Goal: Task Accomplishment & Management: Use online tool/utility

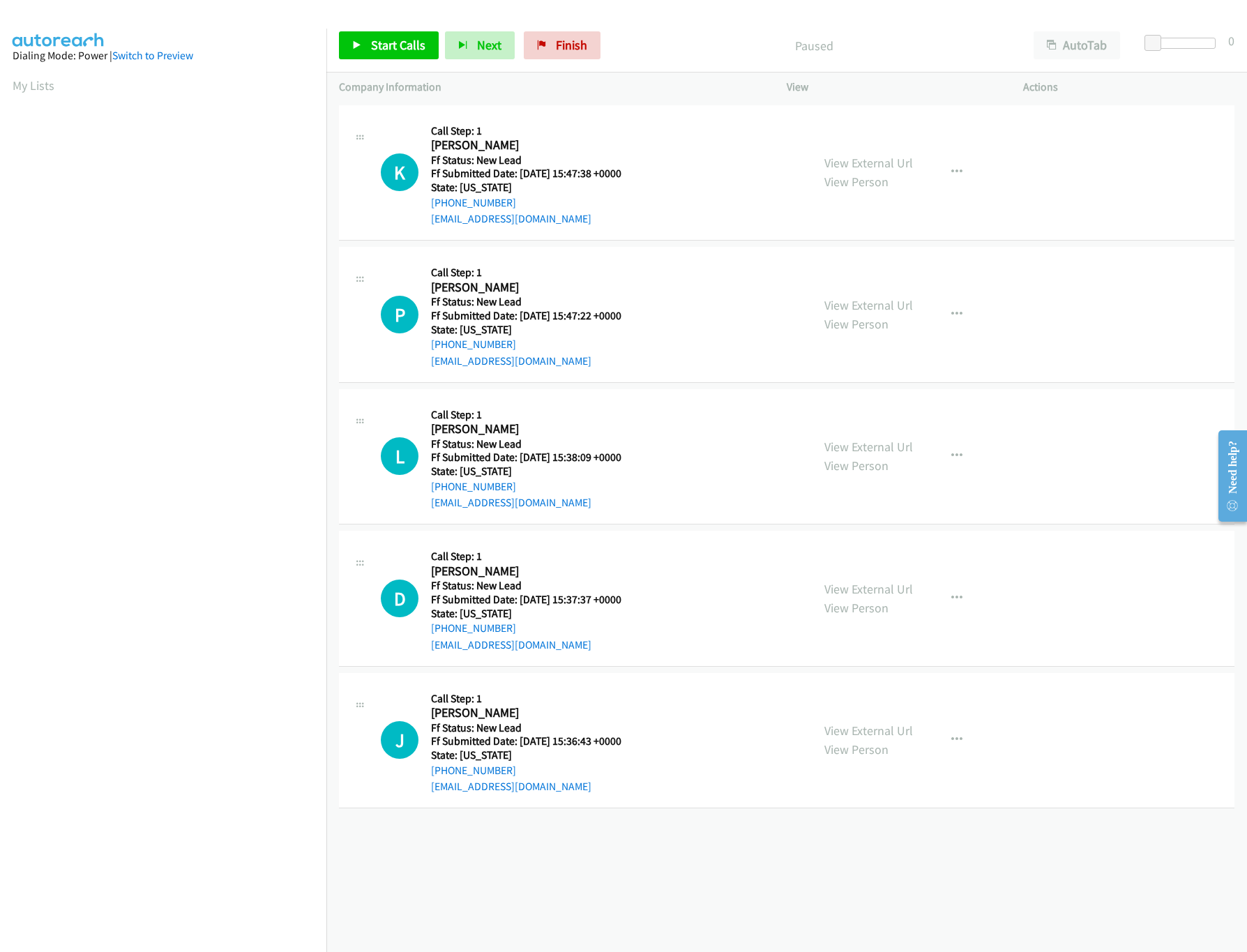
scroll to position [0, 5]
click at [869, 446] on link "View External Url" at bounding box center [869, 446] width 89 height 16
click at [868, 291] on div "View External Url View Person View External Url Email Schedule/Manage Callback …" at bounding box center [936, 315] width 249 height 110
click at [866, 300] on link "View External Url" at bounding box center [869, 305] width 89 height 16
click at [888, 161] on link "View External Url" at bounding box center [869, 162] width 89 height 16
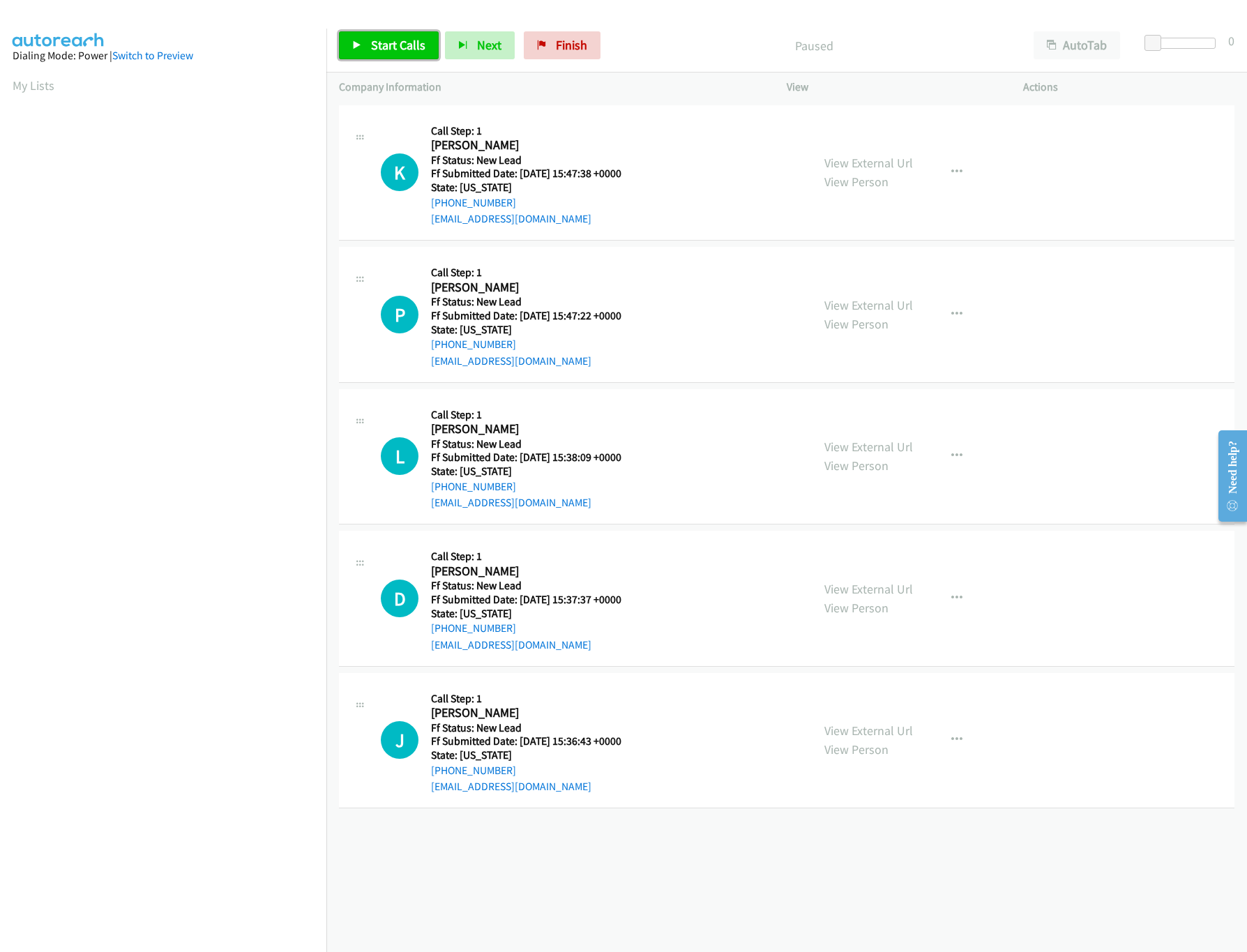
click at [388, 49] on span "Start Calls" at bounding box center [398, 44] width 54 height 16
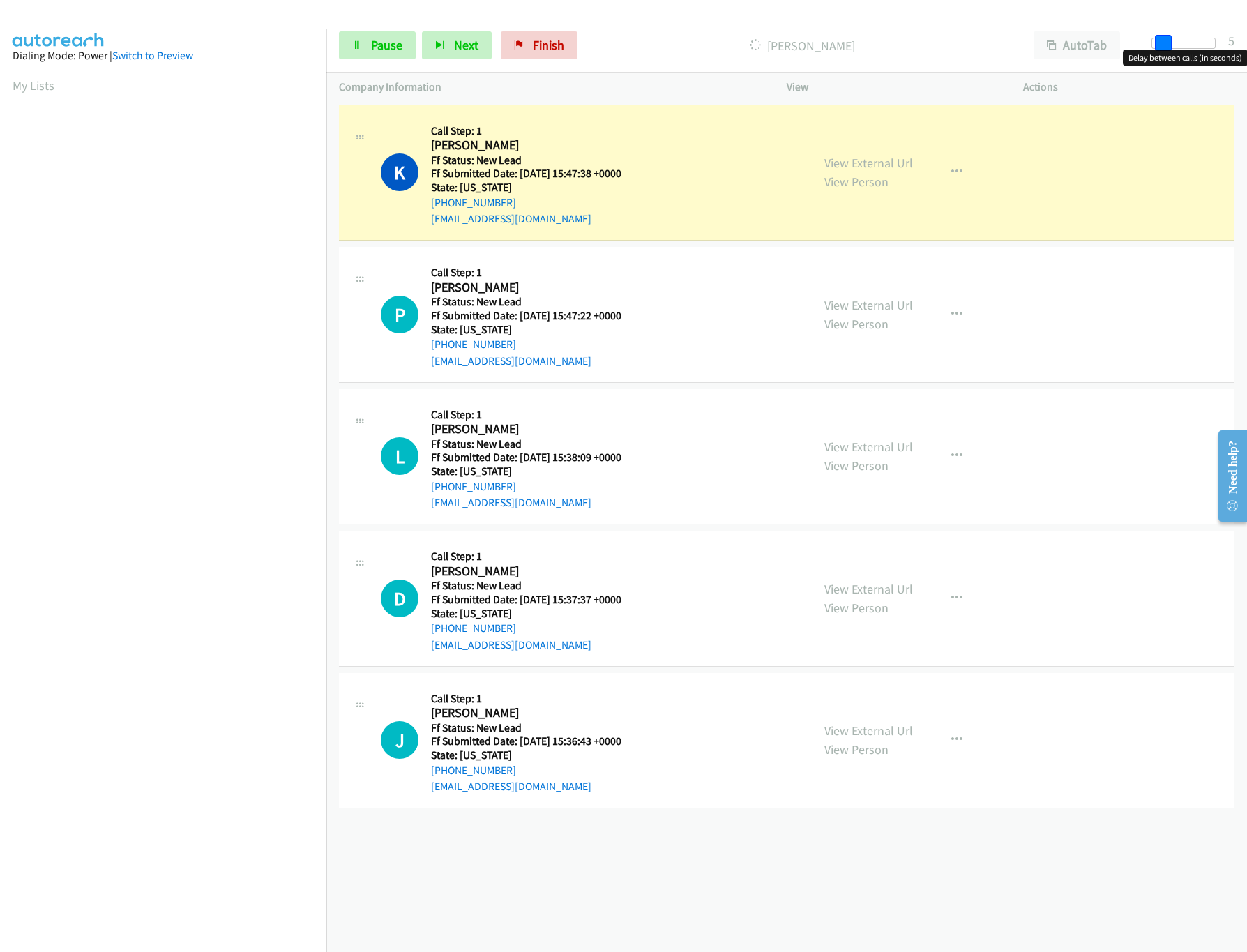
drag, startPoint x: 1152, startPoint y: 42, endPoint x: 1165, endPoint y: 33, distance: 15.8
click at [1165, 33] on div "Start Calls Pause Next Finish Dialing Krushi Shah AutoTab AutoTab 5" at bounding box center [786, 46] width 920 height 54
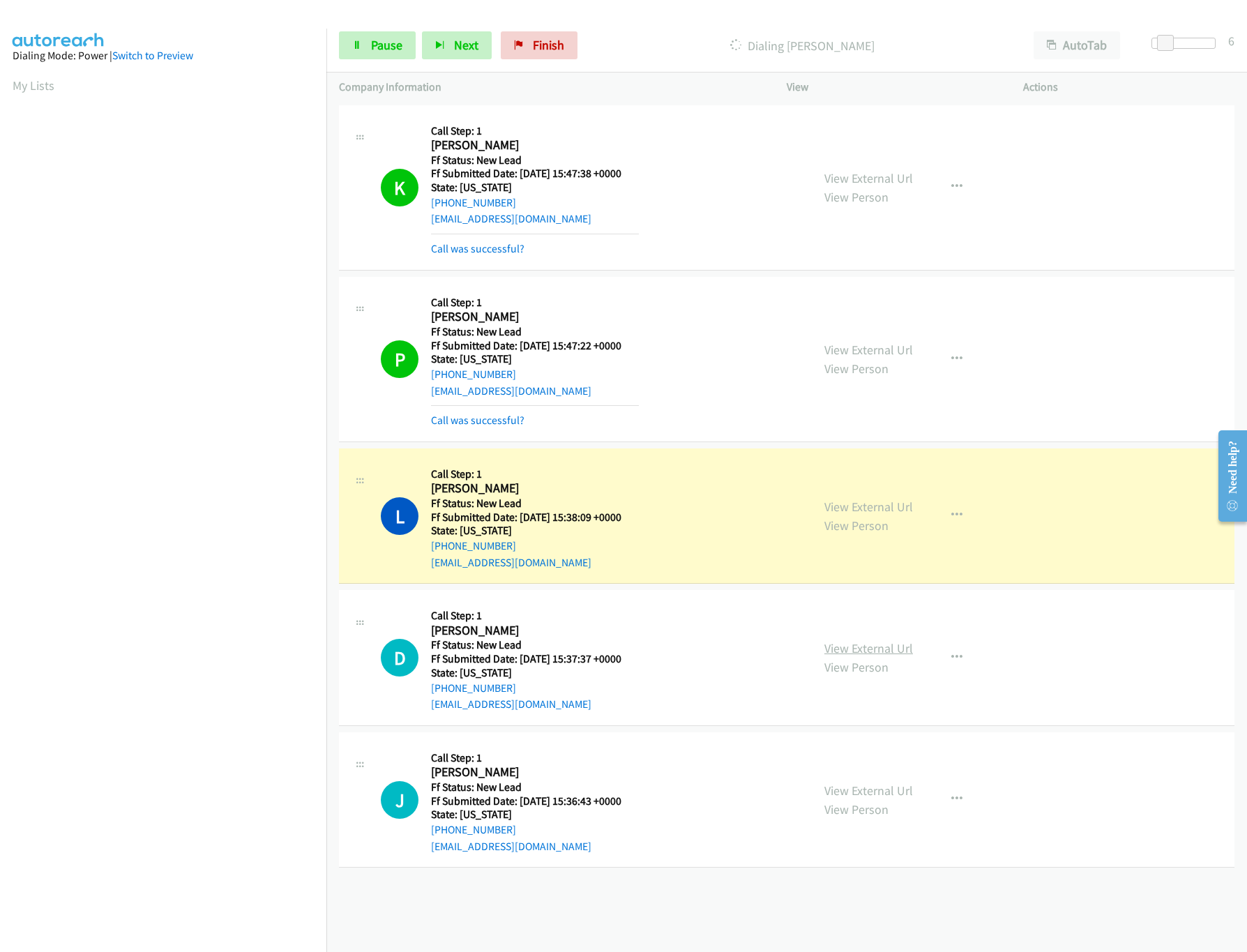
click at [894, 651] on link "View External Url" at bounding box center [869, 648] width 89 height 16
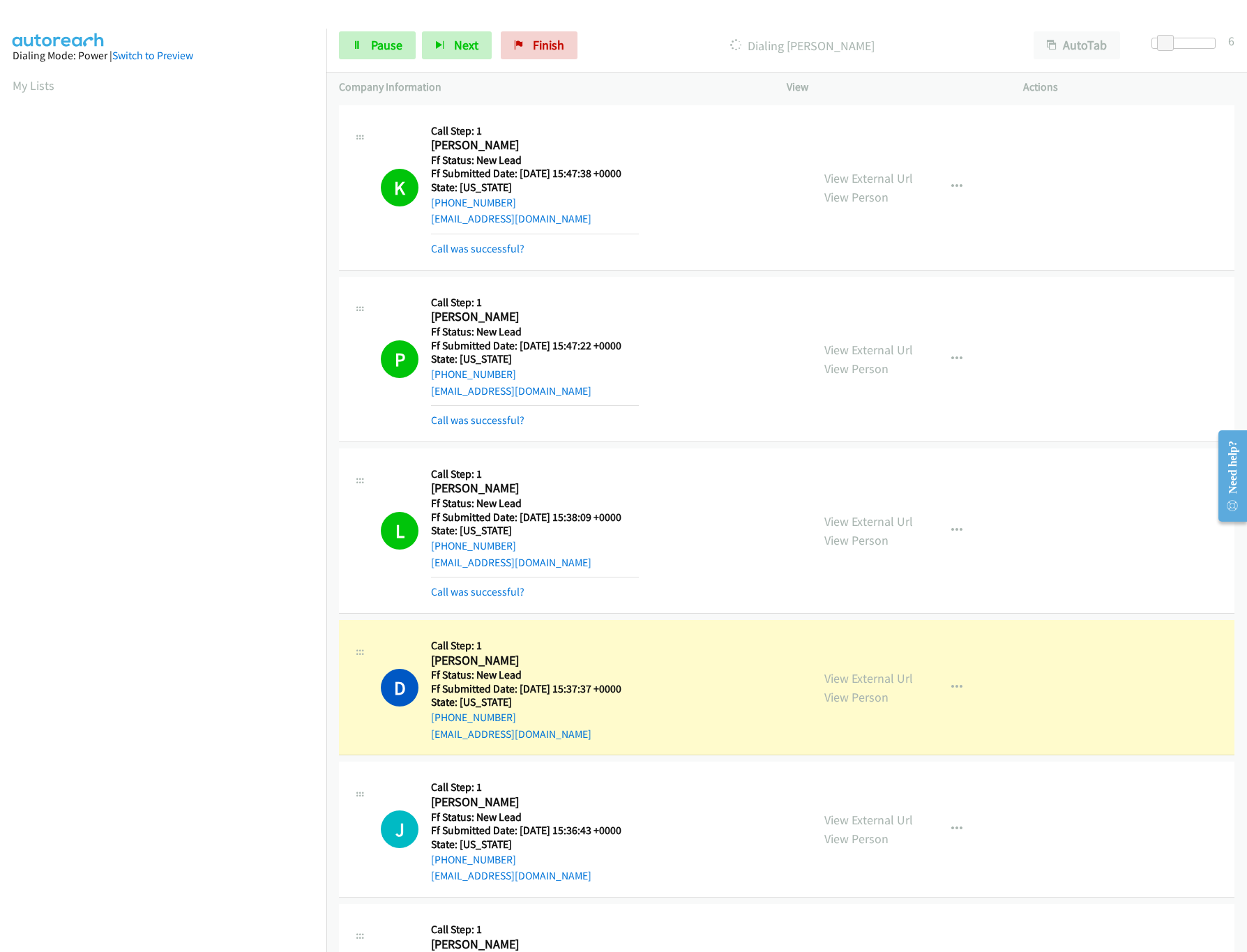
scroll to position [401, 0]
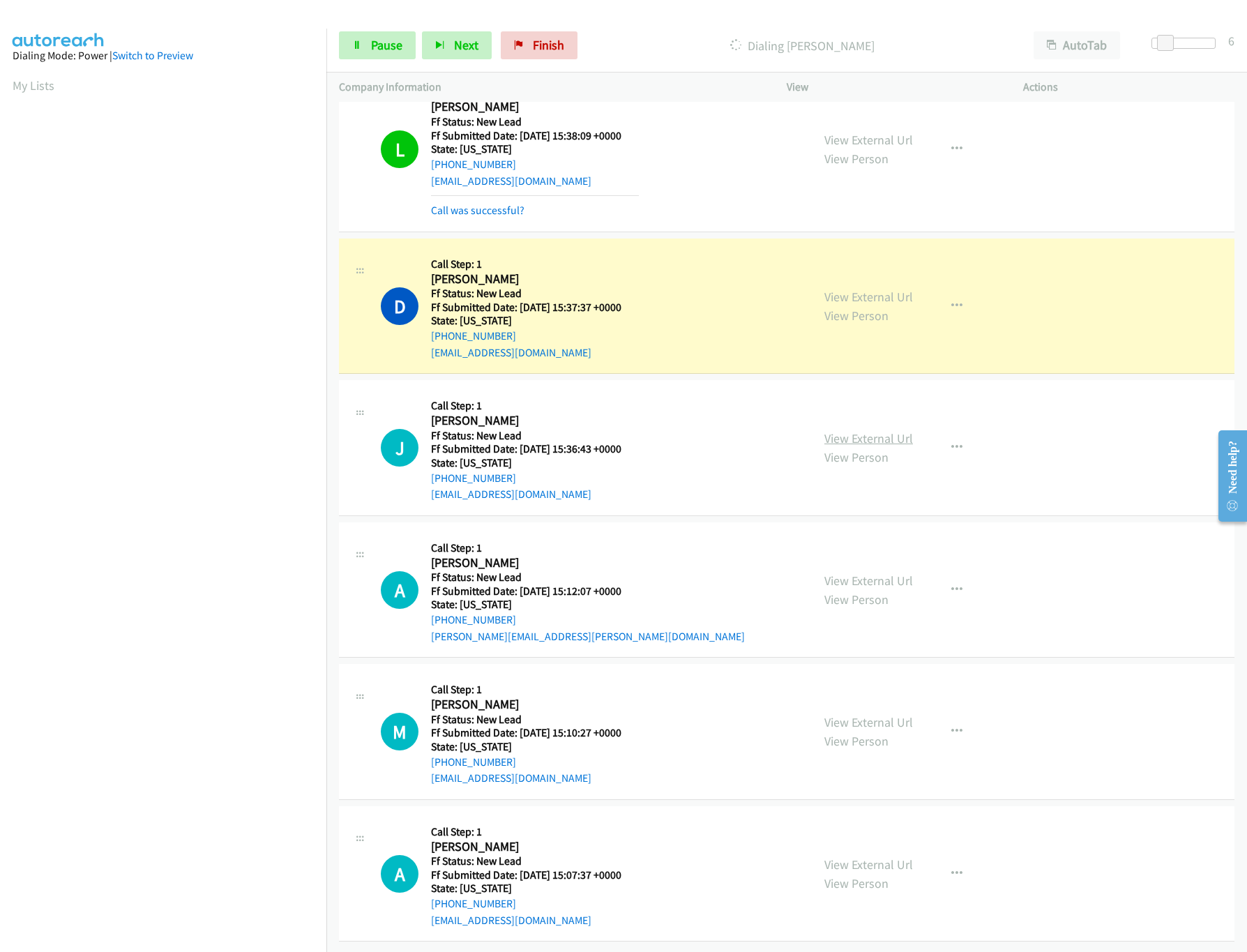
click at [853, 430] on link "View External Url" at bounding box center [869, 438] width 89 height 16
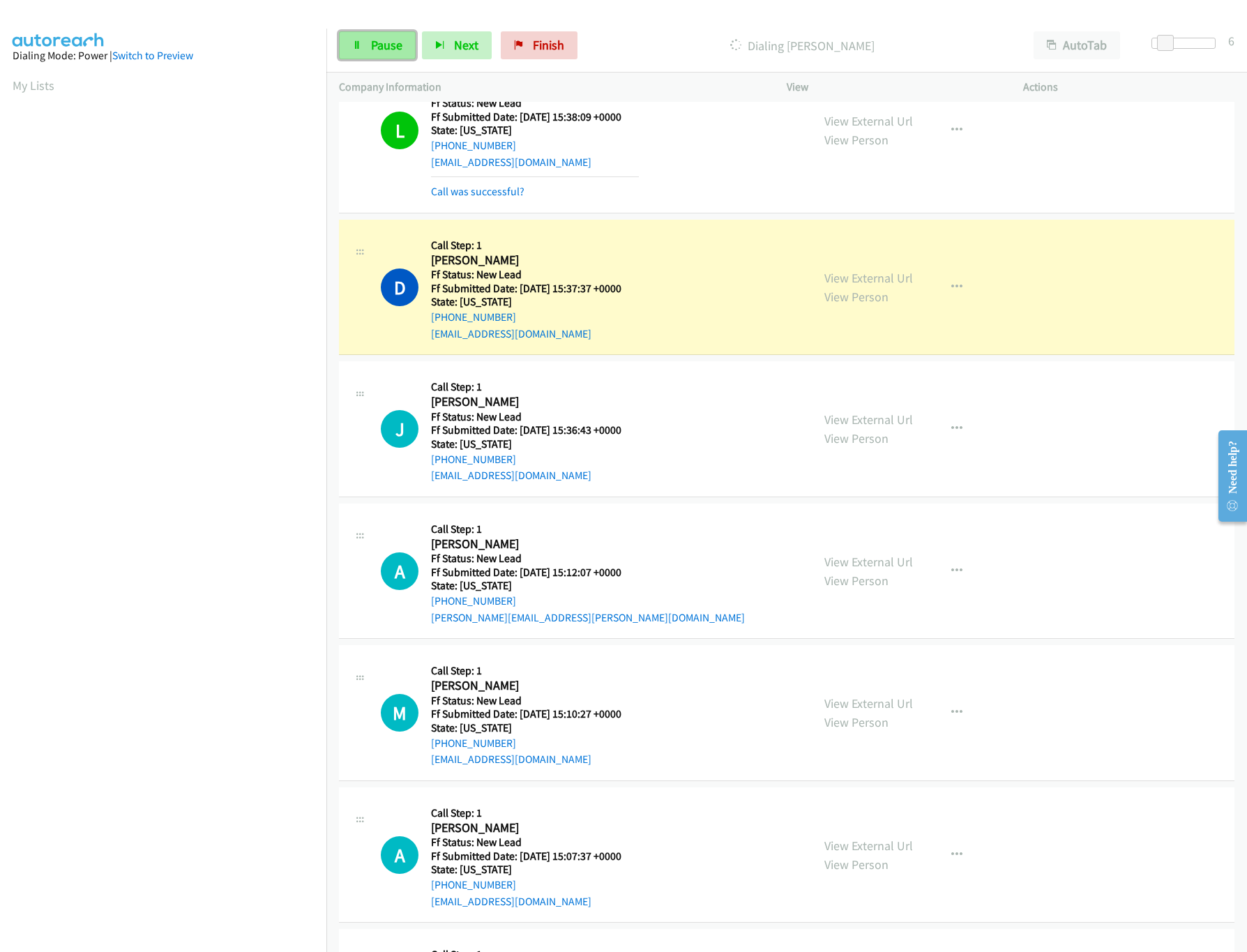
click at [382, 48] on span "Pause" at bounding box center [387, 44] width 31 height 16
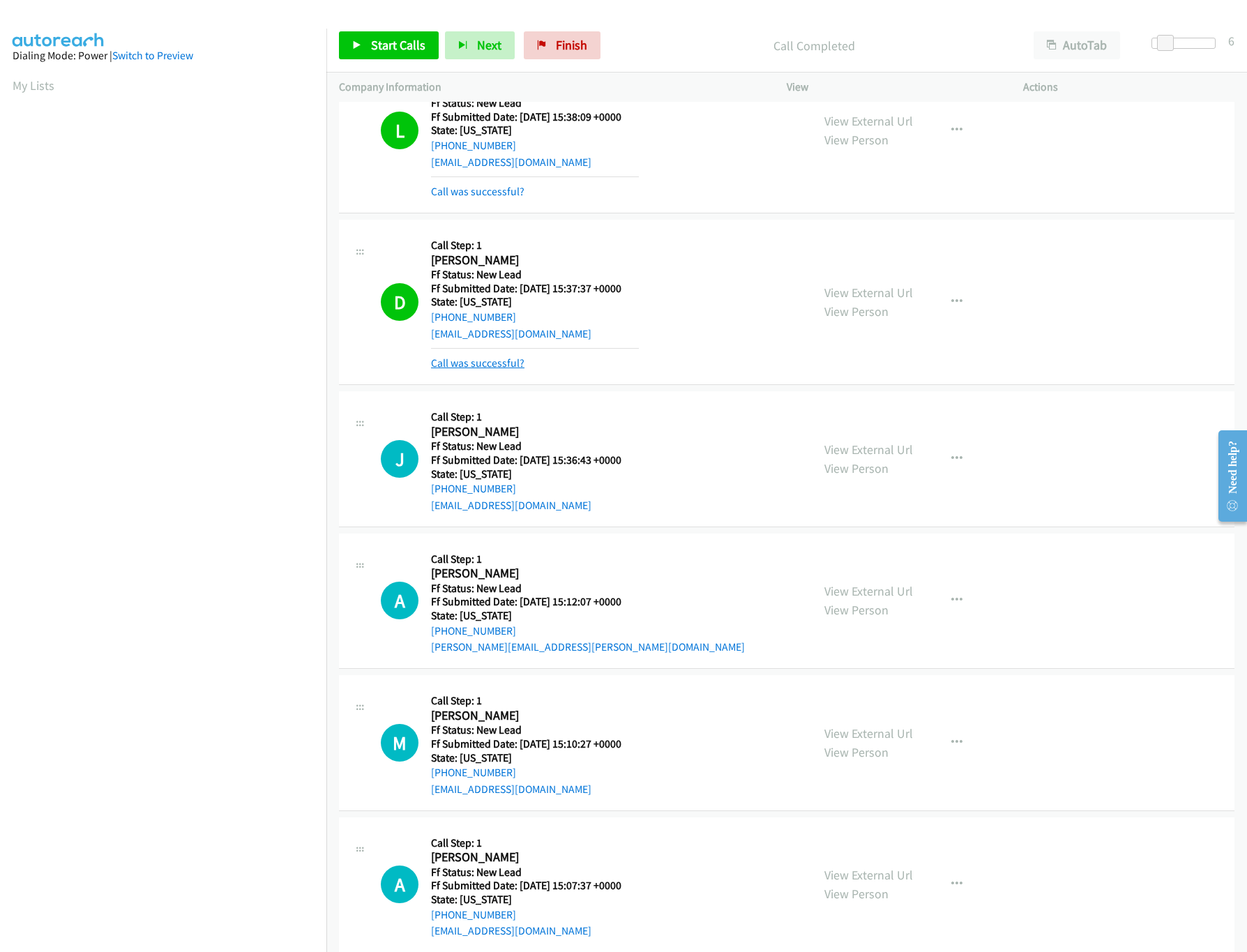
click at [501, 360] on link "Call was successful?" at bounding box center [477, 362] width 93 height 13
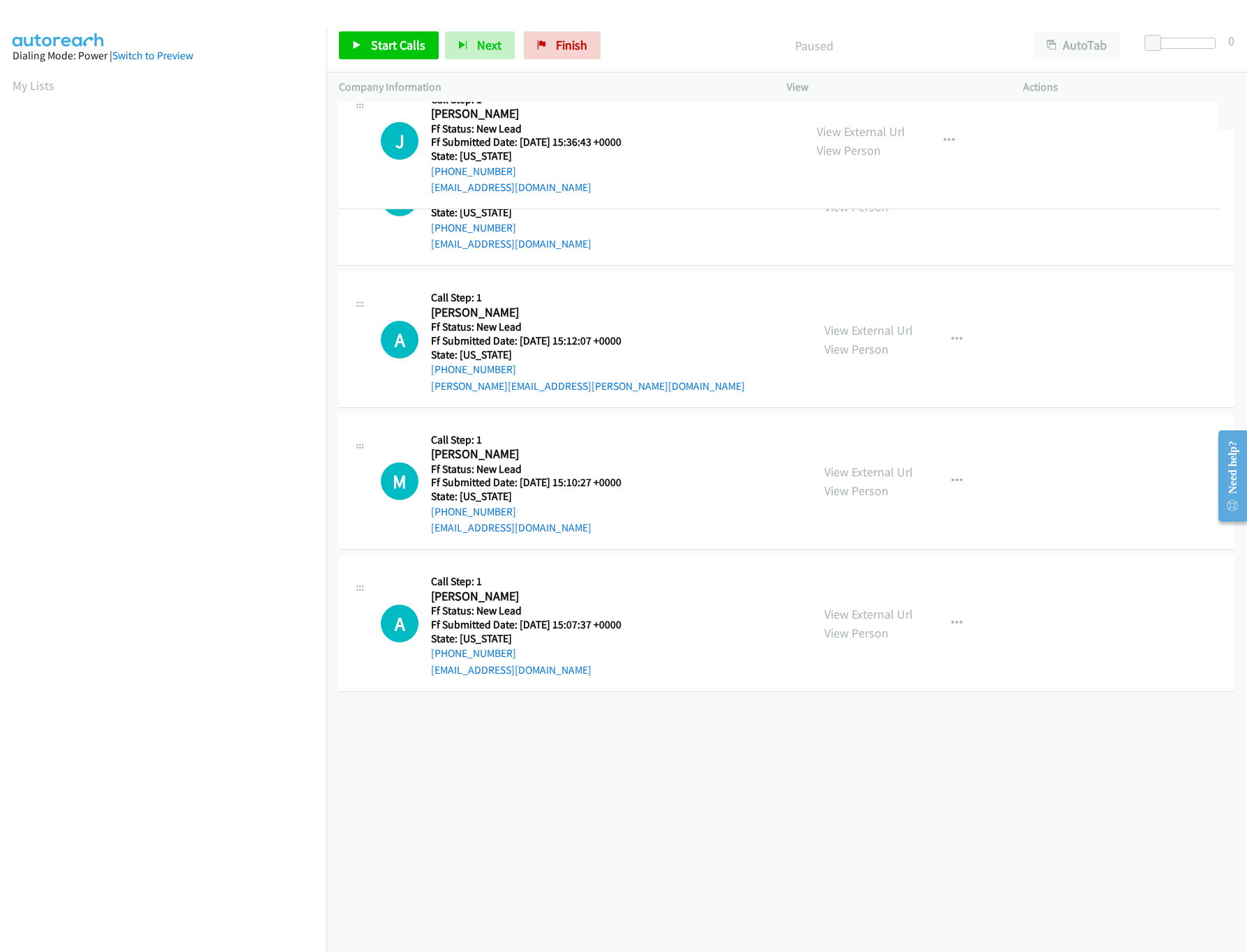
drag, startPoint x: 674, startPoint y: 324, endPoint x: 693, endPoint y: 130, distance: 194.9
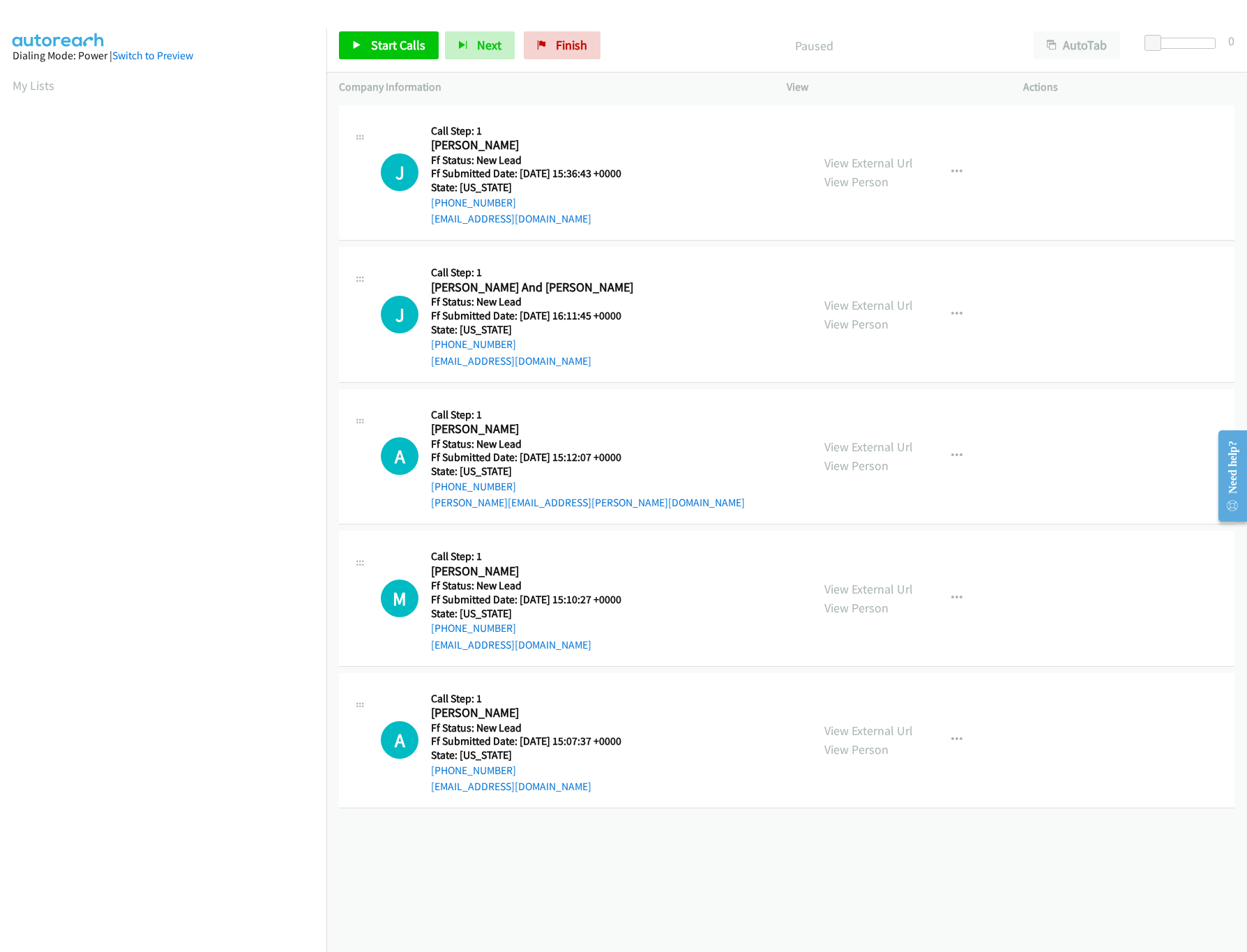
drag, startPoint x: 884, startPoint y: 305, endPoint x: 858, endPoint y: 289, distance: 30.5
click at [884, 305] on link "View External Url" at bounding box center [869, 305] width 89 height 16
click at [379, 32] on link "Start Calls" at bounding box center [389, 45] width 99 height 28
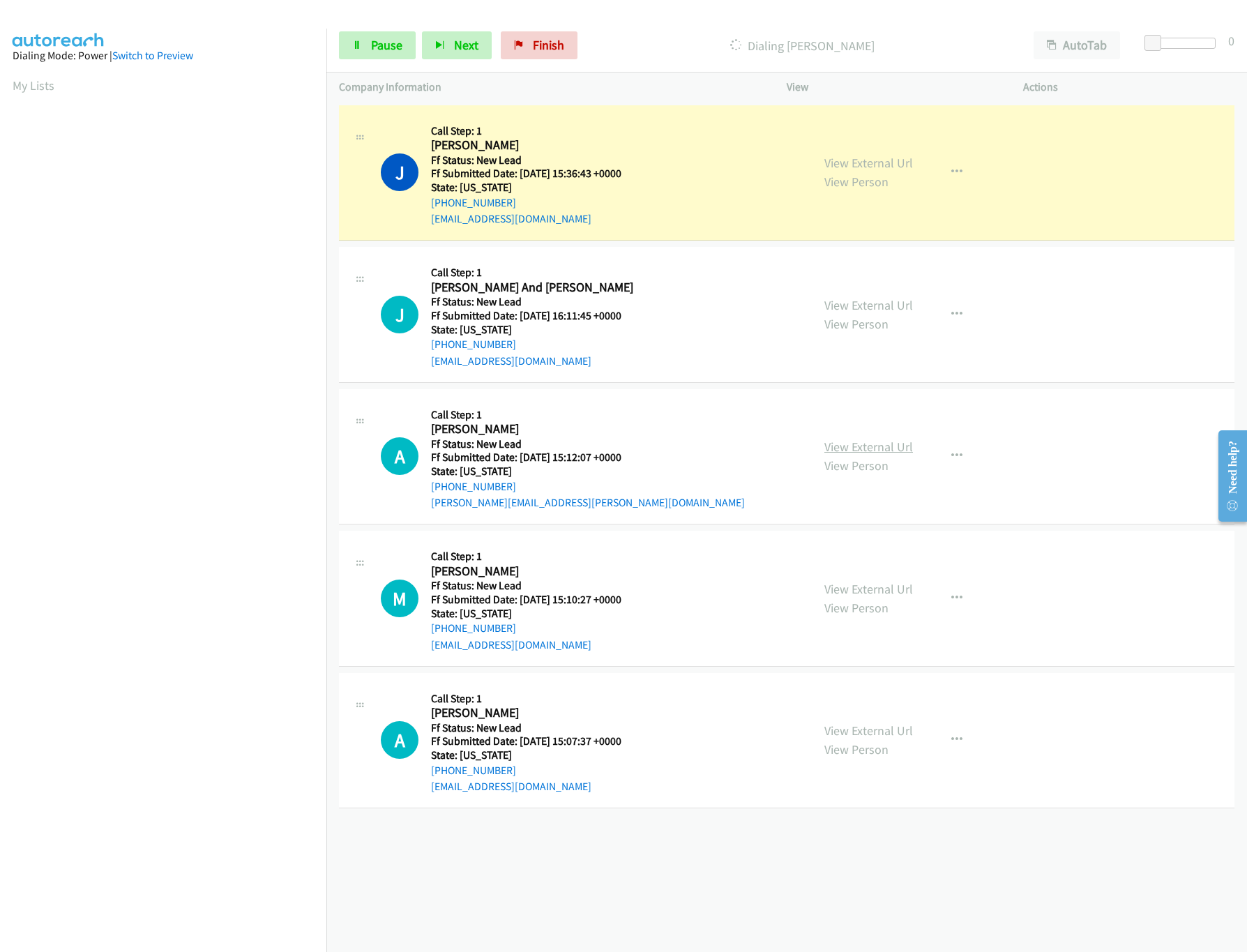
click at [879, 448] on link "View External Url" at bounding box center [869, 446] width 89 height 16
drag, startPoint x: 1151, startPoint y: 44, endPoint x: 1172, endPoint y: 42, distance: 21.1
click at [1172, 42] on span at bounding box center [1172, 43] width 17 height 17
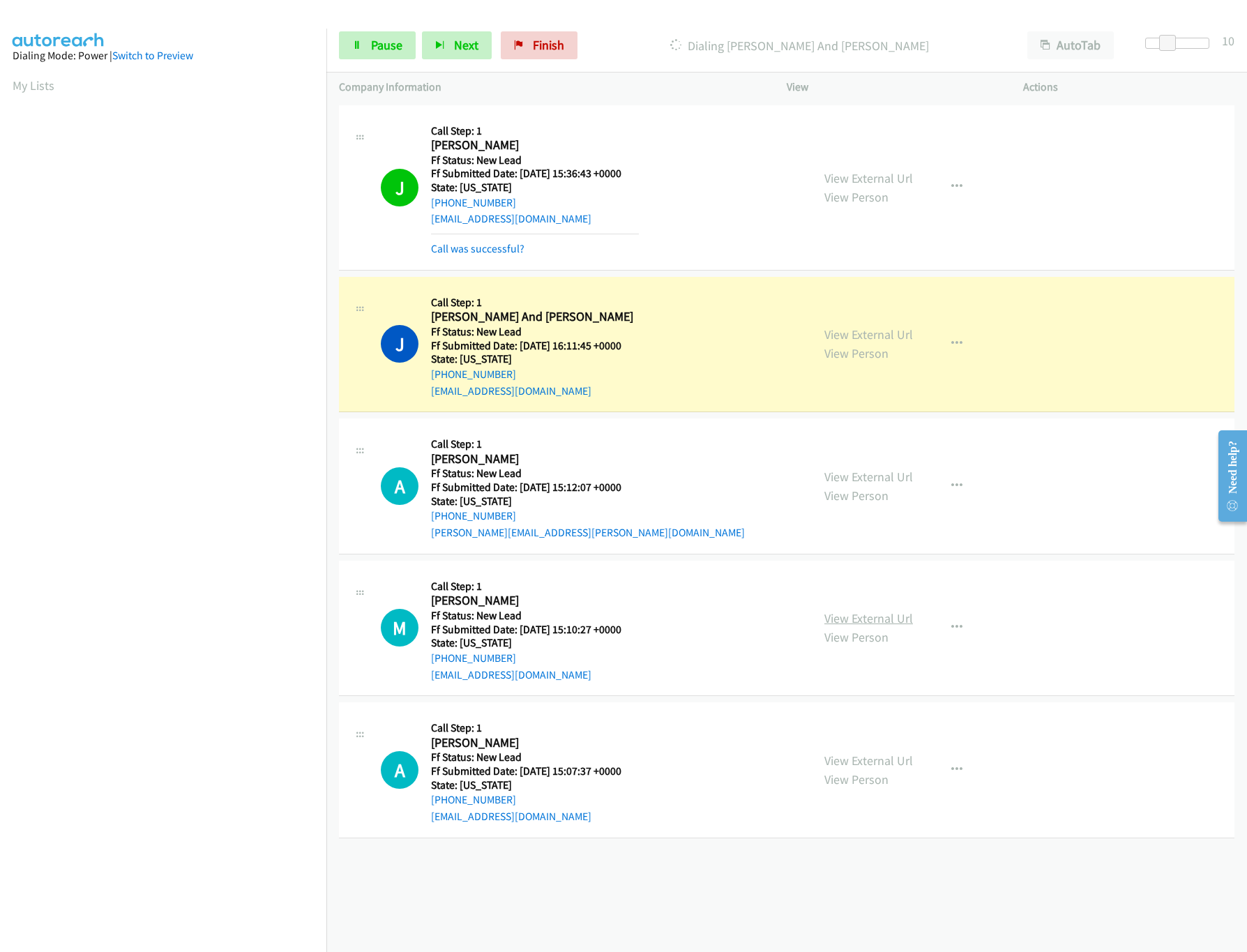
drag, startPoint x: 894, startPoint y: 623, endPoint x: 881, endPoint y: 613, distance: 16.4
click at [894, 623] on link "View External Url" at bounding box center [869, 618] width 89 height 16
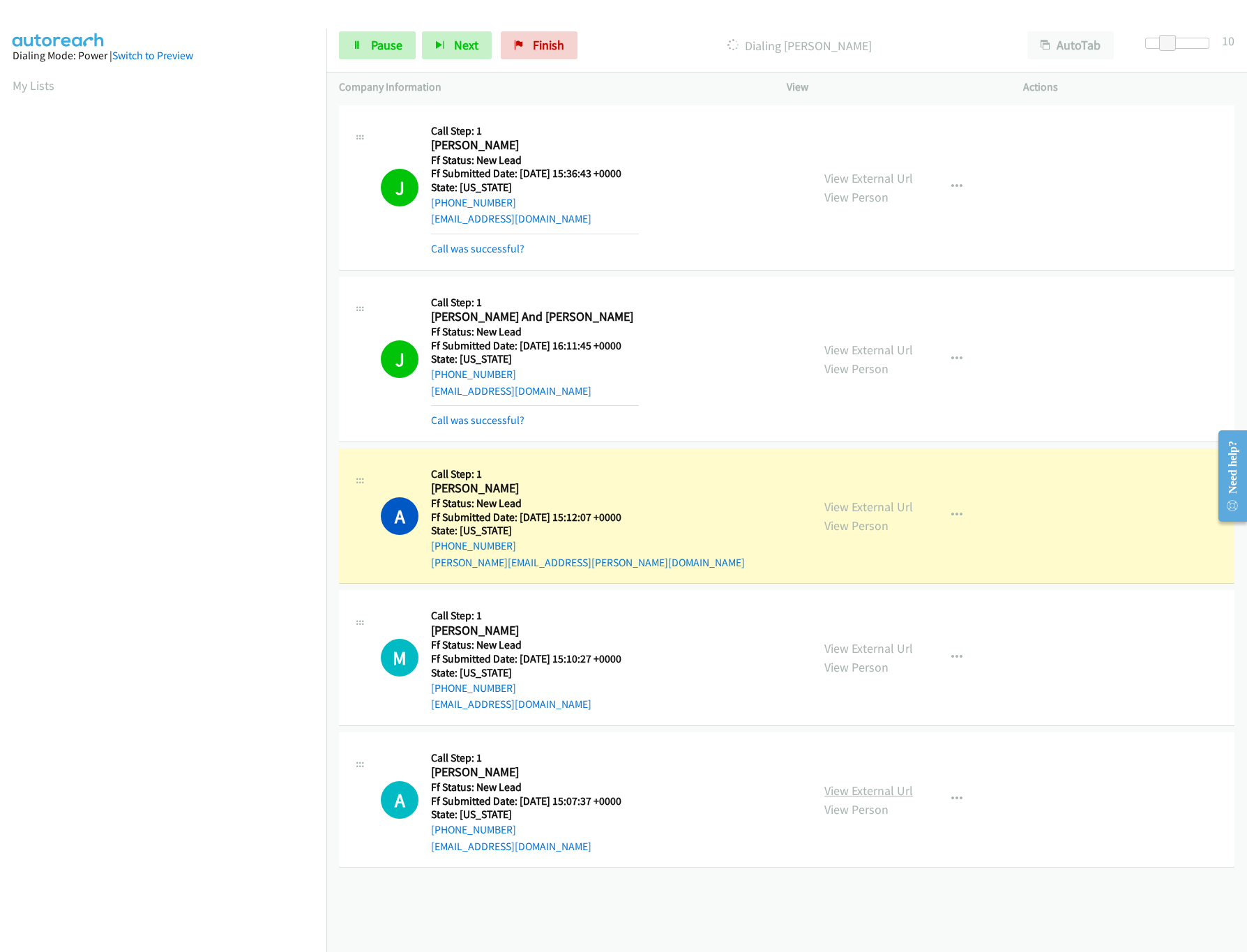
click at [877, 793] on link "View External Url" at bounding box center [869, 790] width 89 height 16
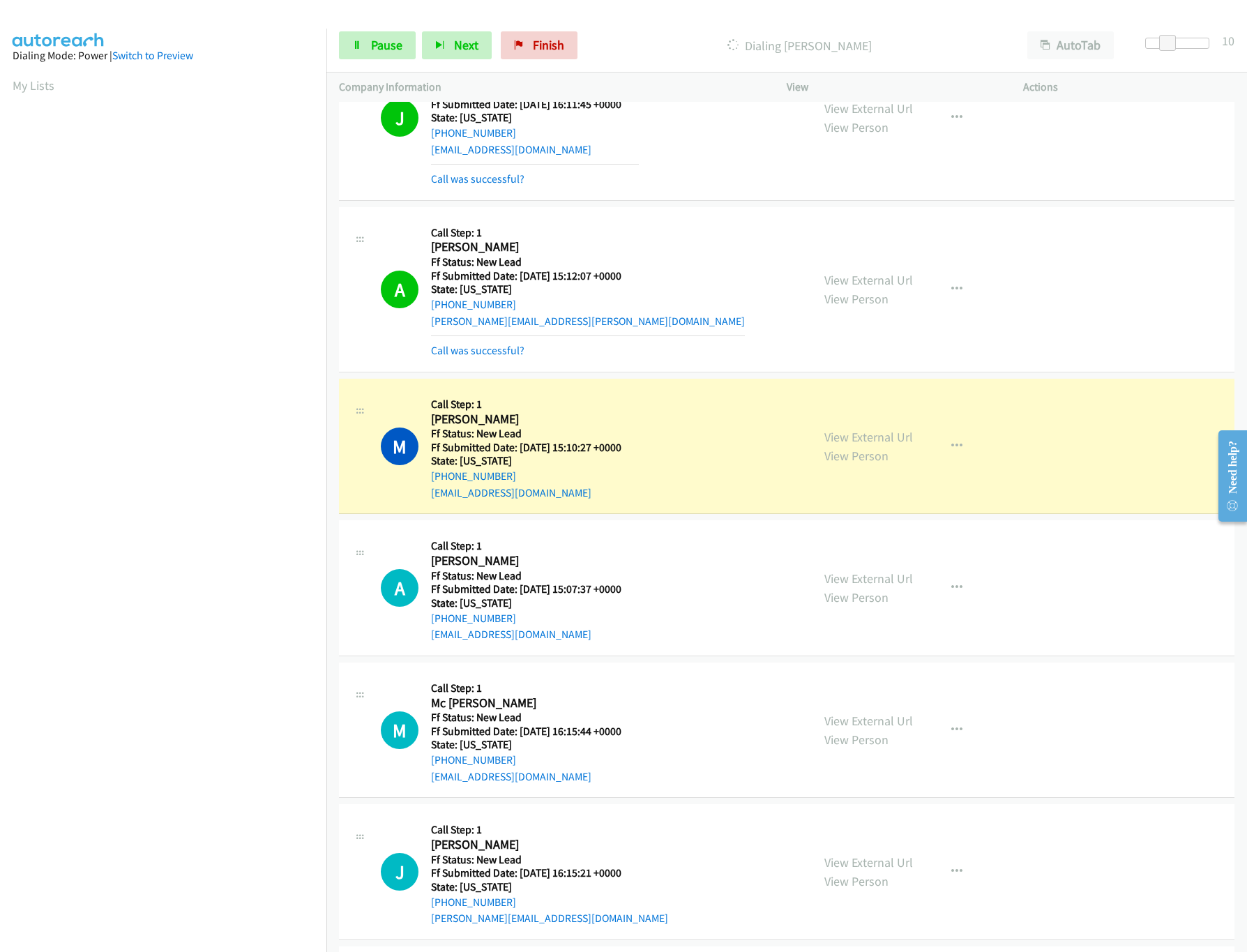
scroll to position [401, 0]
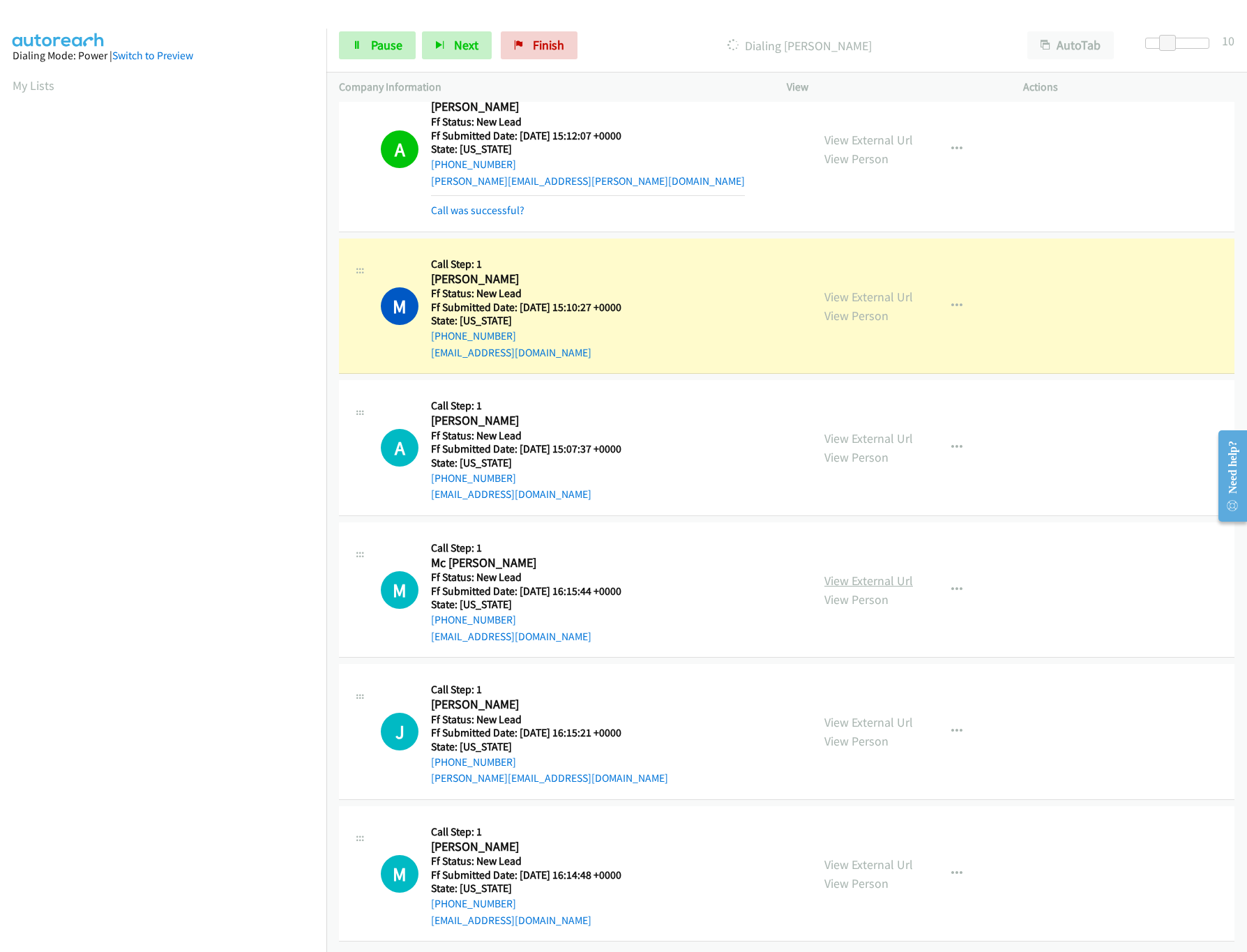
click at [850, 573] on link "View External Url" at bounding box center [869, 580] width 89 height 16
click at [364, 44] on link "Pause" at bounding box center [377, 45] width 77 height 28
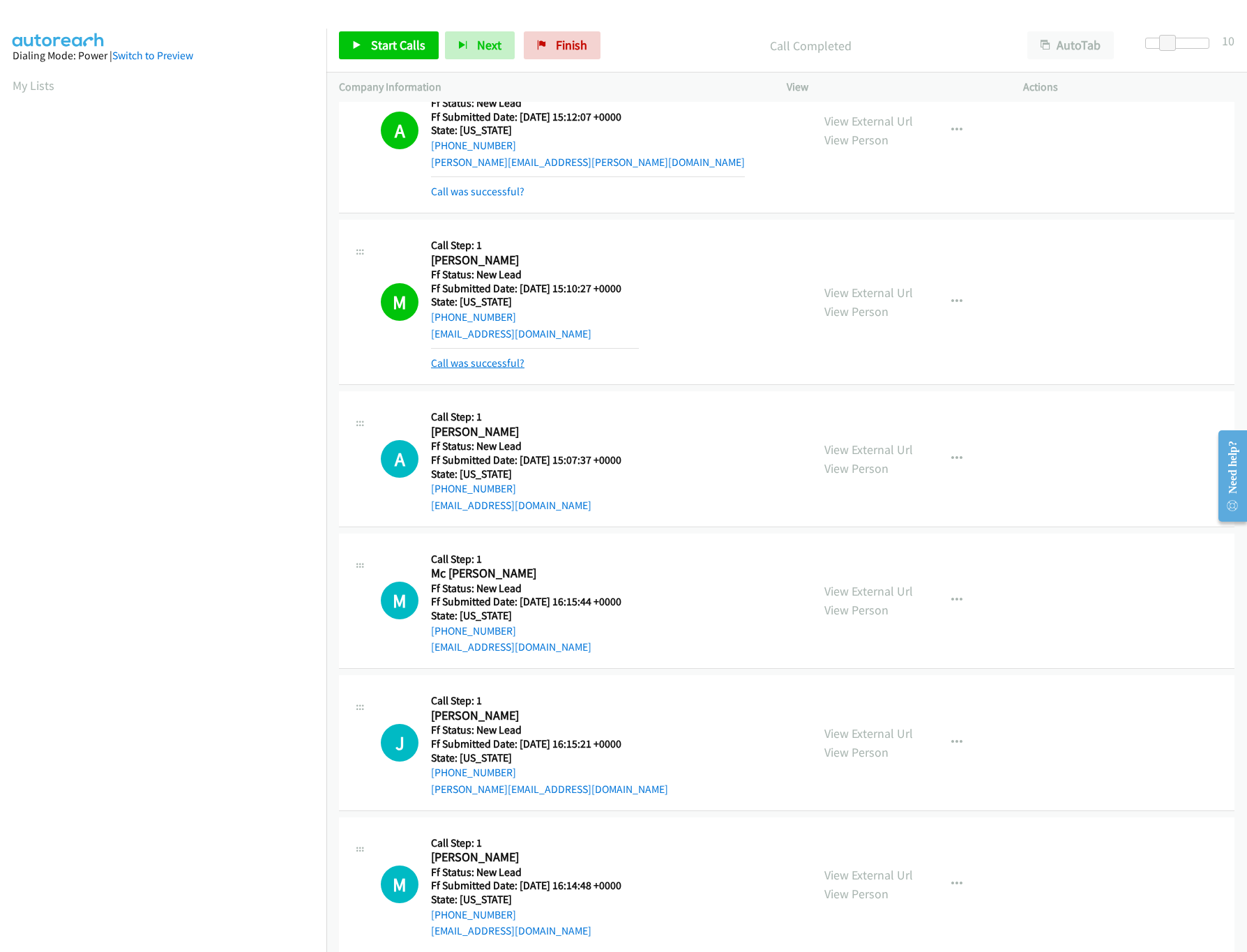
click at [479, 368] on link "Call was successful?" at bounding box center [477, 362] width 93 height 13
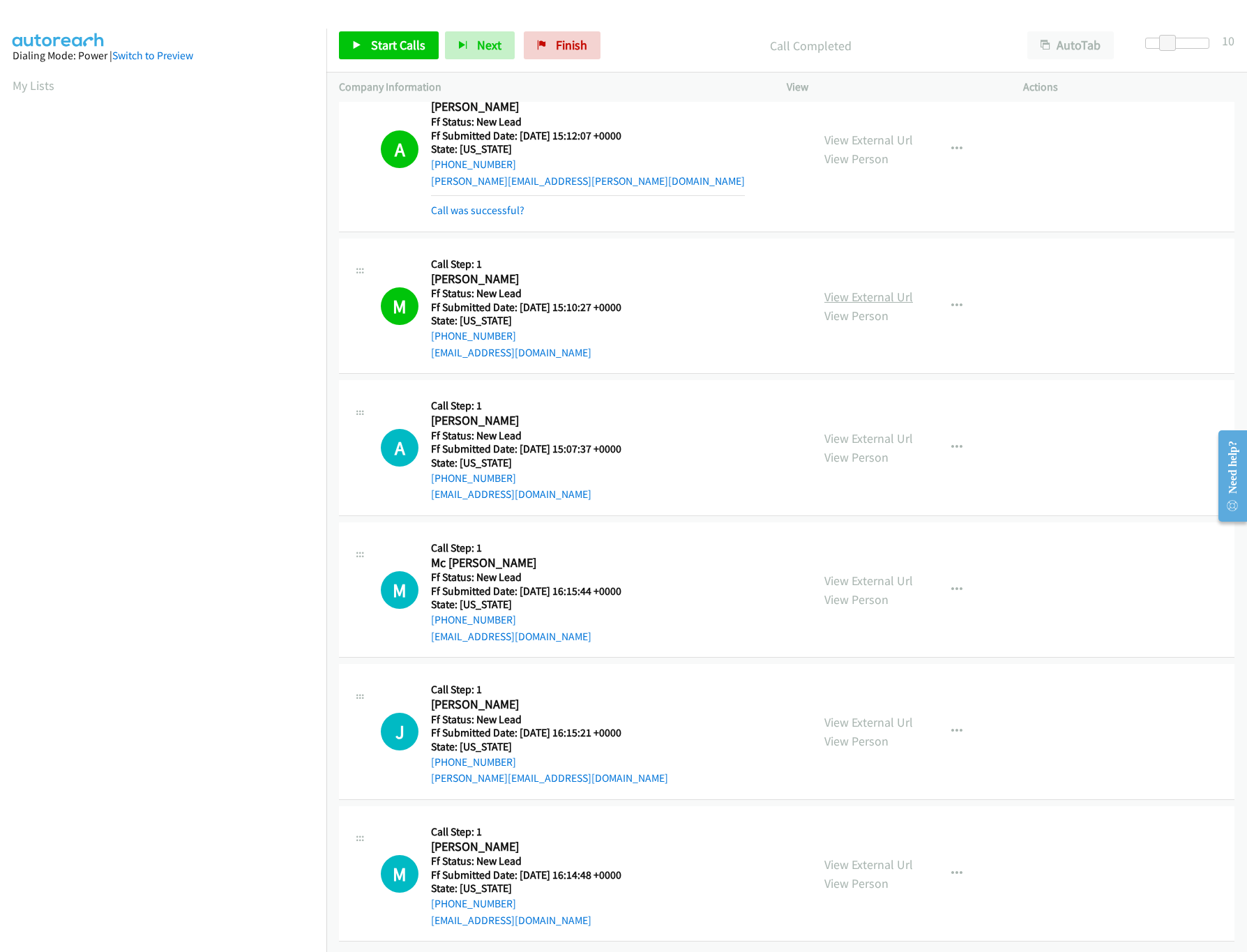
click at [901, 288] on link "View External Url" at bounding box center [869, 296] width 89 height 16
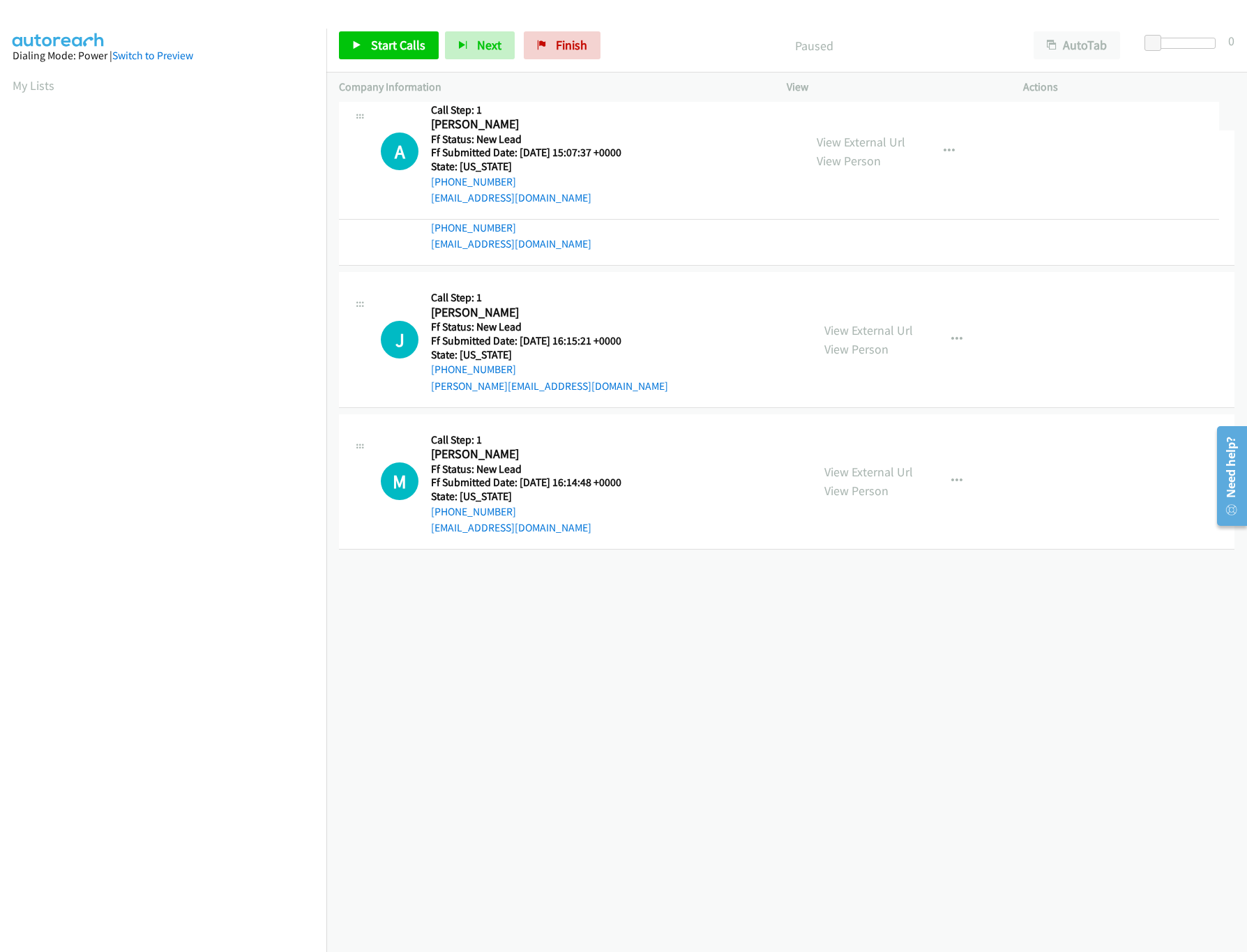
drag, startPoint x: 641, startPoint y: 578, endPoint x: 691, endPoint y: 111, distance: 469.7
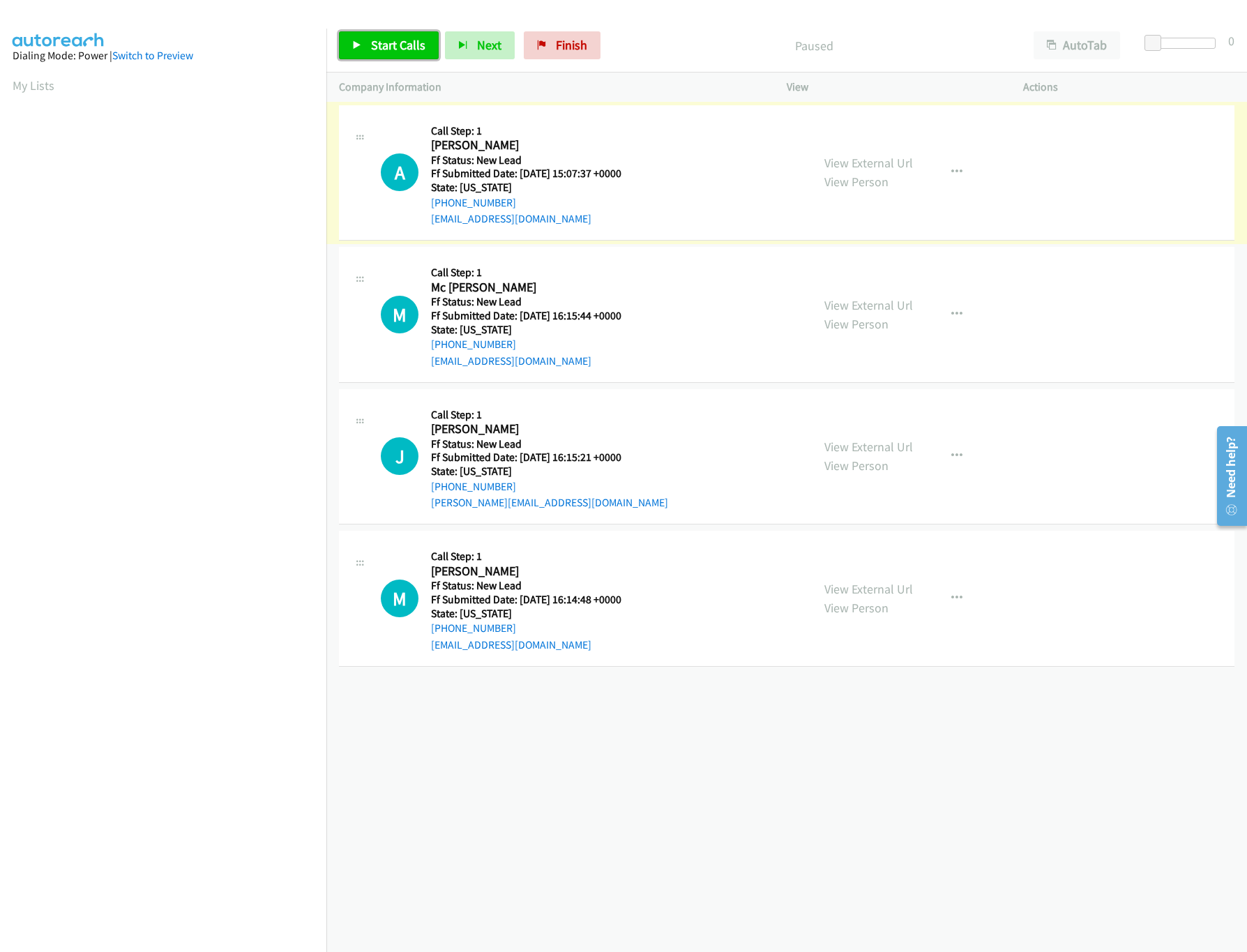
click at [382, 49] on span "Start Calls" at bounding box center [398, 44] width 54 height 16
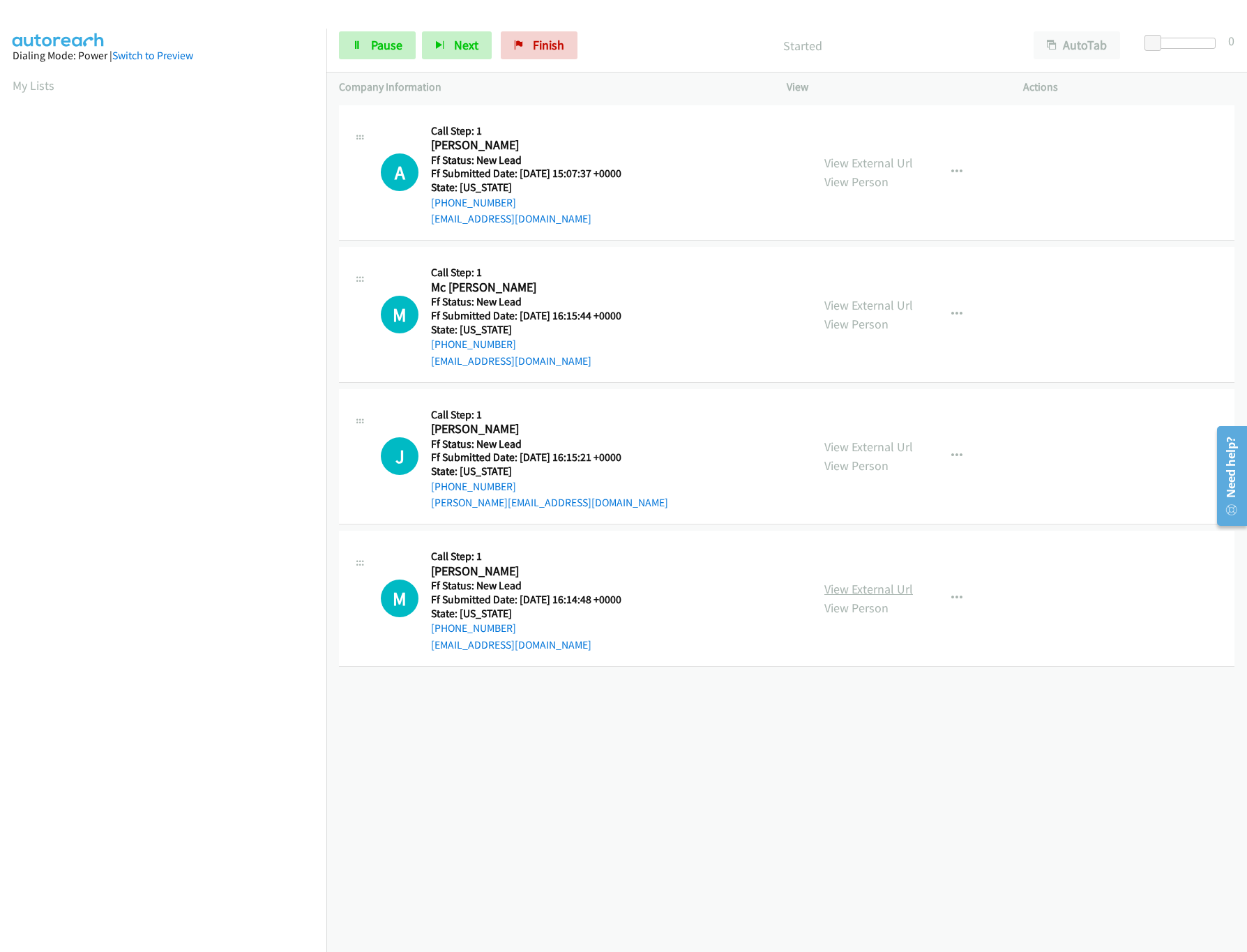
click at [843, 590] on link "View External Url" at bounding box center [869, 589] width 89 height 16
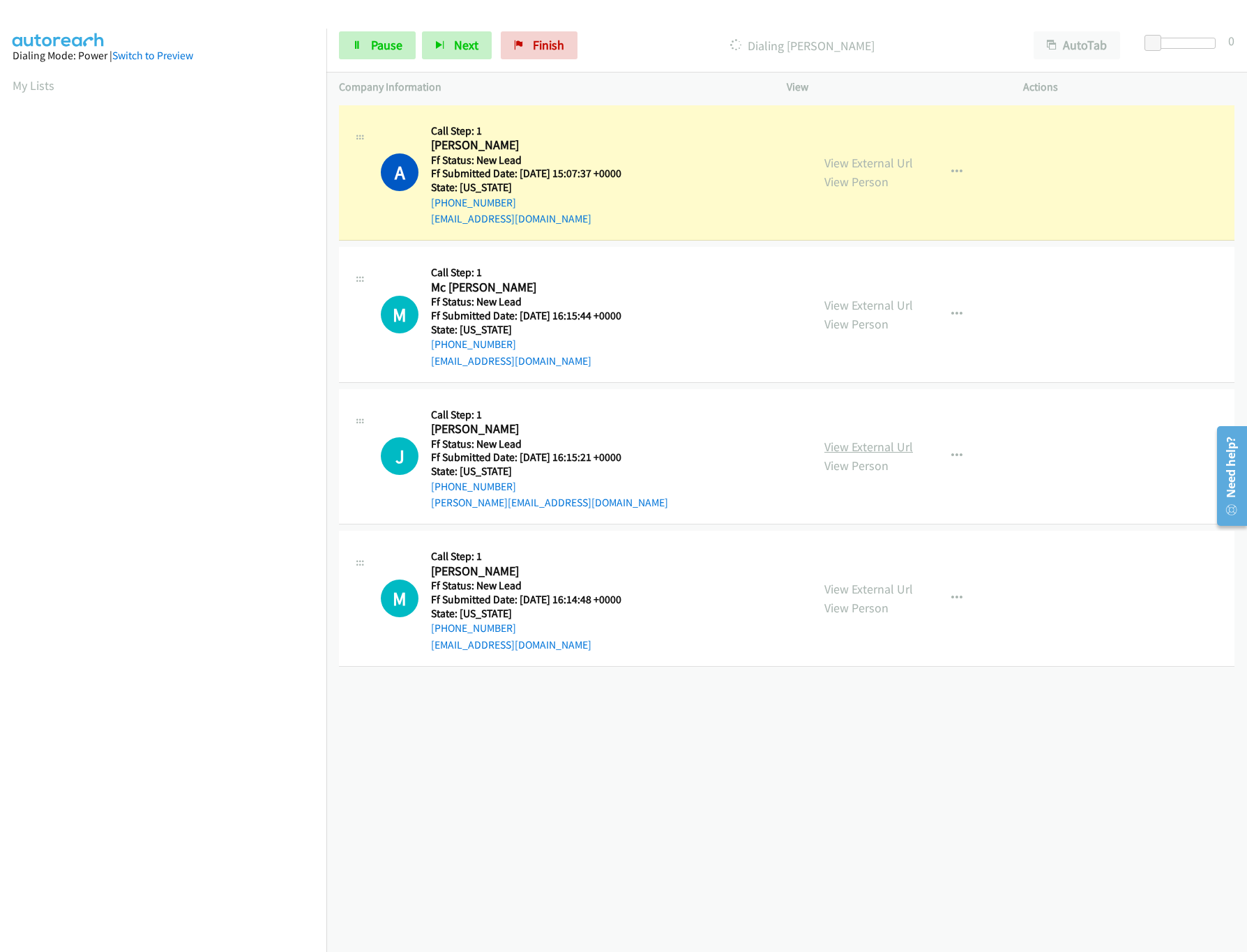
click at [877, 446] on link "View External Url" at bounding box center [869, 446] width 89 height 16
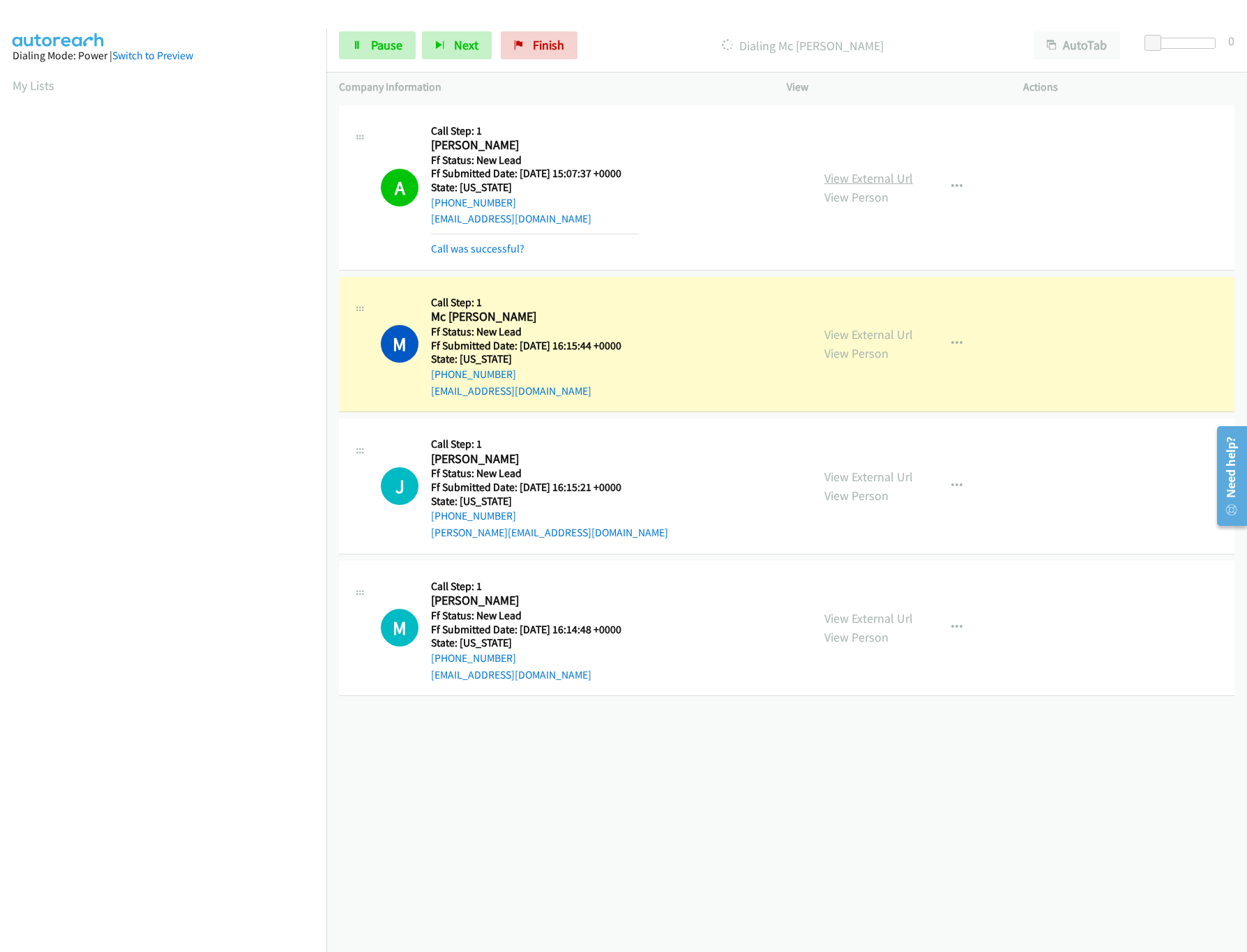
click at [854, 184] on link "View External Url" at bounding box center [869, 178] width 89 height 16
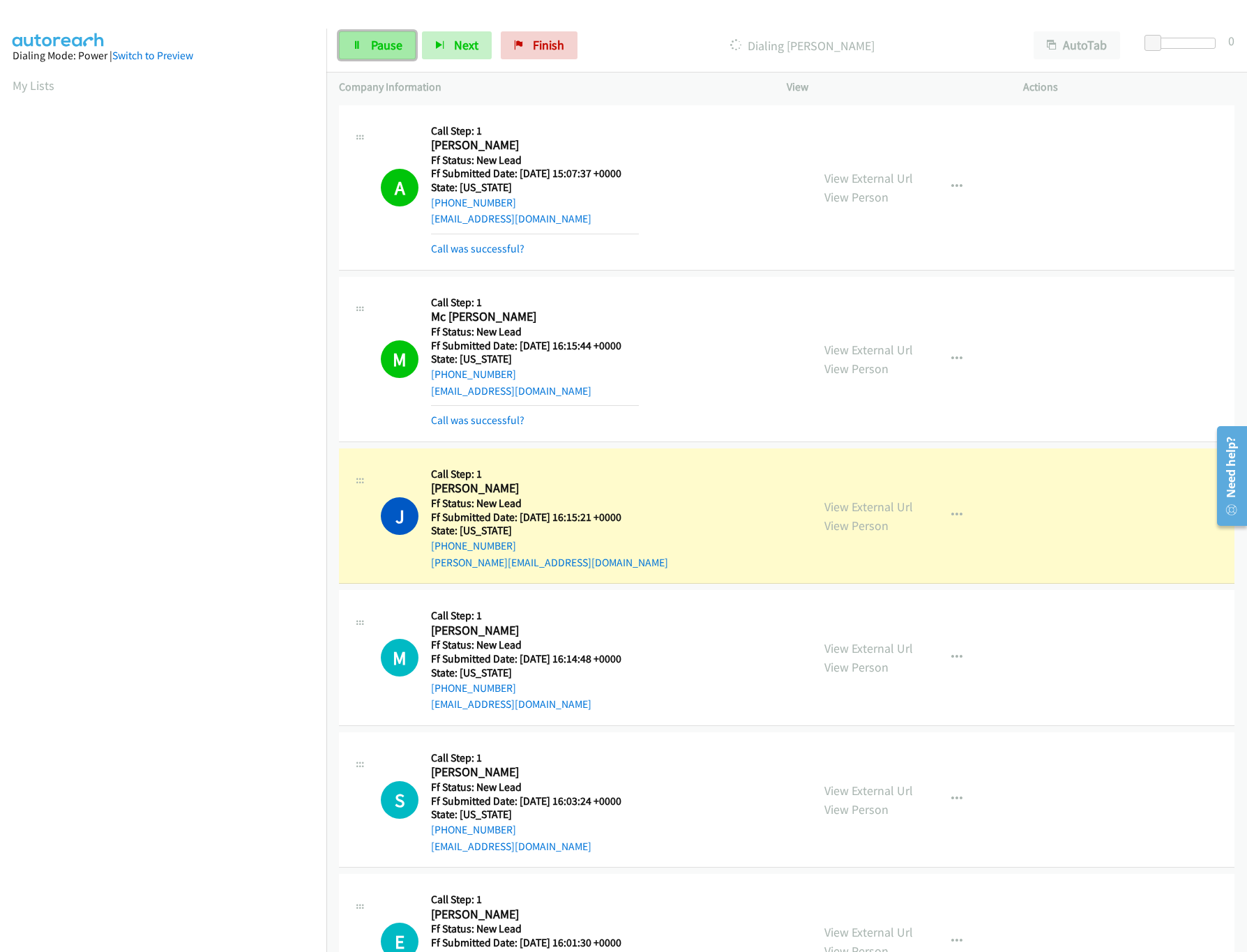
click at [354, 50] on link "Pause" at bounding box center [377, 45] width 77 height 28
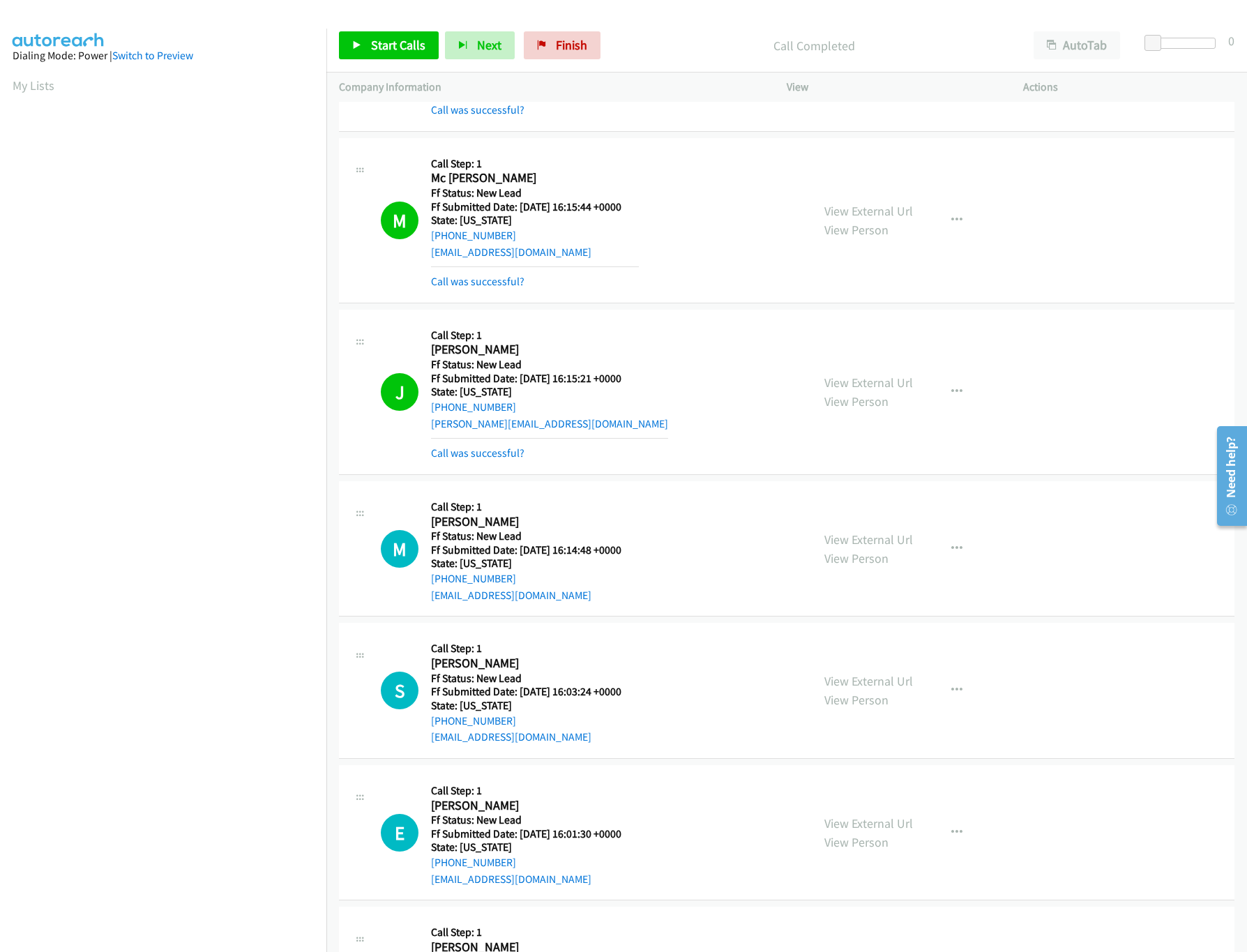
scroll to position [258, 0]
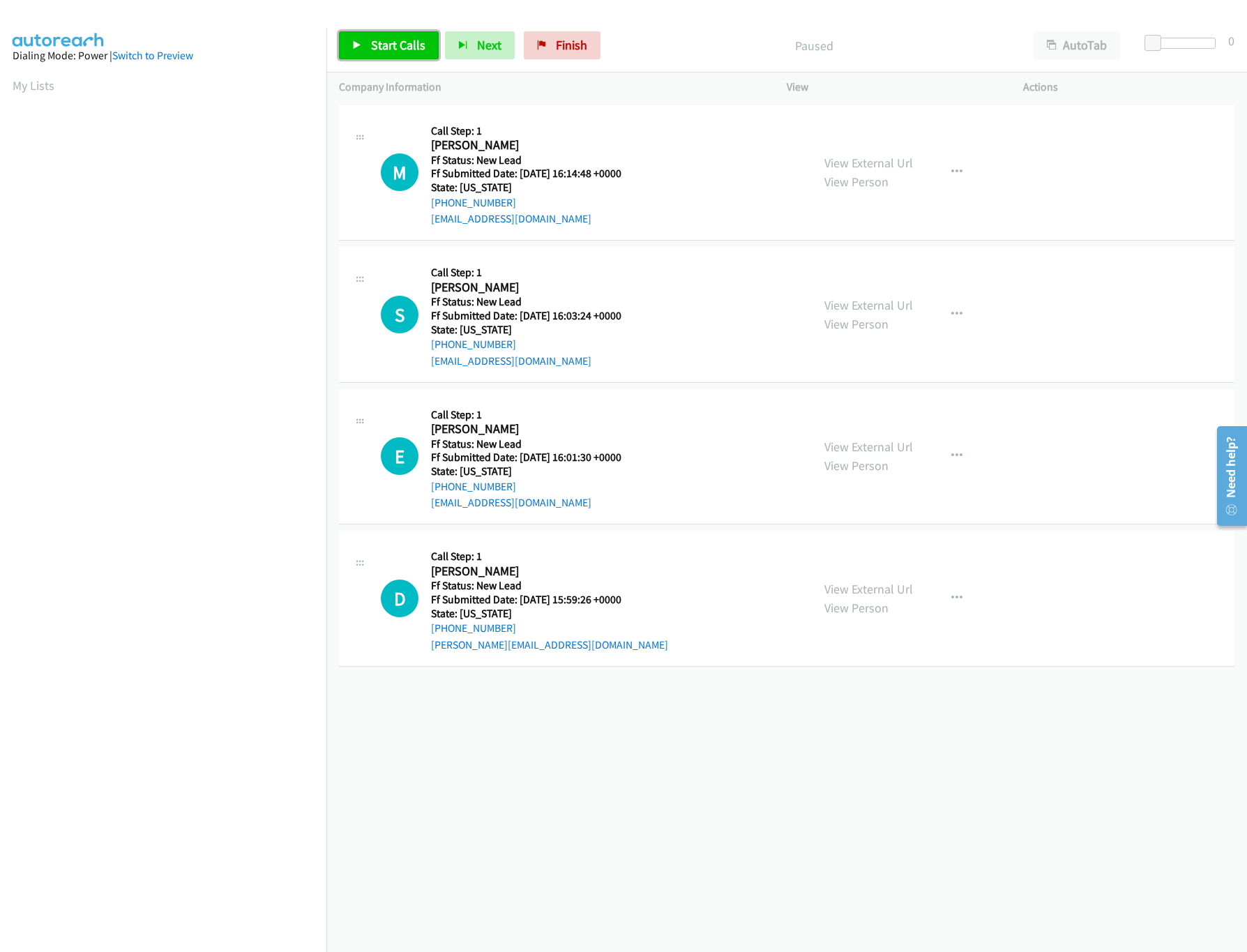
click at [416, 42] on span "Start Calls" at bounding box center [398, 44] width 54 height 16
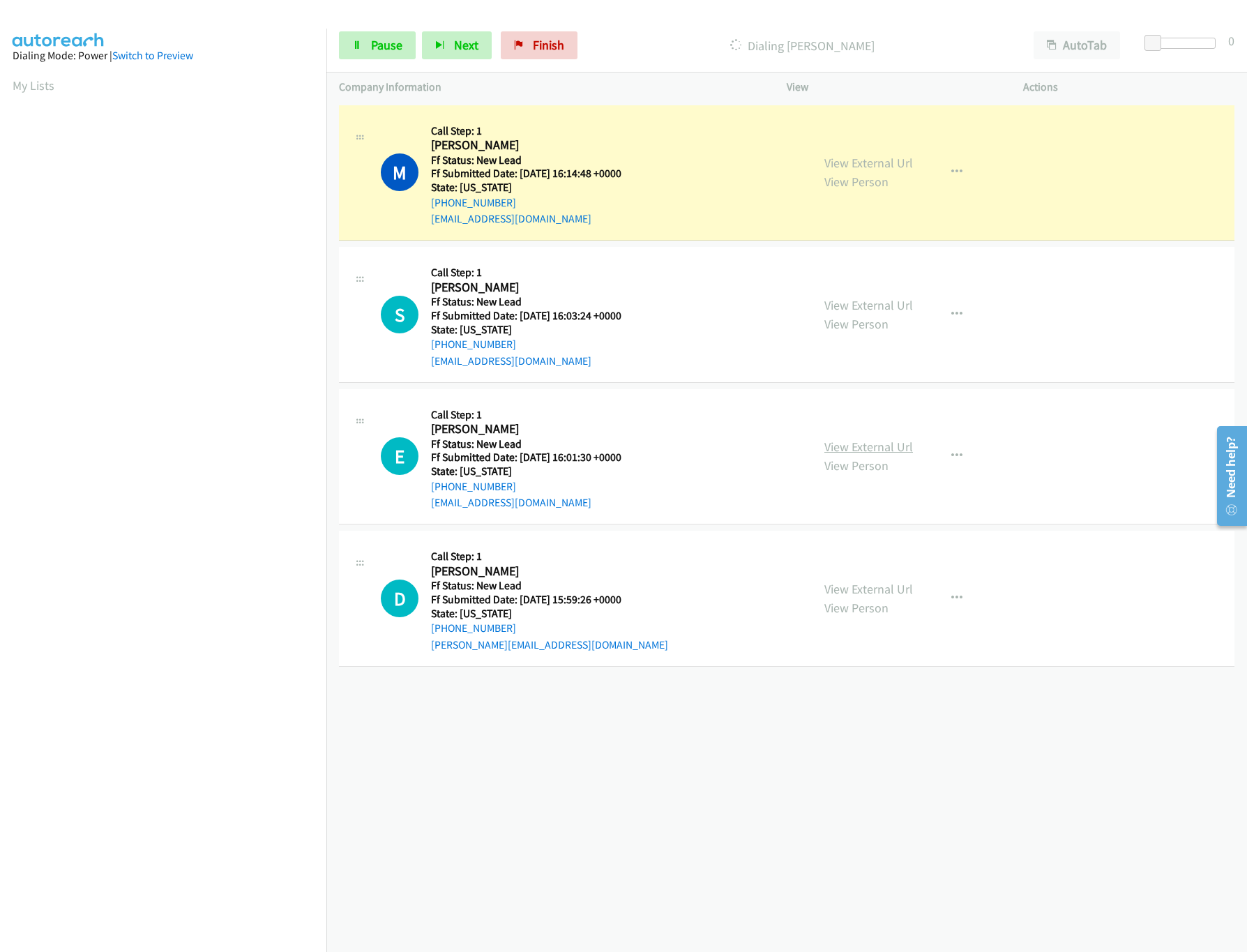
click at [854, 453] on link "View External Url" at bounding box center [869, 446] width 89 height 16
click at [852, 314] on div "View External Url View Person" at bounding box center [869, 314] width 89 height 37
click at [856, 310] on link "View External Url" at bounding box center [869, 305] width 89 height 16
click at [388, 59] on link "Pause" at bounding box center [377, 45] width 77 height 28
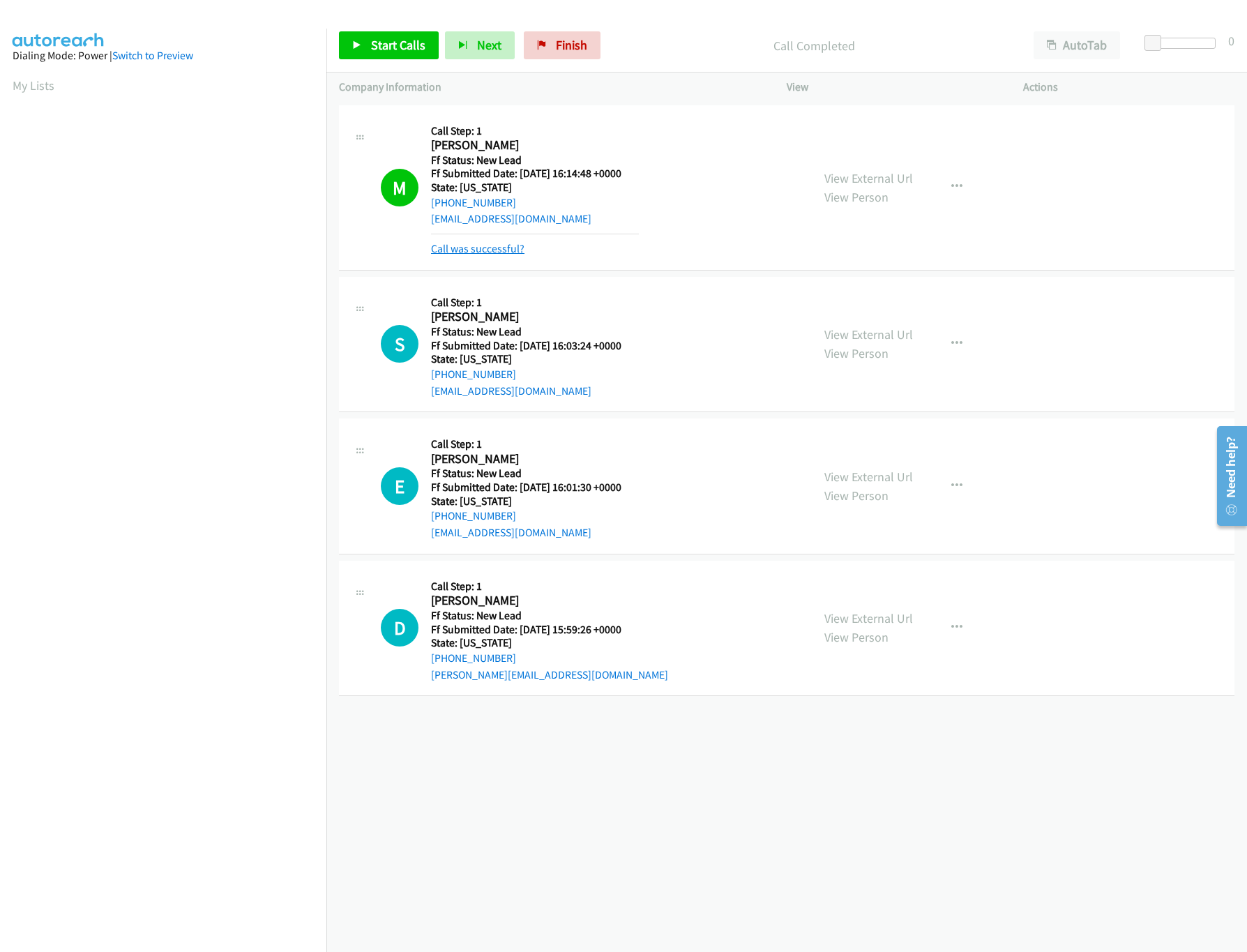
click at [477, 248] on link "Call was successful?" at bounding box center [477, 248] width 93 height 13
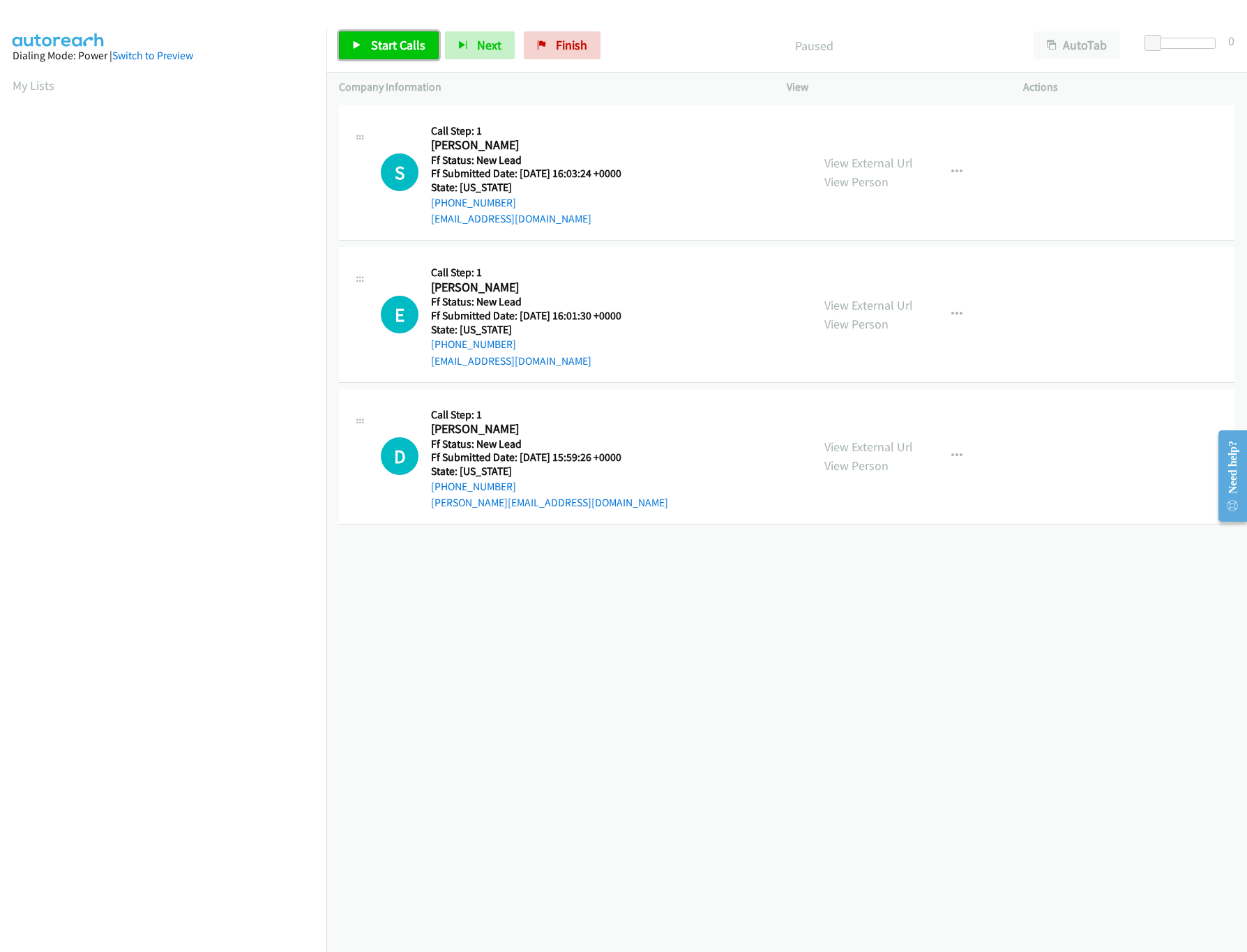
click at [421, 48] on span "Start Calls" at bounding box center [398, 44] width 54 height 16
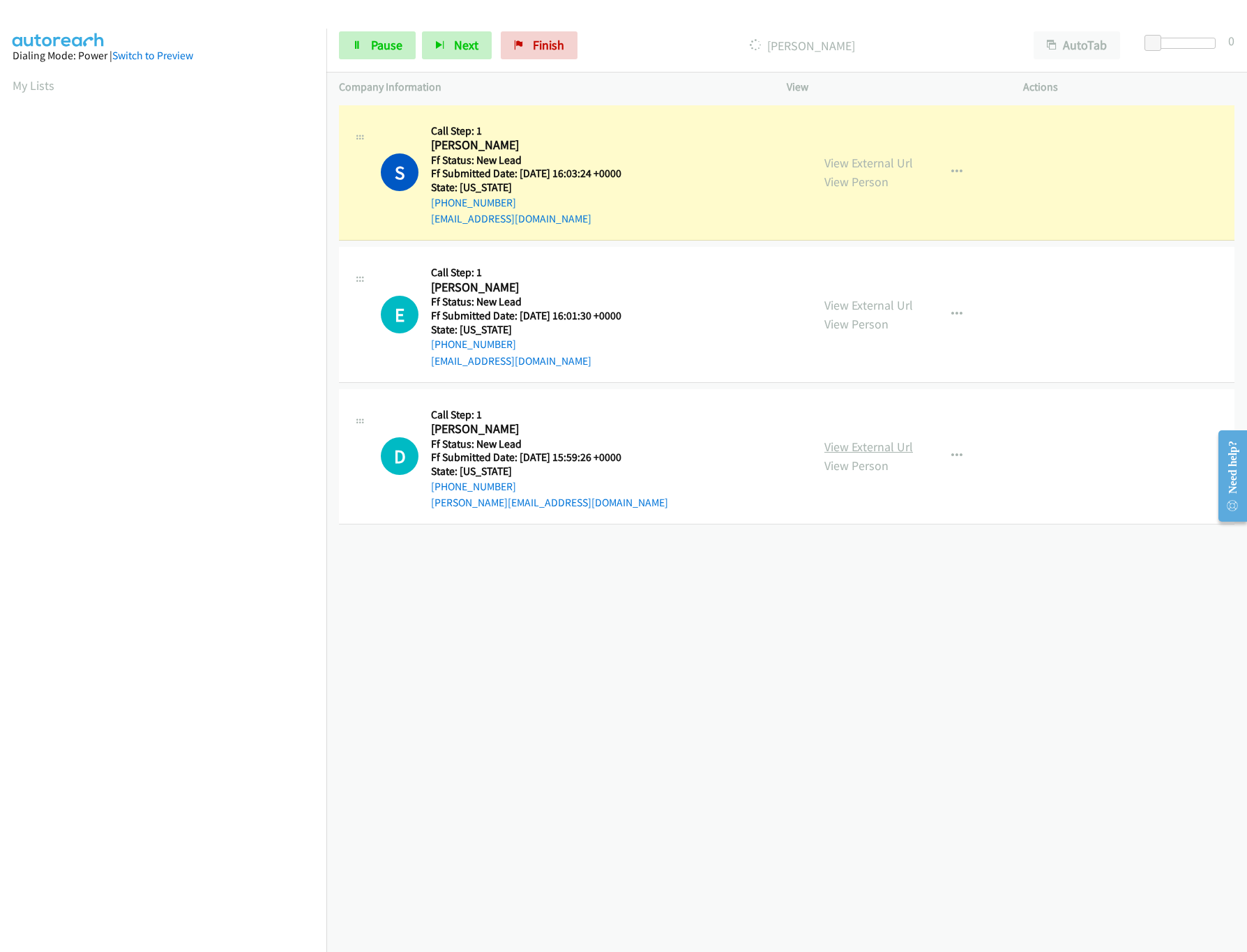
click at [867, 442] on link "View External Url" at bounding box center [869, 446] width 89 height 16
click at [951, 452] on icon "button" at bounding box center [957, 456] width 11 height 11
click at [852, 550] on link "Skip Call" at bounding box center [882, 547] width 185 height 28
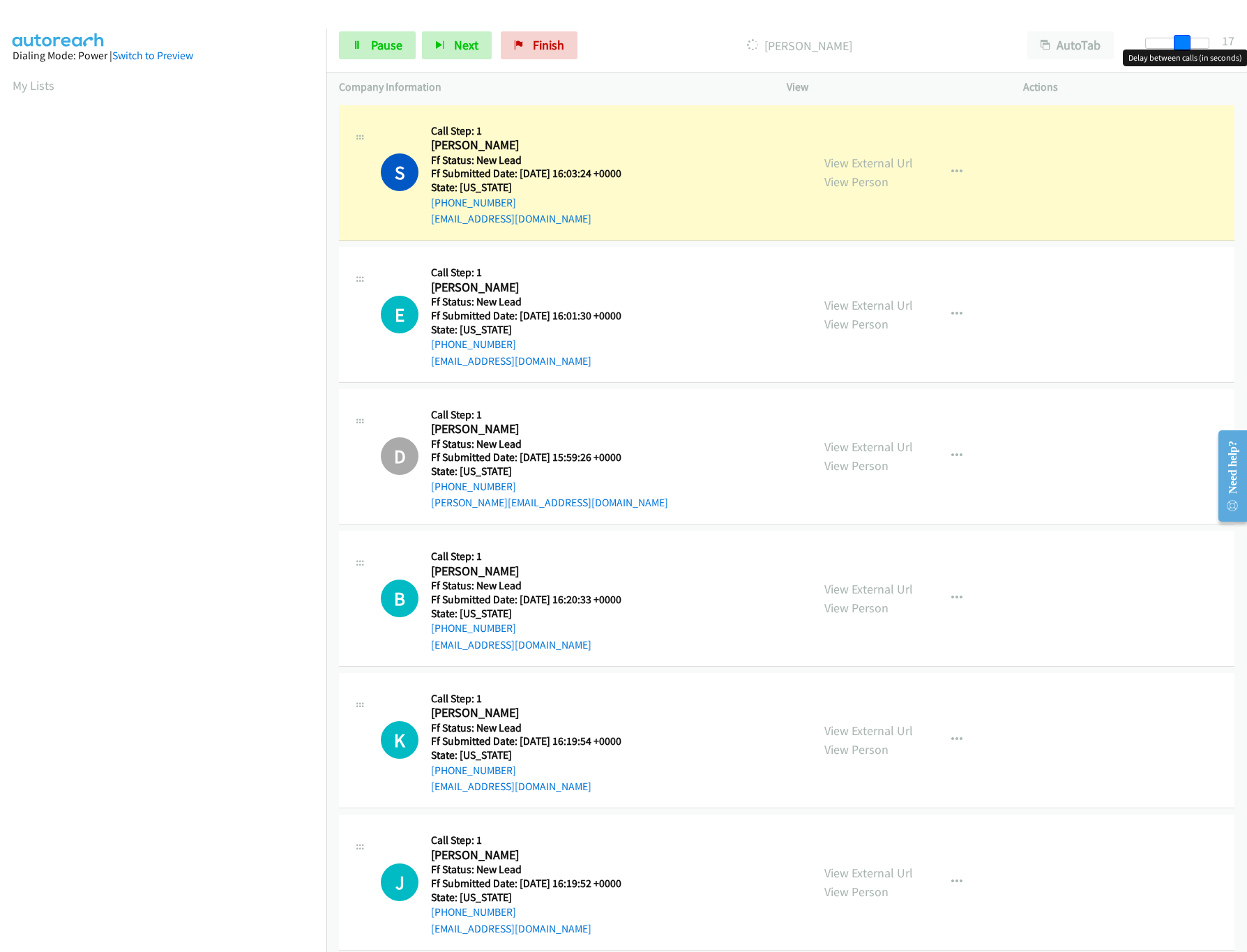
drag, startPoint x: 1149, startPoint y: 40, endPoint x: 1184, endPoint y: 40, distance: 35.0
click at [1184, 40] on span at bounding box center [1182, 43] width 17 height 17
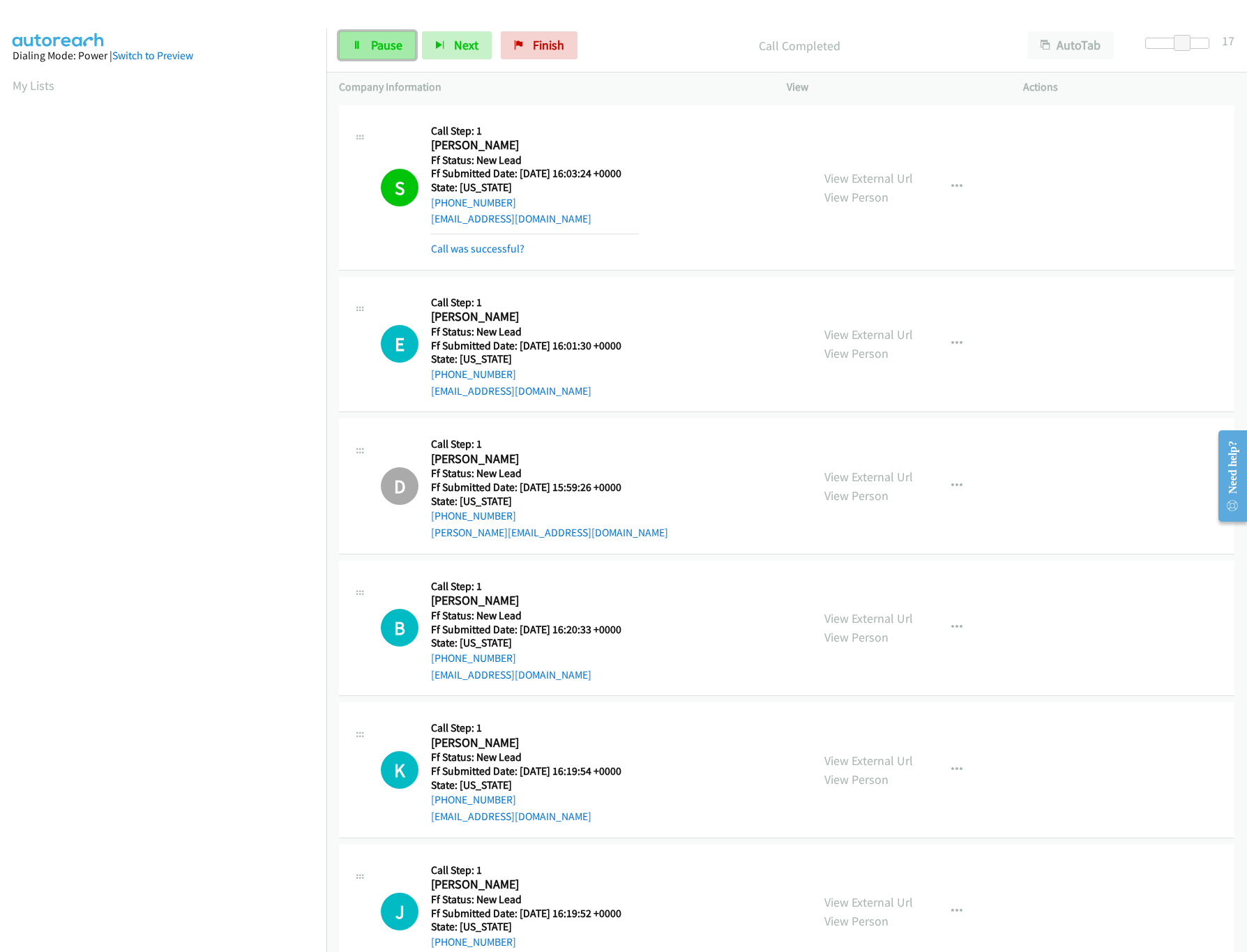
click at [371, 49] on span "Pause" at bounding box center [387, 44] width 31 height 16
click at [466, 245] on link "Call was successful?" at bounding box center [477, 248] width 93 height 13
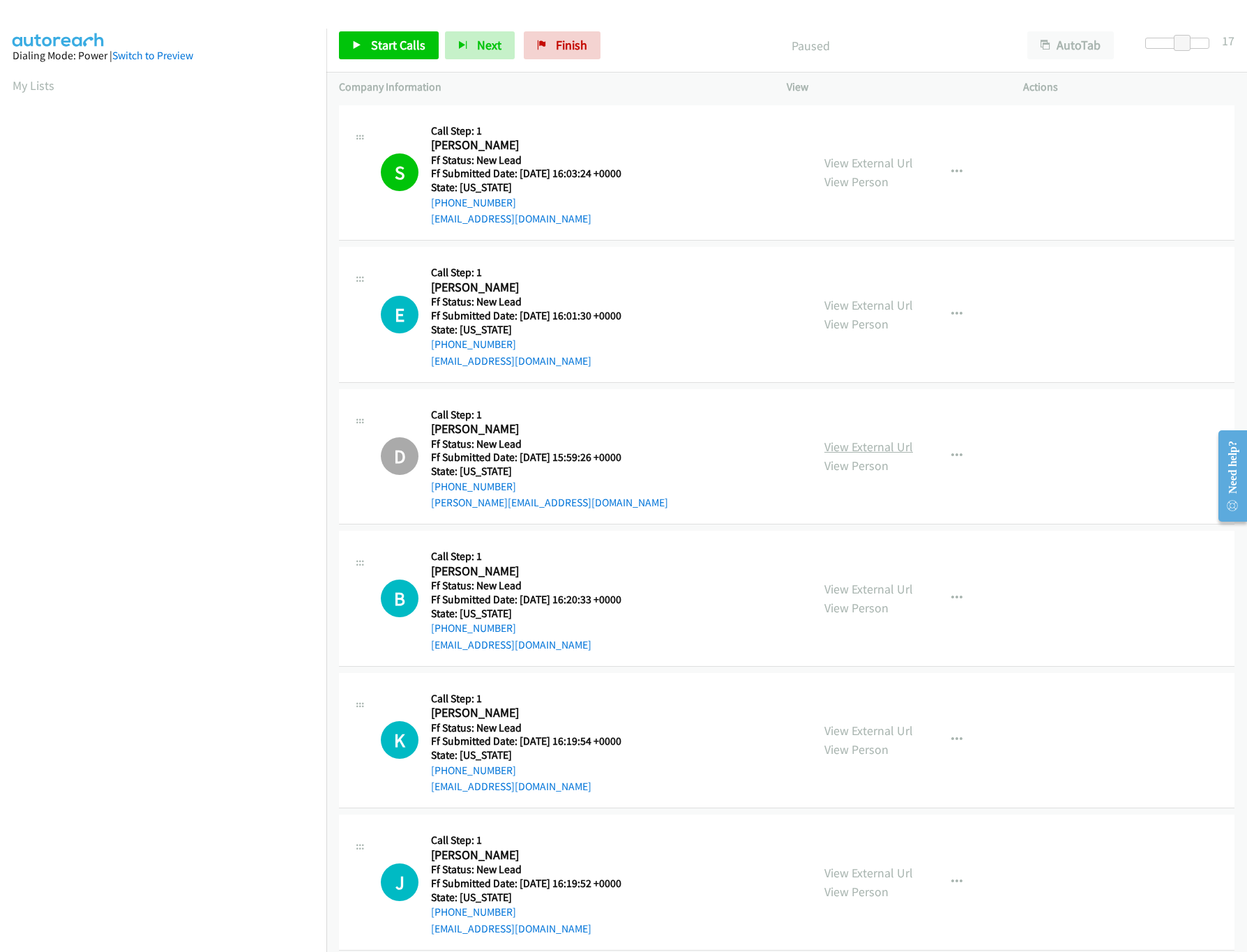
click at [845, 454] on link "View External Url" at bounding box center [869, 446] width 89 height 16
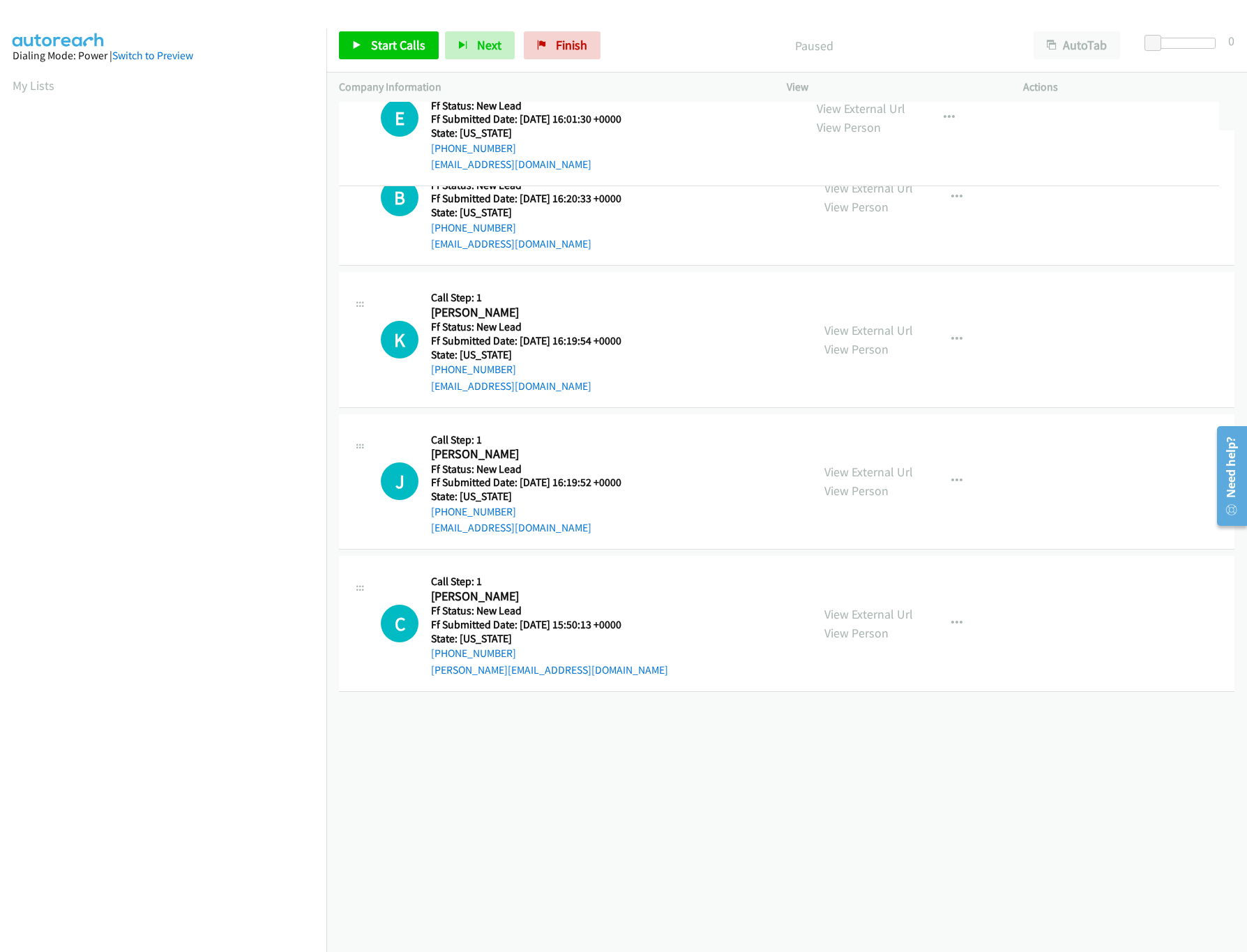
drag, startPoint x: 525, startPoint y: 585, endPoint x: 567, endPoint y: 101, distance: 485.8
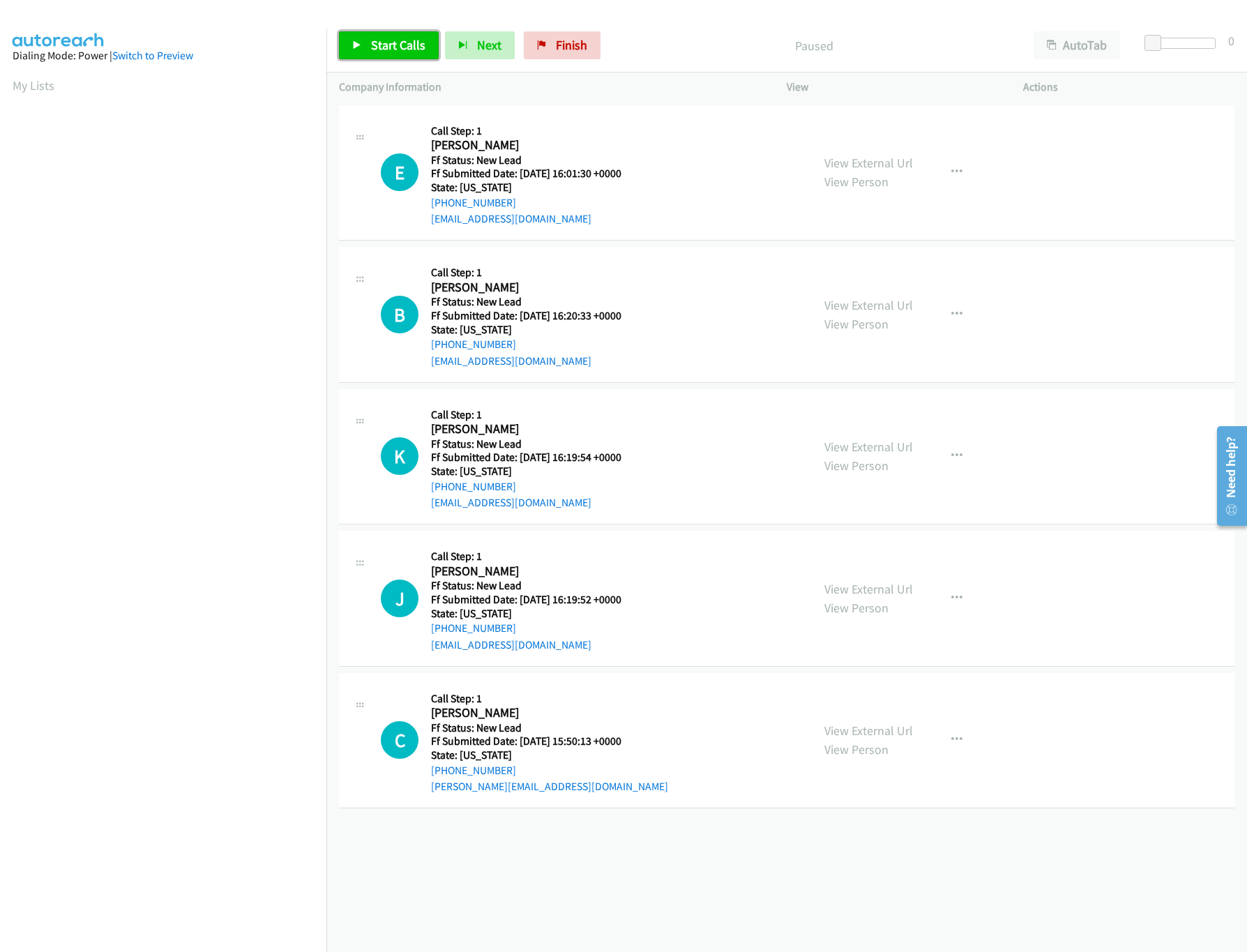
click at [375, 48] on span "Start Calls" at bounding box center [398, 44] width 54 height 16
click at [850, 448] on link "View External Url" at bounding box center [869, 446] width 89 height 16
click at [858, 307] on link "View External Url" at bounding box center [869, 305] width 89 height 16
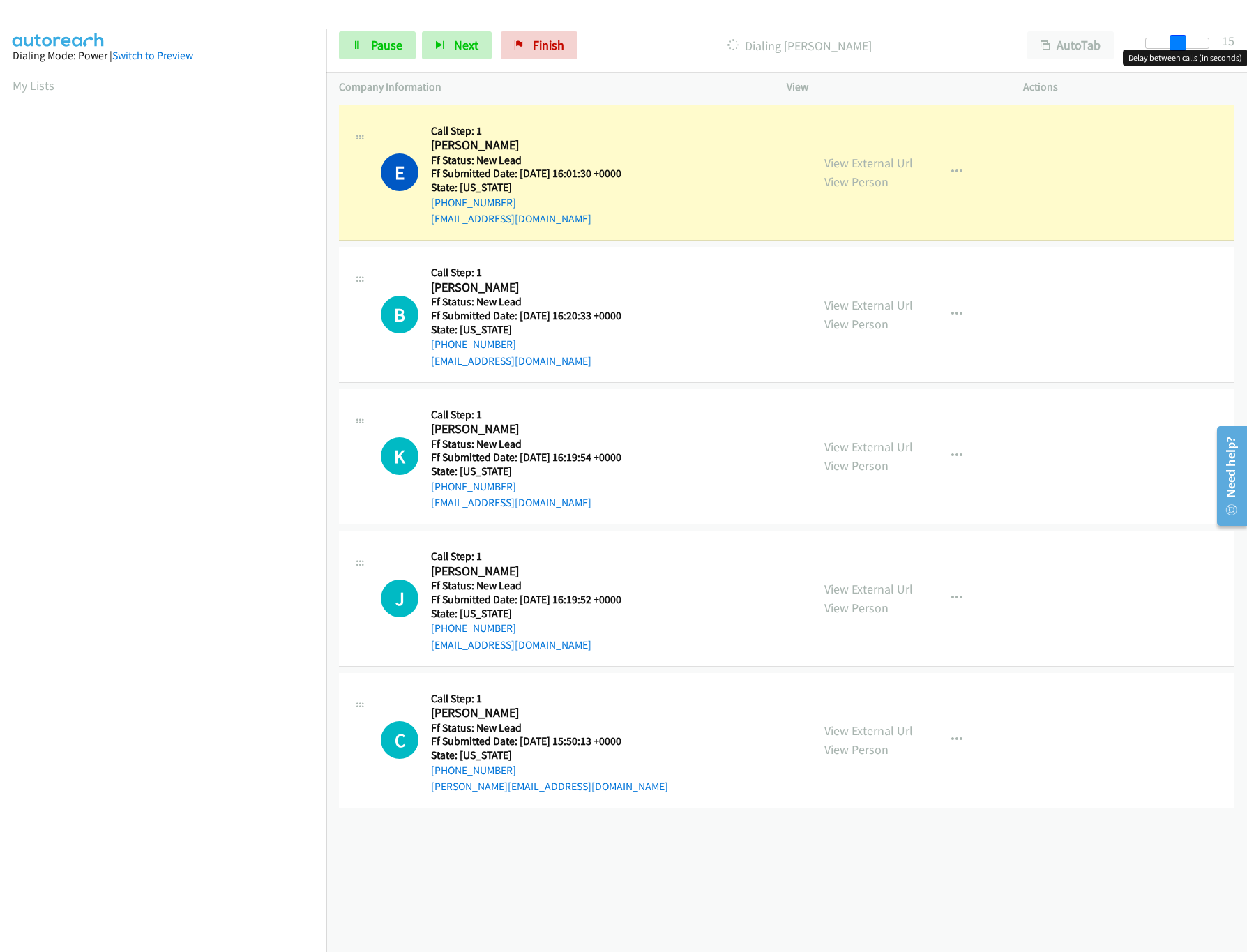
drag, startPoint x: 1151, startPoint y: 44, endPoint x: 1184, endPoint y: 51, distance: 33.7
click at [1184, 51] on body "Start Calls Pause Next Finish Dialing Eddie Pearson AutoTab AutoTab 15 Company …" at bounding box center [624, 33] width 1247 height 66
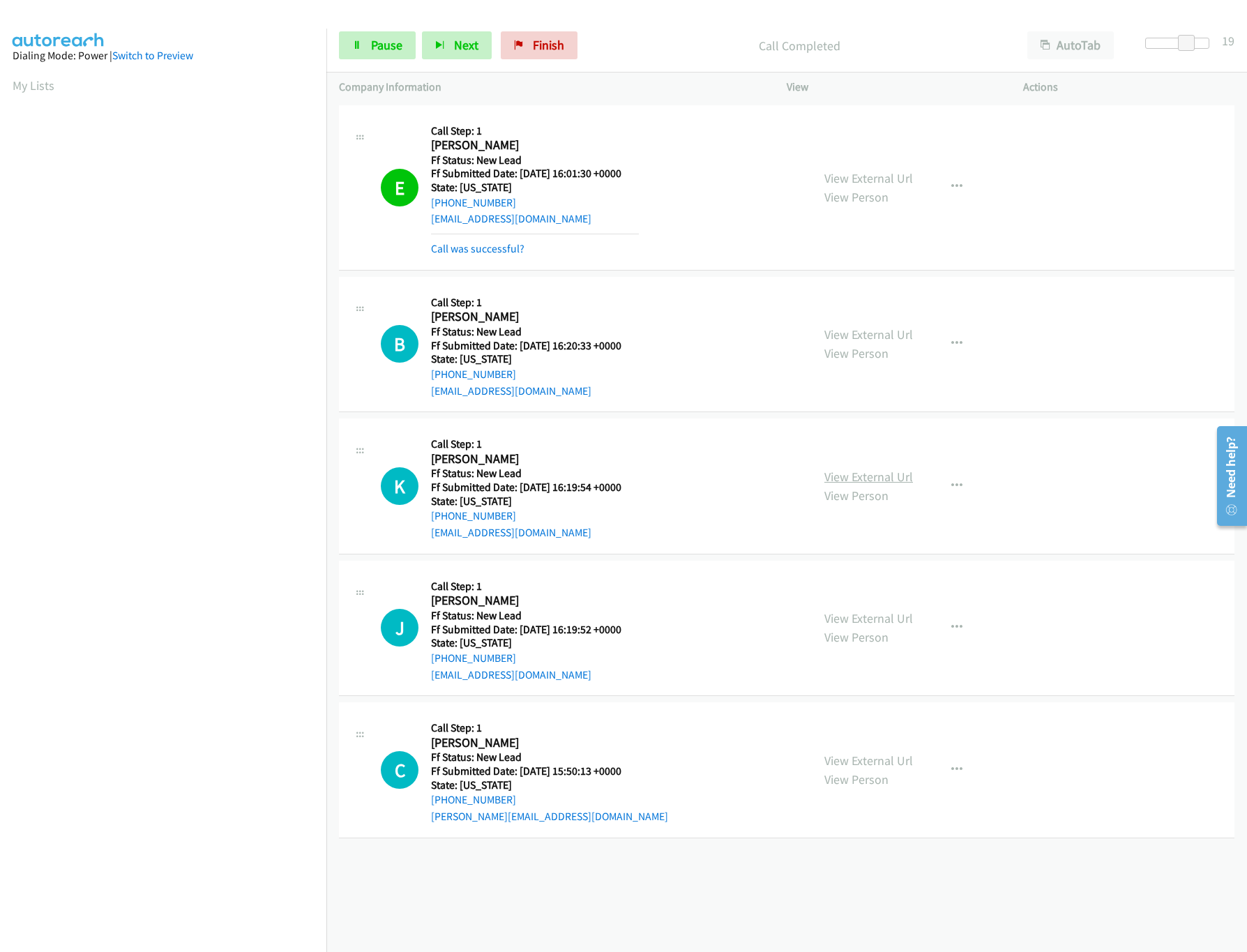
click at [870, 475] on link "View External Url" at bounding box center [869, 476] width 89 height 16
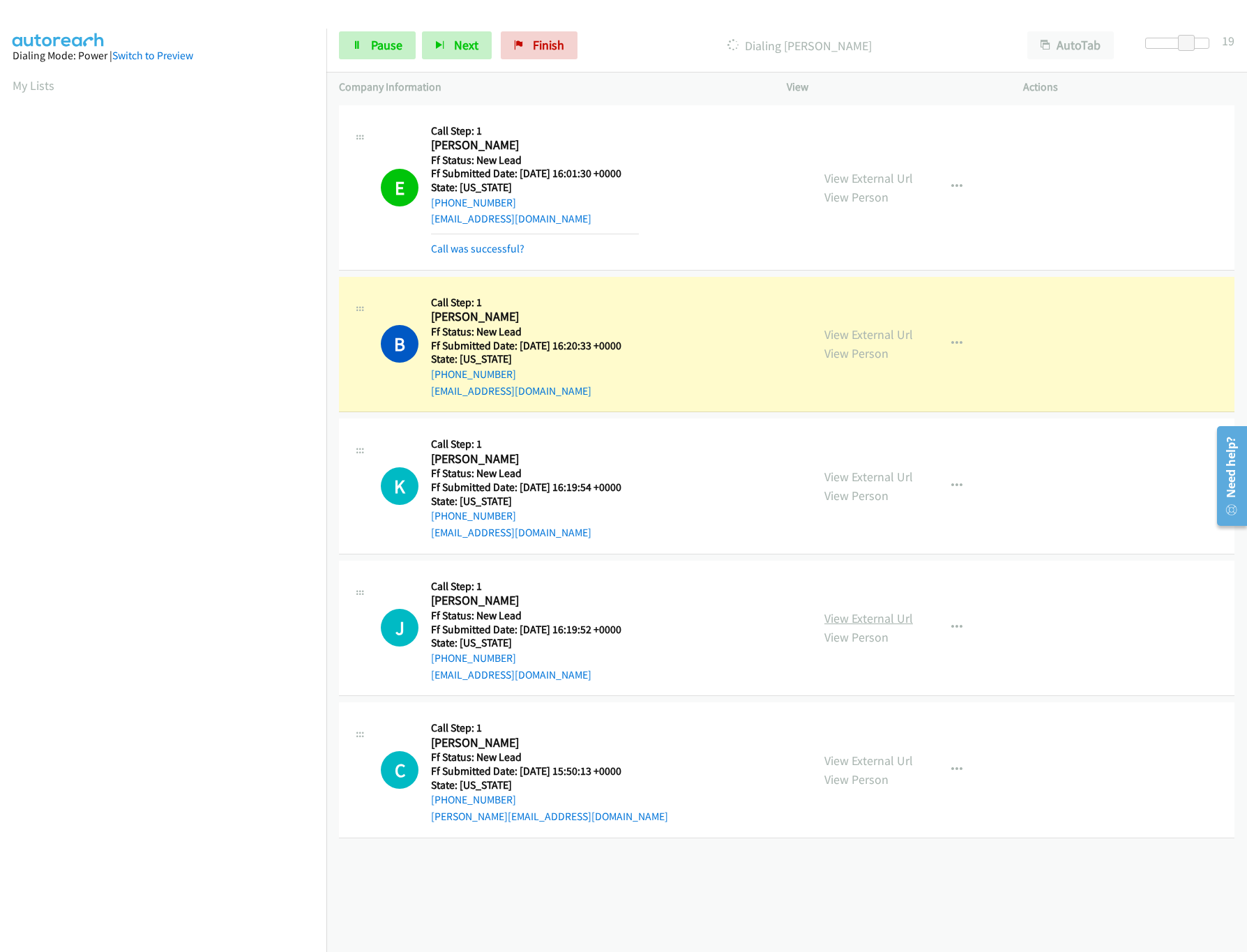
click at [856, 618] on link "View External Url" at bounding box center [869, 618] width 89 height 16
click at [864, 774] on link "View Person" at bounding box center [856, 779] width 64 height 16
click at [862, 760] on link "View External Url" at bounding box center [869, 760] width 89 height 16
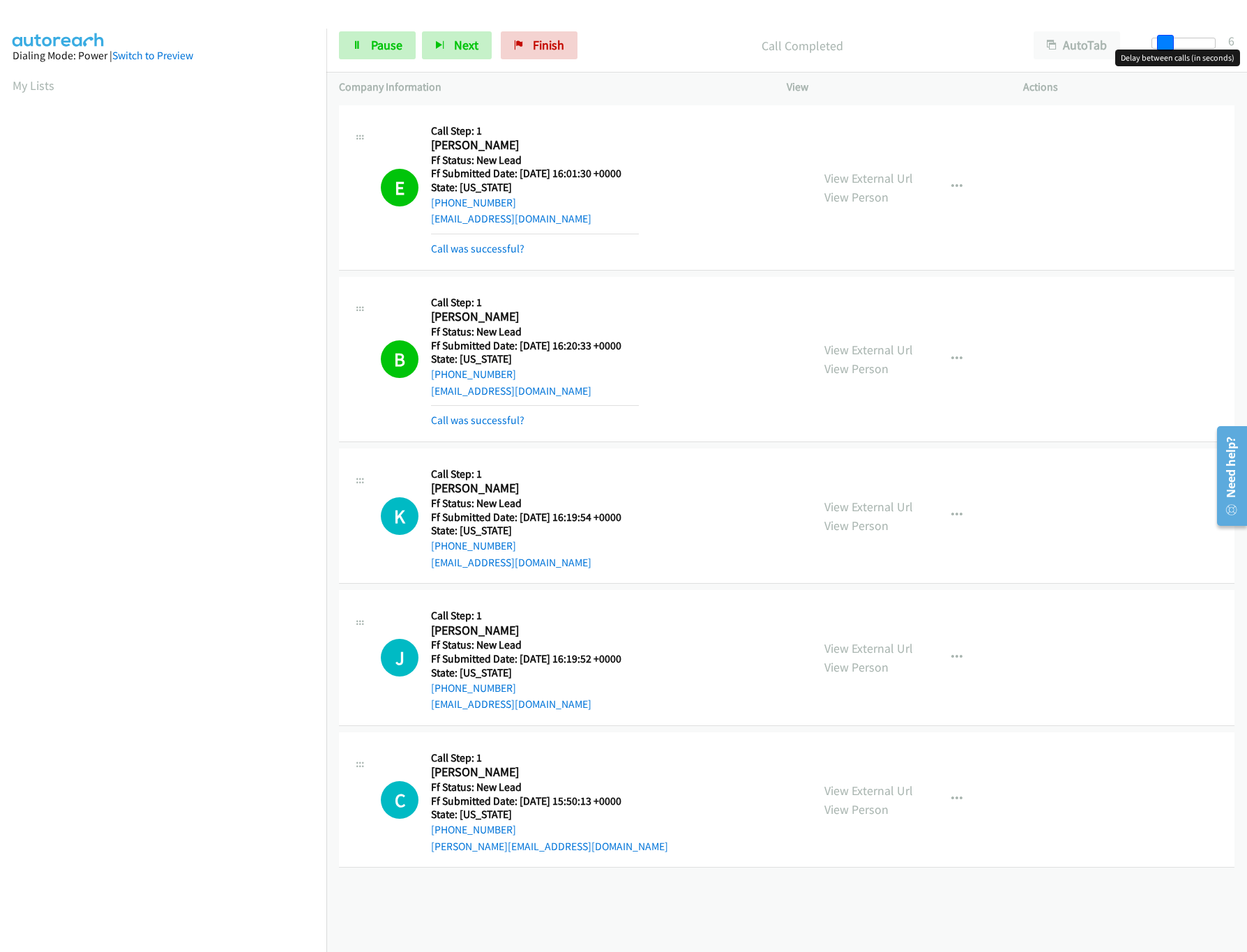
drag, startPoint x: 1182, startPoint y: 42, endPoint x: 1155, endPoint y: 44, distance: 27.1
click at [1155, 44] on div at bounding box center [1183, 43] width 64 height 11
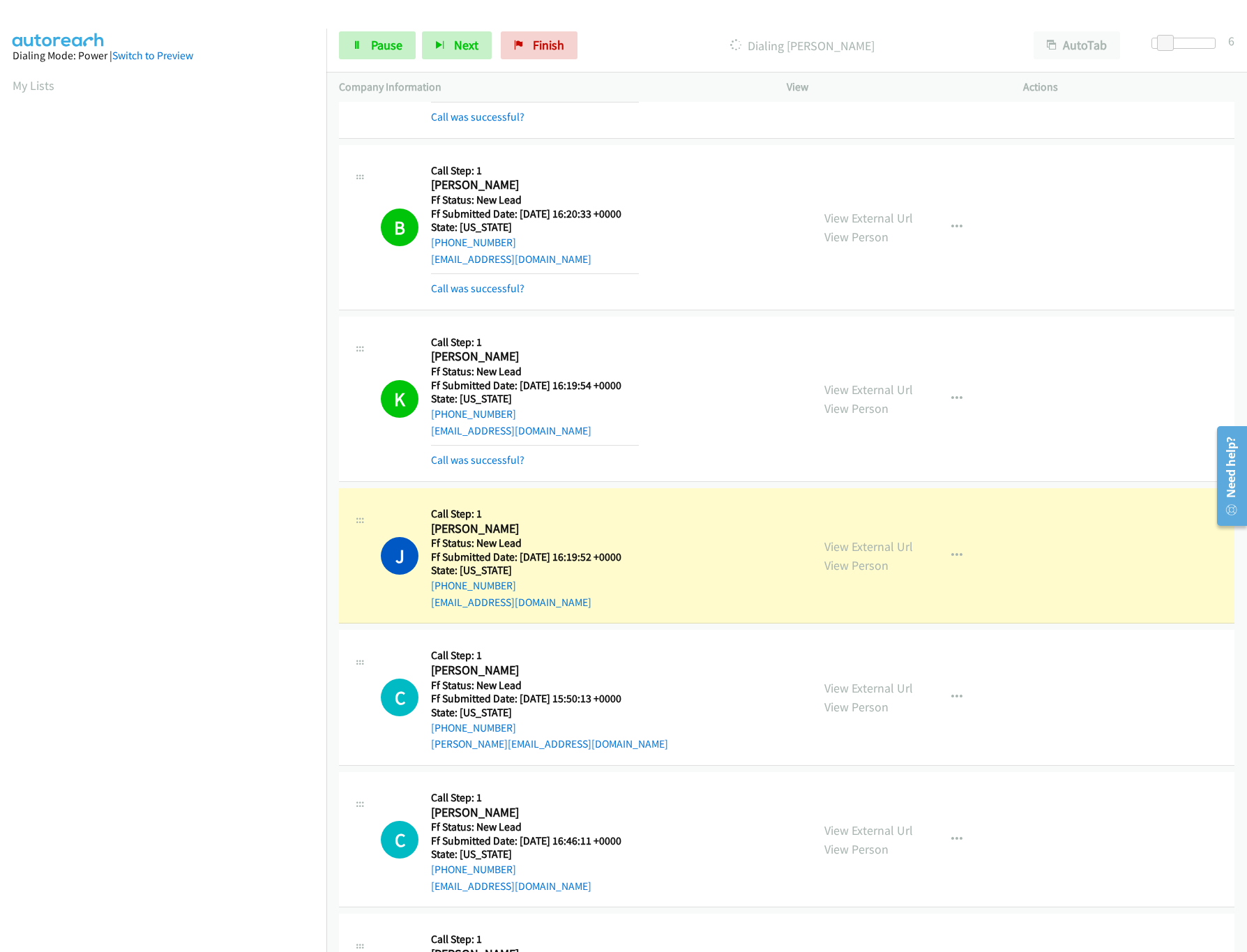
scroll to position [258, 0]
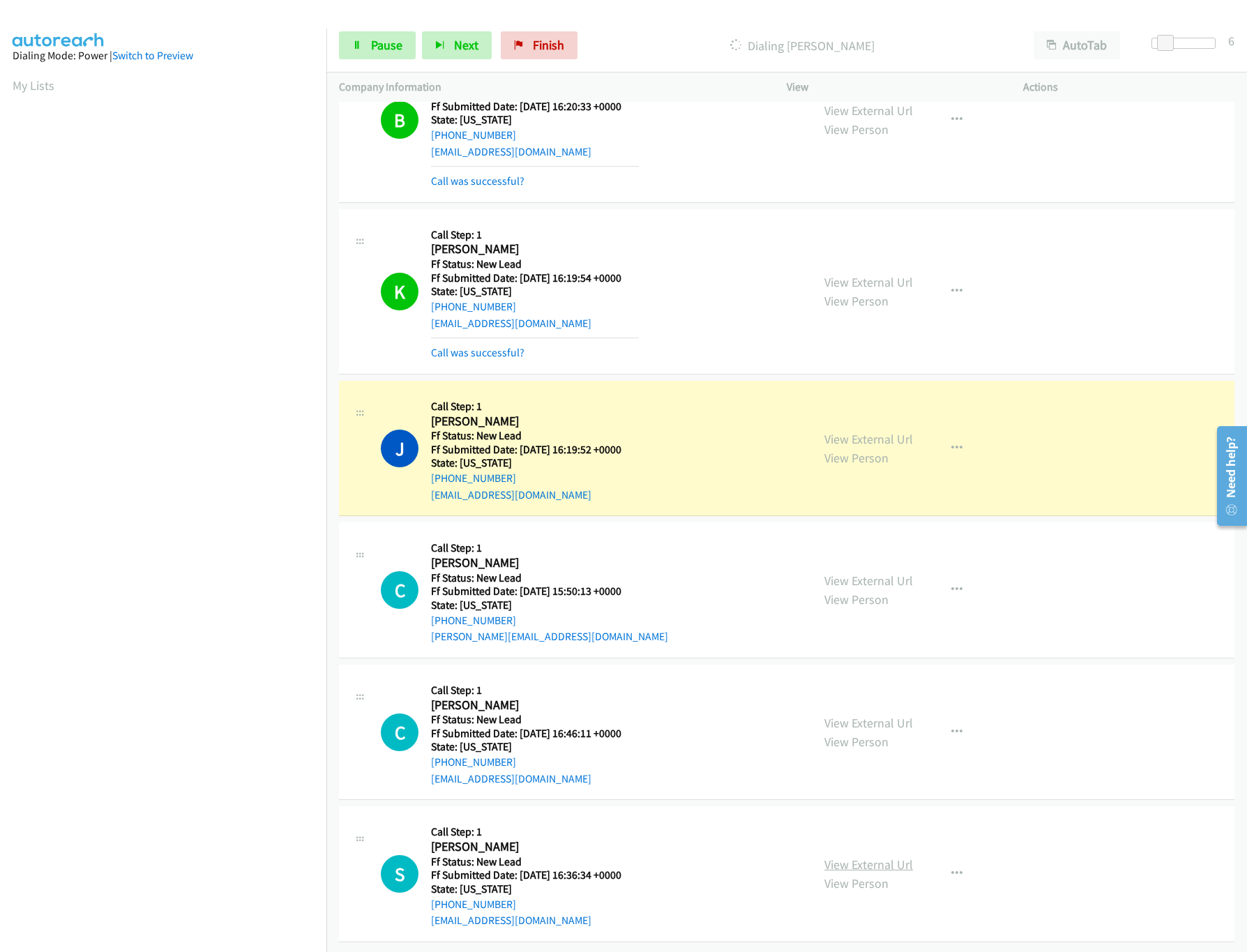
drag, startPoint x: 871, startPoint y: 852, endPoint x: 873, endPoint y: 843, distance: 9.2
click at [871, 856] on link "View External Url" at bounding box center [869, 864] width 89 height 16
click at [892, 714] on link "View External Url" at bounding box center [869, 722] width 89 height 16
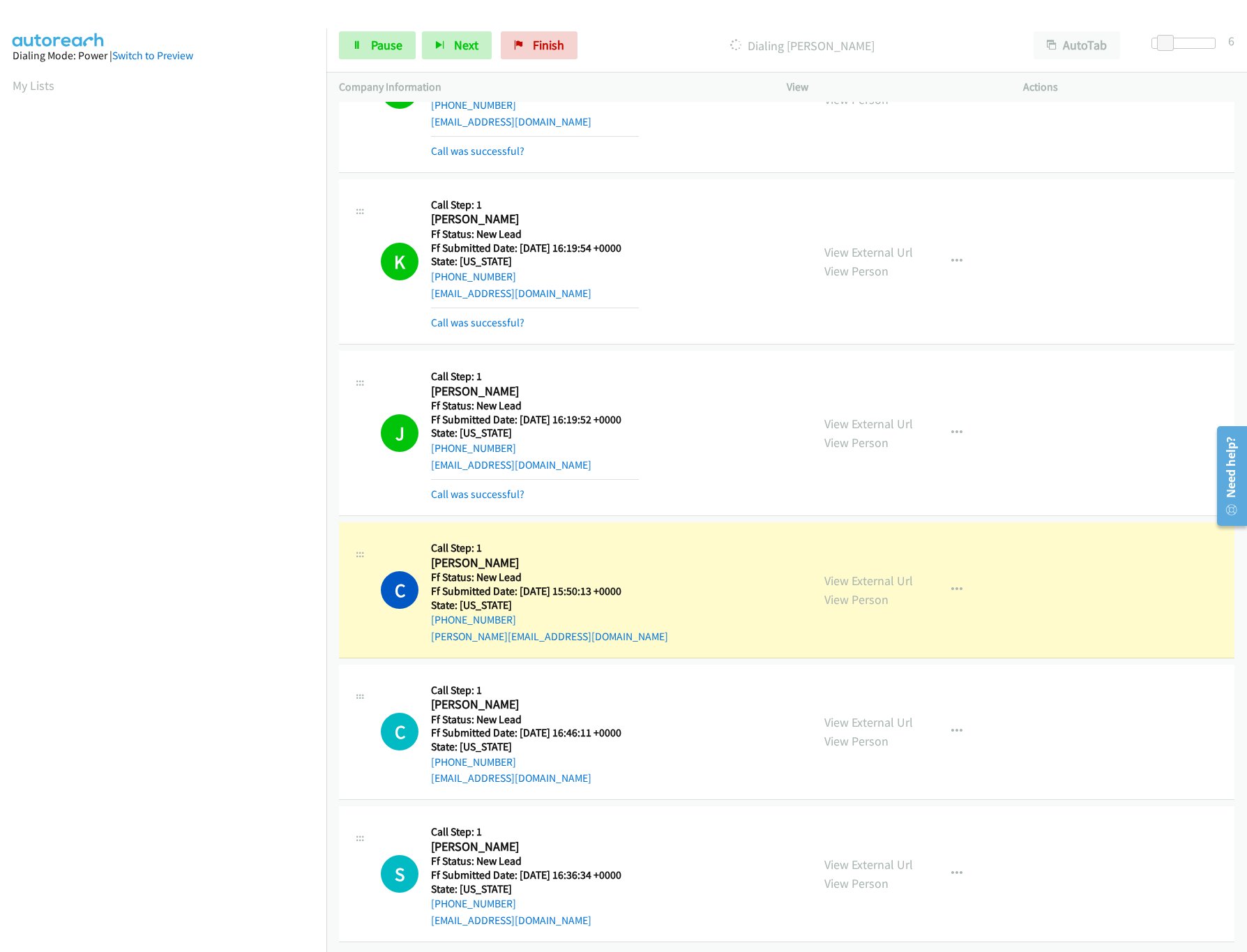
scroll to position [288, 0]
drag, startPoint x: 1155, startPoint y: 40, endPoint x: 1124, endPoint y: 36, distance: 31.3
click at [1124, 36] on div "Start Calls Pause Next Finish Dialing Chuck Gibson AutoTab AutoTab 0" at bounding box center [786, 46] width 920 height 54
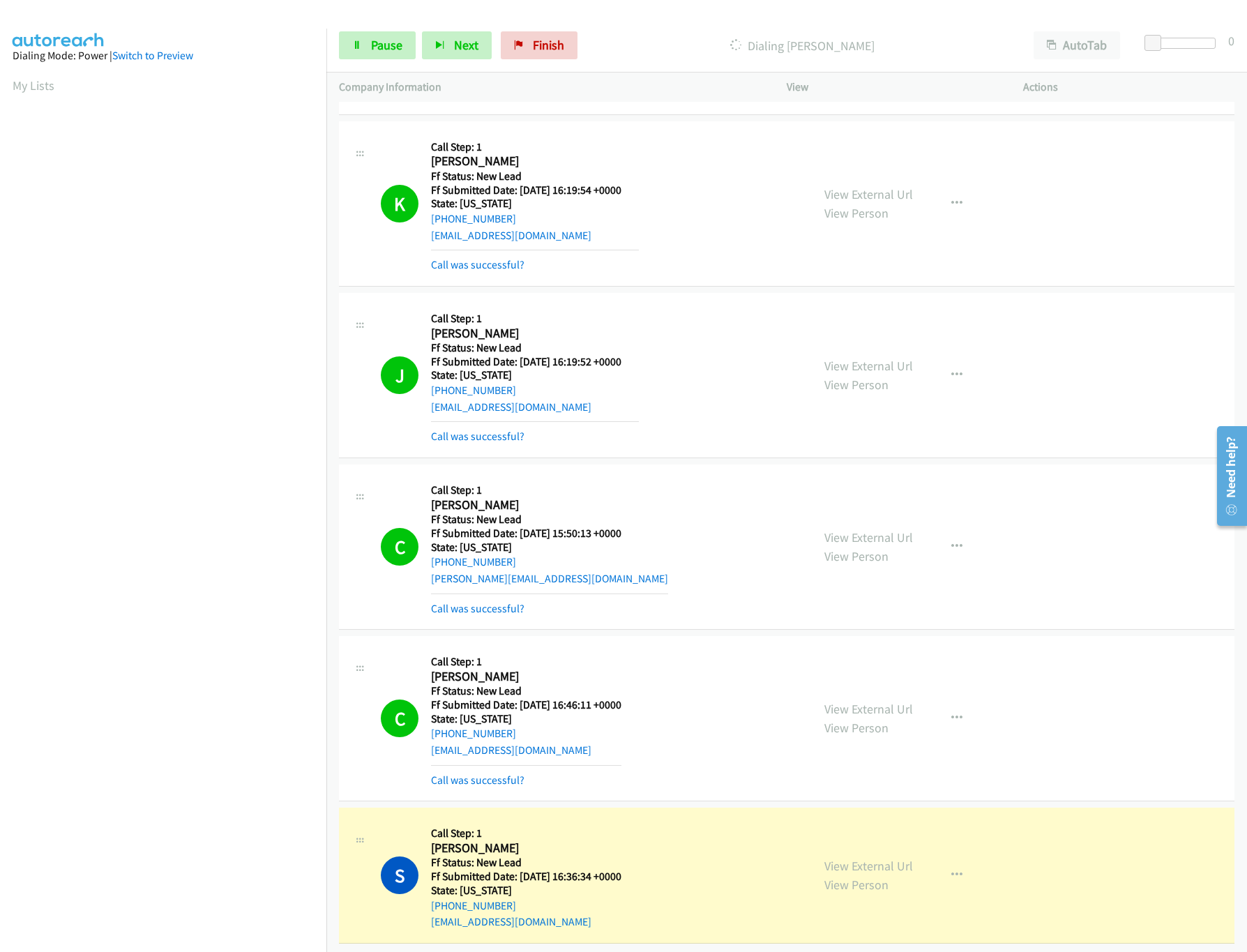
scroll to position [348, 0]
click at [367, 48] on link "Pause" at bounding box center [377, 45] width 77 height 28
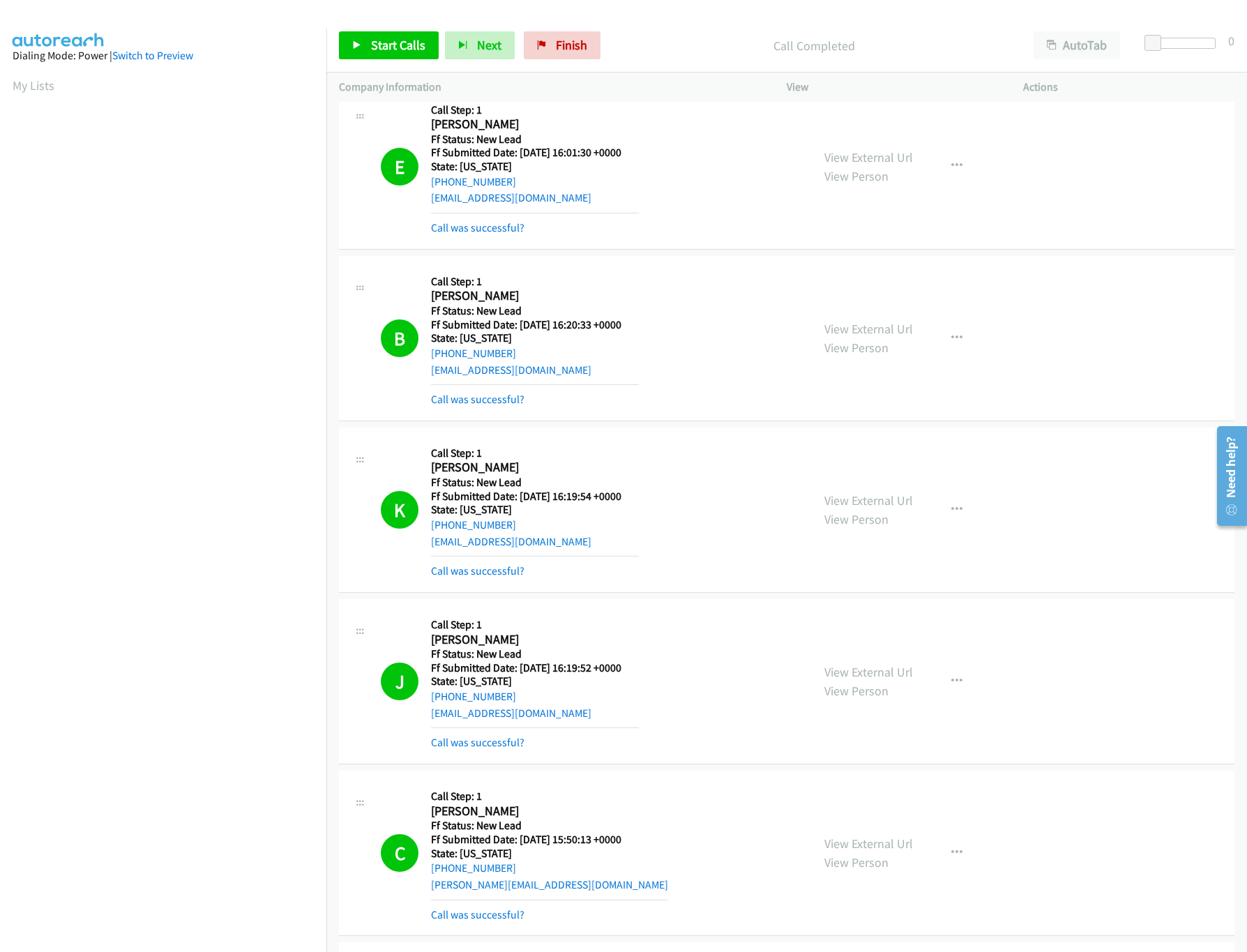
scroll to position [0, 0]
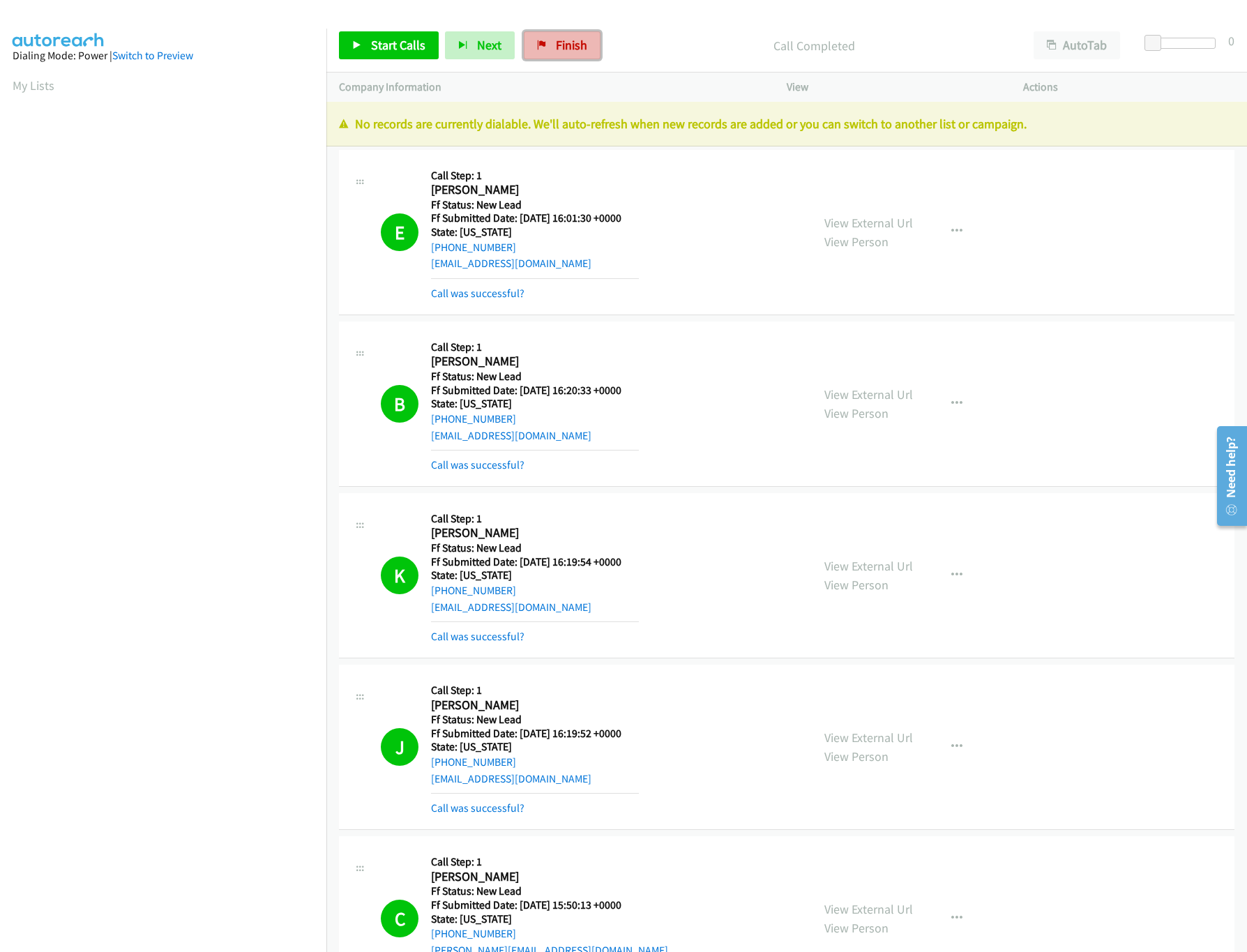
click at [592, 32] on link "Finish" at bounding box center [562, 45] width 77 height 28
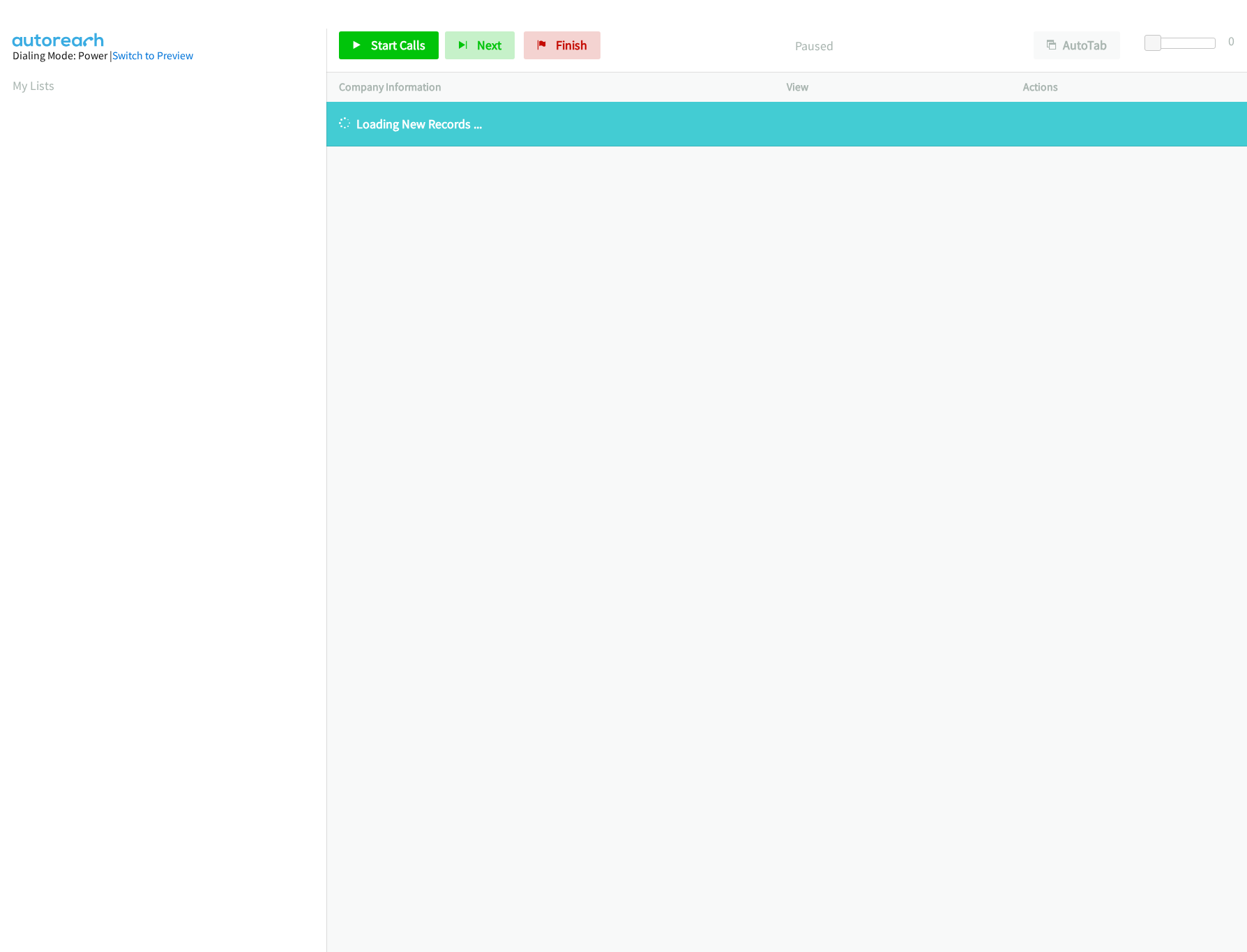
click at [582, 295] on div "[PHONE_NUMBER] Call failed - Please reload the list and try again The Callbar F…" at bounding box center [786, 526] width 920 height 850
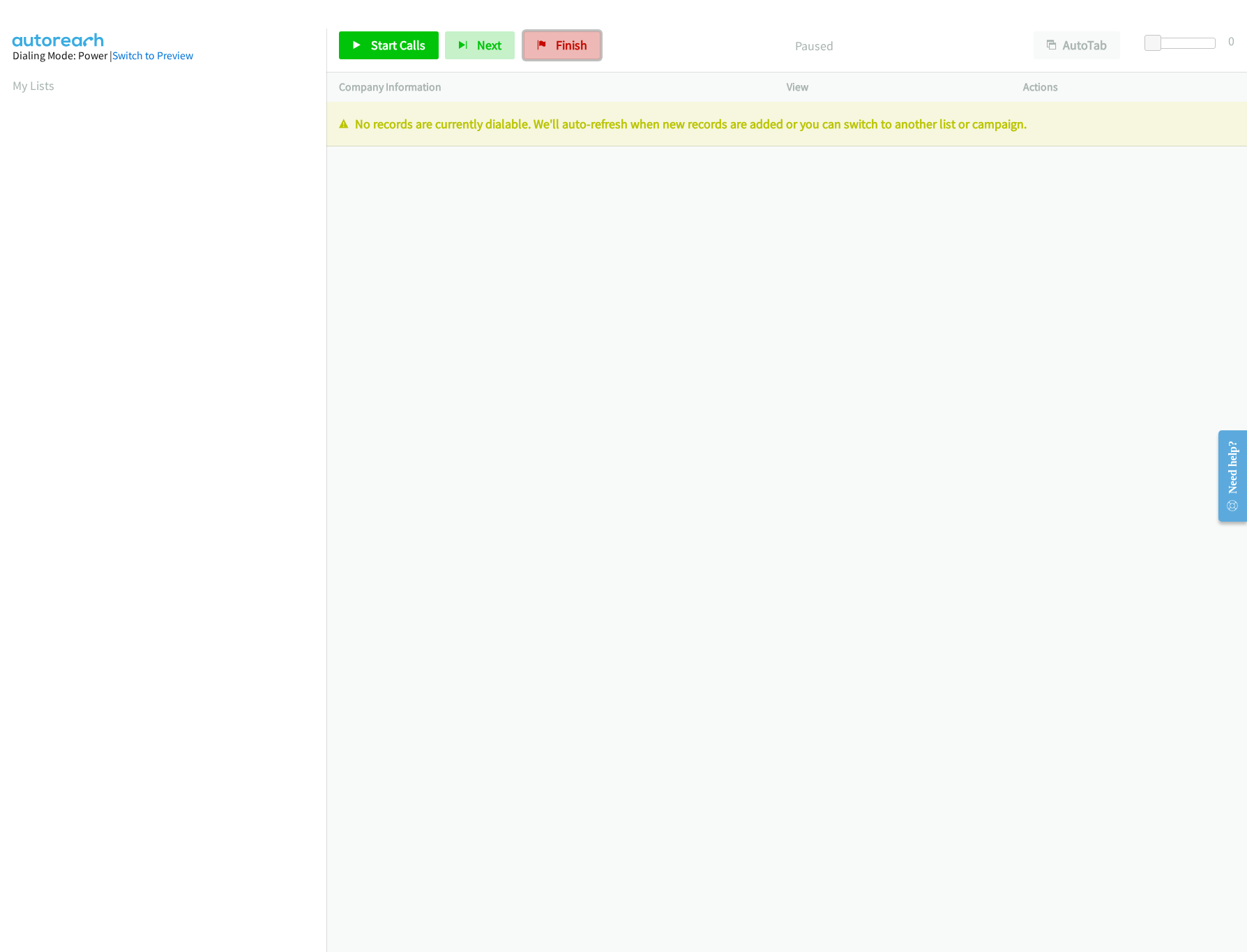
click at [556, 38] on span "Finish" at bounding box center [571, 44] width 31 height 16
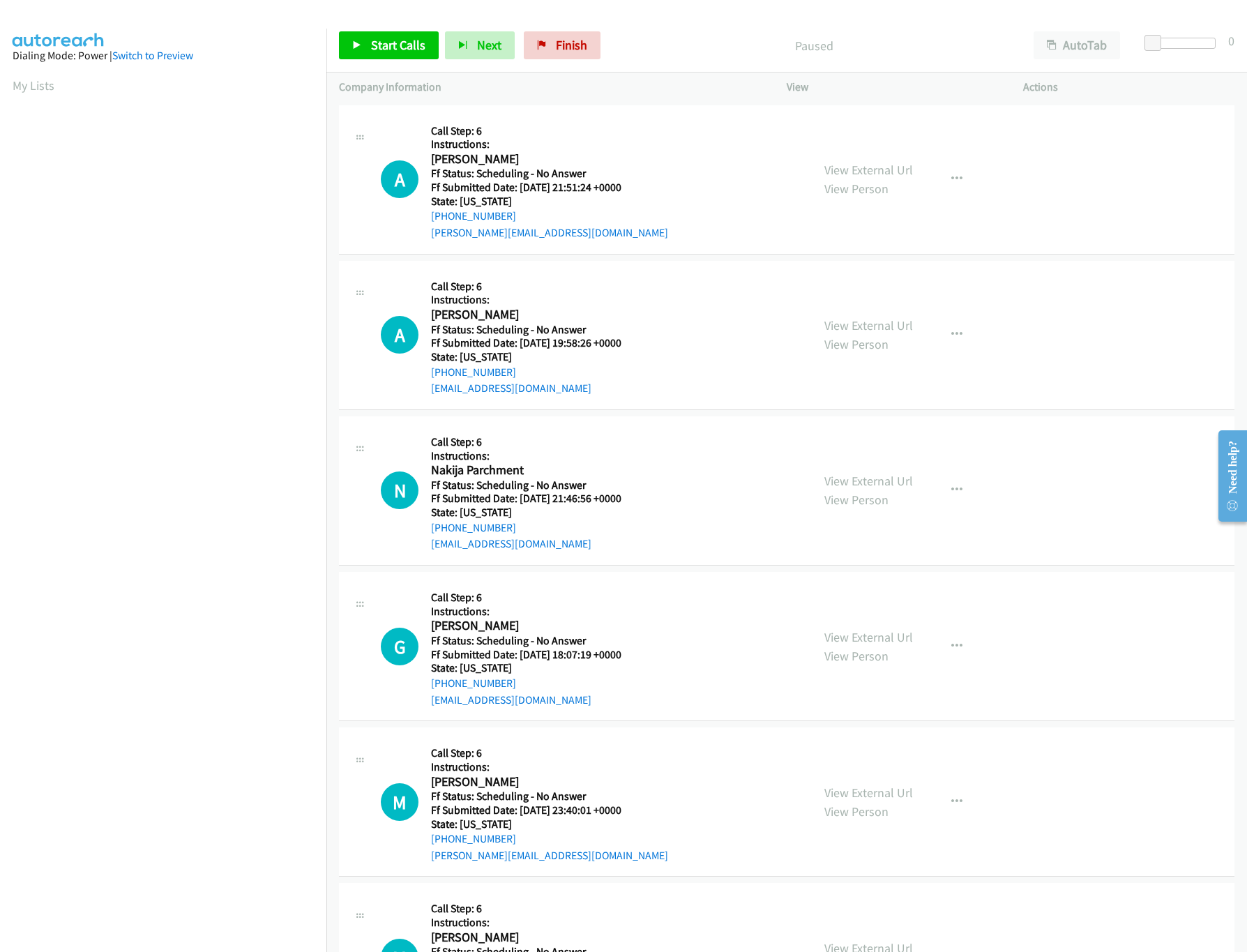
scroll to position [0, 5]
click at [366, 40] on link "Start Calls" at bounding box center [389, 45] width 99 height 28
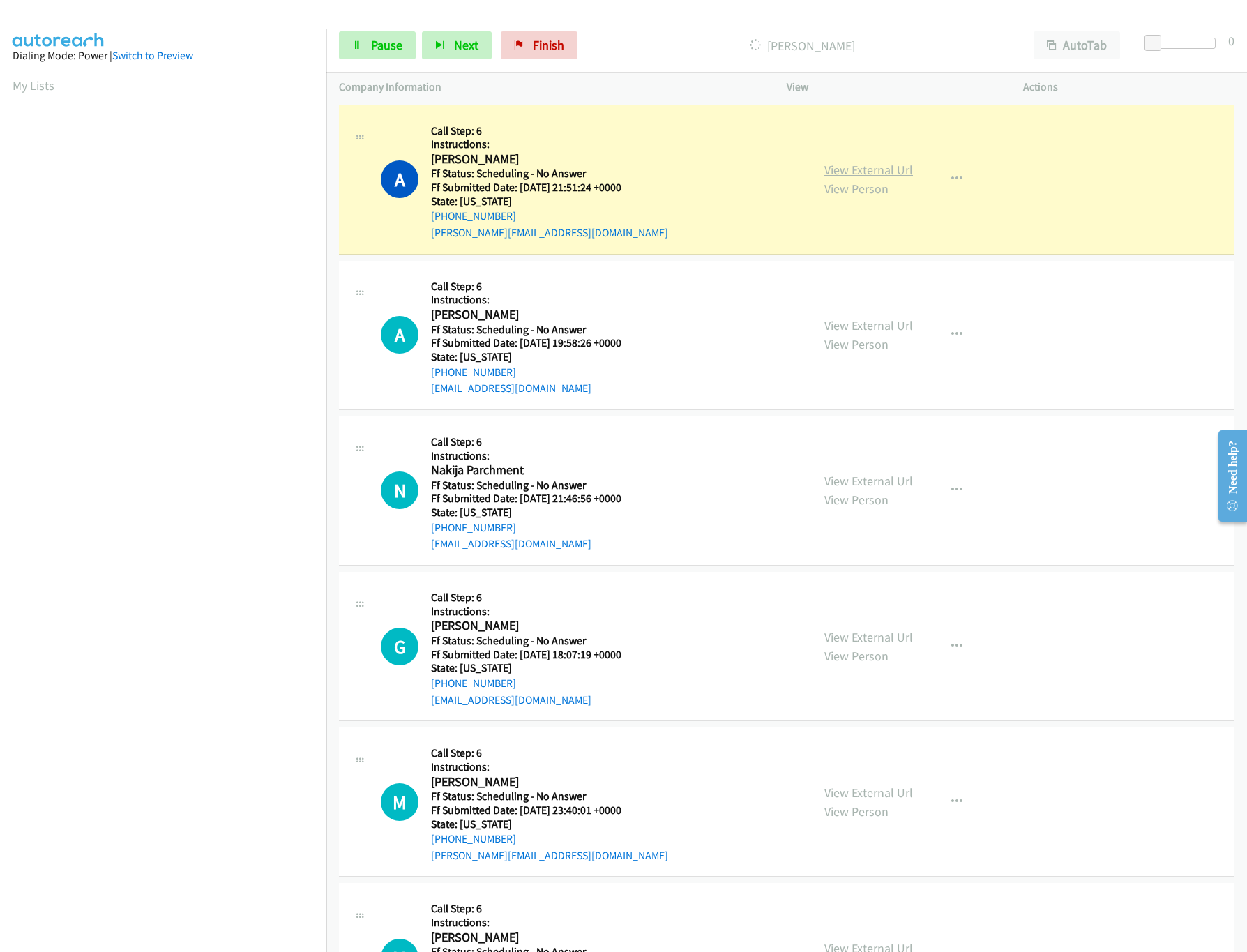
click at [845, 163] on link "View External Url" at bounding box center [869, 169] width 89 height 16
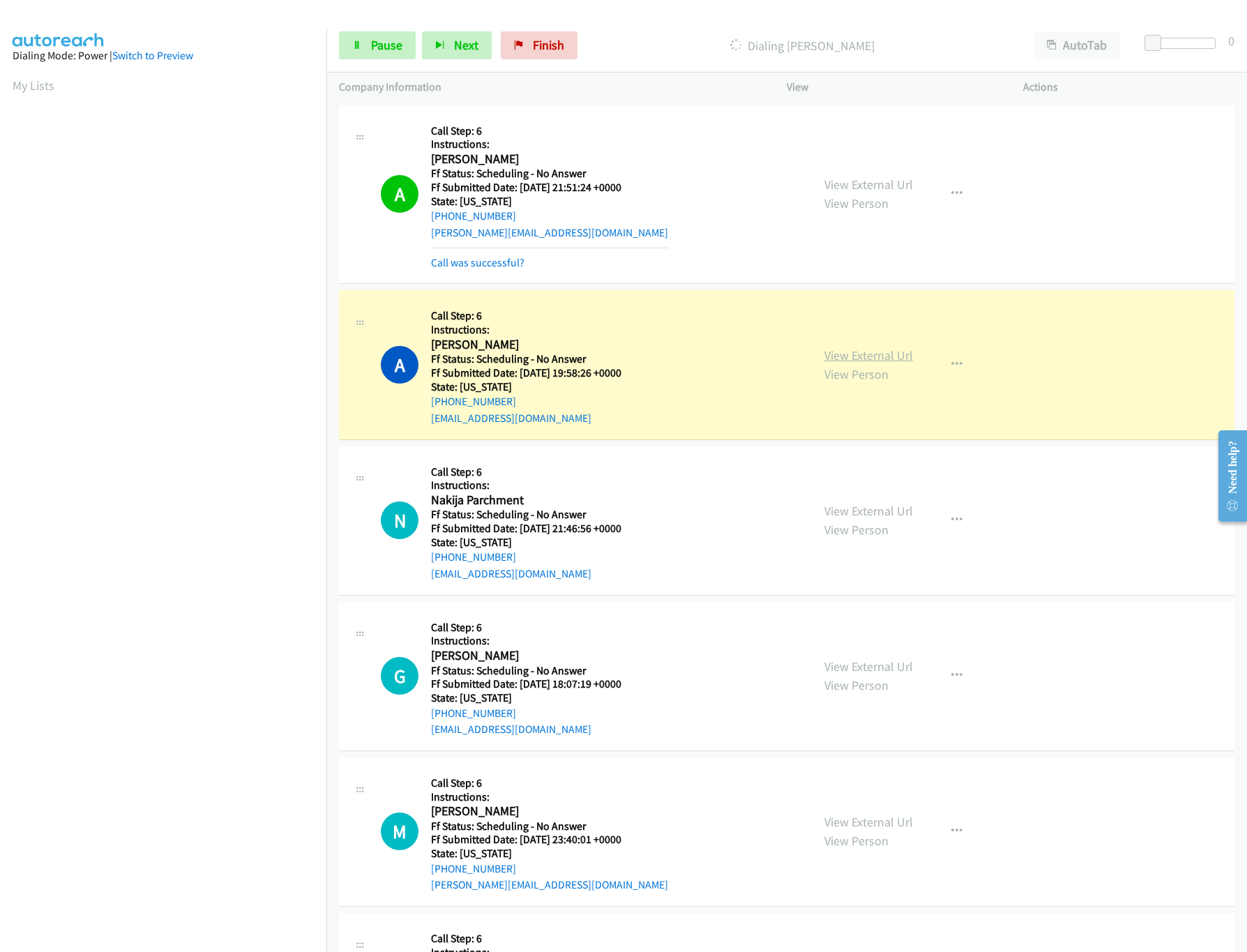
click at [867, 347] on link "View External Url" at bounding box center [869, 355] width 89 height 16
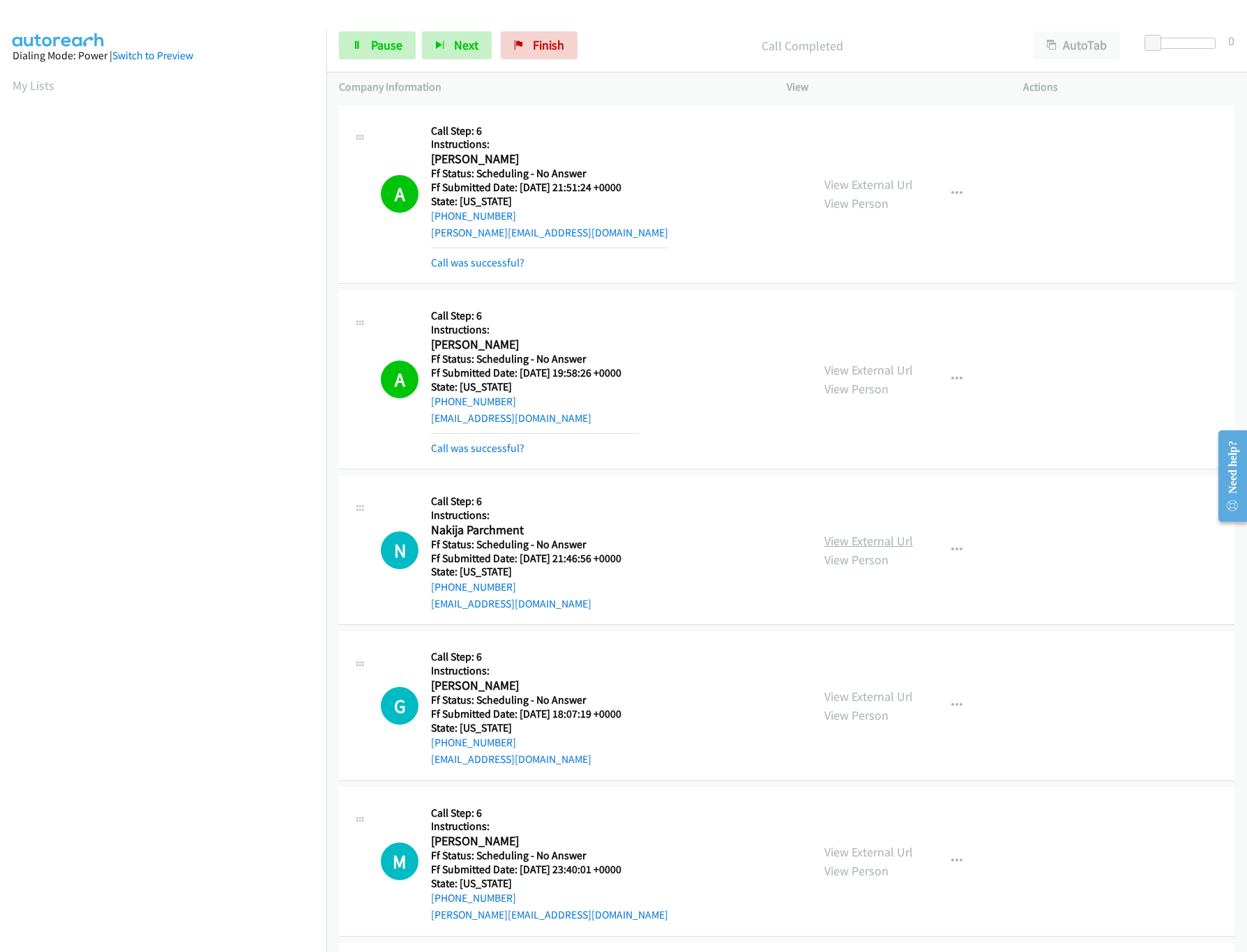
click at [845, 537] on link "View External Url" at bounding box center [869, 540] width 89 height 16
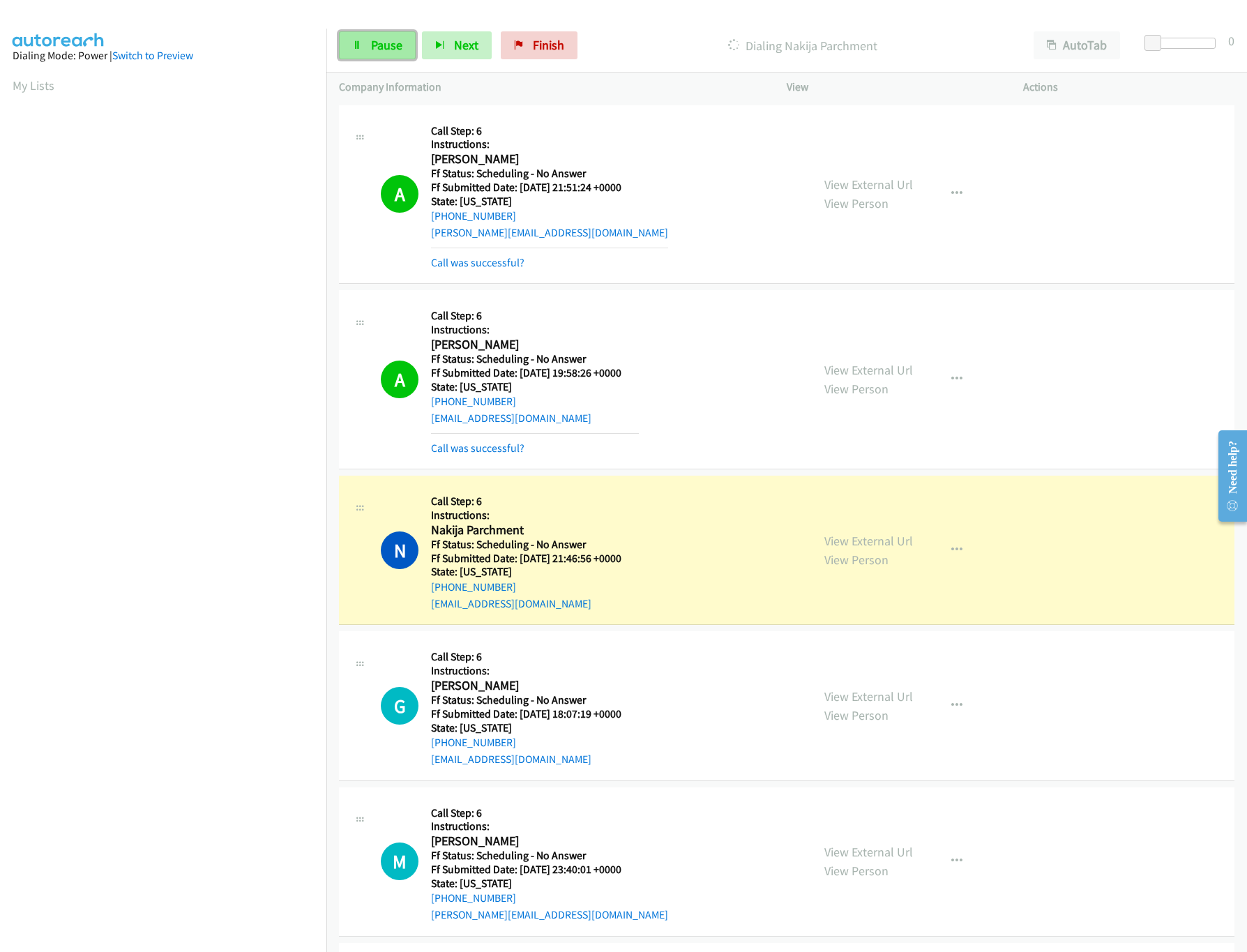
click at [377, 39] on span "Pause" at bounding box center [387, 44] width 31 height 16
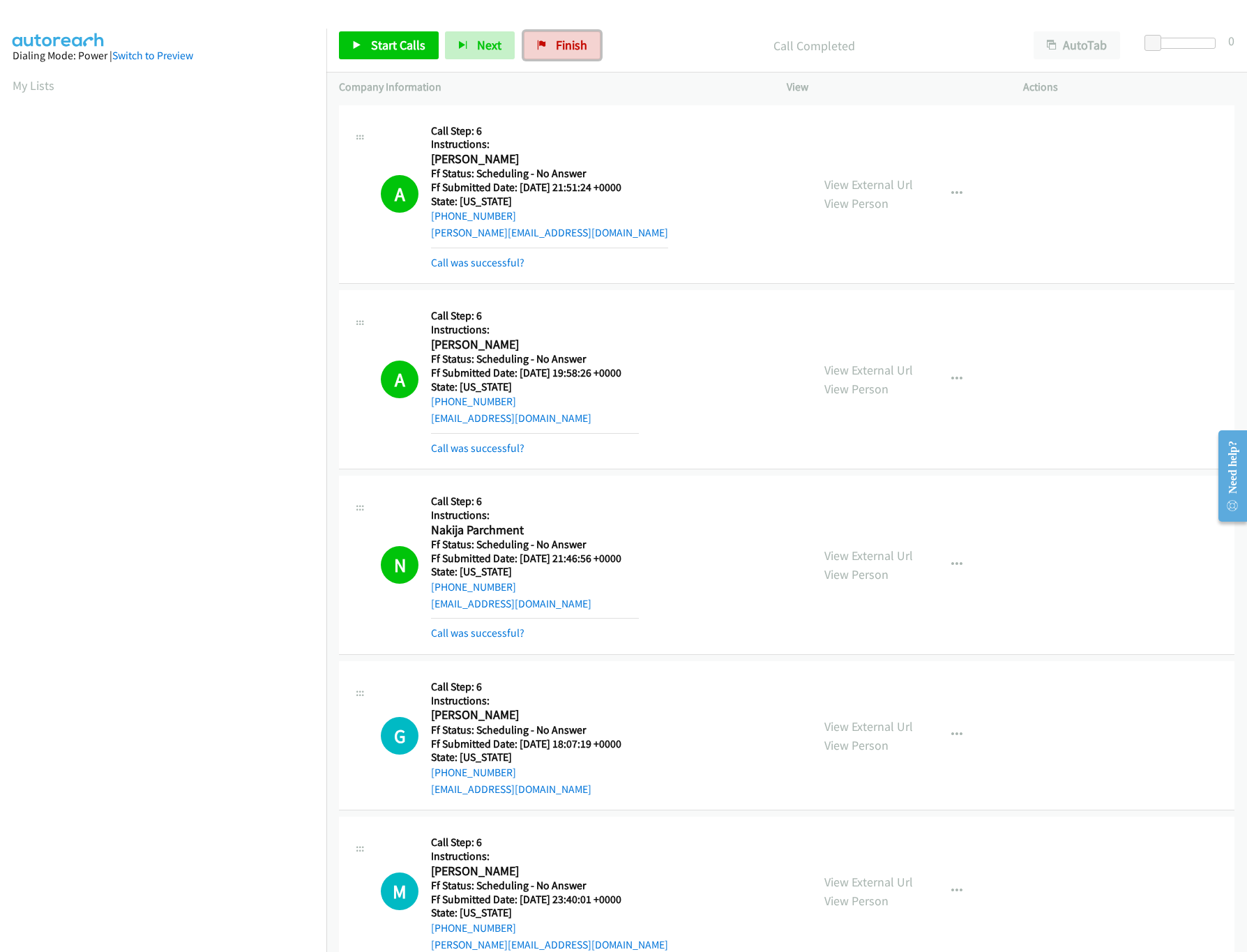
drag, startPoint x: 551, startPoint y: 59, endPoint x: 722, endPoint y: 69, distance: 171.3
click at [551, 59] on link "Finish" at bounding box center [562, 45] width 77 height 28
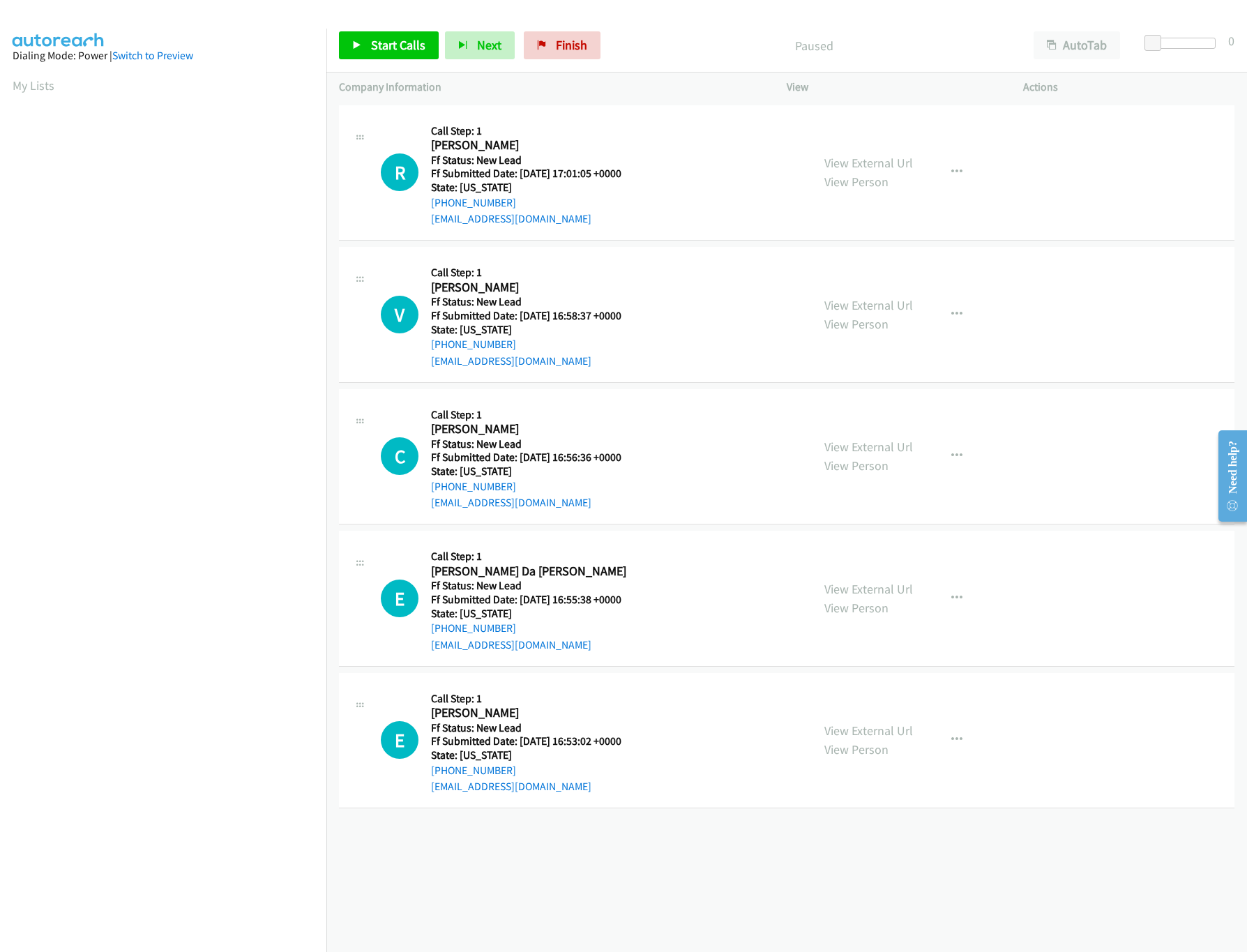
drag, startPoint x: 865, startPoint y: 444, endPoint x: 867, endPoint y: 419, distance: 25.1
click at [865, 444] on link "View External Url" at bounding box center [869, 446] width 89 height 16
click at [877, 299] on link "View External Url" at bounding box center [869, 305] width 89 height 16
click at [881, 161] on link "View External Url" at bounding box center [869, 162] width 89 height 16
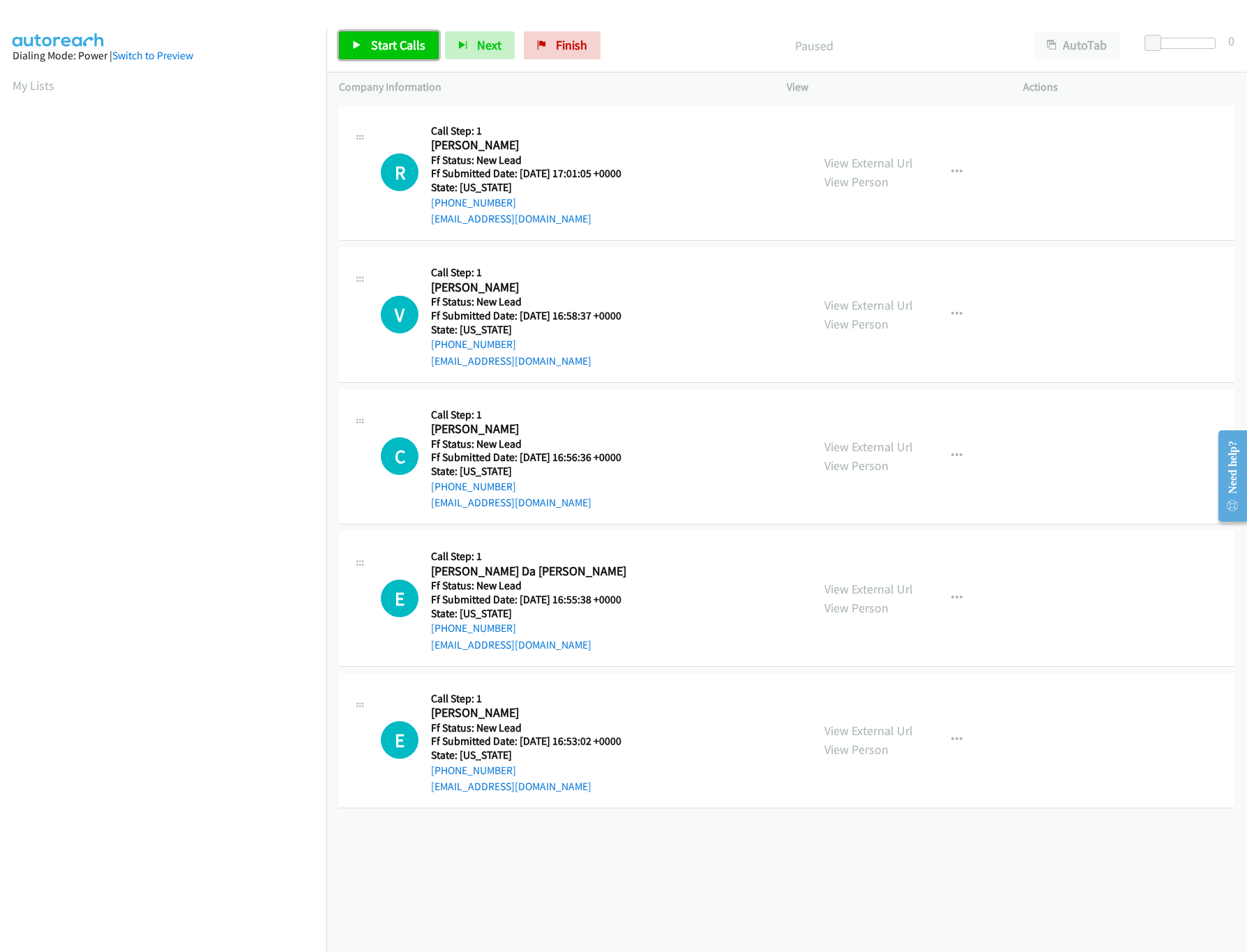
click at [392, 54] on link "Start Calls" at bounding box center [389, 45] width 99 height 28
click at [845, 582] on link "View External Url" at bounding box center [869, 589] width 89 height 16
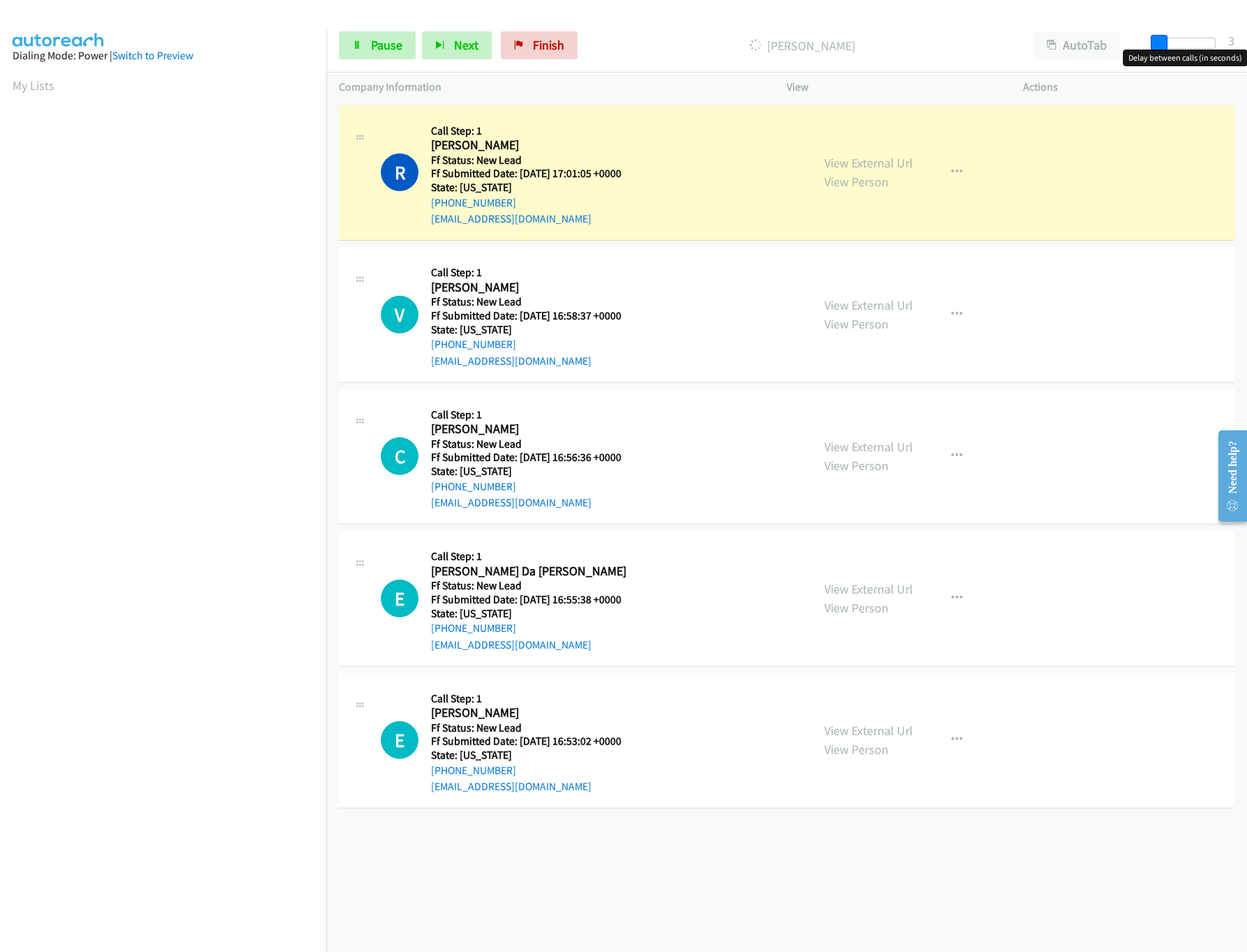
drag, startPoint x: 1157, startPoint y: 37, endPoint x: 1166, endPoint y: 37, distance: 9.0
click at [1166, 37] on span at bounding box center [1159, 43] width 17 height 17
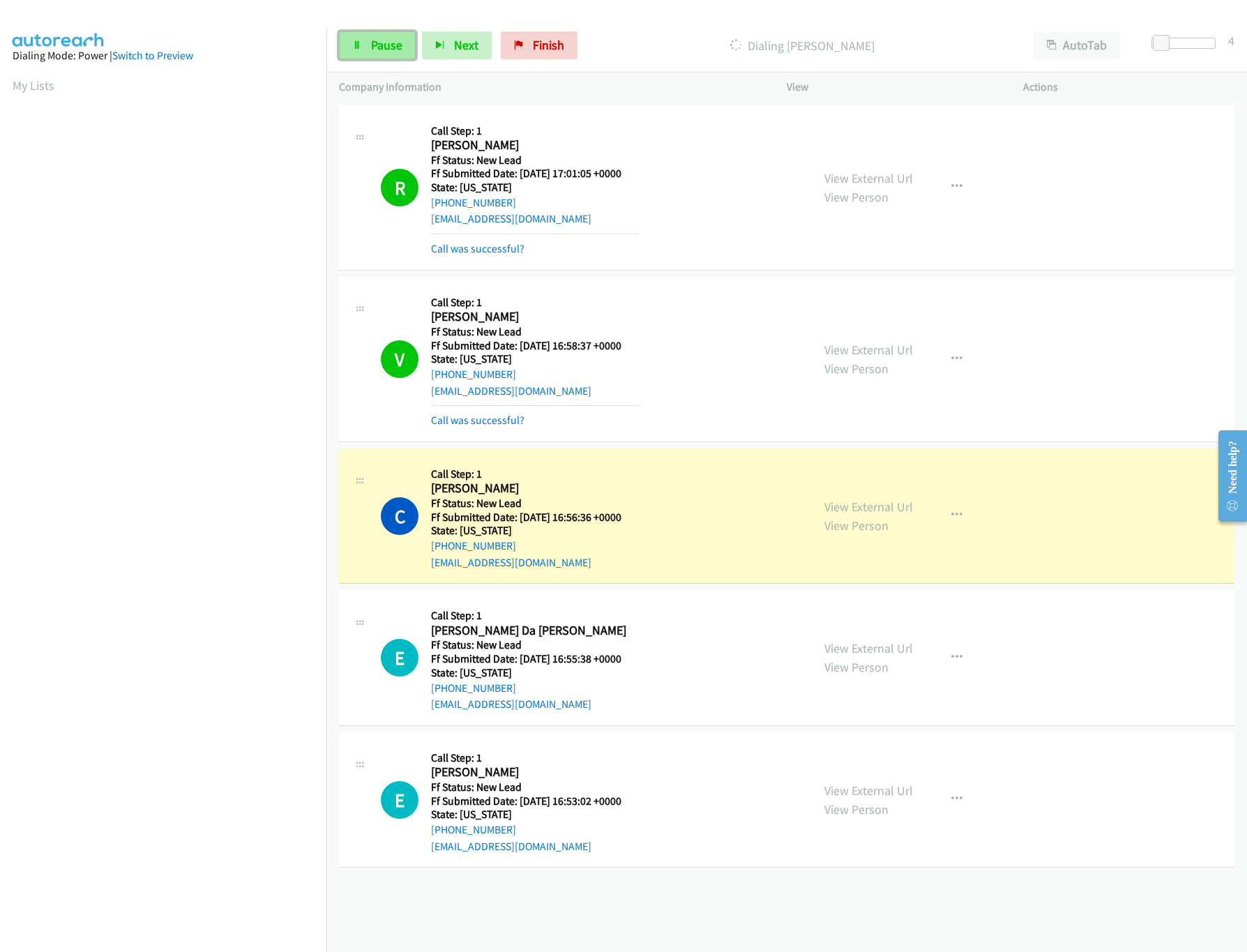
click at [369, 40] on link "Pause" at bounding box center [377, 45] width 77 height 28
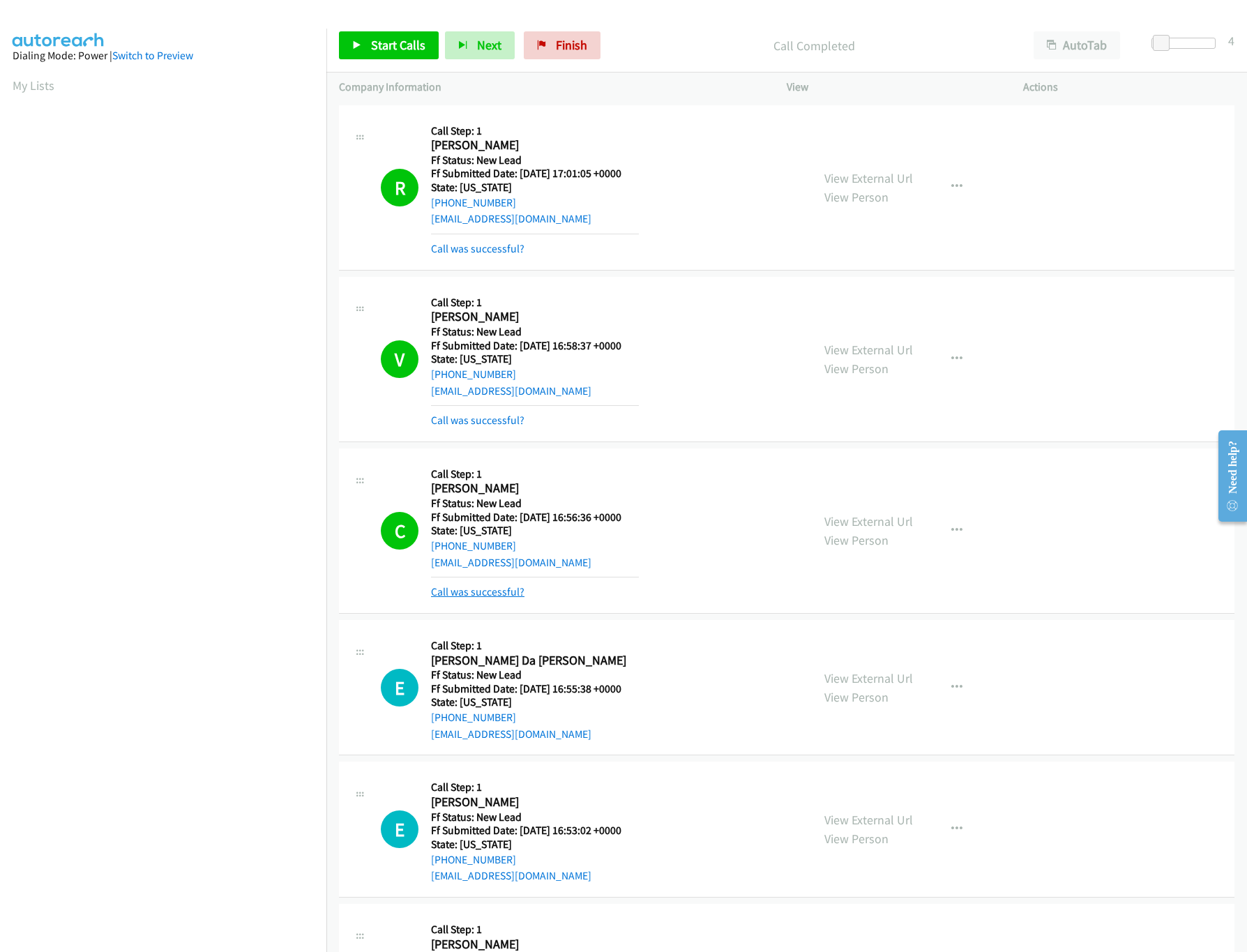
click at [484, 597] on link "Call was successful?" at bounding box center [477, 592] width 93 height 13
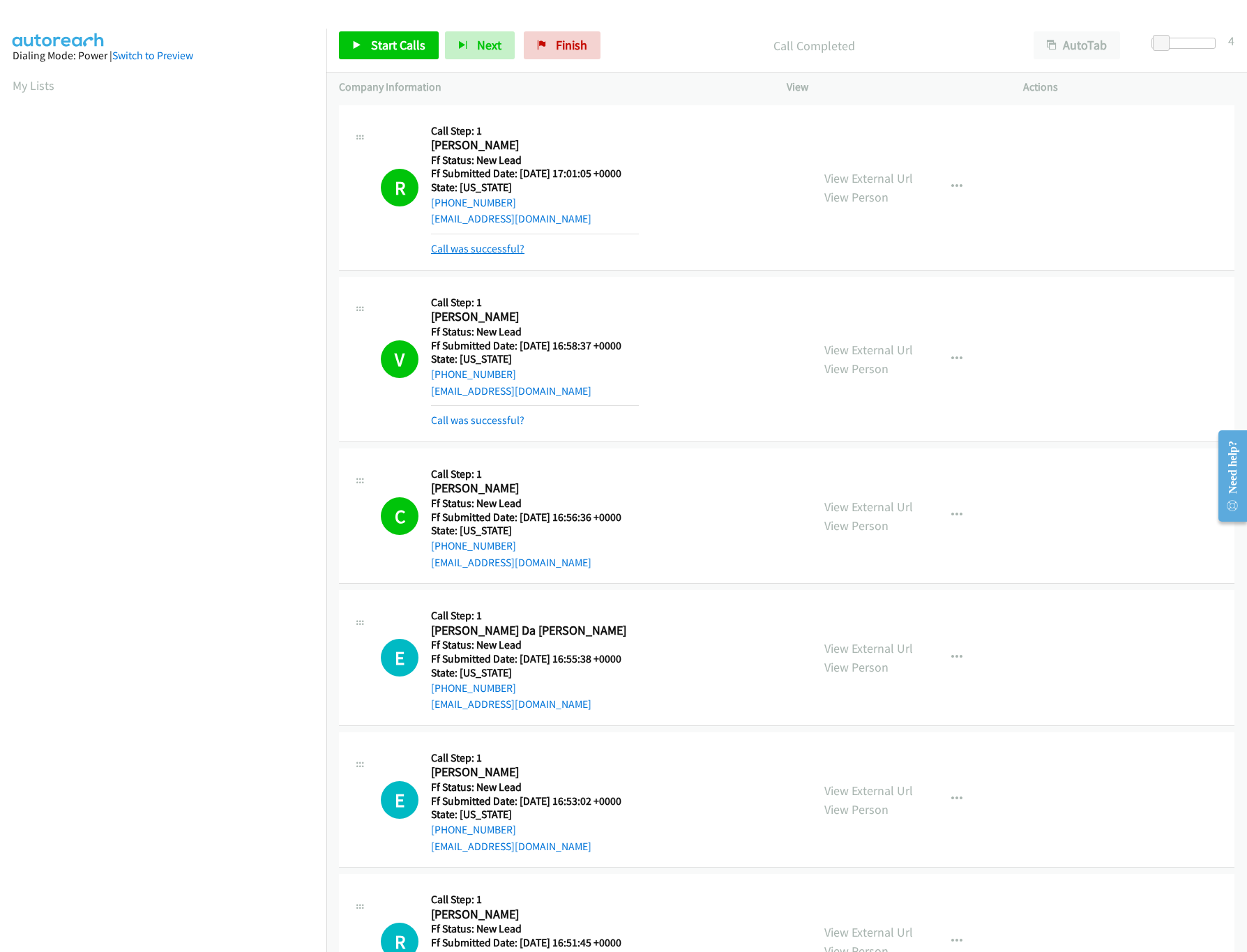
click at [486, 250] on link "Call was successful?" at bounding box center [477, 248] width 93 height 13
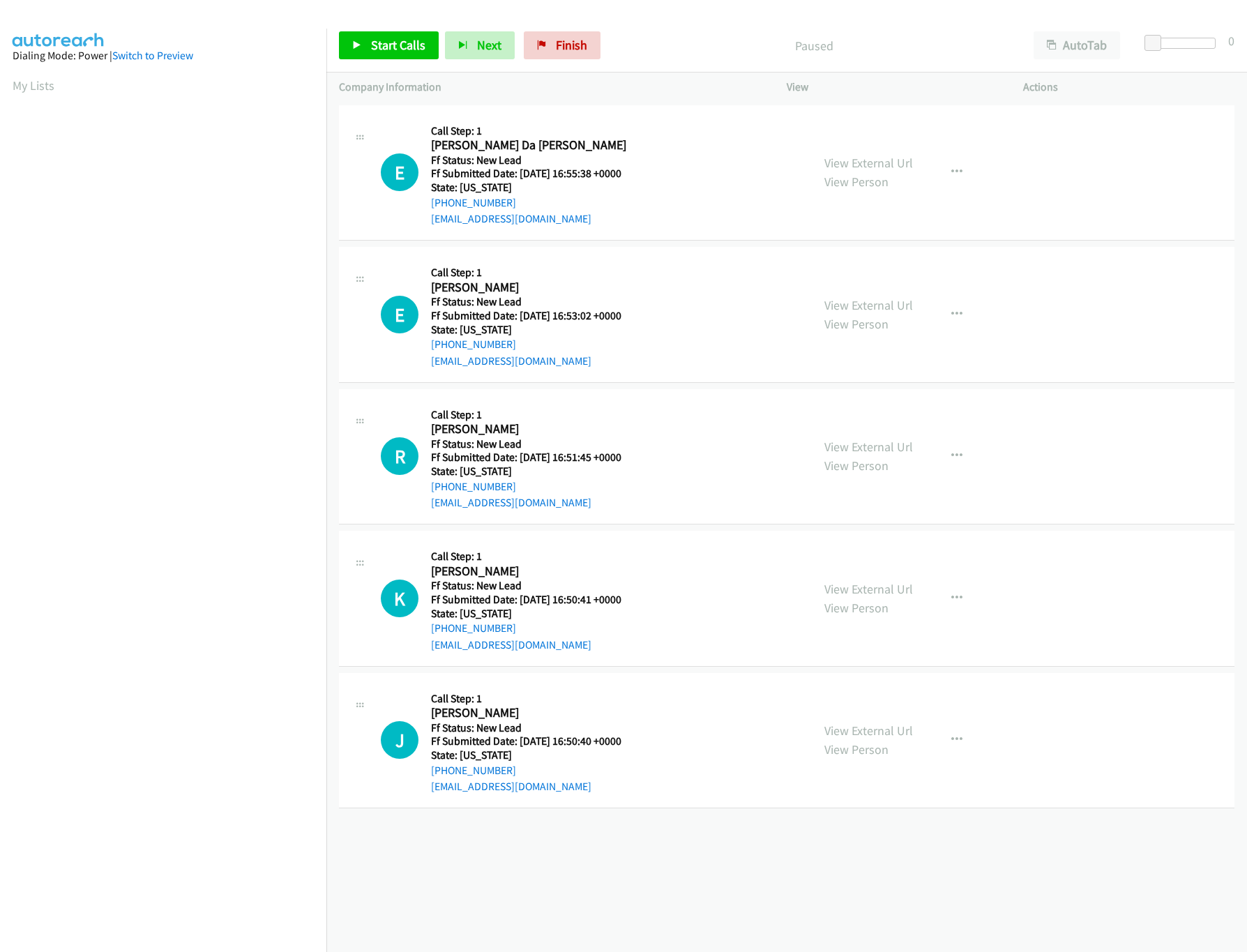
click at [410, 30] on div "Start Calls Pause Next Finish Paused AutoTab AutoTab 0" at bounding box center [786, 46] width 920 height 54
click at [406, 46] on span "Start Calls" at bounding box center [398, 44] width 54 height 16
click at [854, 586] on link "View External Url" at bounding box center [869, 589] width 89 height 16
click at [869, 451] on link "View External Url" at bounding box center [869, 446] width 89 height 16
click at [885, 295] on div "View External Url View Person" at bounding box center [869, 314] width 89 height 37
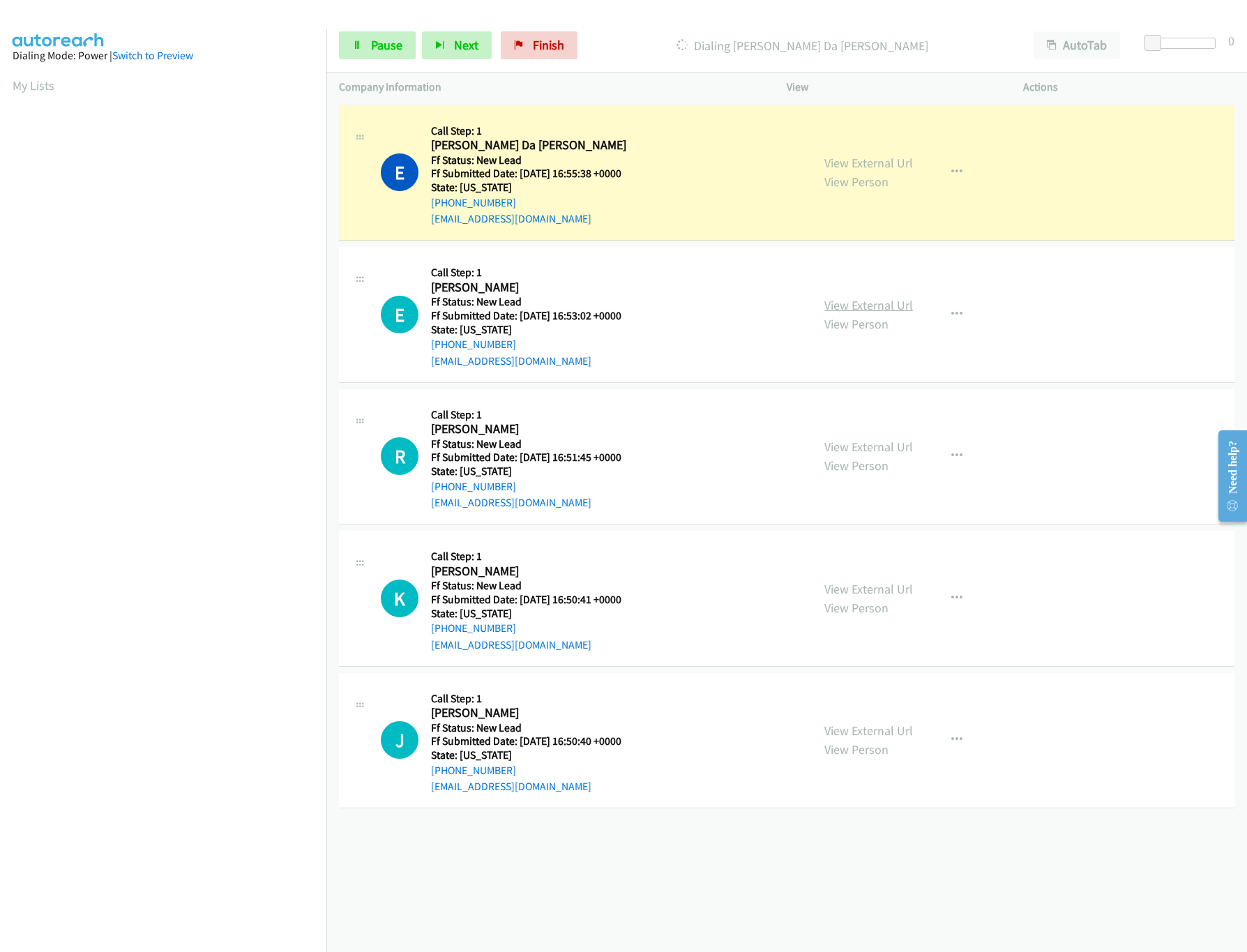
click at [884, 305] on link "View External Url" at bounding box center [869, 305] width 89 height 16
click at [1157, 35] on span at bounding box center [1163, 43] width 17 height 17
click at [1162, 35] on span at bounding box center [1165, 43] width 17 height 17
click at [1162, 35] on span at bounding box center [1167, 43] width 17 height 17
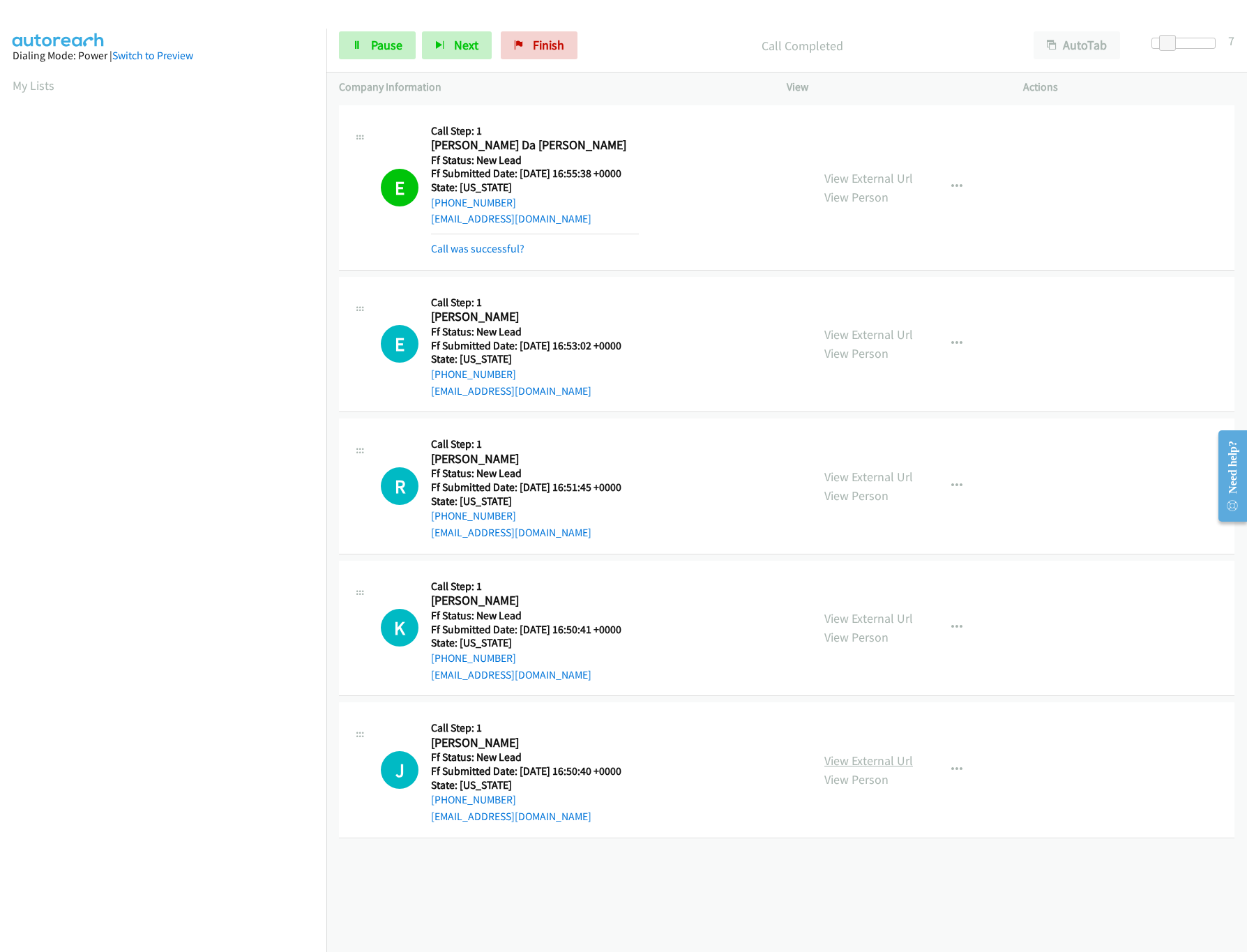
click at [854, 756] on link "View External Url" at bounding box center [869, 760] width 89 height 16
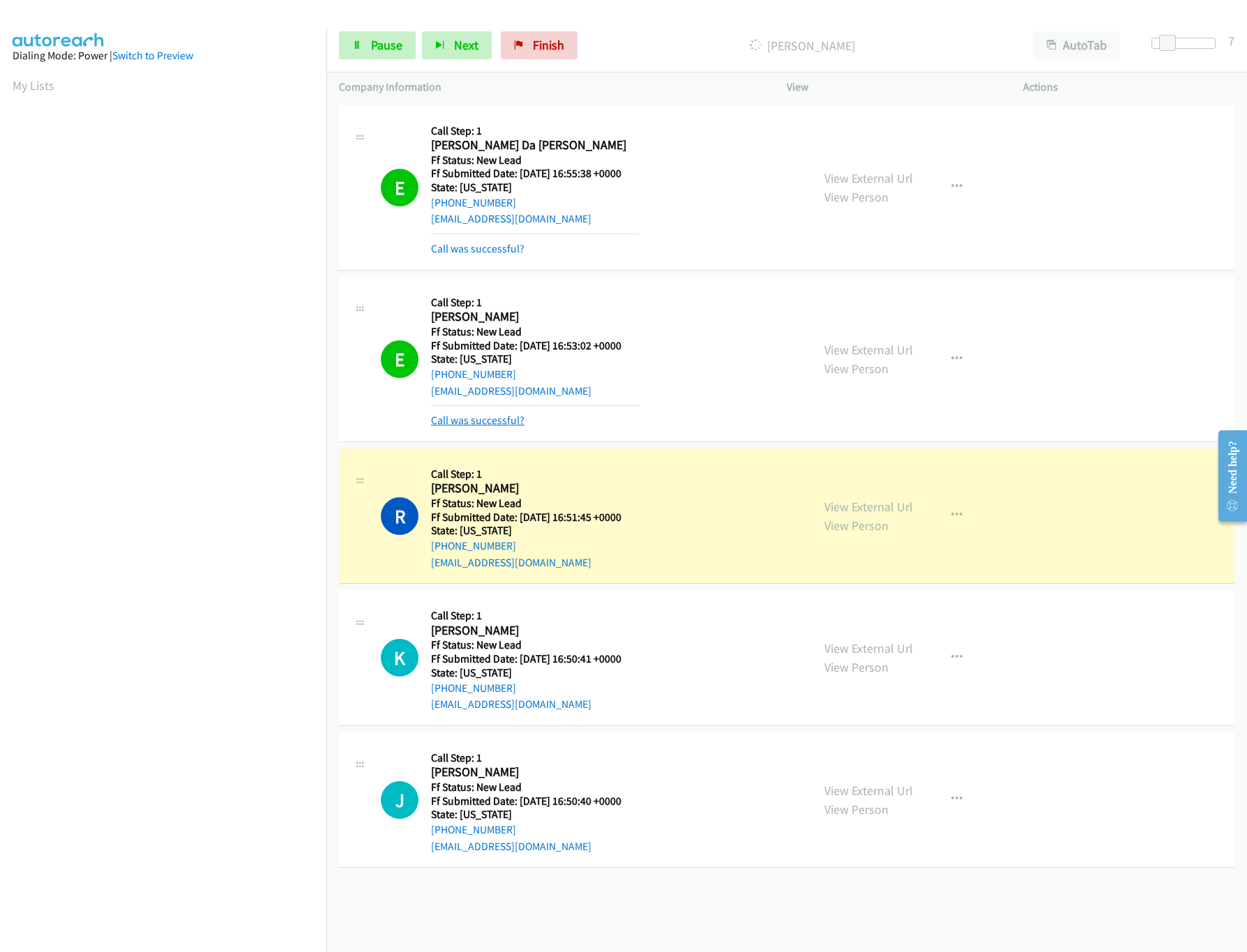
click at [501, 419] on link "Call was successful?" at bounding box center [477, 420] width 93 height 13
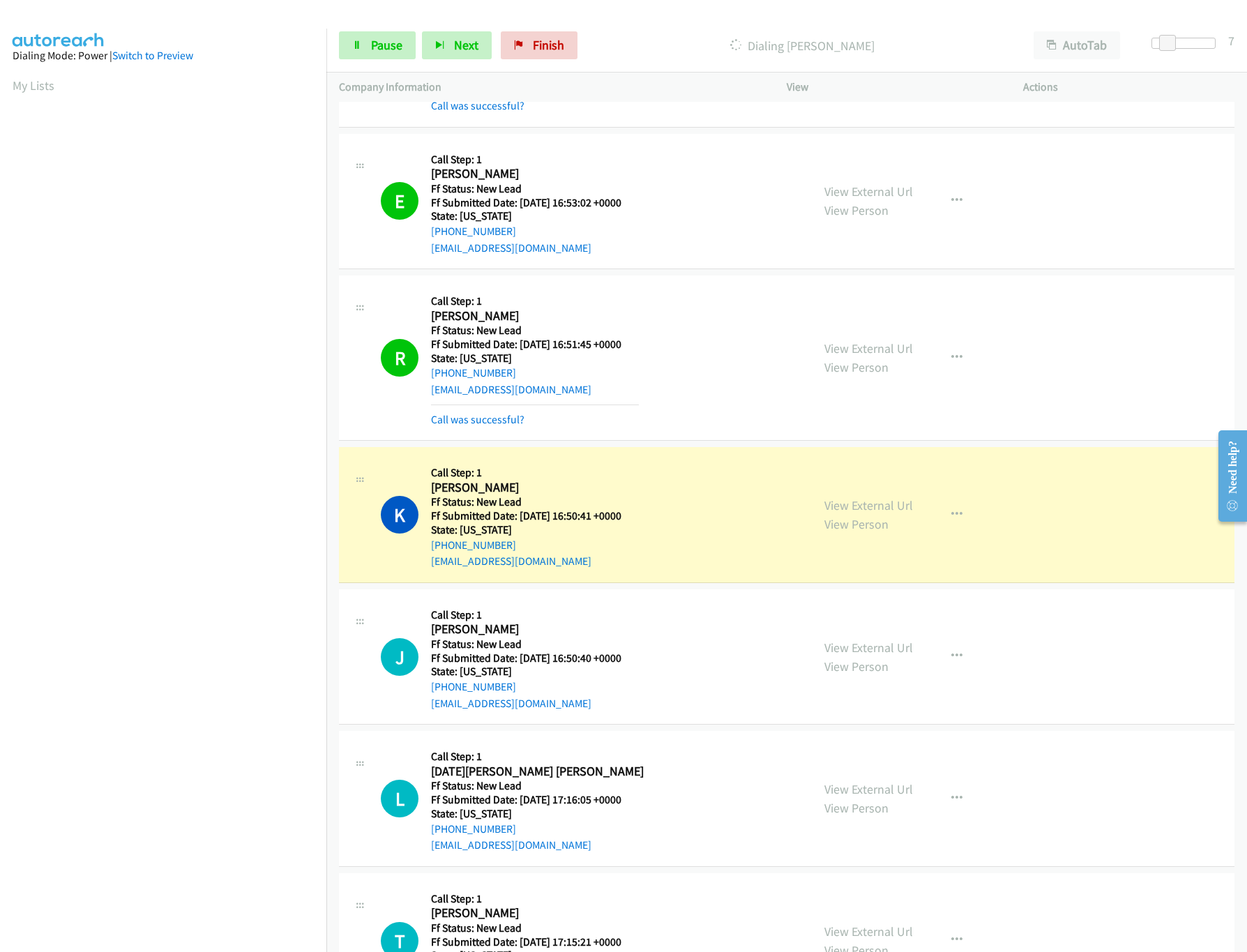
scroll to position [279, 0]
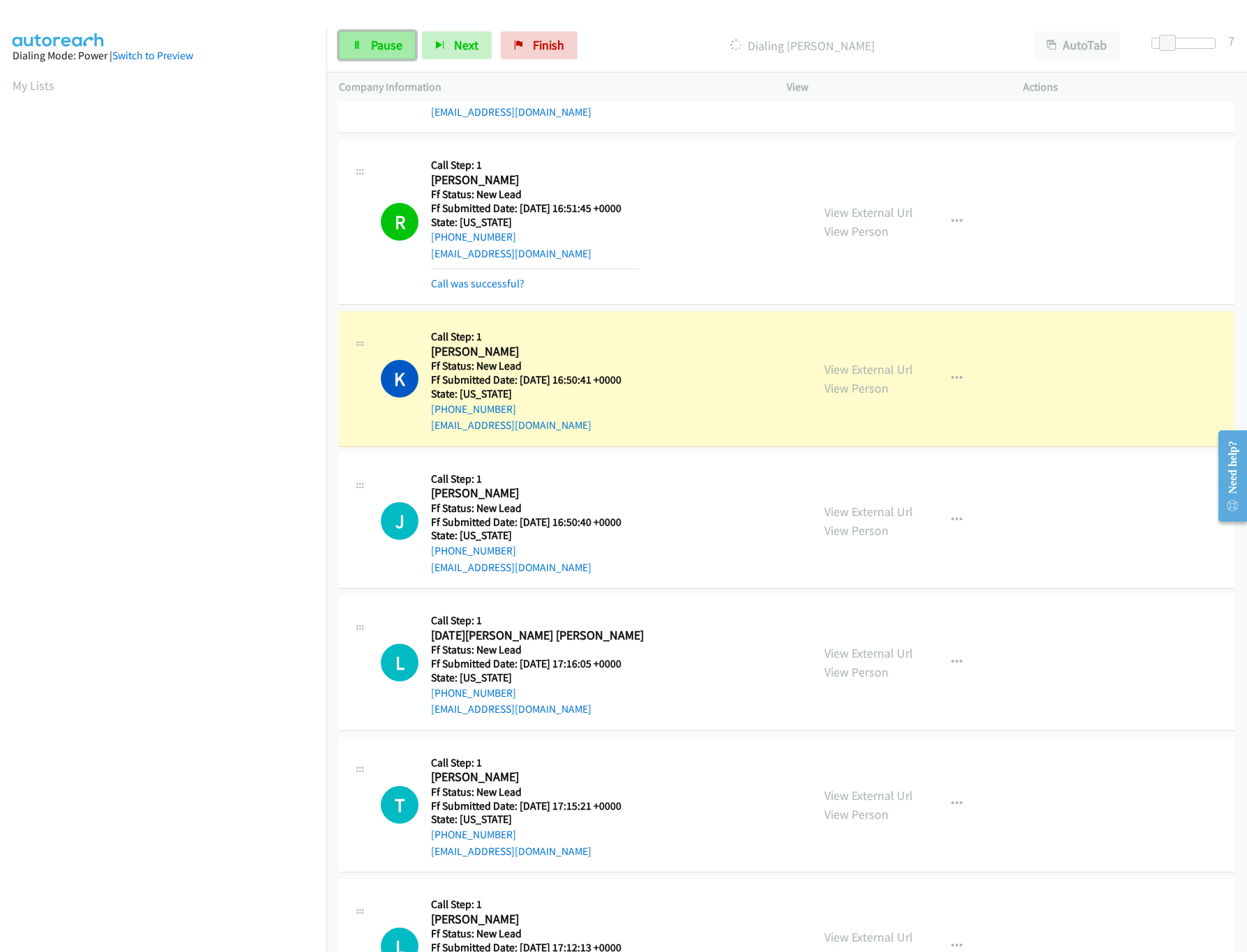
click at [365, 36] on link "Pause" at bounding box center [377, 45] width 77 height 28
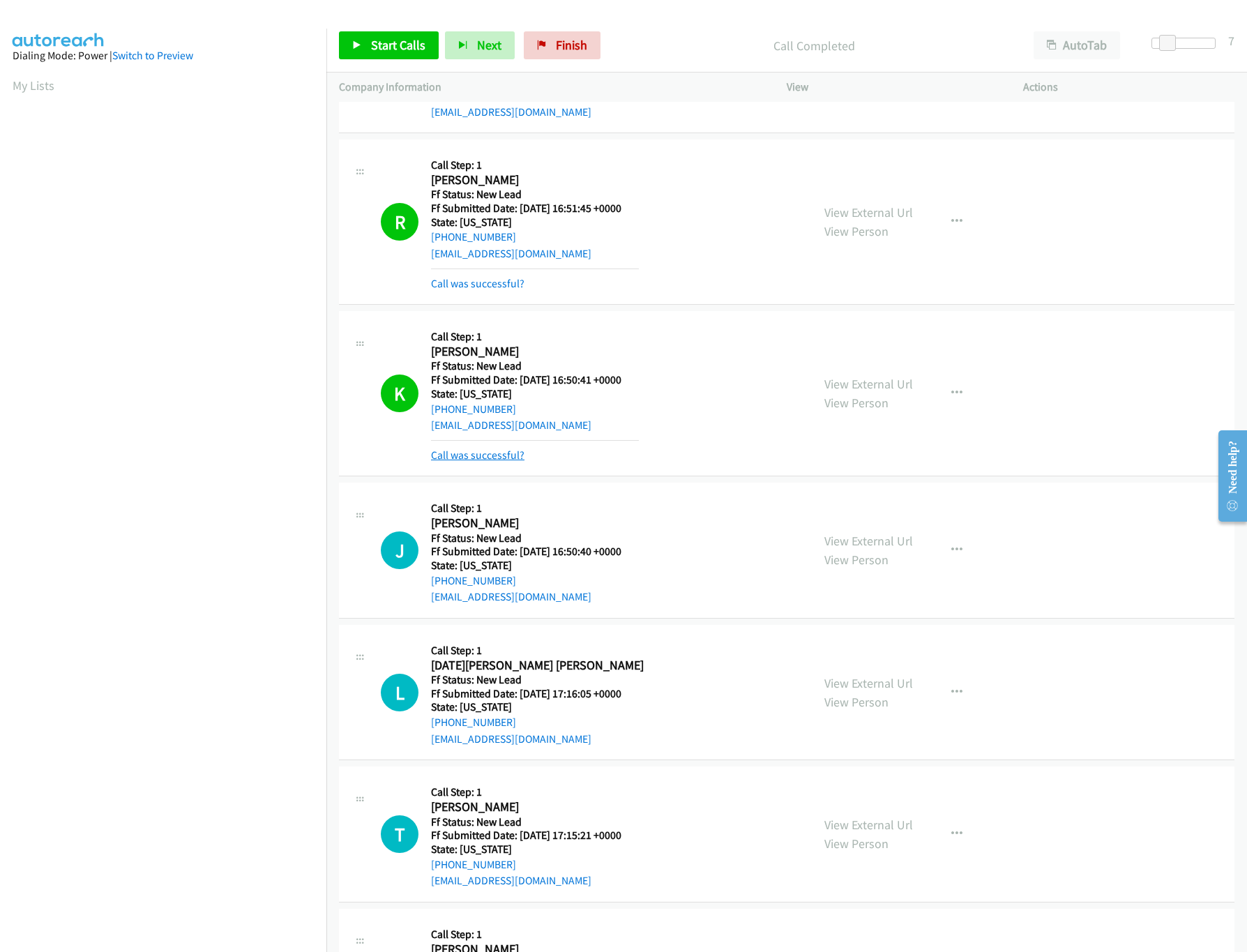
click at [505, 452] on link "Call was successful?" at bounding box center [477, 455] width 93 height 13
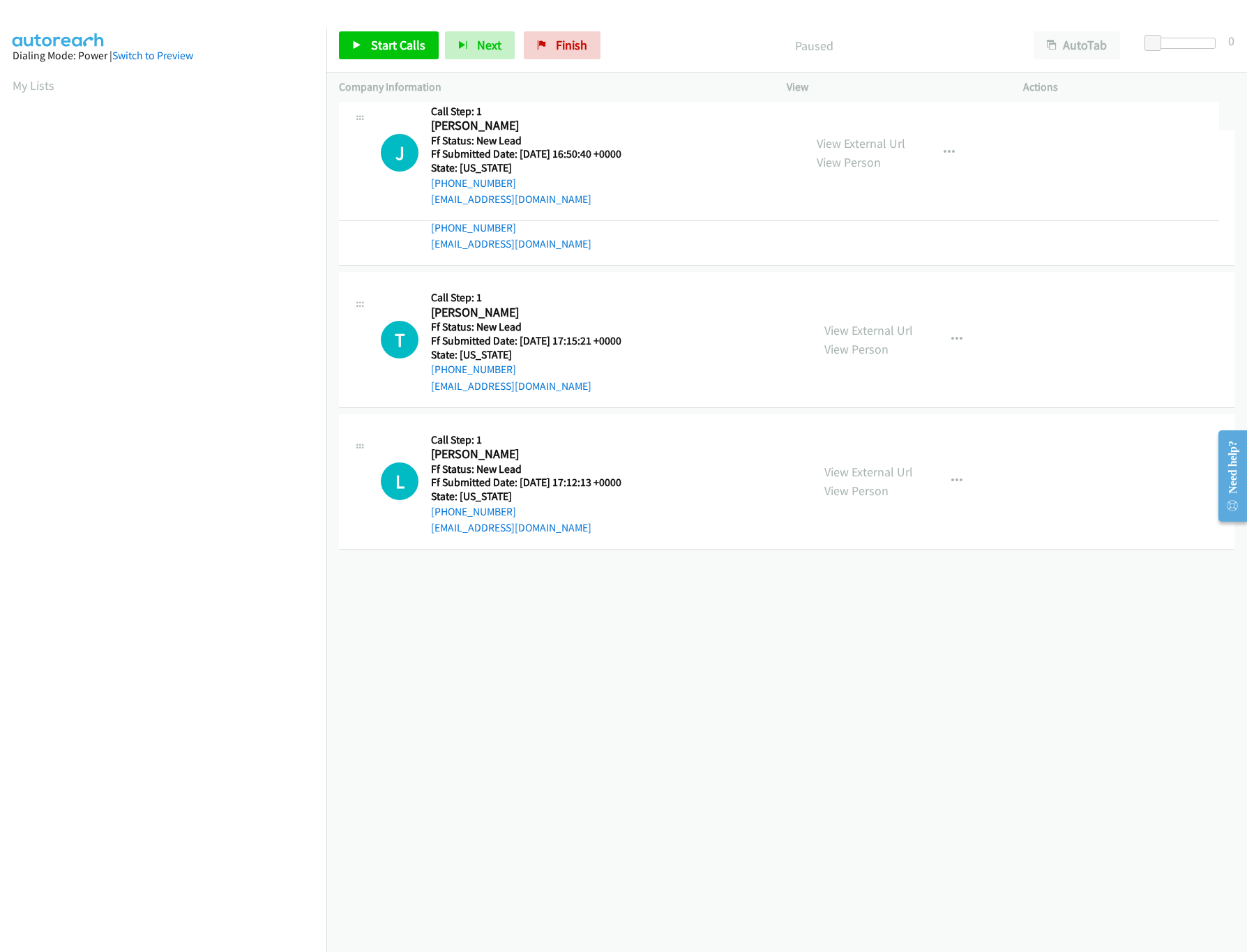
drag, startPoint x: 700, startPoint y: 568, endPoint x: 666, endPoint y: 121, distance: 448.3
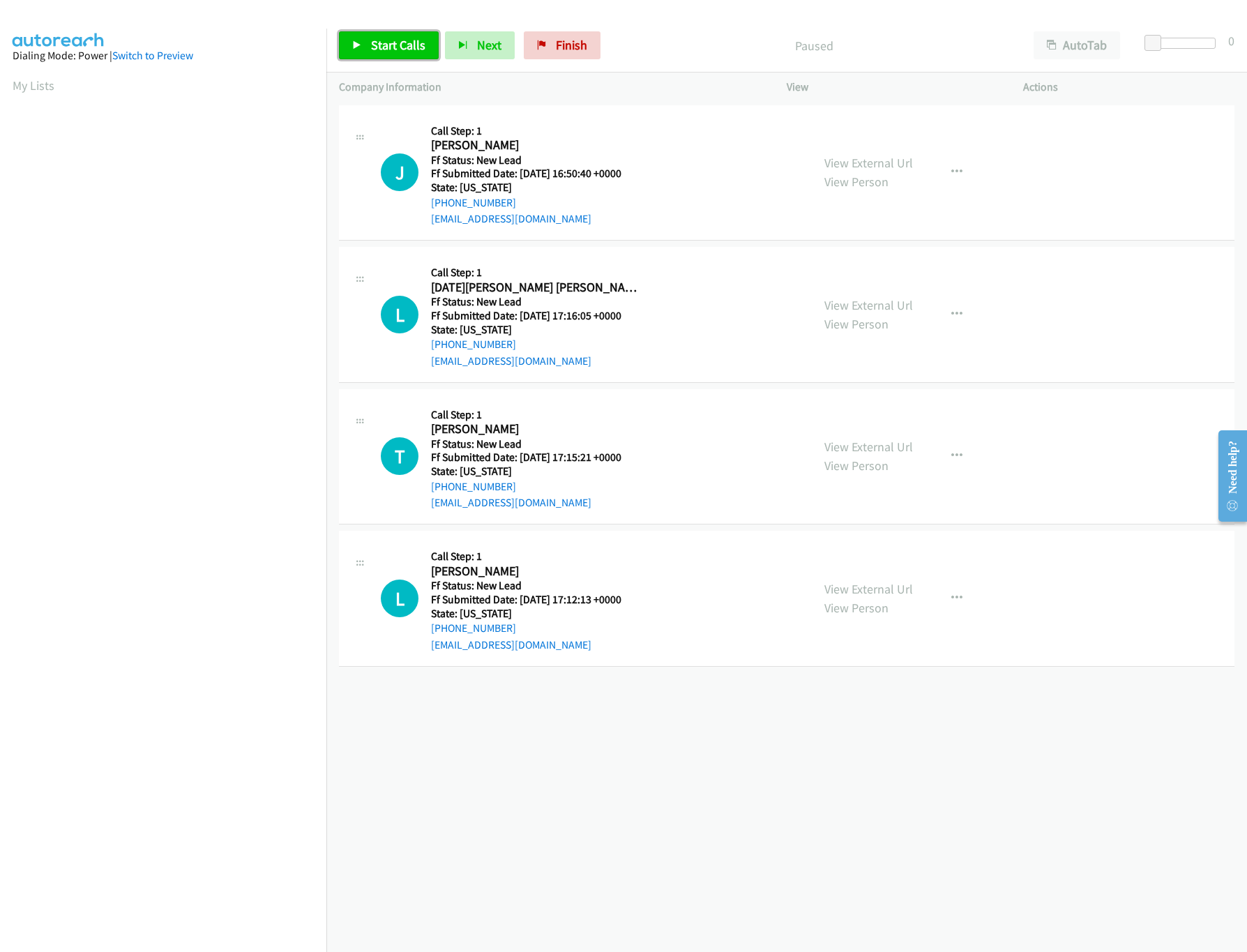
click at [400, 42] on span "Start Calls" at bounding box center [398, 44] width 54 height 16
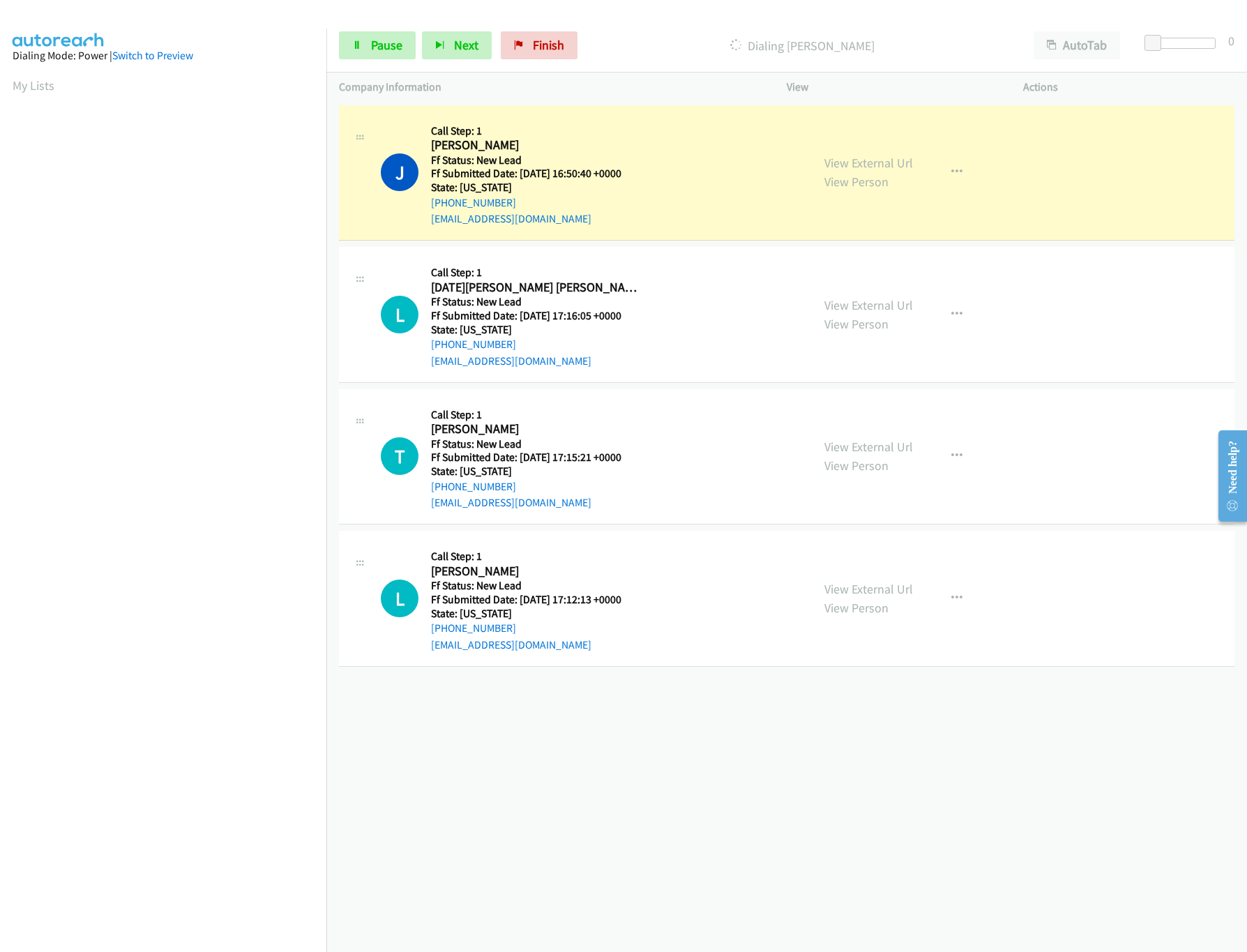
drag, startPoint x: 865, startPoint y: 446, endPoint x: 871, endPoint y: 404, distance: 42.4
click at [865, 446] on link "View External Url" at bounding box center [869, 446] width 89 height 16
click at [899, 300] on link "View External Url" at bounding box center [869, 305] width 89 height 16
drag, startPoint x: 1150, startPoint y: 34, endPoint x: 1181, endPoint y: 40, distance: 31.6
click at [1169, 40] on span at bounding box center [1161, 43] width 17 height 17
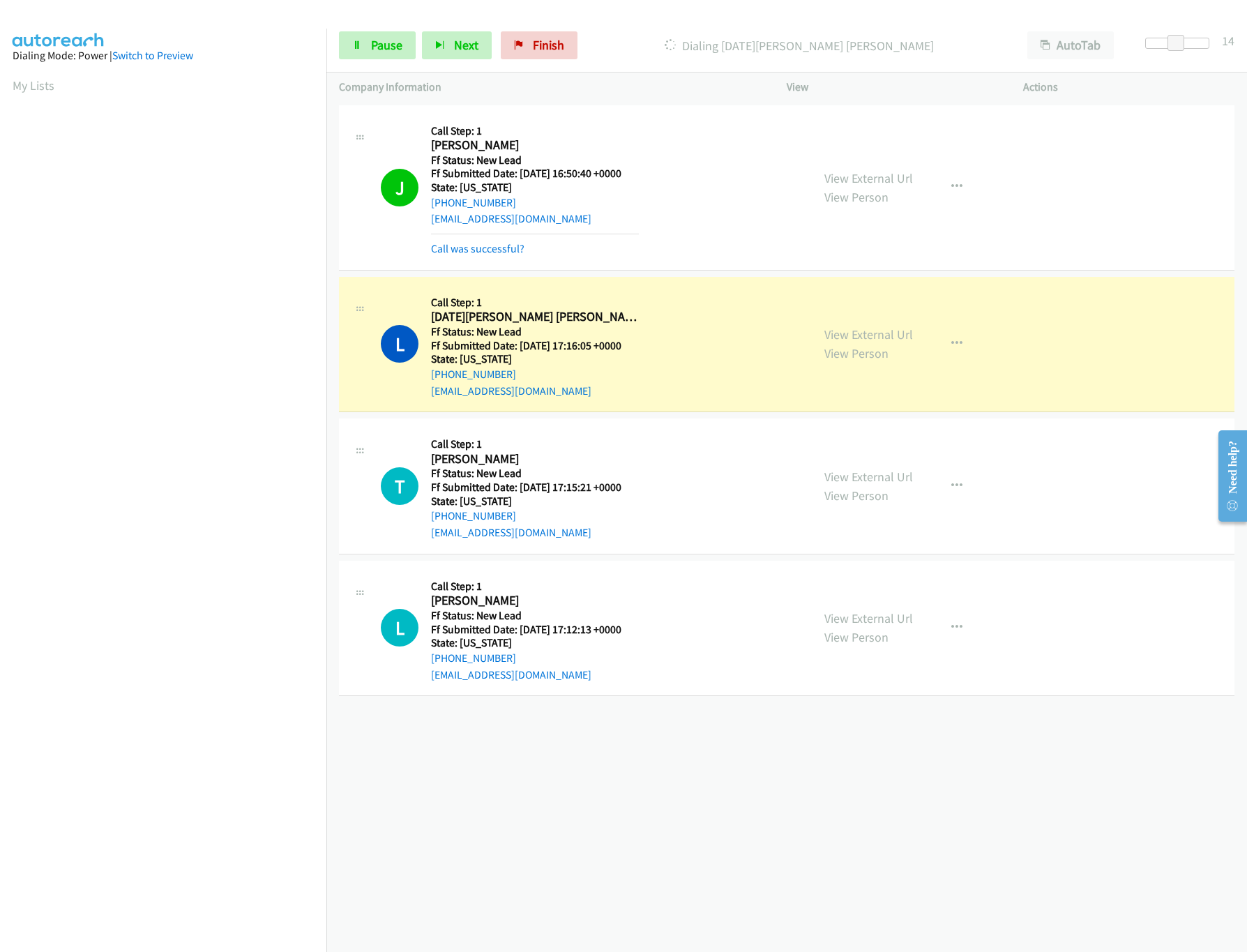
click at [898, 487] on div "View External Url View Person" at bounding box center [869, 485] width 89 height 37
click at [898, 480] on link "View External Url" at bounding box center [869, 476] width 89 height 16
click at [889, 619] on link "View External Url" at bounding box center [869, 618] width 89 height 16
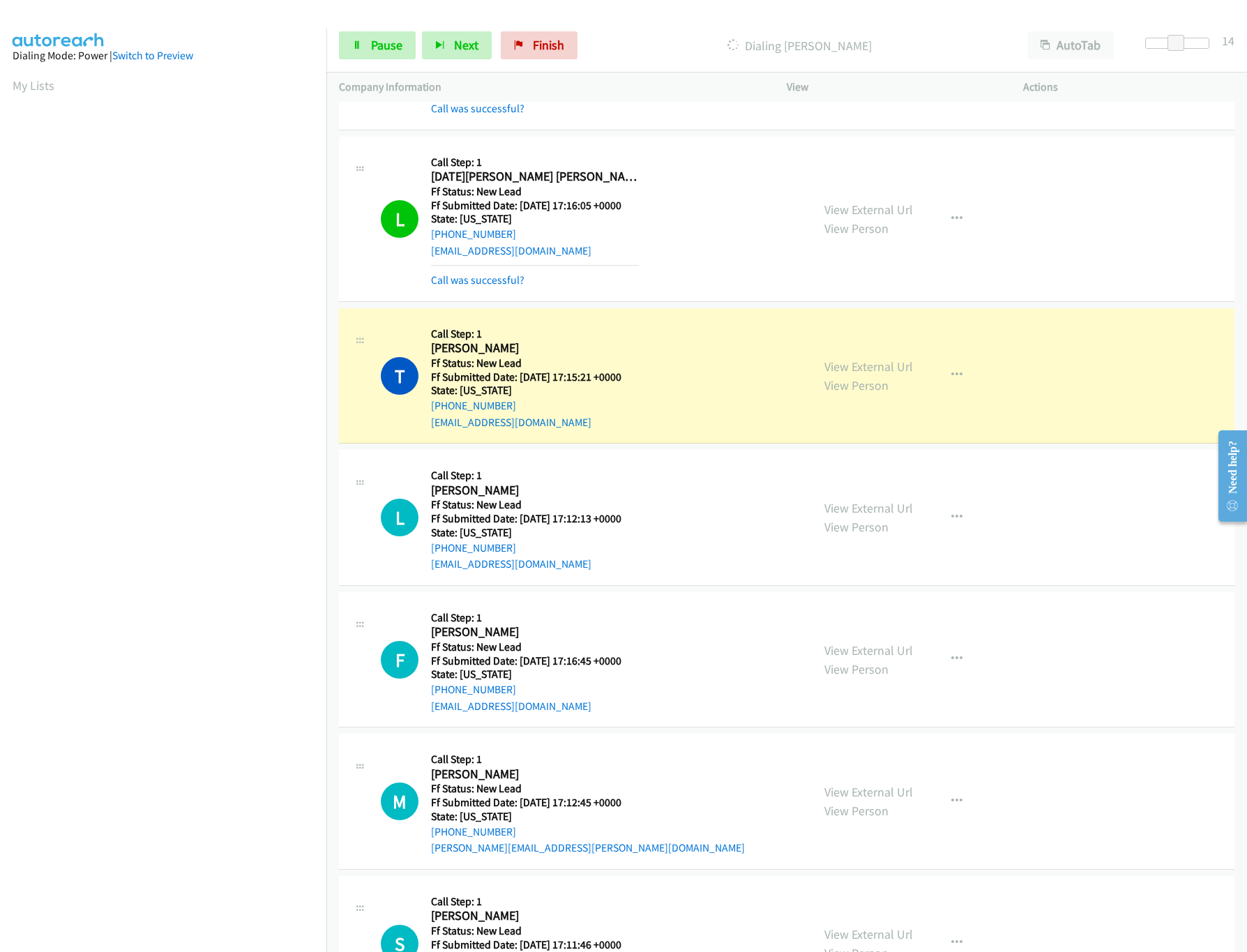
scroll to position [228, 0]
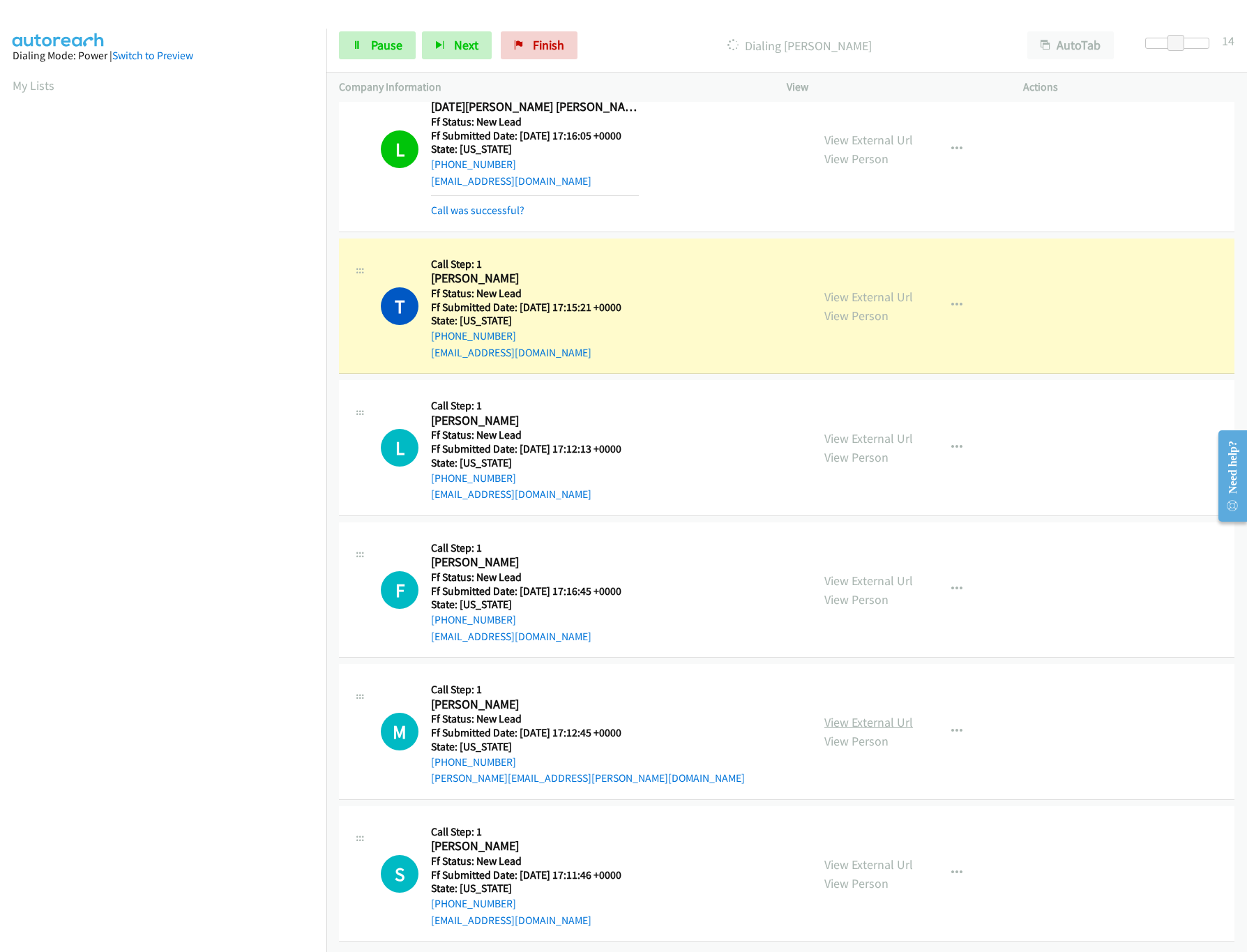
click at [868, 714] on link "View External Url" at bounding box center [869, 721] width 89 height 16
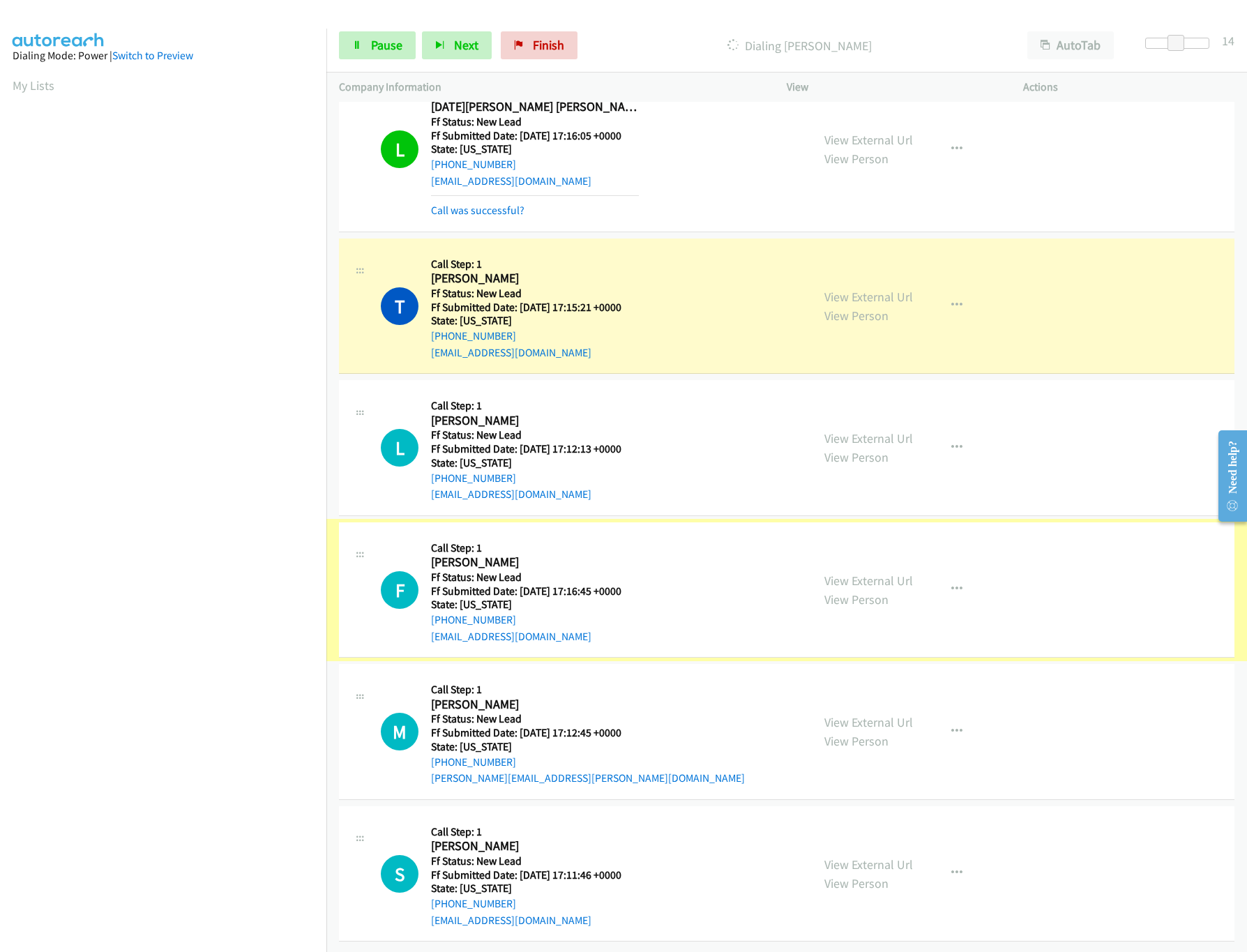
click at [869, 573] on link "View External Url" at bounding box center [869, 580] width 89 height 16
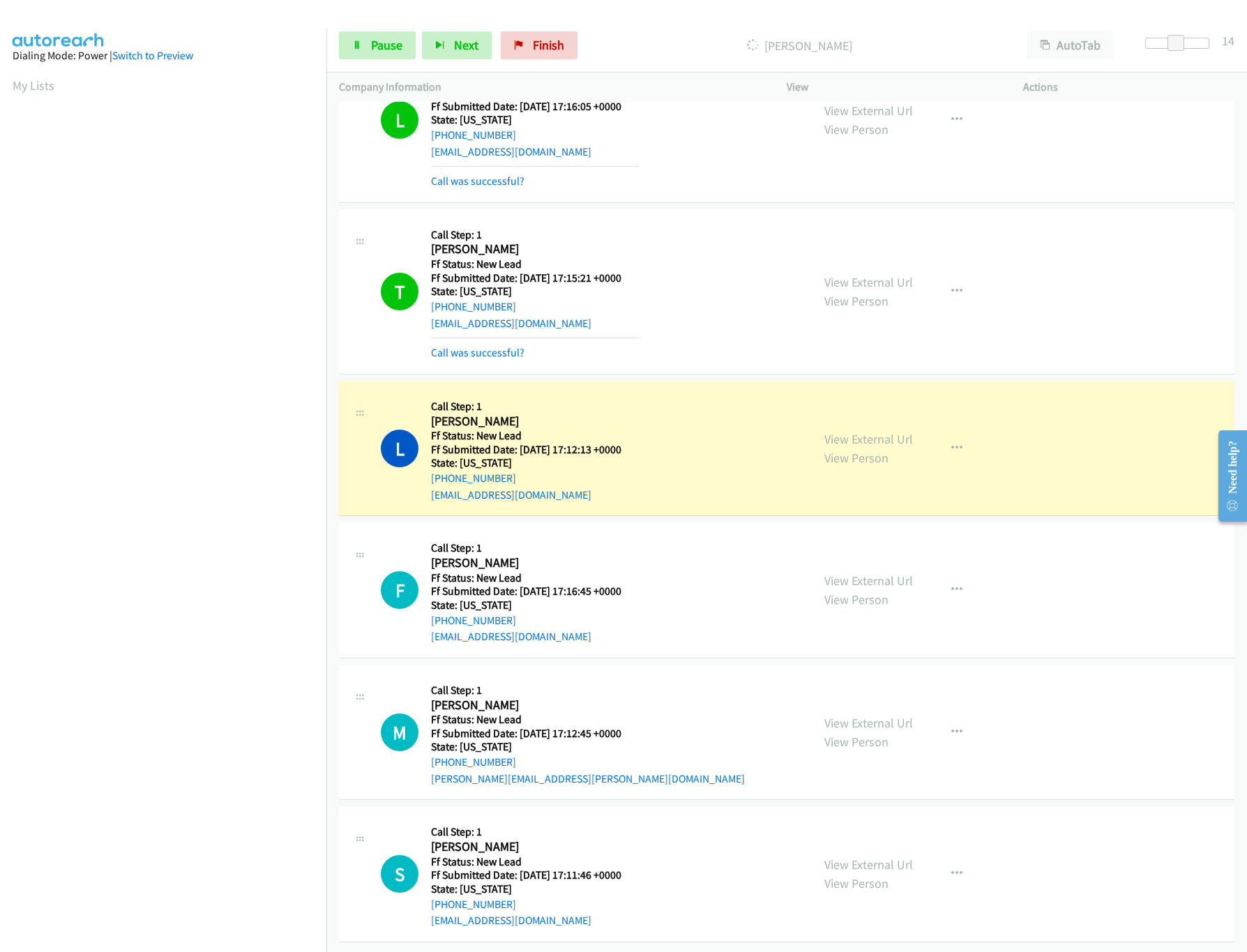
scroll to position [258, 0]
click at [877, 856] on link "View External Url" at bounding box center [869, 864] width 89 height 16
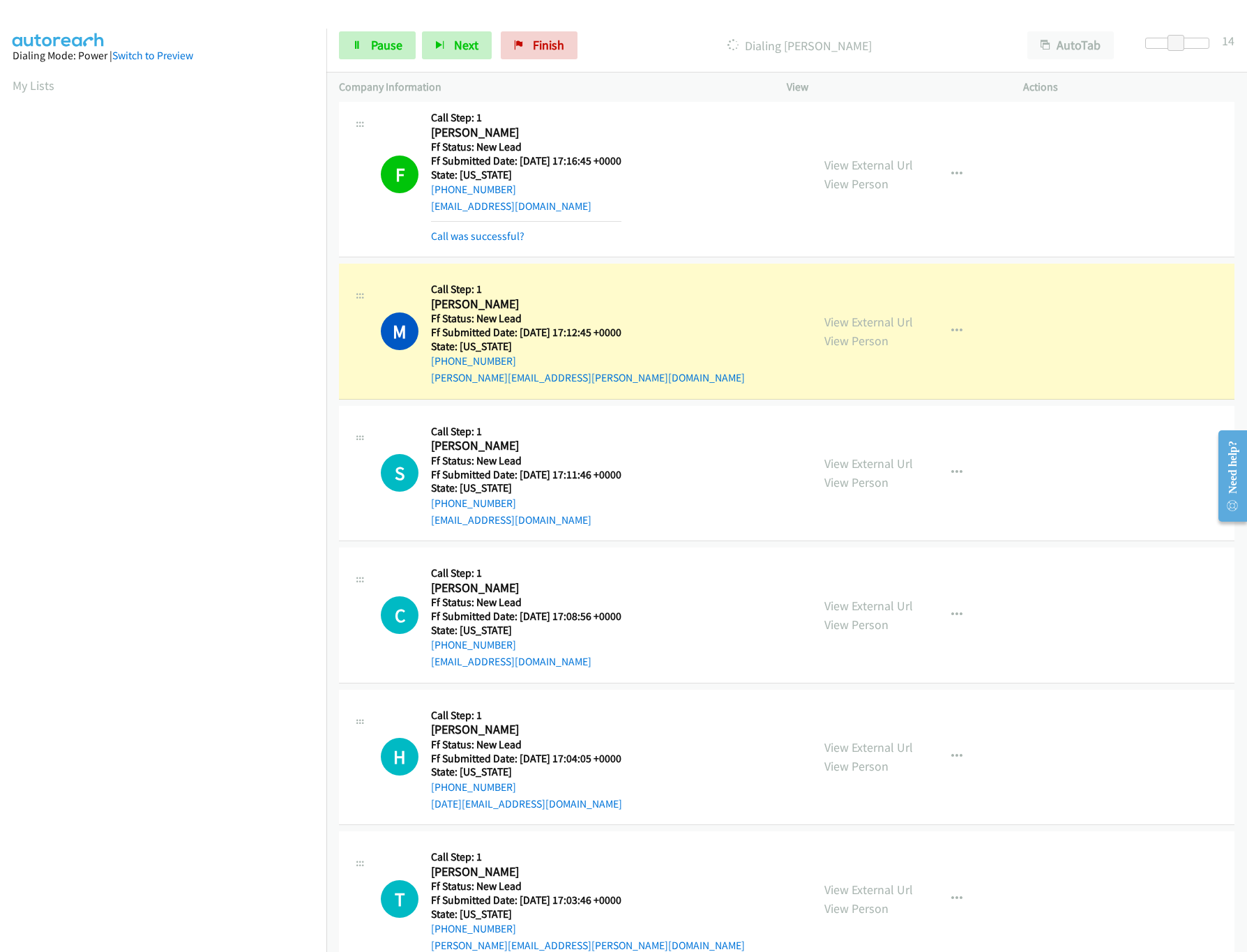
scroll to position [745, 0]
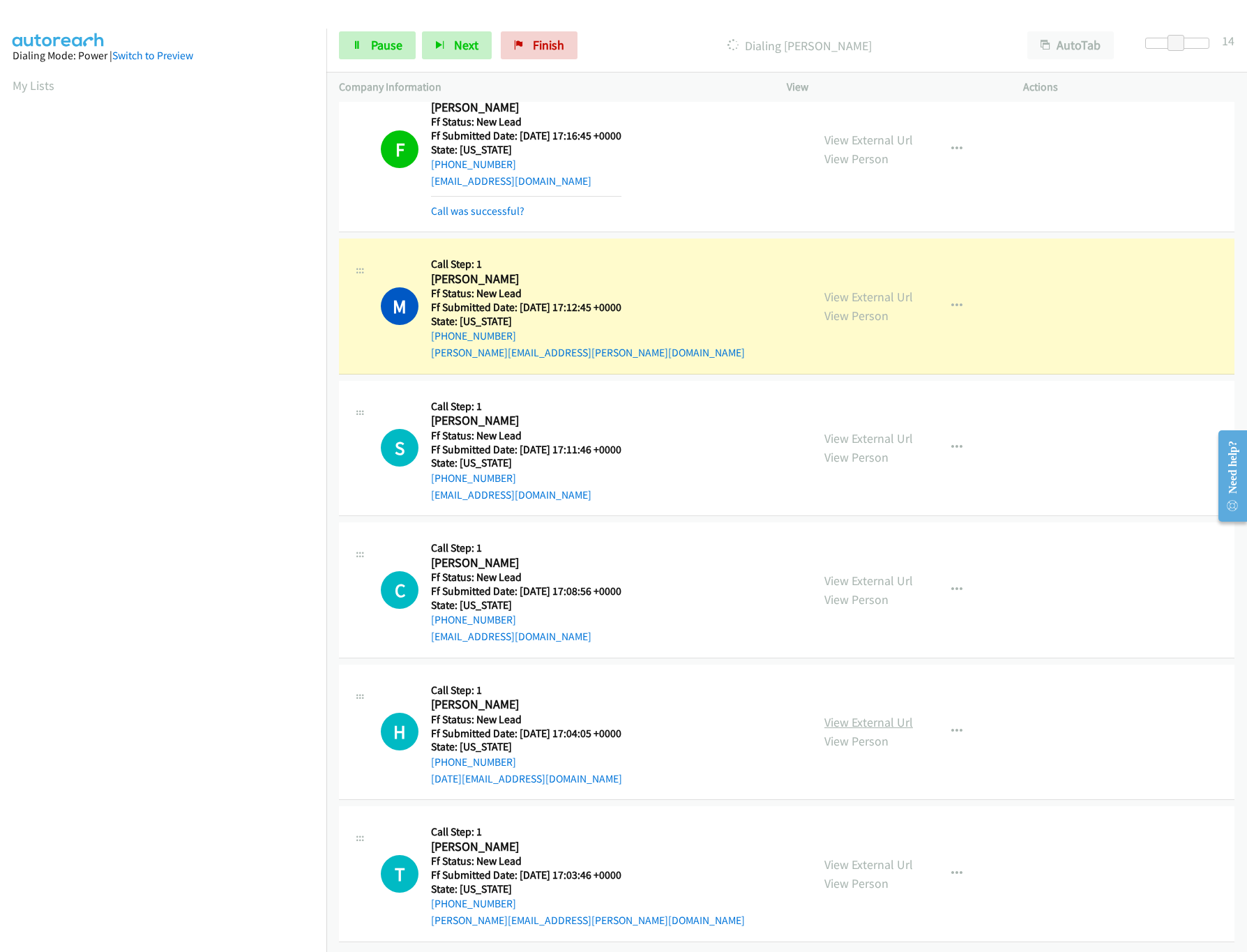
click at [875, 714] on link "View External Url" at bounding box center [869, 721] width 89 height 16
click at [860, 573] on link "View External Url" at bounding box center [869, 580] width 89 height 16
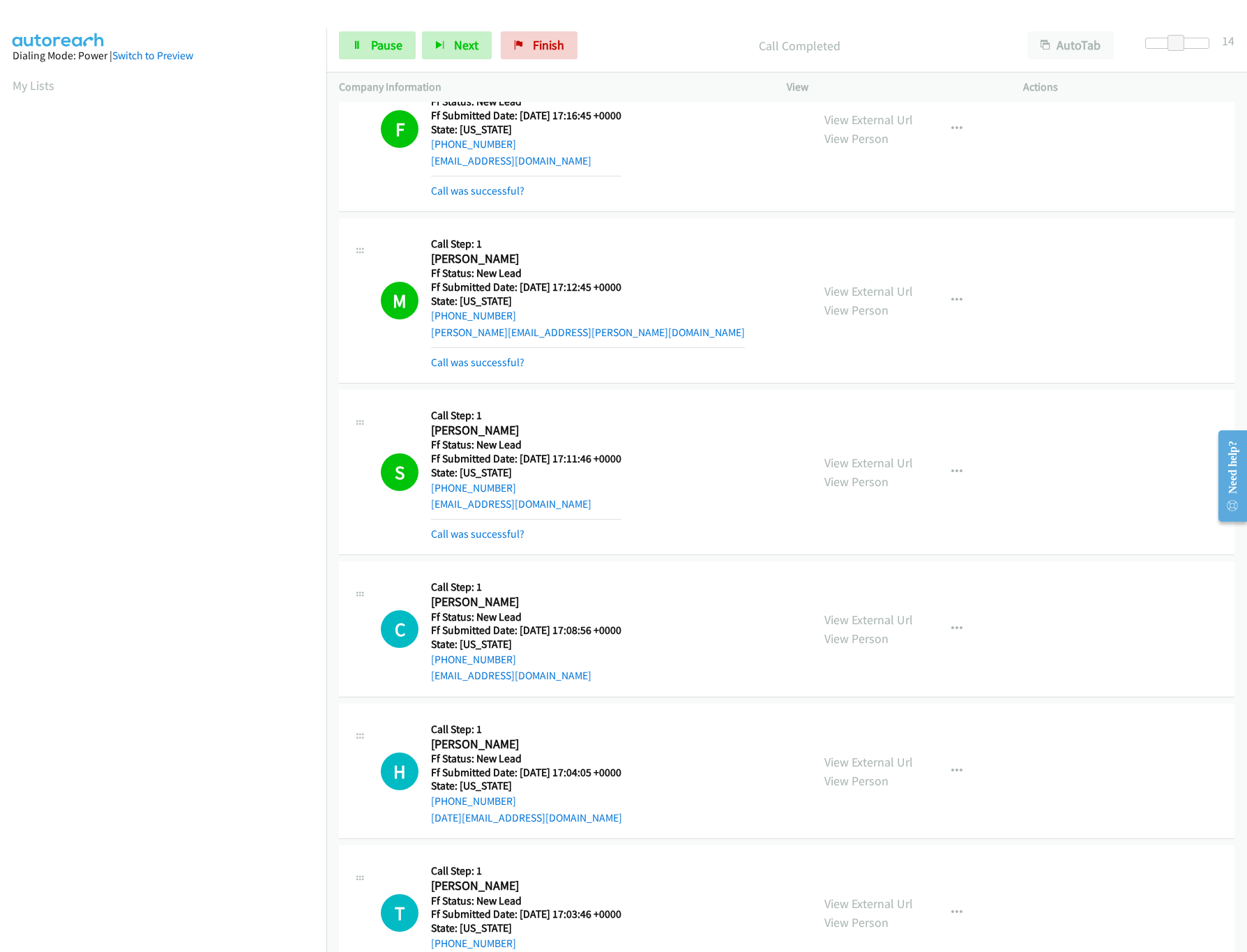
scroll to position [805, 0]
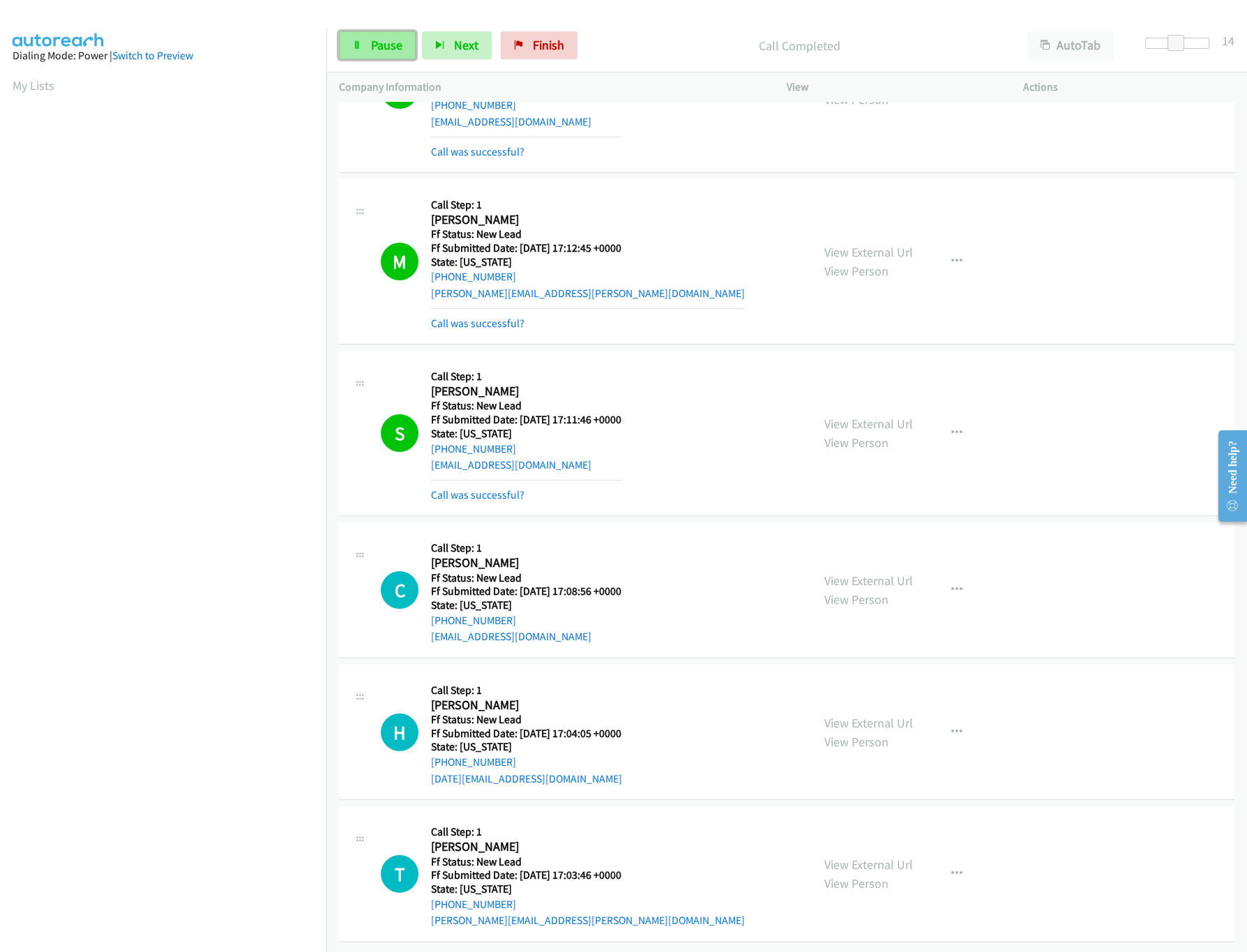
click at [387, 39] on span "Pause" at bounding box center [387, 44] width 31 height 16
click at [504, 488] on link "Call was successful?" at bounding box center [477, 494] width 93 height 13
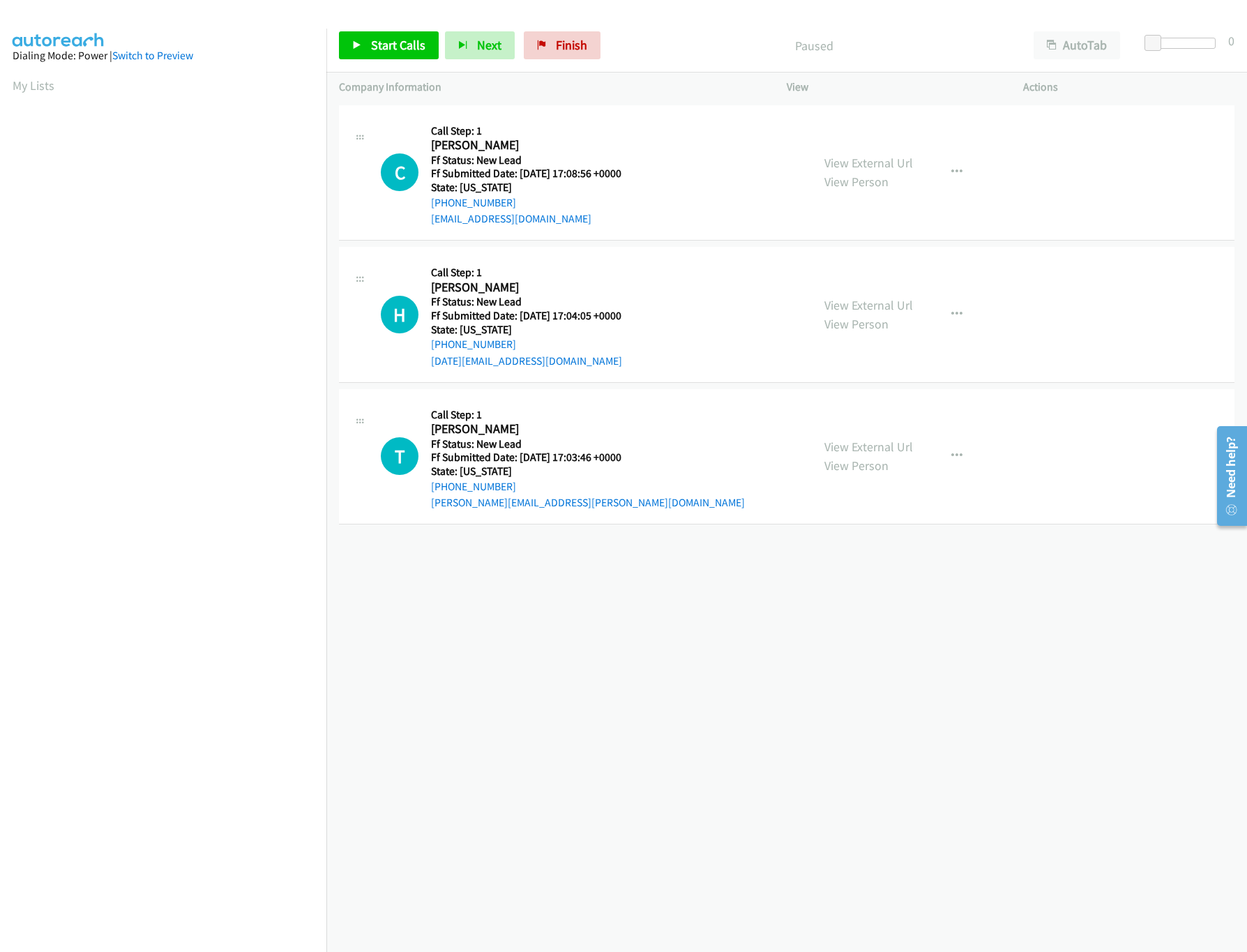
click at [720, 621] on div "[PHONE_NUMBER] Call failed - Please reload the list and try again The Callbar F…" at bounding box center [786, 526] width 920 height 850
click at [408, 35] on link "Start Calls" at bounding box center [389, 45] width 99 height 28
click at [901, 448] on link "View External Url" at bounding box center [869, 446] width 89 height 16
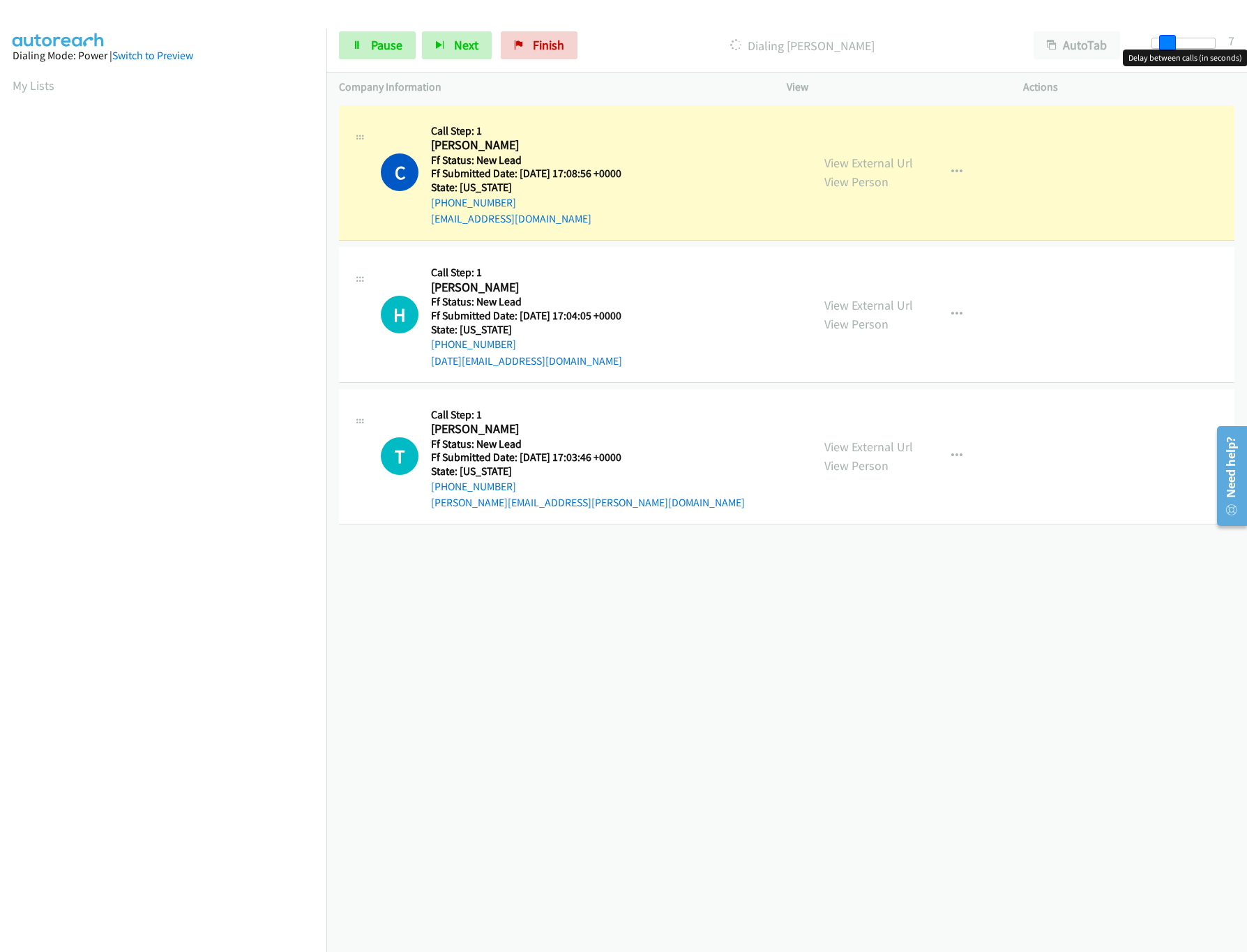
drag, startPoint x: 1149, startPoint y: 46, endPoint x: 1169, endPoint y: 44, distance: 20.1
click at [1169, 44] on span at bounding box center [1167, 43] width 17 height 17
click at [752, 689] on div "[PHONE_NUMBER] Call failed - Please reload the list and try again The Callbar F…" at bounding box center [786, 526] width 920 height 850
click at [396, 53] on link "Pause" at bounding box center [377, 45] width 77 height 28
click at [762, 710] on div "[PHONE_NUMBER] Call failed - Please reload the list and try again The Callbar F…" at bounding box center [786, 526] width 920 height 850
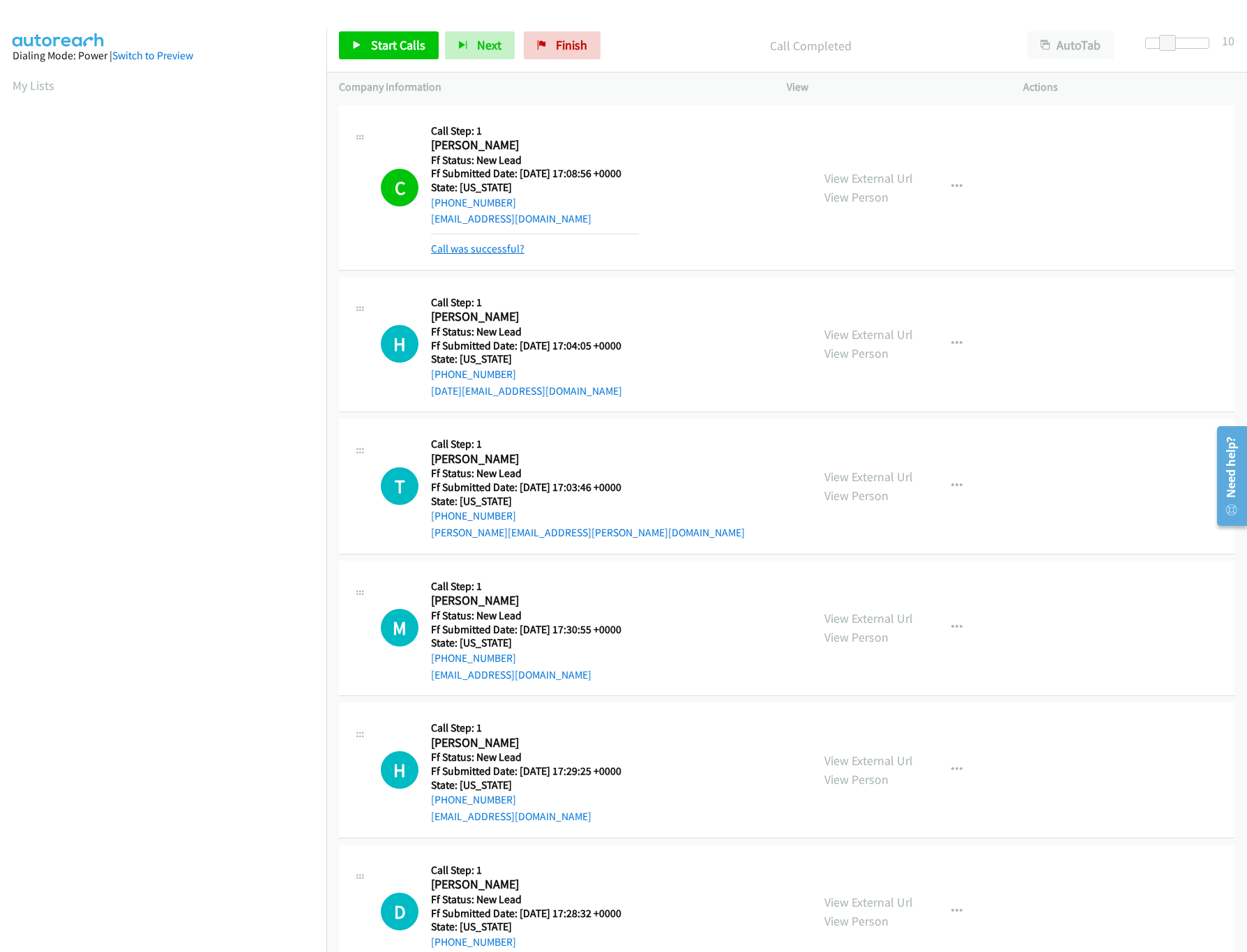
click at [482, 247] on link "Call was successful?" at bounding box center [477, 248] width 93 height 13
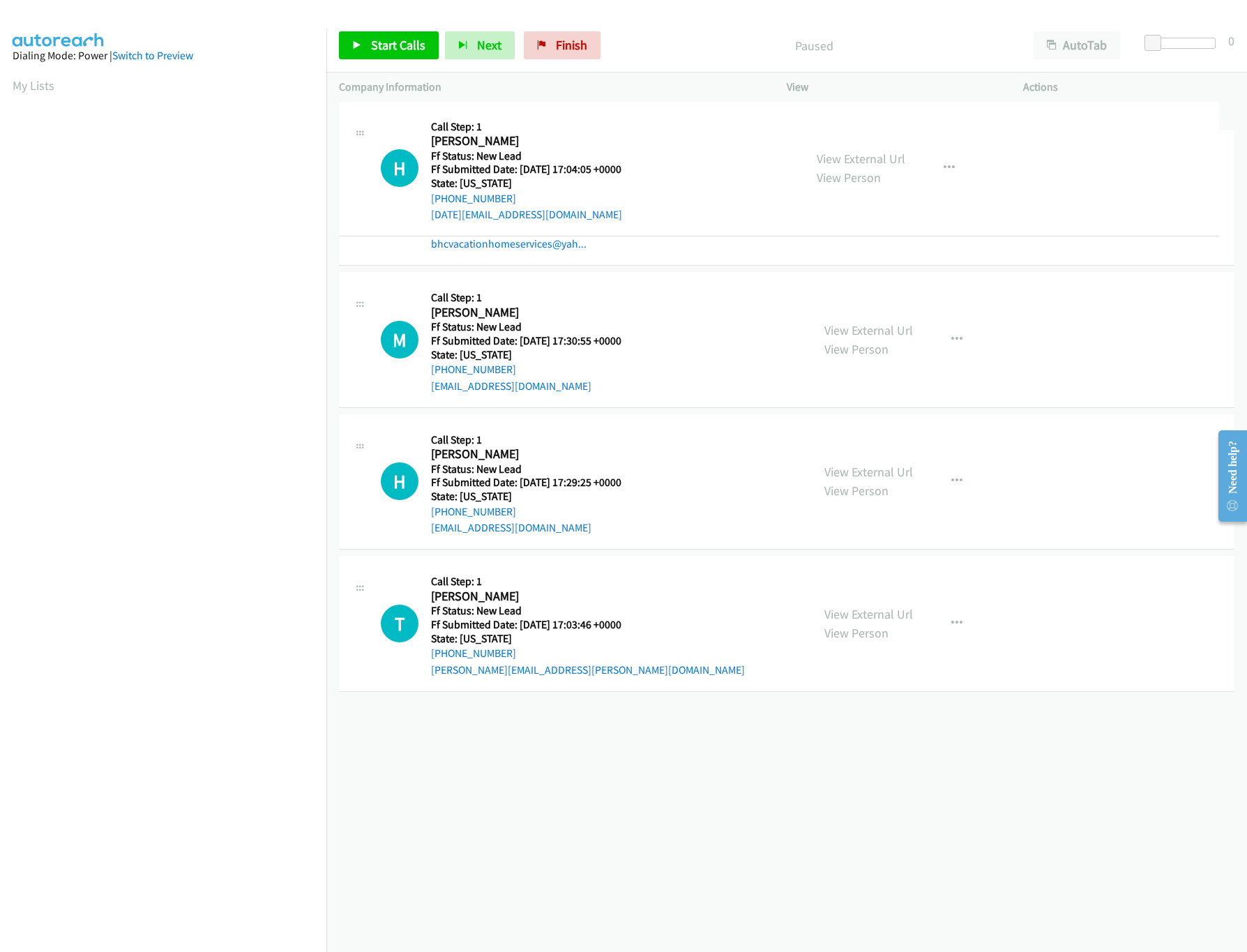
drag, startPoint x: 672, startPoint y: 592, endPoint x: 666, endPoint y: 161, distance: 431.0
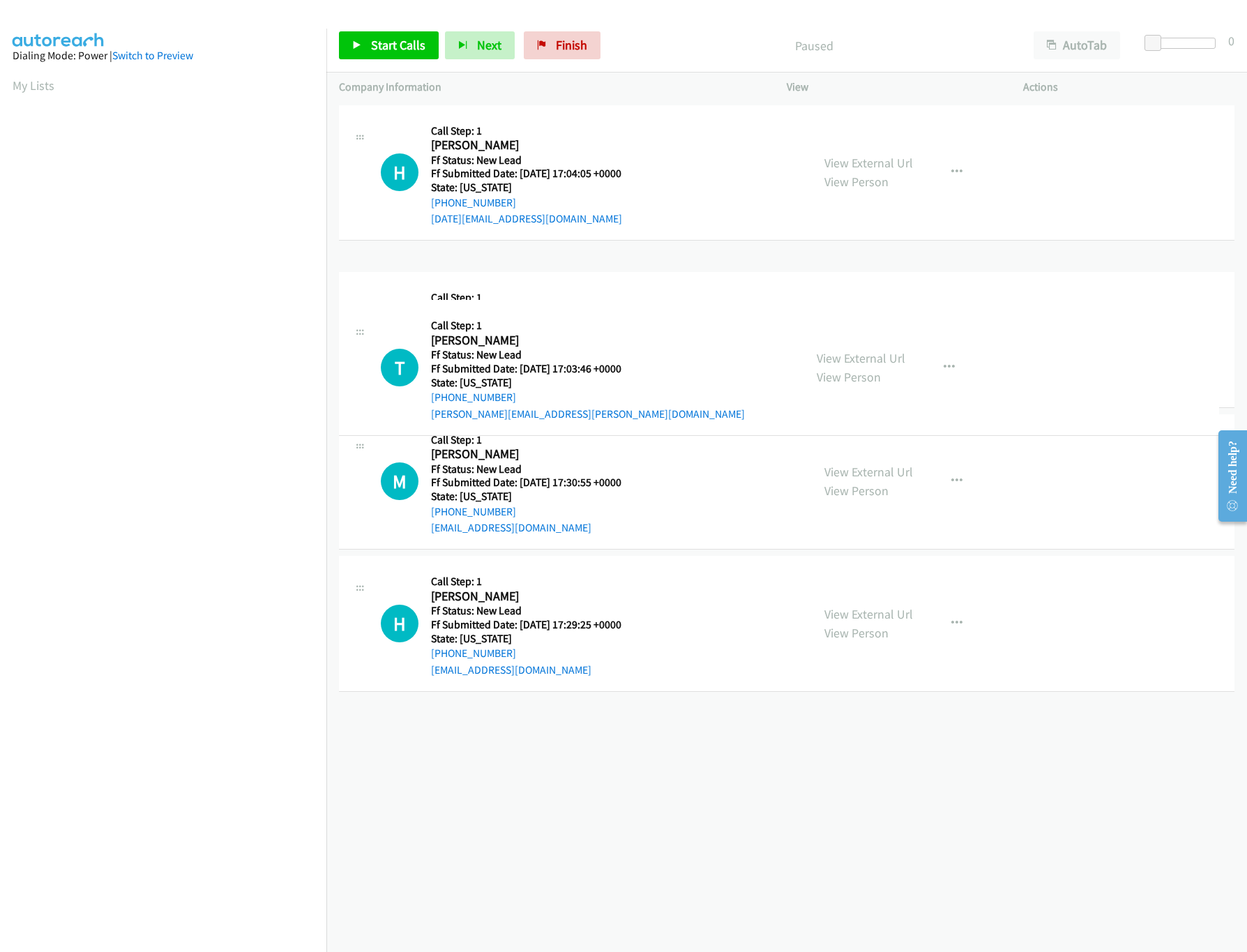
drag, startPoint x: 707, startPoint y: 733, endPoint x: 720, endPoint y: 274, distance: 459.2
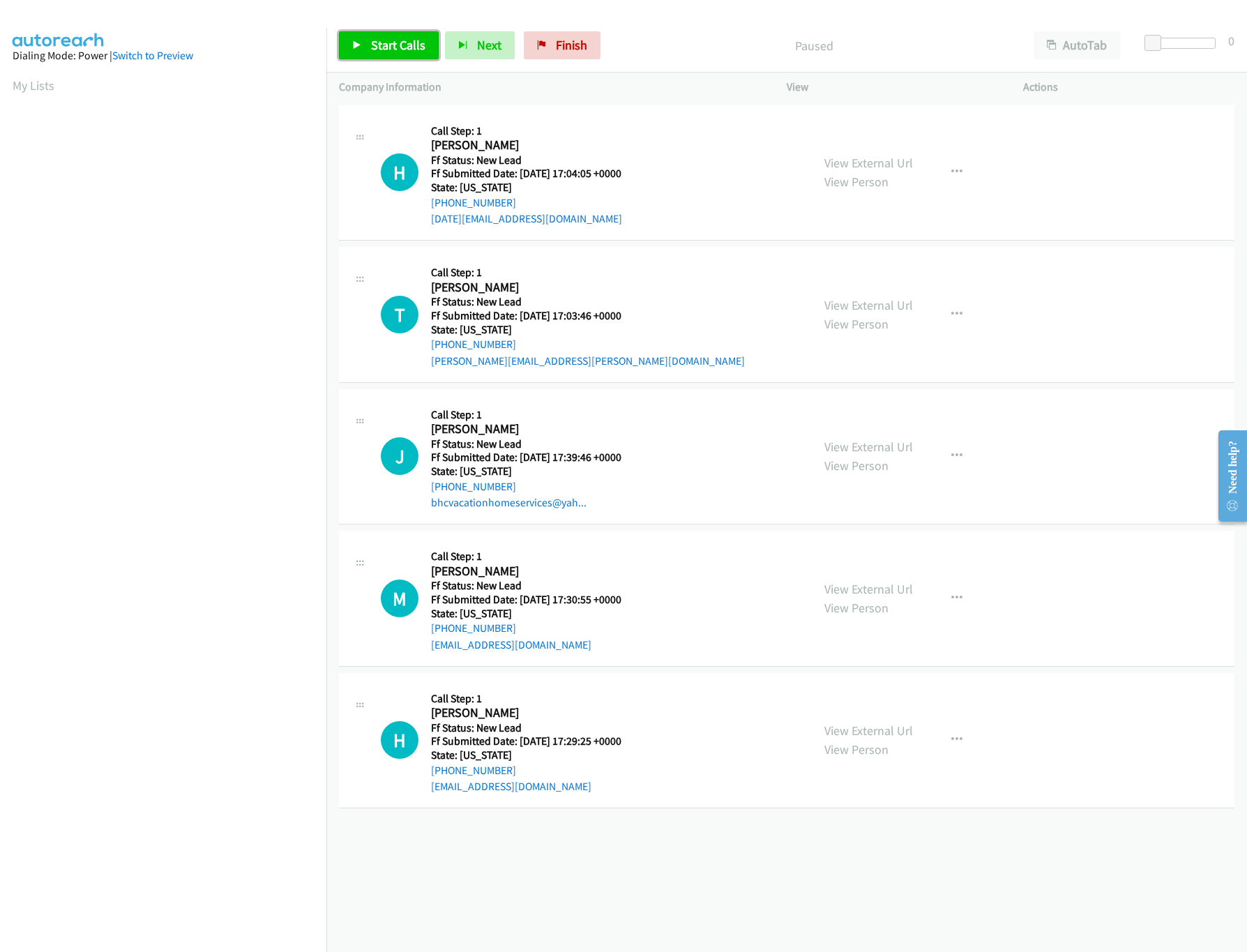
click at [379, 44] on span "Start Calls" at bounding box center [398, 44] width 54 height 16
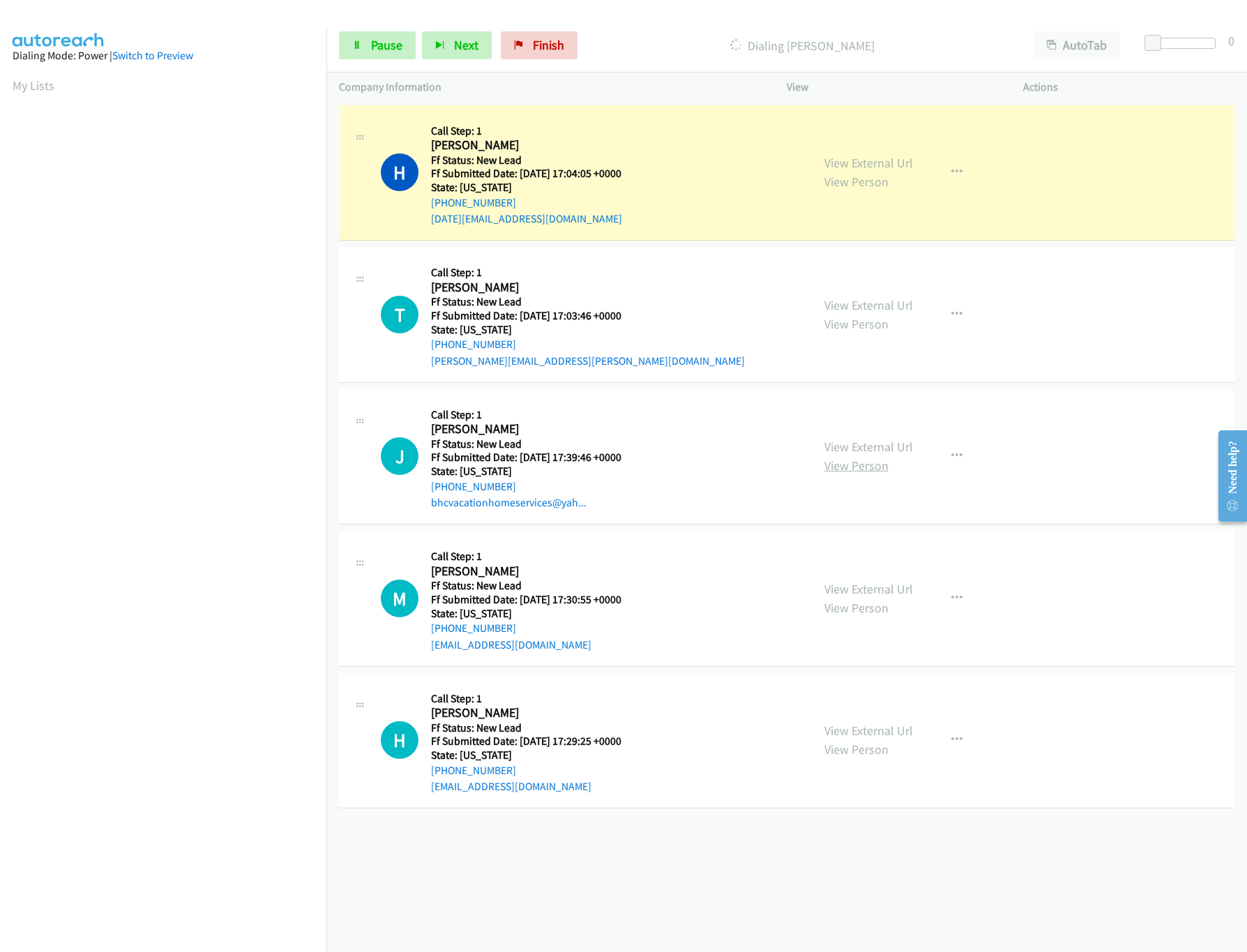
click at [872, 458] on link "View Person" at bounding box center [856, 465] width 64 height 16
click at [873, 452] on link "View External Url" at bounding box center [869, 446] width 89 height 16
click at [881, 66] on div "Start Calls Pause Next Finish Dialing Hilda Donaldson AutoTab AutoTab 0" at bounding box center [786, 46] width 920 height 54
drag, startPoint x: 1155, startPoint y: 42, endPoint x: 1184, endPoint y: 44, distance: 29.1
click at [1161, 44] on span at bounding box center [1152, 43] width 17 height 17
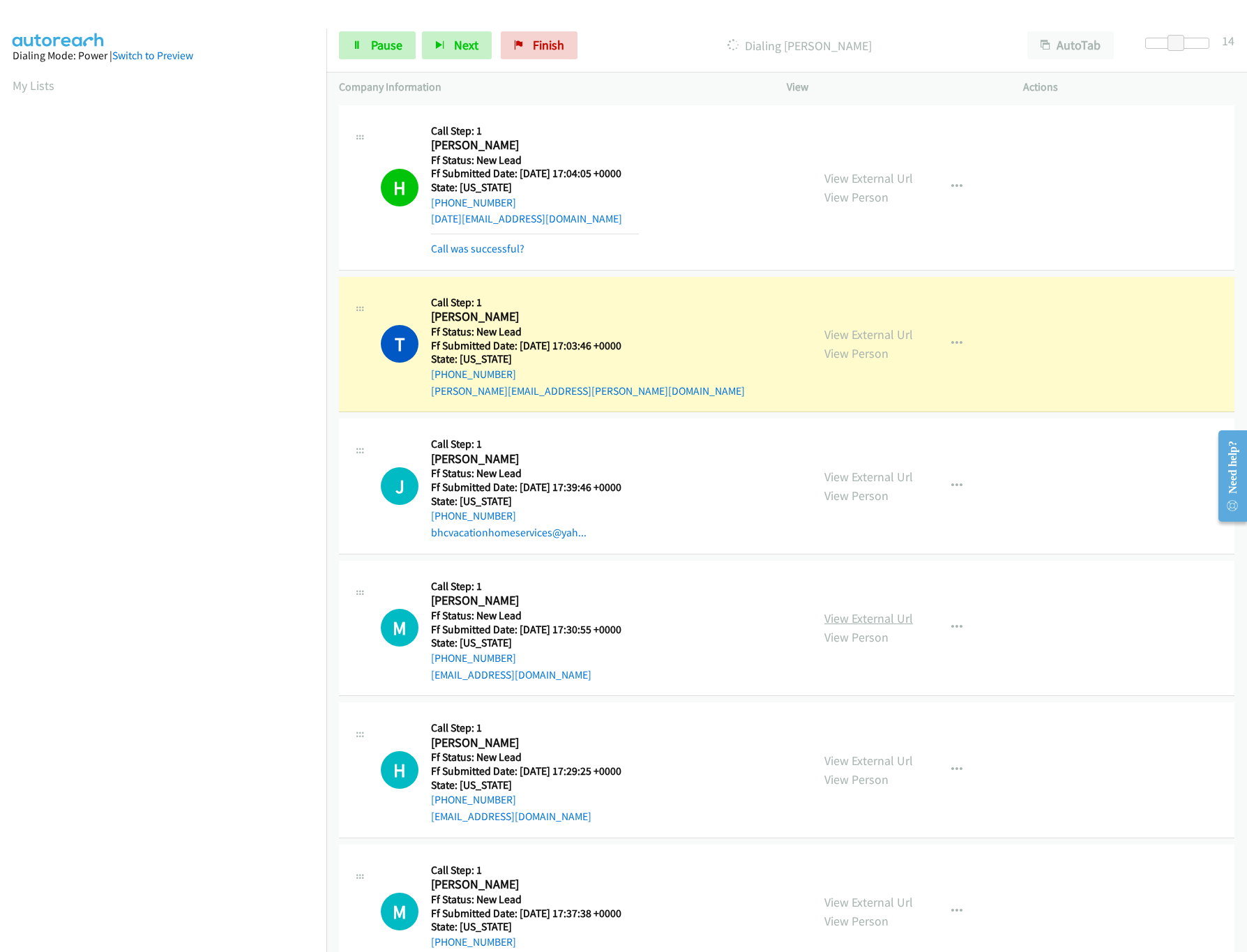
click at [897, 619] on link "View External Url" at bounding box center [869, 618] width 89 height 16
drag, startPoint x: 1169, startPoint y: 46, endPoint x: 1157, endPoint y: 46, distance: 12.0
click at [1157, 46] on div at bounding box center [1176, 43] width 64 height 11
click at [889, 767] on link "View External Url" at bounding box center [869, 760] width 89 height 16
click at [406, 31] on link "Pause" at bounding box center [377, 45] width 77 height 28
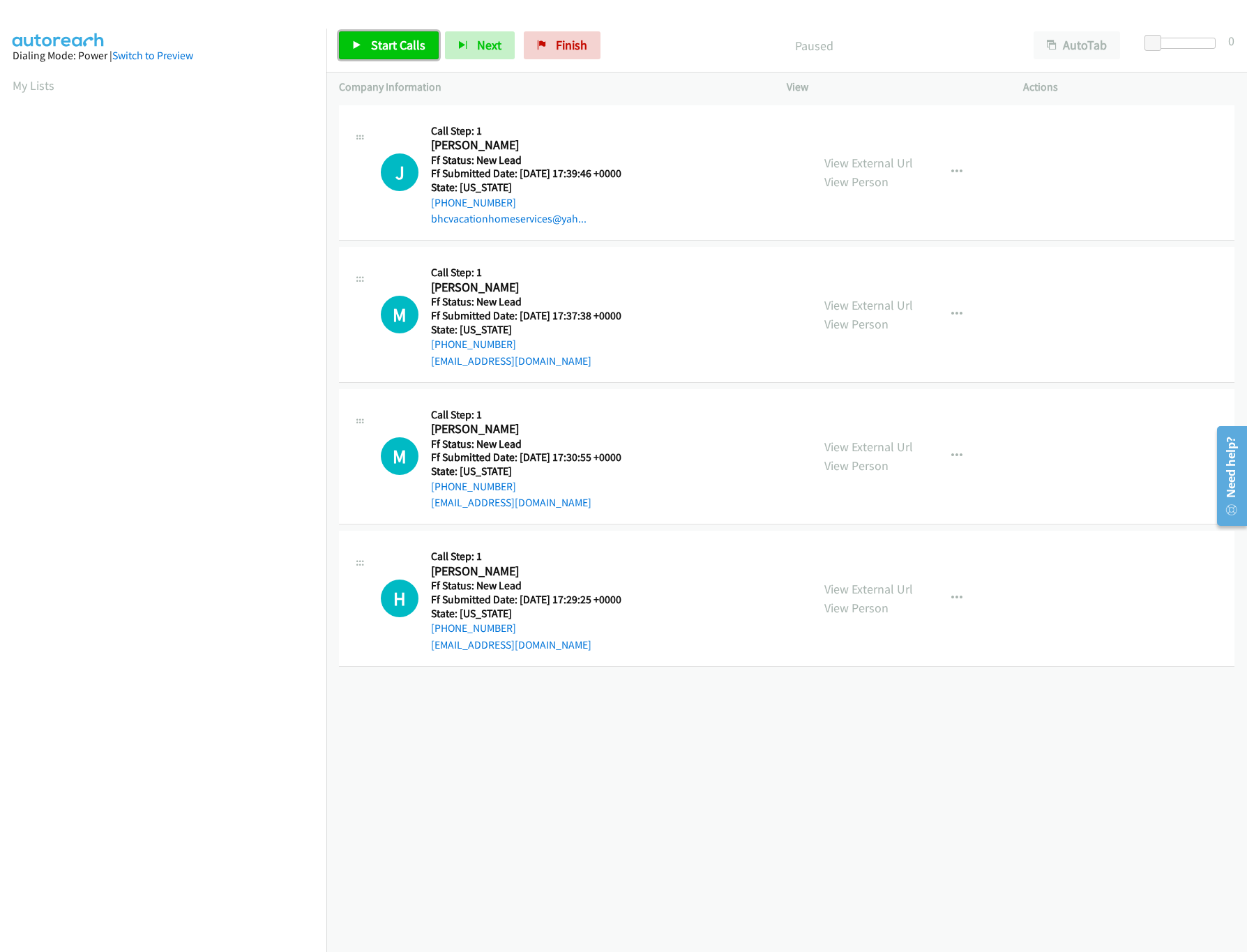
click at [401, 37] on span "Start Calls" at bounding box center [398, 44] width 54 height 16
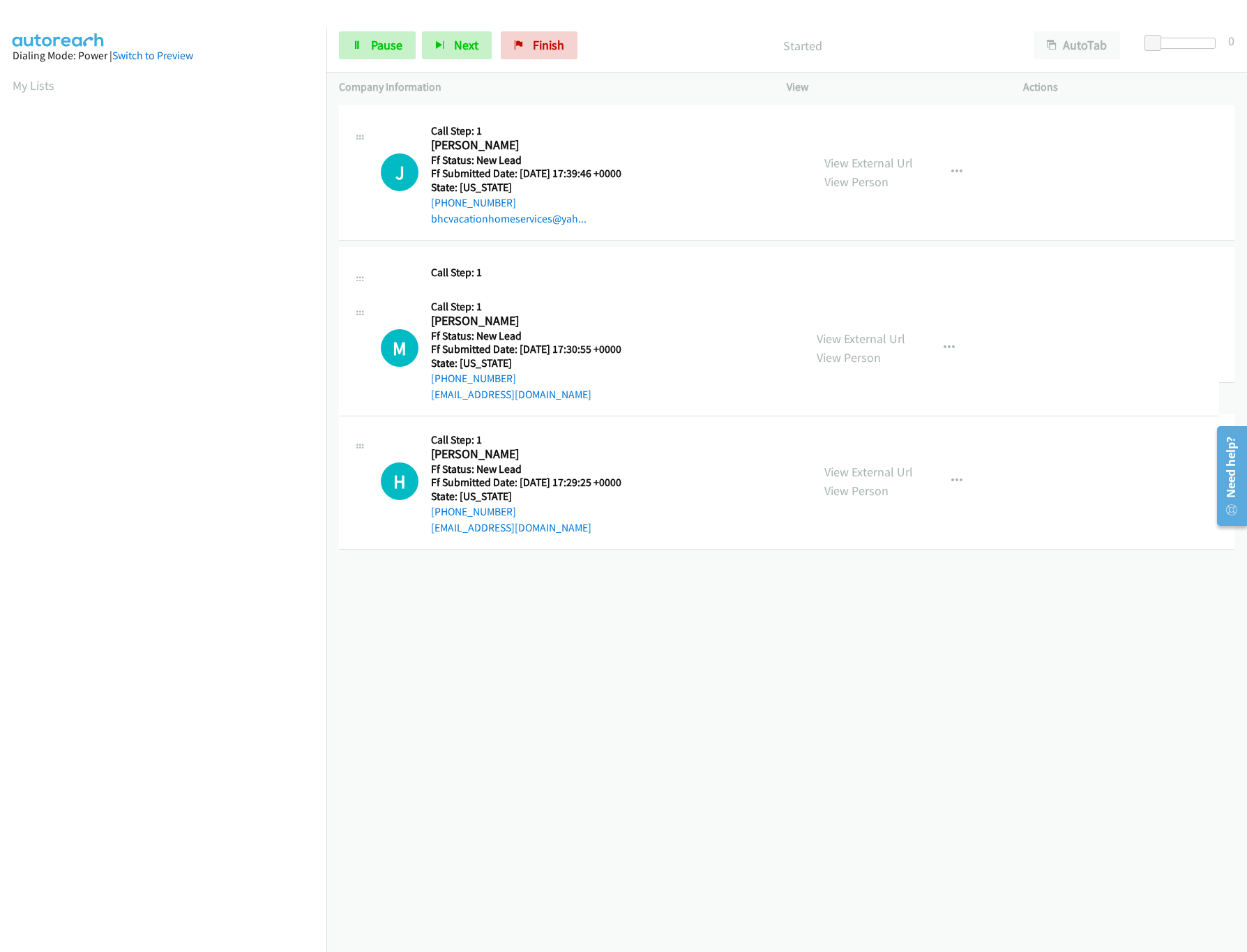
drag, startPoint x: 648, startPoint y: 468, endPoint x: 671, endPoint y: 270, distance: 199.3
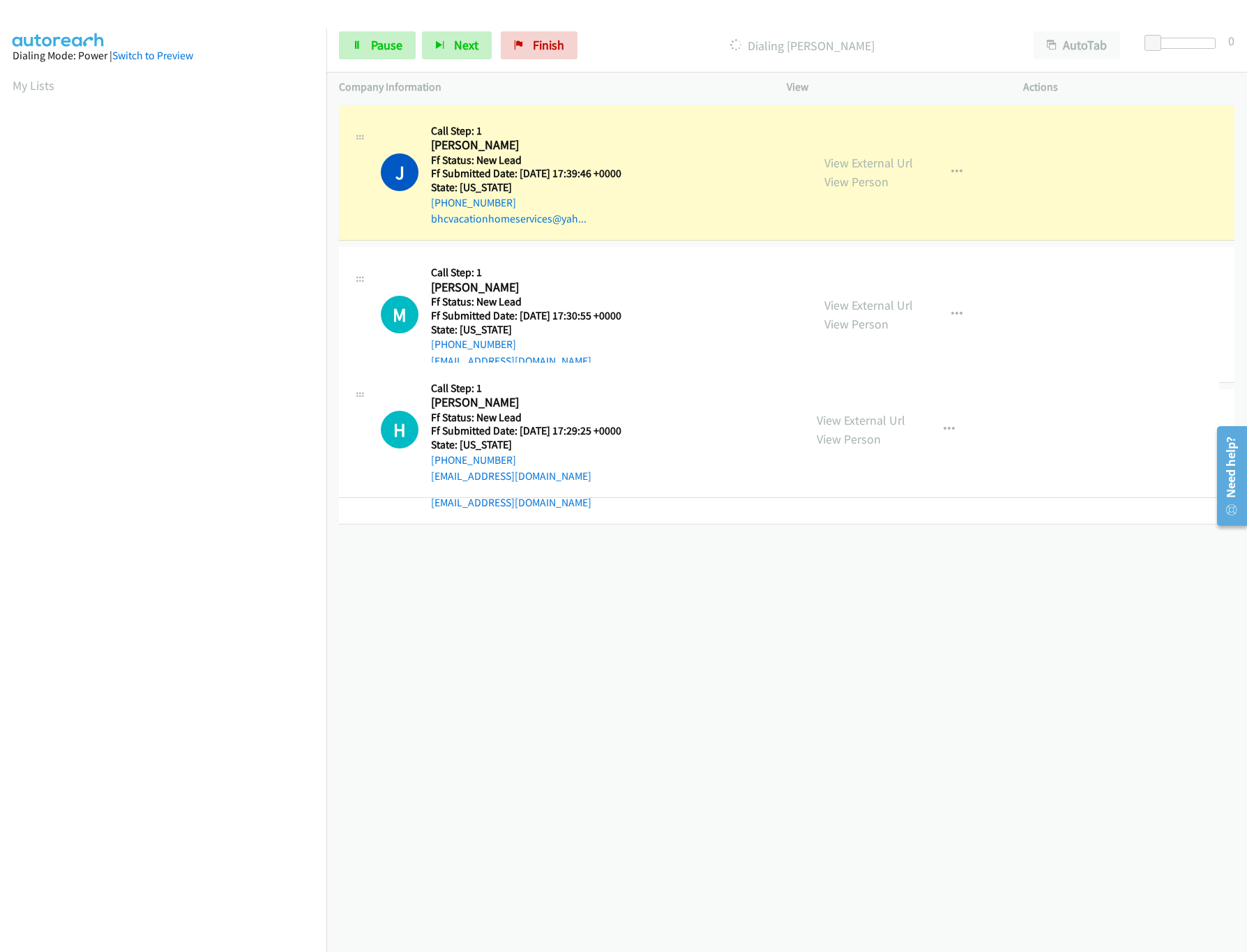
drag, startPoint x: 652, startPoint y: 650, endPoint x: 676, endPoint y: 358, distance: 293.0
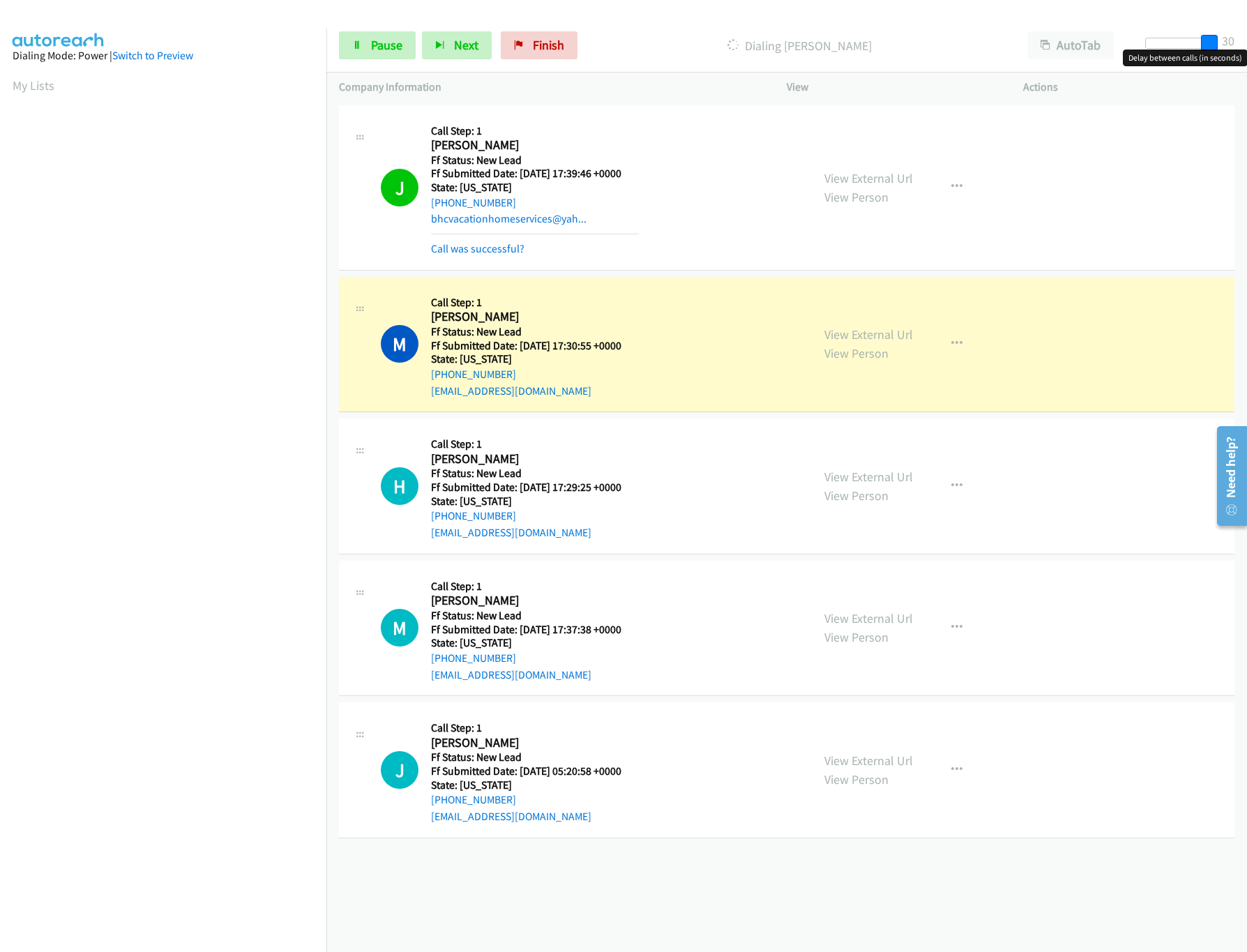
drag, startPoint x: 1157, startPoint y: 44, endPoint x: 1252, endPoint y: 53, distance: 95.4
click at [1246, 53] on html "Start Calls Pause Next Finish Dialing Megan Countey AutoTab AutoTab 30 Company …" at bounding box center [624, 33] width 1247 height 66
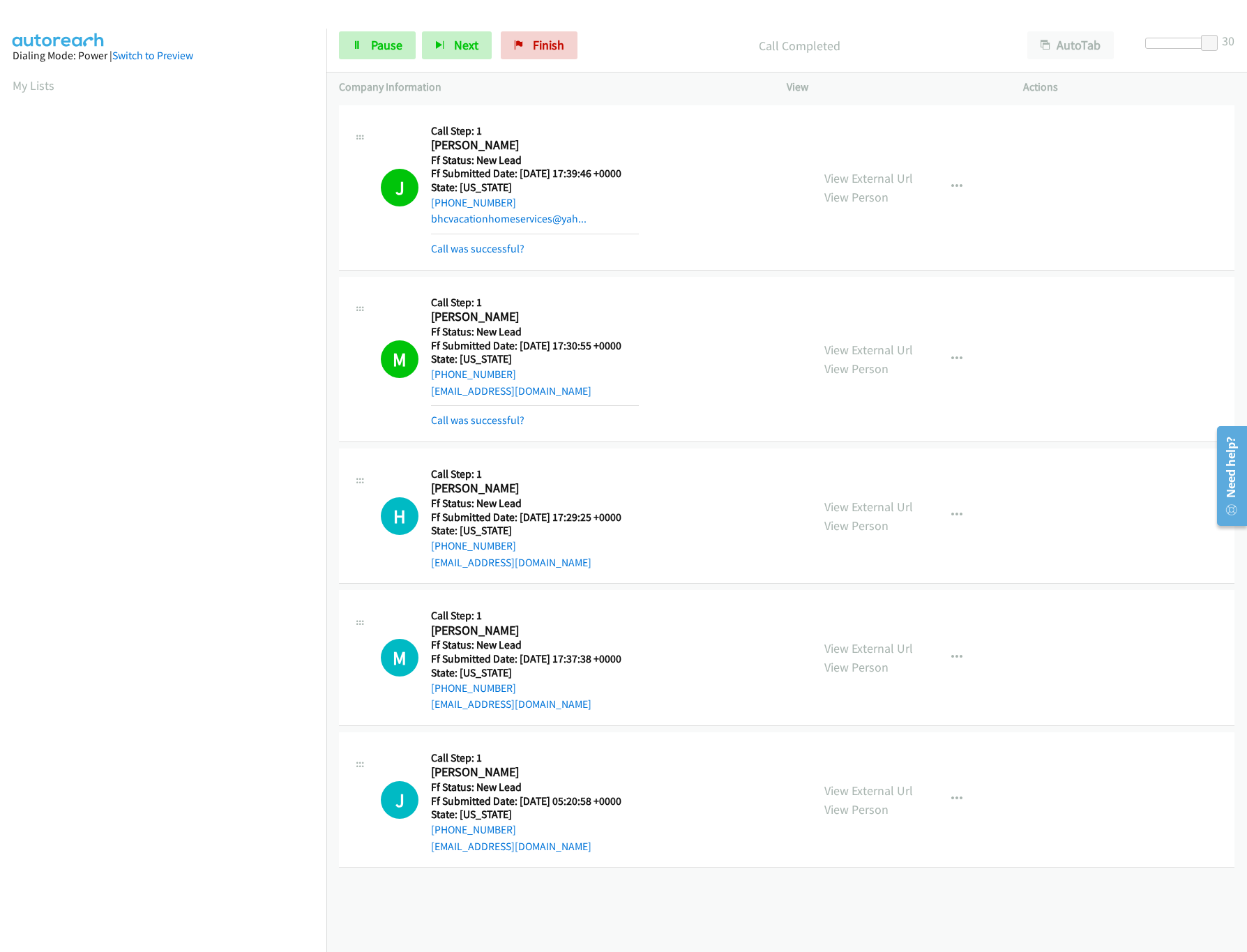
drag, startPoint x: 1214, startPoint y: 31, endPoint x: 1160, endPoint y: 28, distance: 54.1
click at [1160, 28] on div "Start Calls Pause Next Finish Call Completed AutoTab AutoTab 30" at bounding box center [786, 46] width 920 height 54
click at [1153, 49] on body "Start Calls Pause Next Finish Call Completed AutoTab AutoTab 30 Company Informa…" at bounding box center [624, 33] width 1247 height 66
click at [865, 650] on link "View External Url" at bounding box center [869, 648] width 89 height 16
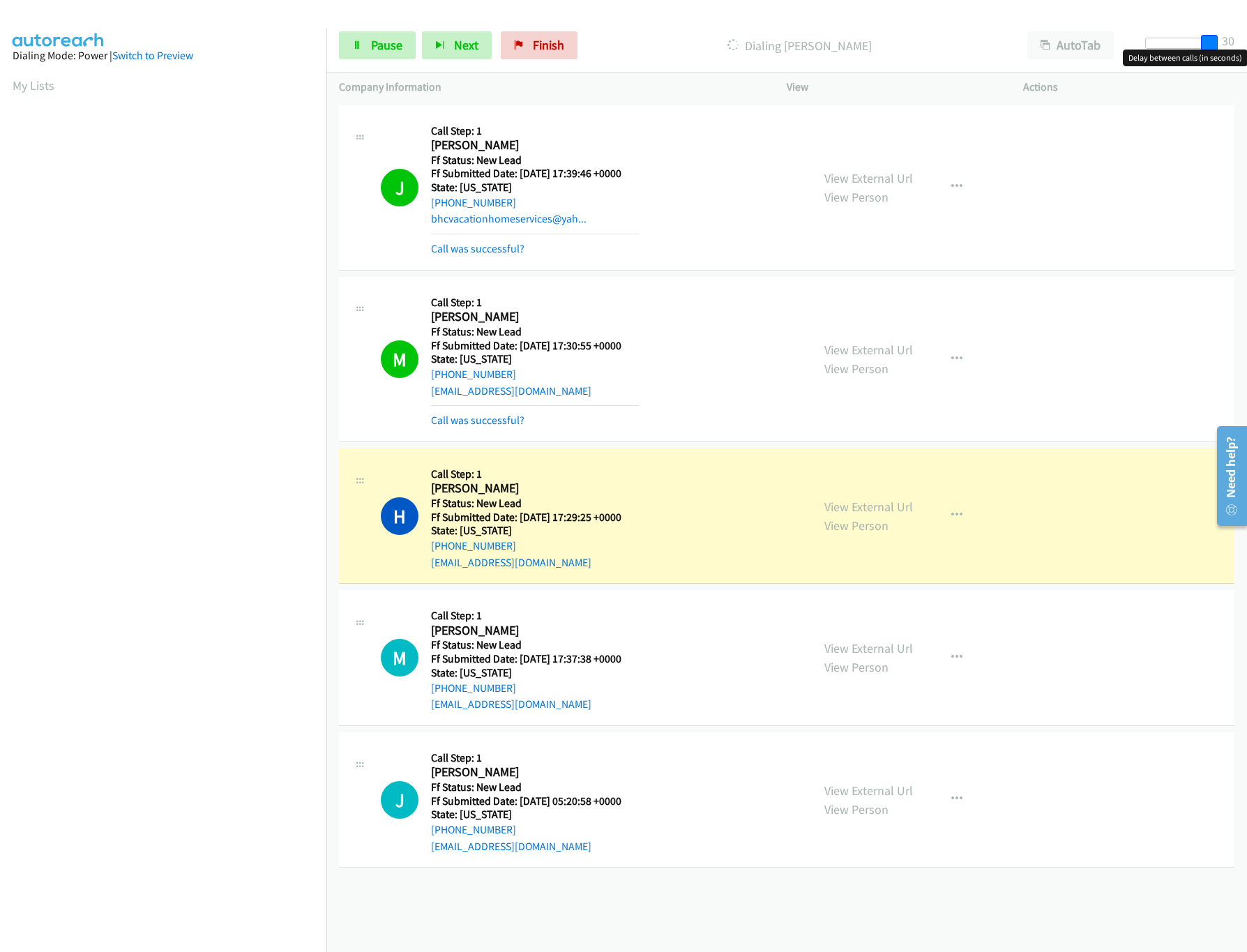
drag, startPoint x: 1161, startPoint y: 42, endPoint x: 1247, endPoint y: 48, distance: 86.2
click at [1246, 48] on html "Start Calls Pause Next Finish Dialing Hannah Thomas AutoTab AutoTab 30 Company …" at bounding box center [624, 33] width 1247 height 66
click at [372, 28] on div "Start Calls Pause Next Finish Dialing Hannah Thomas AutoTab AutoTab 30" at bounding box center [786, 46] width 920 height 54
click at [373, 44] on span "Pause" at bounding box center [387, 44] width 31 height 16
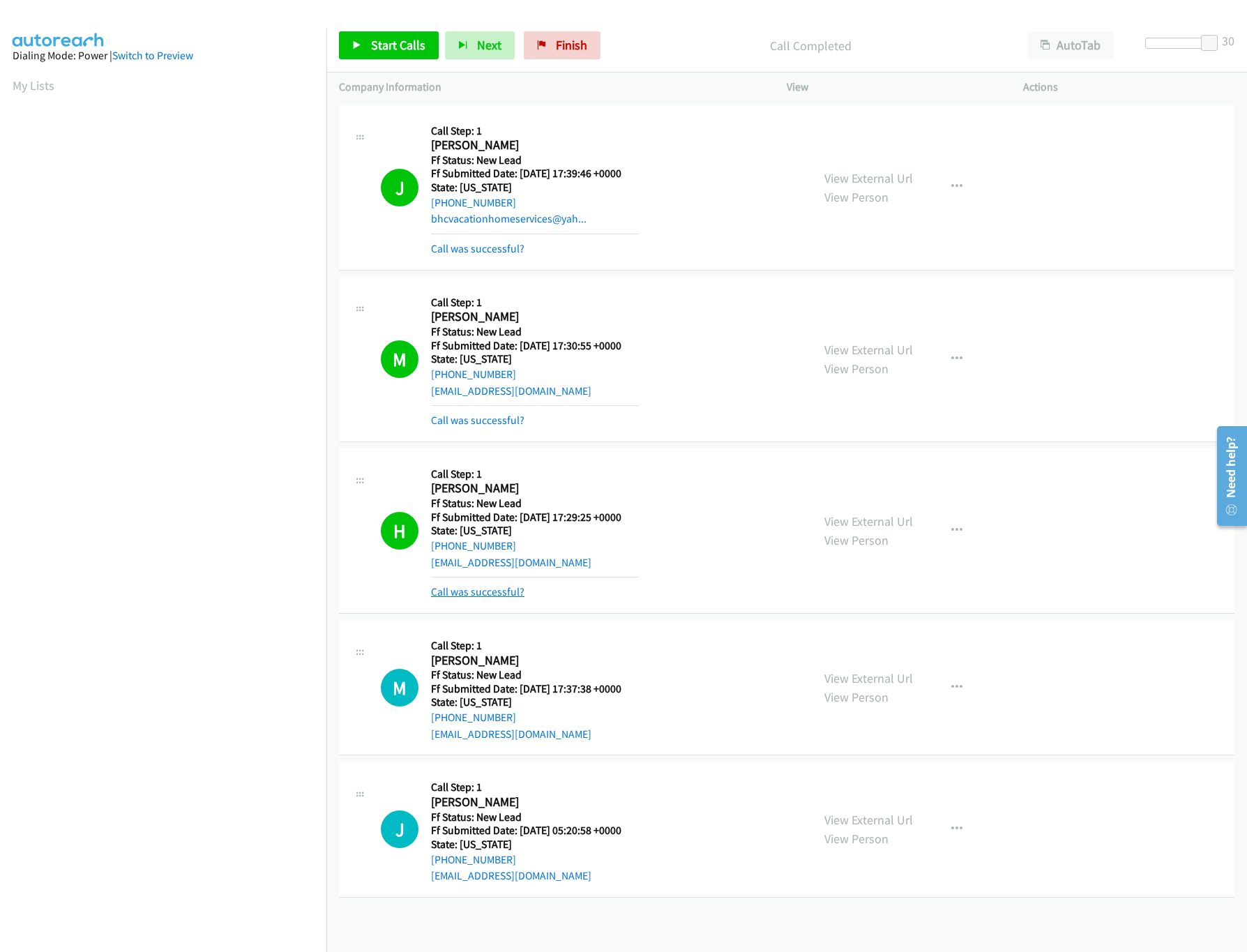
click at [485, 598] on link "Call was successful?" at bounding box center [477, 592] width 93 height 13
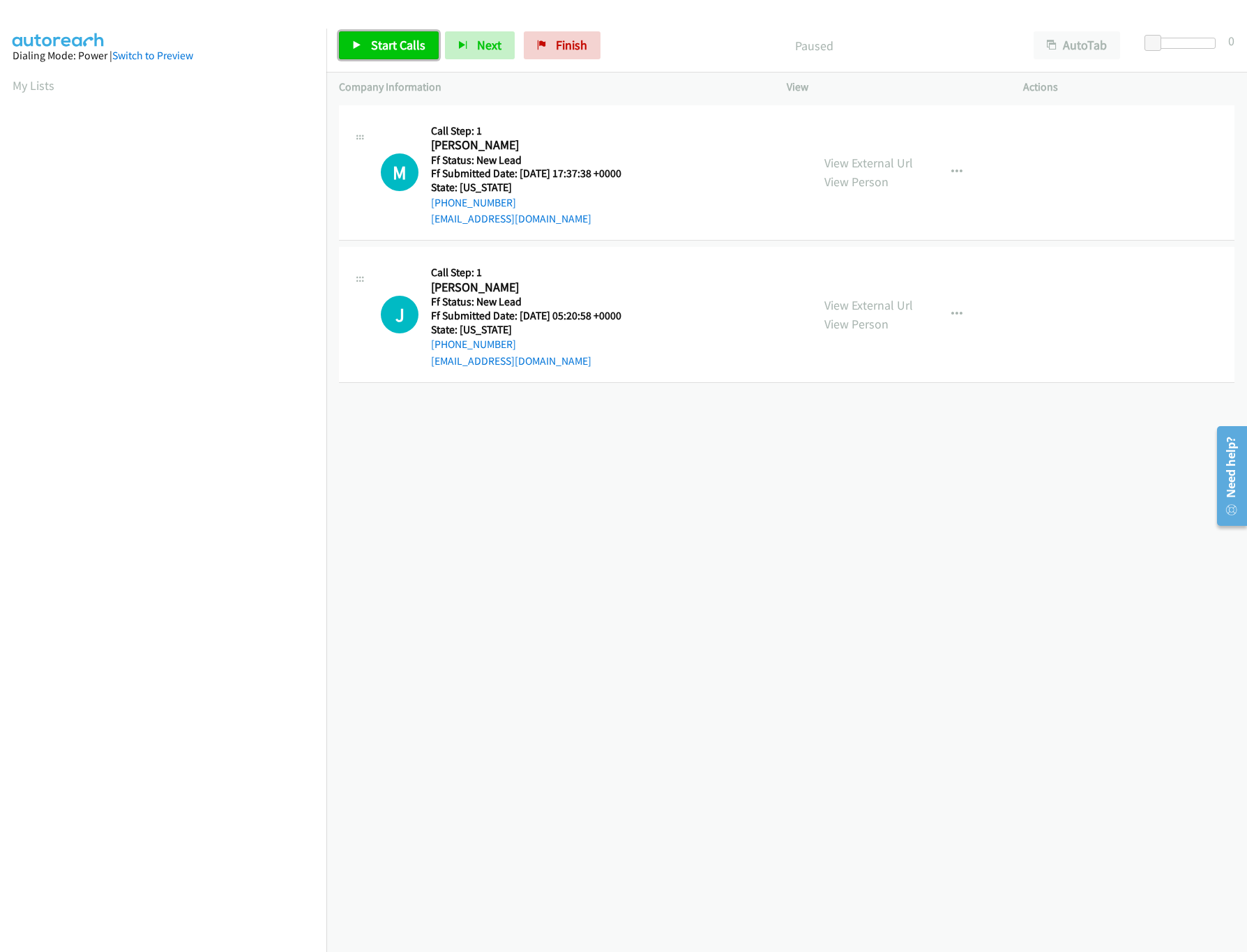
click at [421, 31] on link "Start Calls" at bounding box center [389, 45] width 99 height 28
click at [841, 297] on link "View External Url" at bounding box center [869, 305] width 89 height 16
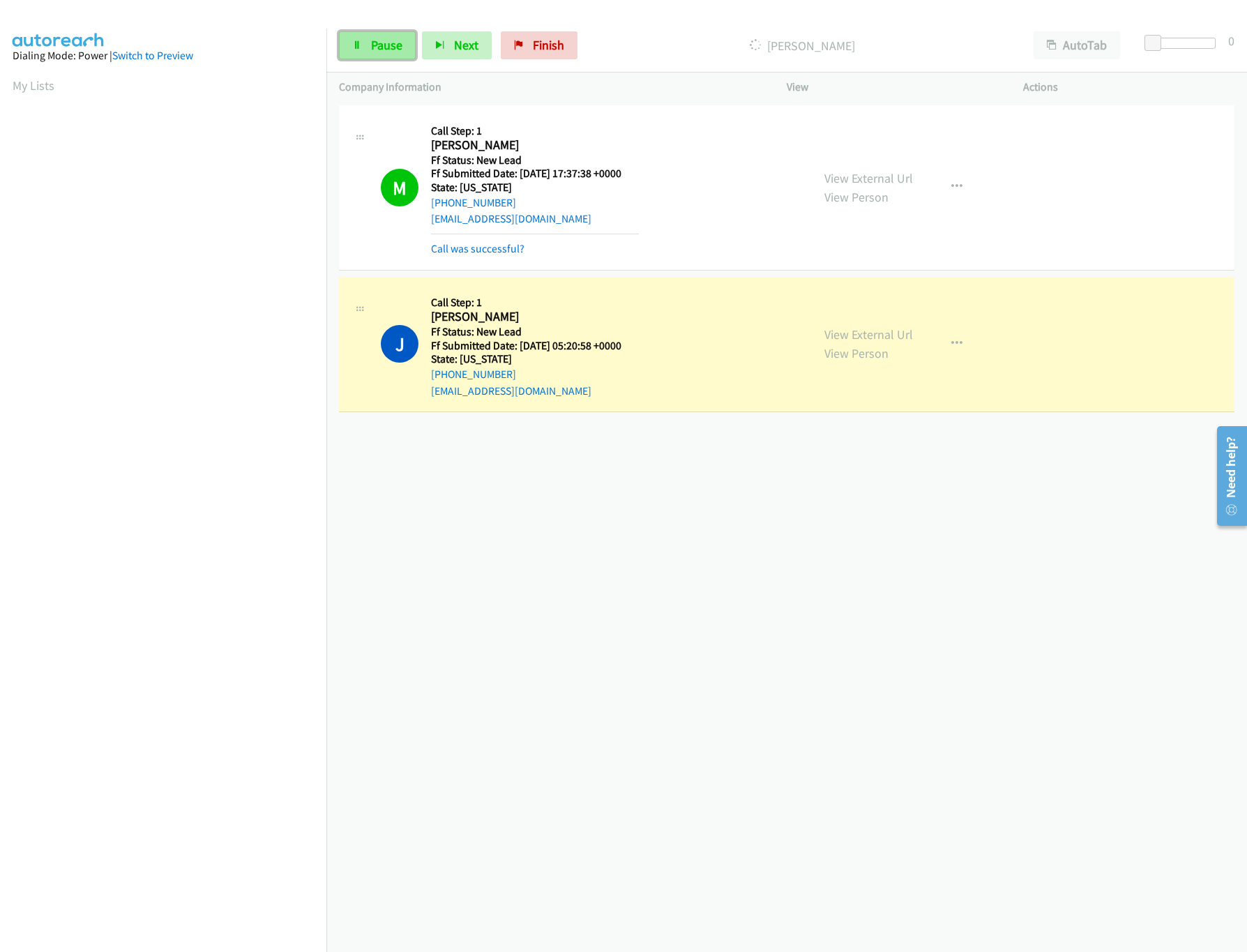
click at [371, 53] on link "Pause" at bounding box center [377, 45] width 77 height 28
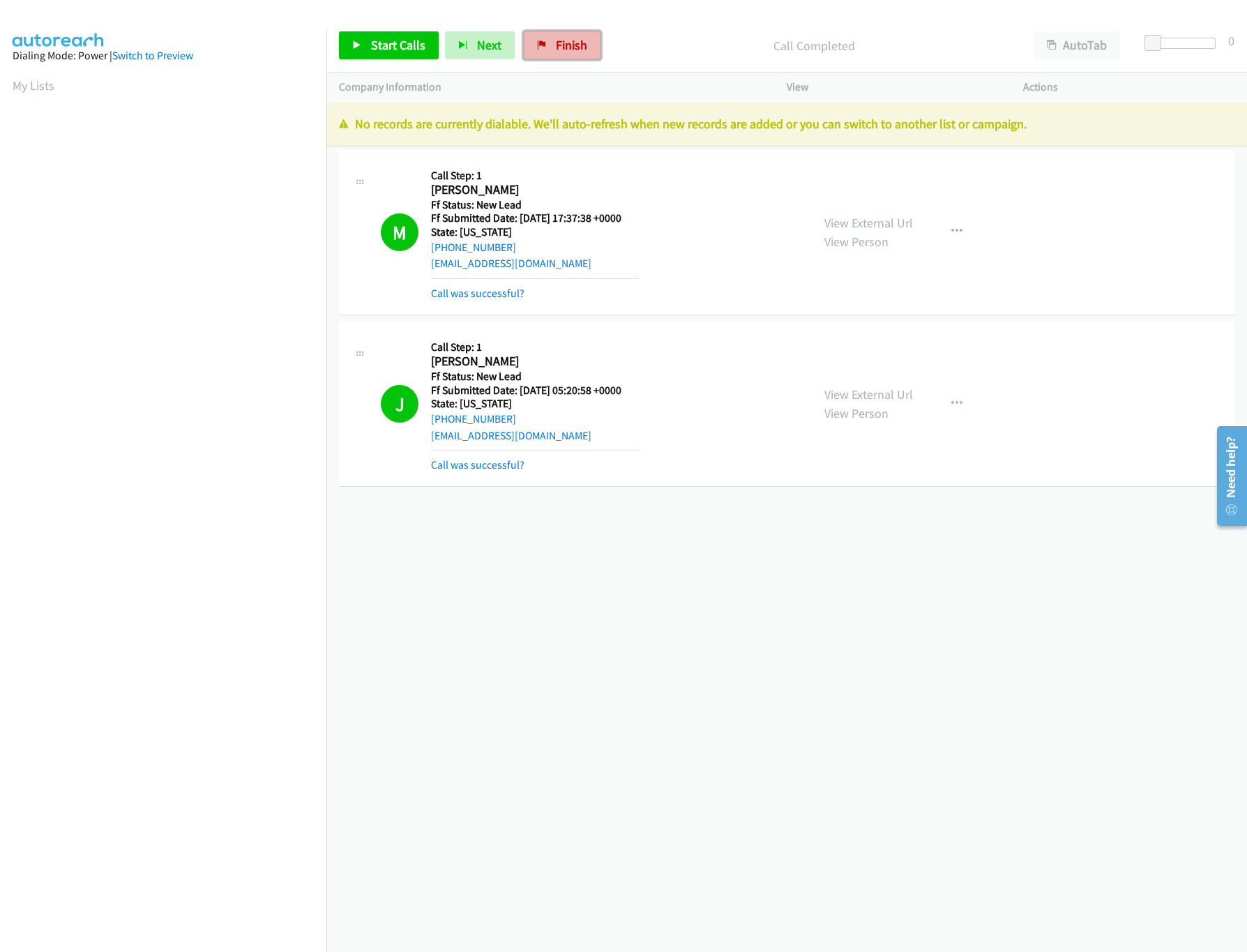
click at [596, 47] on link "Finish" at bounding box center [562, 45] width 77 height 28
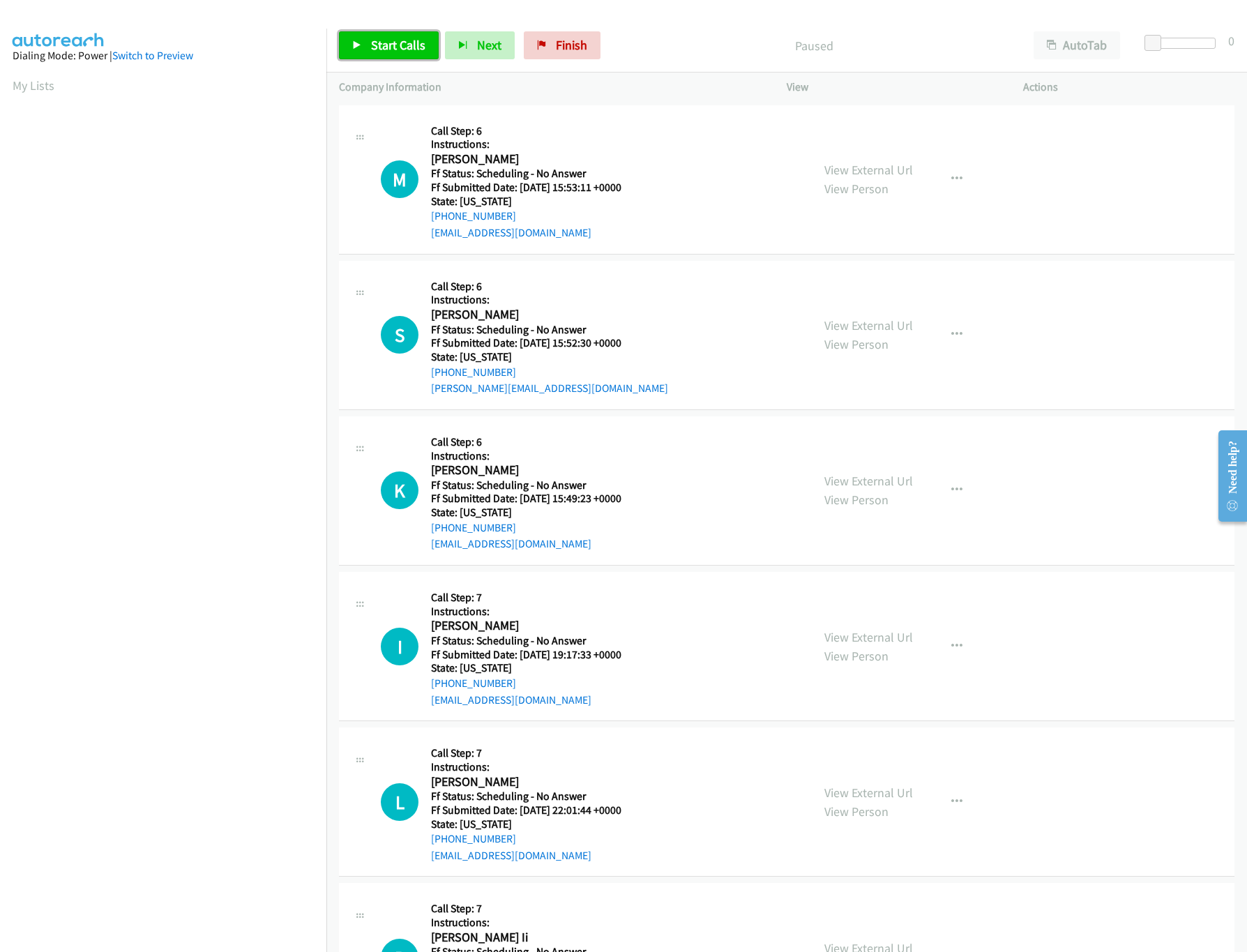
click at [385, 36] on link "Start Calls" at bounding box center [389, 45] width 99 height 28
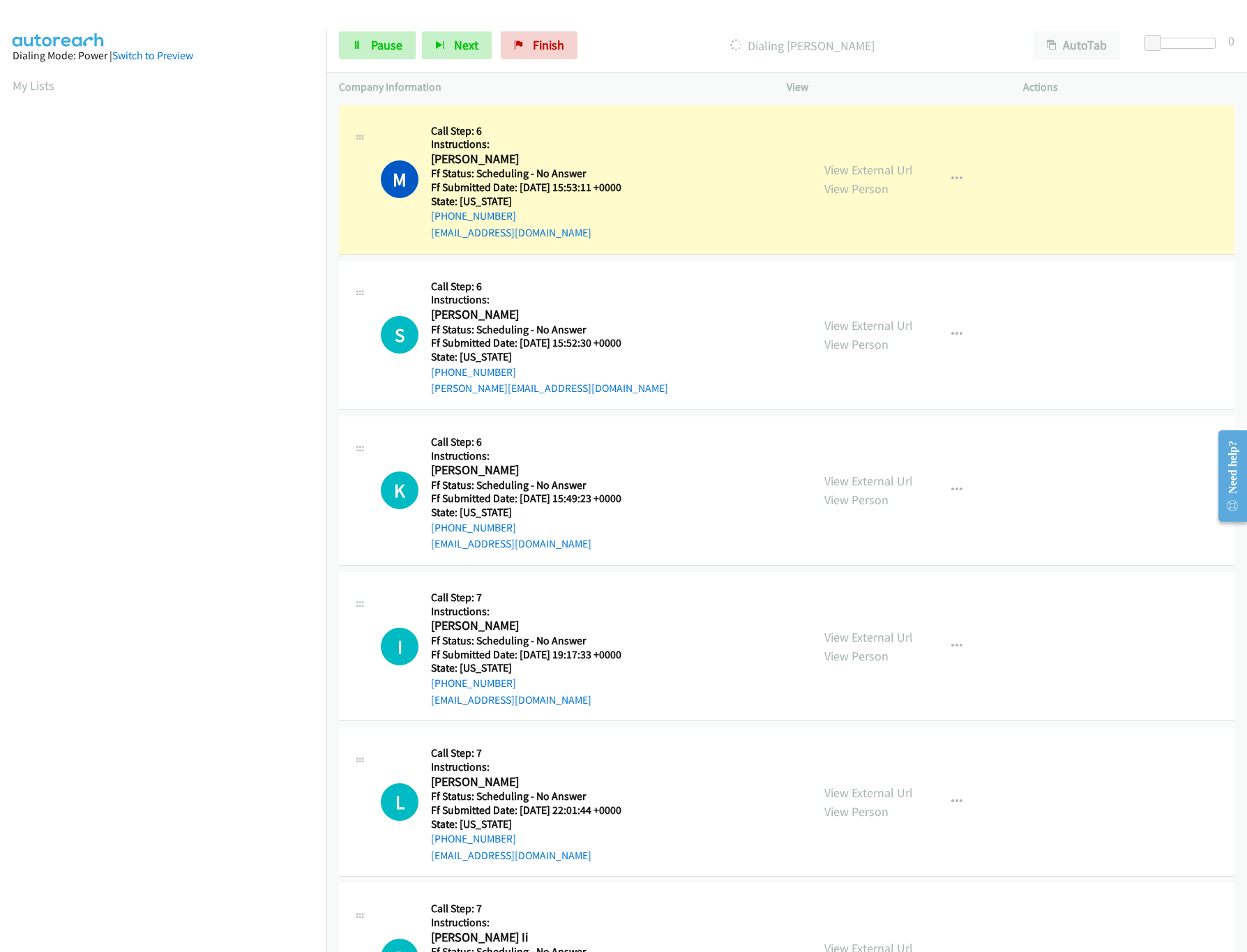
click at [637, 138] on h5 "Instructions:" at bounding box center [535, 145] width 208 height 14
click at [854, 171] on link "View External Url" at bounding box center [869, 169] width 89 height 16
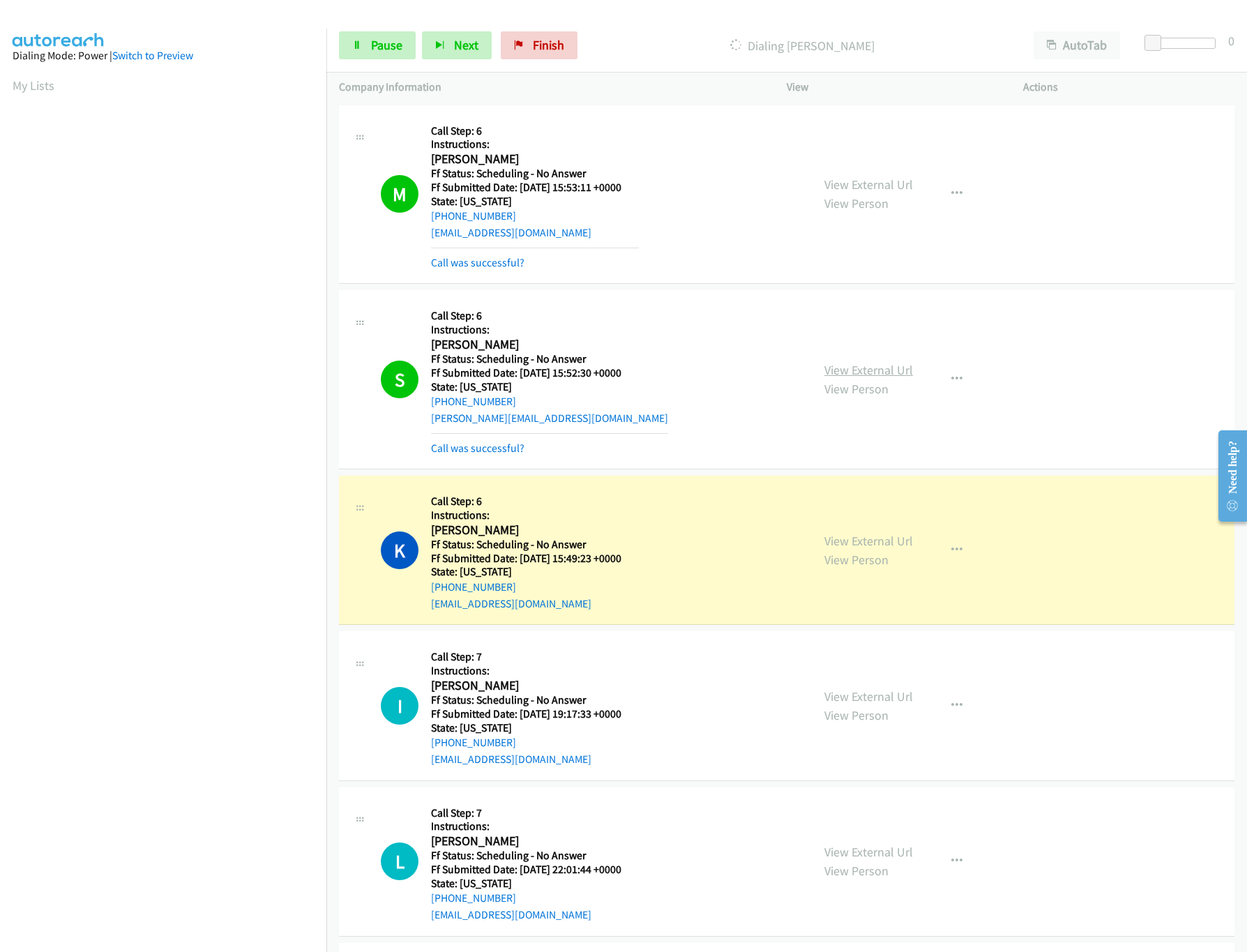
click at [867, 370] on link "View External Url" at bounding box center [869, 370] width 89 height 16
click at [854, 547] on link "View External Url" at bounding box center [869, 540] width 89 height 16
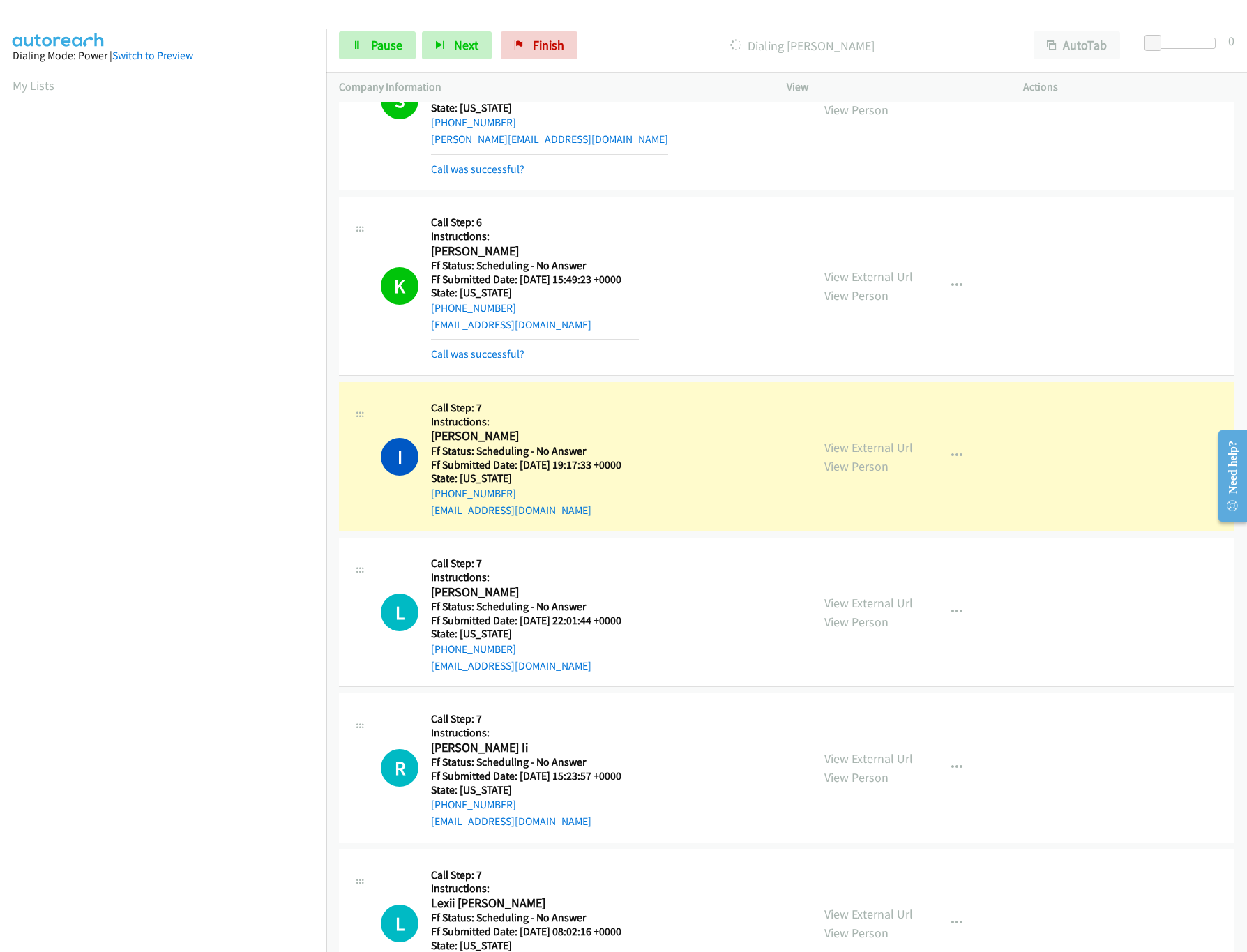
scroll to position [557, 0]
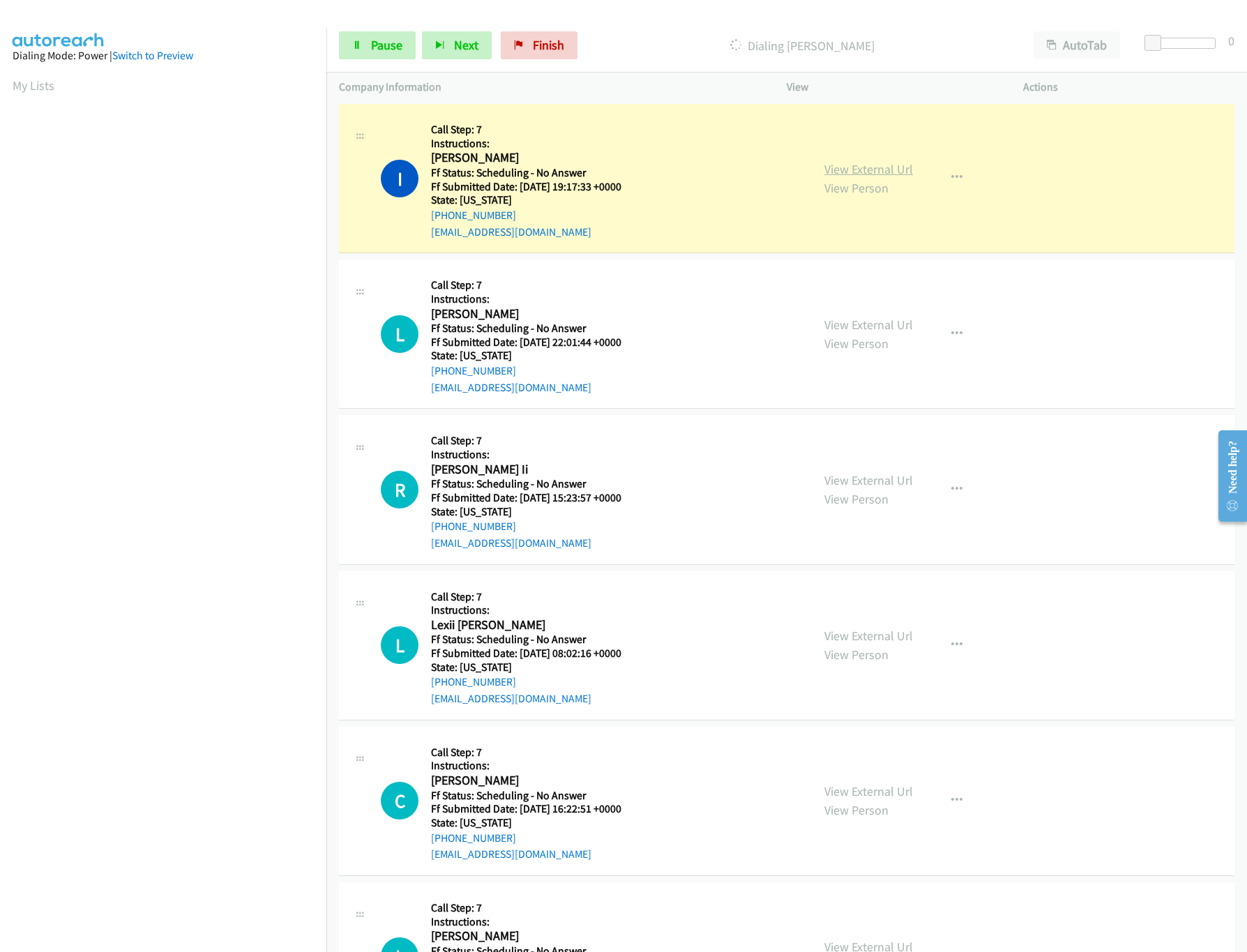
click at [890, 174] on link "View External Url" at bounding box center [869, 169] width 89 height 16
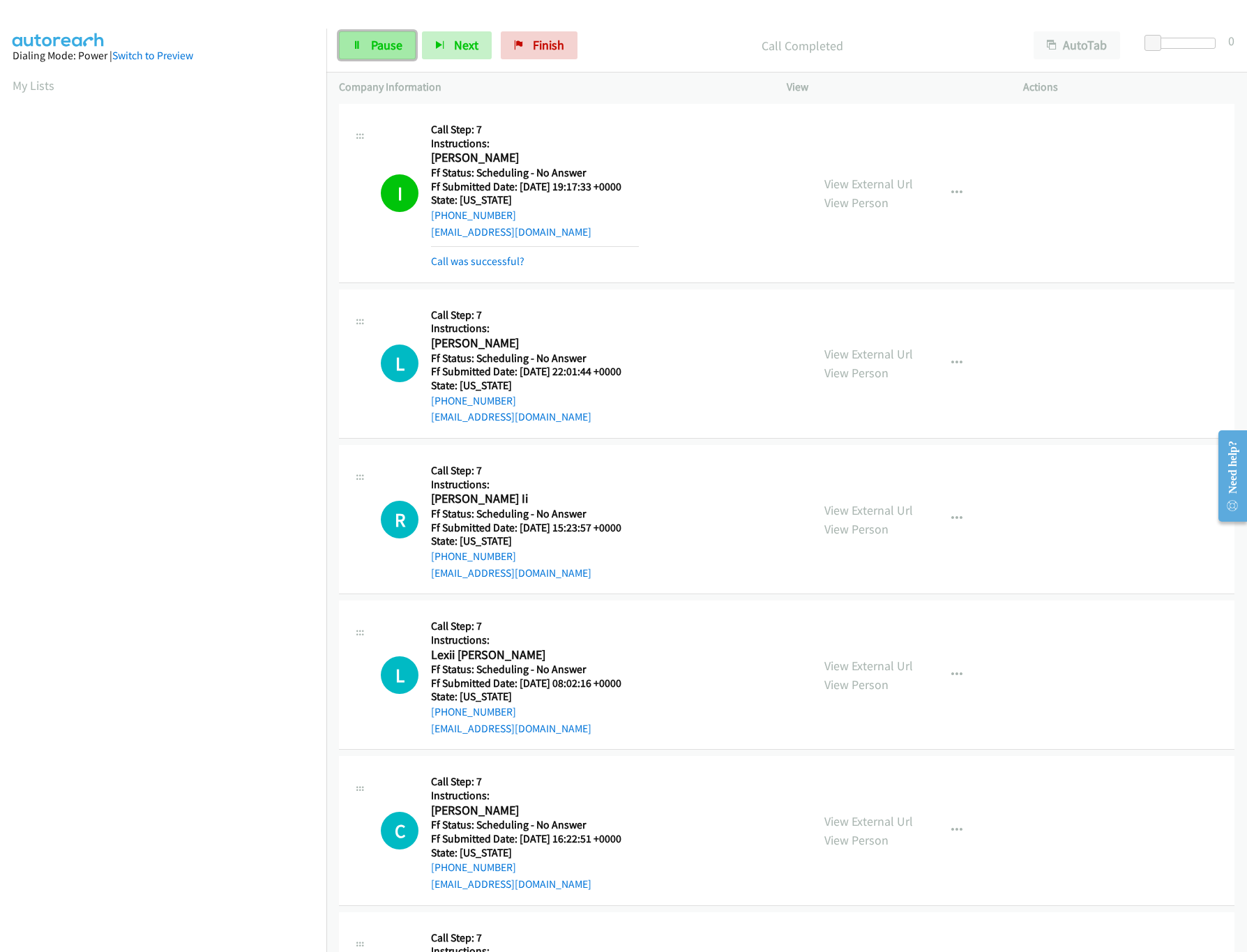
click at [401, 44] on span "Pause" at bounding box center [387, 44] width 31 height 16
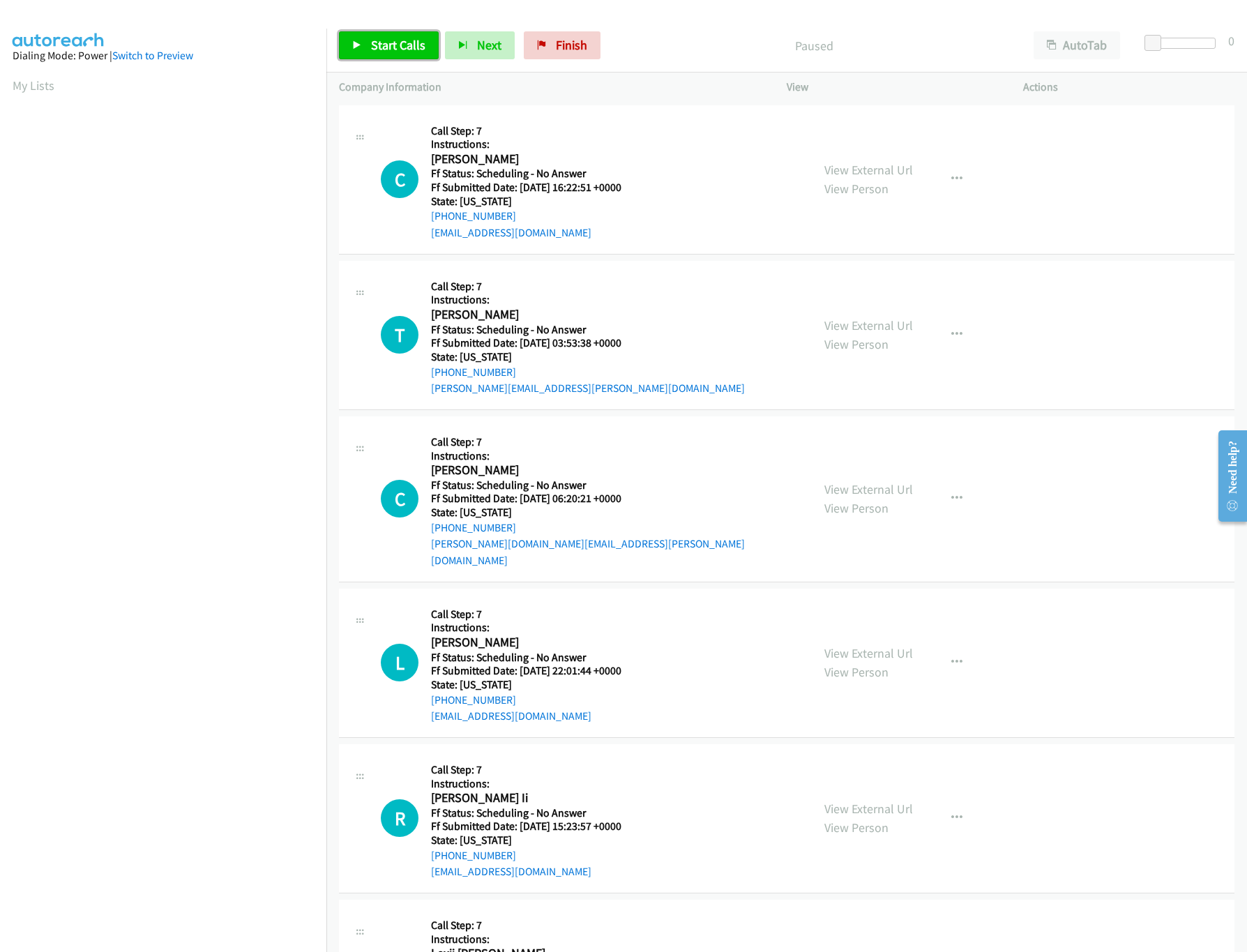
click at [413, 40] on span "Start Calls" at bounding box center [398, 44] width 54 height 16
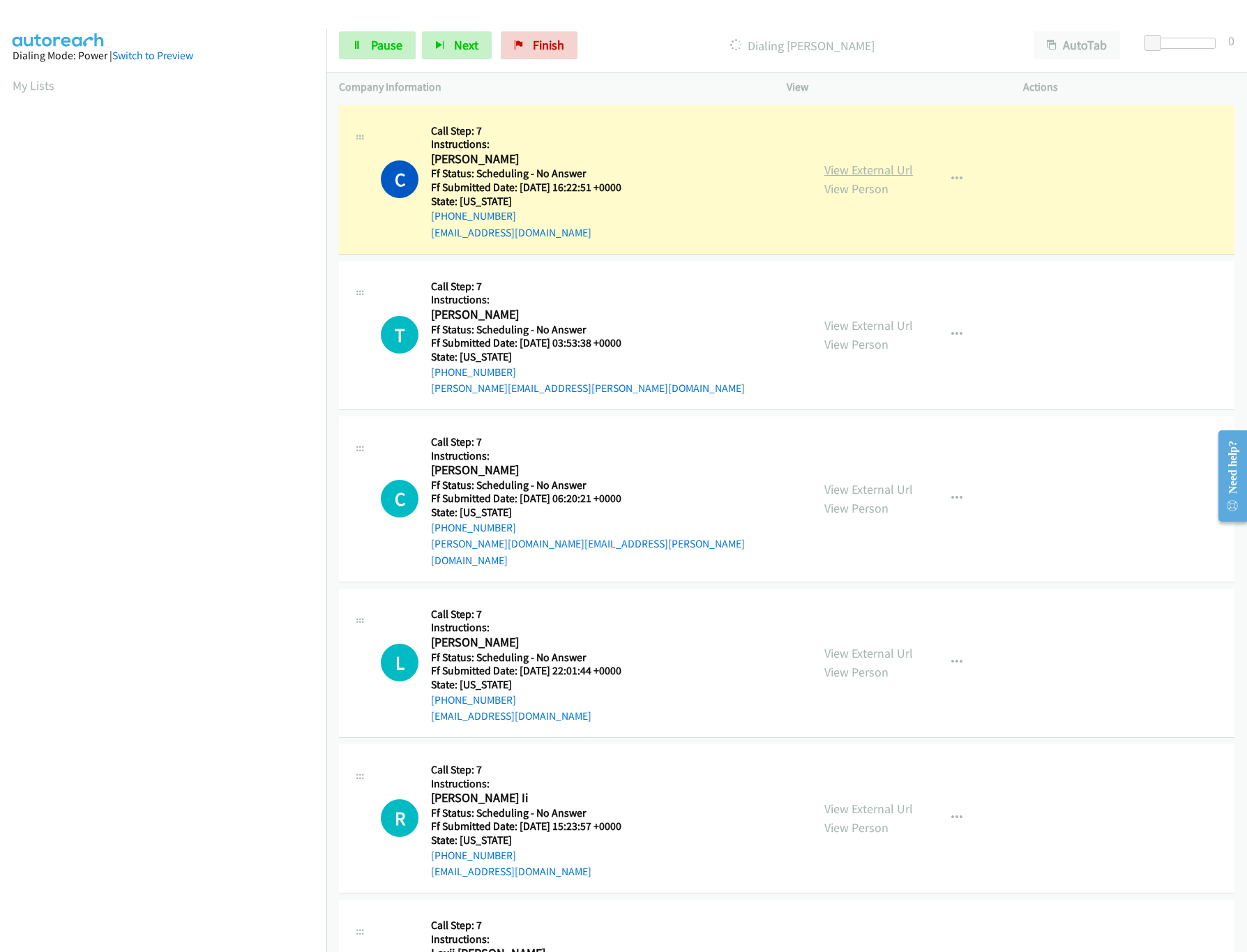
click at [837, 164] on link "View External Url" at bounding box center [869, 169] width 89 height 16
click at [880, 317] on link "View External Url" at bounding box center [869, 325] width 89 height 16
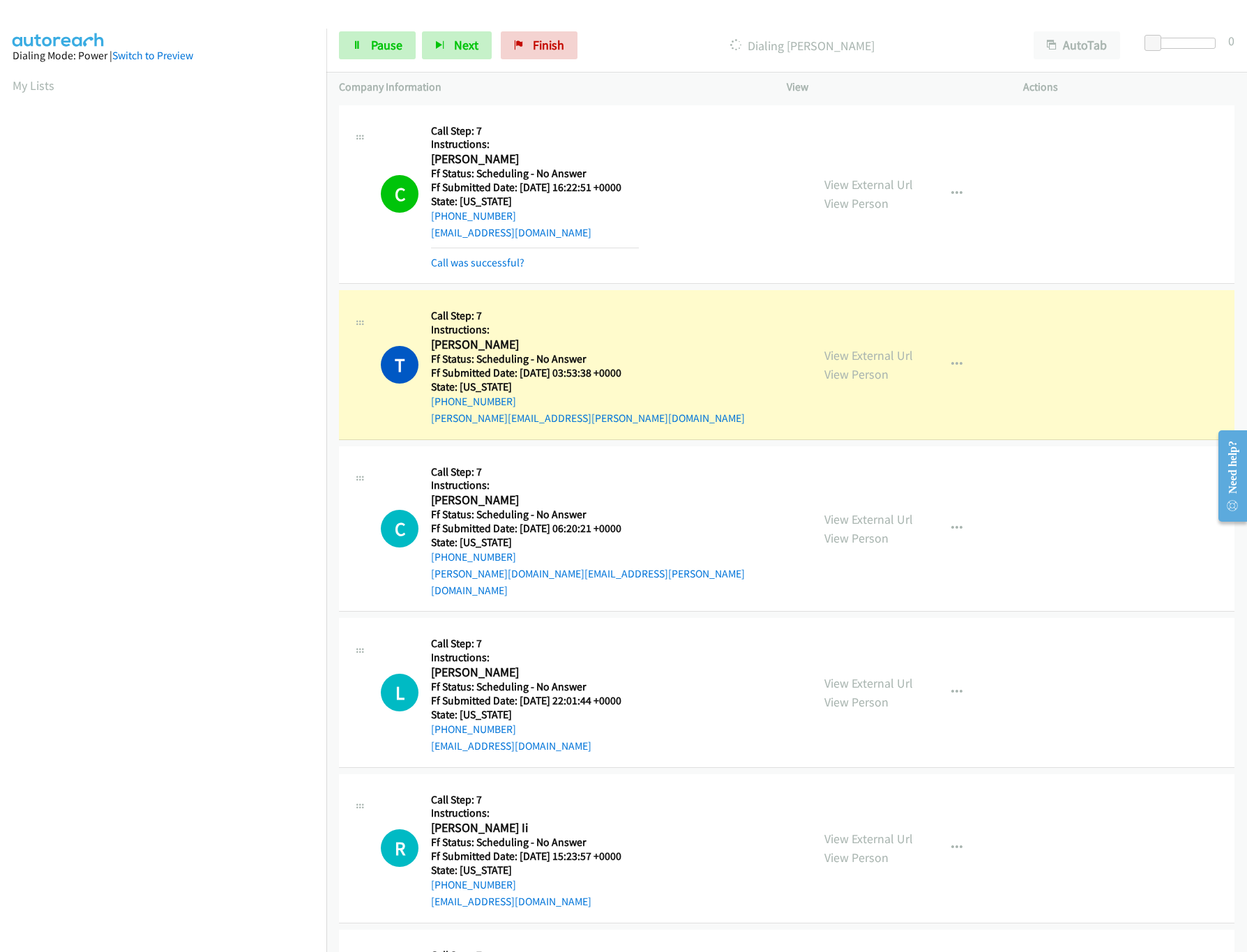
click at [833, 500] on div "View External Url View Person View External Url Email Schedule/Manage Callback …" at bounding box center [936, 529] width 249 height 140
click at [833, 511] on link "View External Url" at bounding box center [869, 519] width 89 height 16
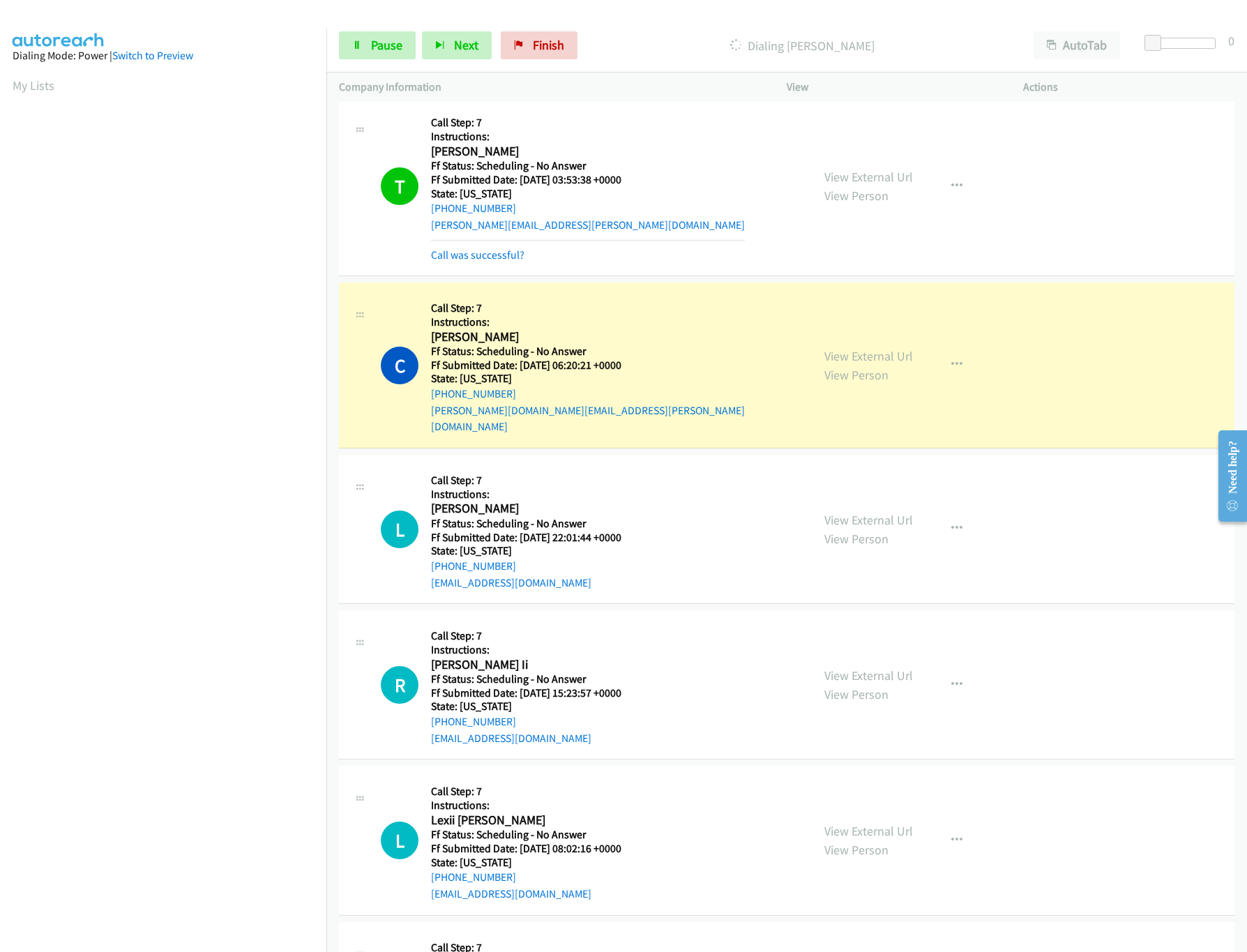
scroll to position [279, 0]
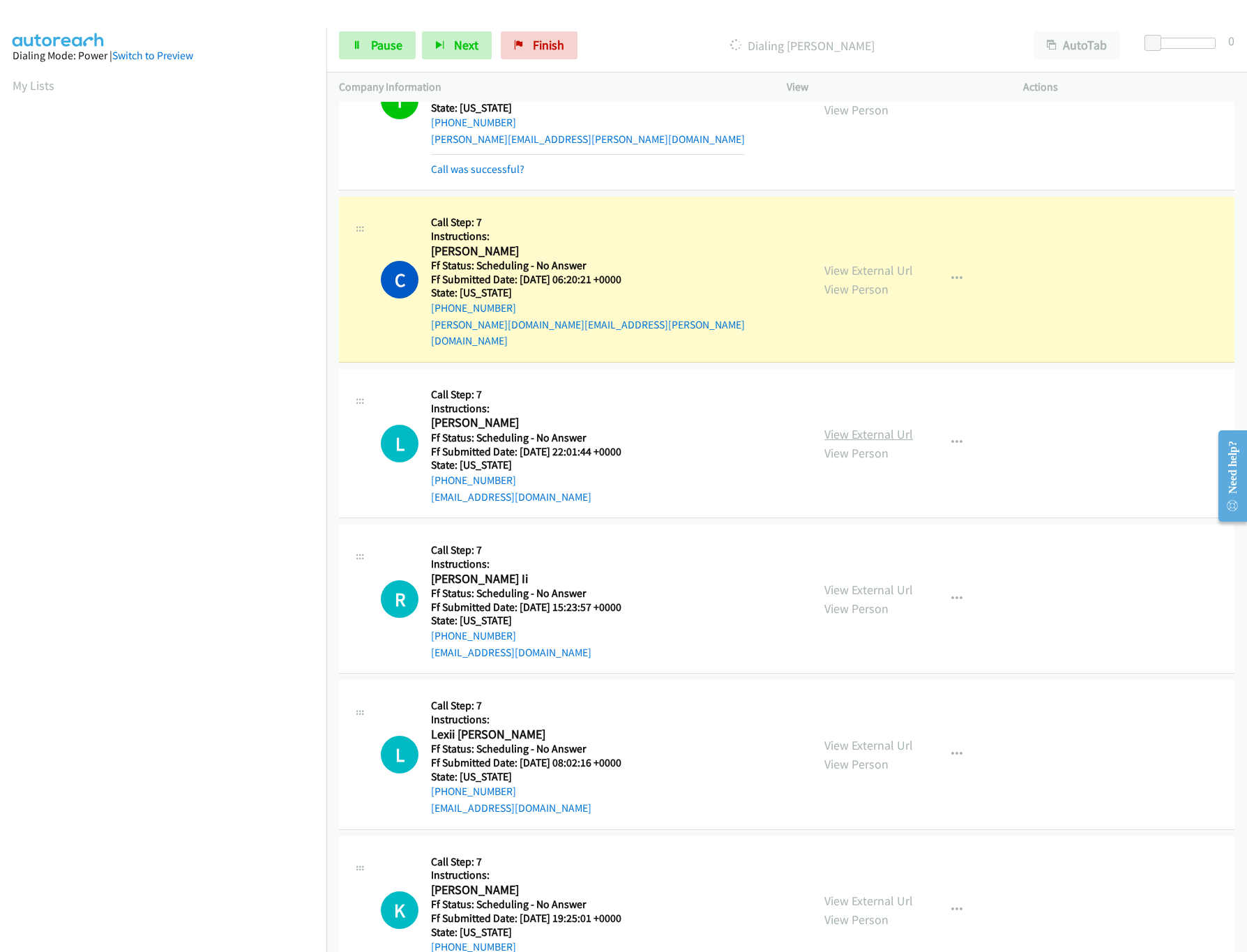
click at [833, 426] on link "View External Url" at bounding box center [869, 434] width 89 height 16
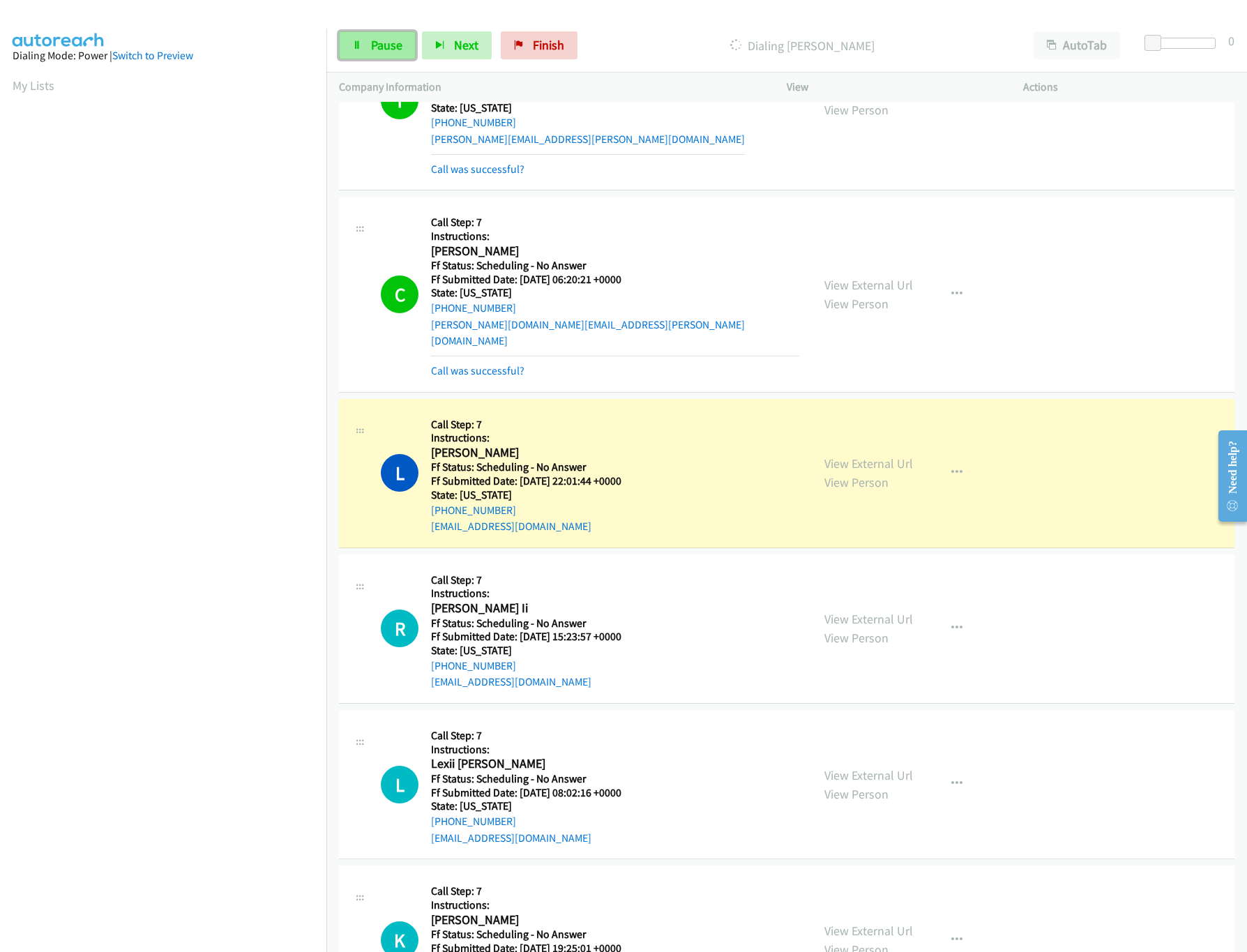
click at [384, 39] on span "Pause" at bounding box center [387, 44] width 31 height 16
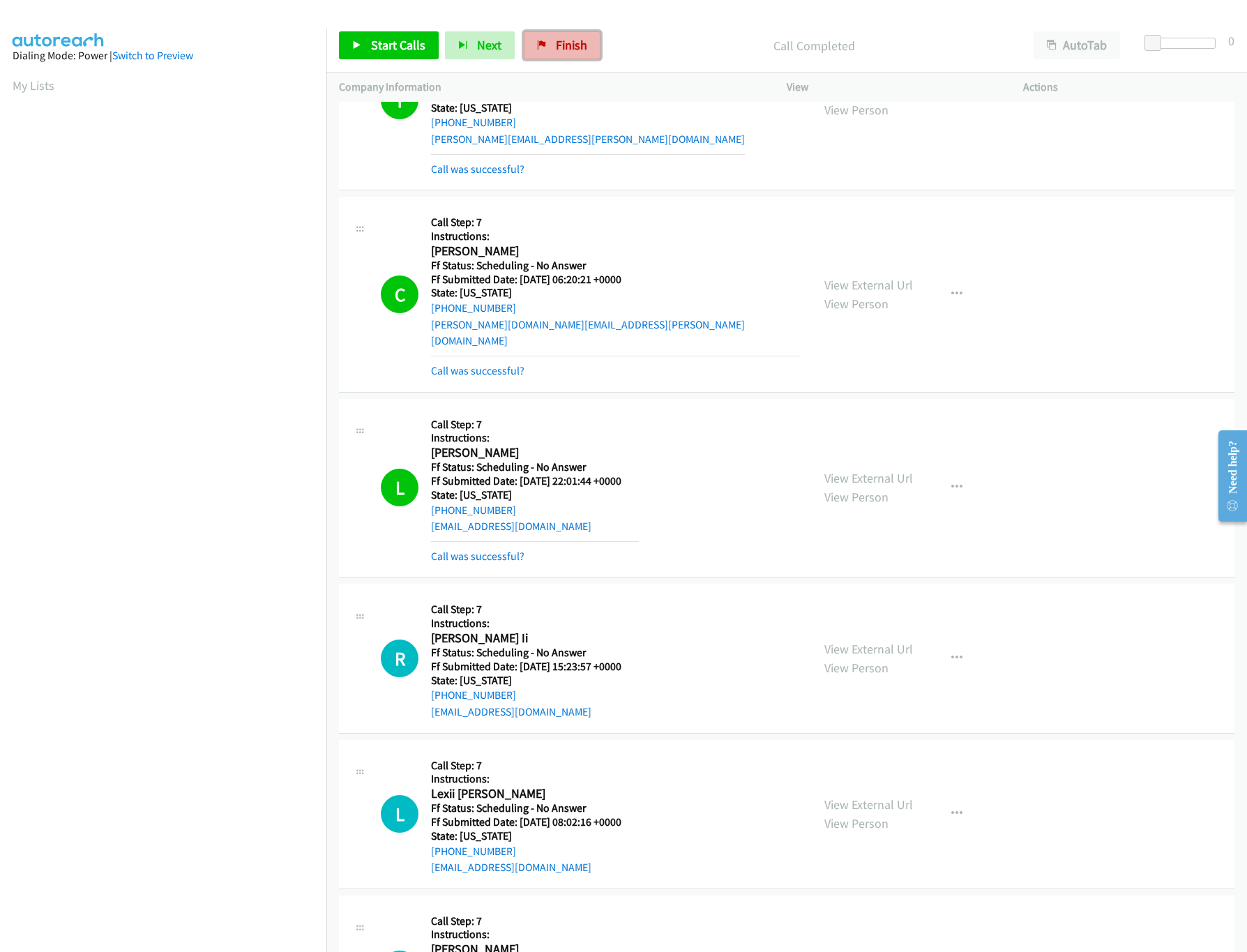
click at [567, 36] on link "Finish" at bounding box center [562, 45] width 77 height 28
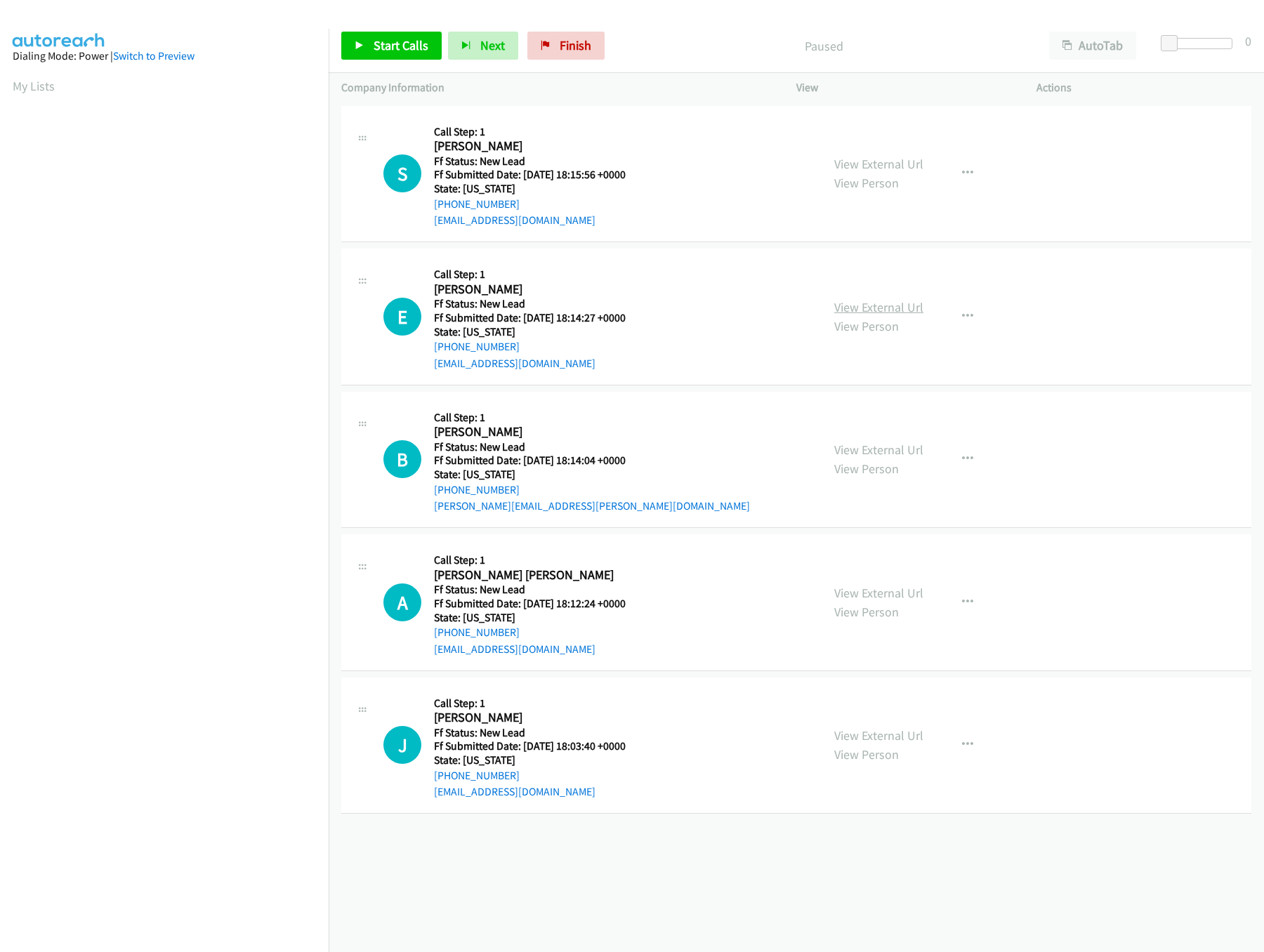
click at [862, 305] on link "View External Url" at bounding box center [879, 307] width 89 height 16
click at [864, 167] on link "View External Url" at bounding box center [879, 163] width 89 height 16
click at [362, 47] on icon at bounding box center [359, 46] width 10 height 10
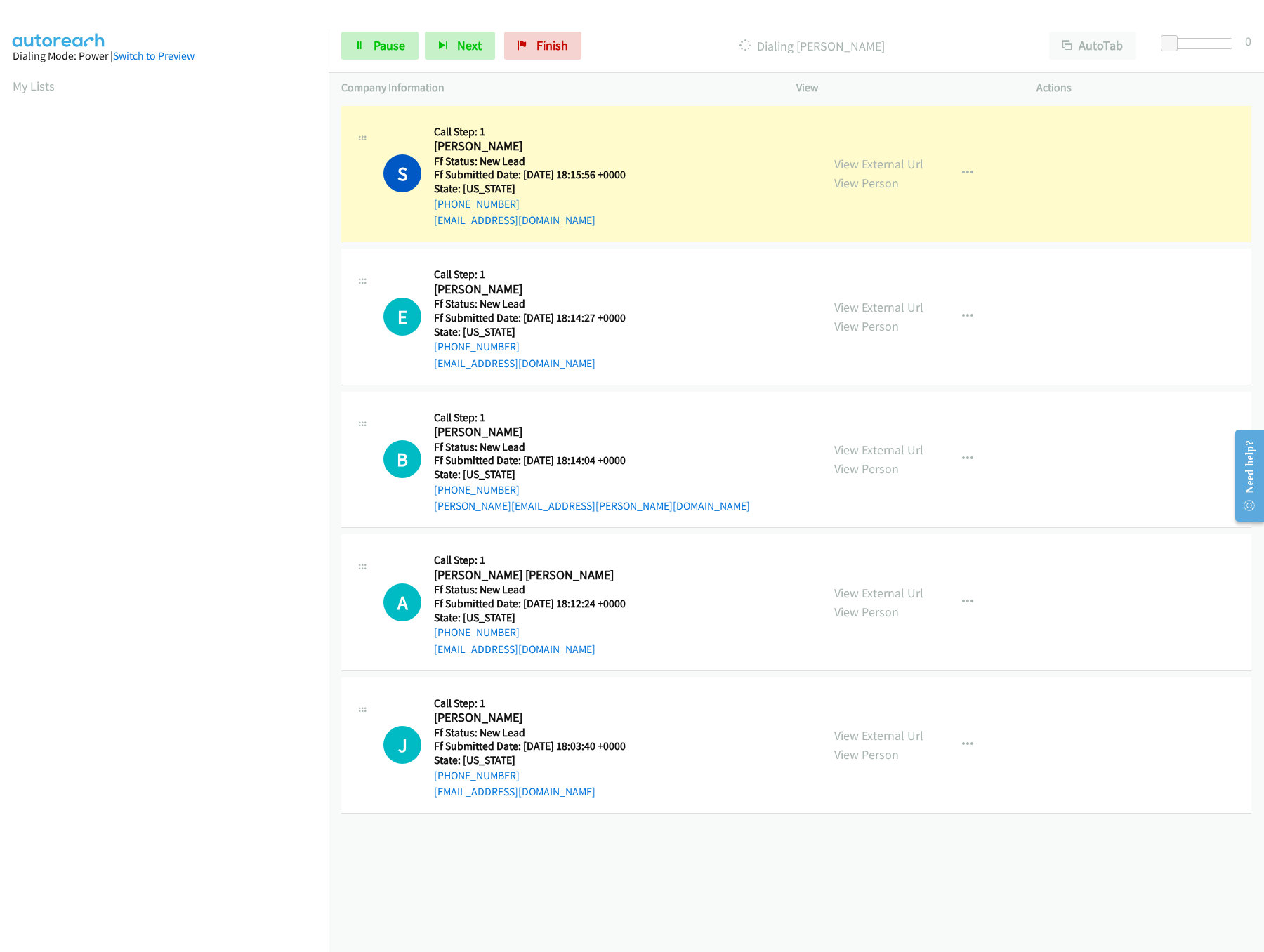
drag, startPoint x: 1169, startPoint y: 28, endPoint x: 1182, endPoint y: 28, distance: 13.0
click at [1182, 28] on div "Start Calls Pause Next Finish Dialing [PERSON_NAME] AutoTab AutoTab 0" at bounding box center [796, 46] width 935 height 54
click at [1197, 40] on div at bounding box center [1199, 43] width 65 height 11
click at [866, 451] on link "View External Url" at bounding box center [879, 449] width 89 height 16
drag, startPoint x: 386, startPoint y: 65, endPoint x: 388, endPoint y: 55, distance: 10.2
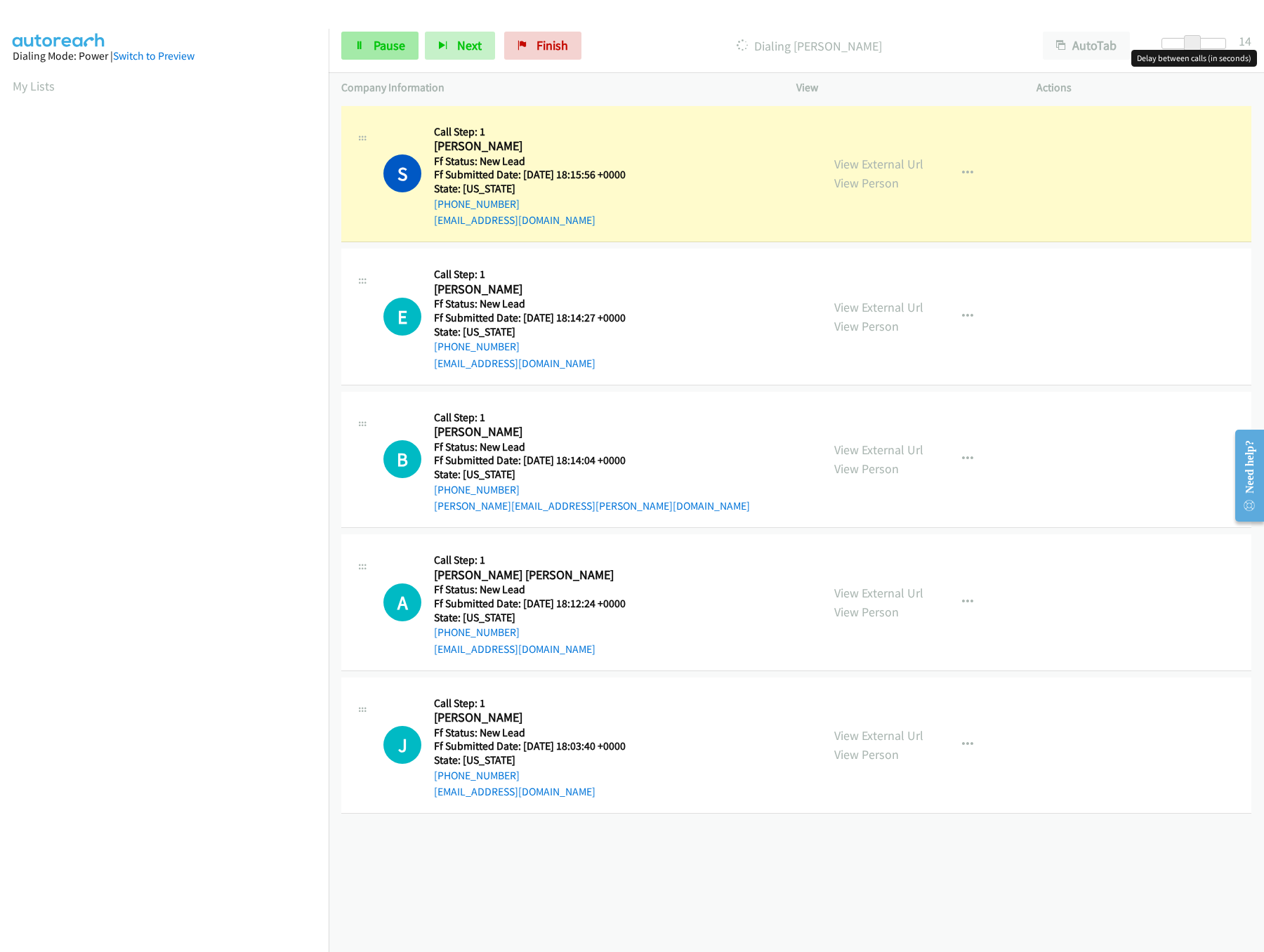
click at [386, 65] on div "Start Calls Pause Next Finish Dialing Suzan Mc Coll AutoTab AutoTab 14" at bounding box center [796, 46] width 935 height 54
click at [388, 55] on link "Pause" at bounding box center [380, 45] width 77 height 28
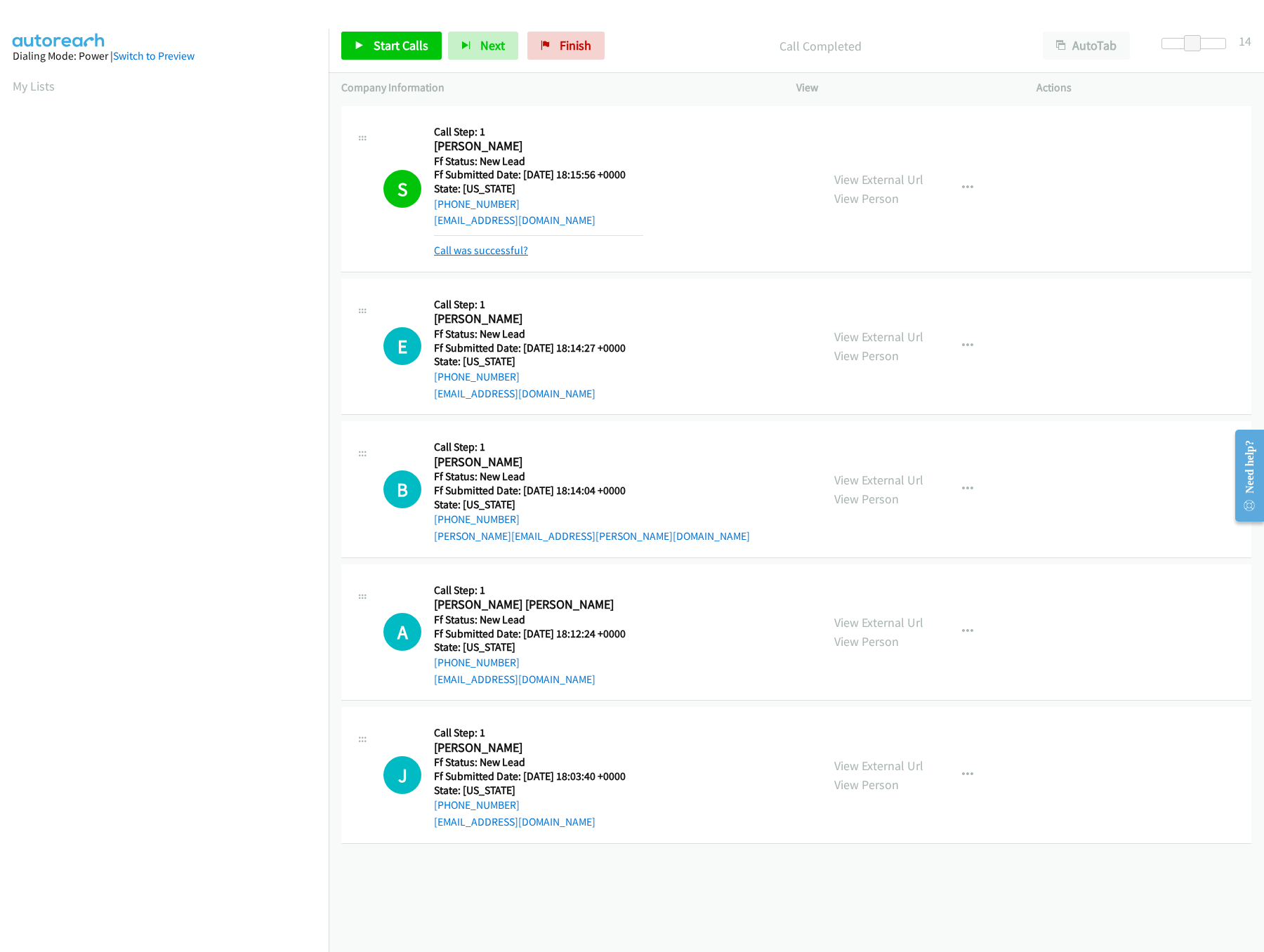
click at [510, 255] on link "Call was successful?" at bounding box center [481, 250] width 94 height 13
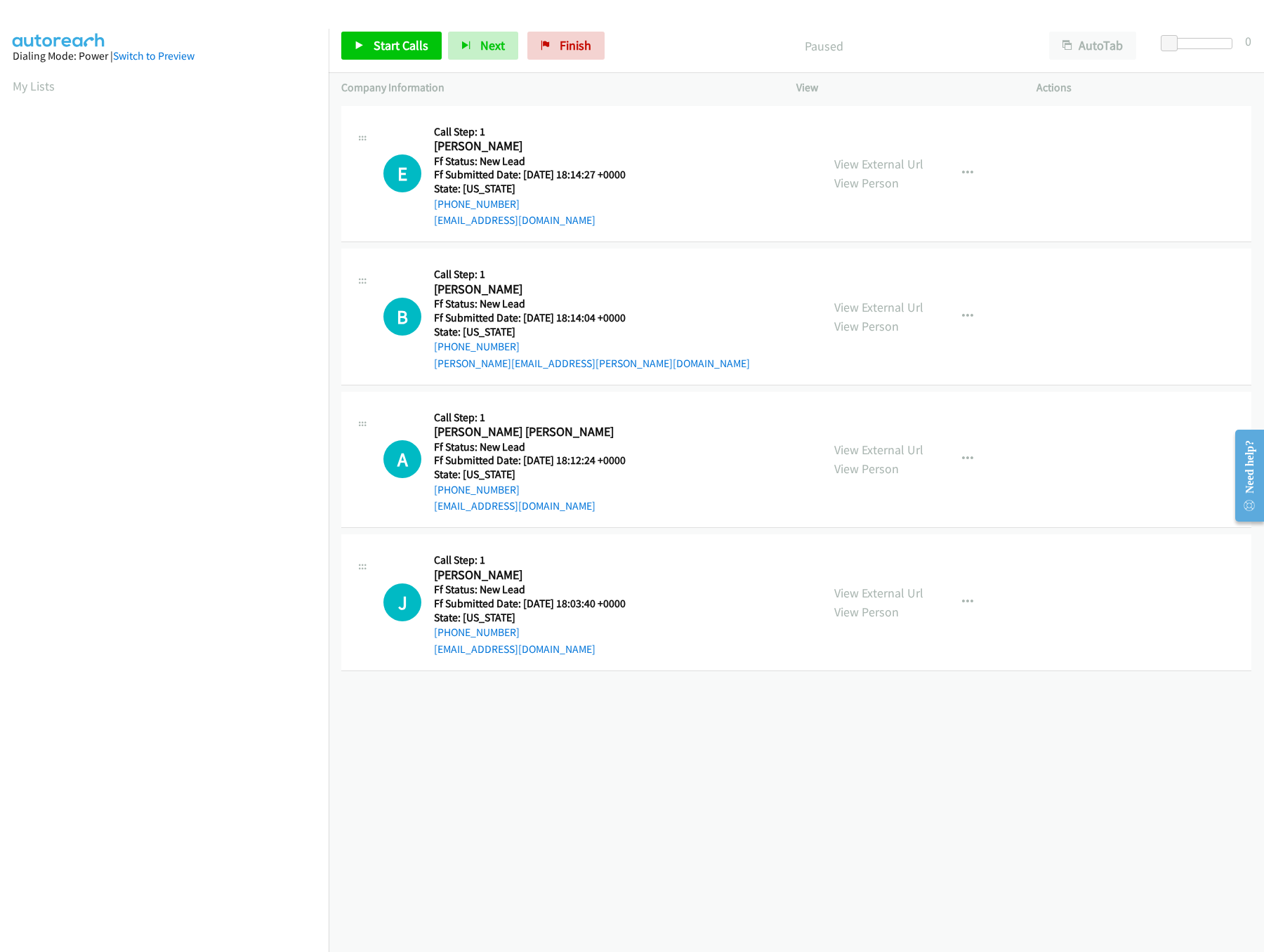
click at [411, 63] on div "Start Calls Pause Next Finish Paused AutoTab AutoTab 0" at bounding box center [796, 46] width 935 height 54
click at [411, 57] on link "Start Calls" at bounding box center [391, 45] width 100 height 28
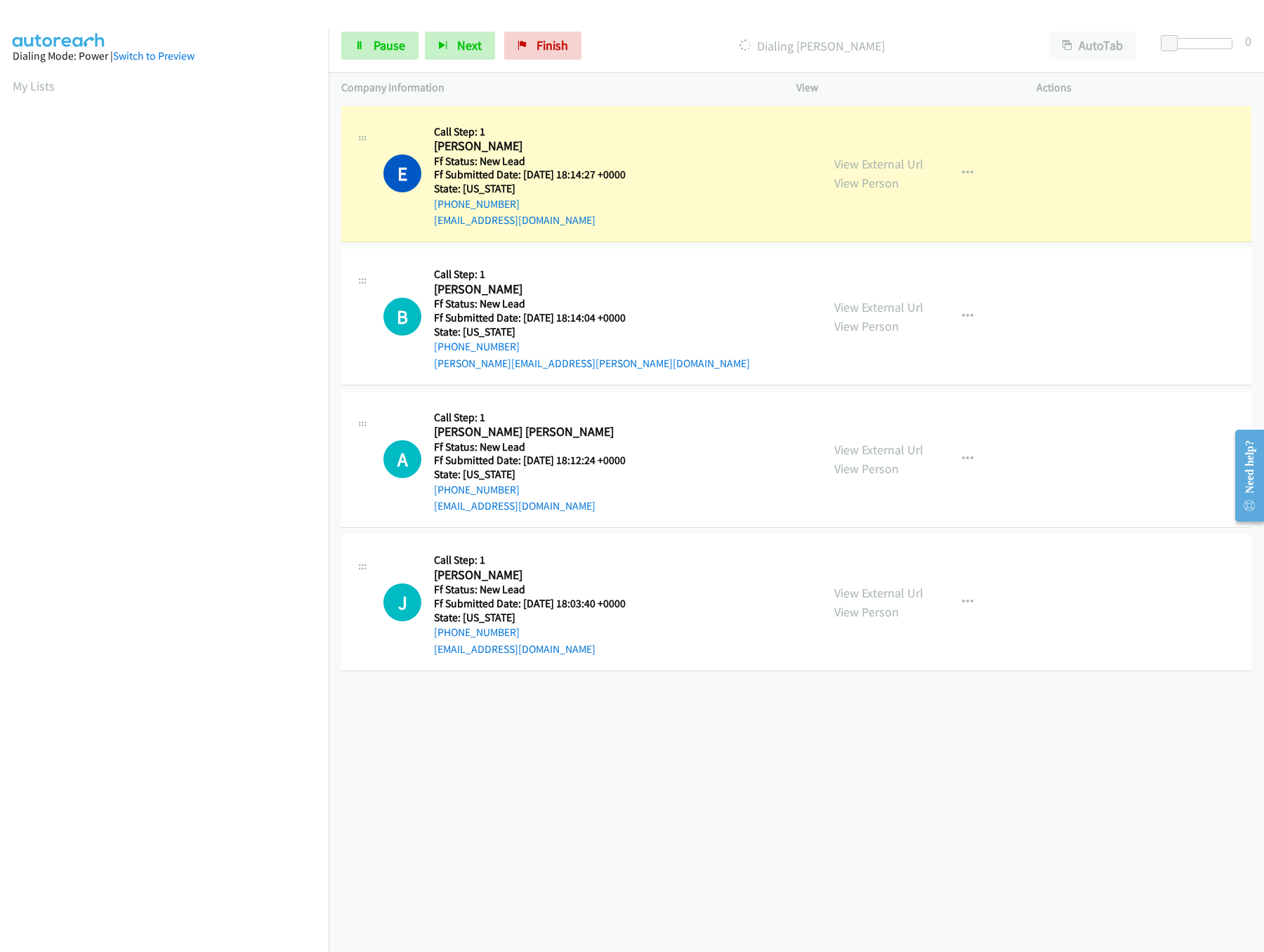
click at [925, 786] on div "+1 415-964-1034 Call failed - Please reload the list and try again The Callbar …" at bounding box center [796, 527] width 935 height 849
click at [861, 453] on link "View External Url" at bounding box center [879, 449] width 89 height 16
click at [401, 43] on span "Pause" at bounding box center [389, 45] width 31 height 16
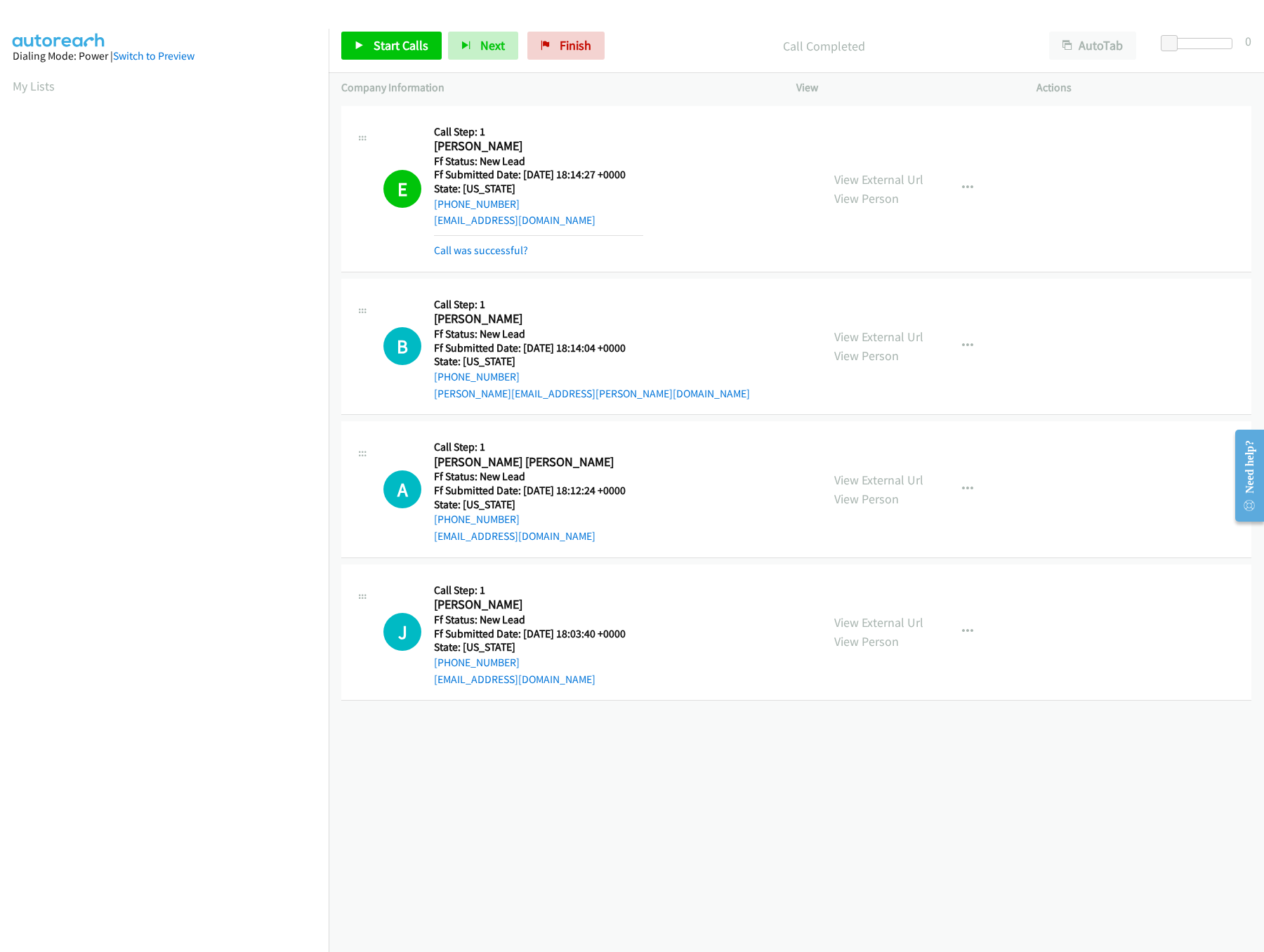
click at [668, 798] on div "+1 415-964-1034 Call failed - Please reload the list and try again The Callbar …" at bounding box center [796, 527] width 935 height 849
click at [643, 814] on div "+1 415-964-1034 Call failed - Please reload the list and try again The Callbar …" at bounding box center [796, 527] width 935 height 849
drag, startPoint x: 786, startPoint y: 809, endPoint x: 763, endPoint y: 814, distance: 23.5
click at [763, 814] on div "+1 415-964-1034 Call failed - Please reload the list and try again The Callbar …" at bounding box center [796, 527] width 935 height 849
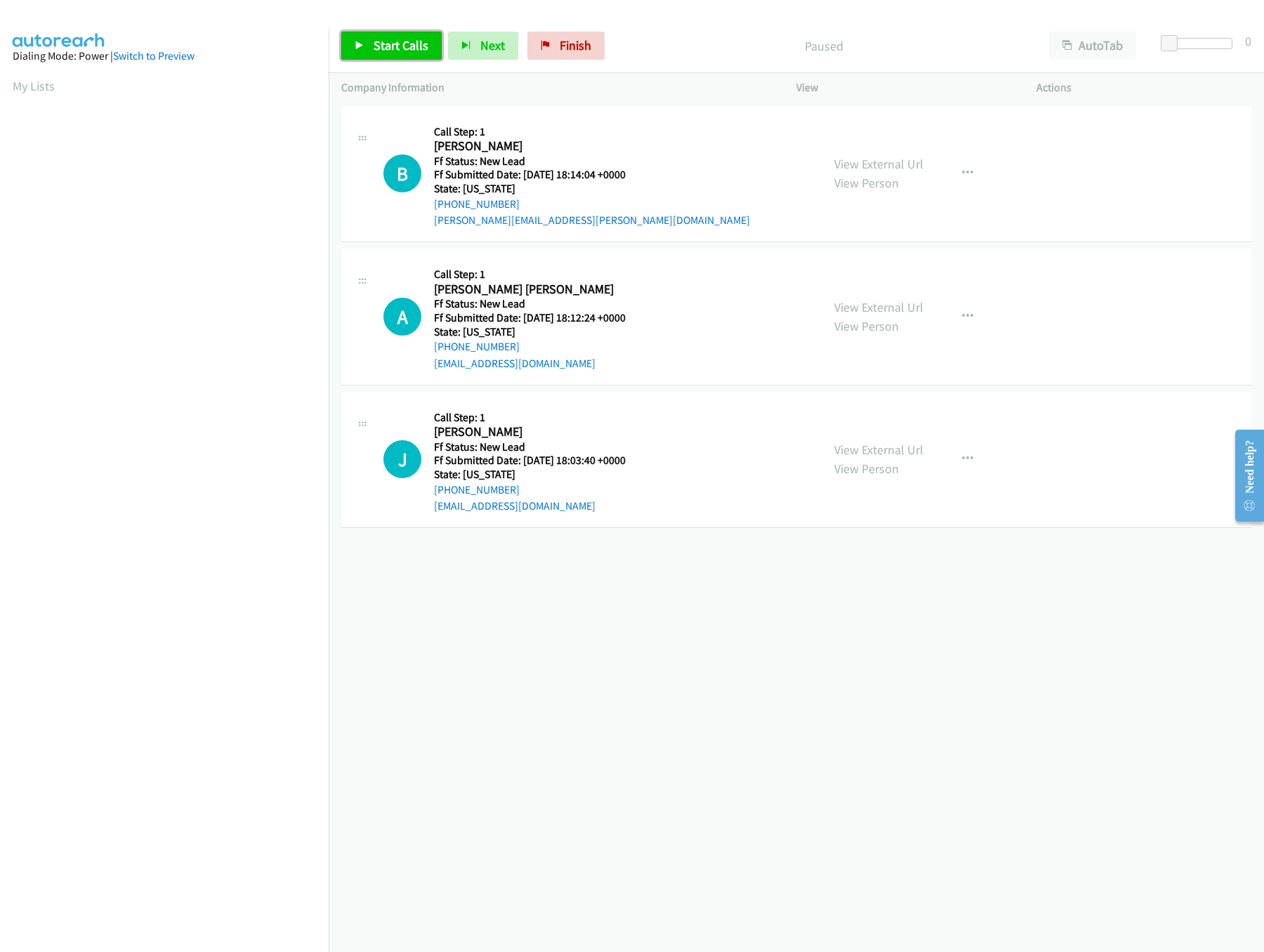
click at [407, 55] on link "Start Calls" at bounding box center [391, 45] width 100 height 28
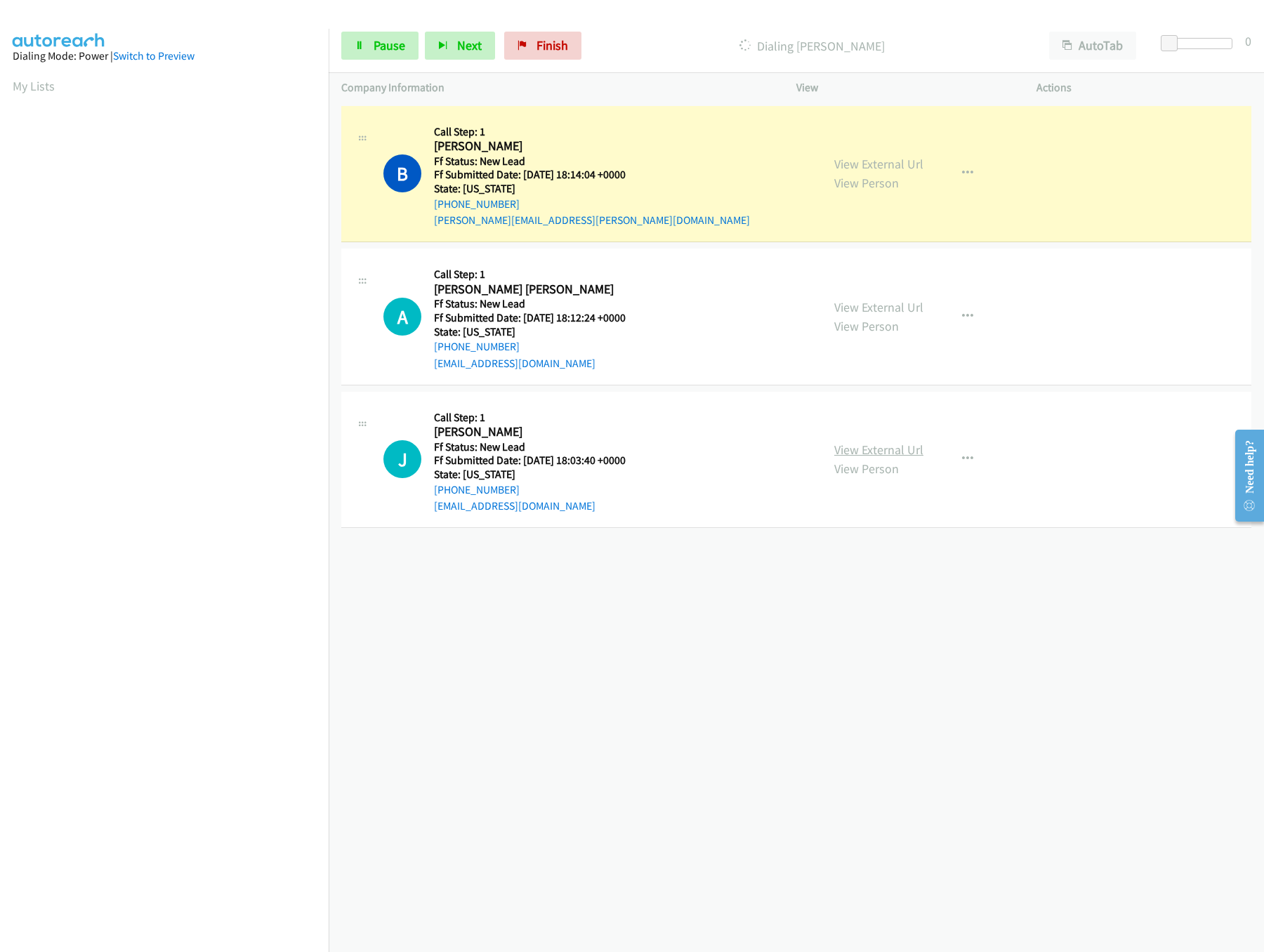
click at [860, 456] on link "View External Url" at bounding box center [879, 449] width 89 height 16
click at [587, 569] on div "+1 415-964-1034 Call failed - Please reload the list and try again The Callbar …" at bounding box center [796, 527] width 935 height 849
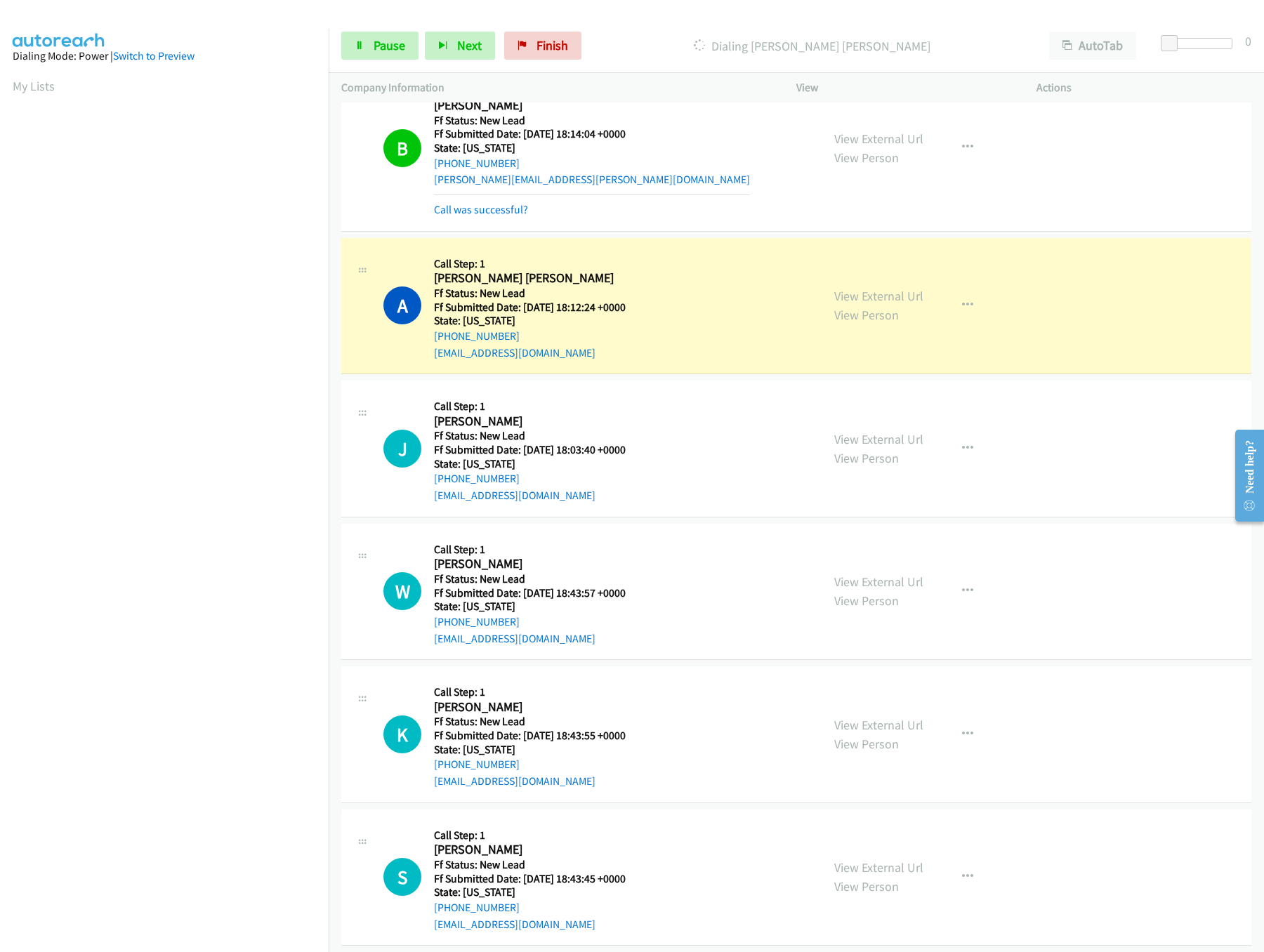
scroll to position [62, 0]
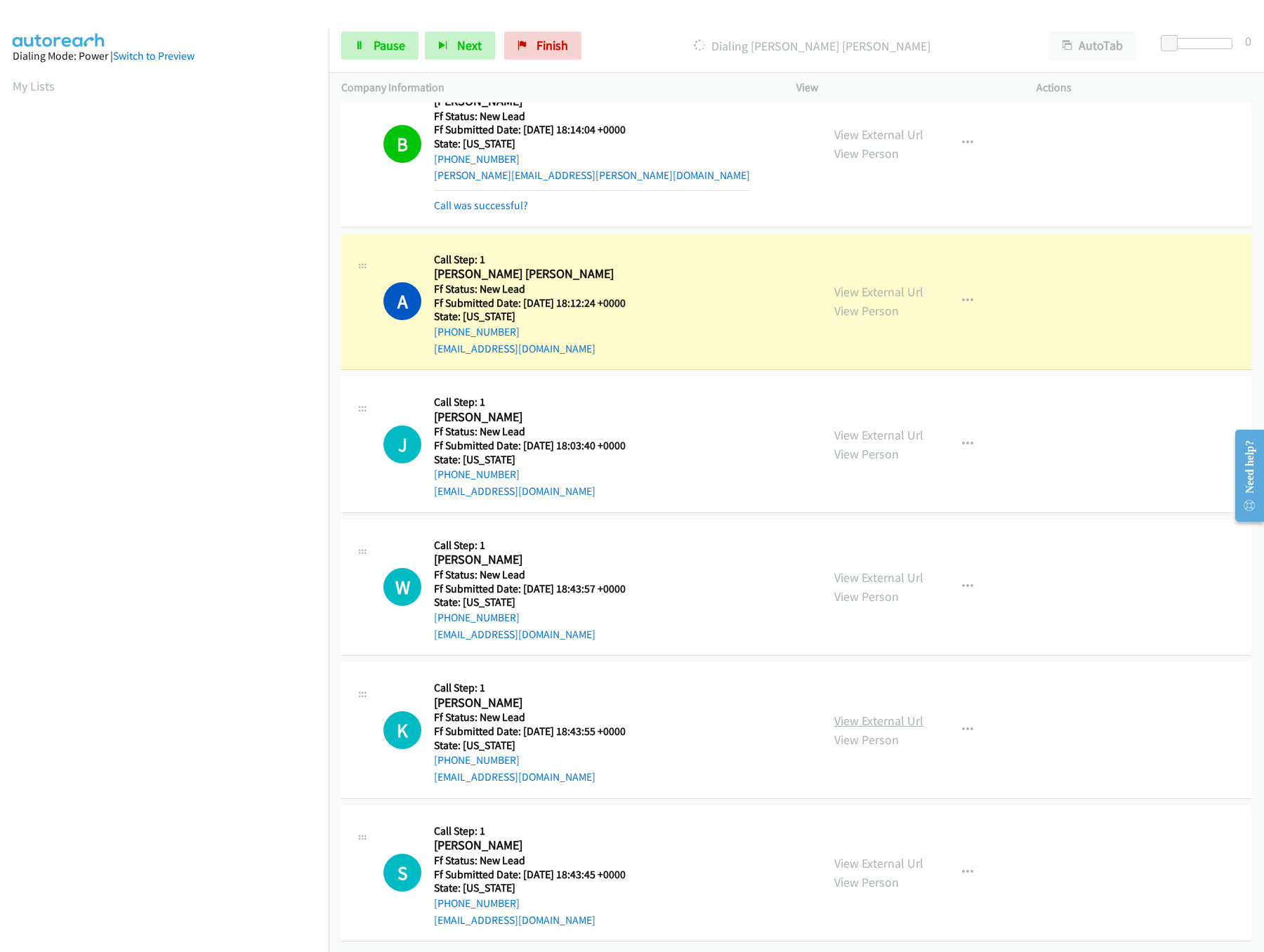
click at [860, 713] on link "View External Url" at bounding box center [879, 721] width 89 height 16
click at [878, 589] on link "View Person" at bounding box center [866, 596] width 65 height 16
click at [877, 569] on link "View External Url" at bounding box center [879, 577] width 89 height 16
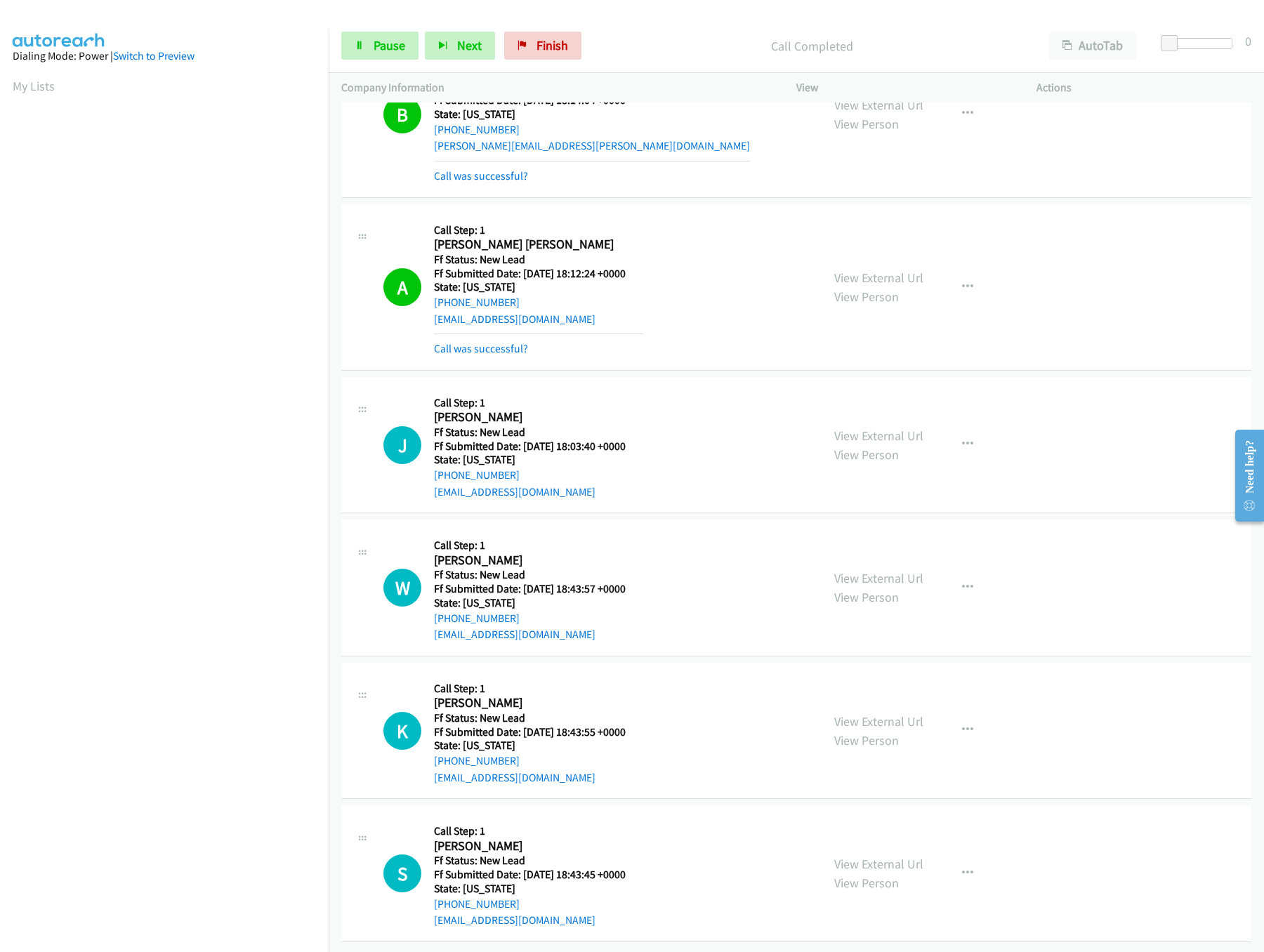
scroll to position [93, 0]
click at [367, 45] on link "Pause" at bounding box center [380, 45] width 77 height 28
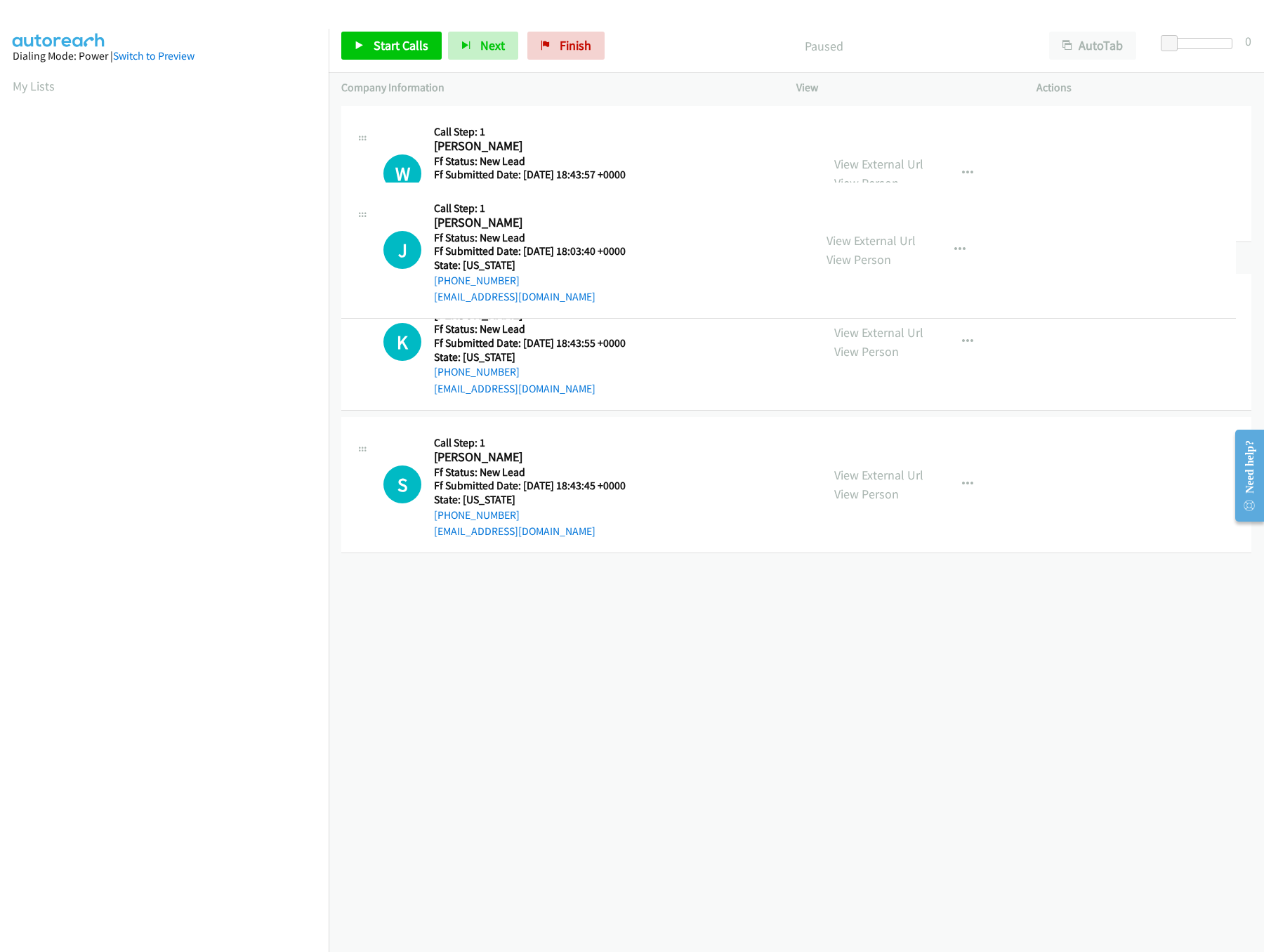
drag, startPoint x: 563, startPoint y: 604, endPoint x: 569, endPoint y: 85, distance: 519.0
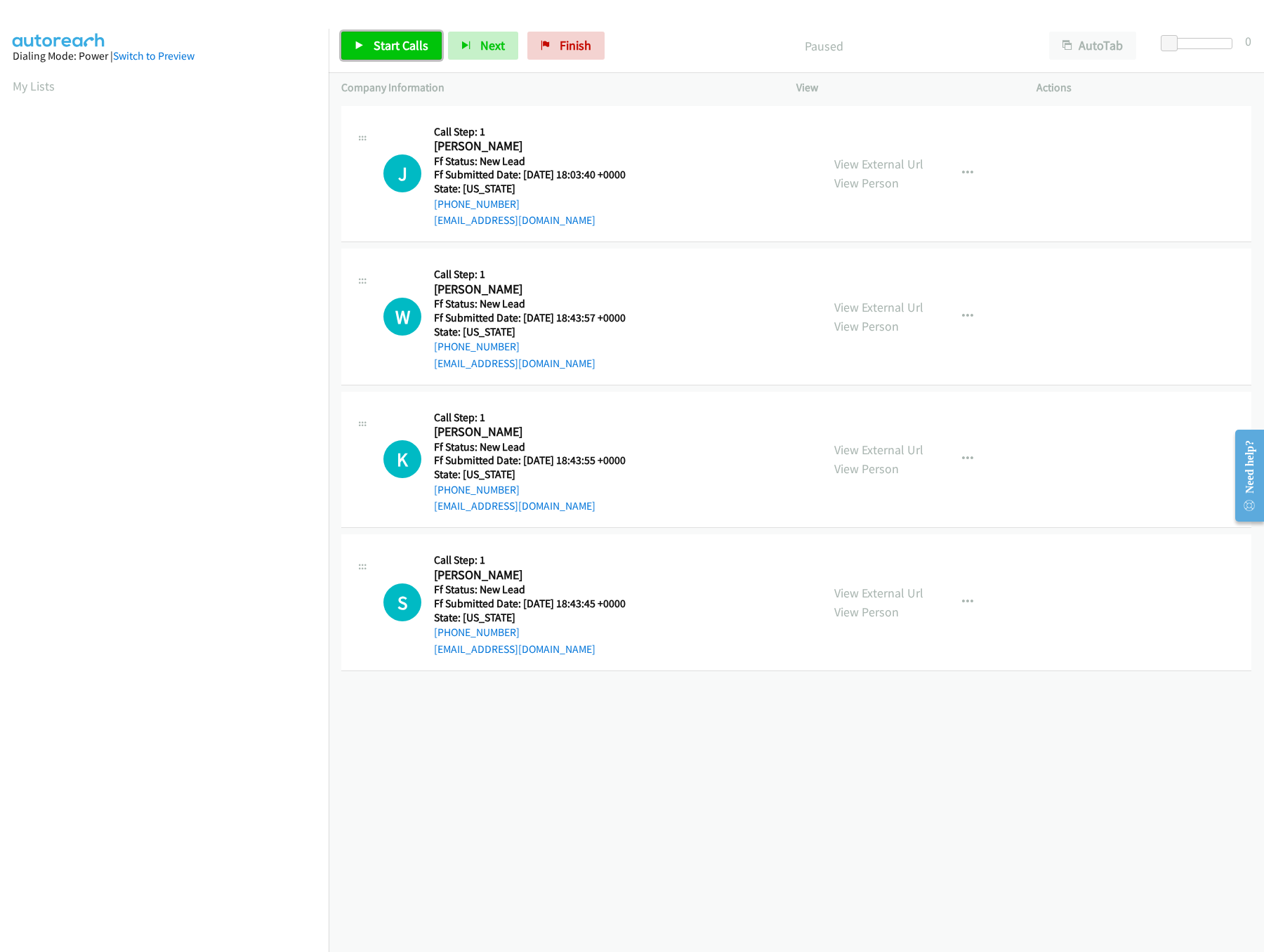
click at [409, 36] on link "Start Calls" at bounding box center [391, 45] width 100 height 28
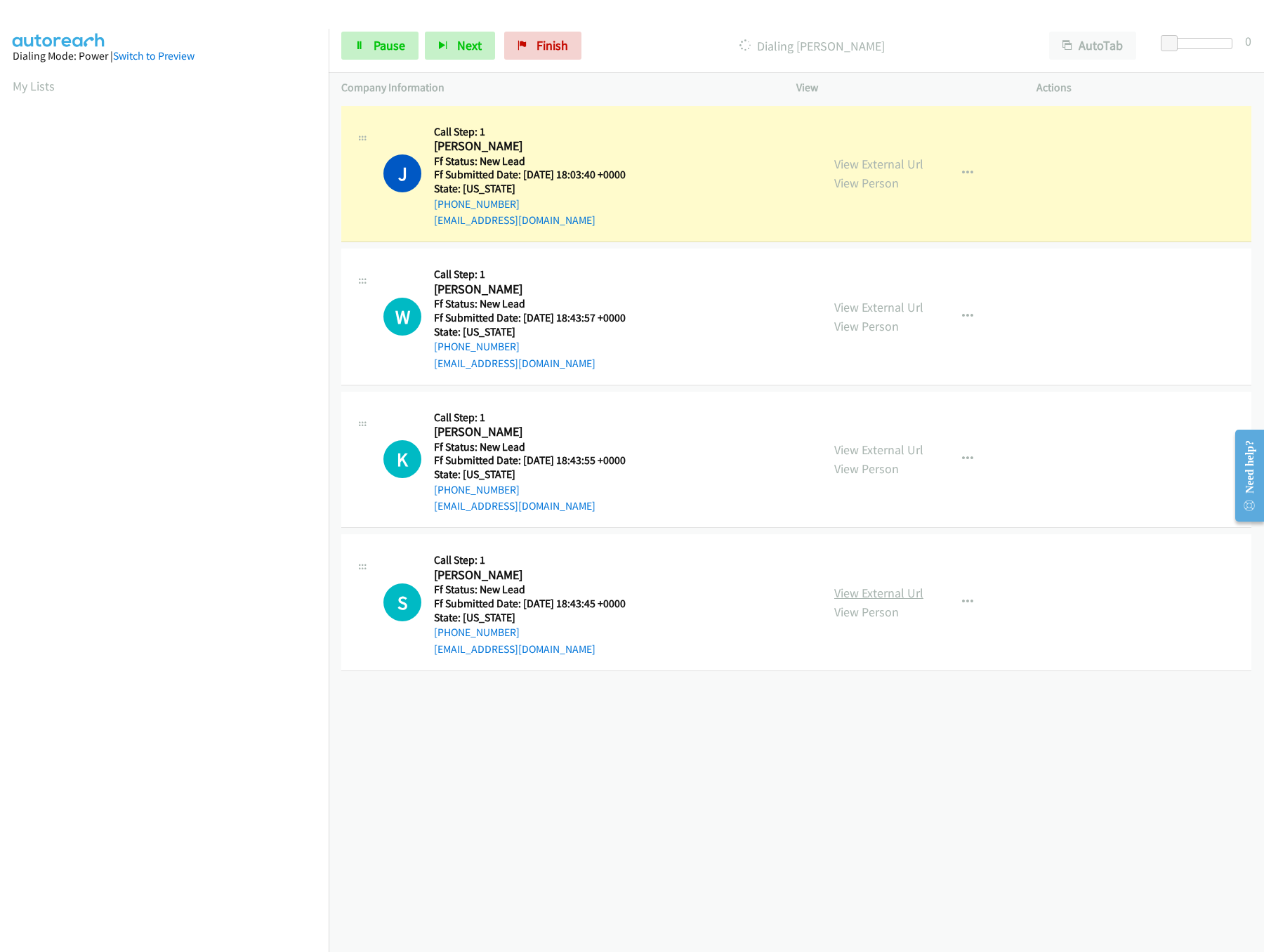
click at [849, 598] on link "View External Url" at bounding box center [879, 593] width 89 height 16
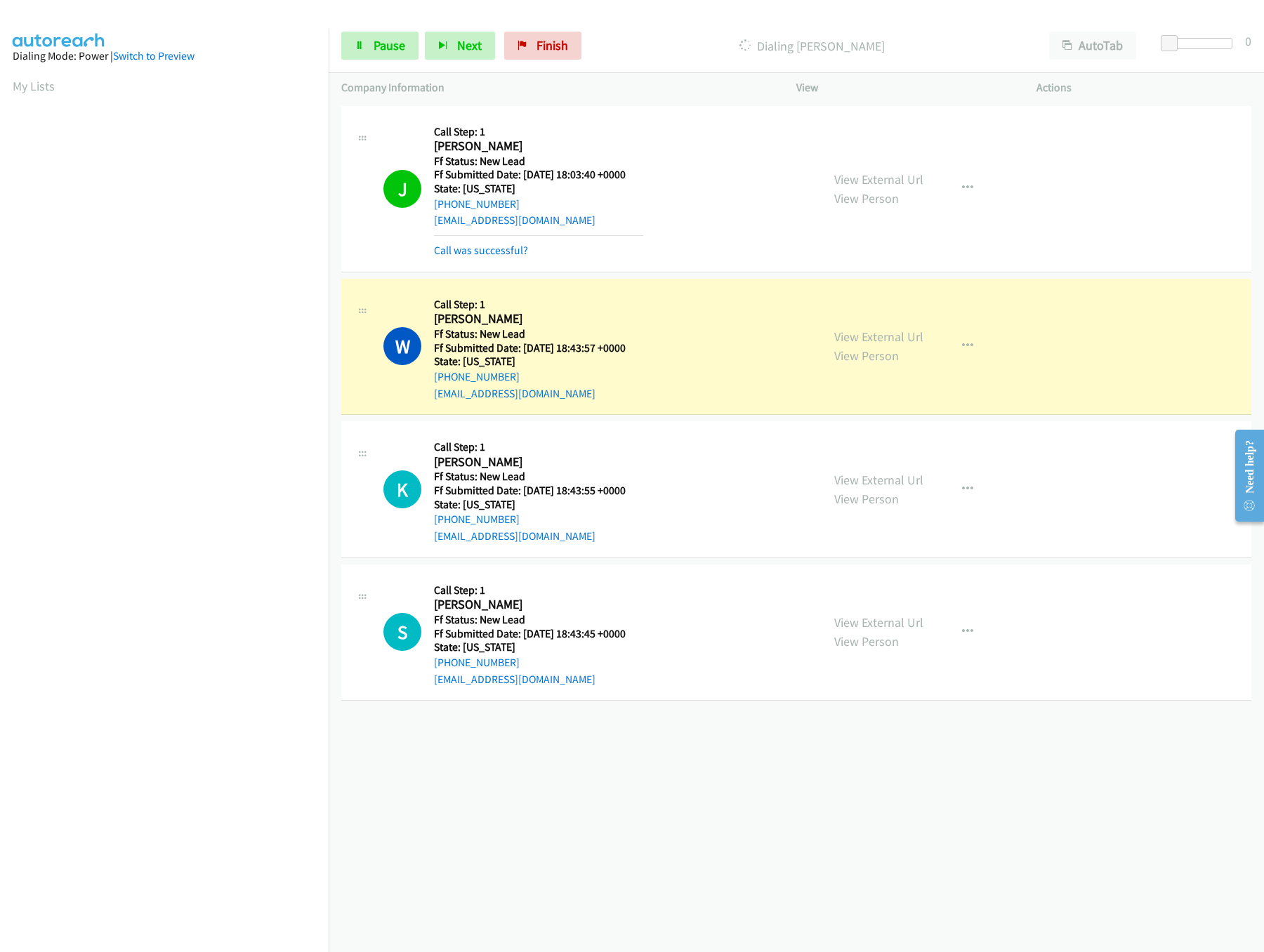
click at [685, 773] on div "+1 415-964-1034 Call failed - Please reload the list and try again The Callbar …" at bounding box center [796, 527] width 935 height 849
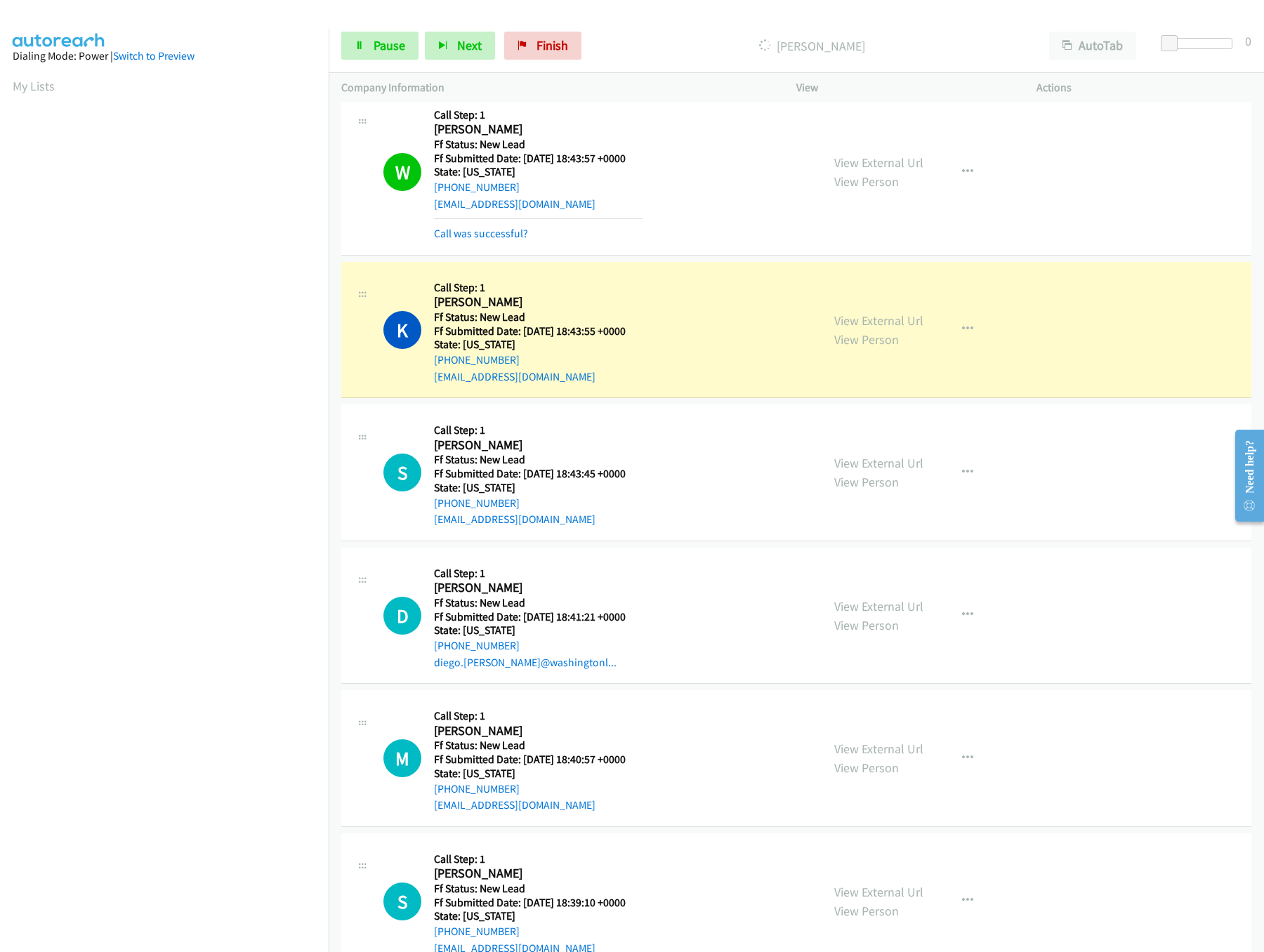
scroll to position [236, 0]
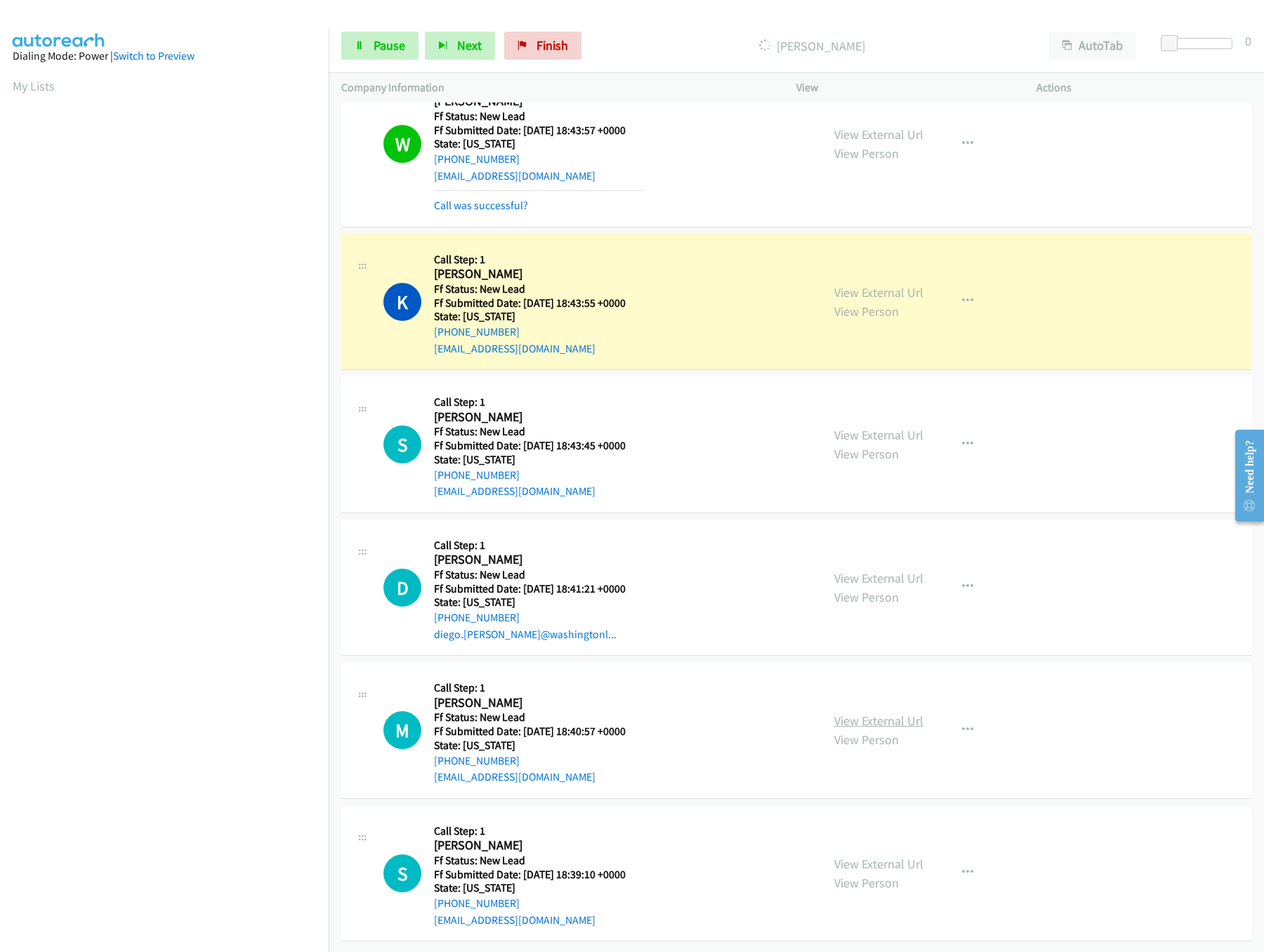
click at [912, 713] on link "View External Url" at bounding box center [879, 721] width 89 height 16
click at [894, 570] on link "View External Url" at bounding box center [879, 578] width 89 height 16
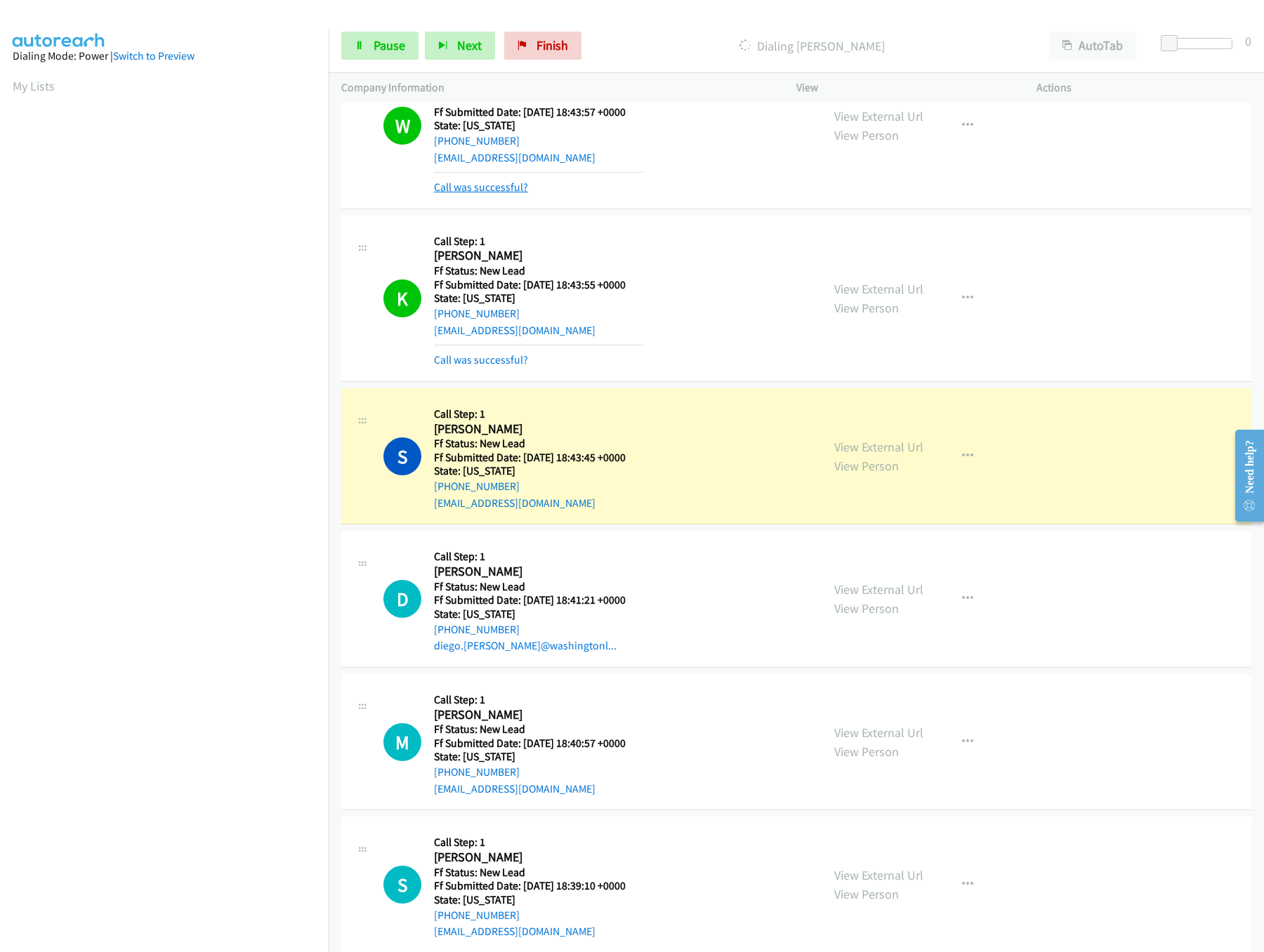
scroll to position [266, 0]
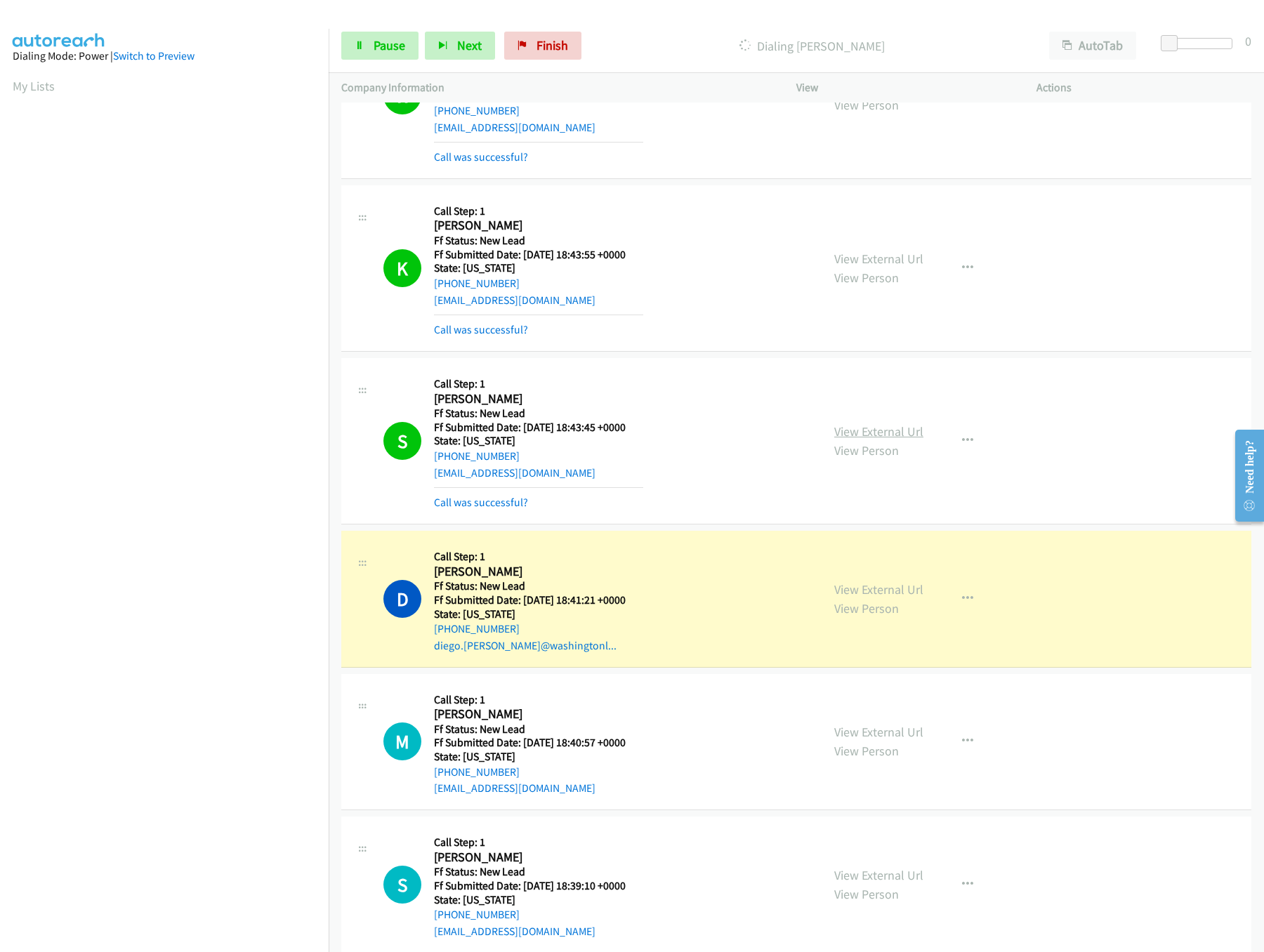
click at [890, 438] on link "View External Url" at bounding box center [879, 431] width 89 height 16
click at [359, 57] on link "Pause" at bounding box center [380, 45] width 77 height 28
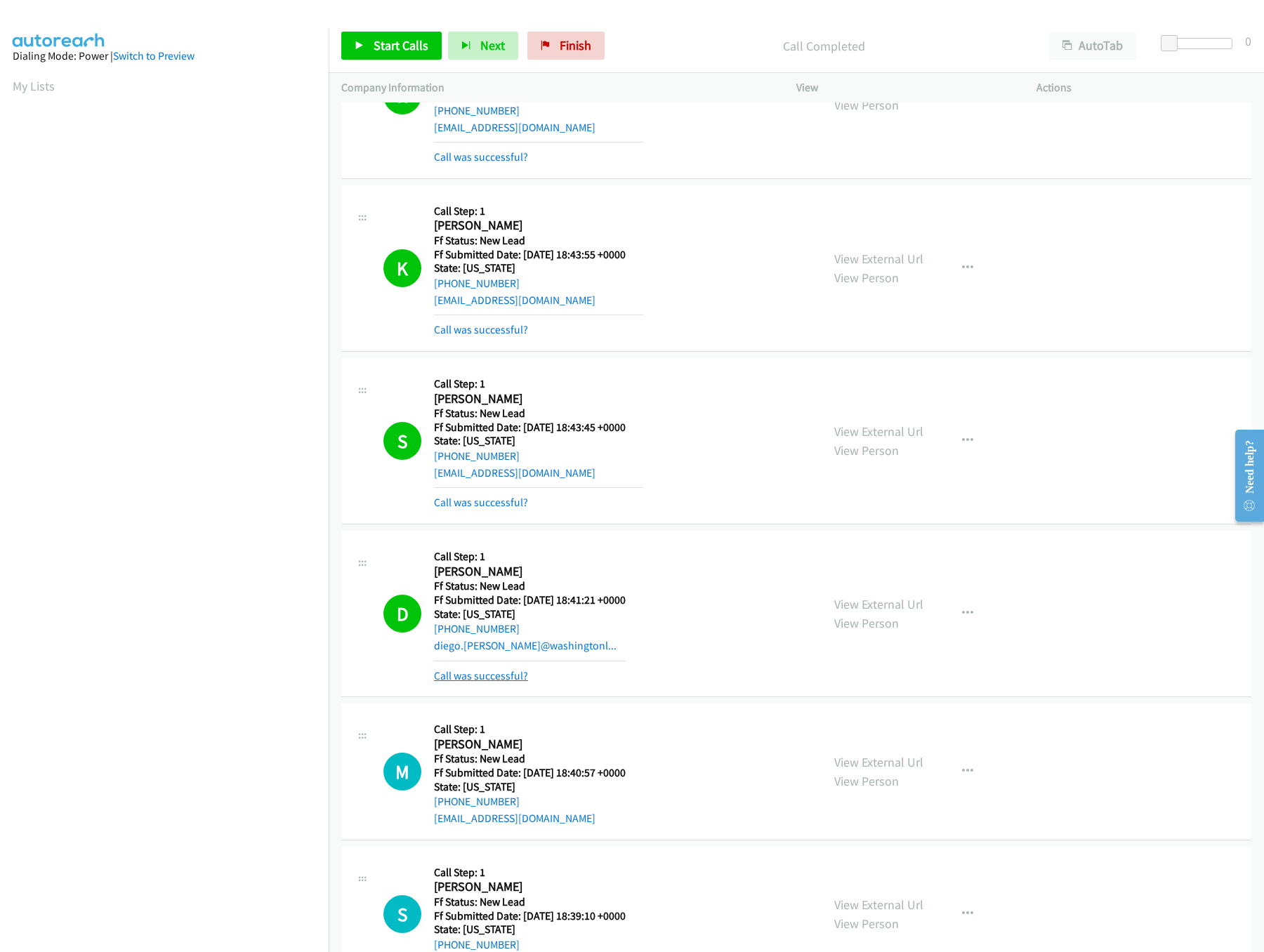
click at [491, 682] on link "Call was successful?" at bounding box center [481, 675] width 94 height 13
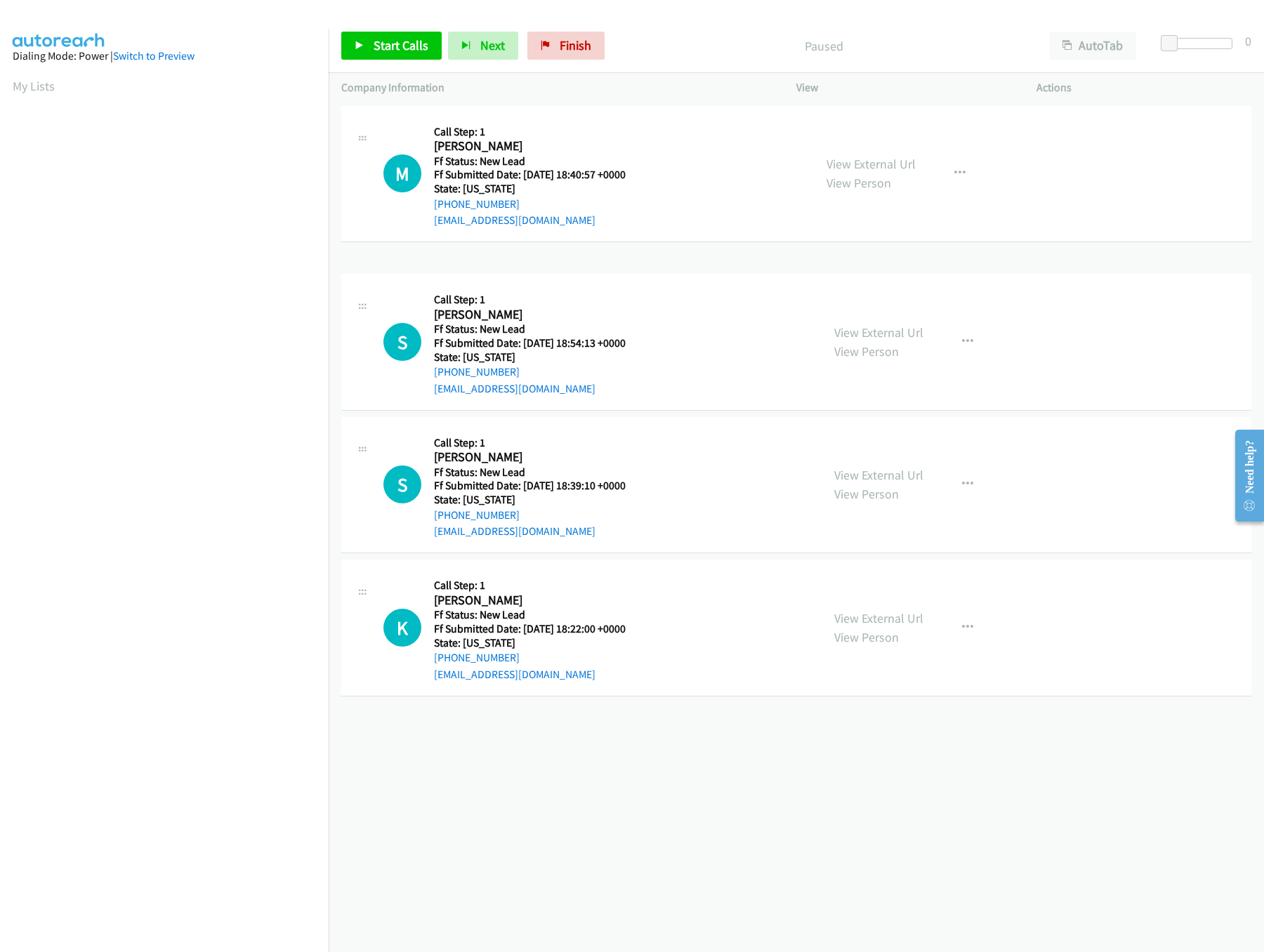
drag, startPoint x: 702, startPoint y: 480, endPoint x: 709, endPoint y: 194, distance: 286.1
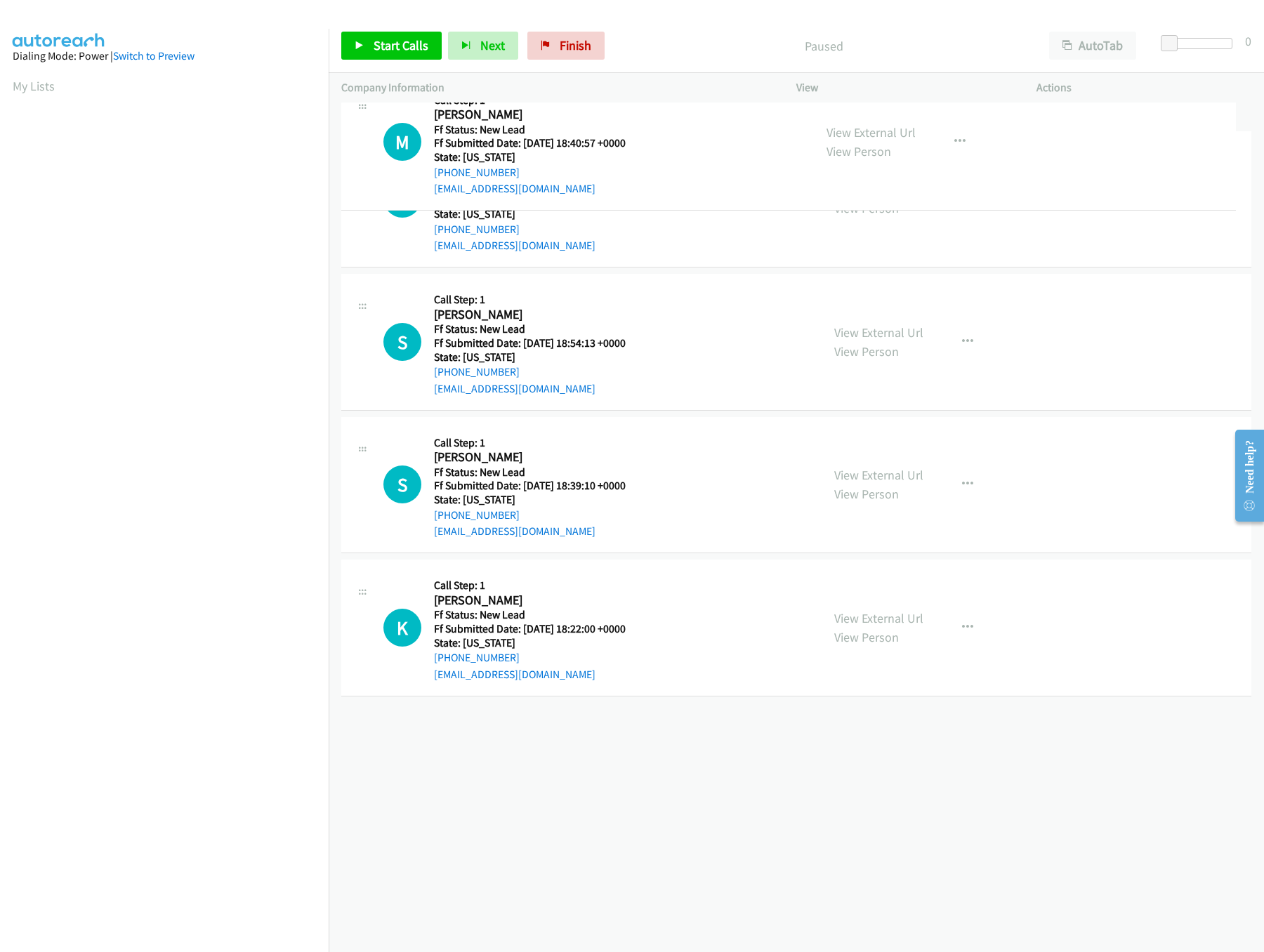
drag, startPoint x: 698, startPoint y: 280, endPoint x: 716, endPoint y: 106, distance: 174.9
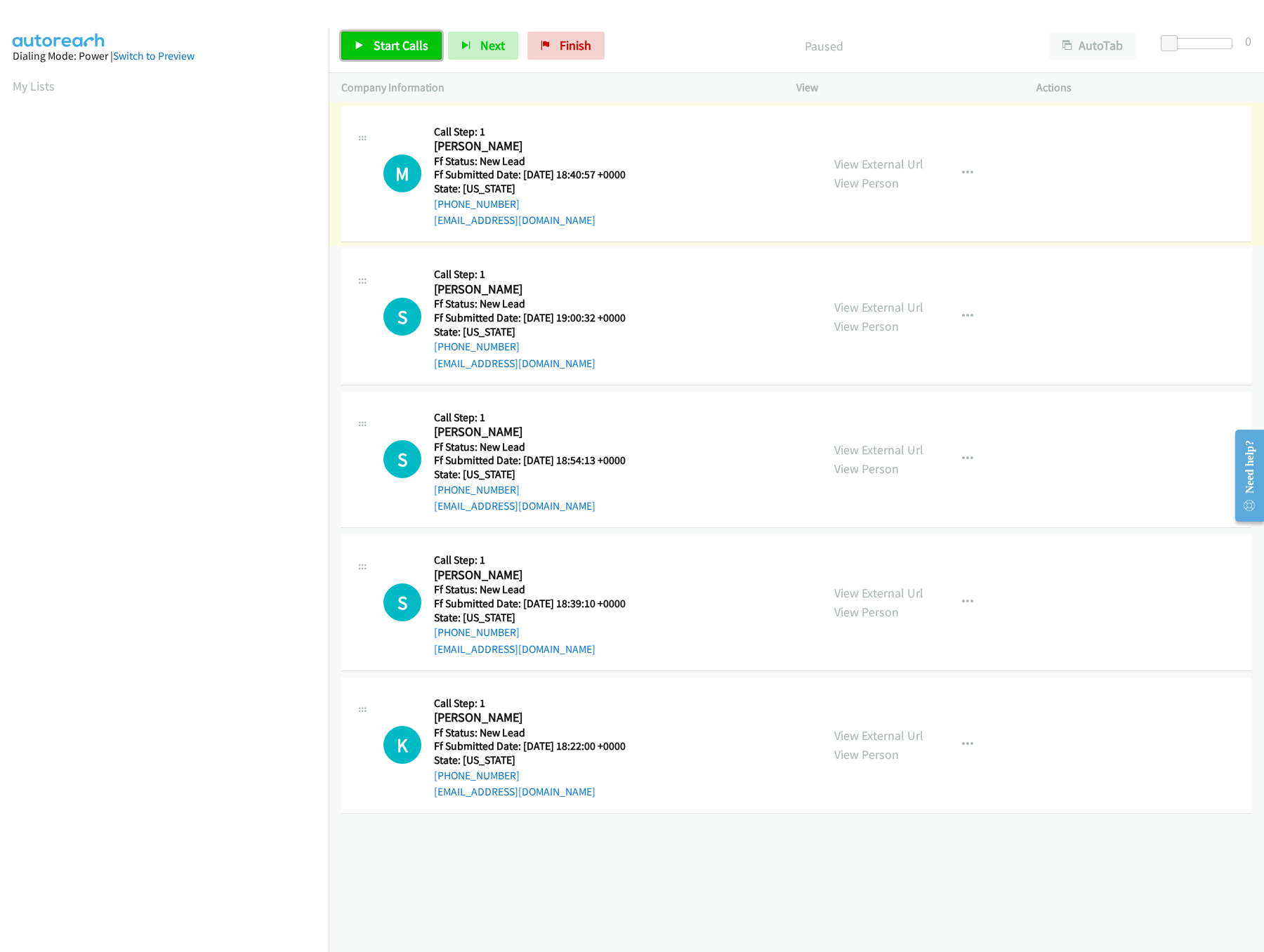
click at [396, 45] on span "Start Calls" at bounding box center [401, 45] width 55 height 16
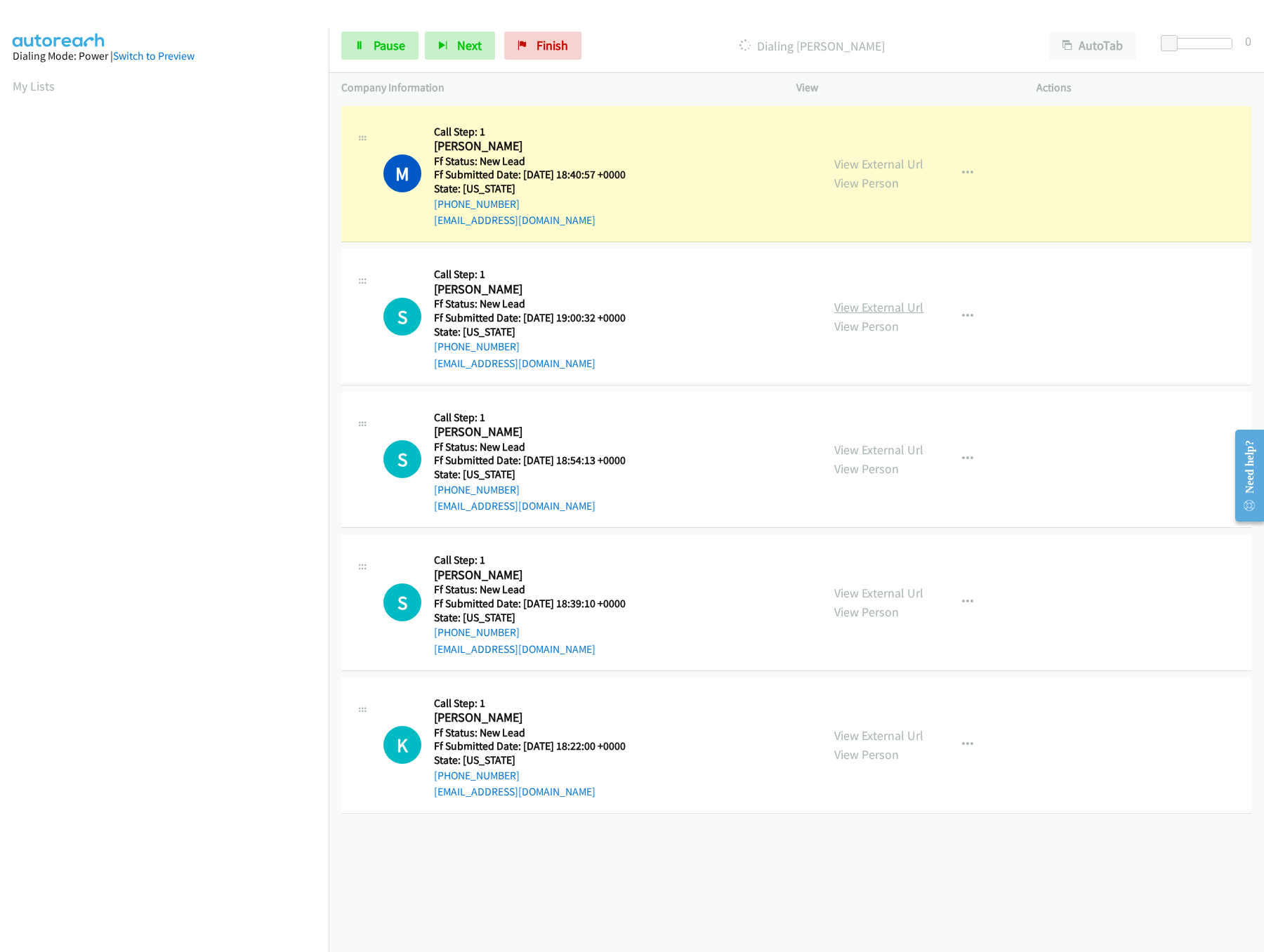
click at [898, 305] on link "View External Url" at bounding box center [879, 307] width 89 height 16
click at [1184, 44] on span at bounding box center [1179, 43] width 17 height 17
click at [878, 442] on link "View External Url" at bounding box center [879, 449] width 89 height 16
click at [878, 445] on link "View External Url" at bounding box center [879, 449] width 89 height 16
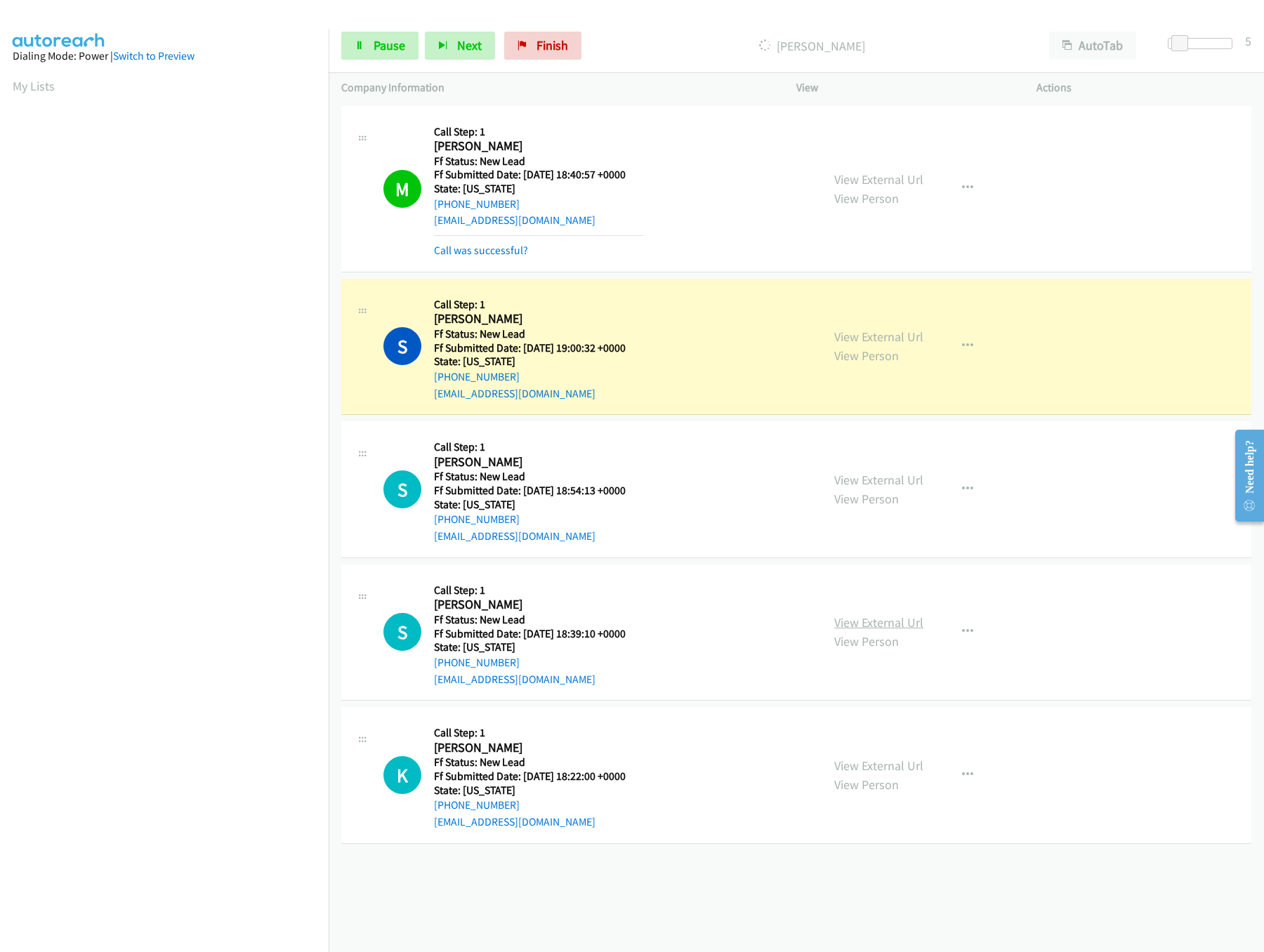
click at [871, 615] on link "View External Url" at bounding box center [879, 622] width 89 height 16
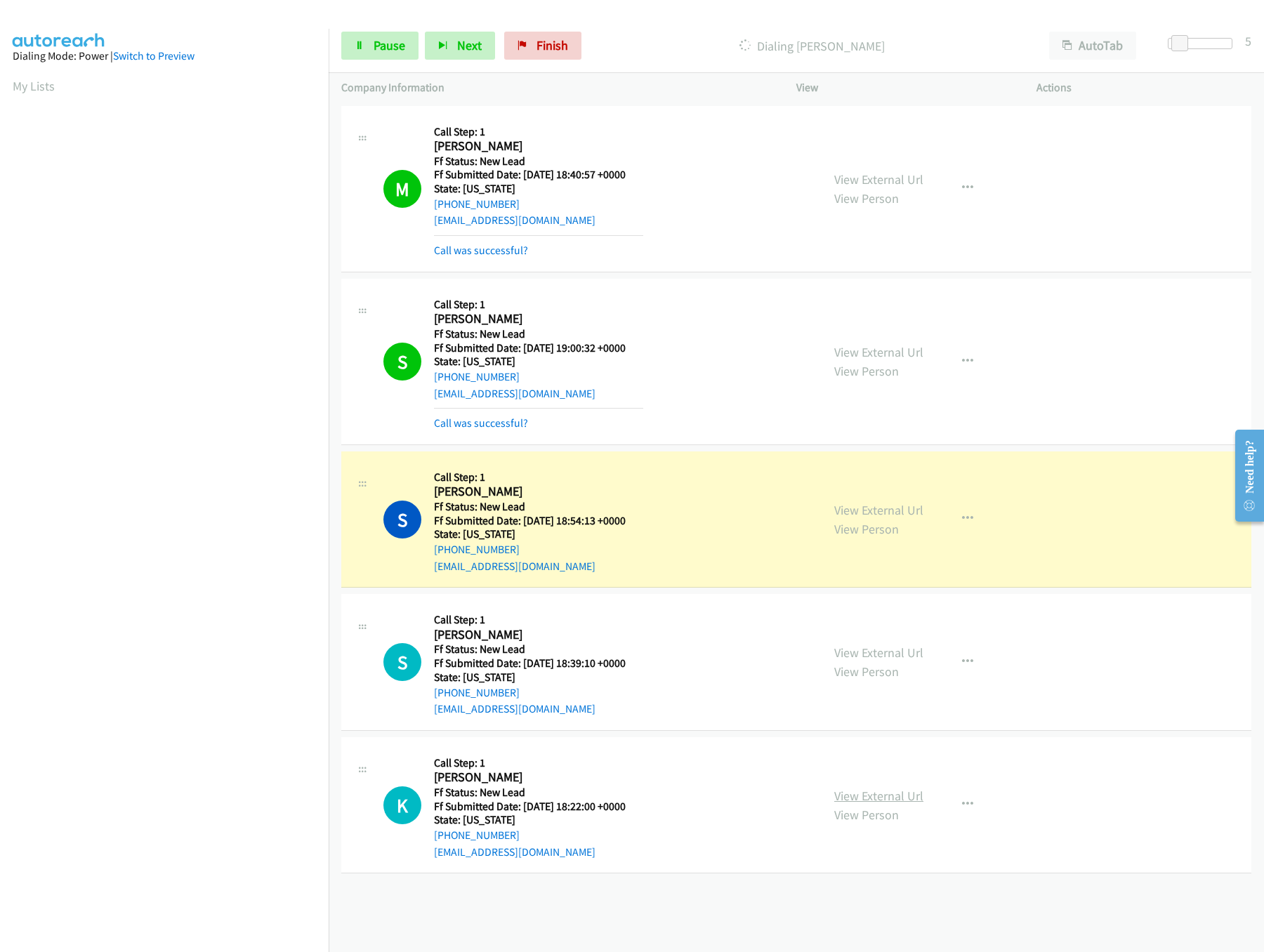
click at [870, 799] on link "View External Url" at bounding box center [879, 795] width 89 height 16
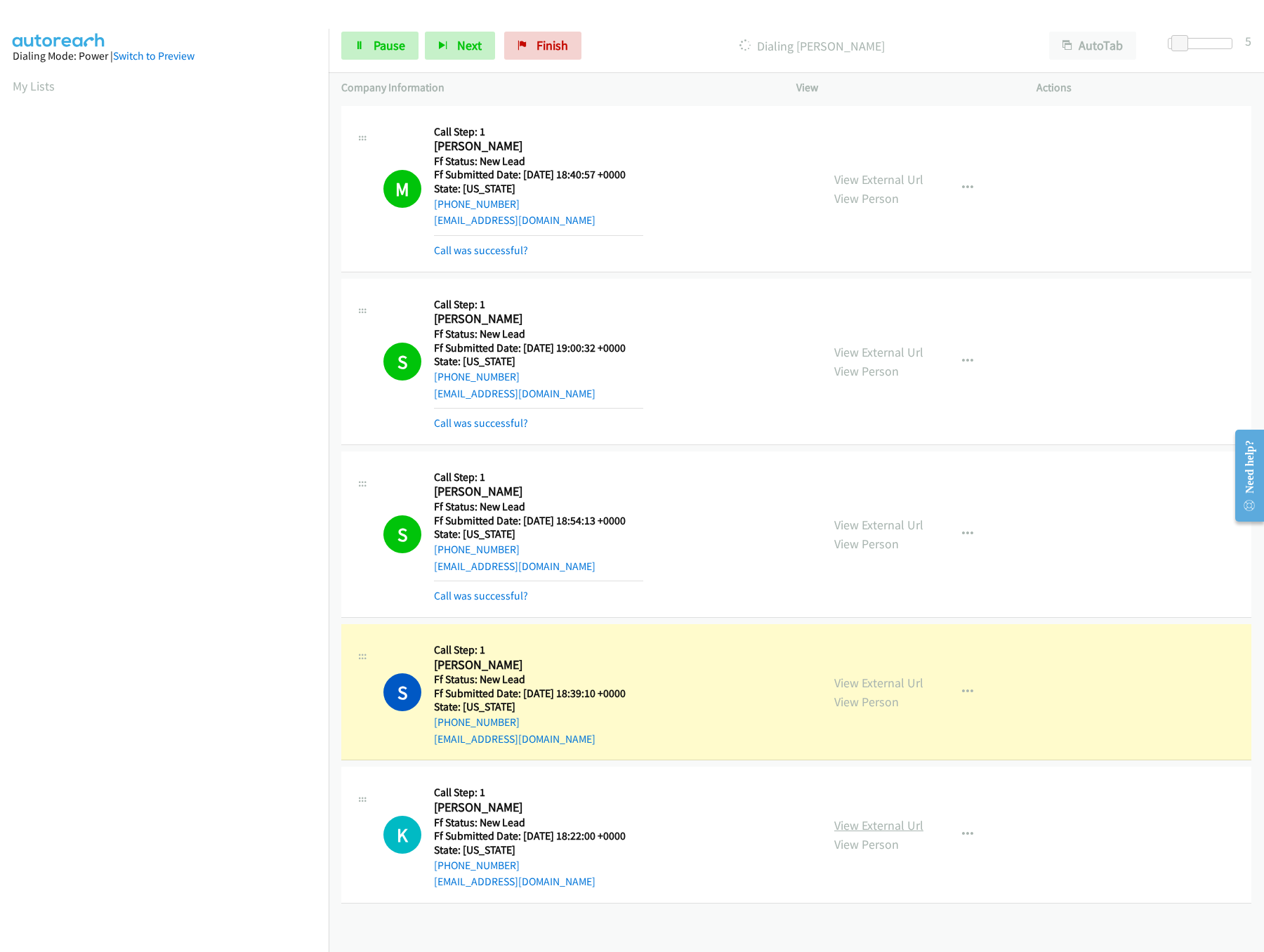
click at [857, 822] on link "View External Url" at bounding box center [879, 825] width 89 height 16
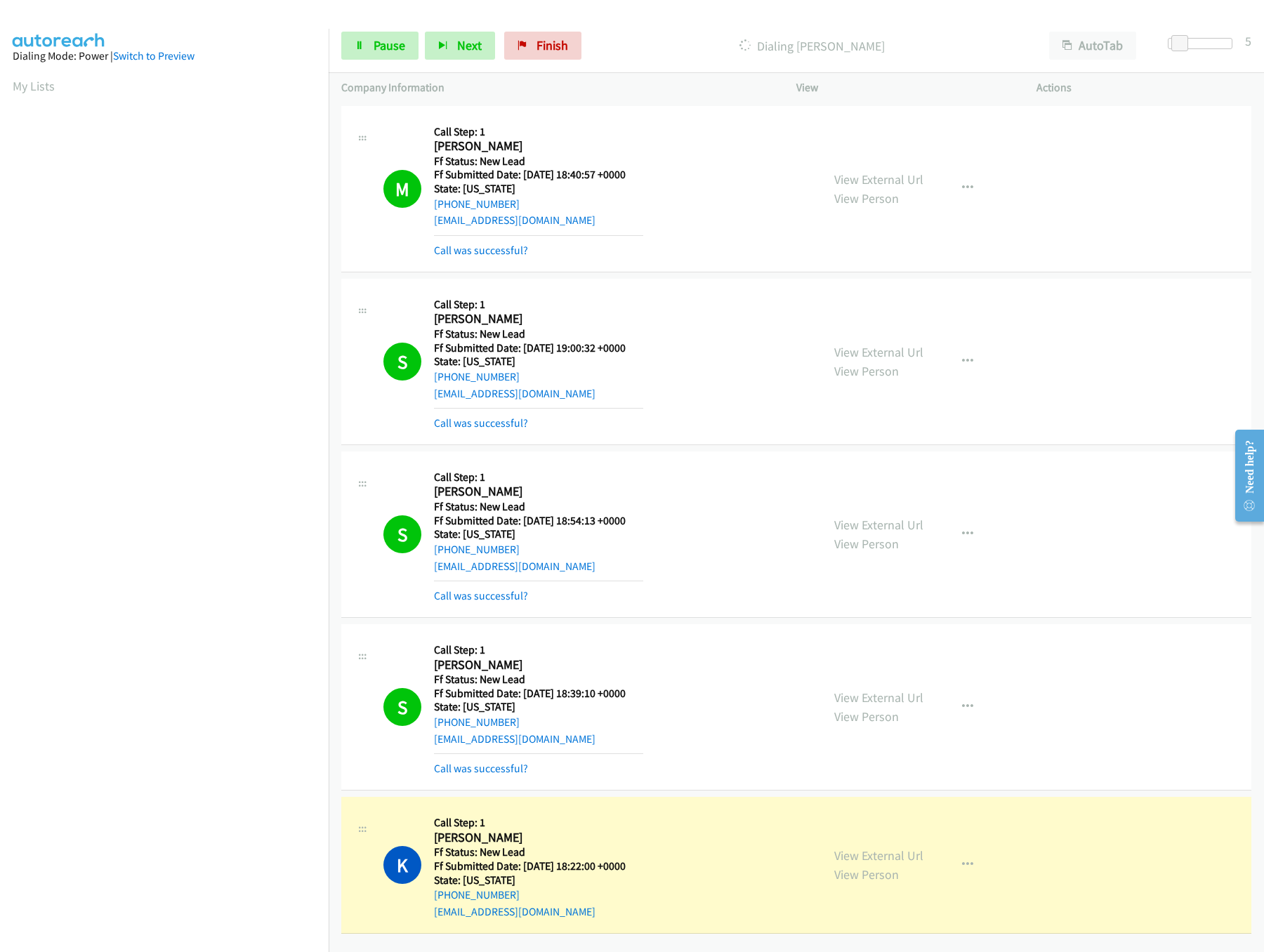
scroll to position [11, 0]
drag, startPoint x: 1172, startPoint y: 50, endPoint x: 1191, endPoint y: 49, distance: 19.0
click at [1191, 49] on body "Start Calls Pause Next Finish Dialing Kathryn Banuelos AutoTab AutoTab 9 Compan…" at bounding box center [632, 33] width 1264 height 67
click at [388, 24] on div "Start Calls Pause Next Finish Dialing Kathryn Banuelos AutoTab AutoTab 14" at bounding box center [796, 46] width 935 height 54
click at [384, 34] on link "Pause" at bounding box center [380, 45] width 77 height 28
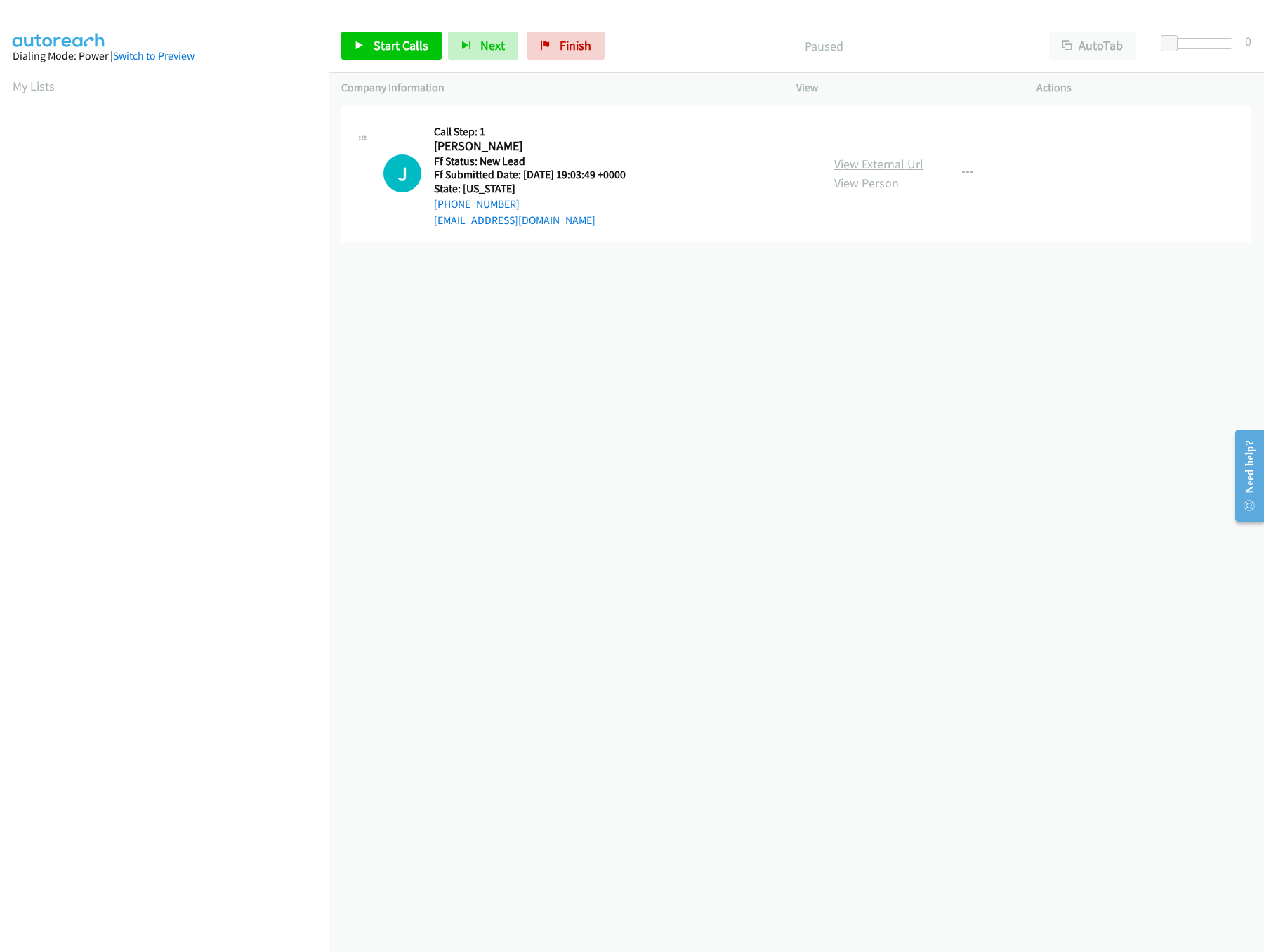
click at [893, 160] on link "View External Url" at bounding box center [879, 163] width 89 height 16
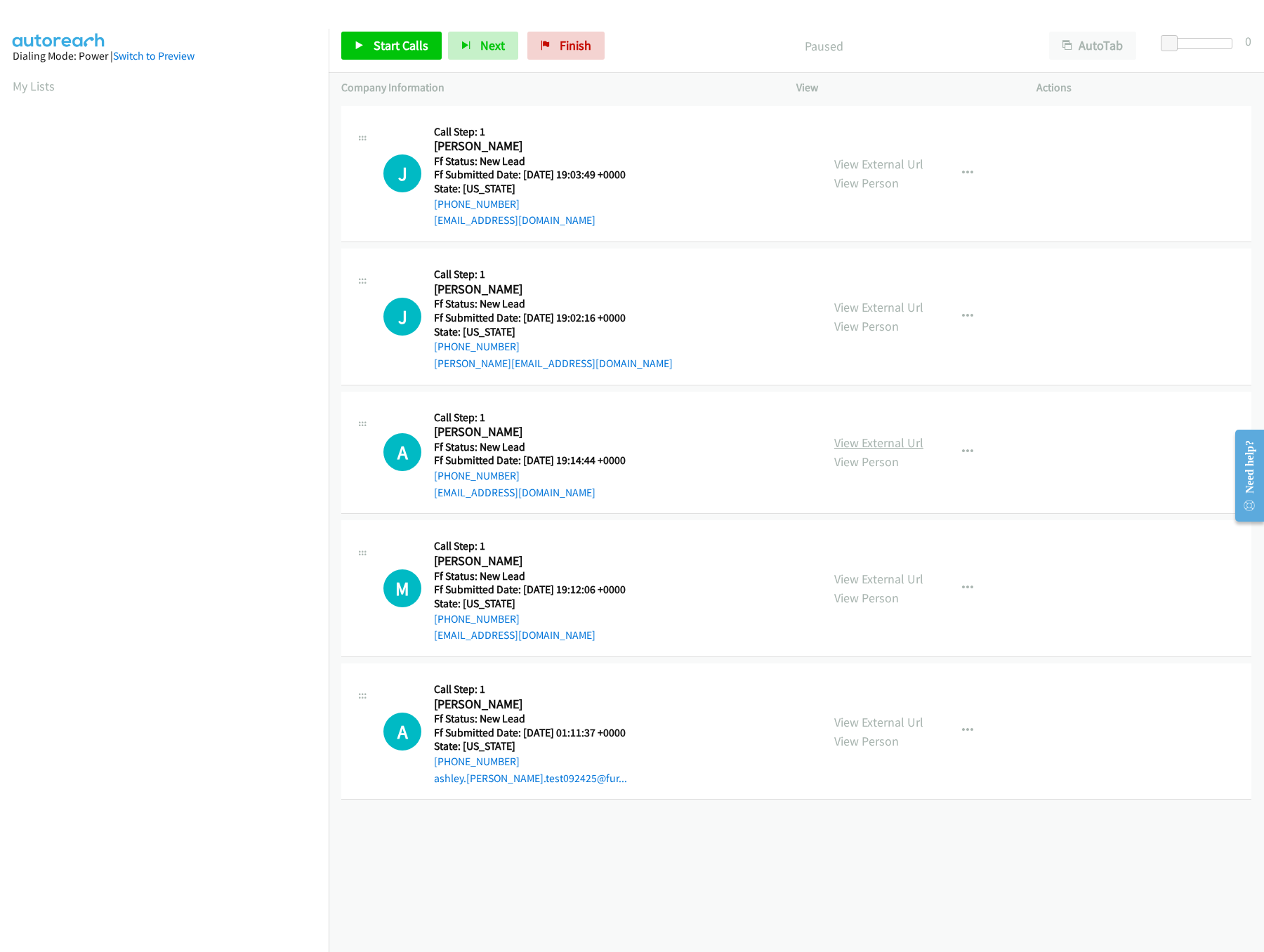
click at [894, 443] on link "View External Url" at bounding box center [879, 442] width 89 height 16
click at [877, 303] on link "View External Url" at bounding box center [879, 307] width 89 height 16
click at [360, 32] on link "Start Calls" at bounding box center [391, 45] width 100 height 28
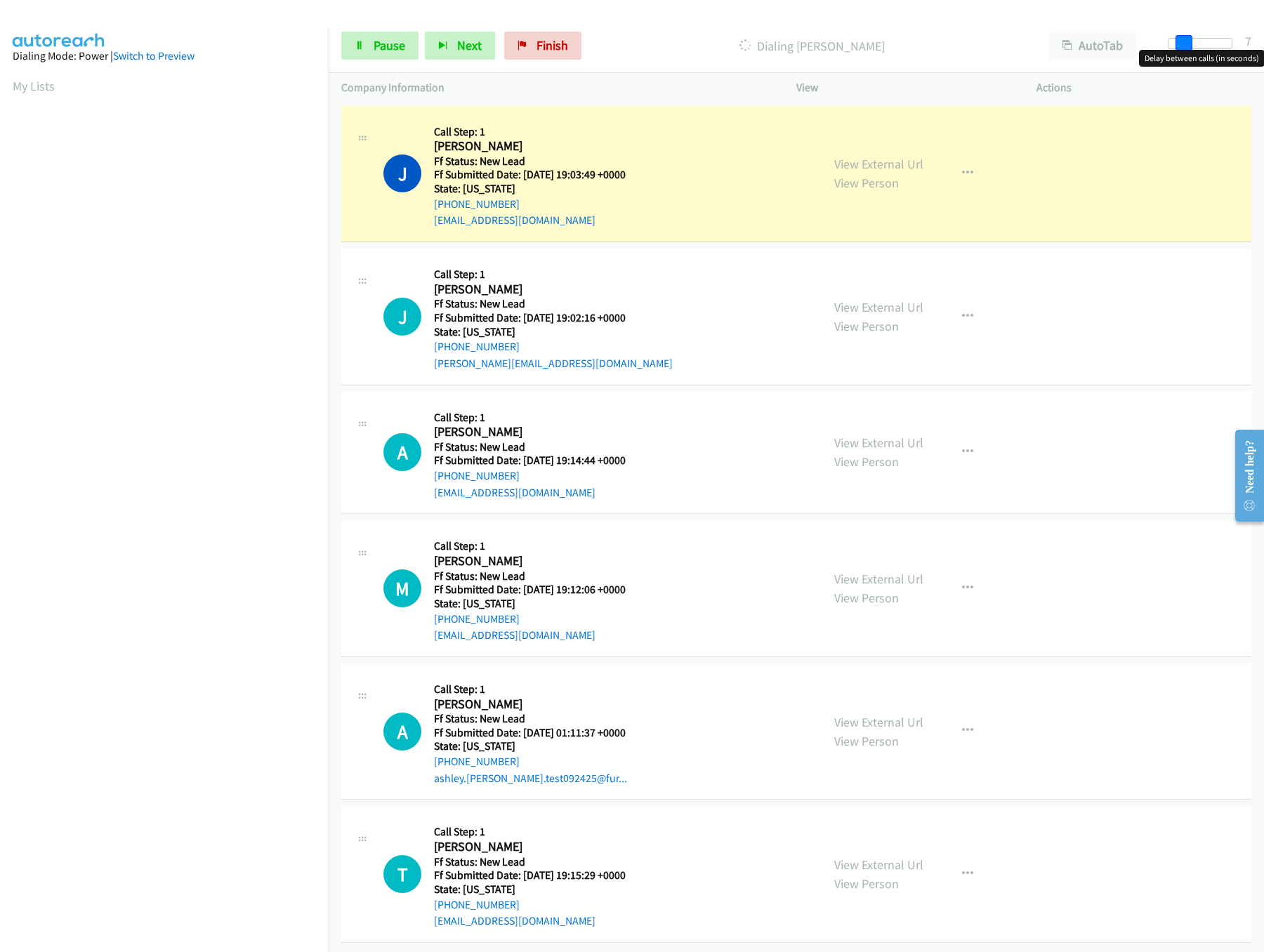
drag, startPoint x: 1165, startPoint y: 42, endPoint x: 1176, endPoint y: 42, distance: 11.0
click at [1176, 42] on span at bounding box center [1184, 43] width 17 height 17
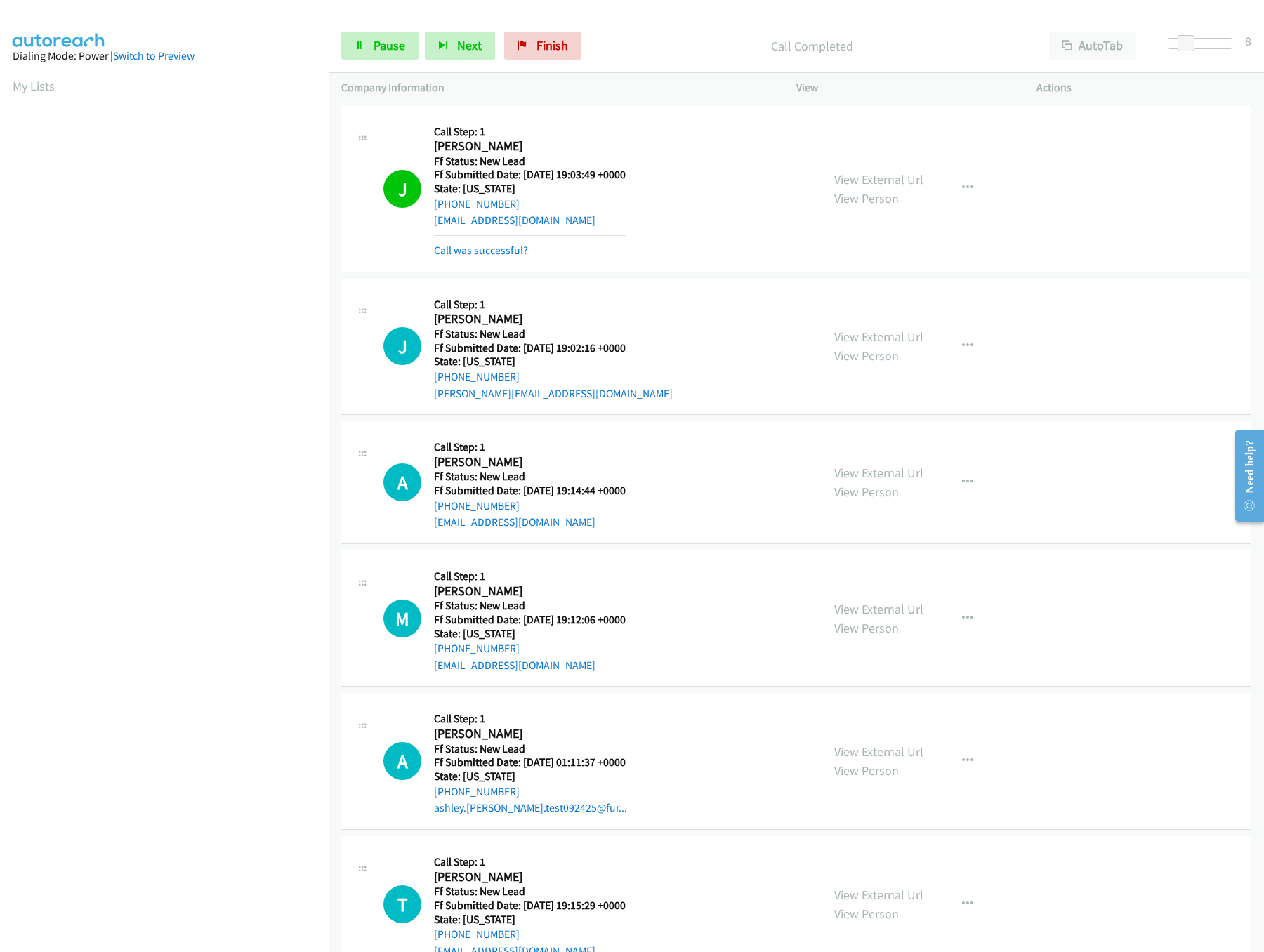
scroll to position [48, 0]
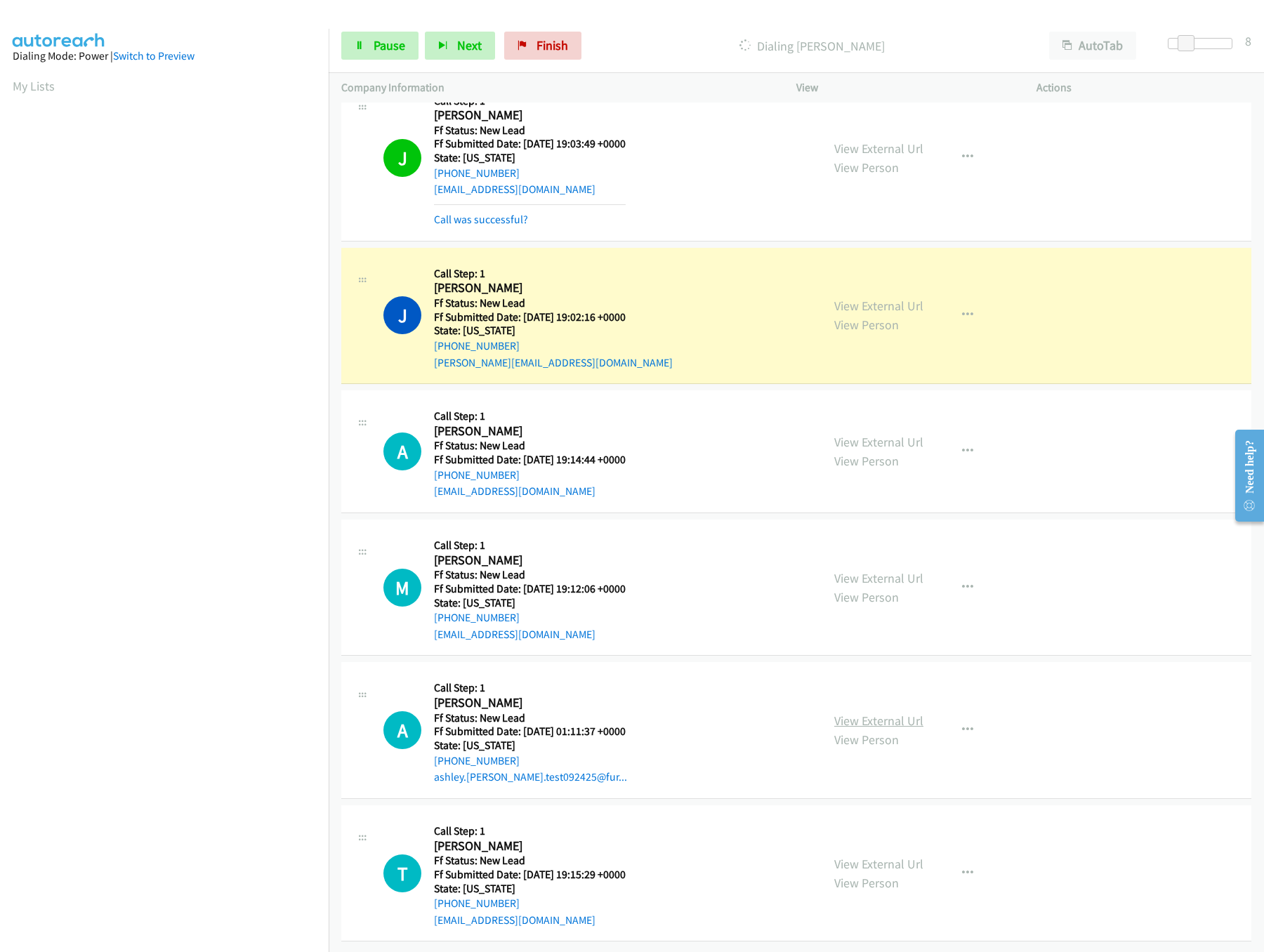
click at [875, 713] on link "View External Url" at bounding box center [879, 721] width 89 height 16
click at [896, 549] on div "View External Url View Person View External Url Email Schedule/Manage Callback …" at bounding box center [948, 587] width 253 height 111
click at [894, 570] on link "View External Url" at bounding box center [879, 578] width 89 height 16
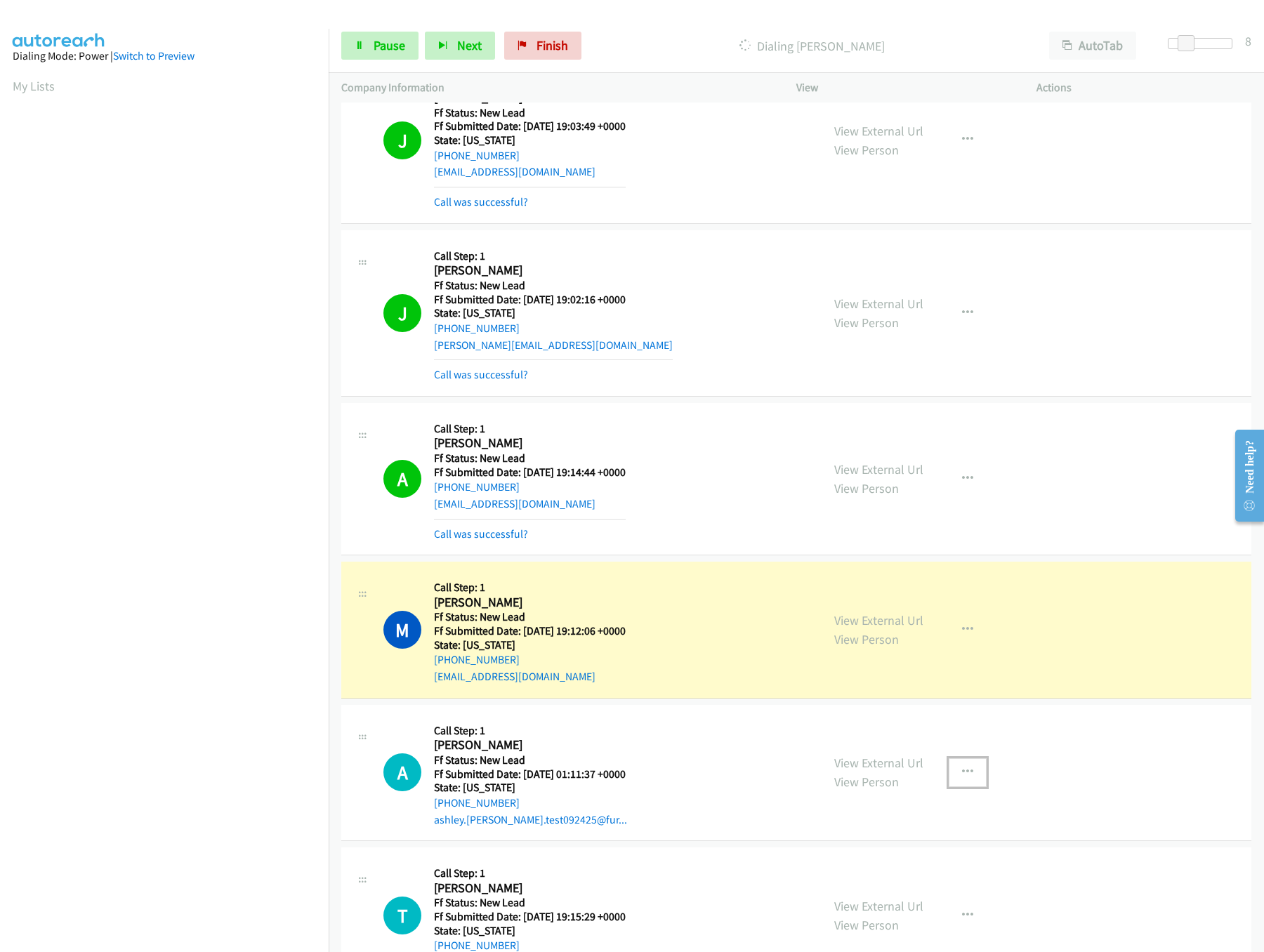
click at [962, 767] on icon "button" at bounding box center [968, 772] width 11 height 11
click at [858, 870] on link "Skip Call" at bounding box center [892, 864] width 187 height 28
drag, startPoint x: 1186, startPoint y: 43, endPoint x: 1251, endPoint y: 40, distance: 65.1
click at [1251, 40] on div "Start Calls Pause Next Finish Dialing Maris Arrubla AutoTab AutoTab 8" at bounding box center [796, 46] width 935 height 54
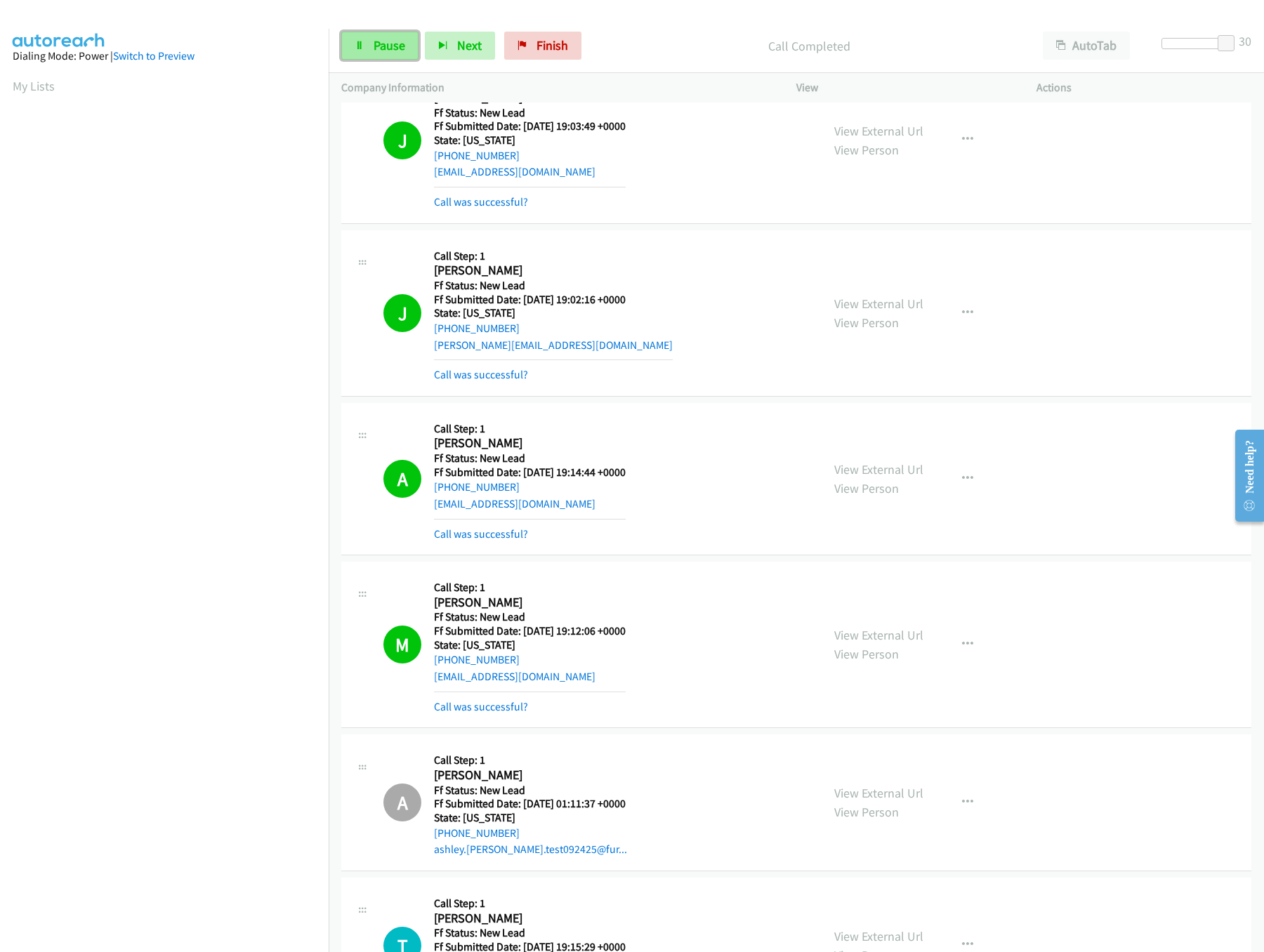
click at [363, 44] on icon at bounding box center [359, 46] width 10 height 10
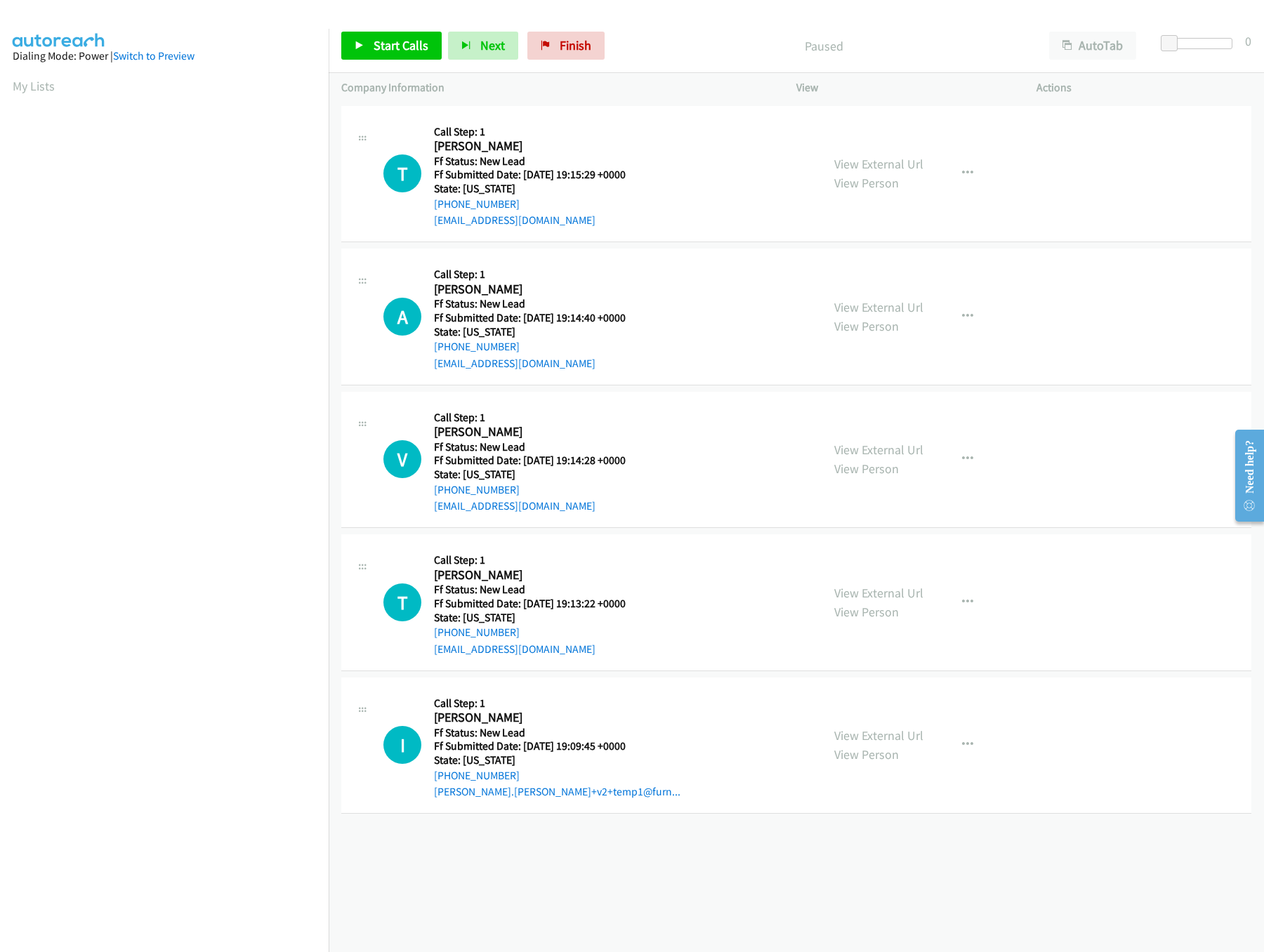
drag, startPoint x: 877, startPoint y: 310, endPoint x: 883, endPoint y: 229, distance: 81.2
click at [877, 310] on link "View External Url" at bounding box center [879, 307] width 89 height 16
click at [879, 158] on link "View External Url" at bounding box center [879, 163] width 89 height 16
click at [393, 50] on span "Start Calls" at bounding box center [401, 45] width 55 height 16
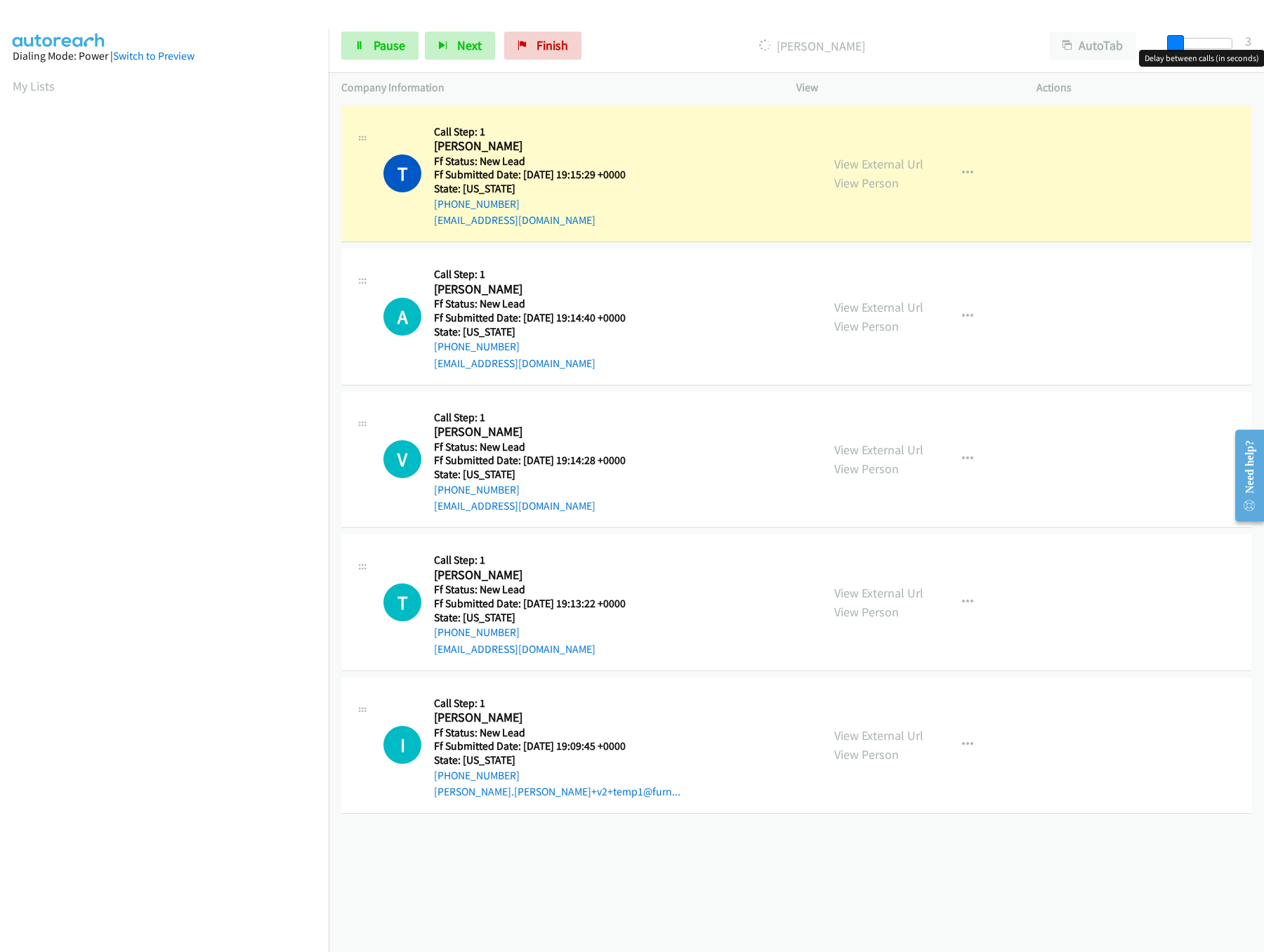
drag, startPoint x: 1167, startPoint y: 40, endPoint x: 1182, endPoint y: 40, distance: 15.0
click at [1182, 40] on span at bounding box center [1175, 43] width 17 height 17
click at [371, 42] on link "Pause" at bounding box center [380, 45] width 77 height 28
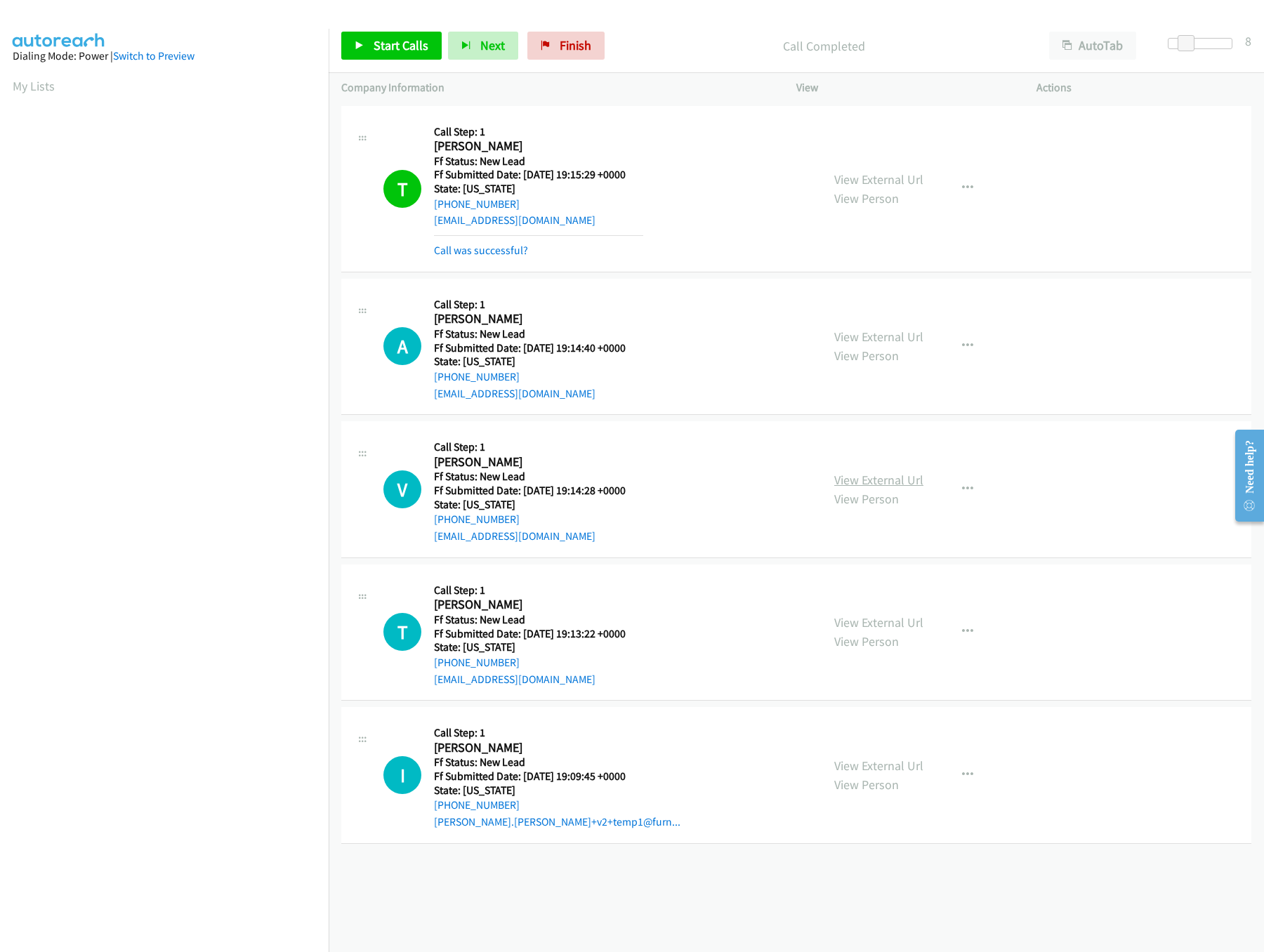
click at [870, 483] on link "View External Url" at bounding box center [879, 479] width 89 height 16
click at [896, 337] on link "View External Url" at bounding box center [879, 337] width 89 height 16
click at [499, 253] on link "Call was successful?" at bounding box center [481, 250] width 94 height 13
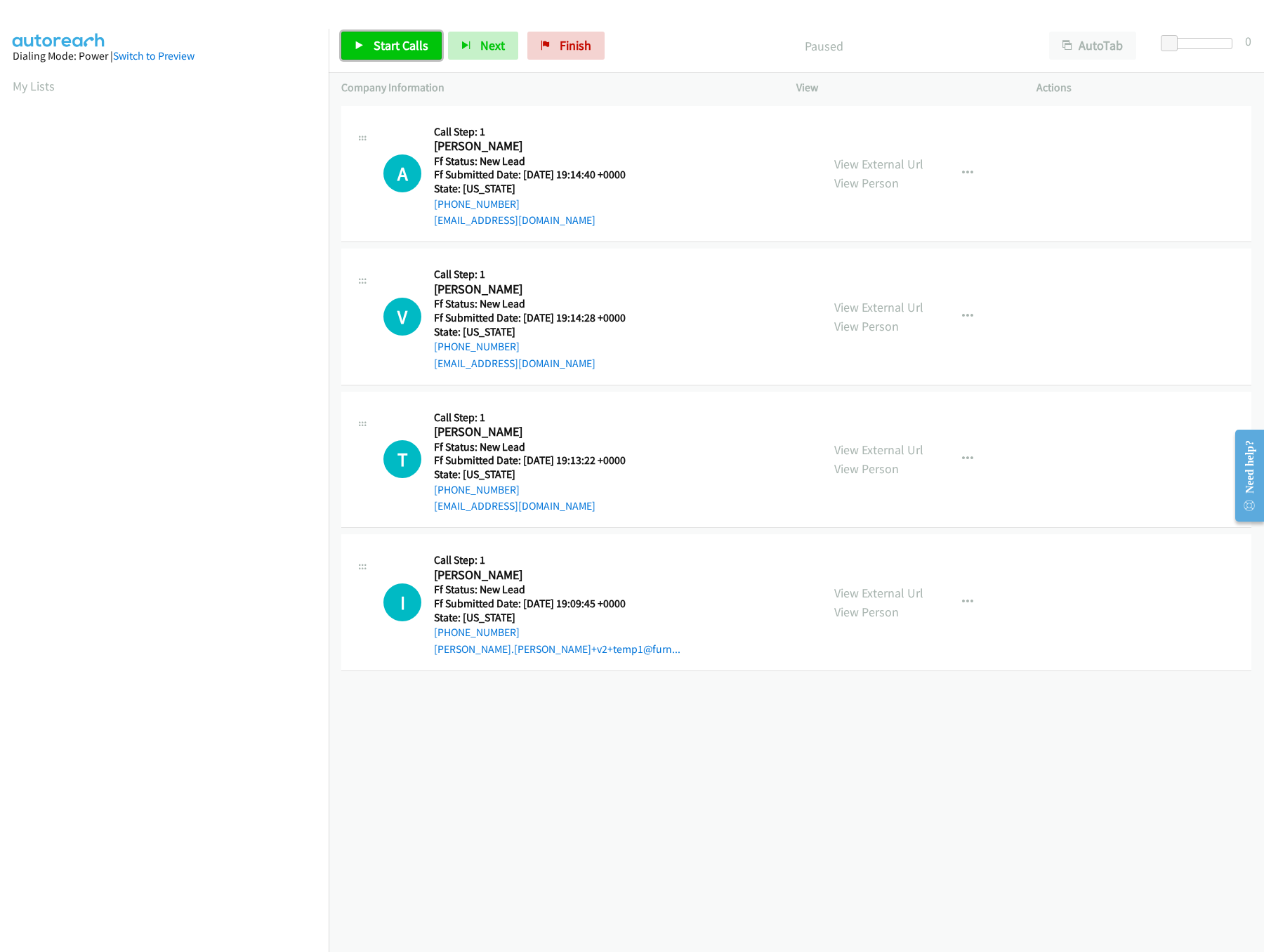
click at [415, 40] on span "Start Calls" at bounding box center [401, 45] width 55 height 16
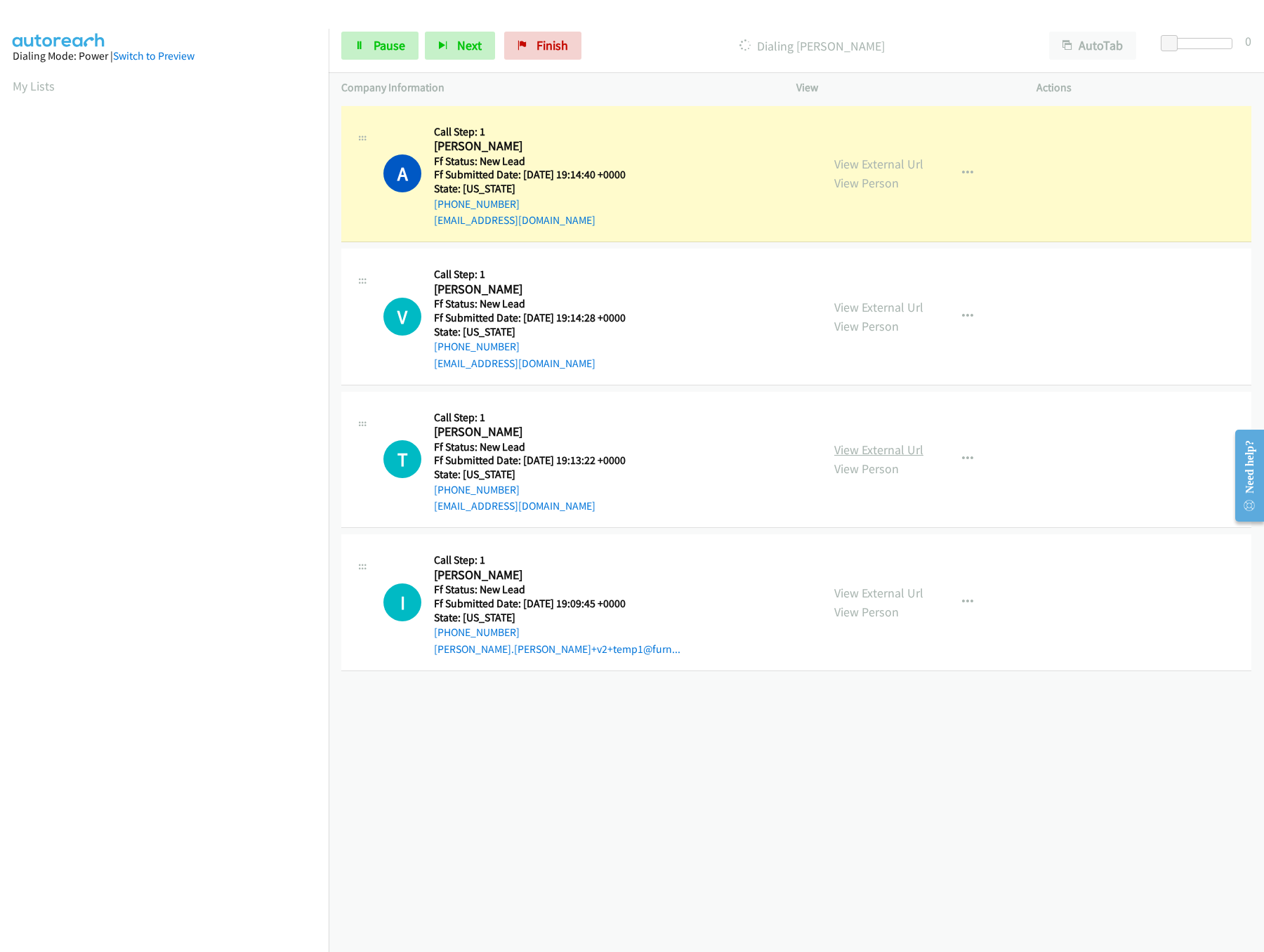
click at [888, 445] on link "View External Url" at bounding box center [879, 449] width 89 height 16
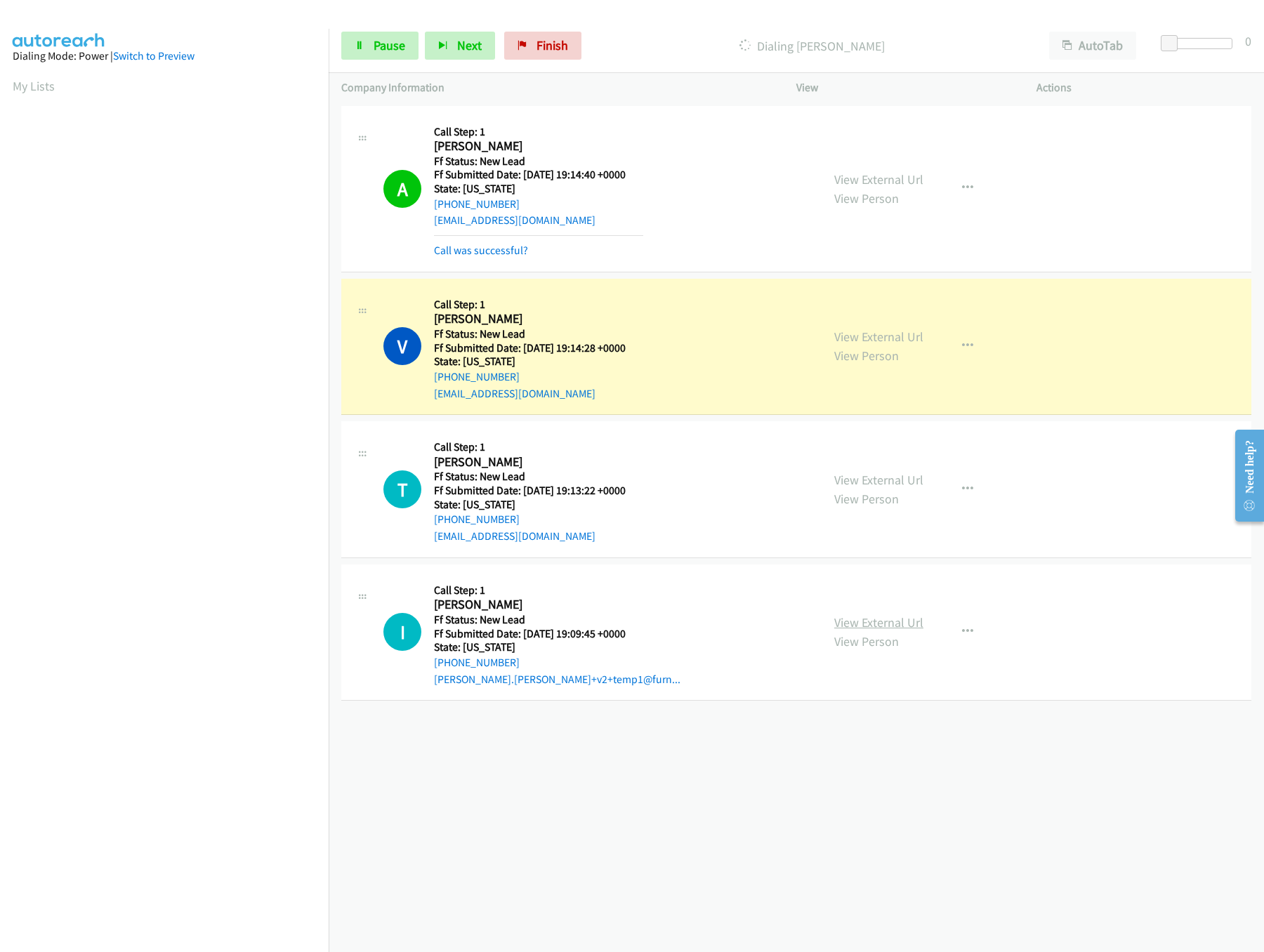
click at [889, 625] on link "View External Url" at bounding box center [879, 622] width 89 height 16
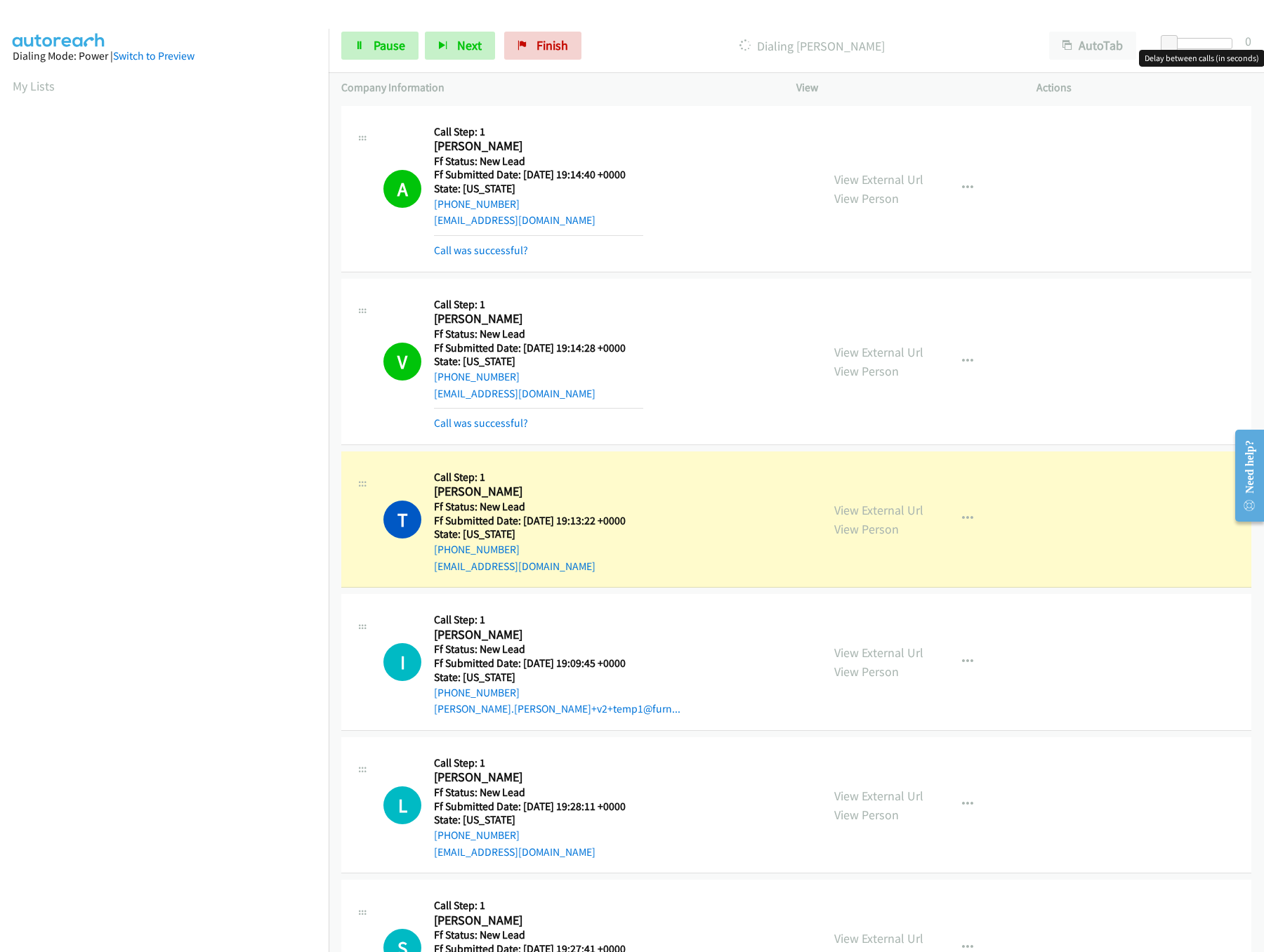
click at [1226, 32] on div "Start Calls Pause Next Finish Dialing Trisha Davidson AutoTab AutoTab 0" at bounding box center [796, 46] width 935 height 54
click at [1221, 38] on div at bounding box center [1193, 43] width 65 height 11
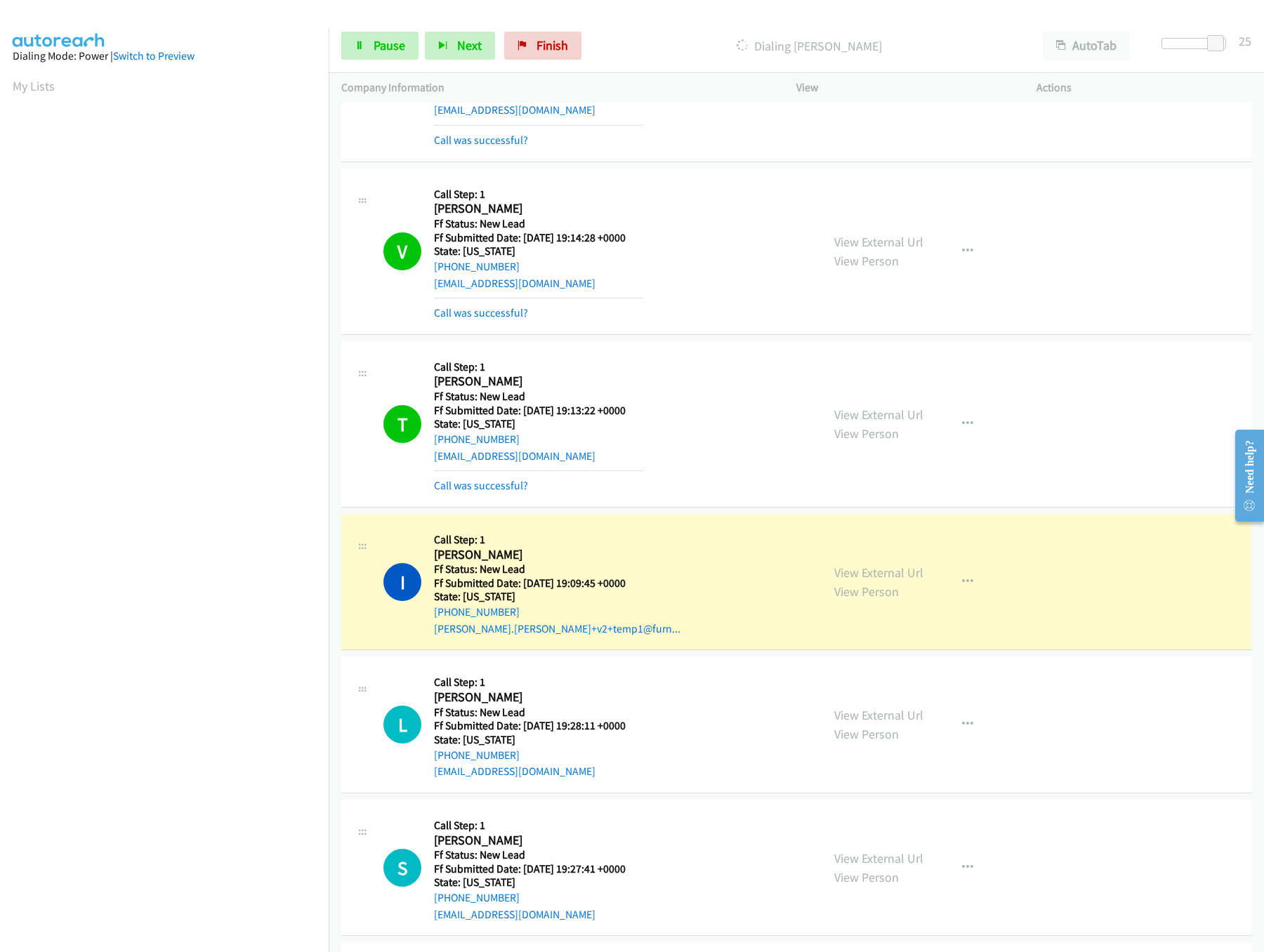
scroll to position [140, 0]
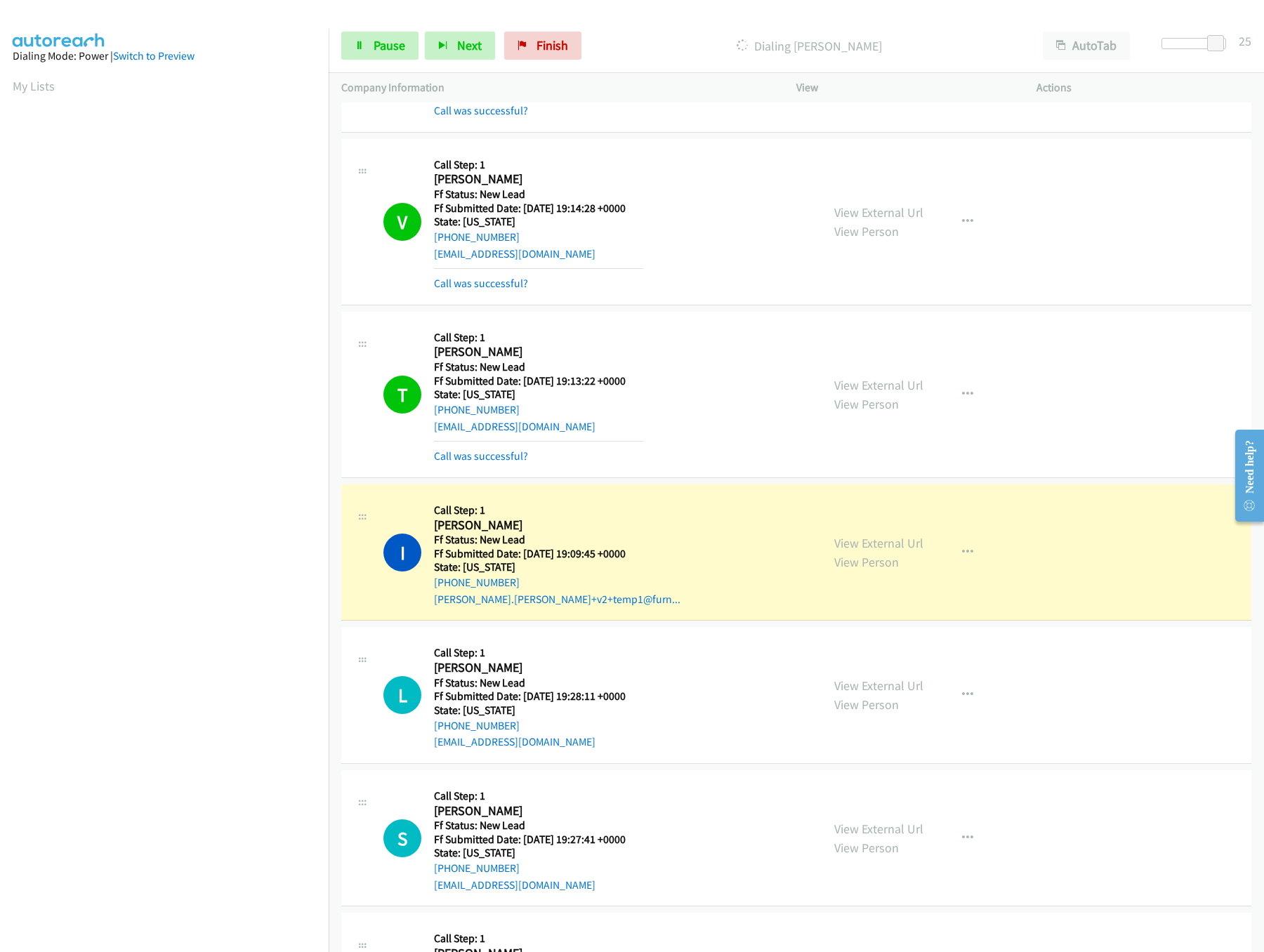
click at [374, 17] on div at bounding box center [626, 27] width 1251 height 54
click at [380, 55] on link "Pause" at bounding box center [380, 45] width 77 height 28
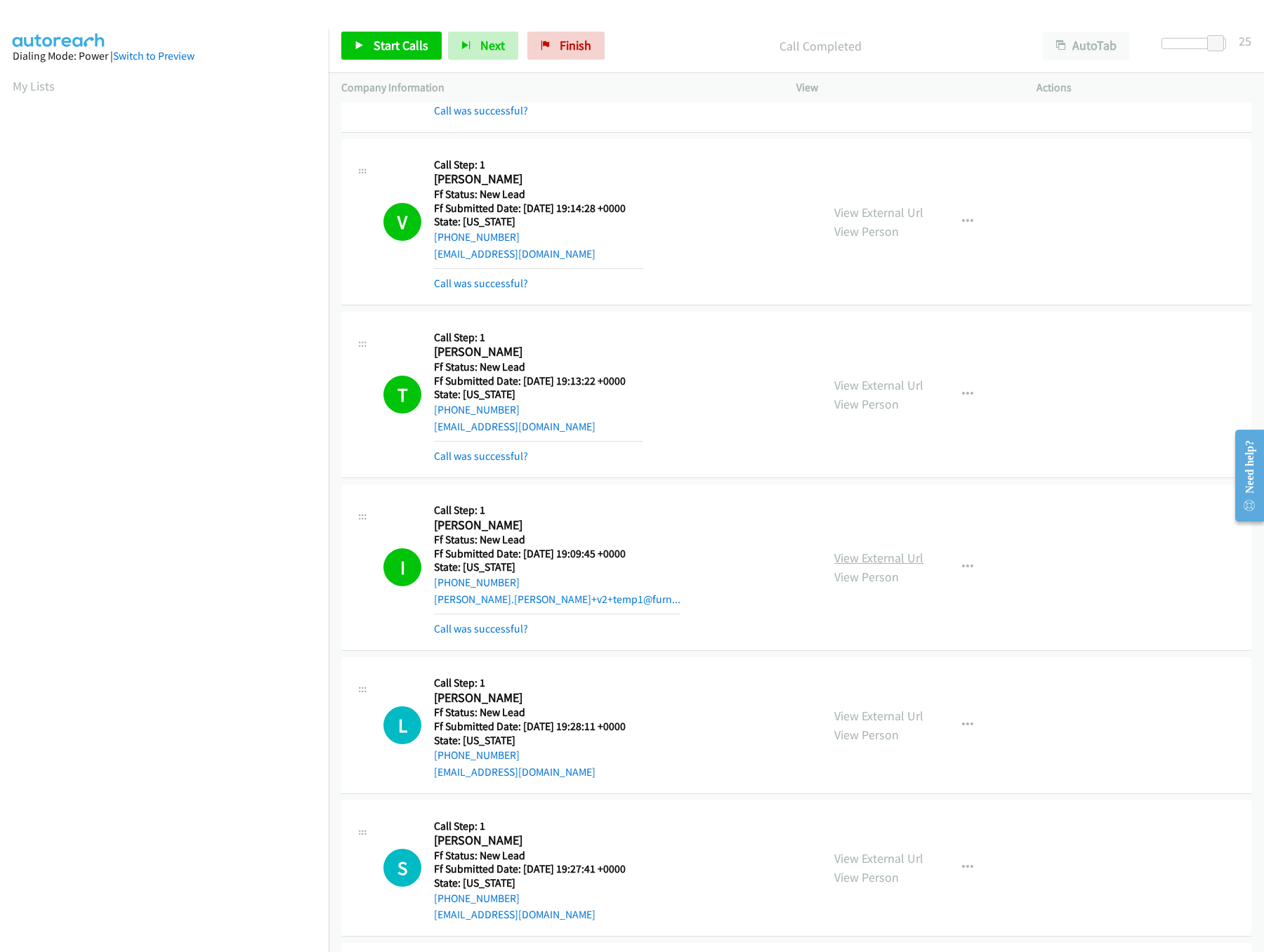
click at [877, 559] on link "View External Url" at bounding box center [879, 557] width 89 height 16
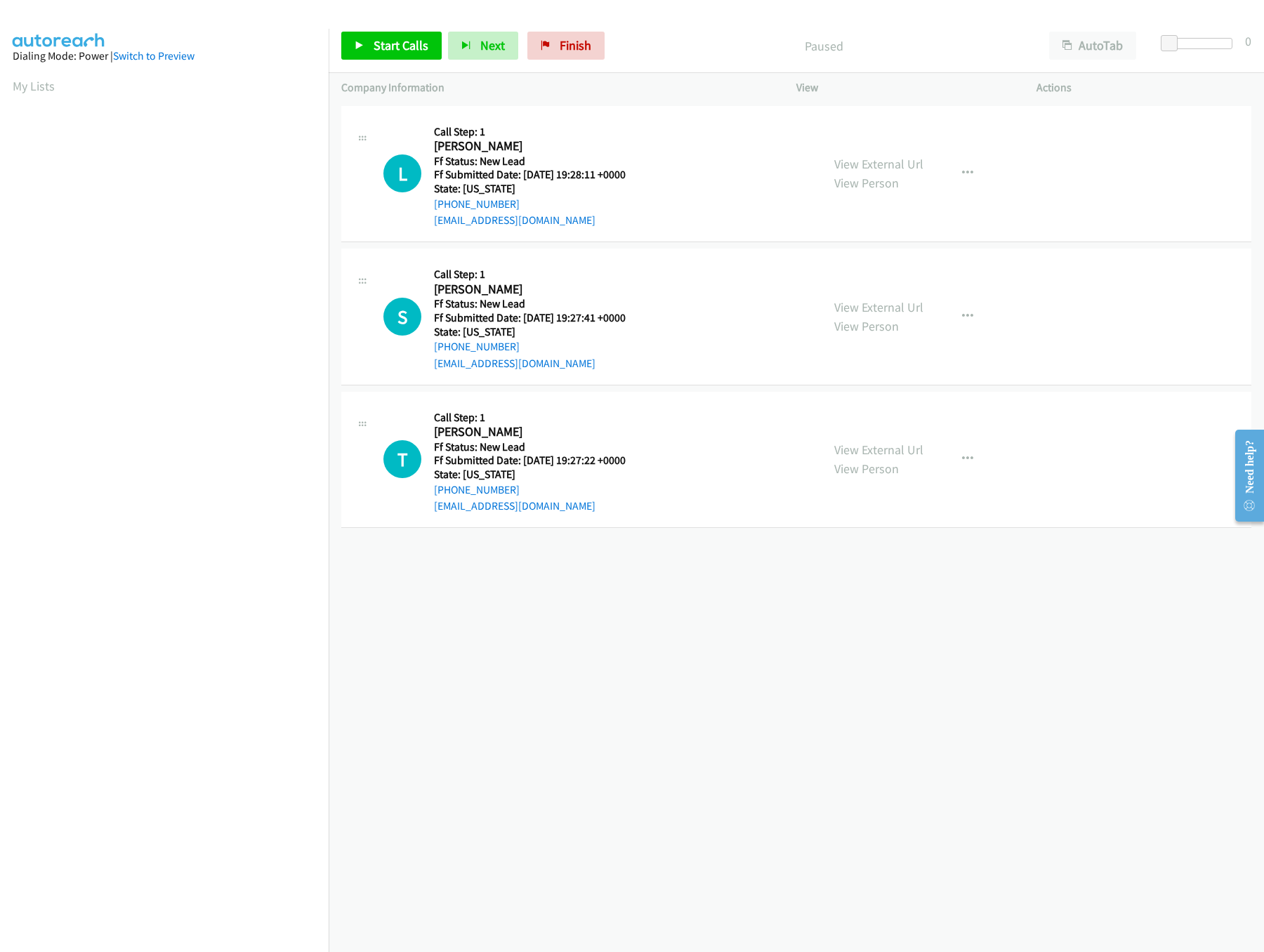
click at [687, 611] on div "[PHONE_NUMBER] Call failed - Please reload the list and try again The Callbar F…" at bounding box center [796, 527] width 935 height 849
click at [862, 303] on link "View External Url" at bounding box center [879, 307] width 89 height 16
click at [879, 162] on link "View External Url" at bounding box center [879, 163] width 89 height 16
click at [371, 32] on div "Start Calls Pause Next Finish Paused AutoTab AutoTab 0" at bounding box center [796, 46] width 935 height 54
click at [369, 43] on link "Start Calls" at bounding box center [391, 45] width 100 height 28
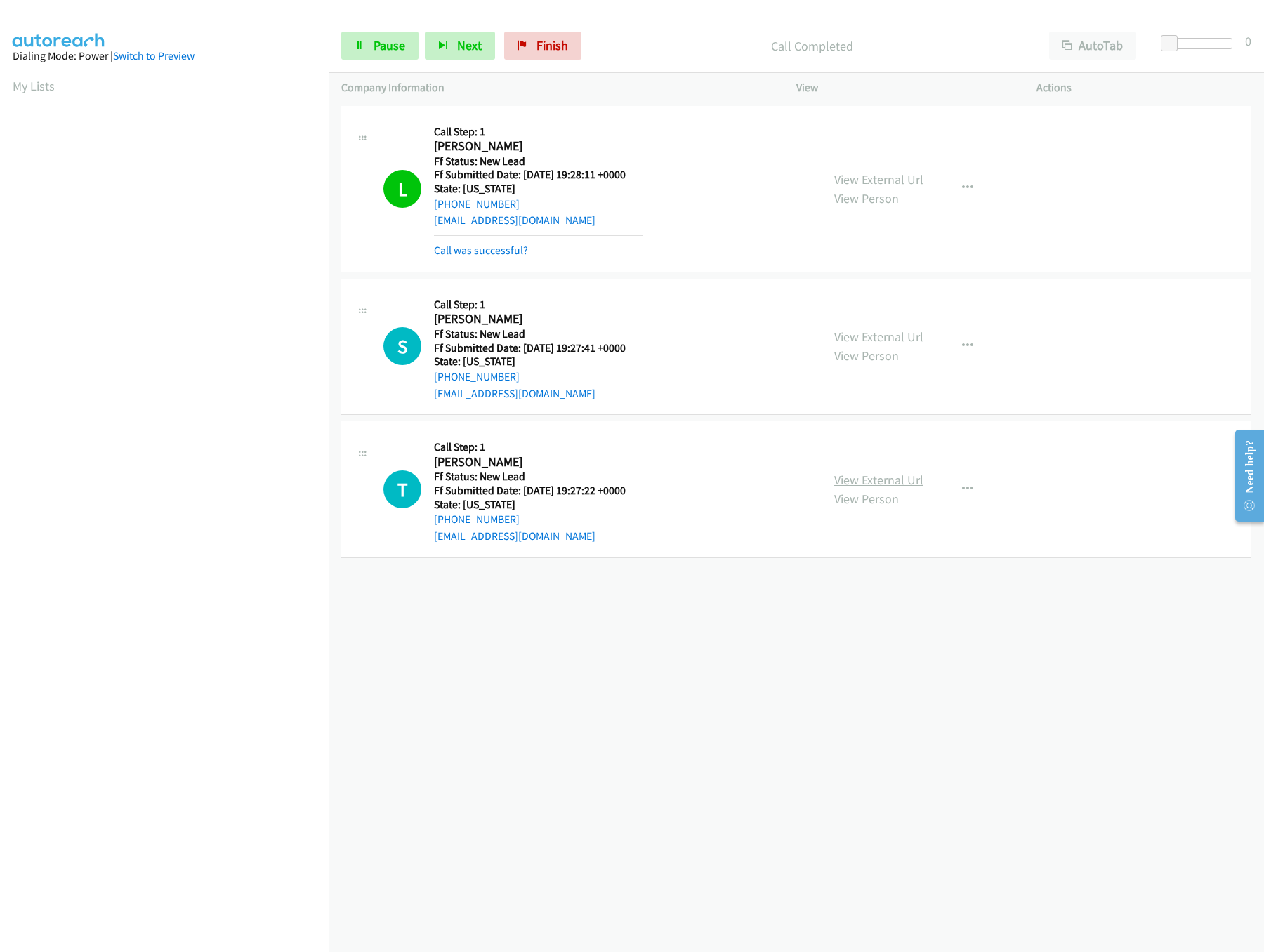
click at [890, 483] on link "View External Url" at bounding box center [879, 479] width 89 height 16
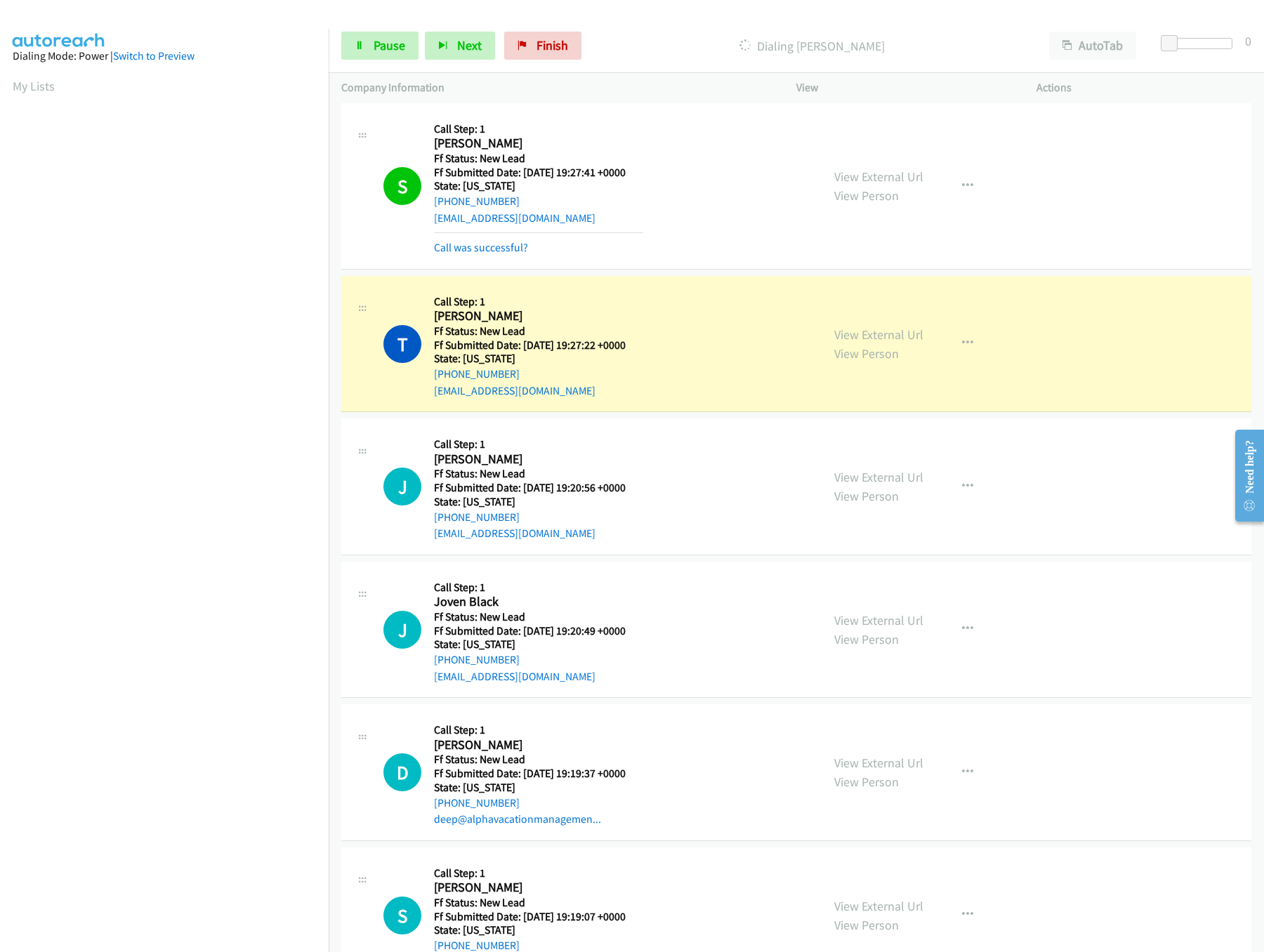
scroll to position [236, 0]
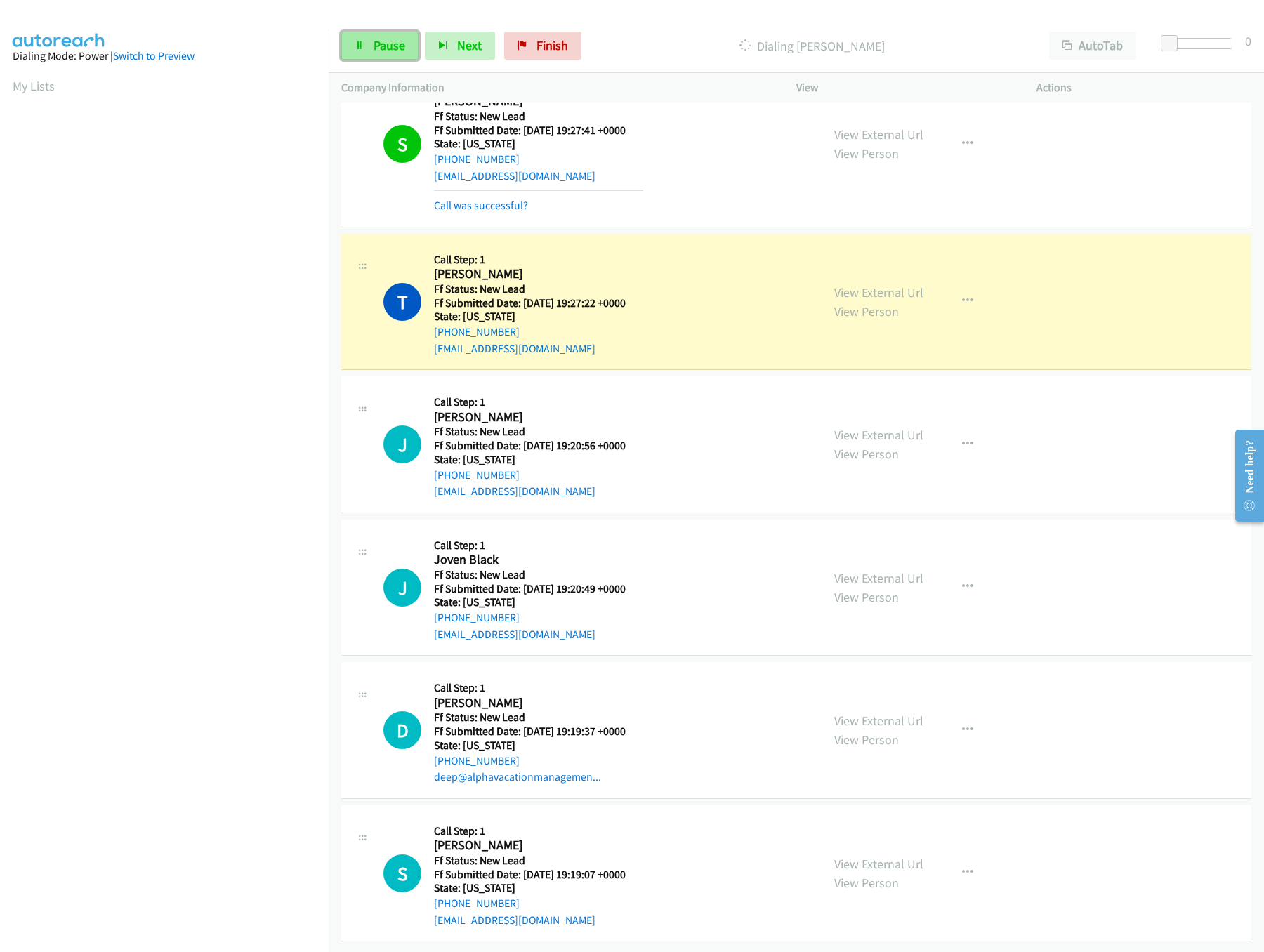
click at [410, 55] on link "Pause" at bounding box center [380, 45] width 77 height 28
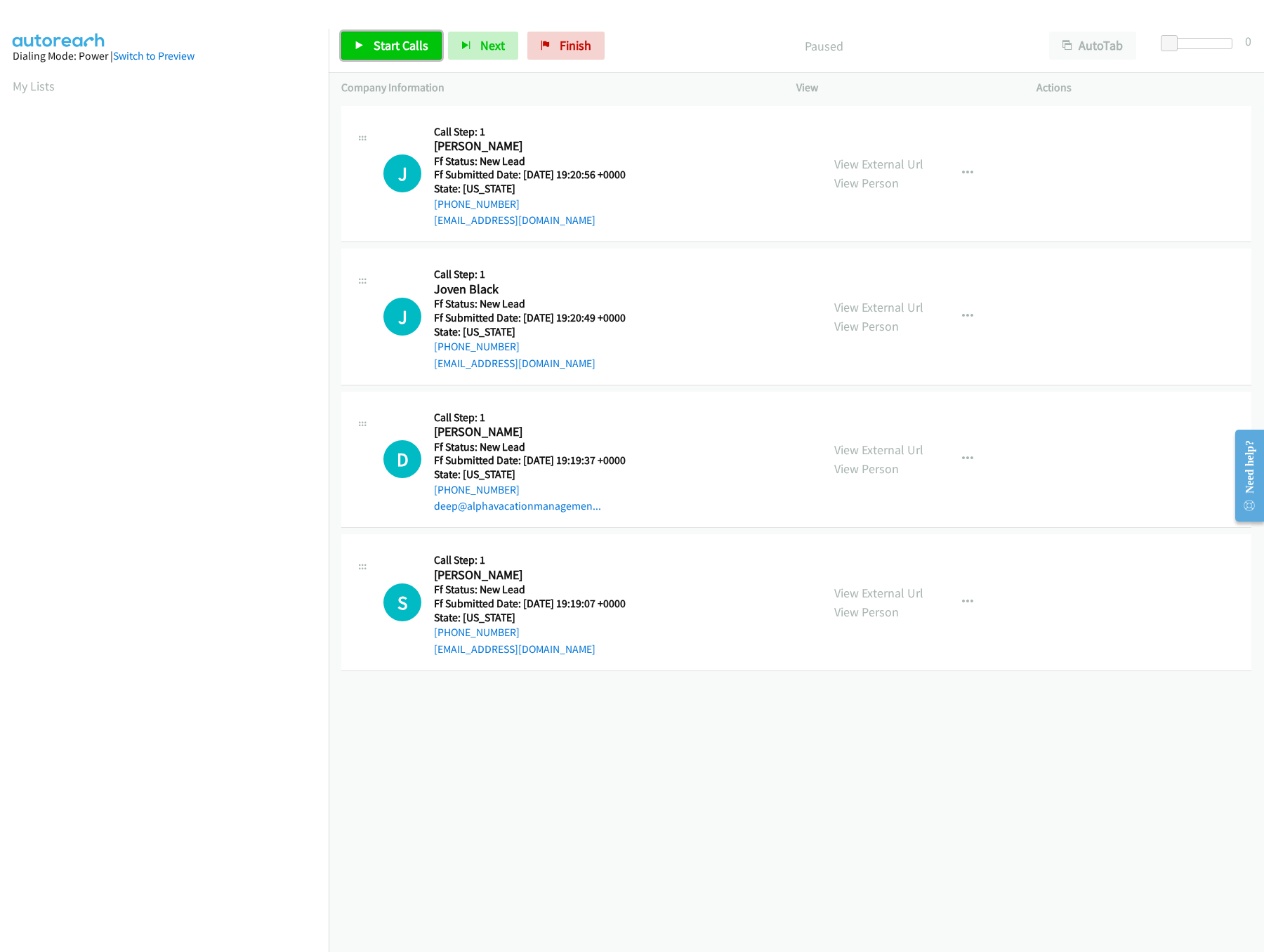
click at [388, 42] on span "Start Calls" at bounding box center [401, 45] width 55 height 16
click at [887, 165] on link "View External Url" at bounding box center [879, 163] width 89 height 16
drag, startPoint x: 1169, startPoint y: 42, endPoint x: 1310, endPoint y: 33, distance: 141.3
click at [1263, 33] on html "Start Calls Pause Next Finish Started AutoTab AutoTab 2 Company Information Inf…" at bounding box center [632, 33] width 1264 height 67
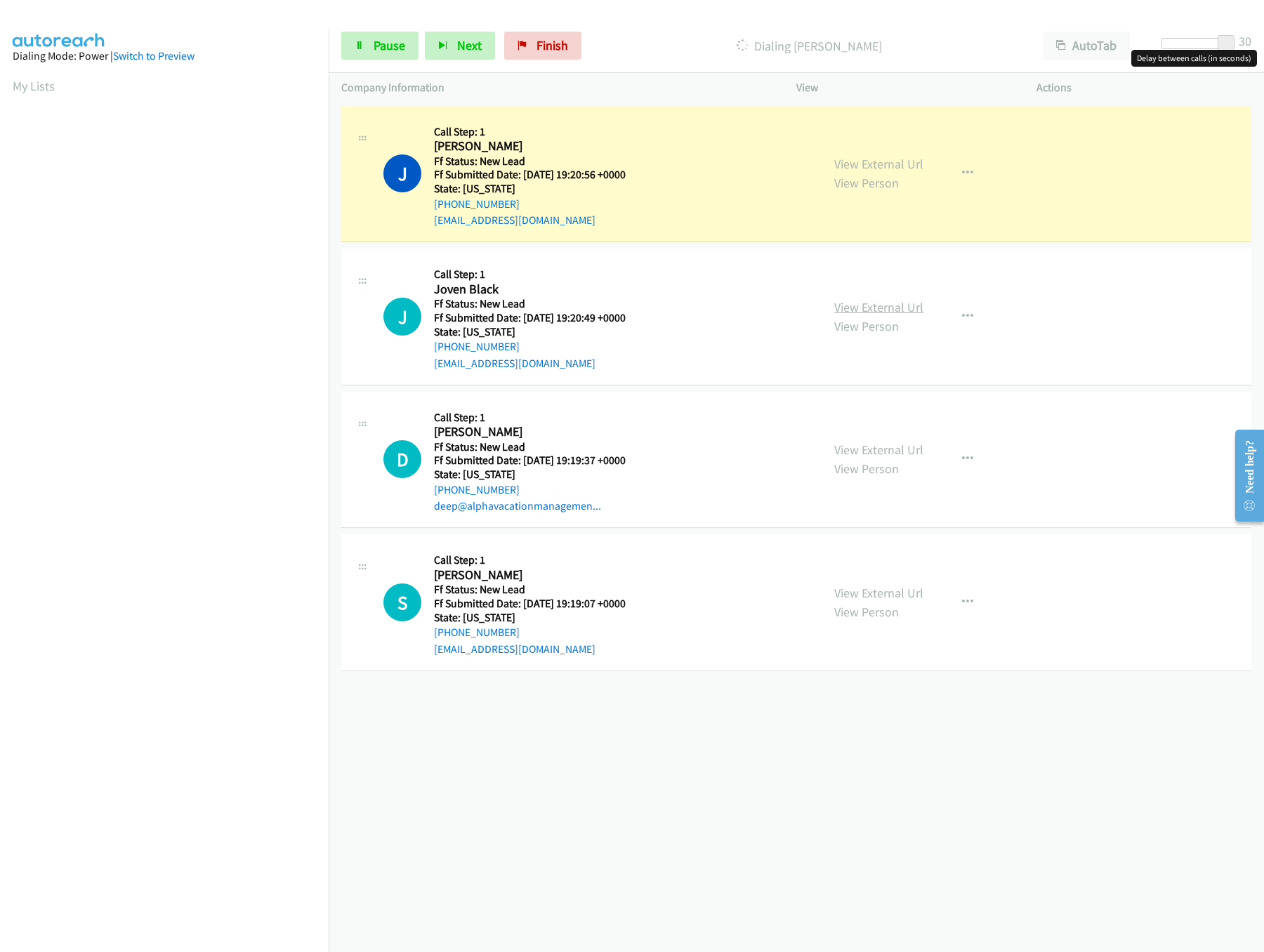
click at [875, 301] on link "View External Url" at bounding box center [879, 307] width 89 height 16
click at [1182, 44] on div at bounding box center [1193, 43] width 65 height 11
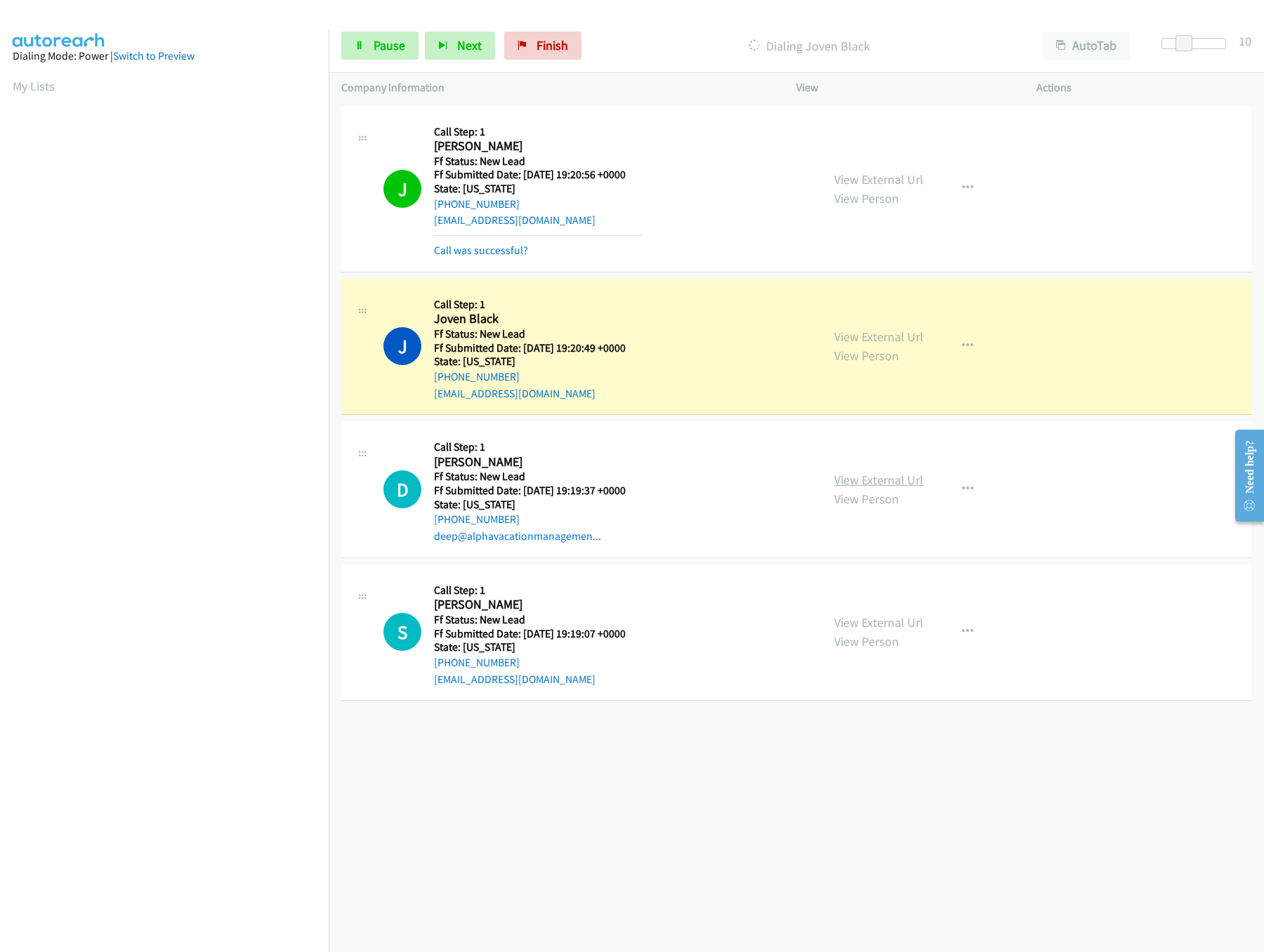
click at [896, 476] on link "View External Url" at bounding box center [879, 479] width 89 height 16
click at [873, 628] on link "View External Url" at bounding box center [879, 622] width 89 height 16
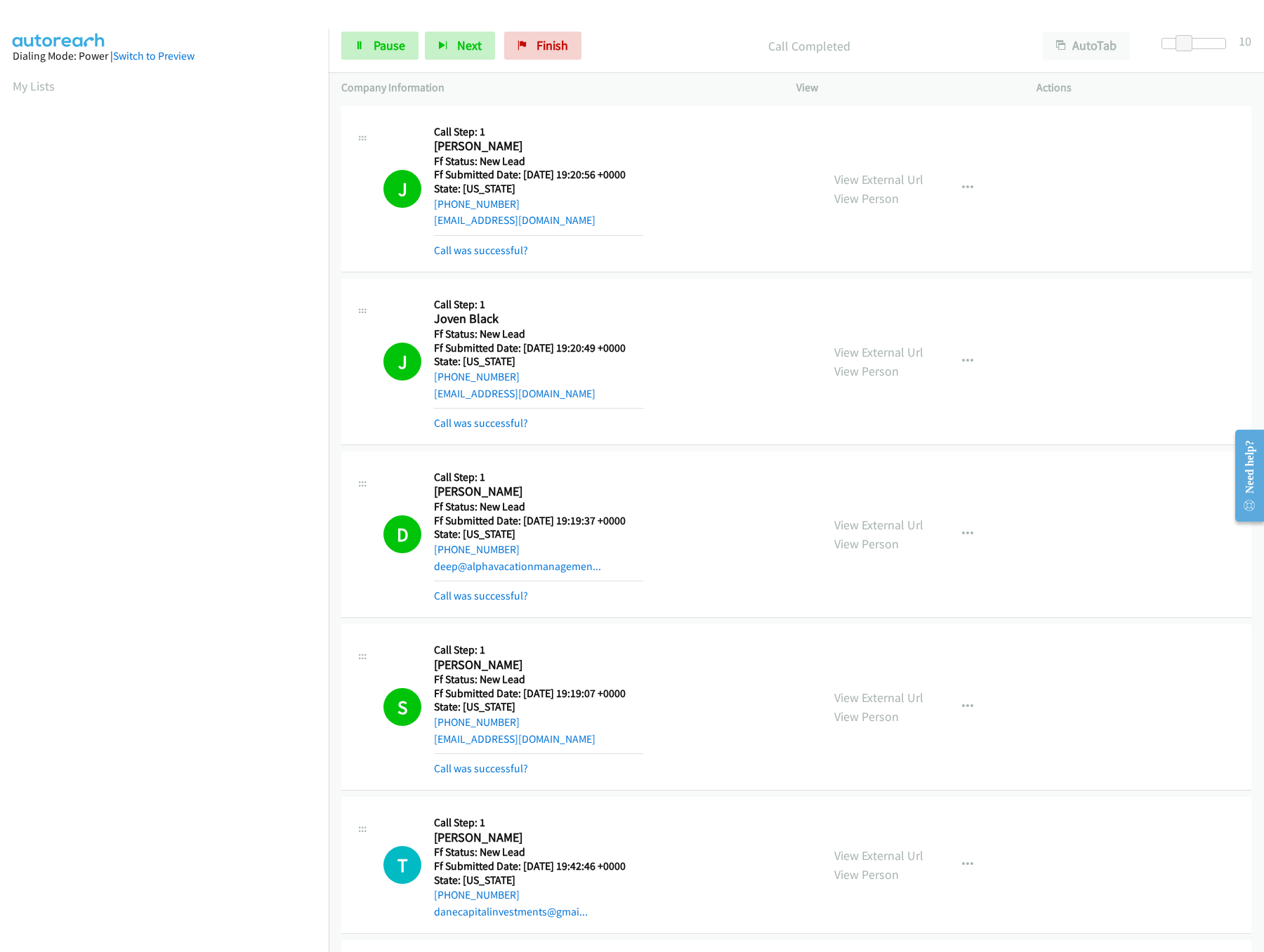
scroll to position [297, 0]
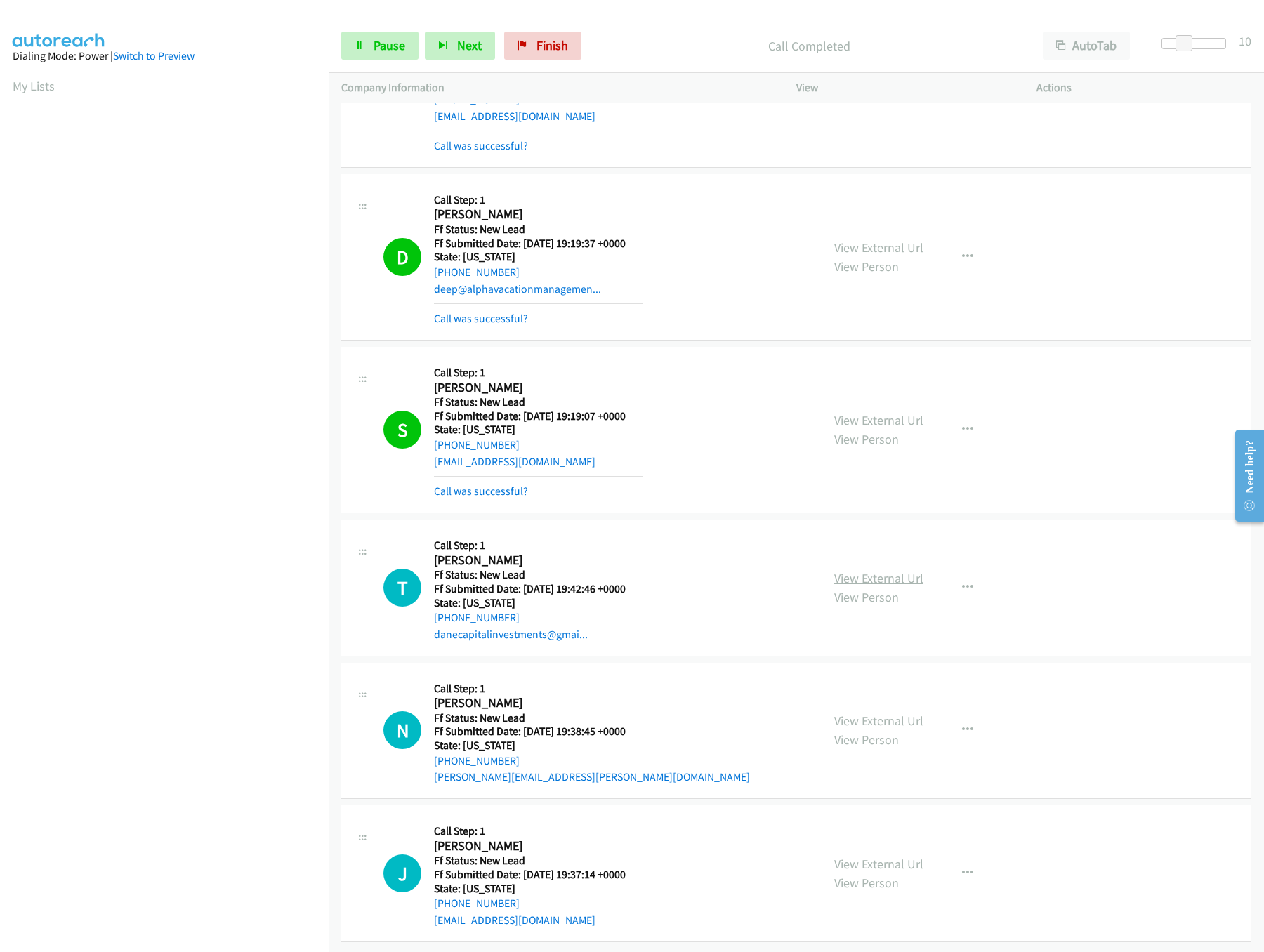
click at [859, 570] on link "View External Url" at bounding box center [879, 578] width 89 height 16
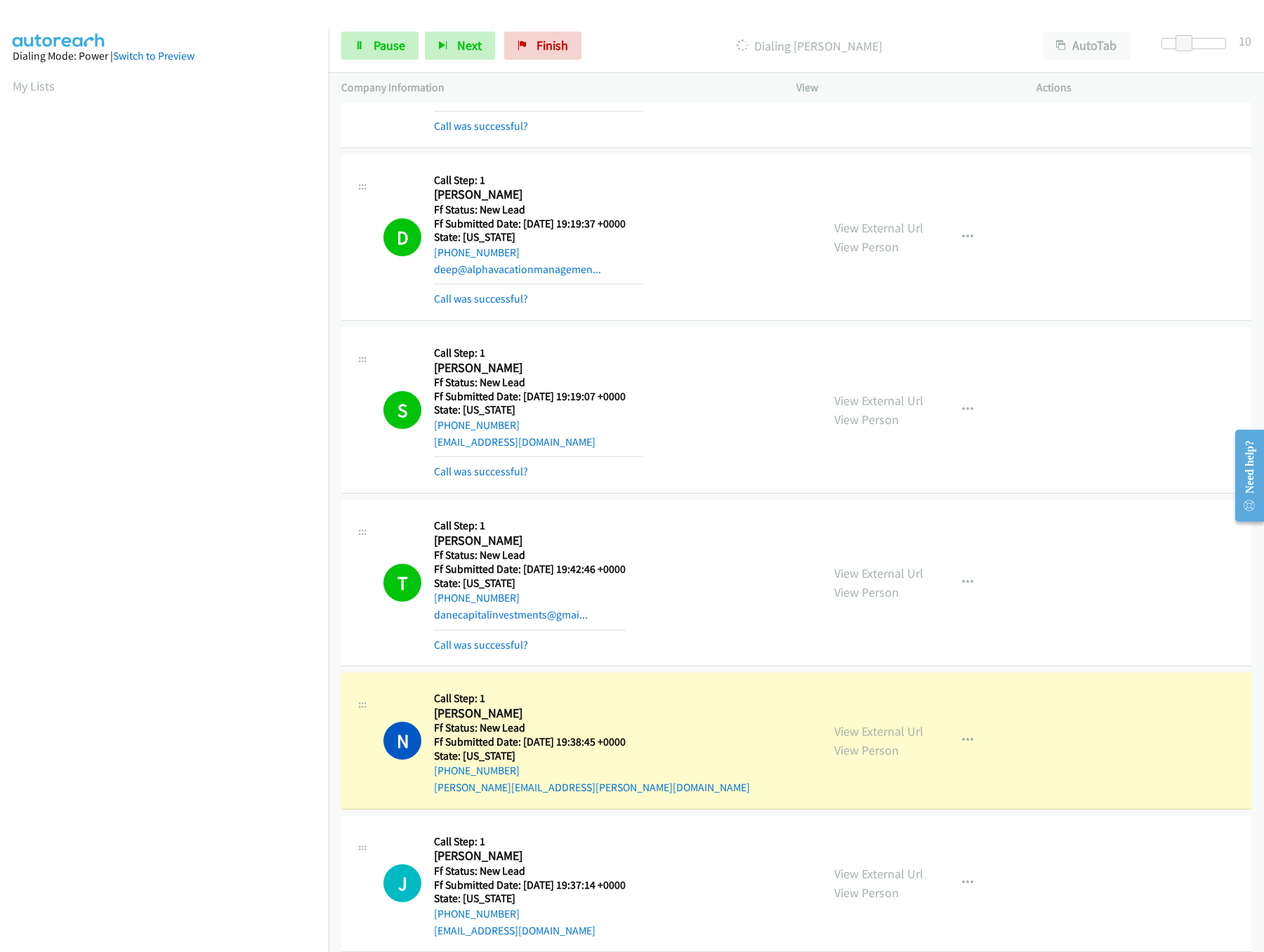
scroll to position [718, 0]
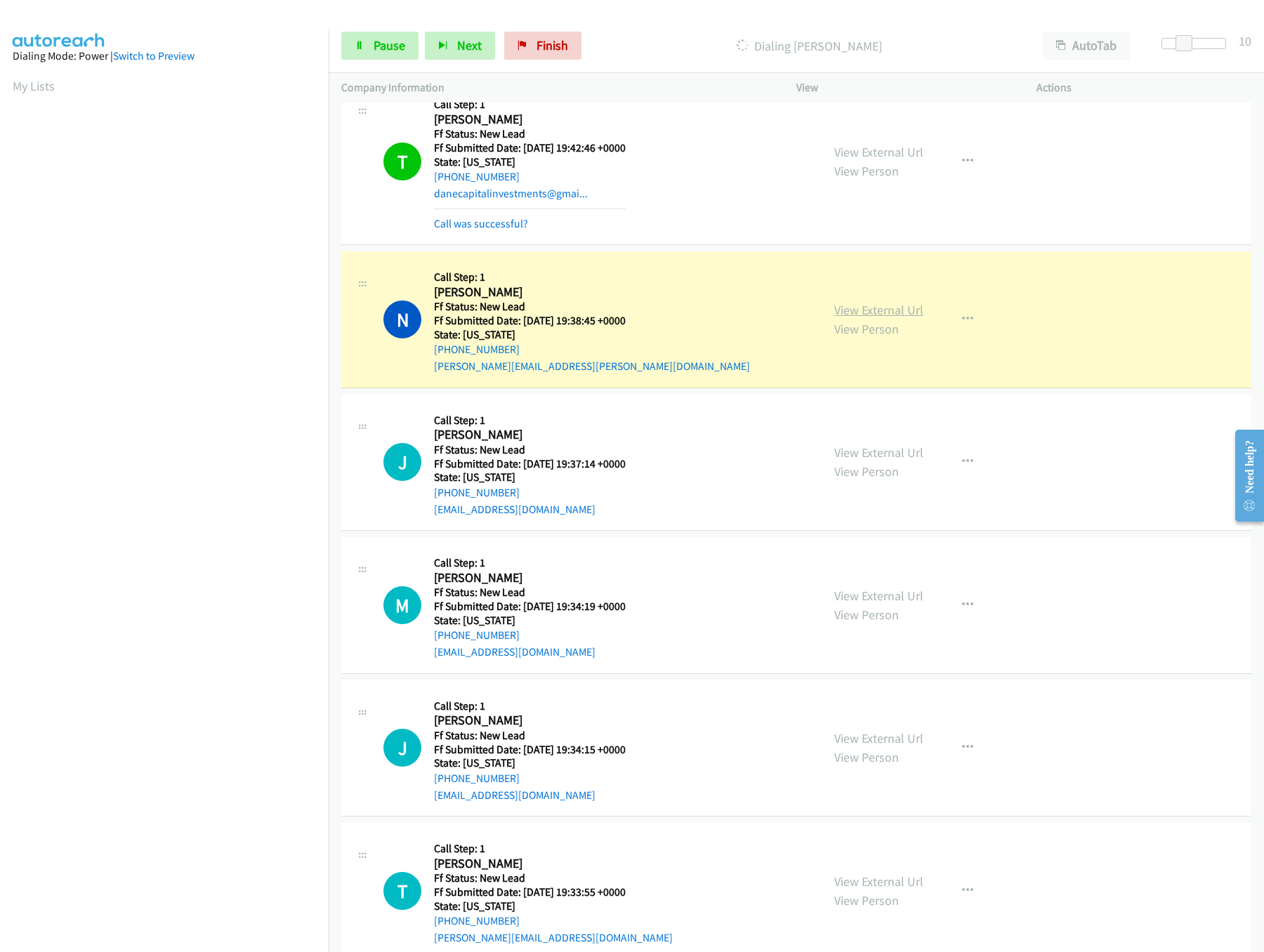
click at [900, 312] on link "View External Url" at bounding box center [879, 310] width 89 height 16
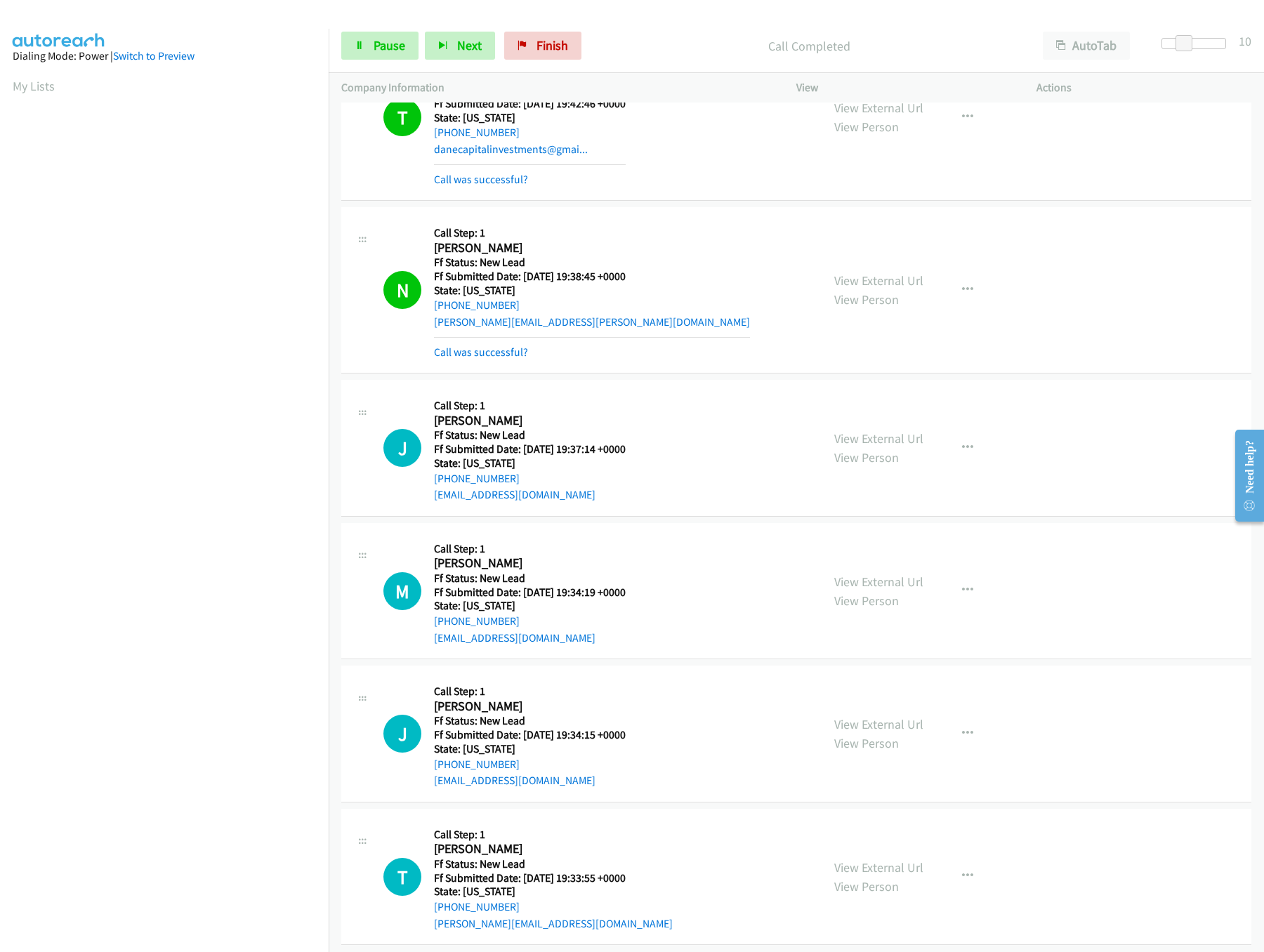
scroll to position [786, 0]
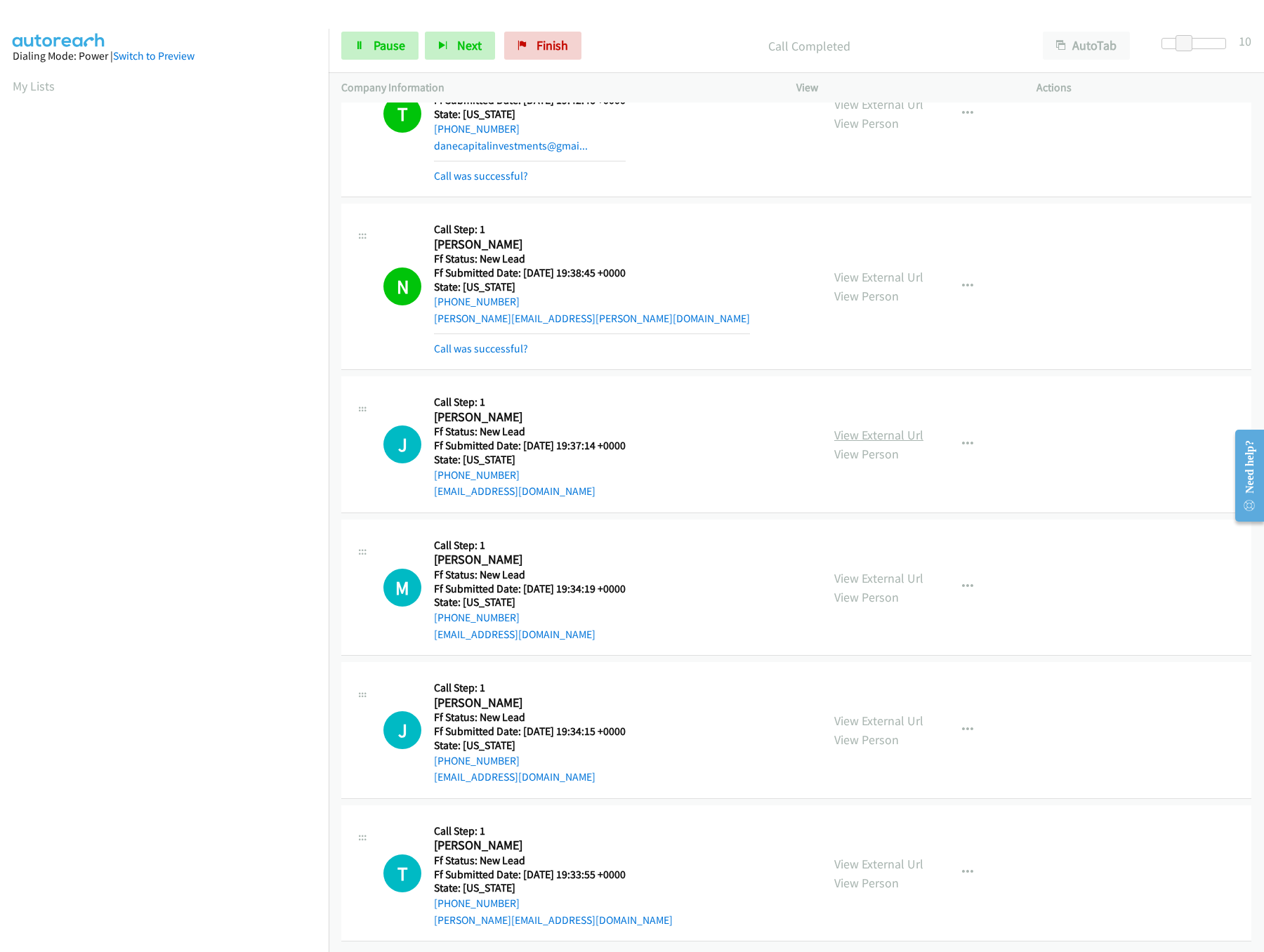
click at [896, 427] on link "View External Url" at bounding box center [879, 434] width 89 height 16
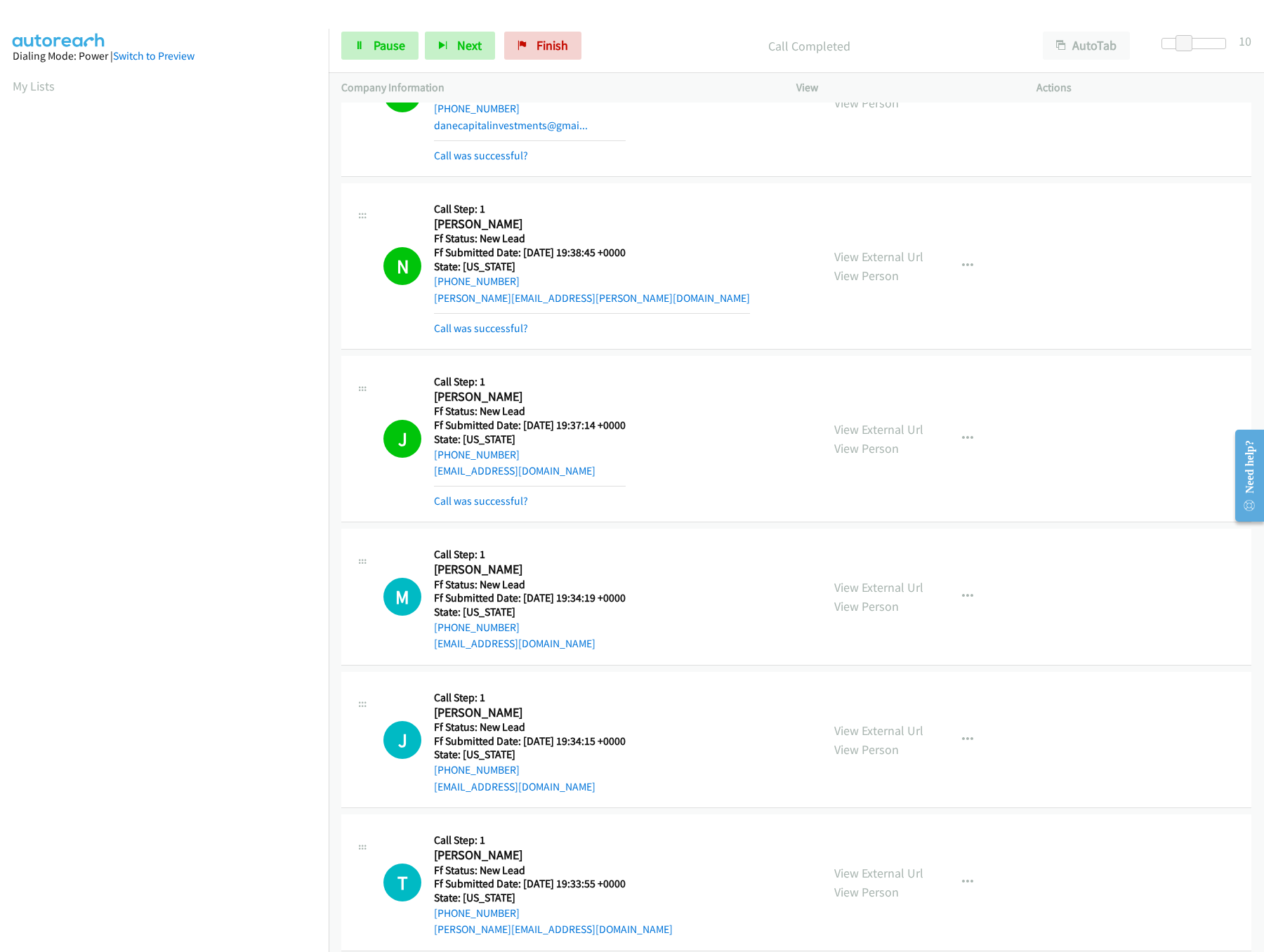
scroll to position [817, 0]
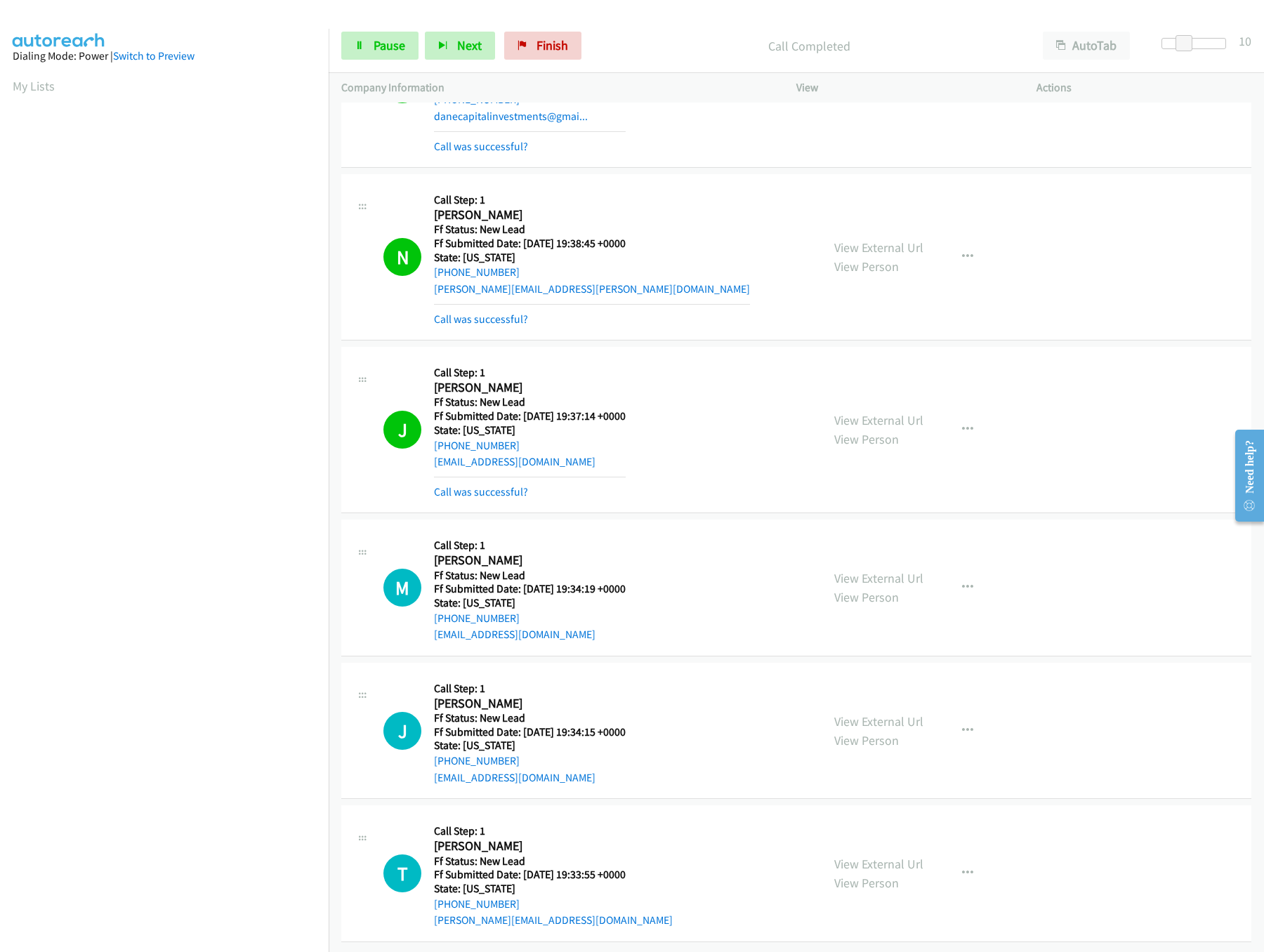
click at [861, 569] on div "View External Url View Person" at bounding box center [879, 587] width 89 height 38
click at [863, 570] on link "View External Url" at bounding box center [879, 578] width 89 height 16
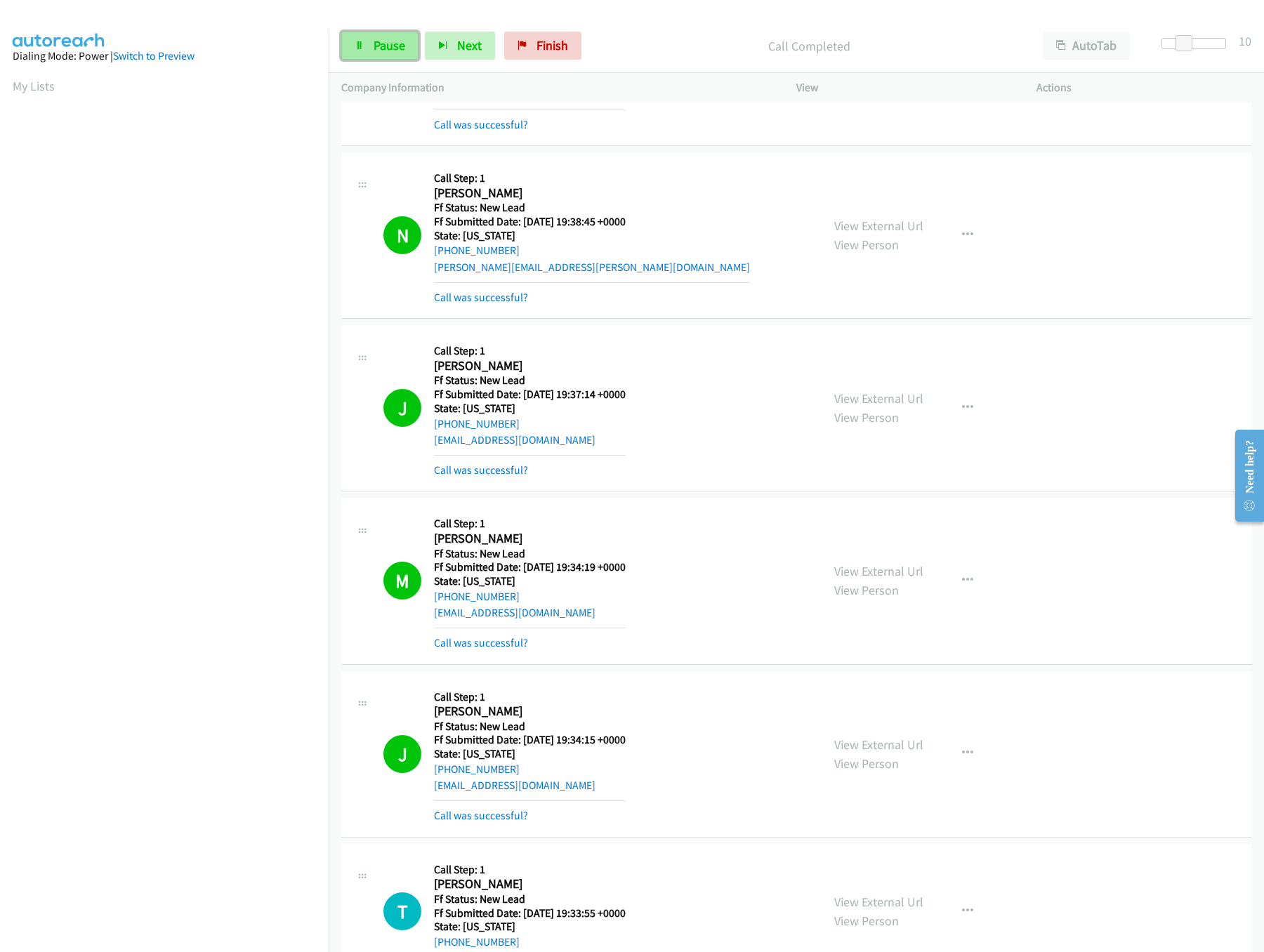
click at [388, 31] on link "Pause" at bounding box center [380, 45] width 77 height 28
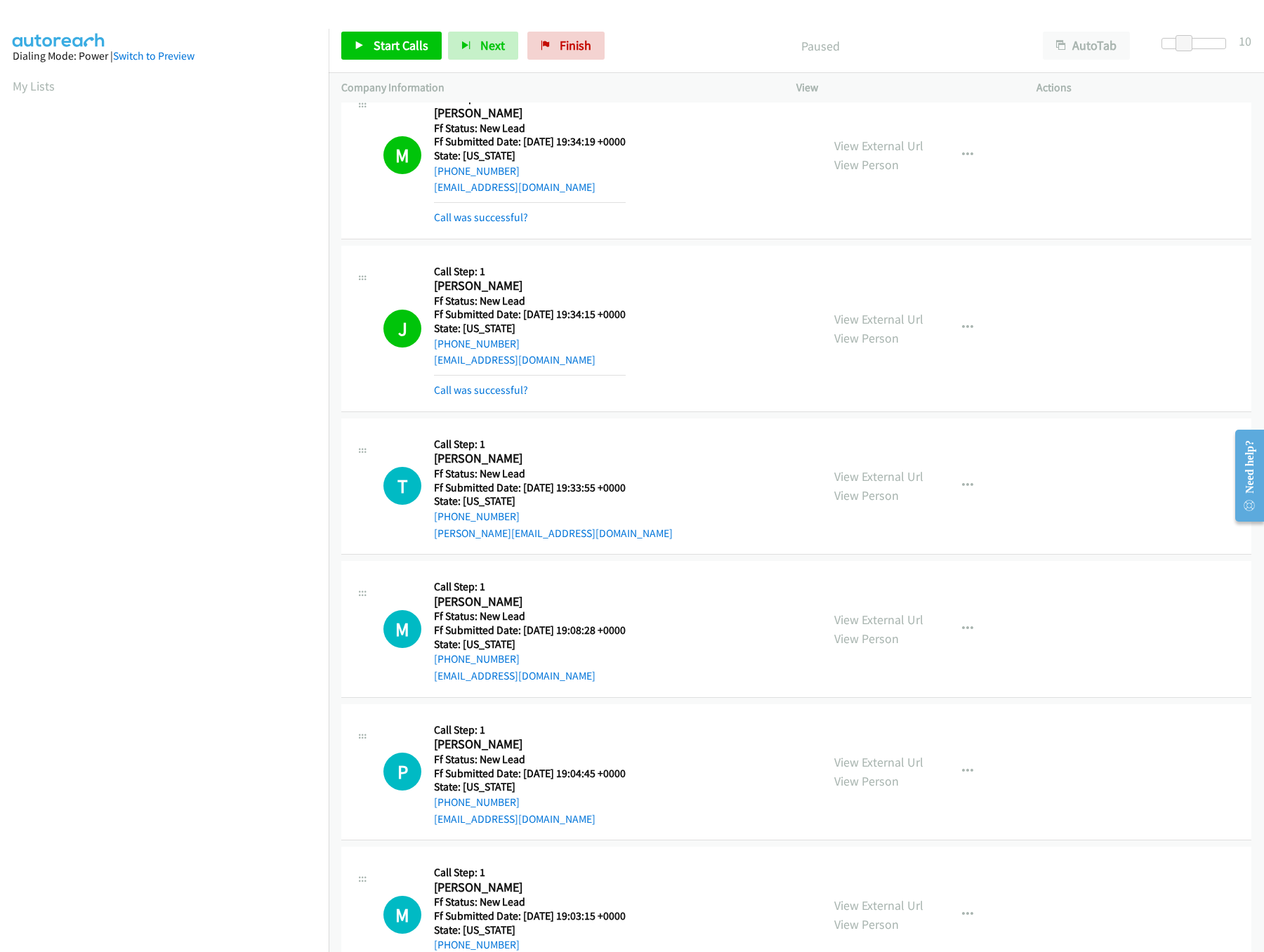
scroll to position [1306, 0]
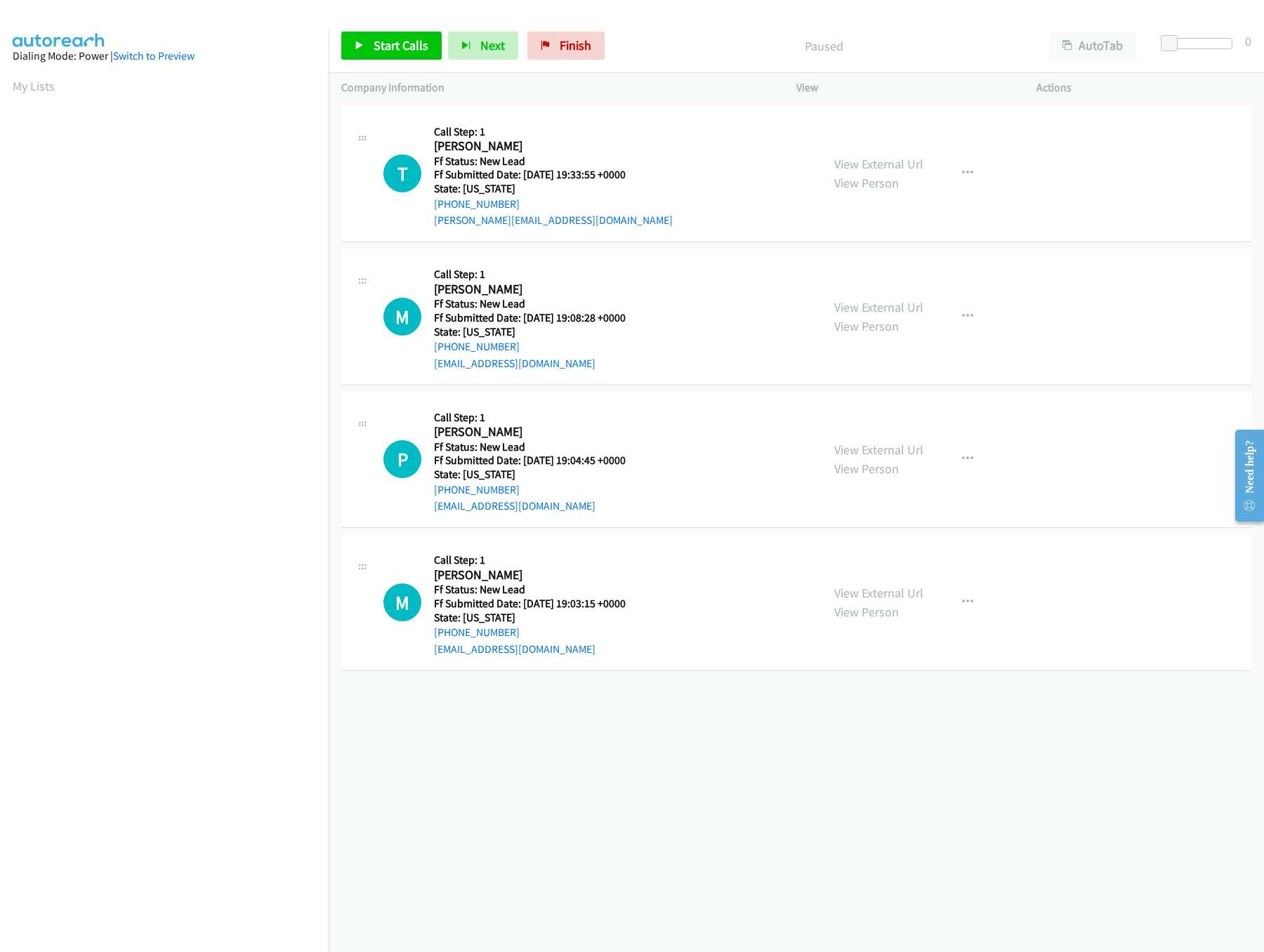
click at [652, 762] on div "[PHONE_NUMBER] Call failed - Please reload the list and try again The Callbar F…" at bounding box center [796, 527] width 935 height 849
click at [976, 759] on div "[PHONE_NUMBER] Call failed - Please reload the list and try again The Callbar F…" at bounding box center [796, 527] width 935 height 849
click at [851, 301] on link "View External Url" at bounding box center [879, 307] width 89 height 16
click at [886, 155] on div "View External Url View Person" at bounding box center [879, 173] width 89 height 38
click at [890, 170] on link "View External Url" at bounding box center [879, 163] width 89 height 16
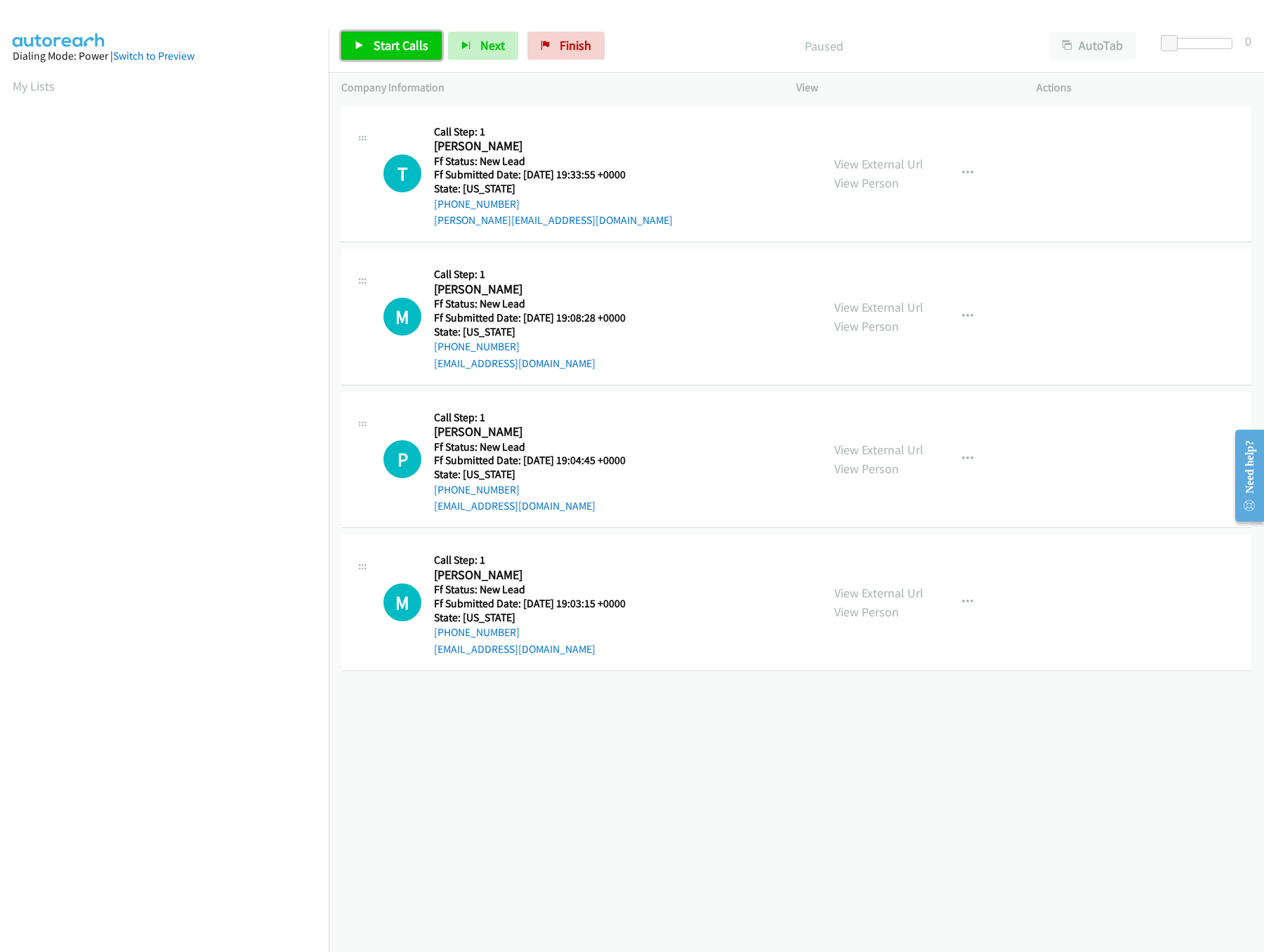
click at [381, 47] on span "Start Calls" at bounding box center [401, 45] width 55 height 16
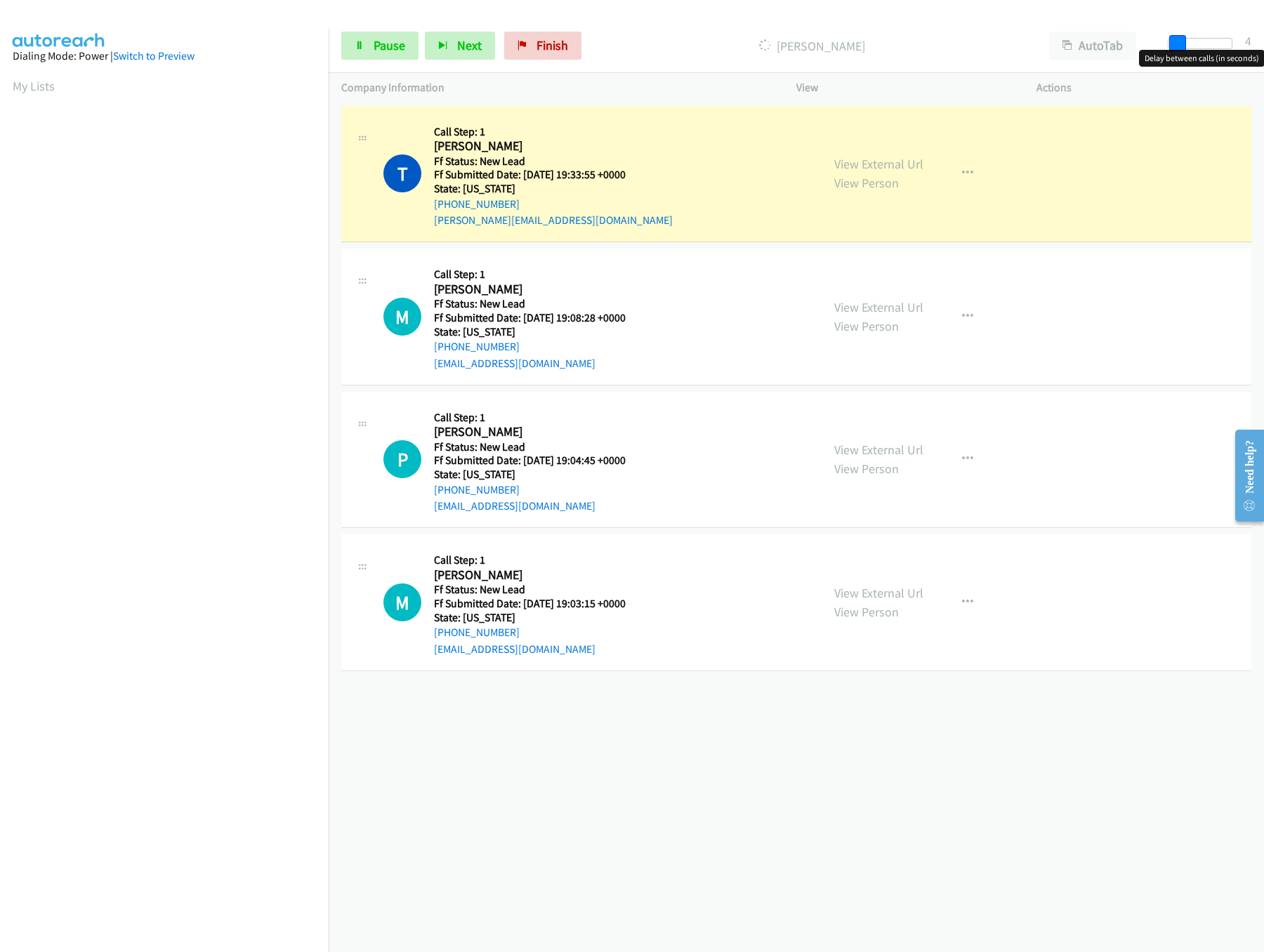
drag, startPoint x: 1160, startPoint y: 43, endPoint x: 1169, endPoint y: 43, distance: 9.0
click at [1169, 43] on span at bounding box center [1177, 43] width 17 height 17
click at [912, 452] on link "View External Url" at bounding box center [879, 449] width 89 height 16
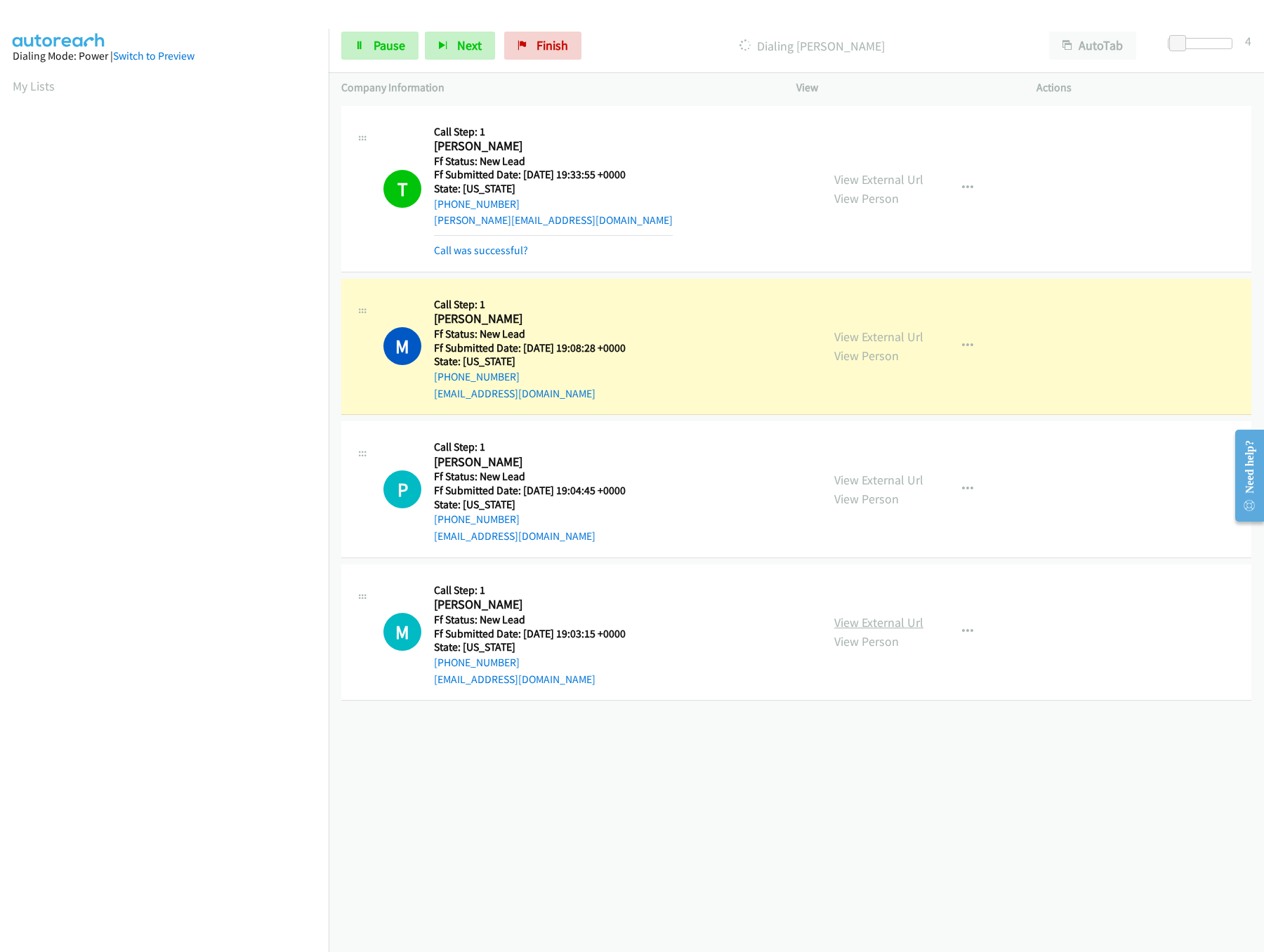
click at [881, 626] on link "View External Url" at bounding box center [879, 622] width 89 height 16
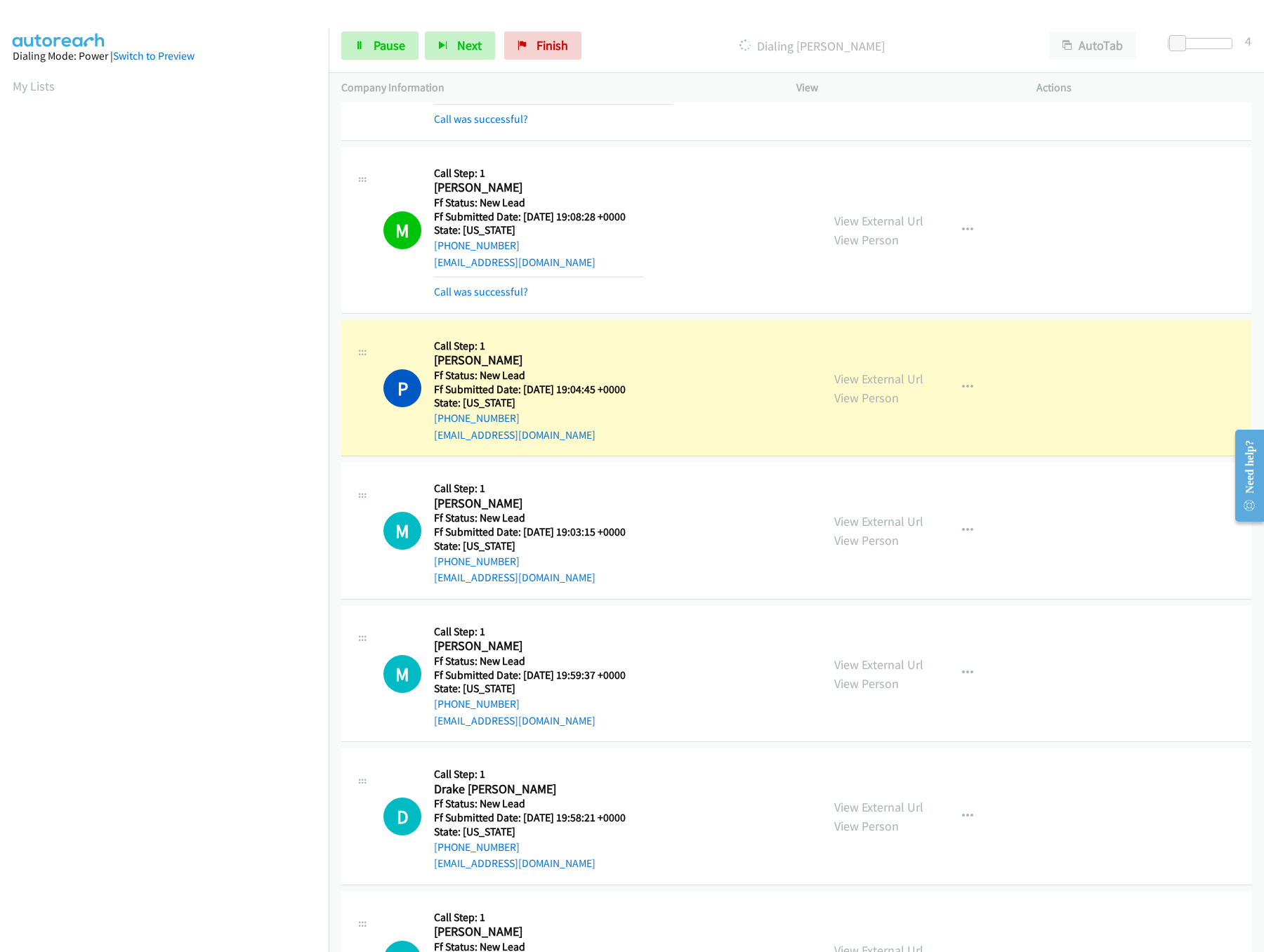
scroll to position [236, 0]
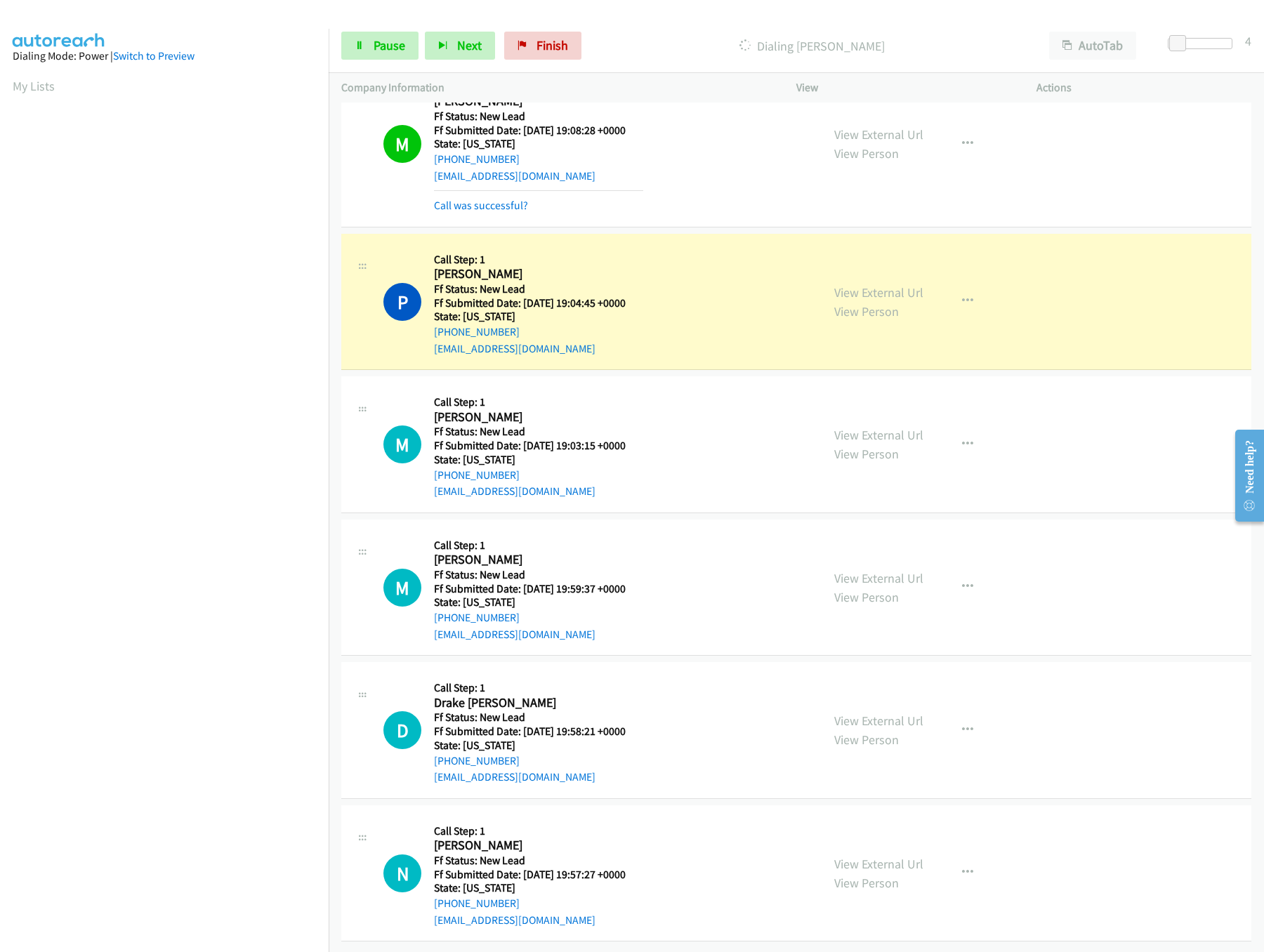
click at [915, 549] on div "View External Url View Person View External Url Email Schedule/Manage Callback …" at bounding box center [948, 587] width 253 height 111
click at [906, 570] on link "View External Url" at bounding box center [879, 578] width 89 height 16
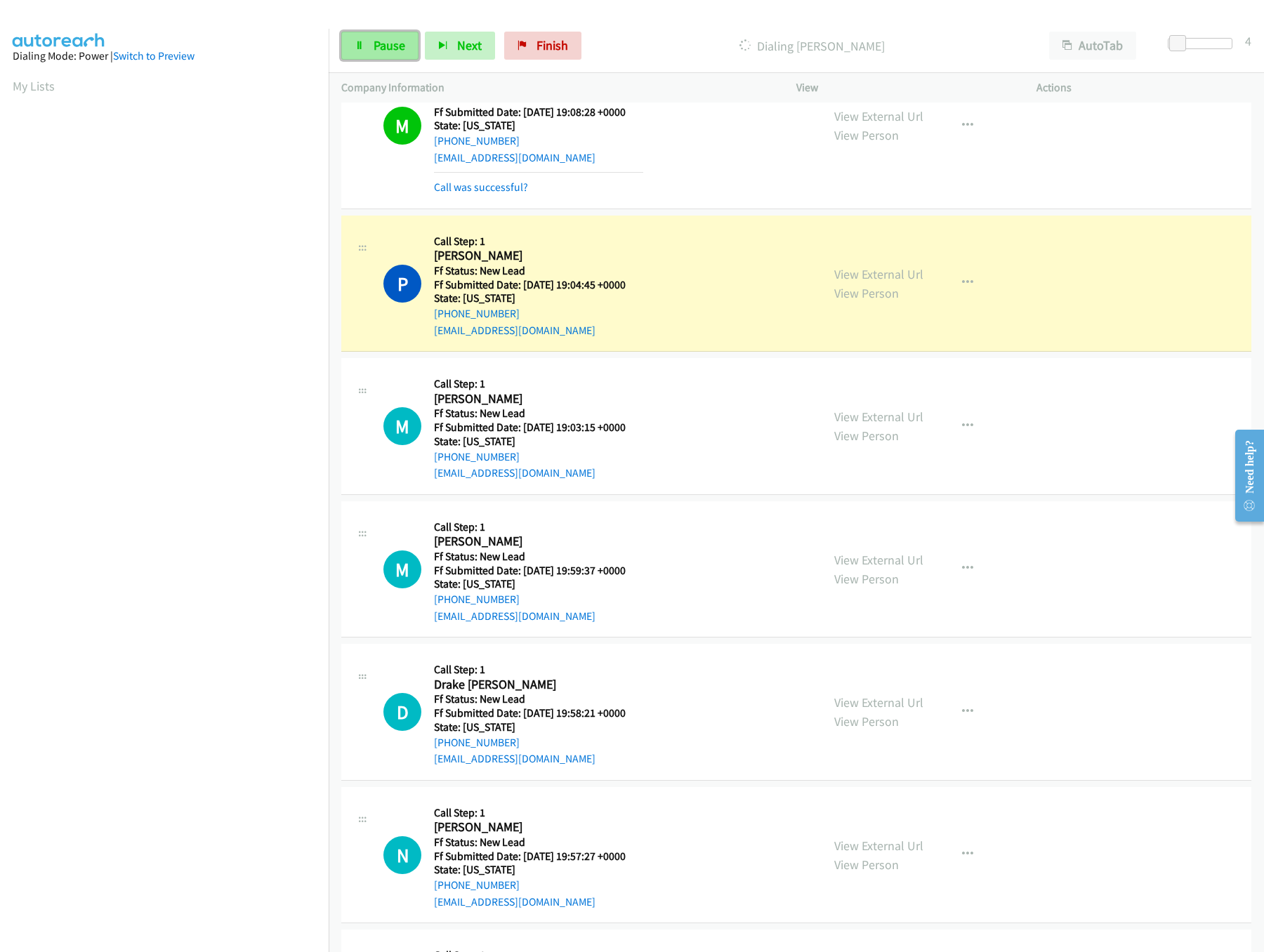
click at [367, 38] on link "Pause" at bounding box center [380, 45] width 77 height 28
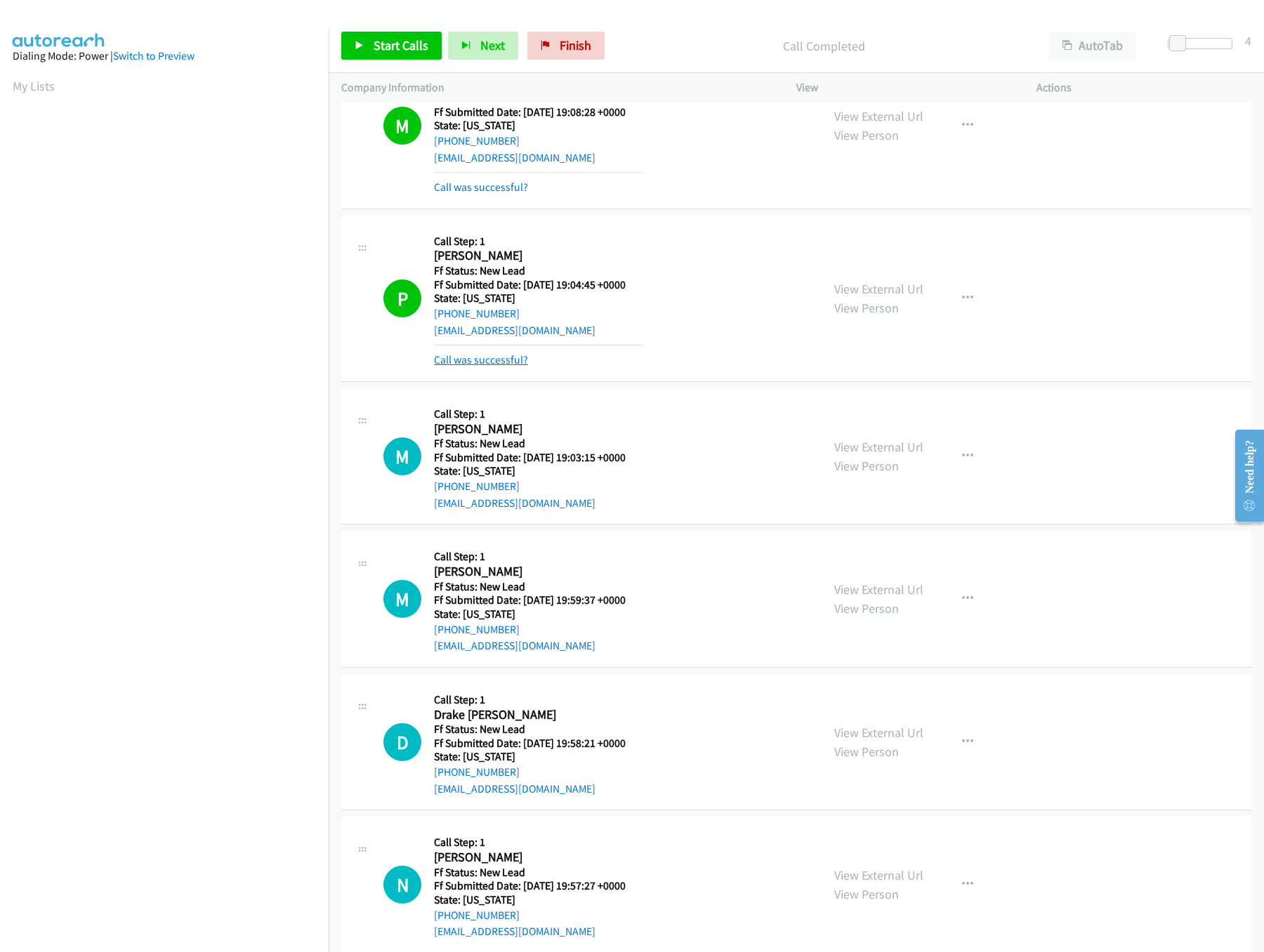
click at [498, 364] on link "Call was successful?" at bounding box center [481, 359] width 94 height 13
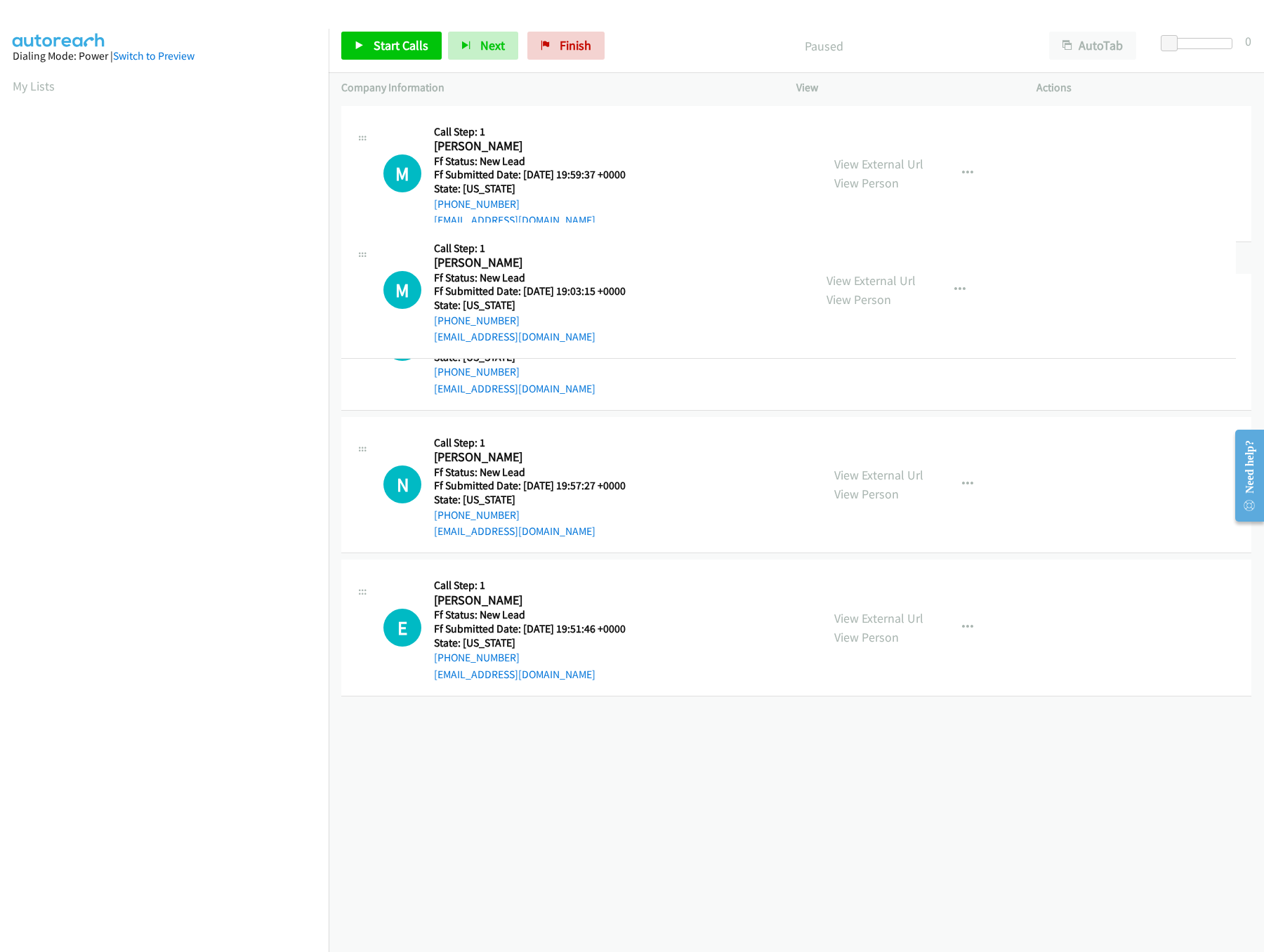
drag, startPoint x: 614, startPoint y: 769, endPoint x: 691, endPoint y: 40, distance: 733.1
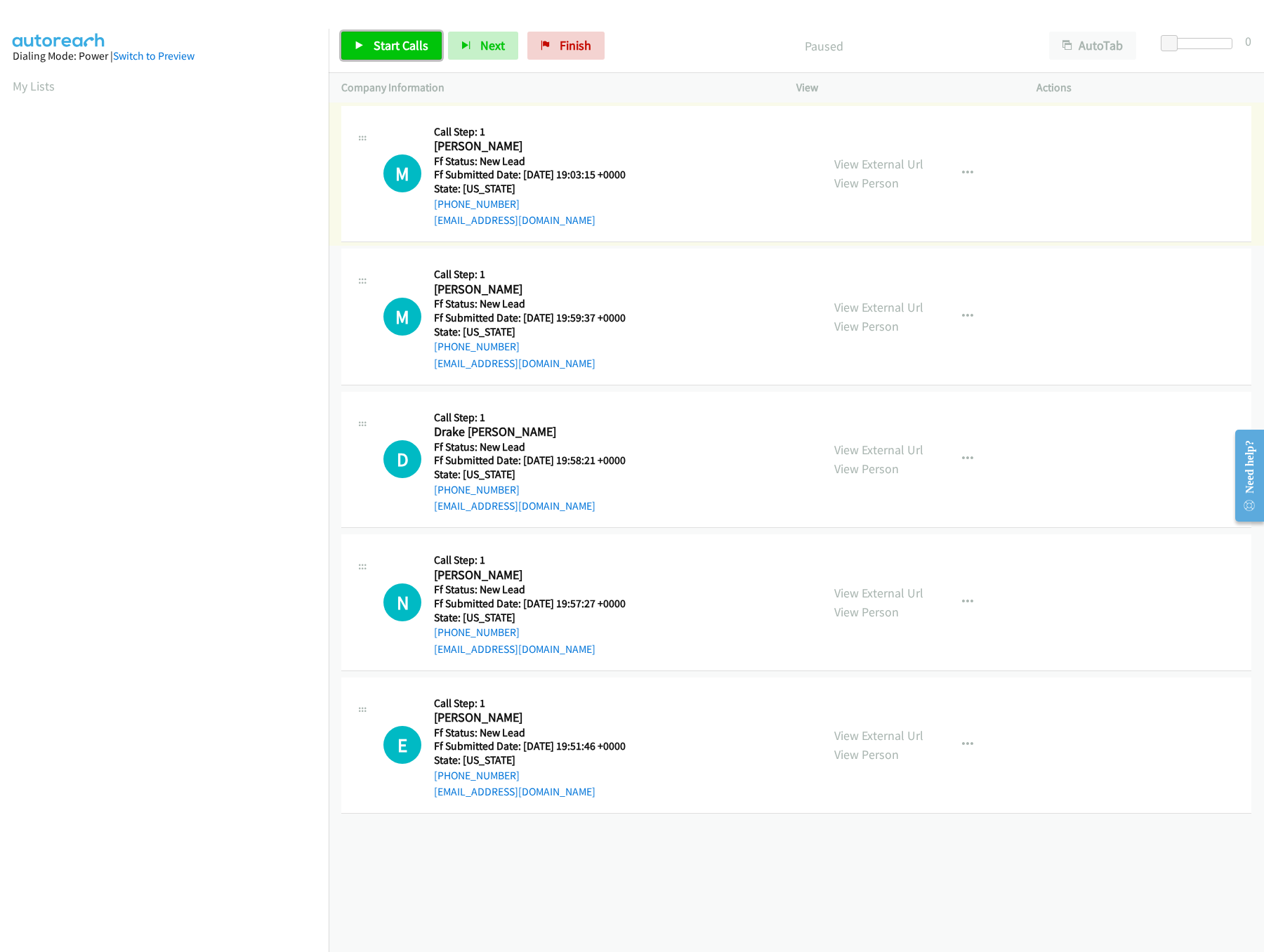
click at [375, 58] on link "Start Calls" at bounding box center [391, 45] width 100 height 28
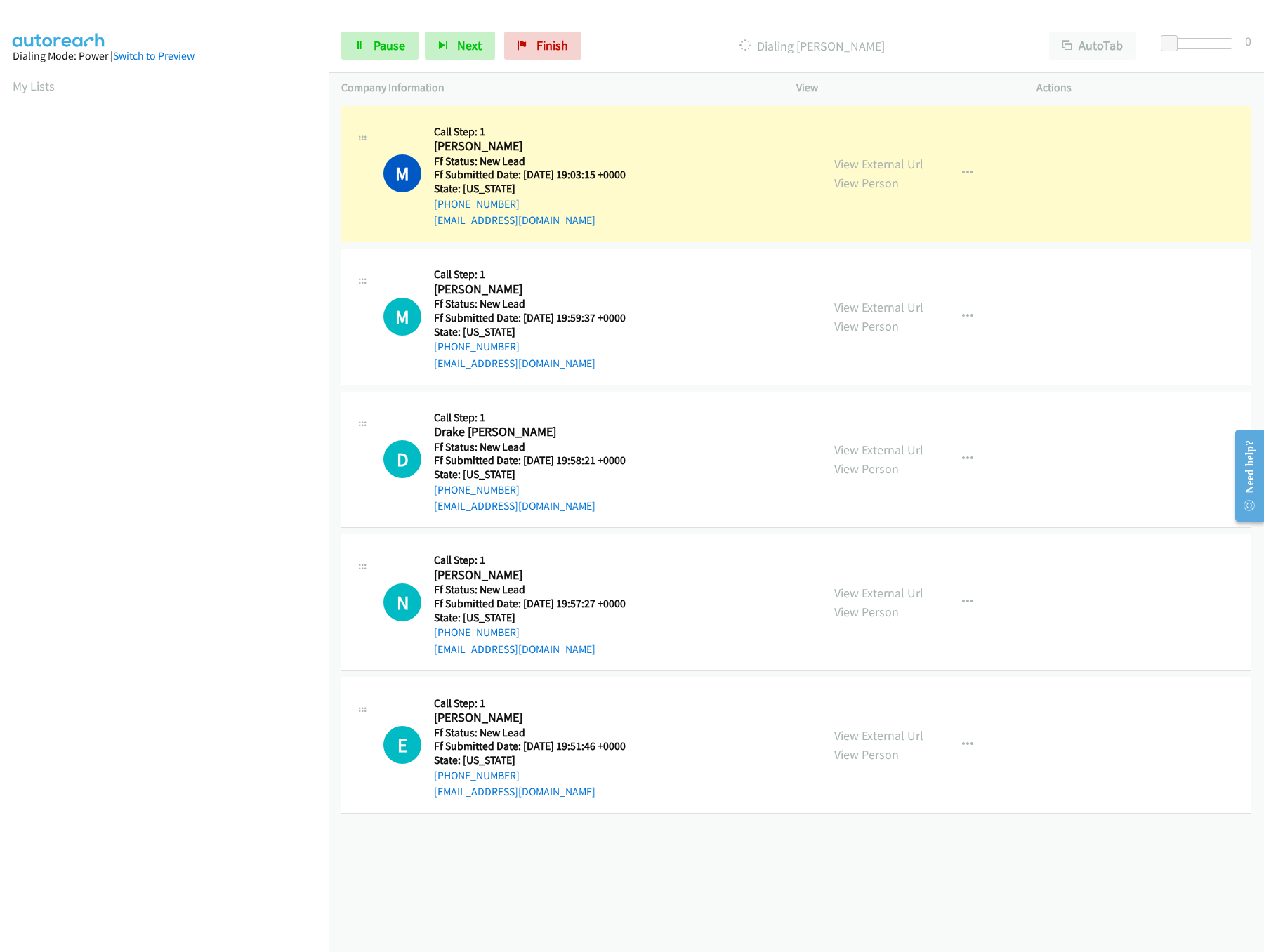
click at [557, 842] on div "+1 415-964-1034 Call failed - Please reload the list and try again The Callbar …" at bounding box center [796, 527] width 935 height 849
click at [359, 50] on link "Pause" at bounding box center [380, 45] width 77 height 28
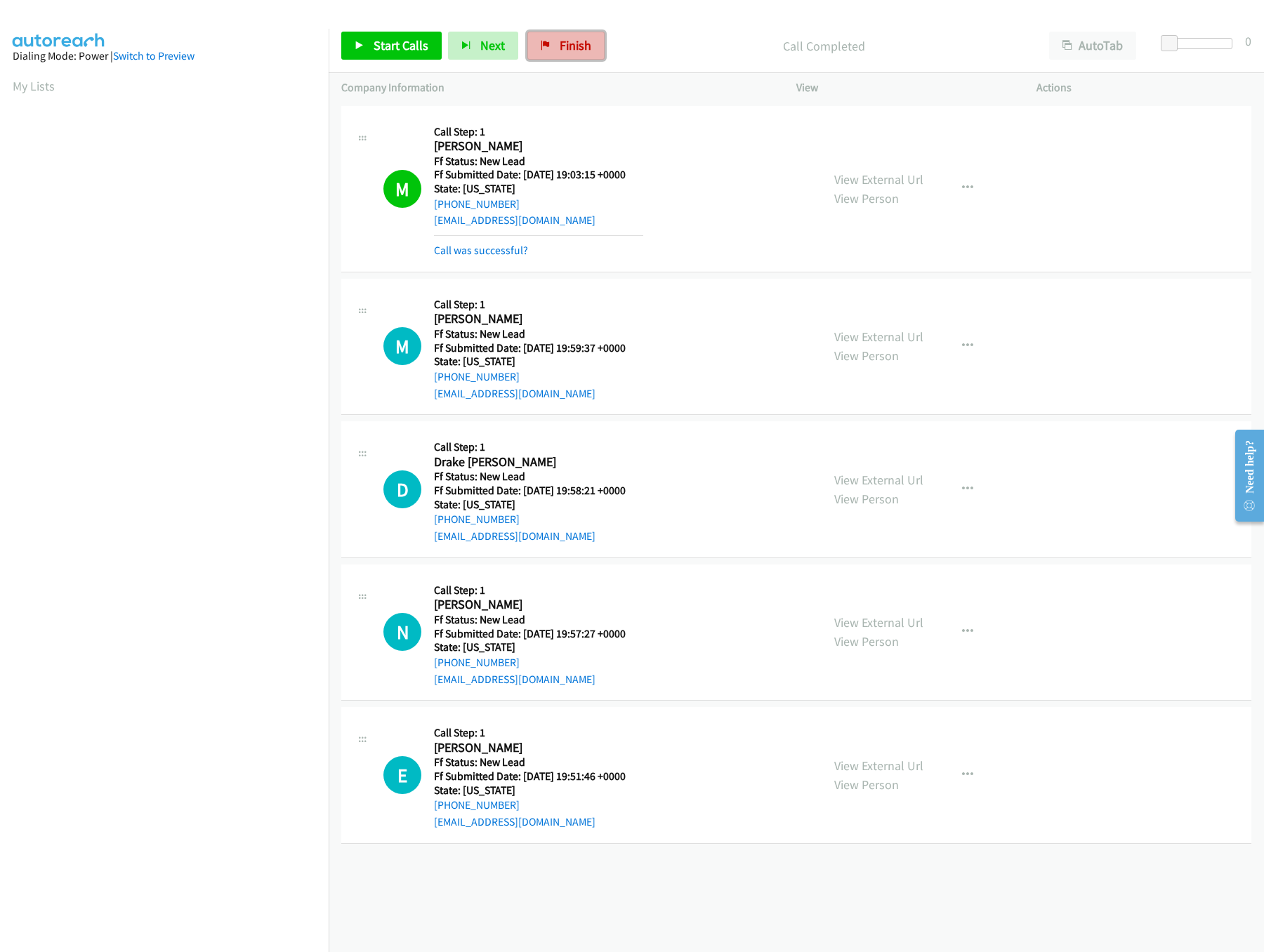
click at [578, 44] on span "Finish" at bounding box center [575, 45] width 31 height 16
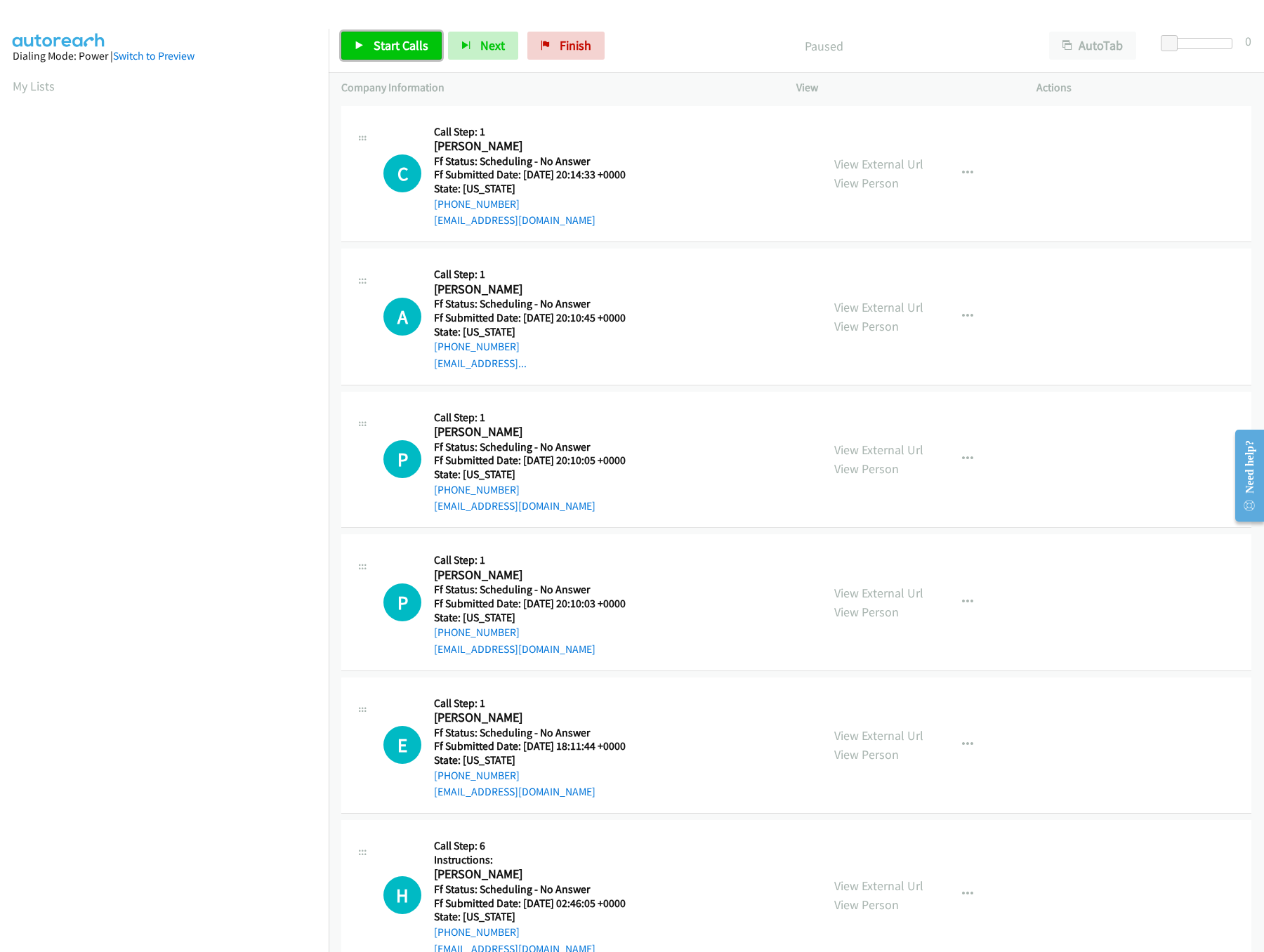
click at [376, 40] on span "Start Calls" at bounding box center [401, 45] width 55 height 16
click at [866, 165] on link "View External Url" at bounding box center [879, 163] width 89 height 16
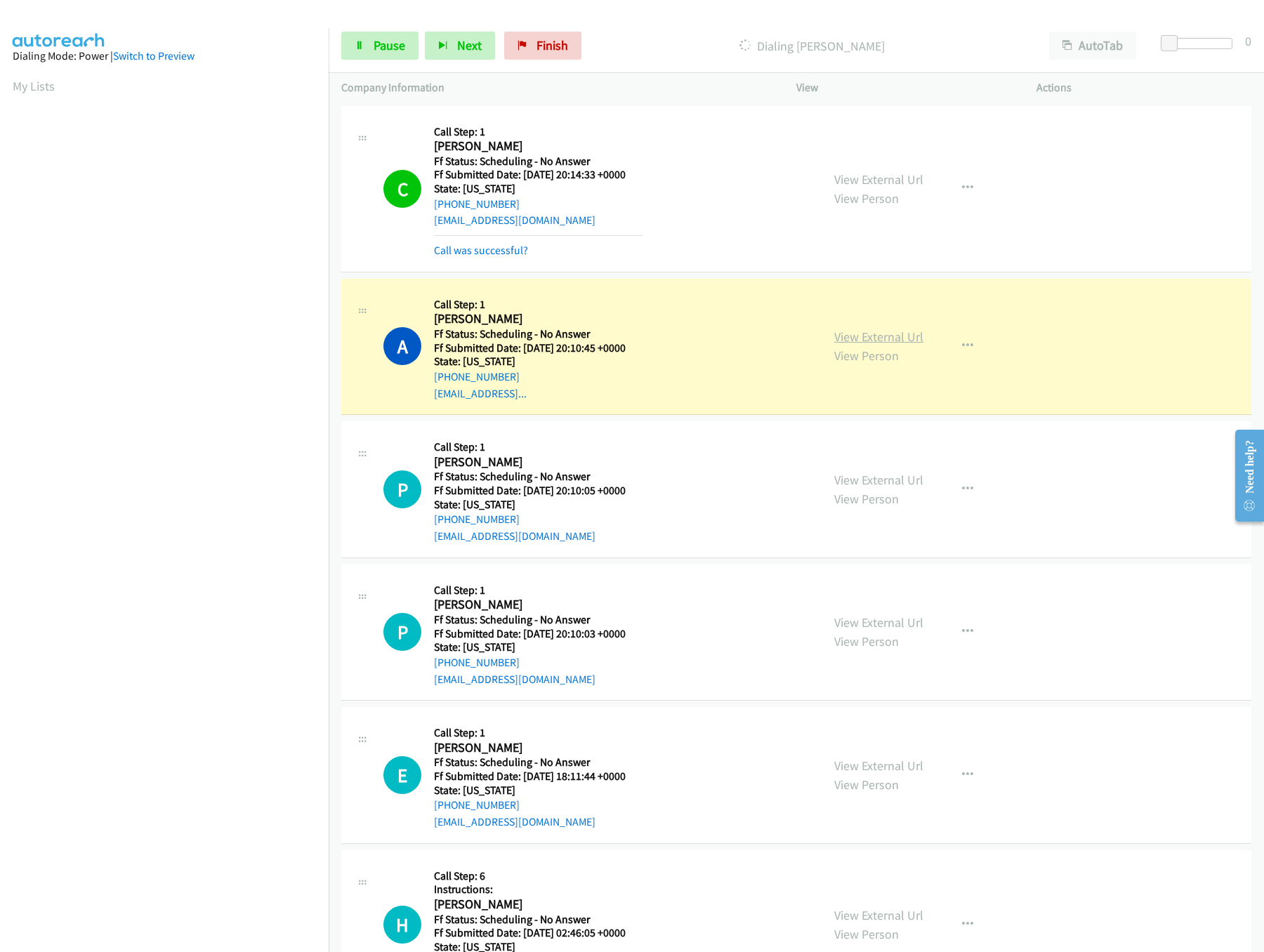
click at [901, 333] on link "View External Url" at bounding box center [879, 337] width 89 height 16
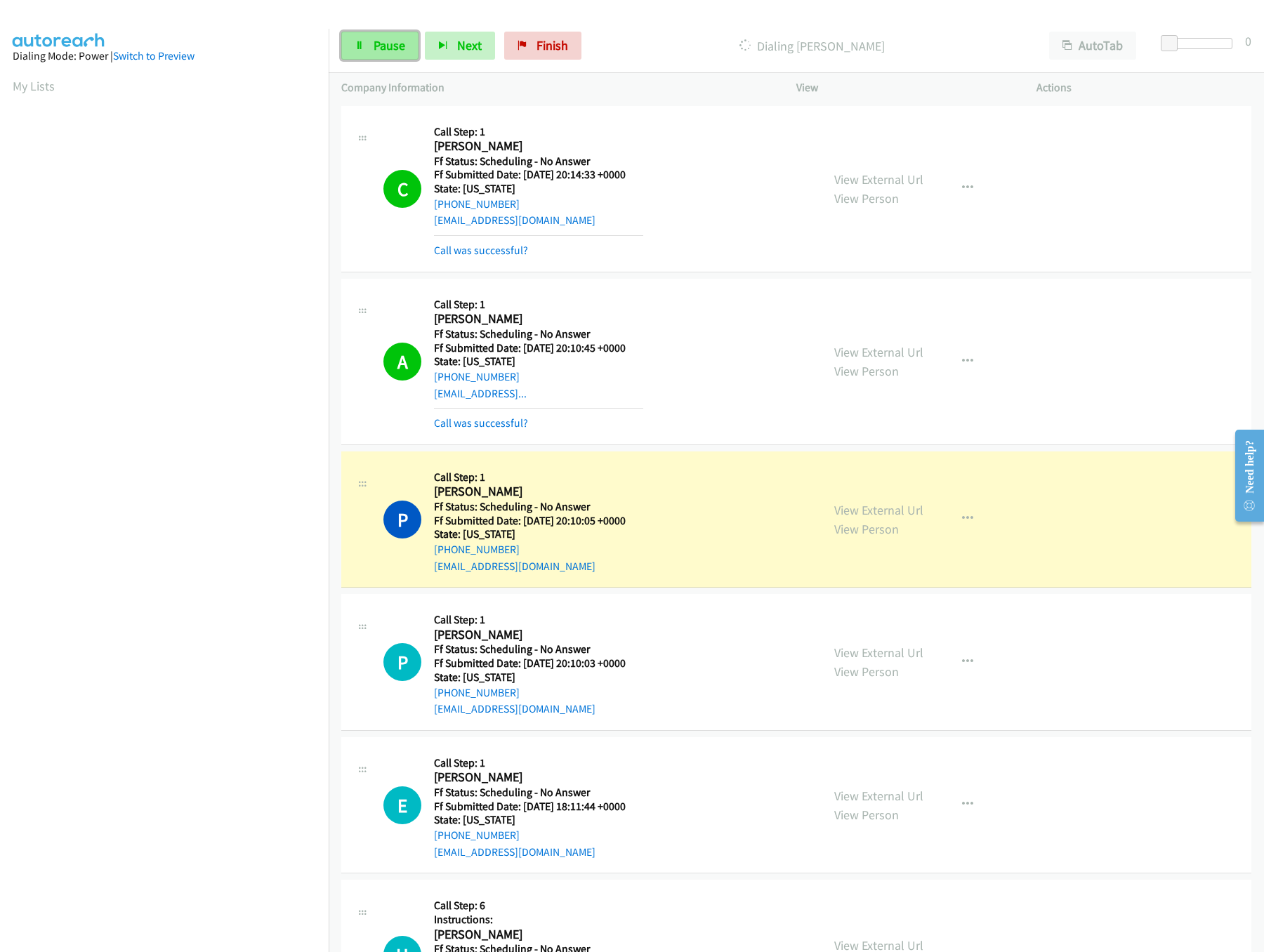
click at [374, 38] on span "Pause" at bounding box center [389, 45] width 31 height 16
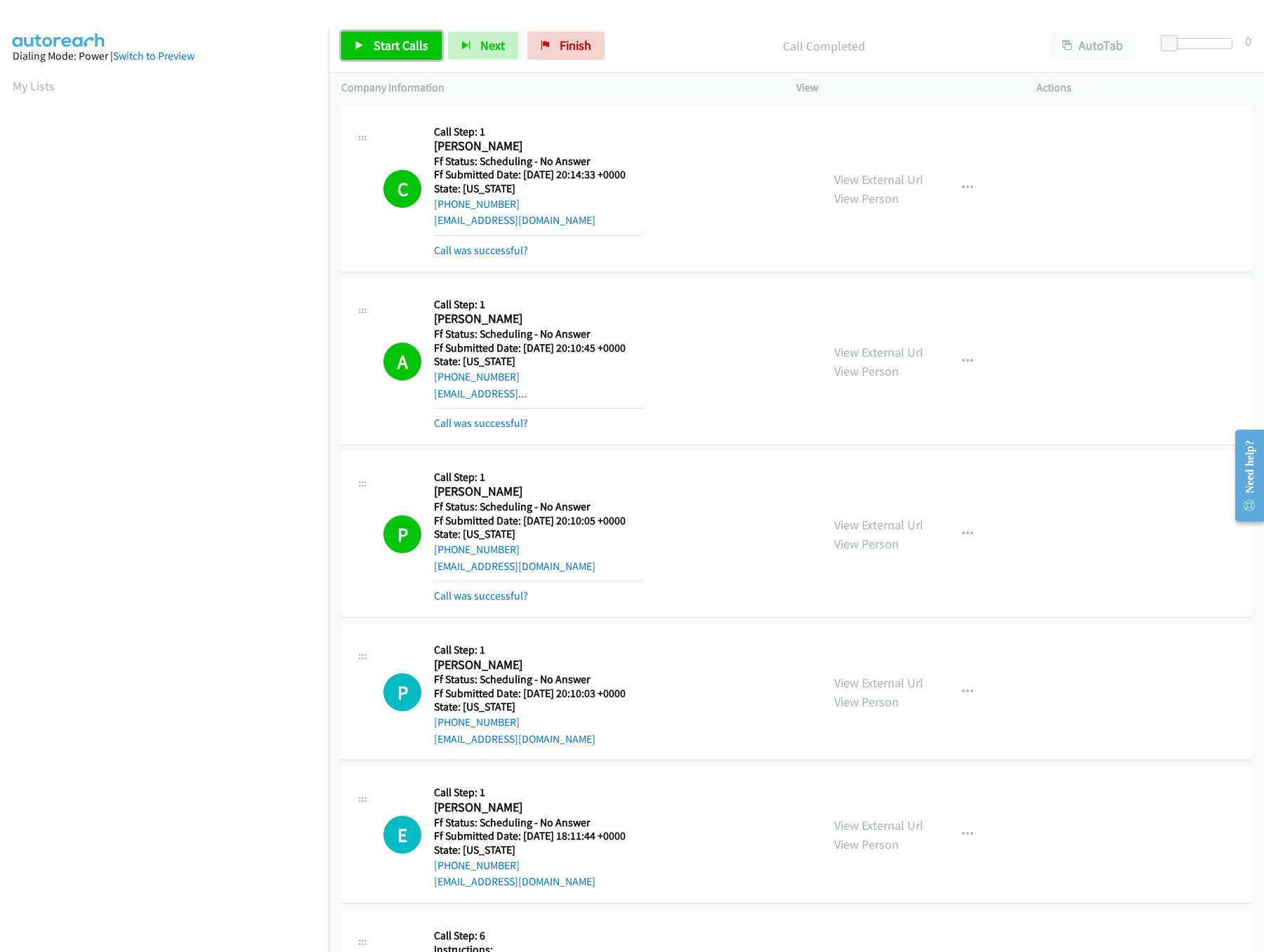
click at [382, 32] on link "Start Calls" at bounding box center [391, 45] width 100 height 28
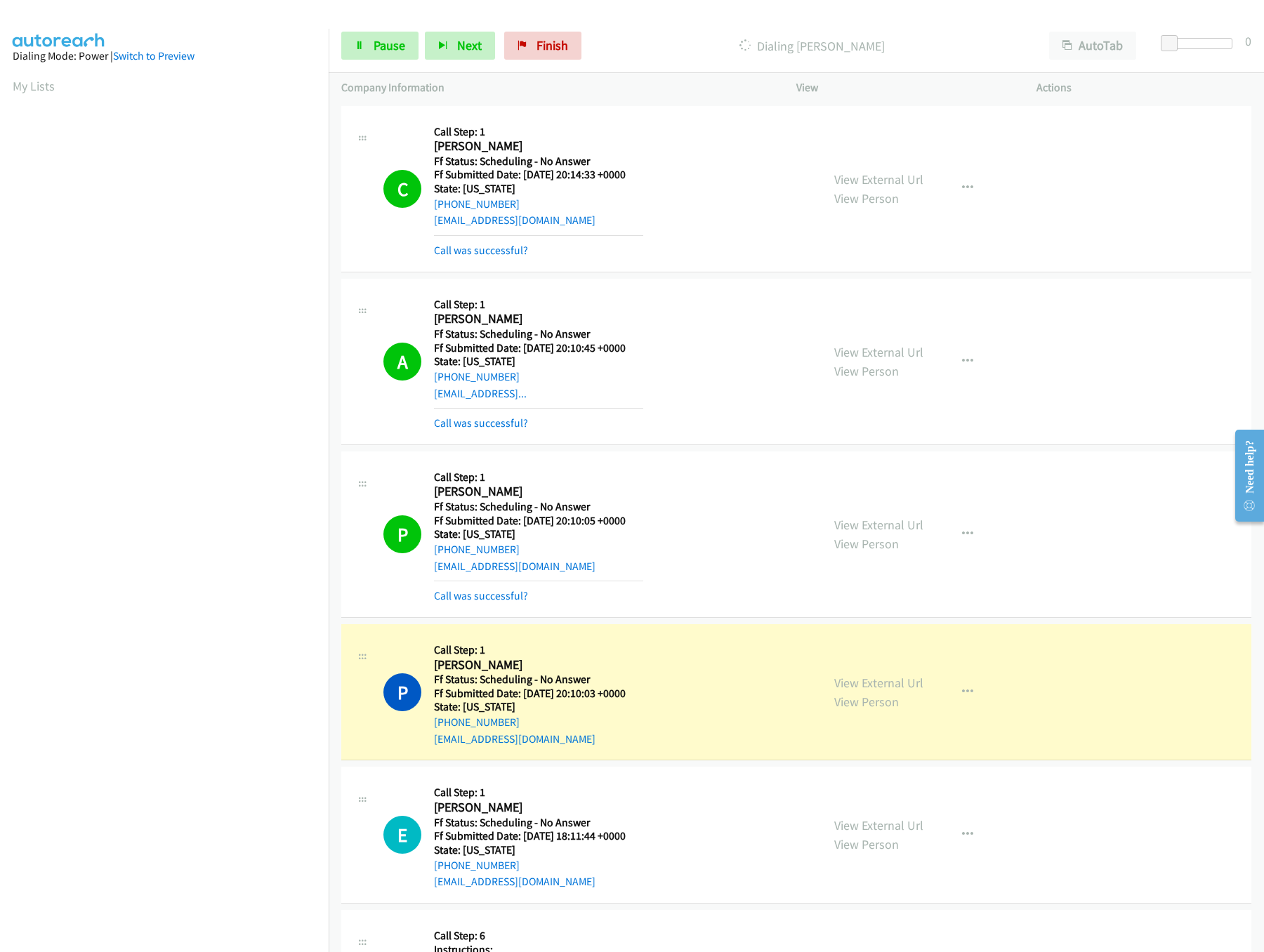
scroll to position [421, 0]
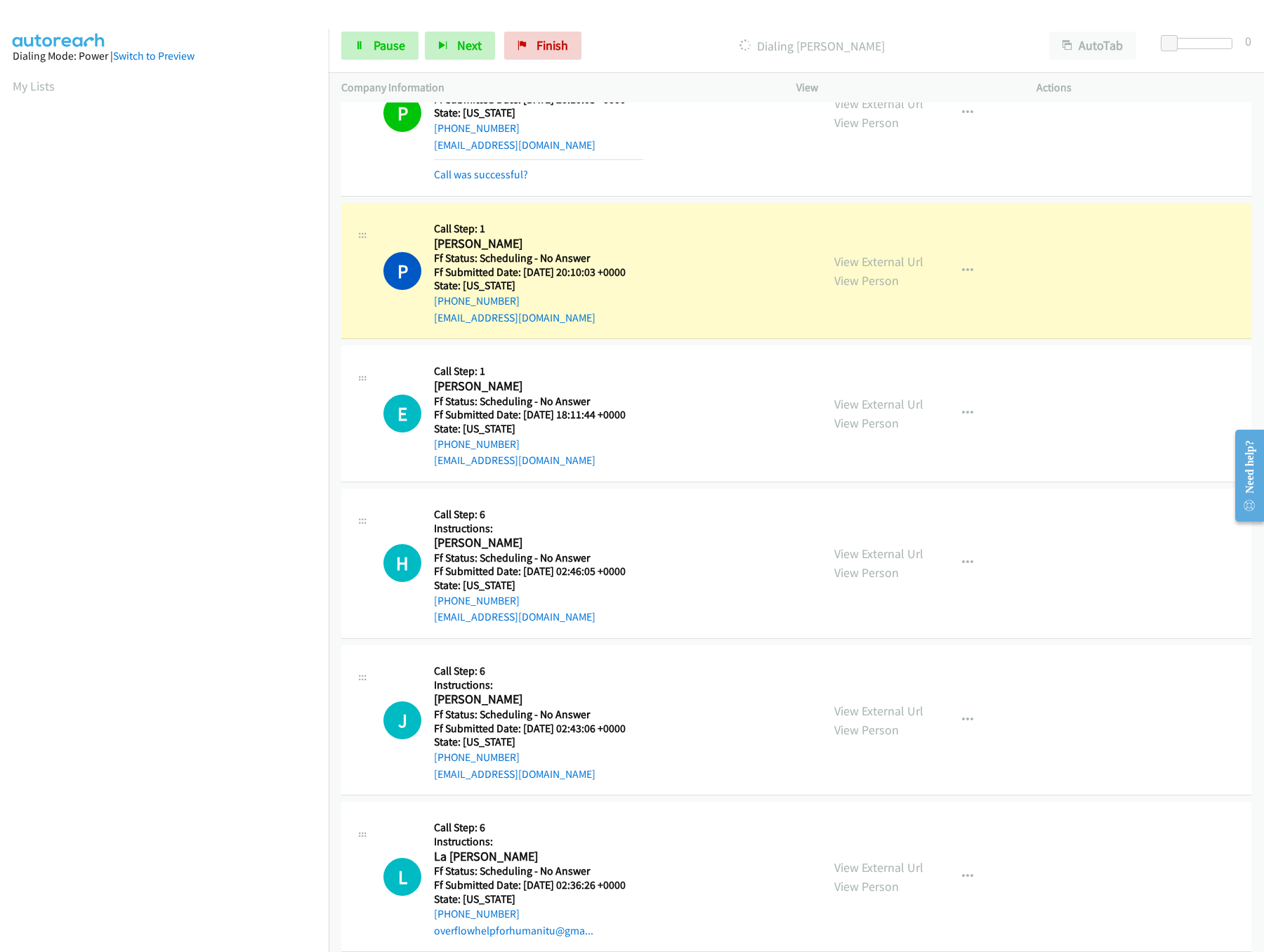
click at [925, 251] on div "View External Url View Person View External Url Email Schedule/Manage Callback …" at bounding box center [948, 271] width 253 height 111
click at [918, 253] on div "View External Url View Person View External Url Email Schedule/Manage Callback …" at bounding box center [948, 271] width 253 height 111
click at [908, 268] on link "View External Url" at bounding box center [879, 261] width 89 height 16
click at [906, 395] on div "View External Url View Person View External Url Email Schedule/Manage Callback …" at bounding box center [948, 413] width 253 height 111
click at [898, 405] on link "View External Url" at bounding box center [879, 404] width 89 height 16
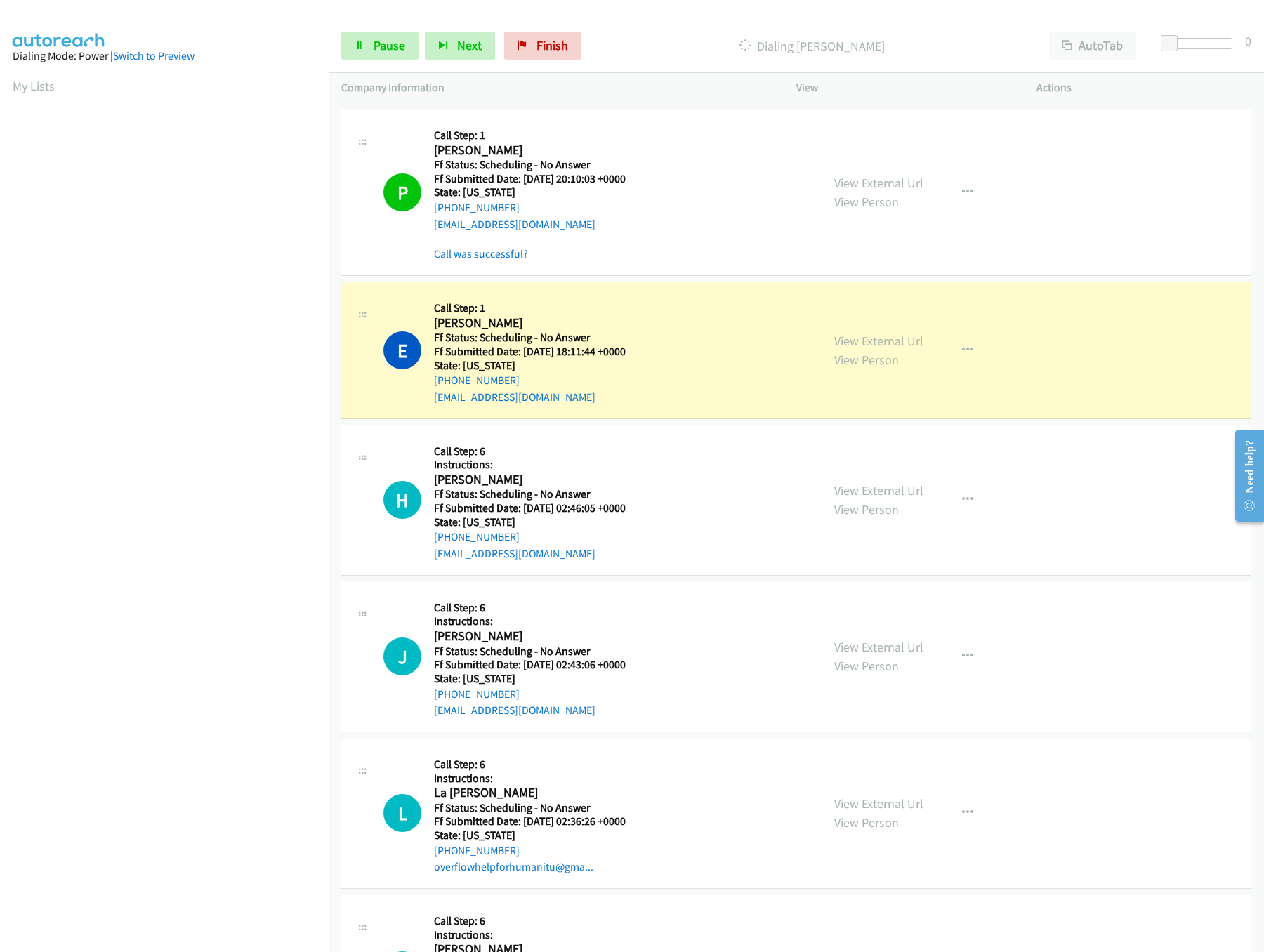
scroll to position [561, 0]
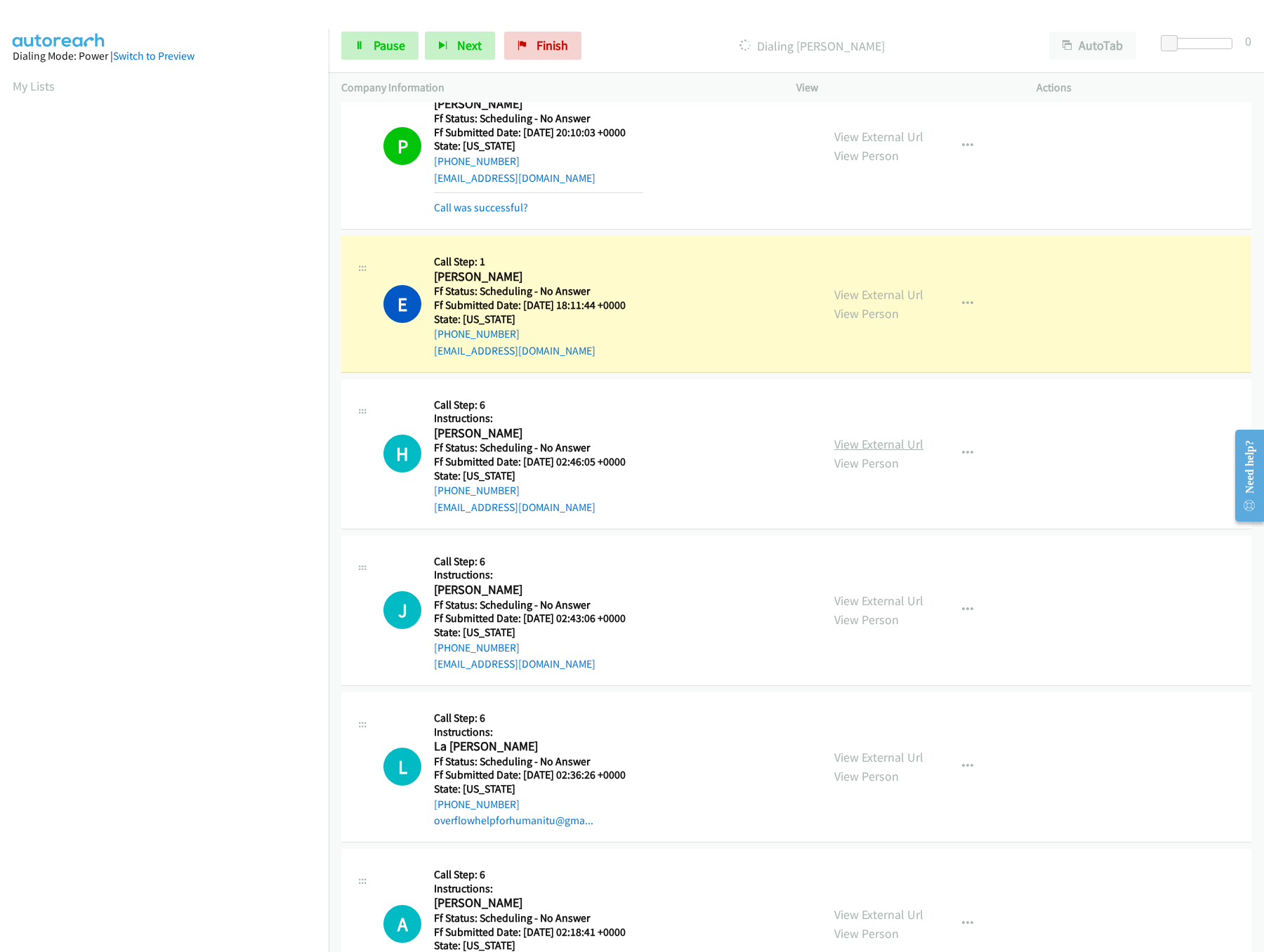
click at [891, 451] on link "View External Url" at bounding box center [879, 444] width 89 height 16
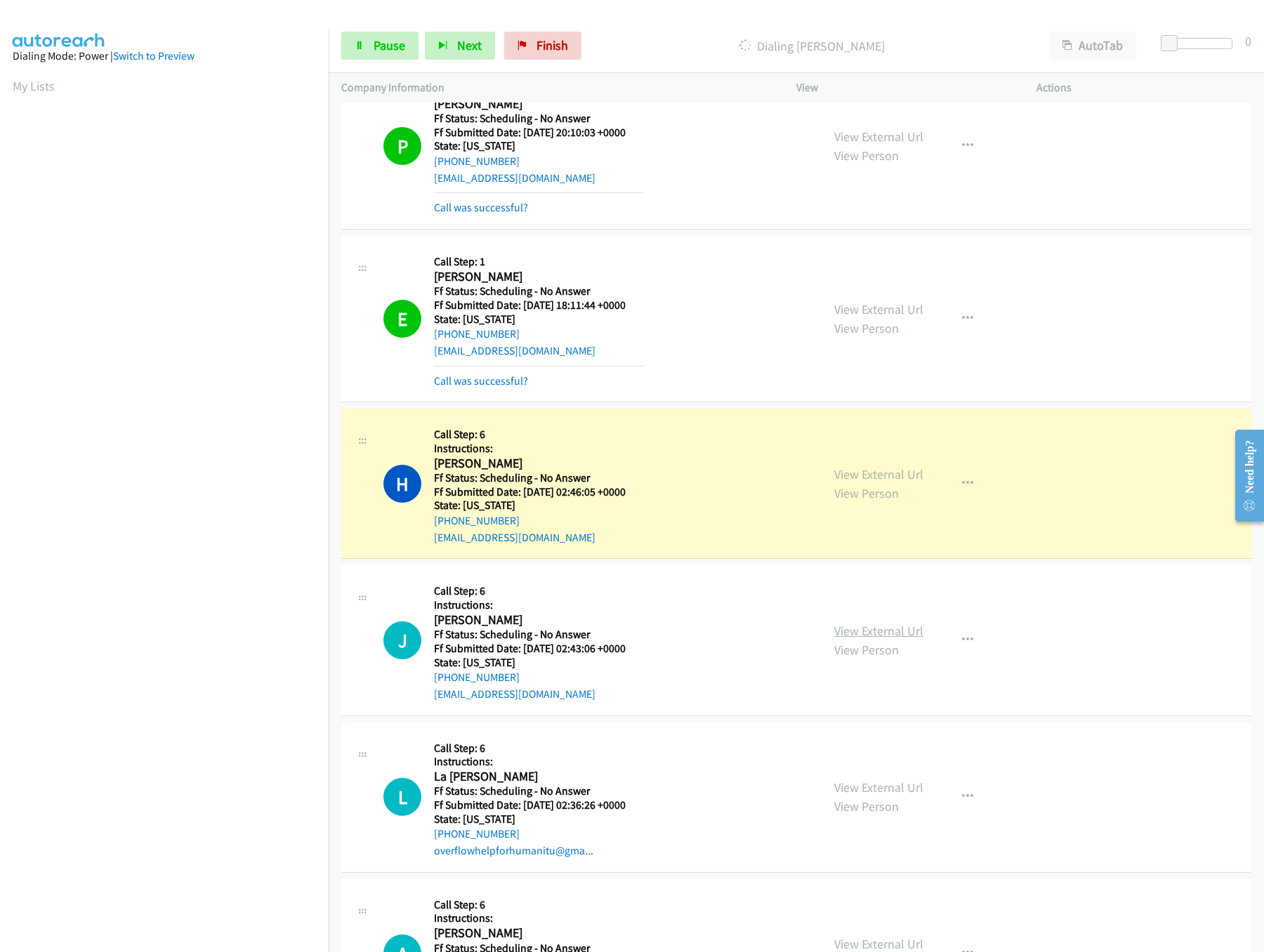
click at [868, 628] on link "View External Url" at bounding box center [879, 630] width 89 height 16
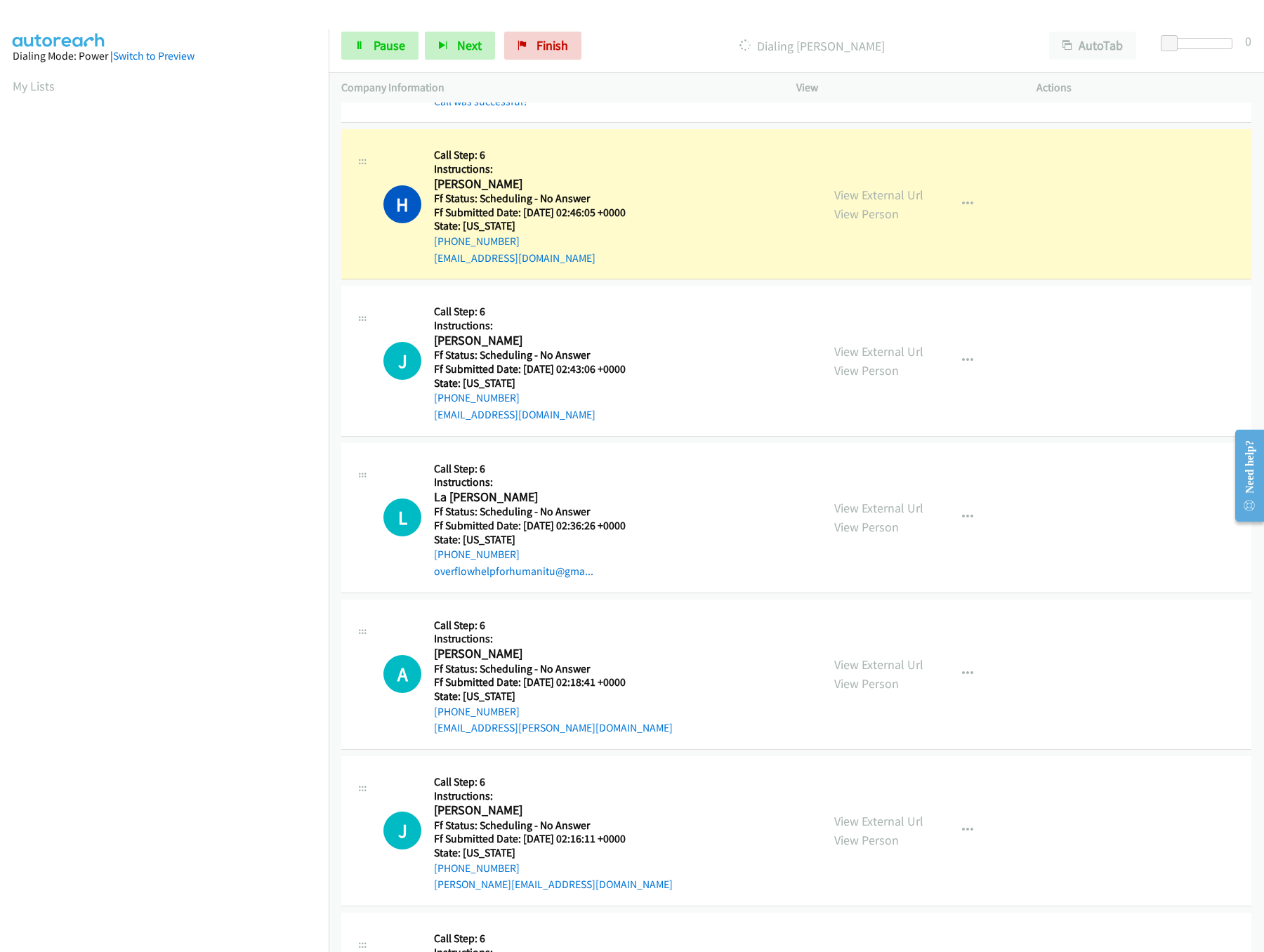
scroll to position [842, 0]
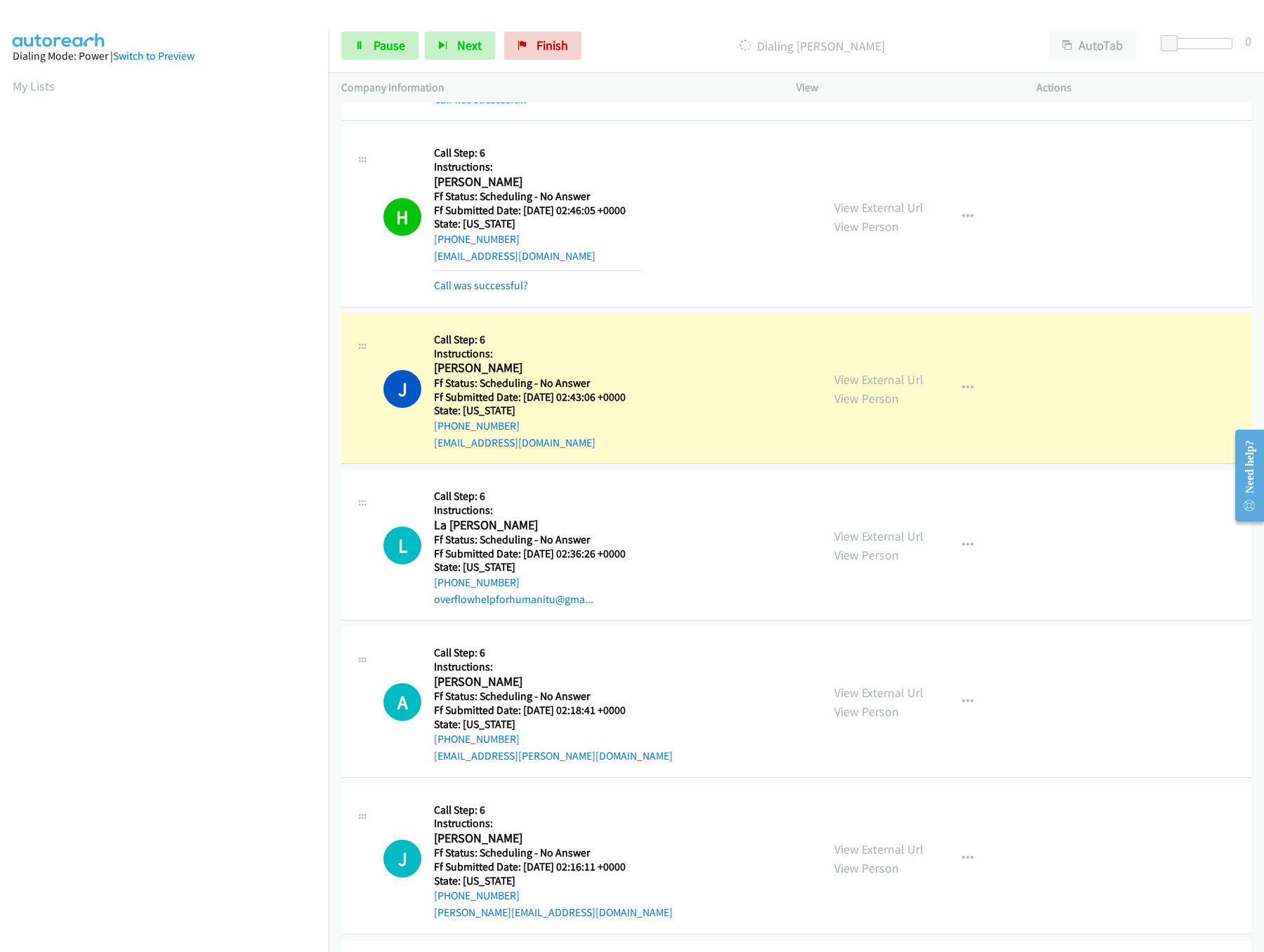
click at [647, 323] on div "J Callback Scheduled Call Step: 6 Instructions: Jeffrey Hawkins America/New_Yor…" at bounding box center [796, 389] width 910 height 151
click at [894, 537] on link "View External Url" at bounding box center [879, 536] width 89 height 16
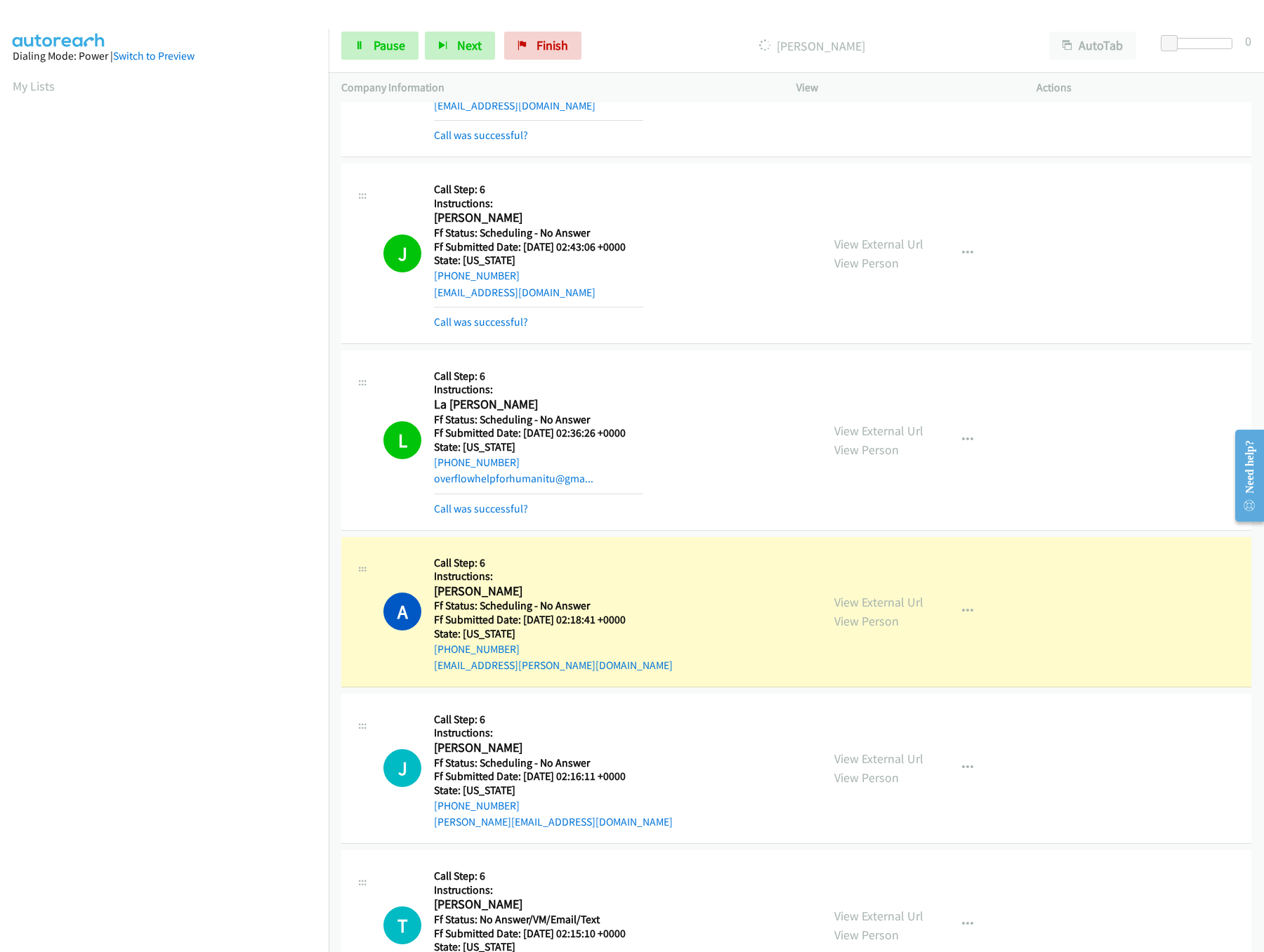
scroll to position [1123, 0]
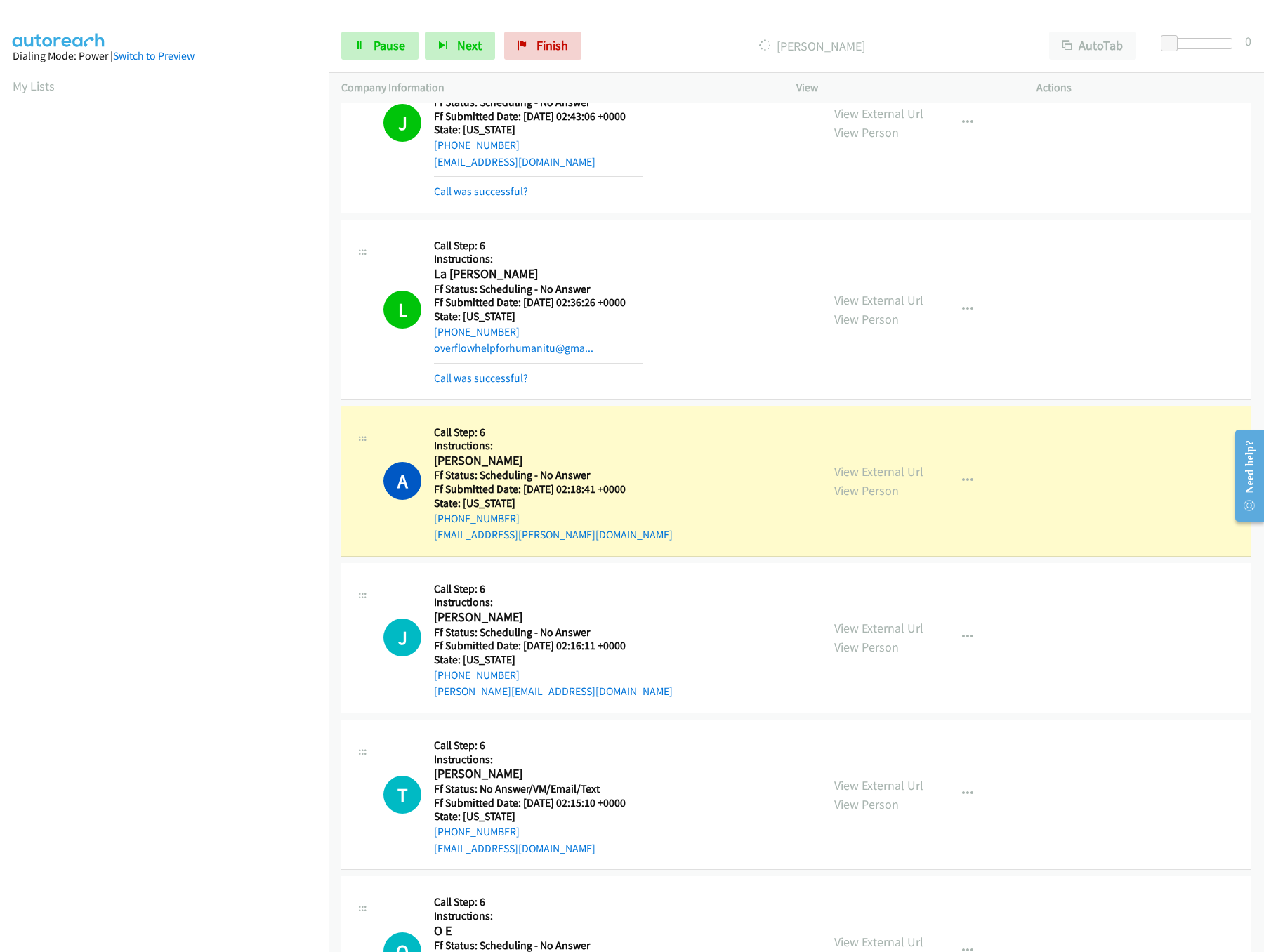
click at [494, 385] on link "Call was successful?" at bounding box center [481, 378] width 94 height 13
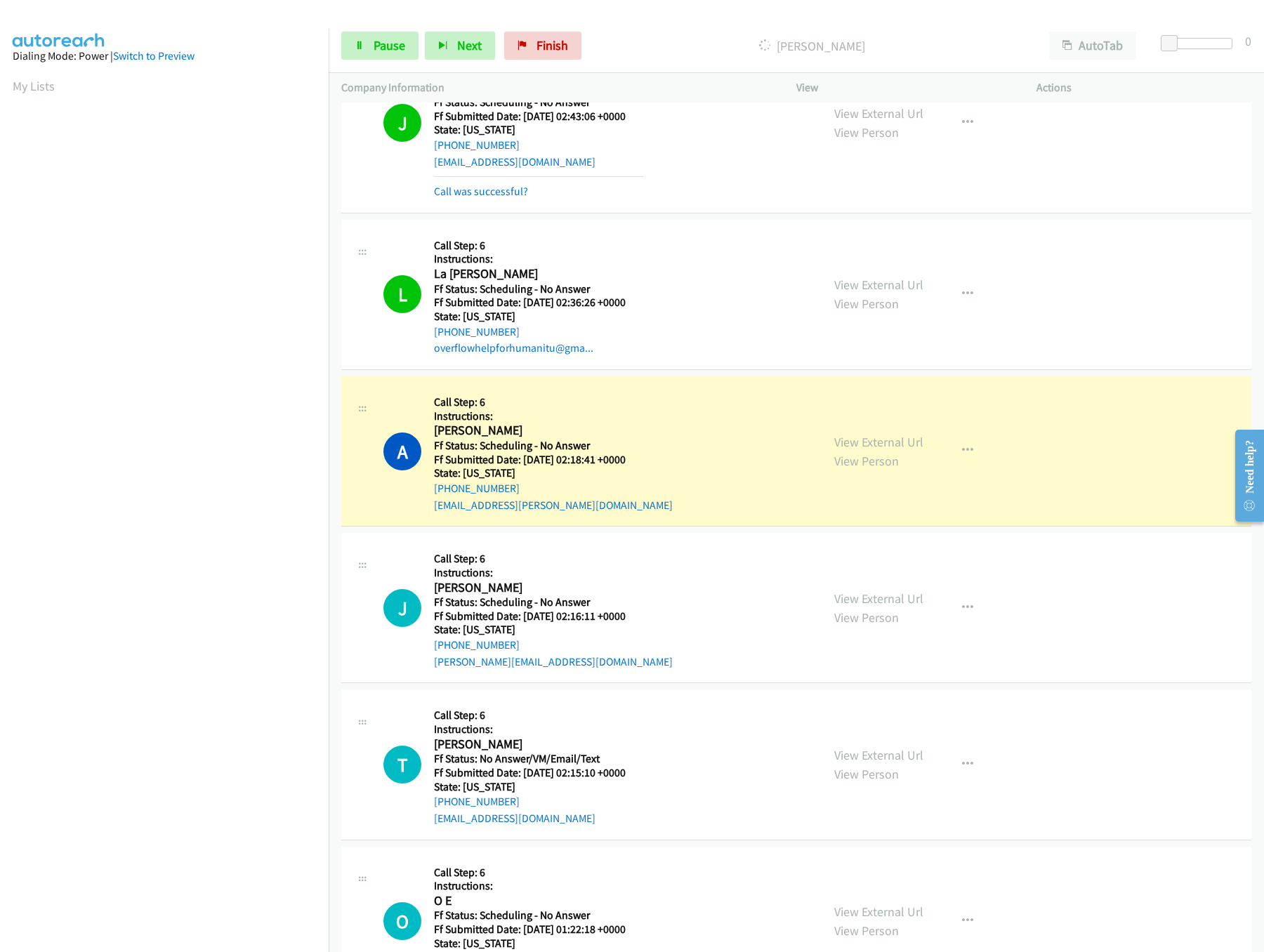
scroll to position [1264, 0]
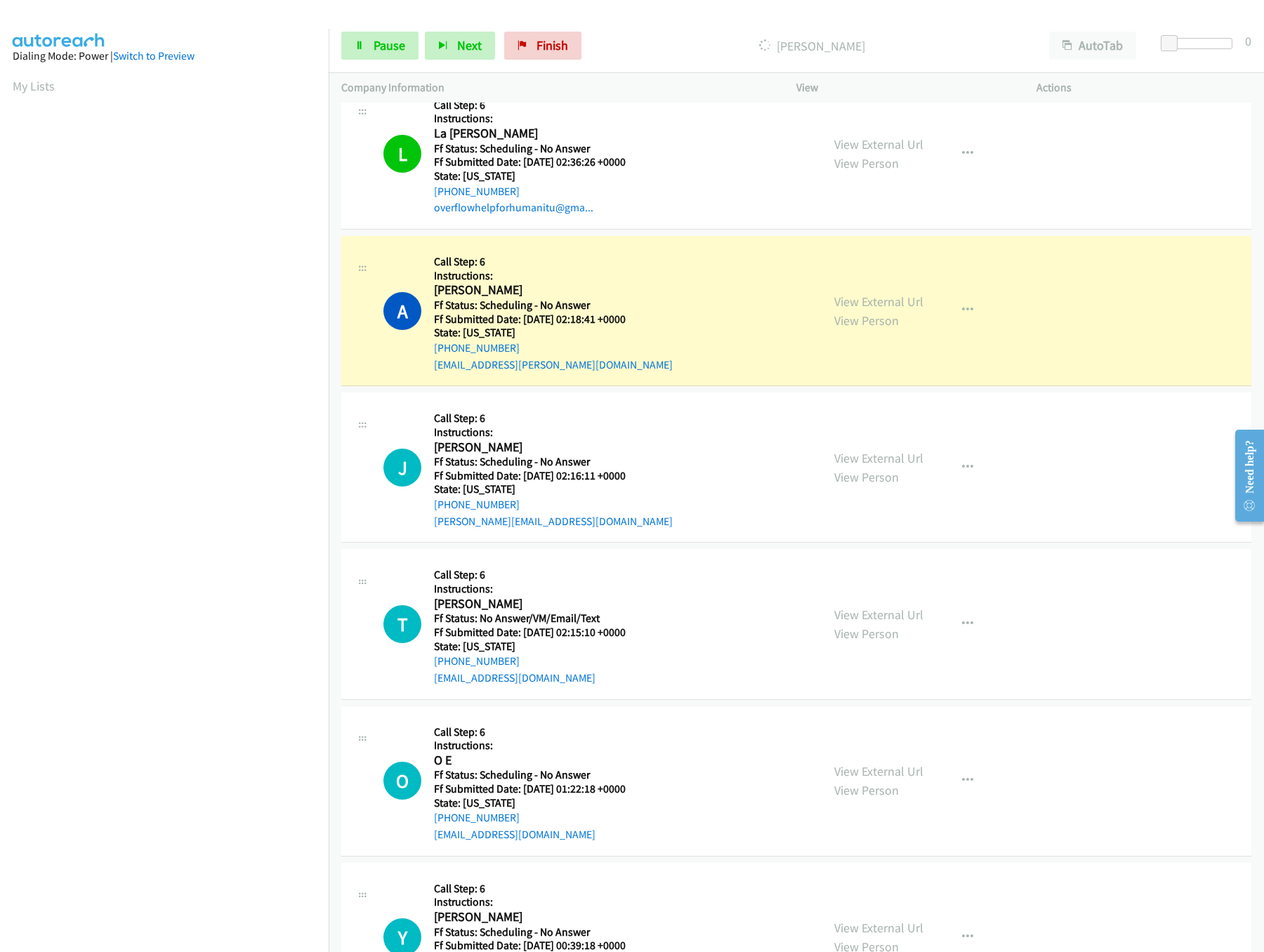
click at [868, 295] on div "View External Url View Person View External Url Email Schedule/Manage Callback …" at bounding box center [948, 310] width 253 height 124
click at [871, 303] on link "View External Url" at bounding box center [879, 301] width 89 height 16
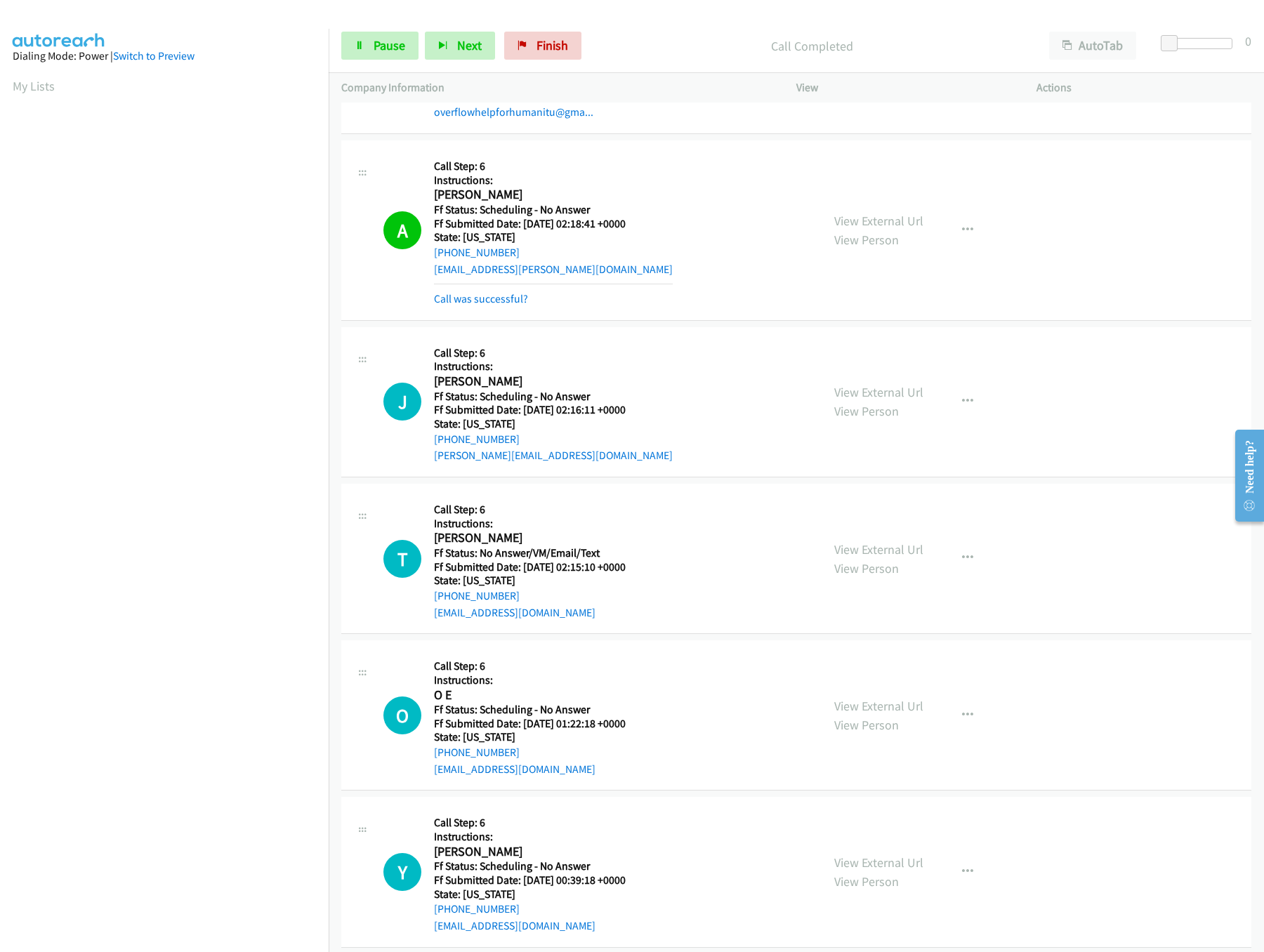
scroll to position [1403, 0]
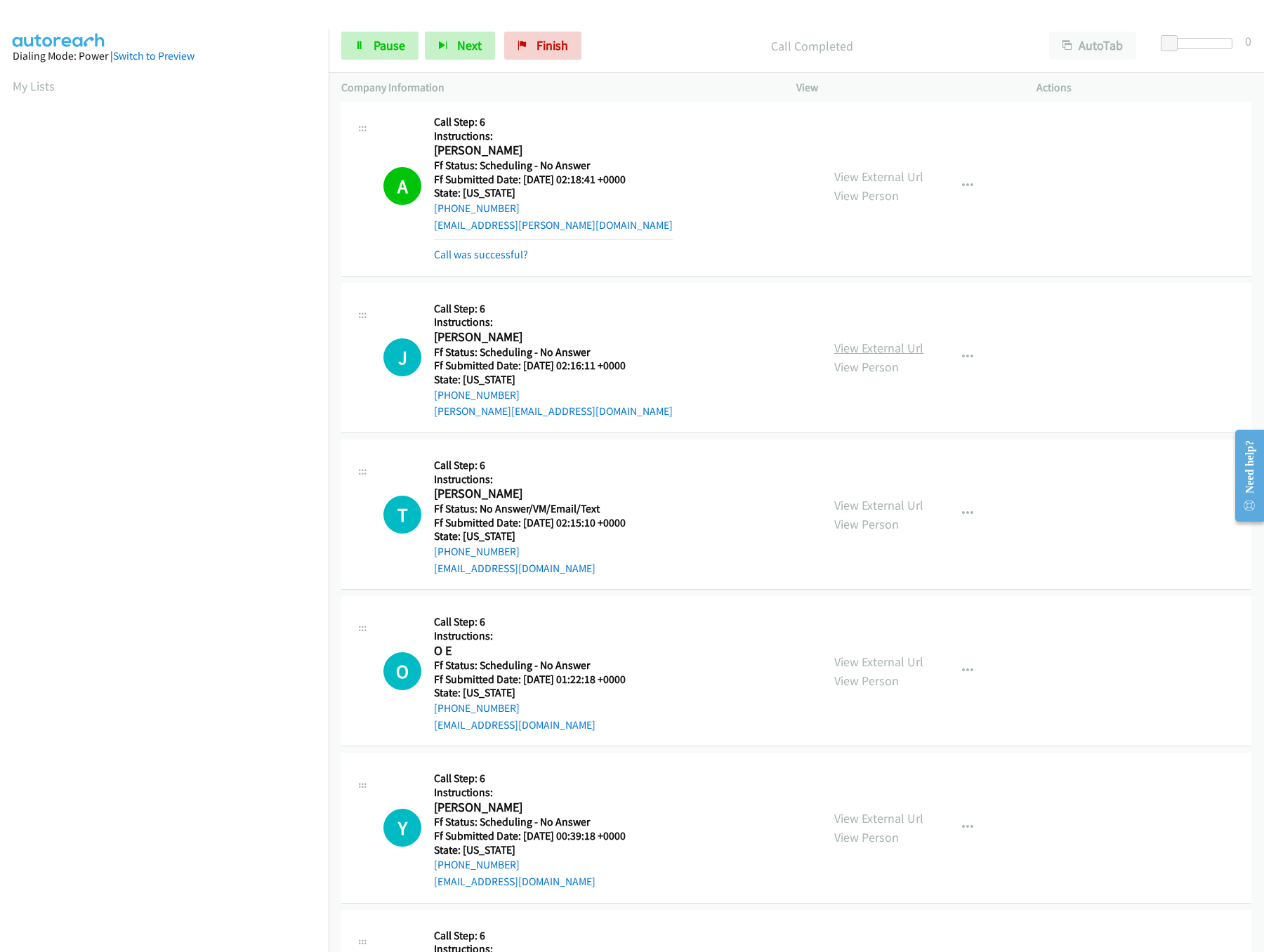
click at [868, 345] on link "View External Url" at bounding box center [879, 348] width 89 height 16
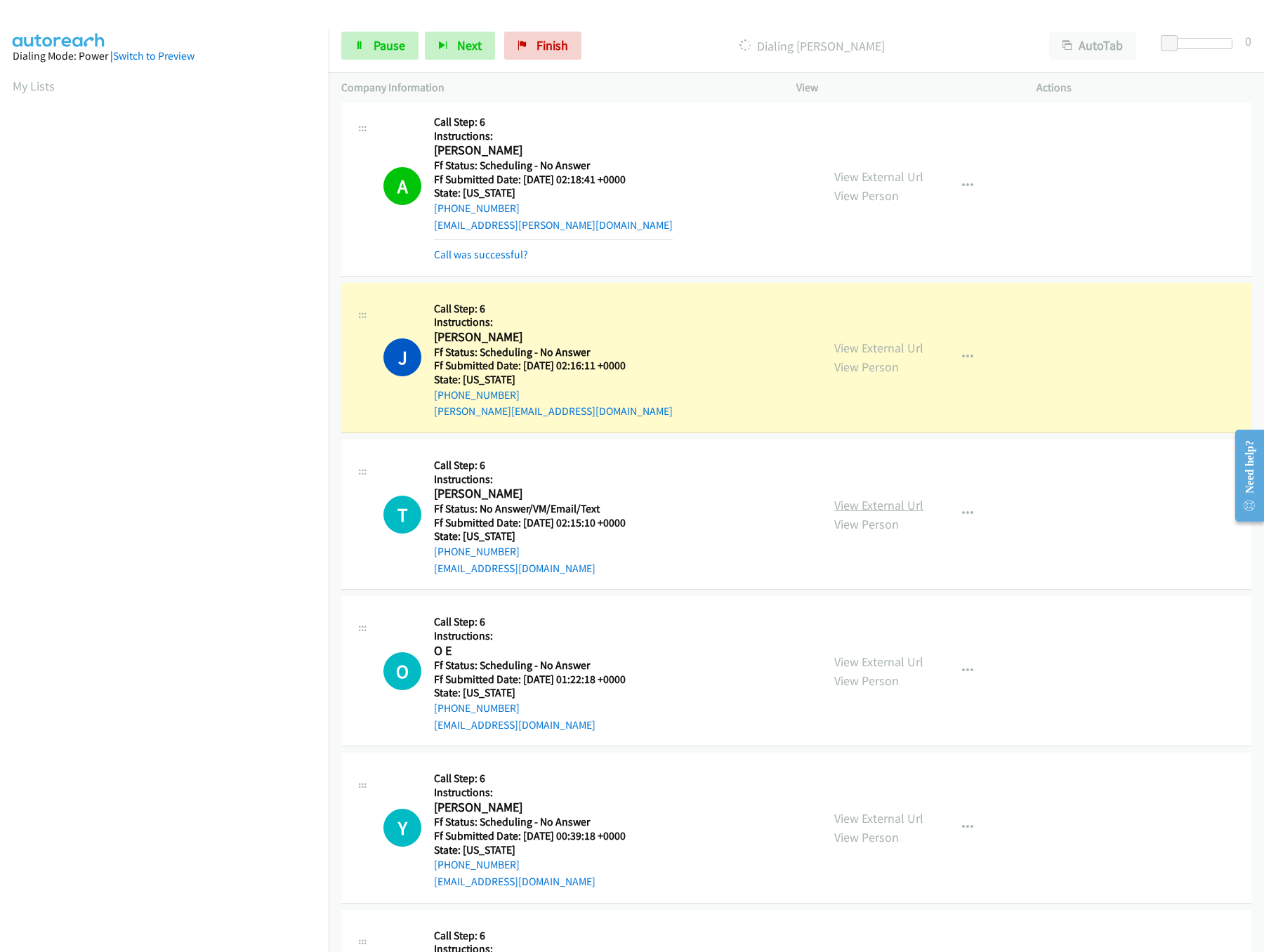
click at [874, 513] on link "View External Url" at bounding box center [879, 505] width 89 height 16
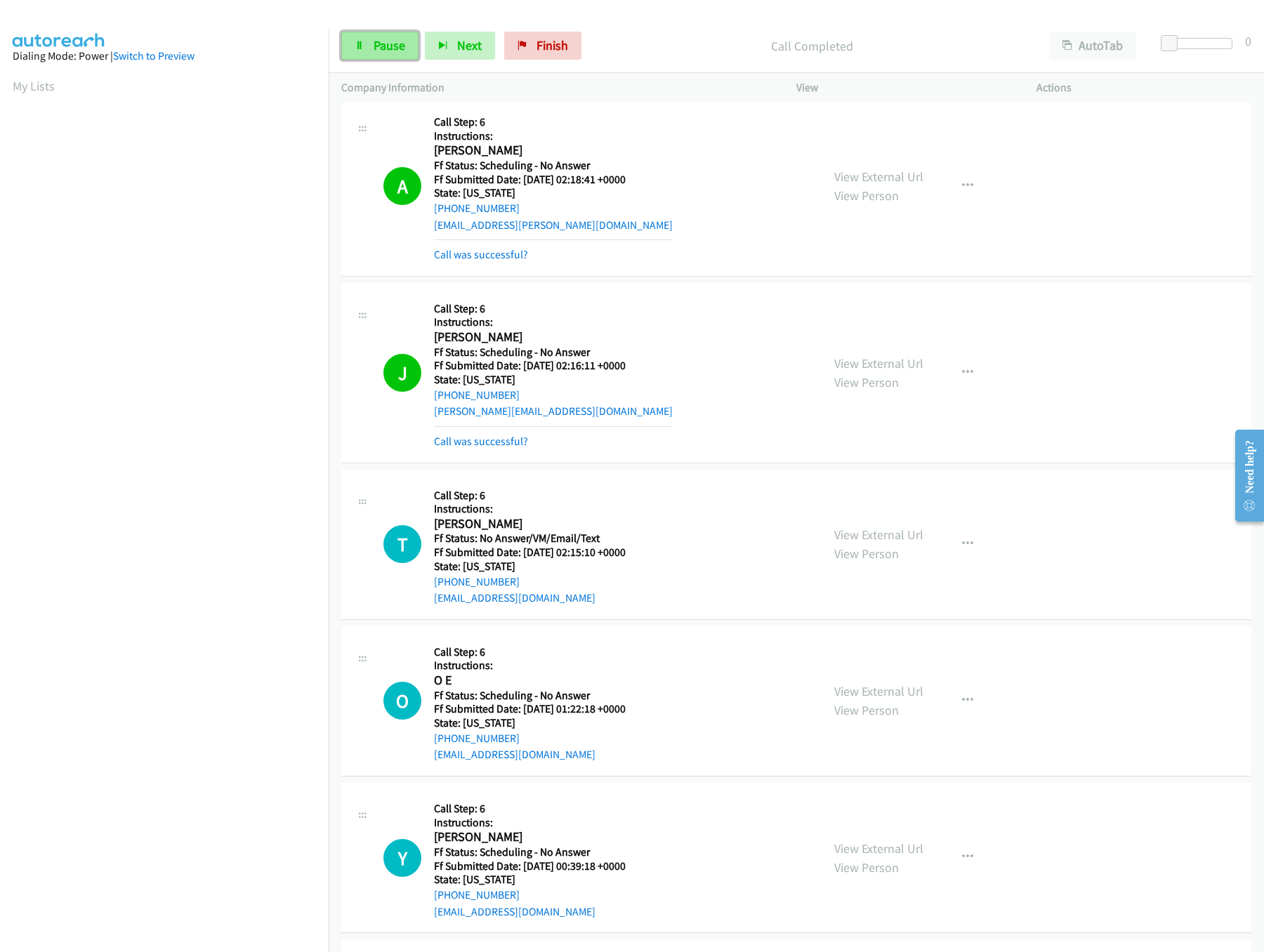
click at [383, 33] on link "Pause" at bounding box center [380, 45] width 77 height 28
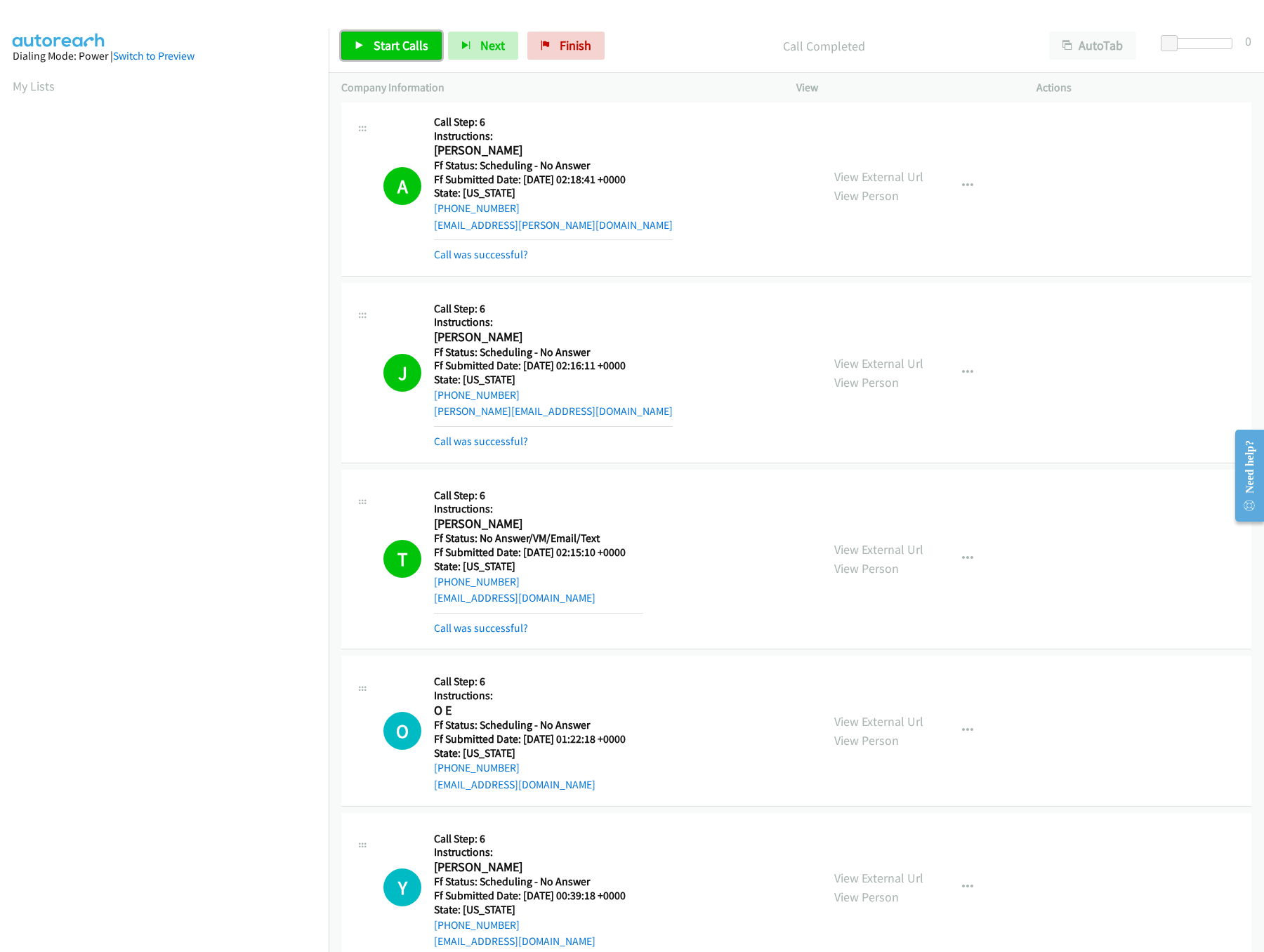
click at [396, 35] on link "Start Calls" at bounding box center [391, 45] width 100 height 28
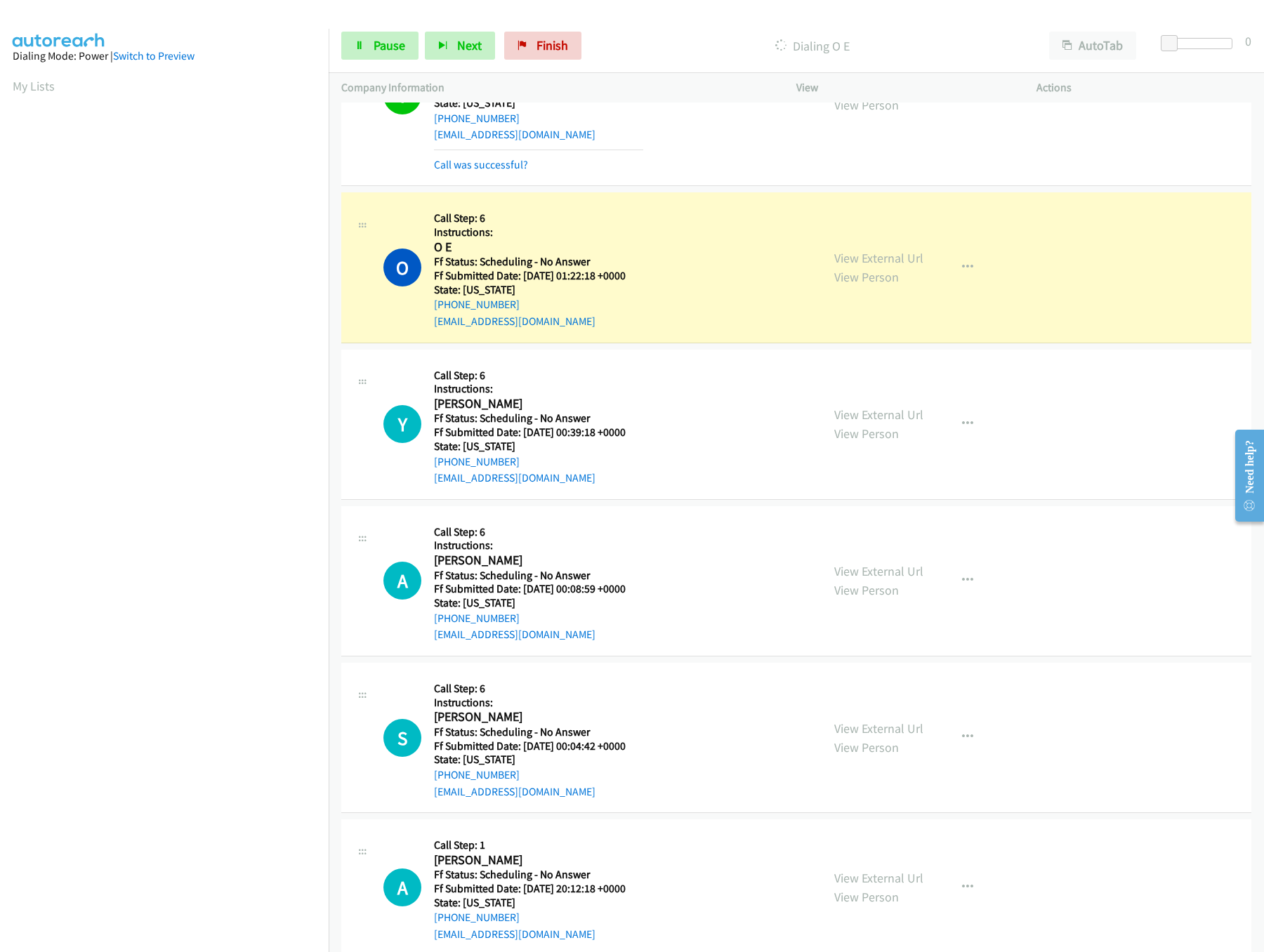
scroll to position [1965, 0]
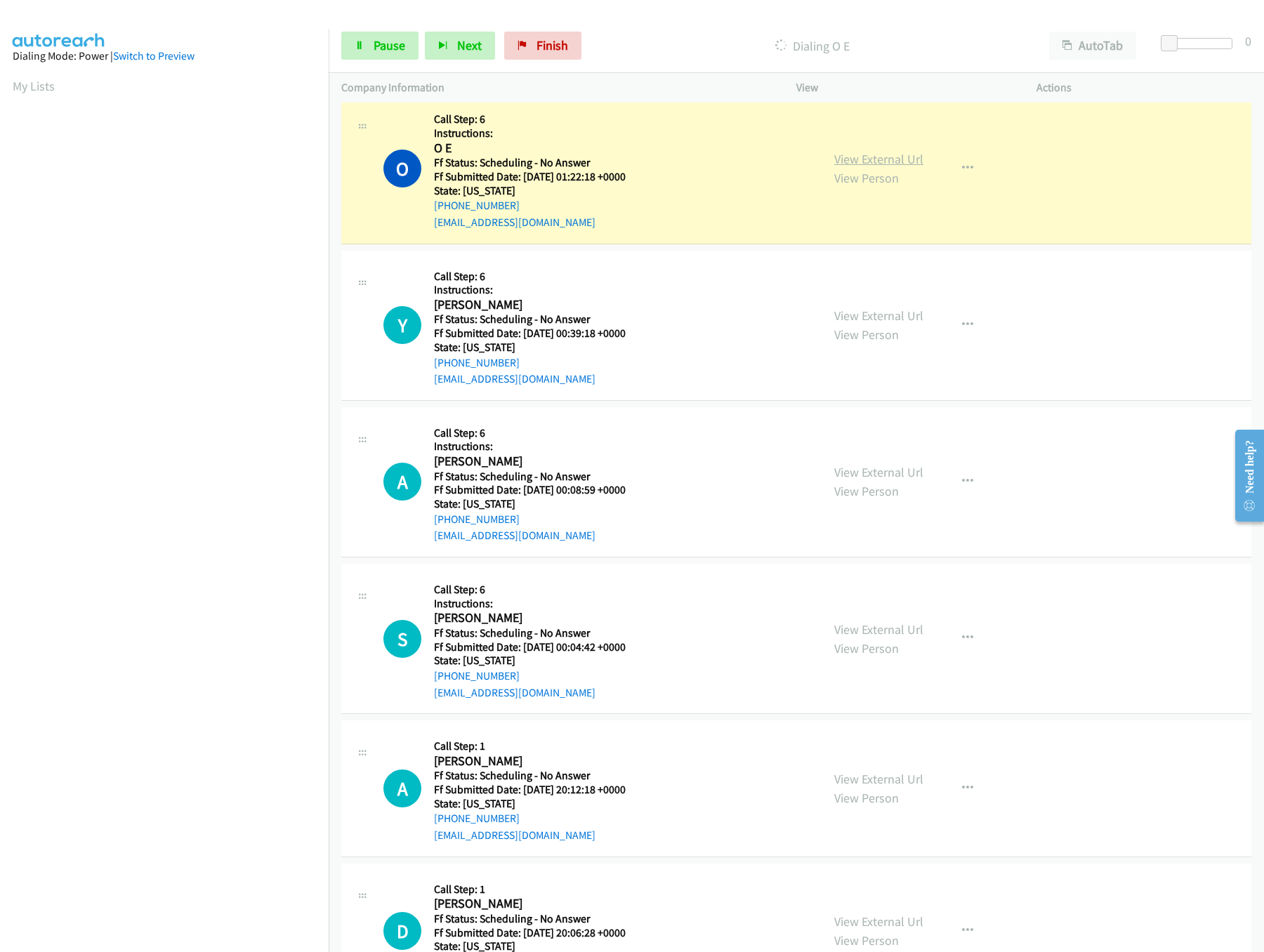
click at [887, 158] on link "View External Url" at bounding box center [879, 159] width 89 height 16
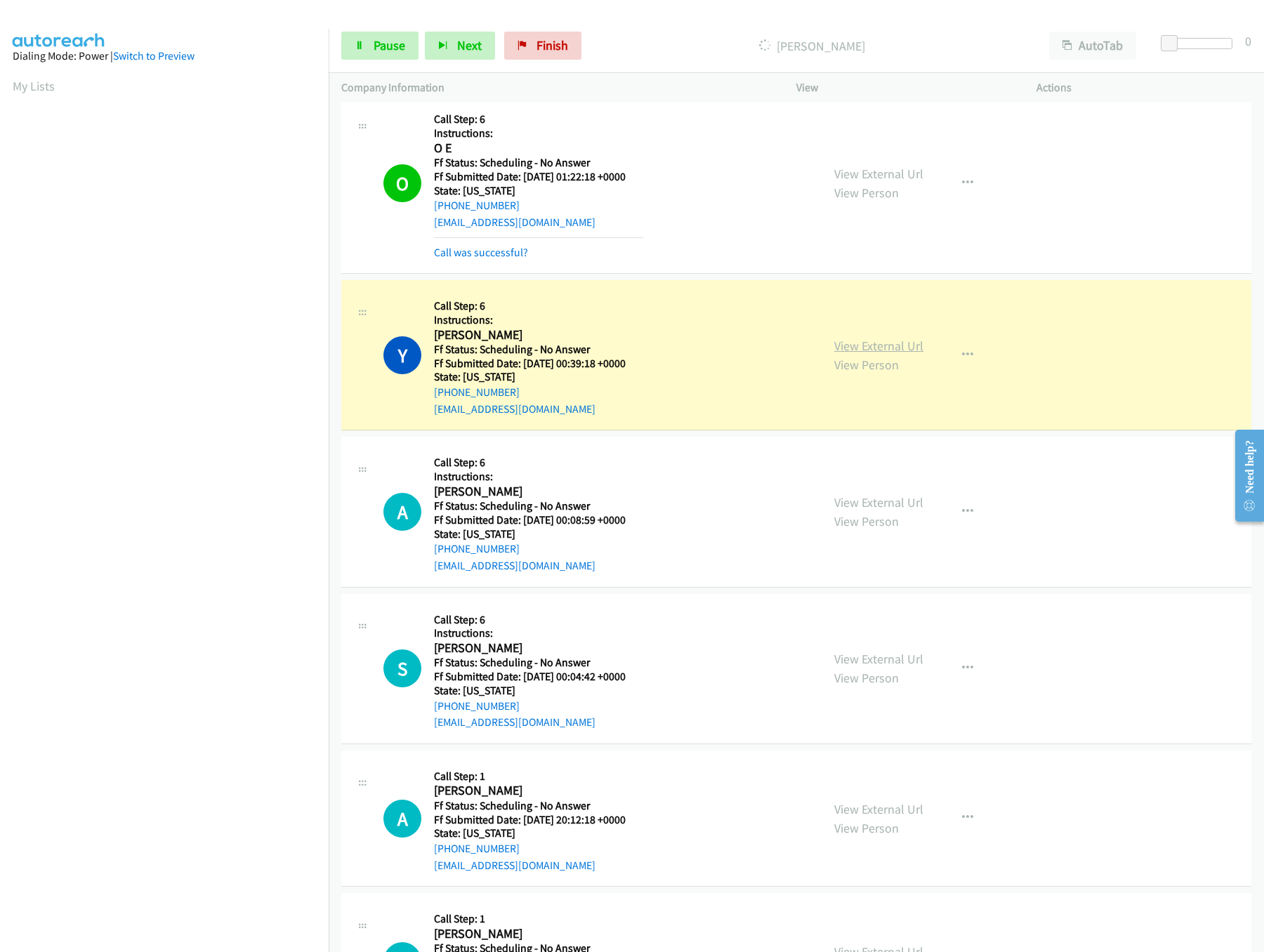
click at [866, 347] on link "View External Url" at bounding box center [879, 346] width 89 height 16
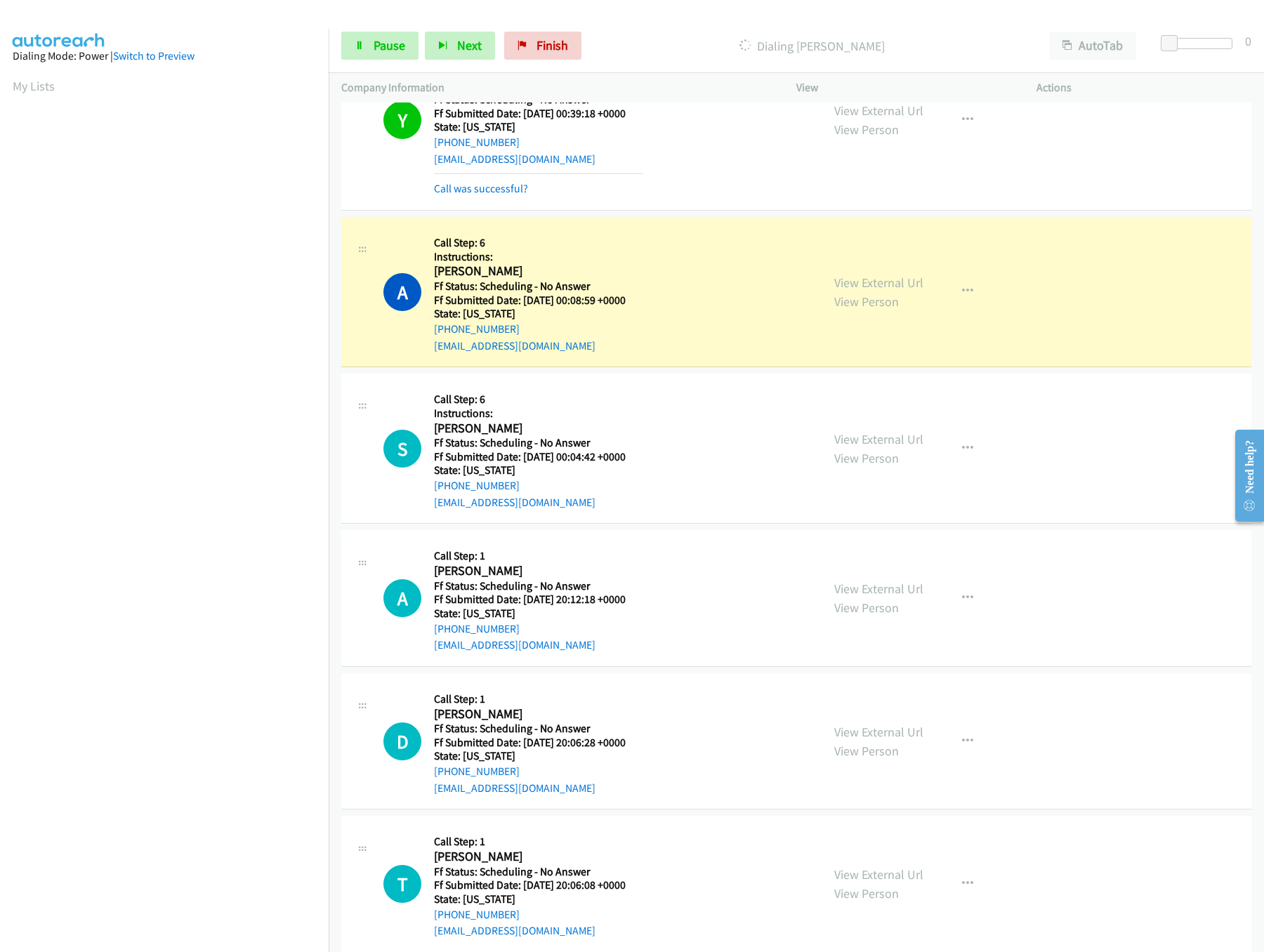
scroll to position [2245, 0]
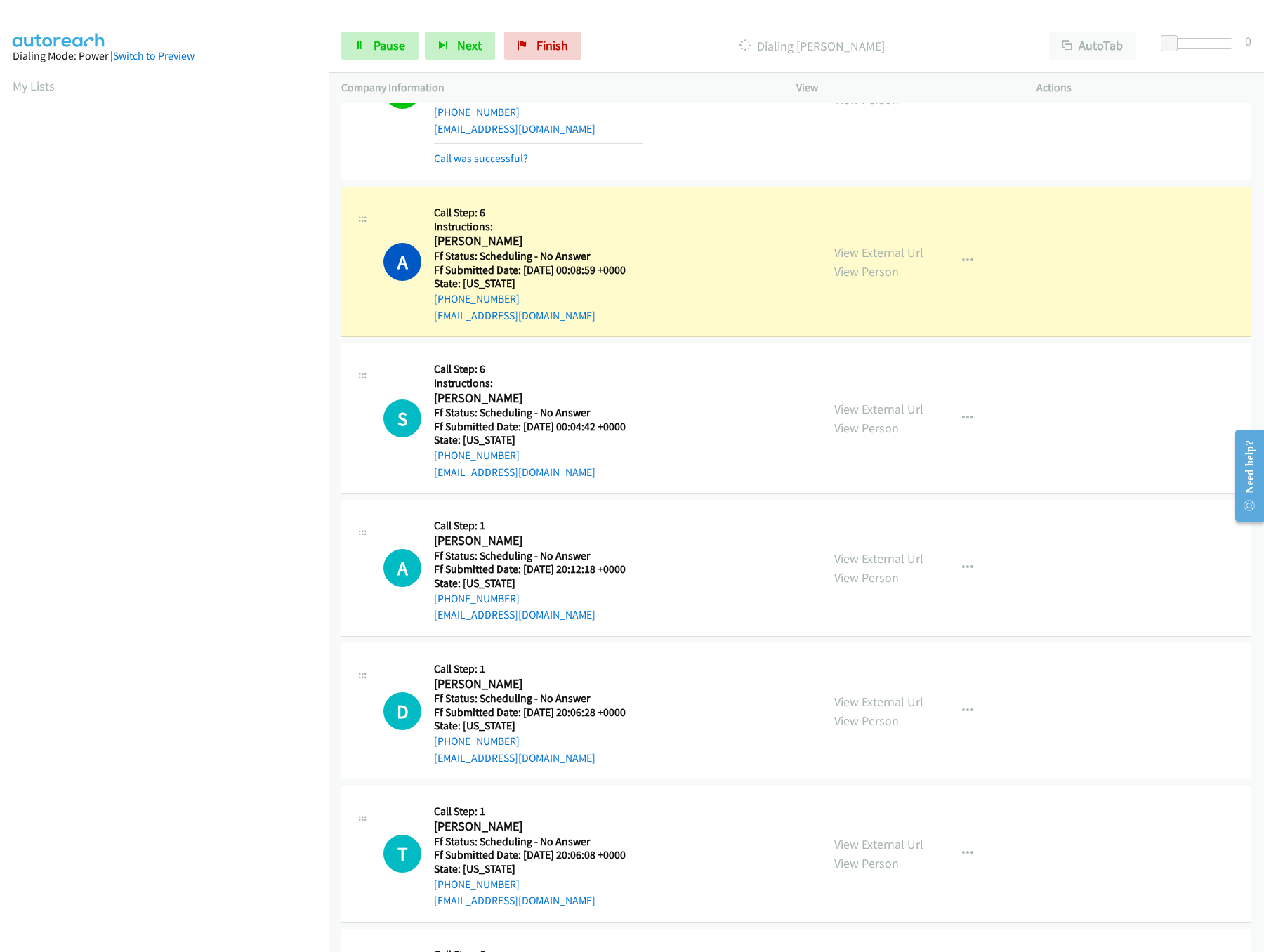
click at [857, 261] on link "View External Url" at bounding box center [879, 252] width 89 height 16
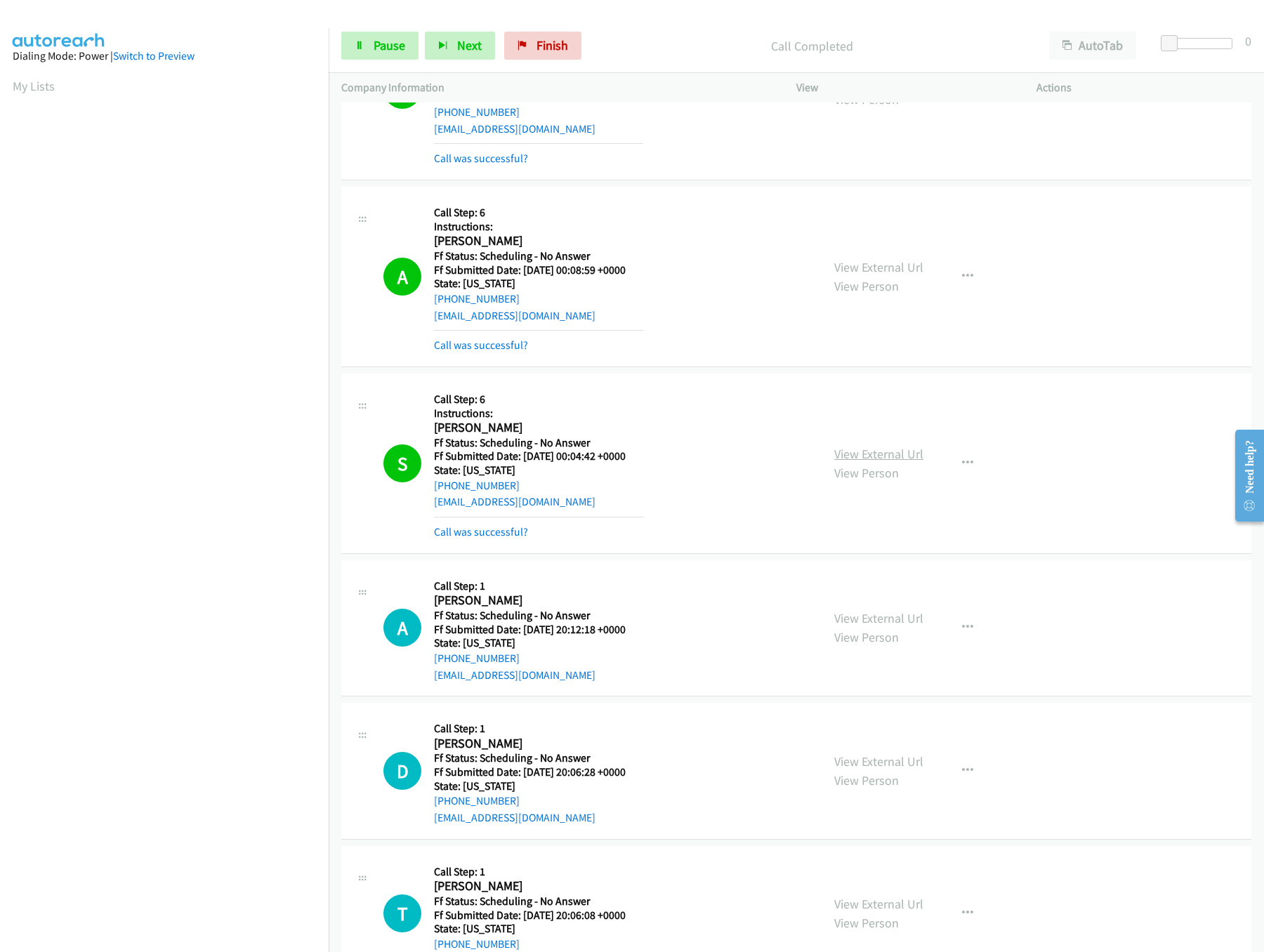
click at [887, 462] on link "View External Url" at bounding box center [879, 454] width 89 height 16
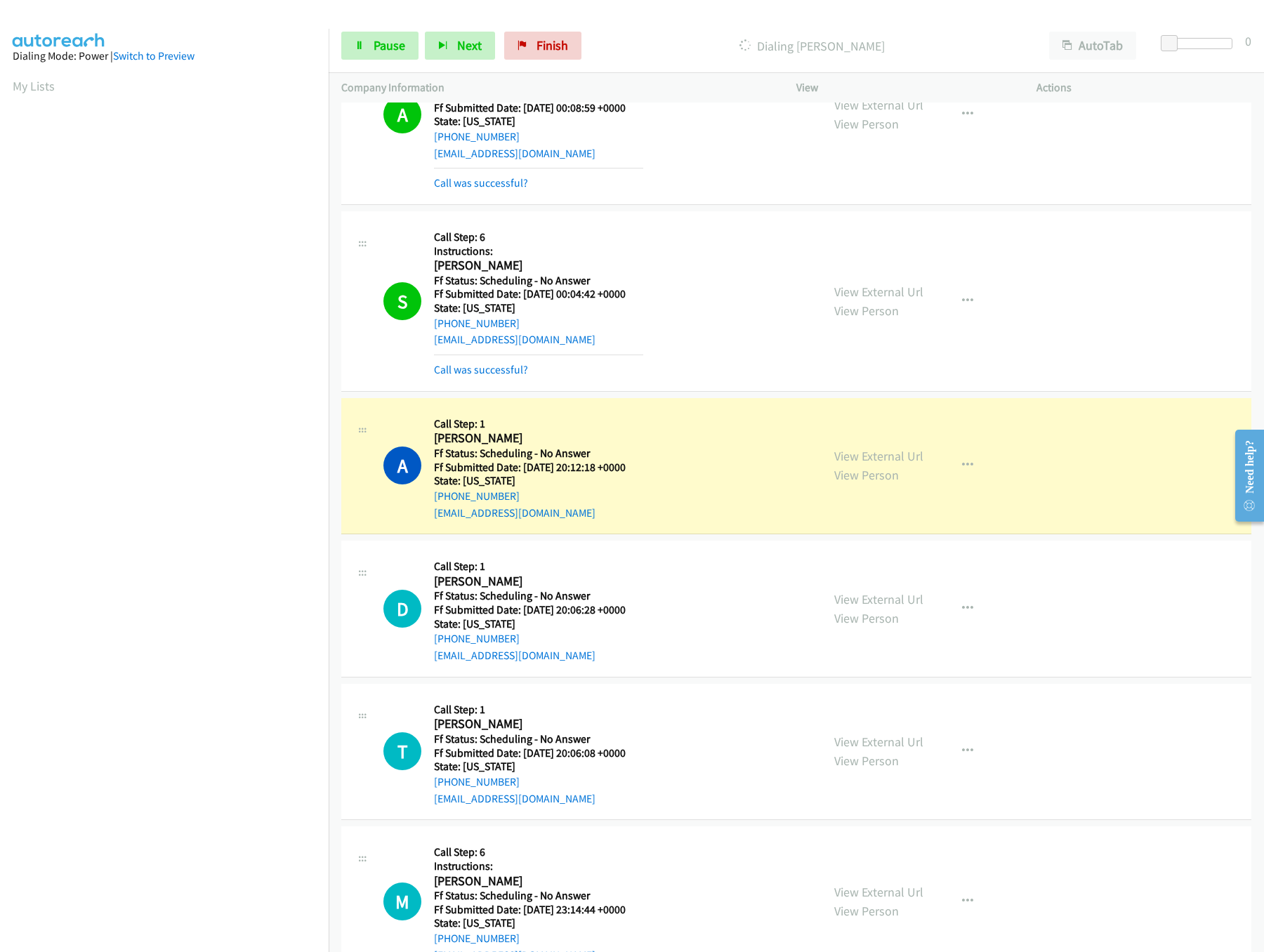
scroll to position [2527, 0]
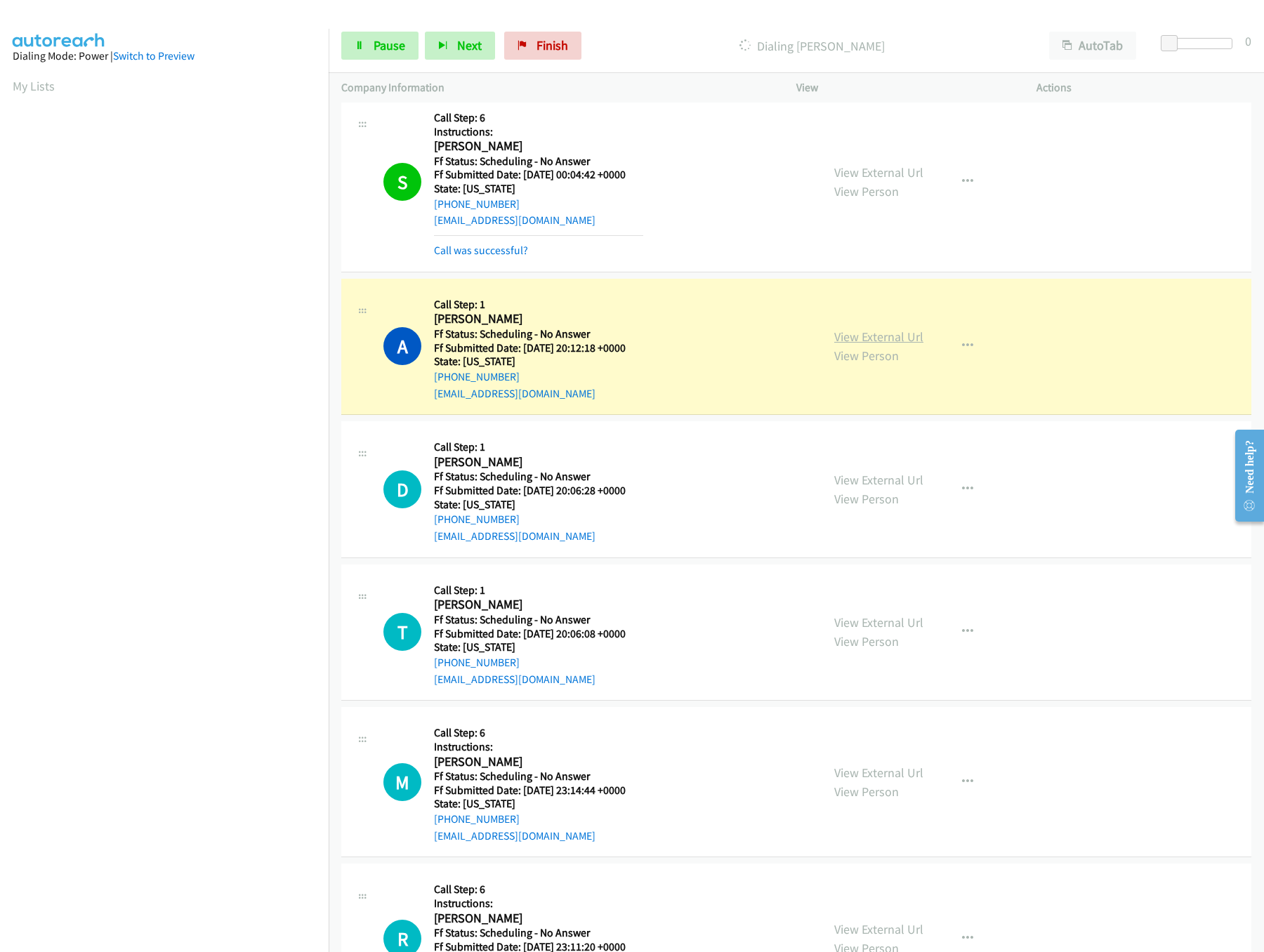
click at [866, 341] on link "View External Url" at bounding box center [879, 337] width 89 height 16
click at [906, 486] on link "View External Url" at bounding box center [879, 479] width 89 height 16
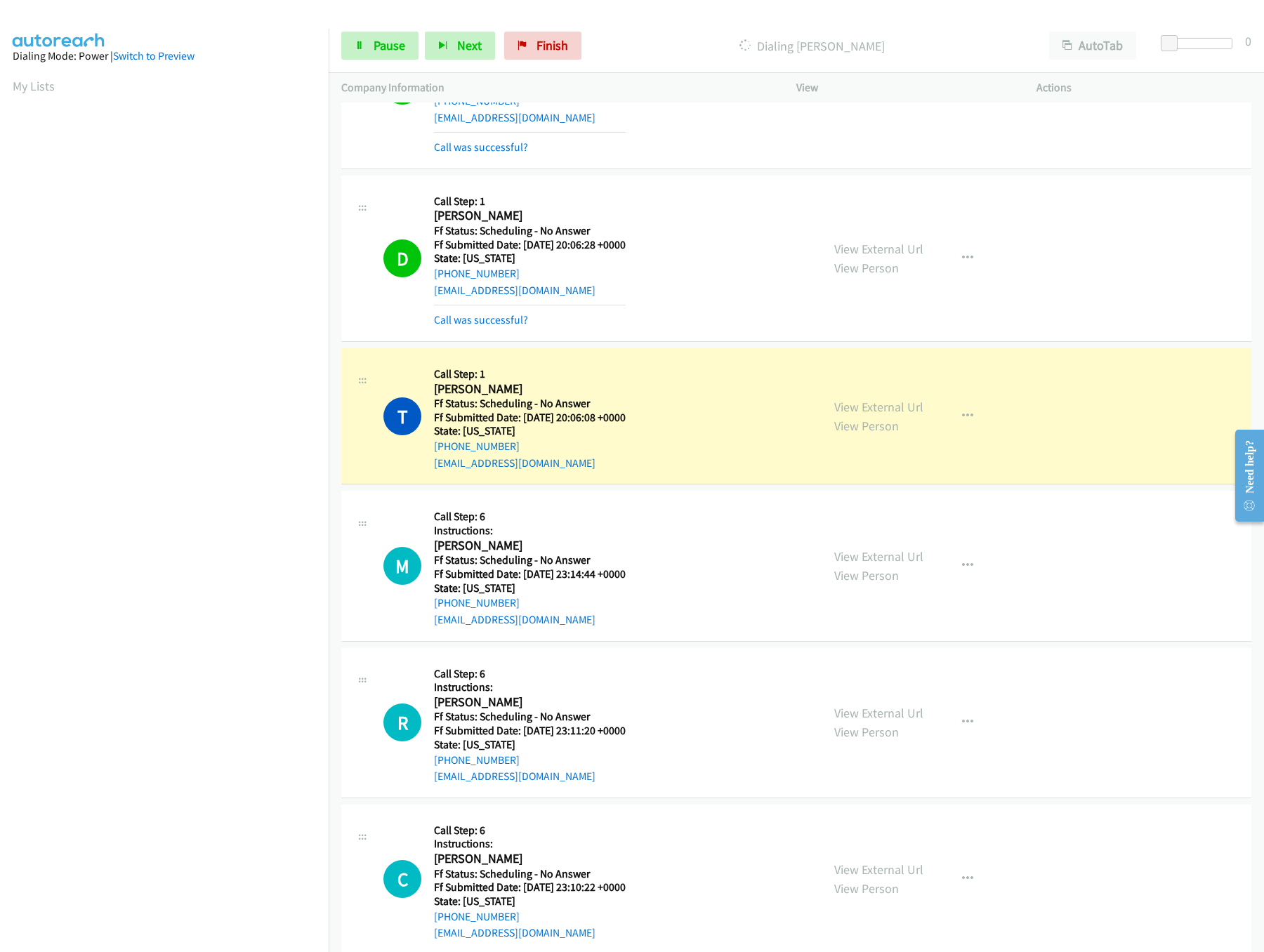
scroll to position [2808, 0]
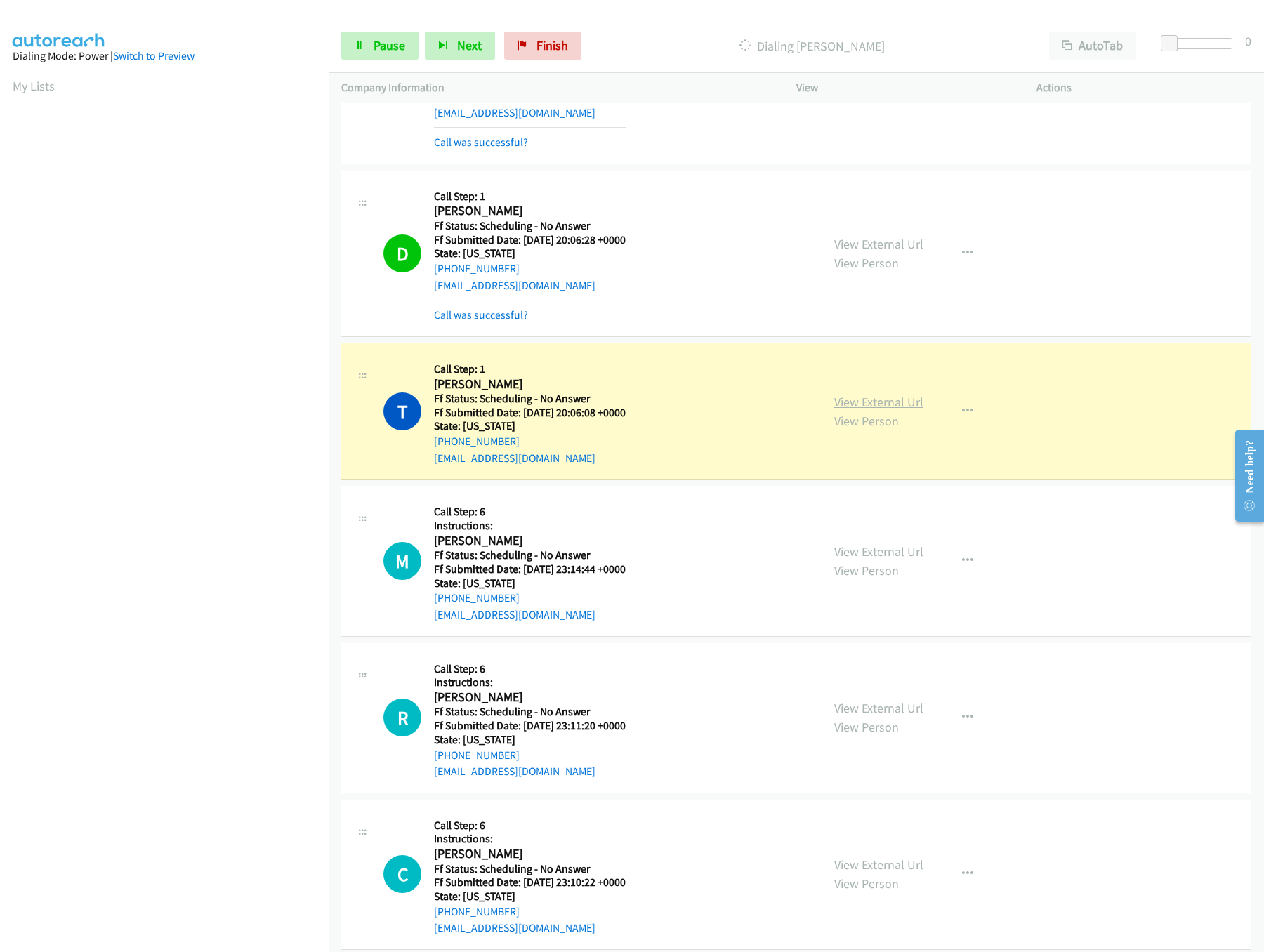
click at [874, 408] on link "View External Url" at bounding box center [879, 402] width 89 height 16
click at [885, 557] on link "View External Url" at bounding box center [879, 551] width 89 height 16
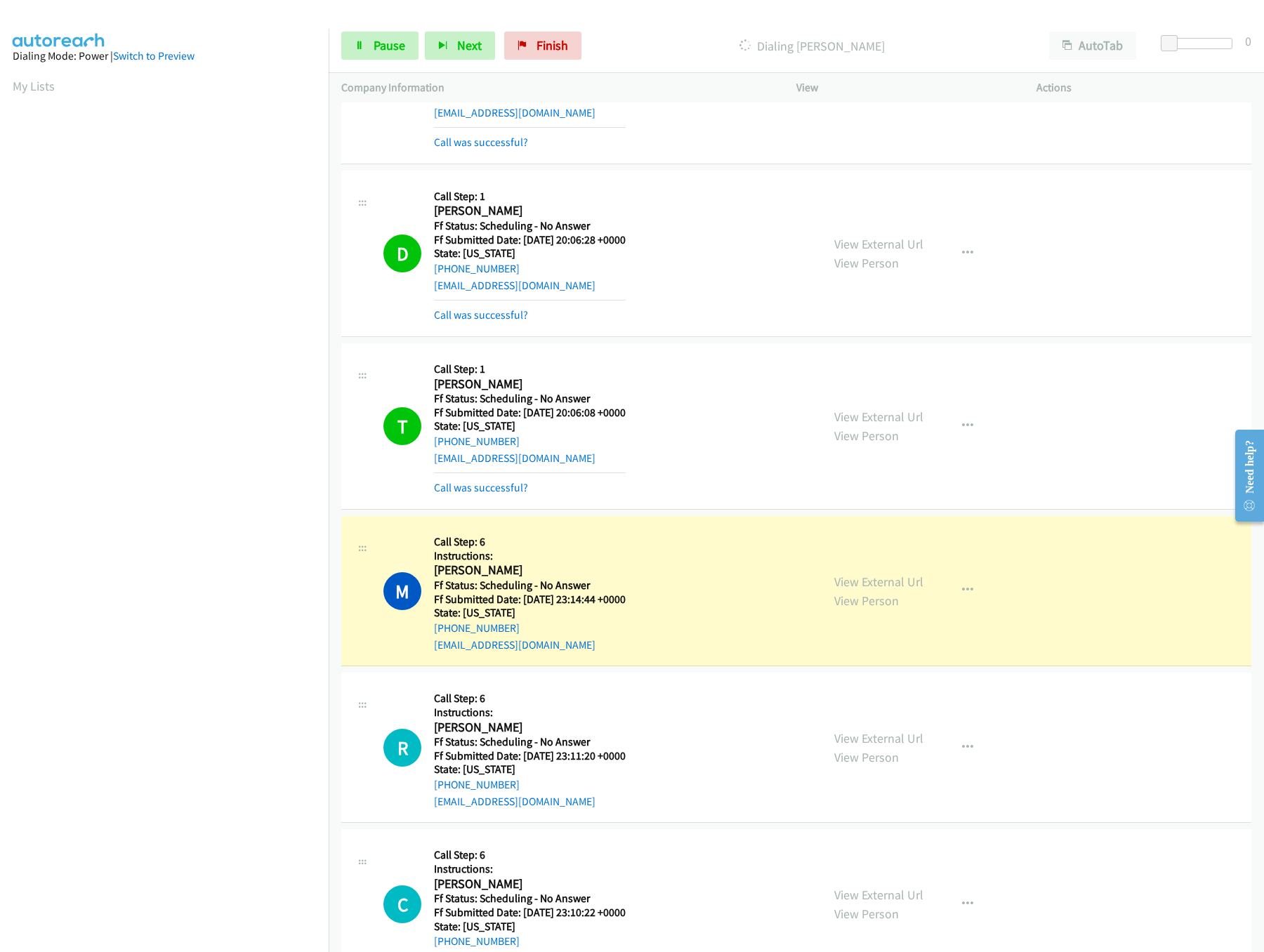
scroll to position [2948, 0]
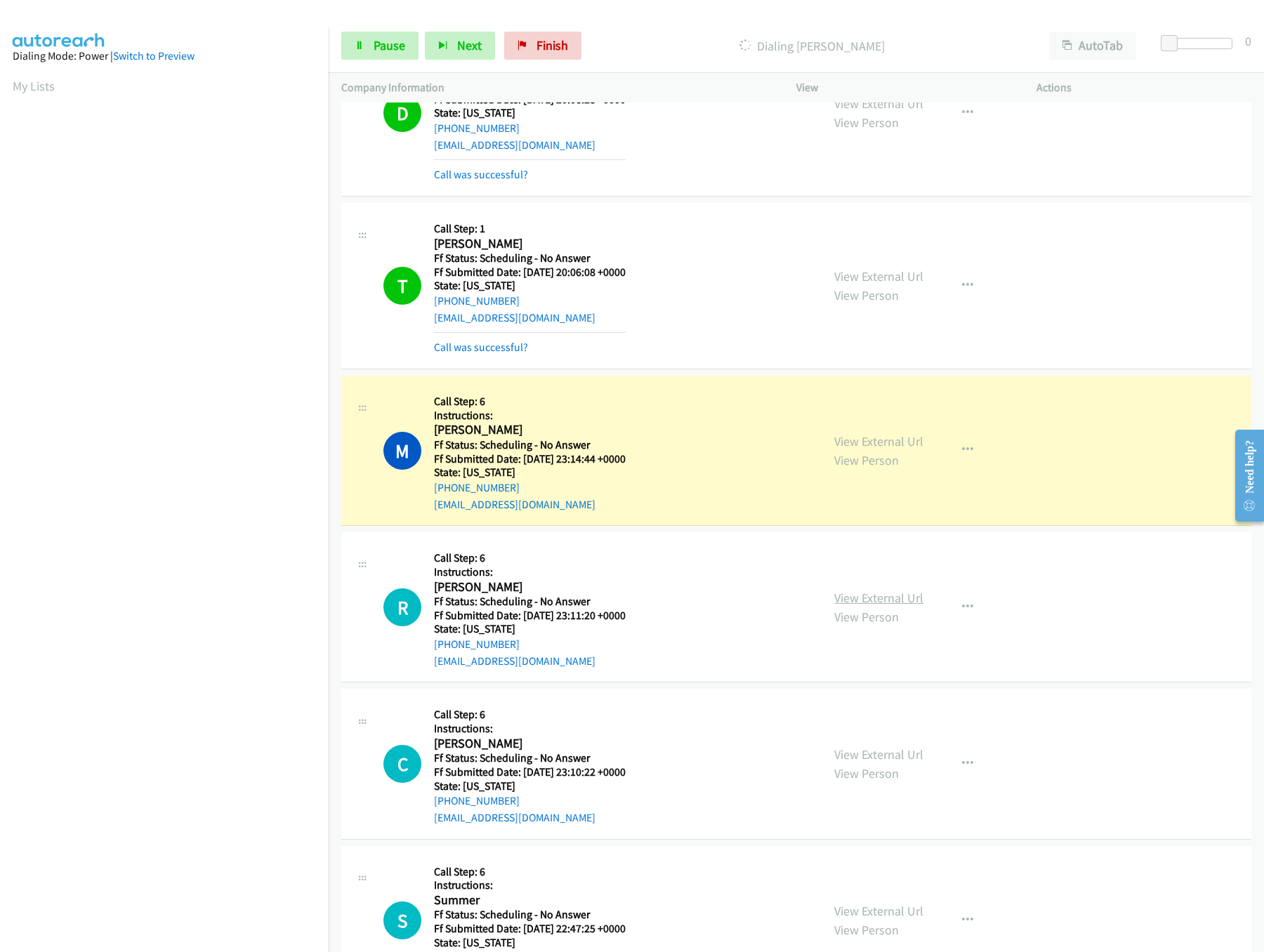
click at [879, 606] on link "View External Url" at bounding box center [879, 598] width 89 height 16
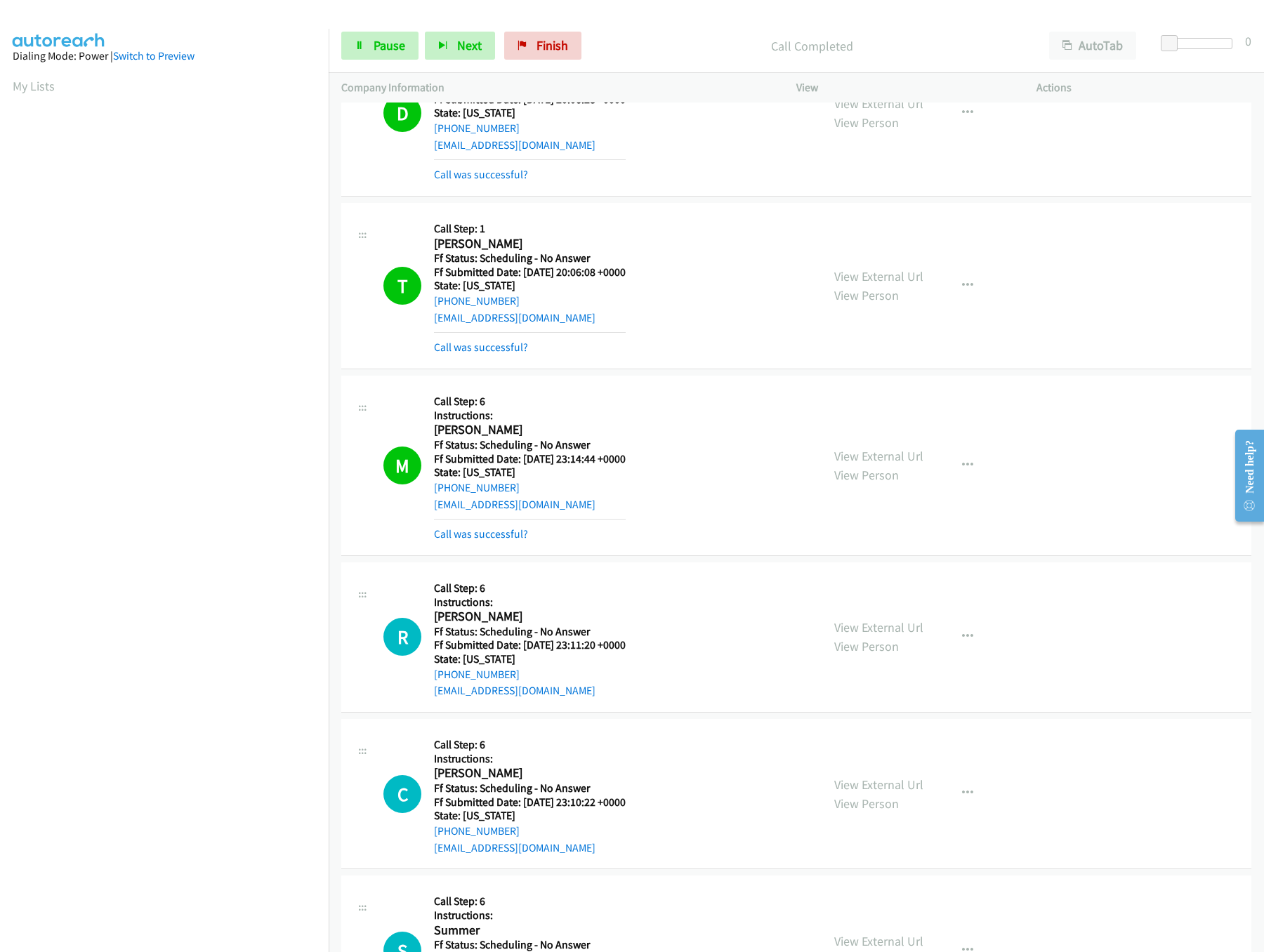
scroll to position [3369, 0]
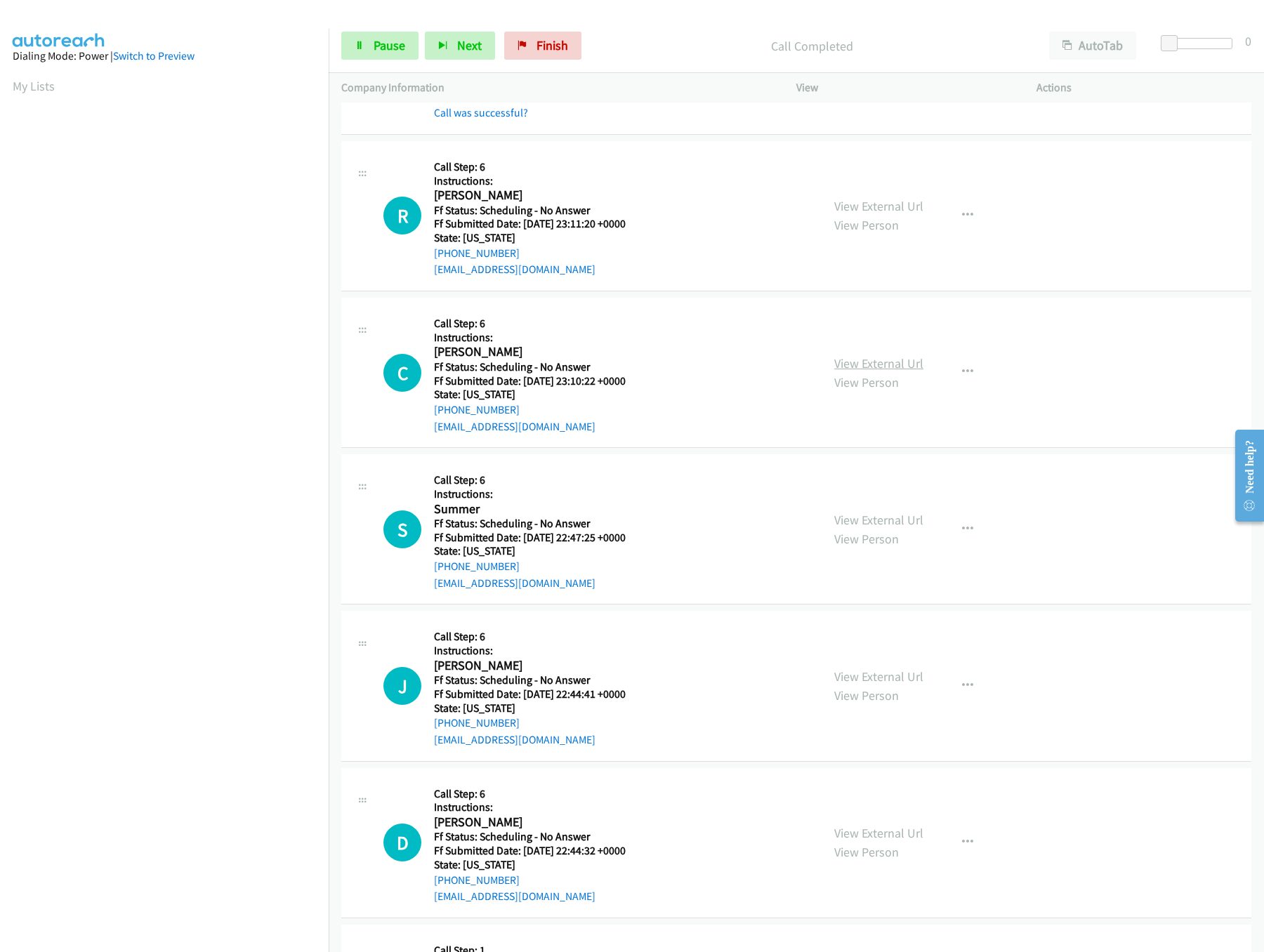
click at [868, 371] on link "View External Url" at bounding box center [879, 363] width 89 height 16
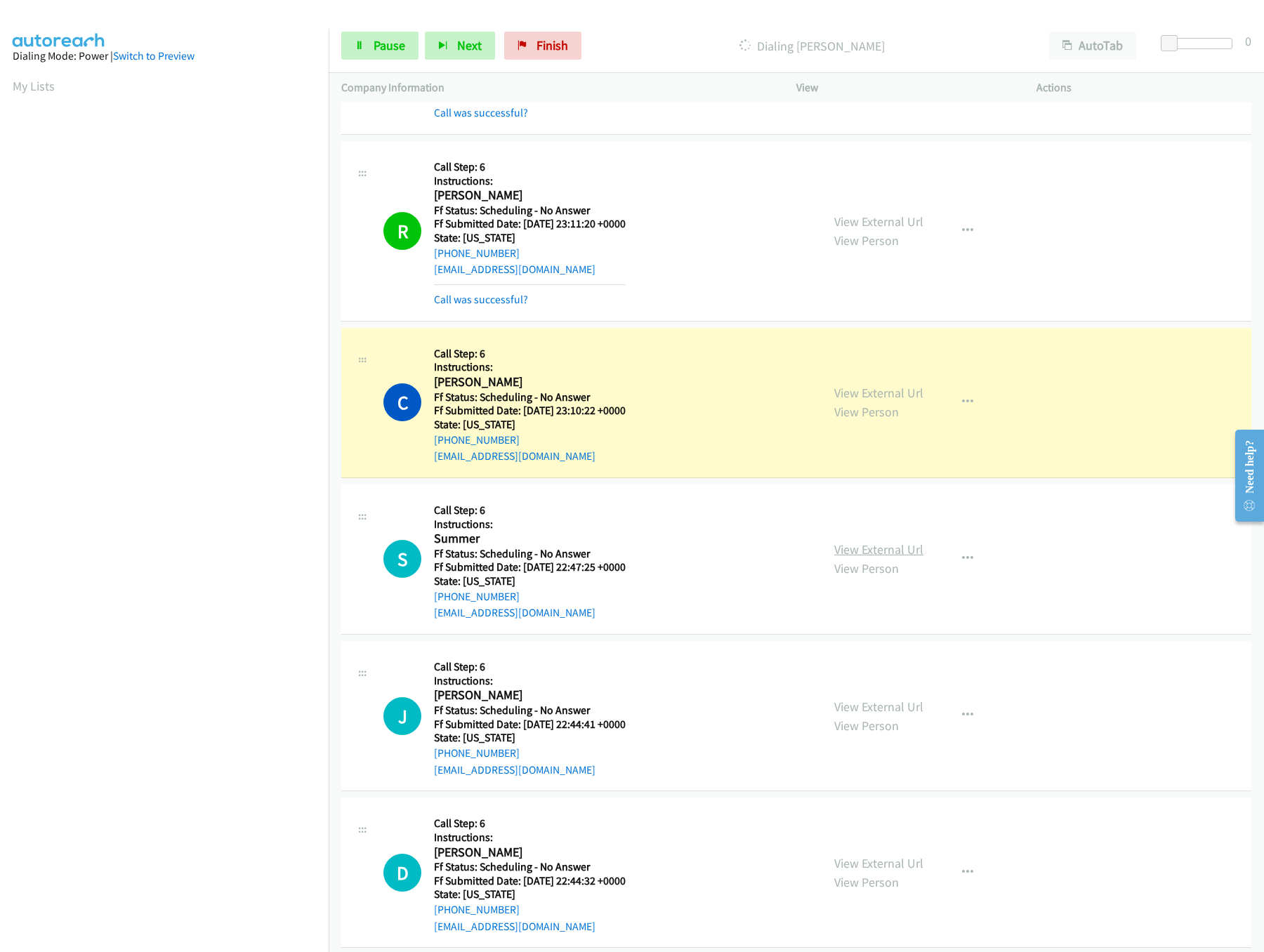
click at [894, 557] on link "View External Url" at bounding box center [879, 549] width 89 height 16
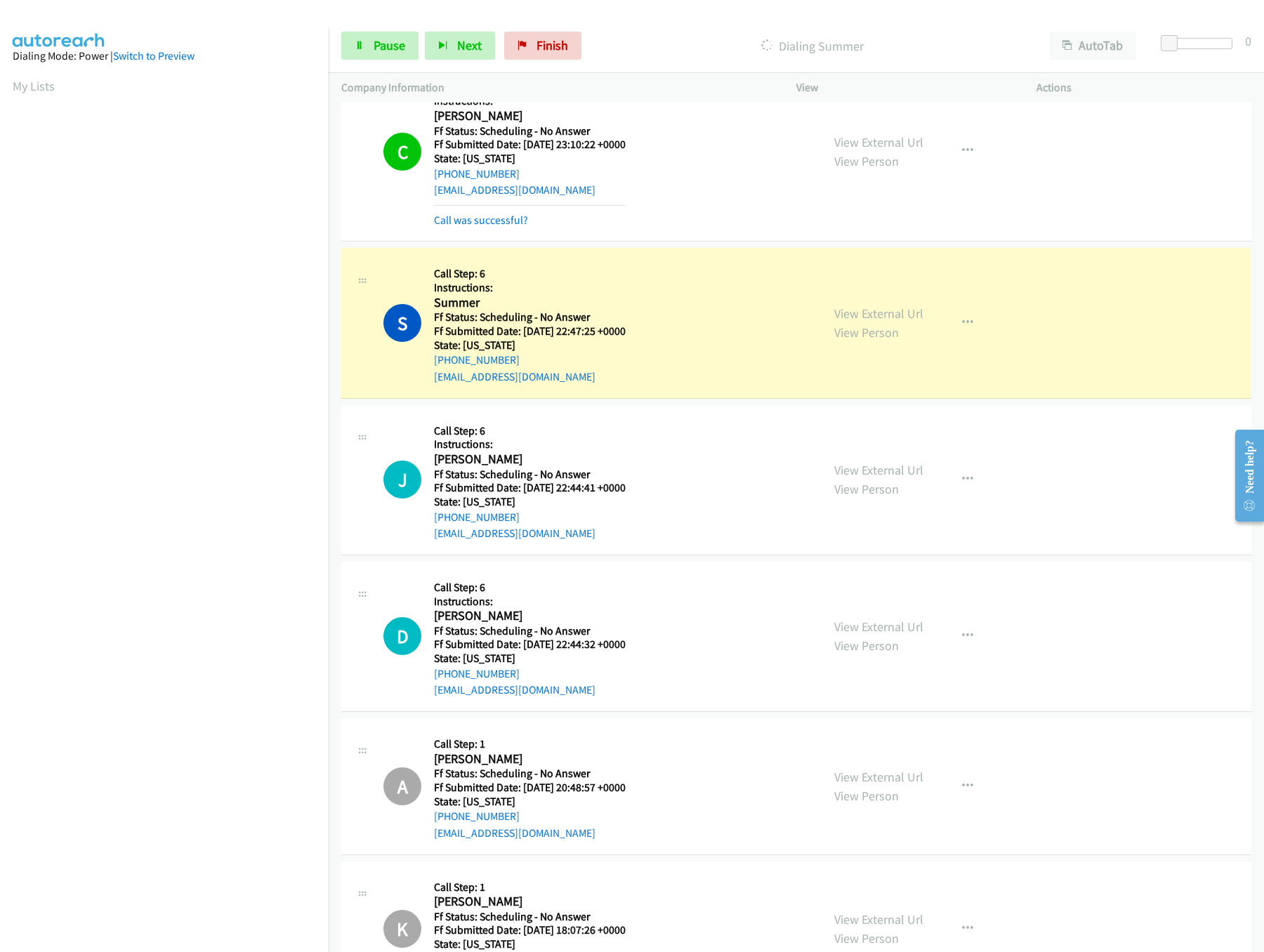
scroll to position [3650, 0]
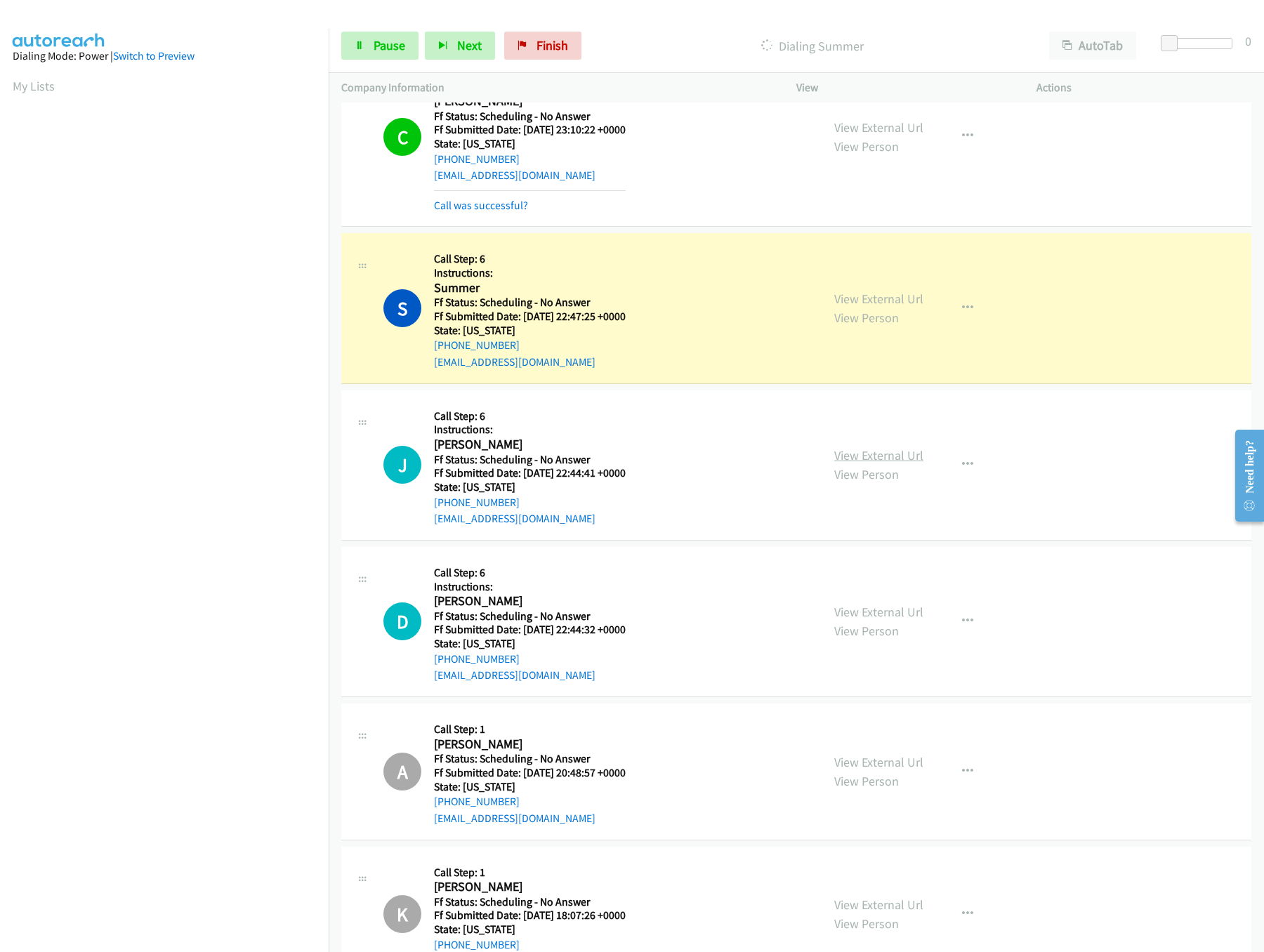
click at [876, 464] on link "View External Url" at bounding box center [879, 455] width 89 height 16
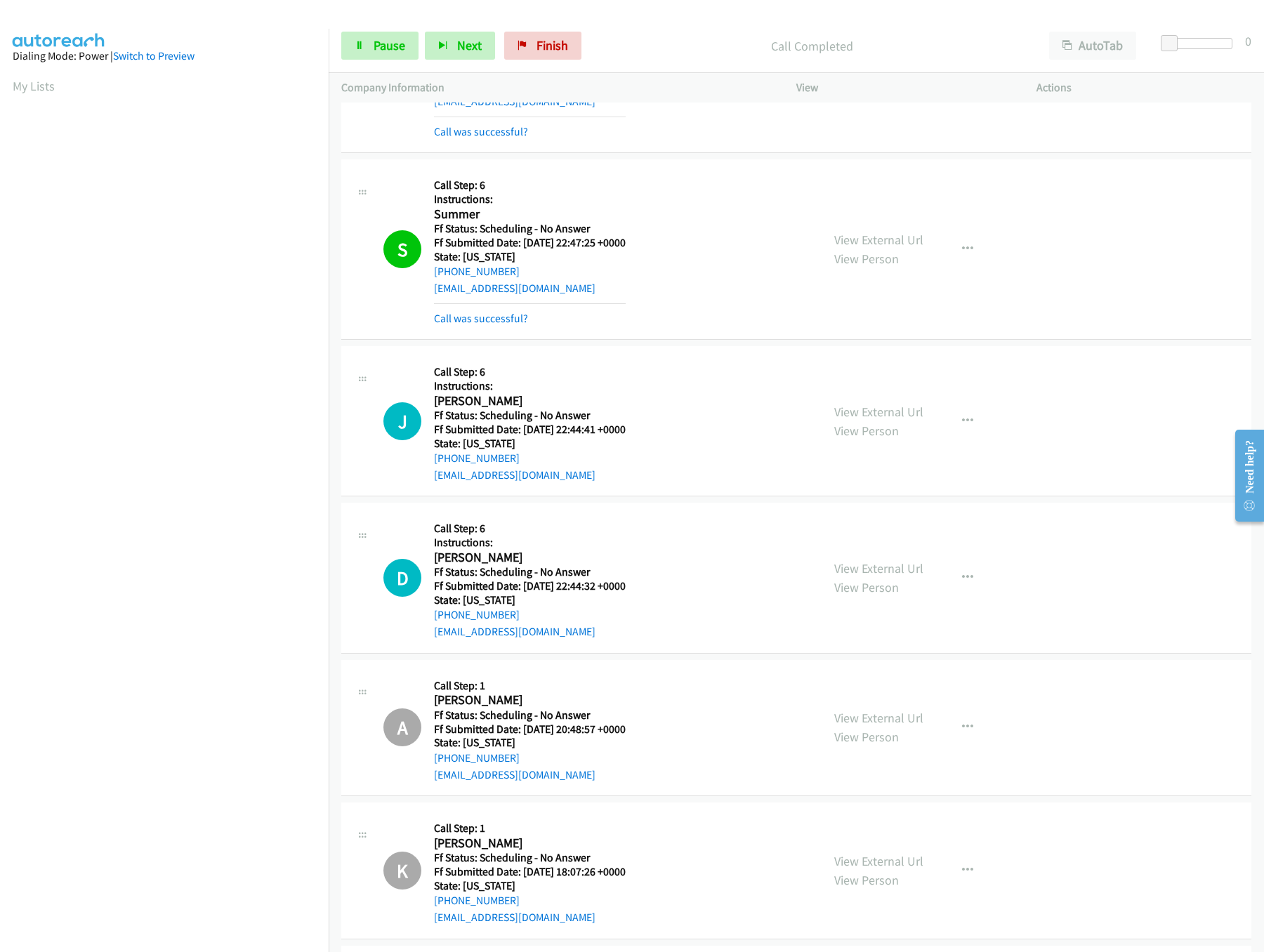
scroll to position [3790, 0]
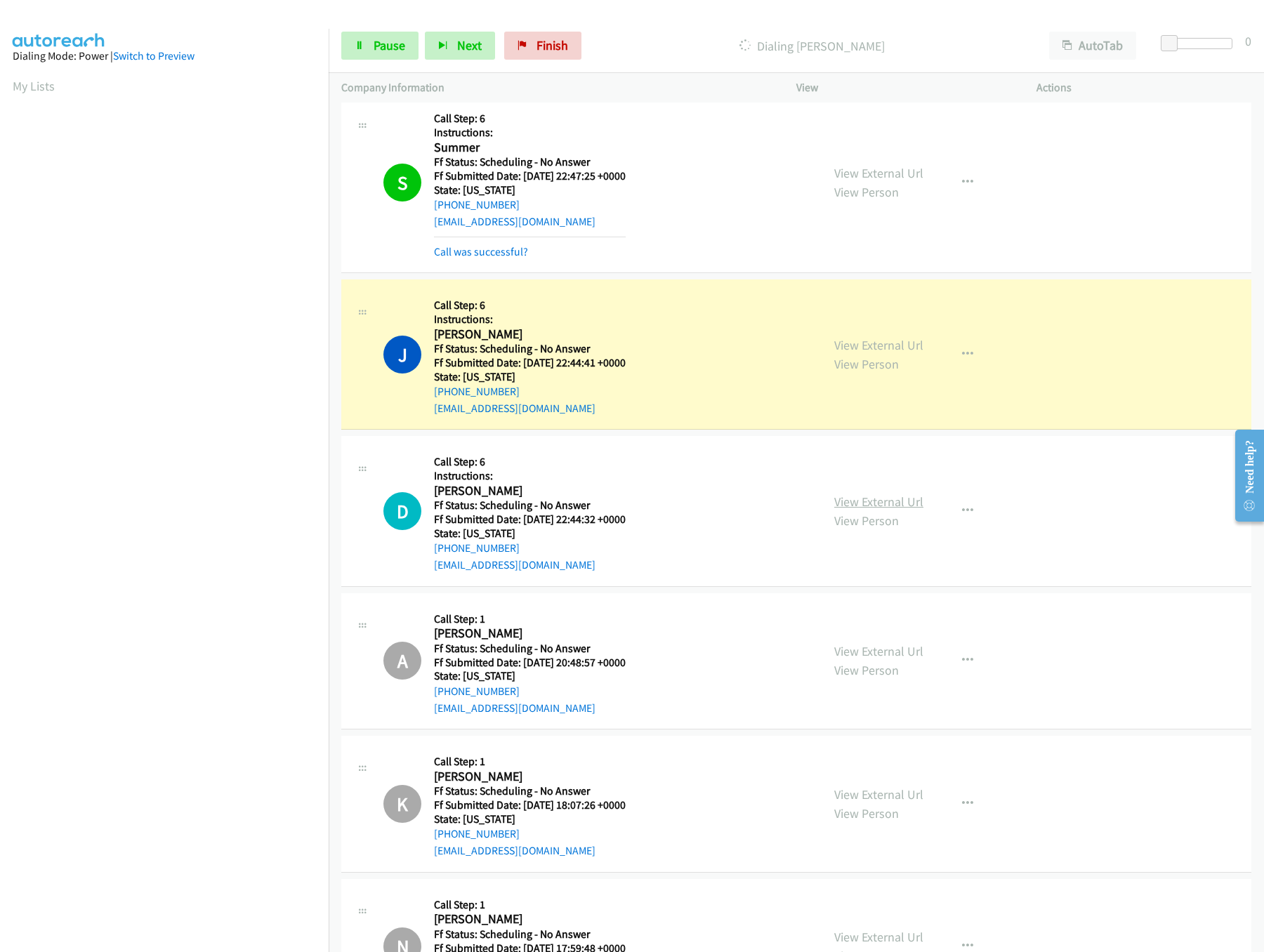
click at [908, 510] on link "View External Url" at bounding box center [879, 501] width 89 height 16
drag, startPoint x: 1171, startPoint y: 40, endPoint x: 1249, endPoint y: 58, distance: 80.0
click at [1249, 58] on body "Start Calls Pause Next Finish Dialing Julie Allen AutoTab AutoTab 30 Company In…" at bounding box center [632, 33] width 1264 height 67
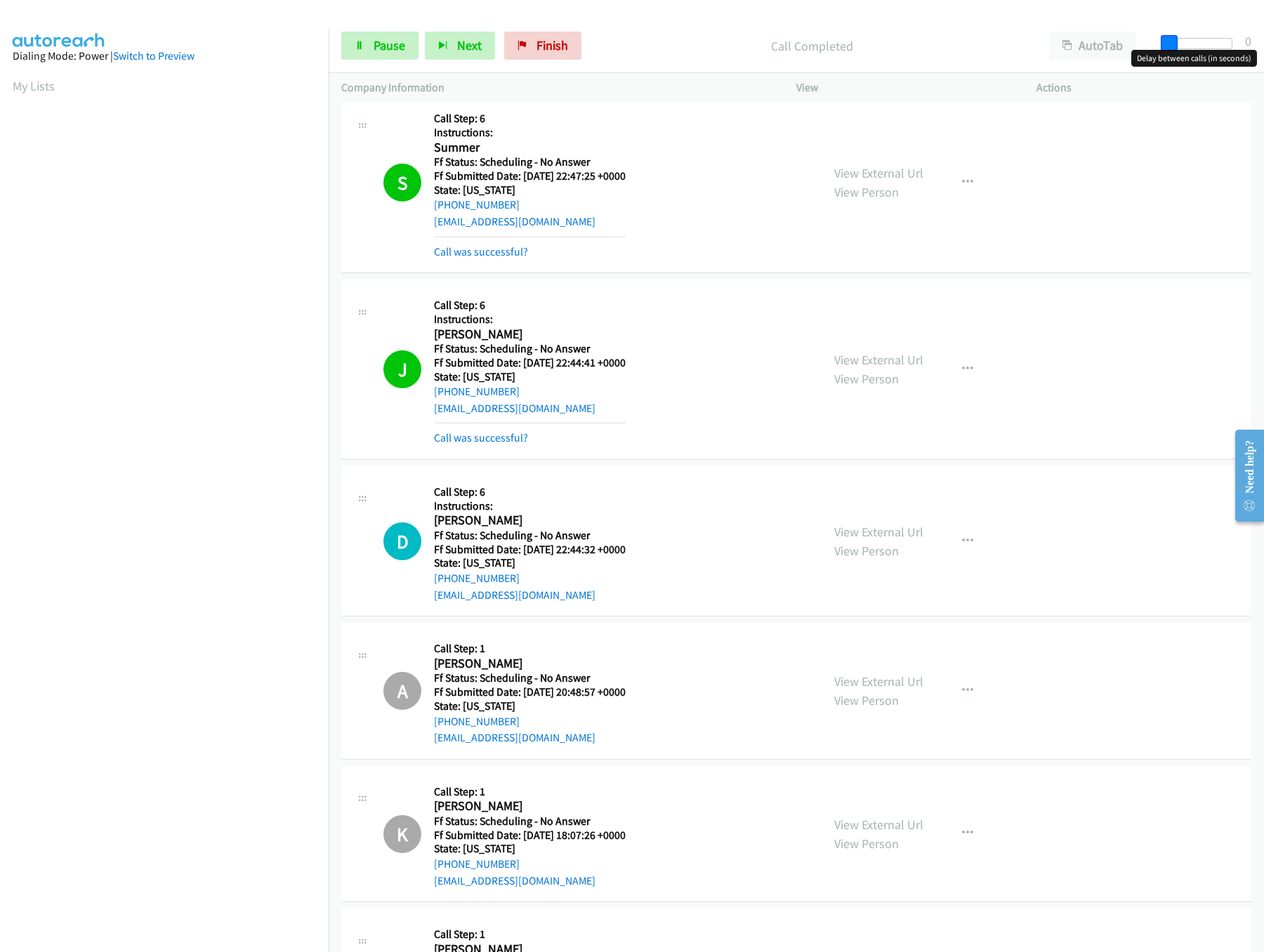
drag, startPoint x: 1221, startPoint y: 44, endPoint x: 1034, endPoint y: 53, distance: 187.2
click at [1034, 53] on div "Start Calls Pause Next Finish Call Completed AutoTab AutoTab 0" at bounding box center [796, 46] width 935 height 54
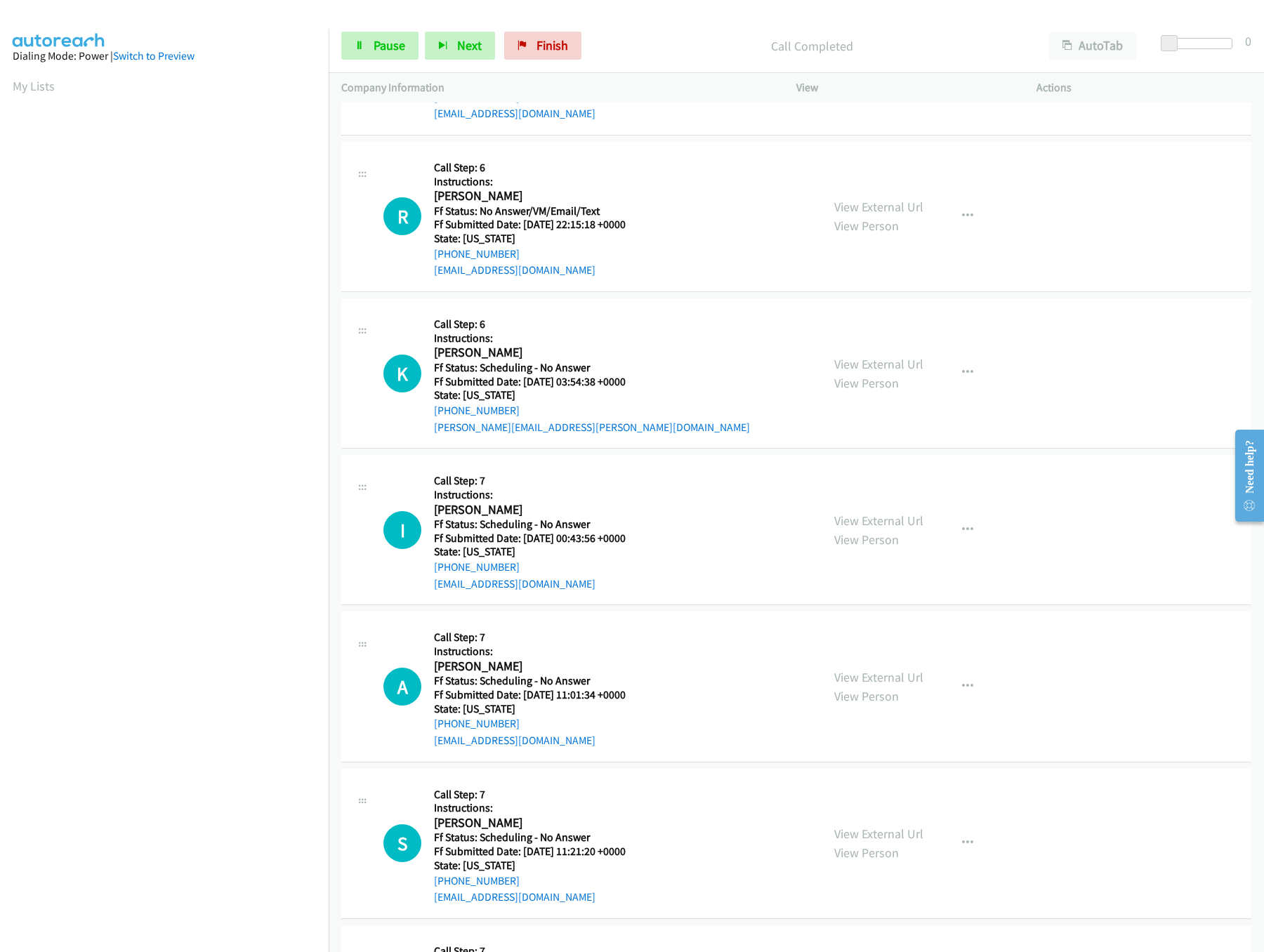
scroll to position [8141, 0]
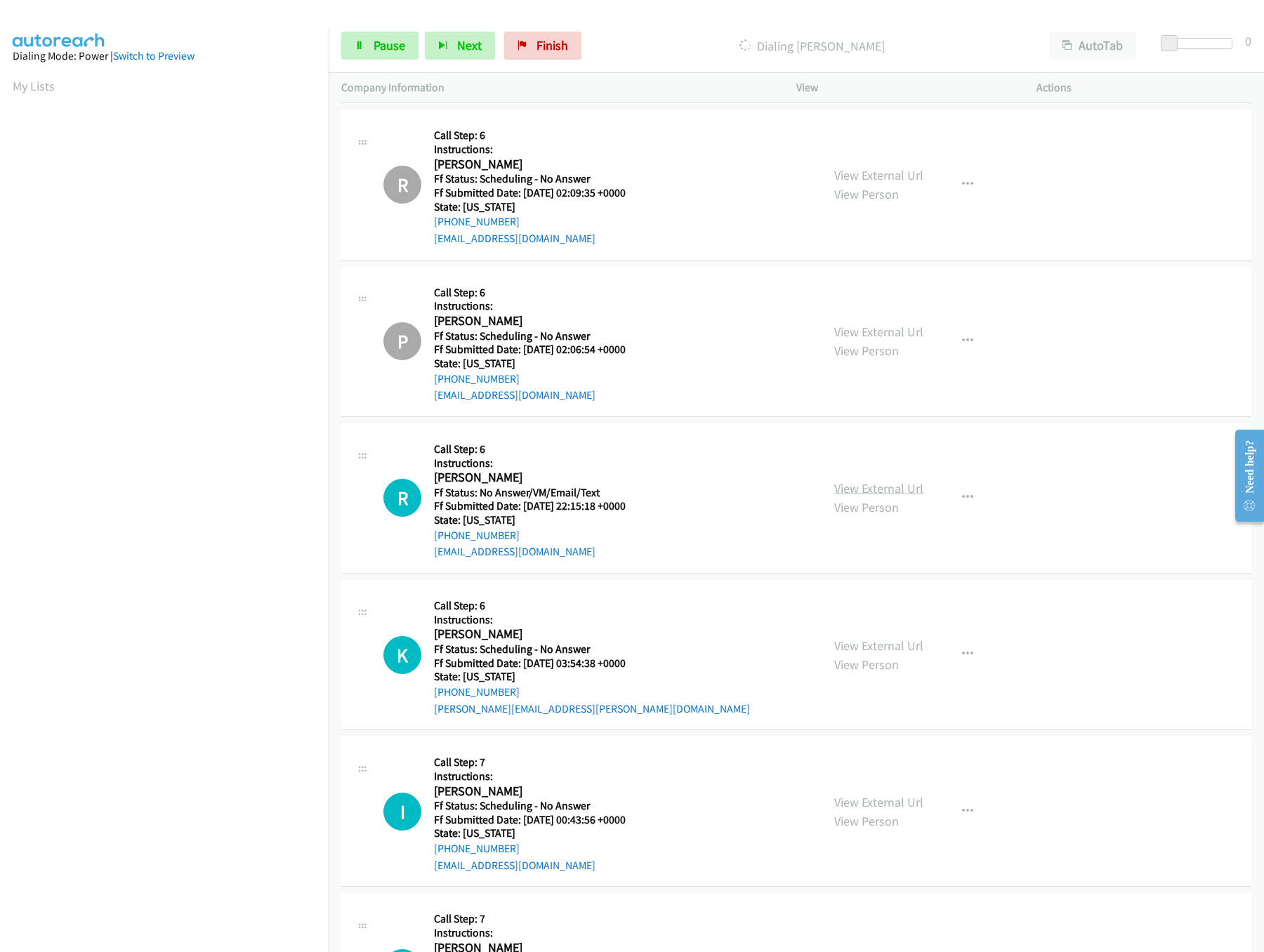
click at [849, 496] on link "View External Url" at bounding box center [879, 488] width 89 height 16
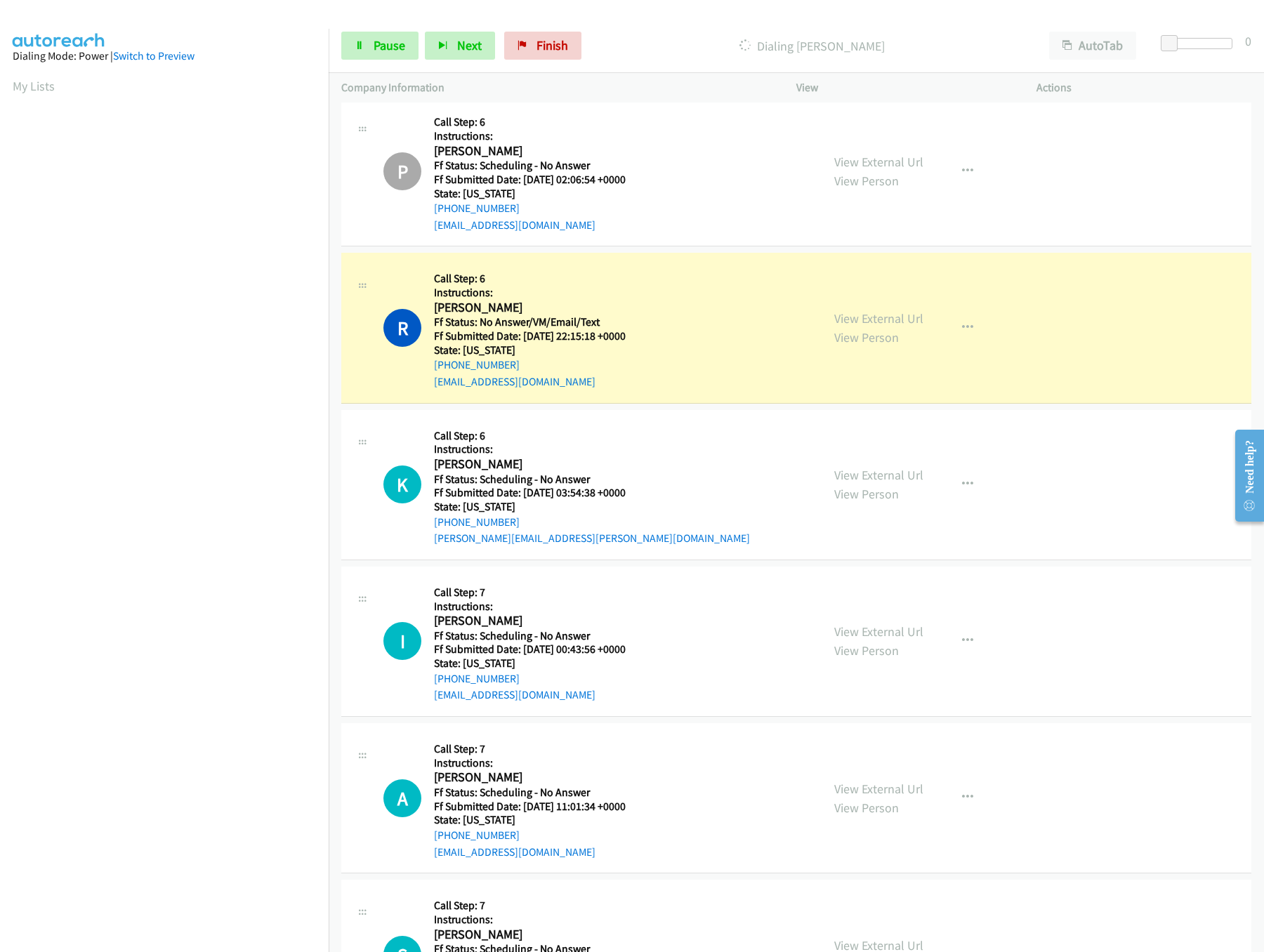
scroll to position [8453, 0]
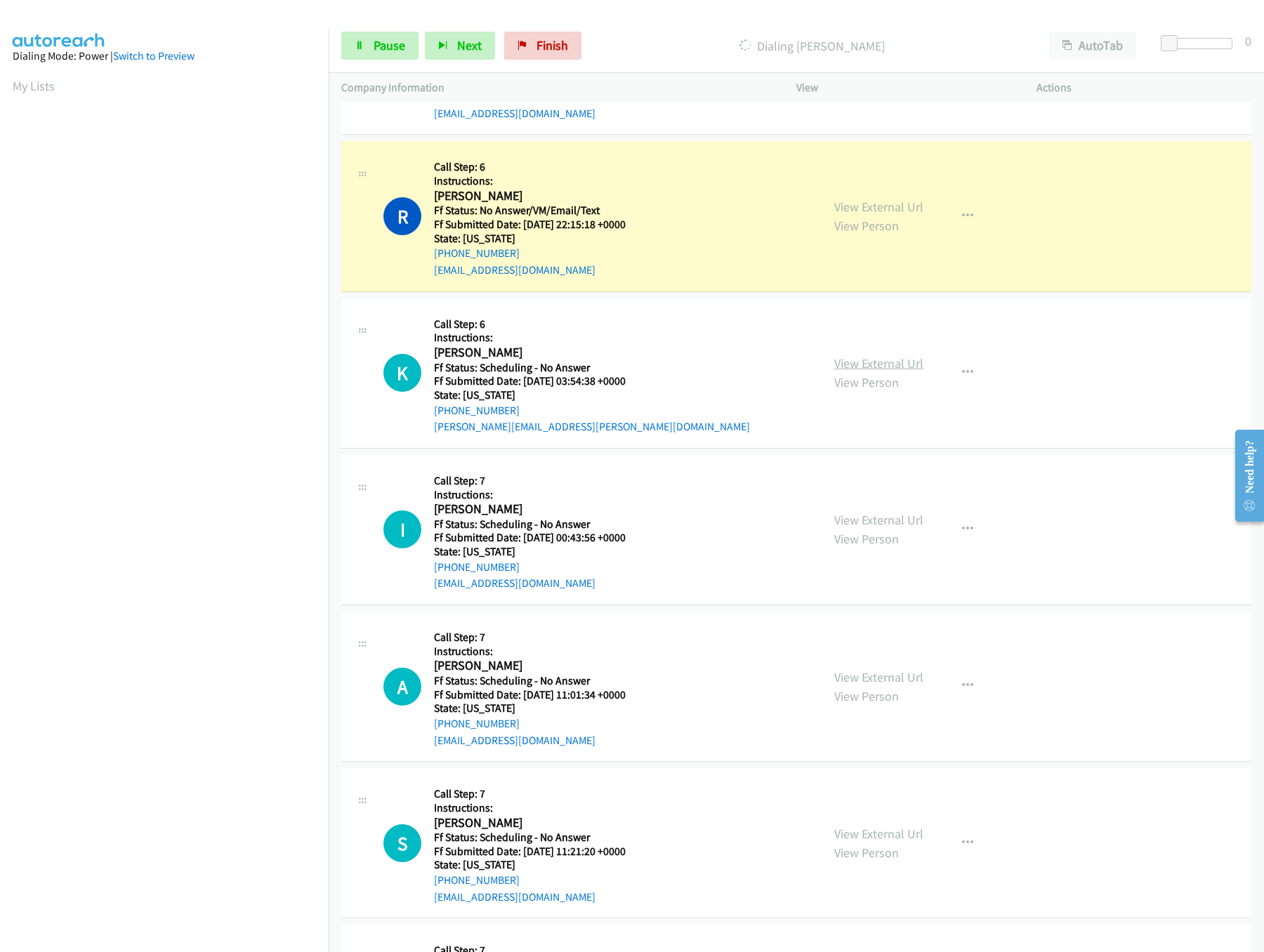
click at [864, 371] on link "View External Url" at bounding box center [879, 363] width 89 height 16
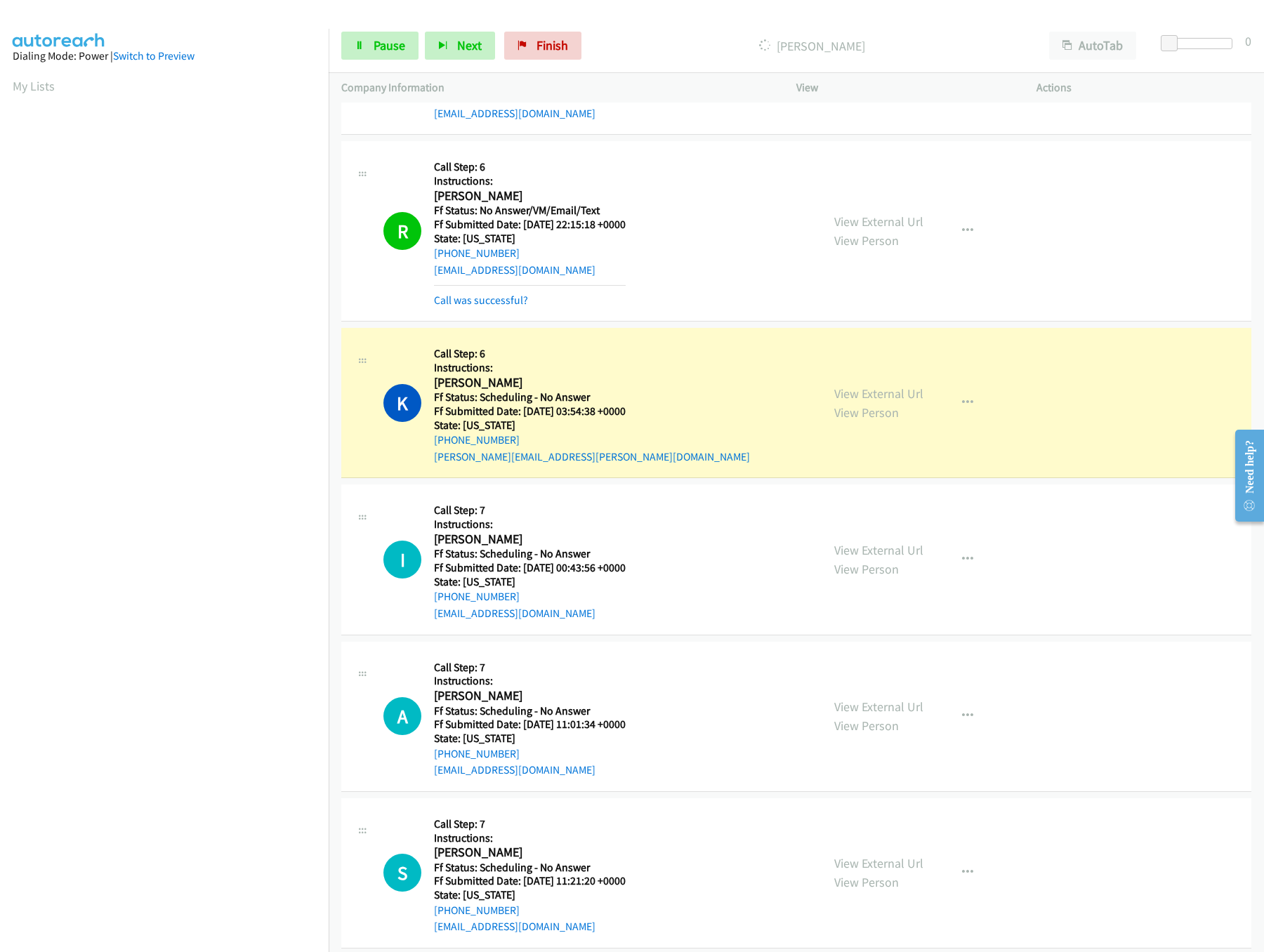
scroll to position [8594, 0]
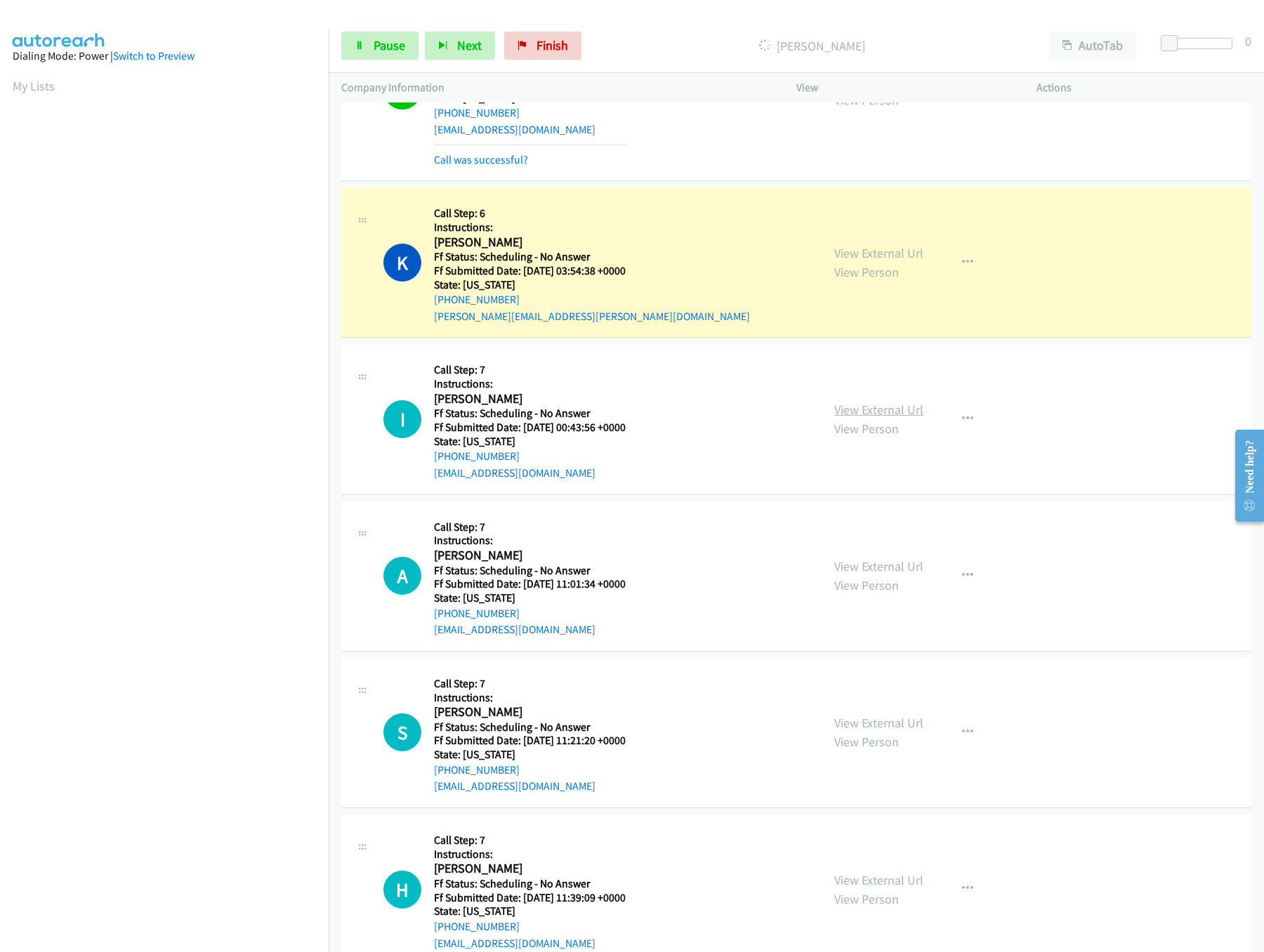
click at [861, 417] on link "View External Url" at bounding box center [879, 410] width 89 height 16
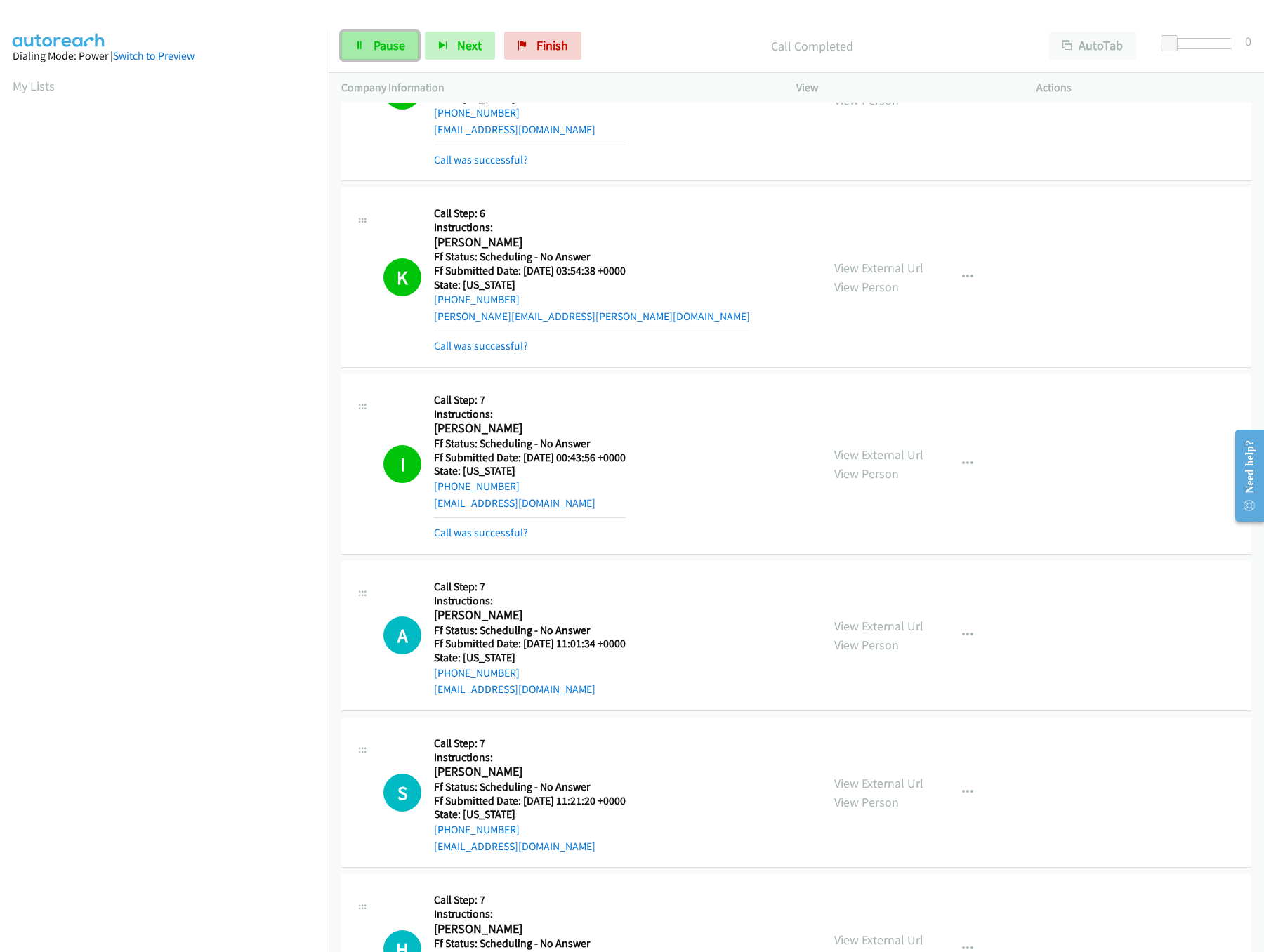
click at [393, 46] on span "Pause" at bounding box center [389, 45] width 31 height 16
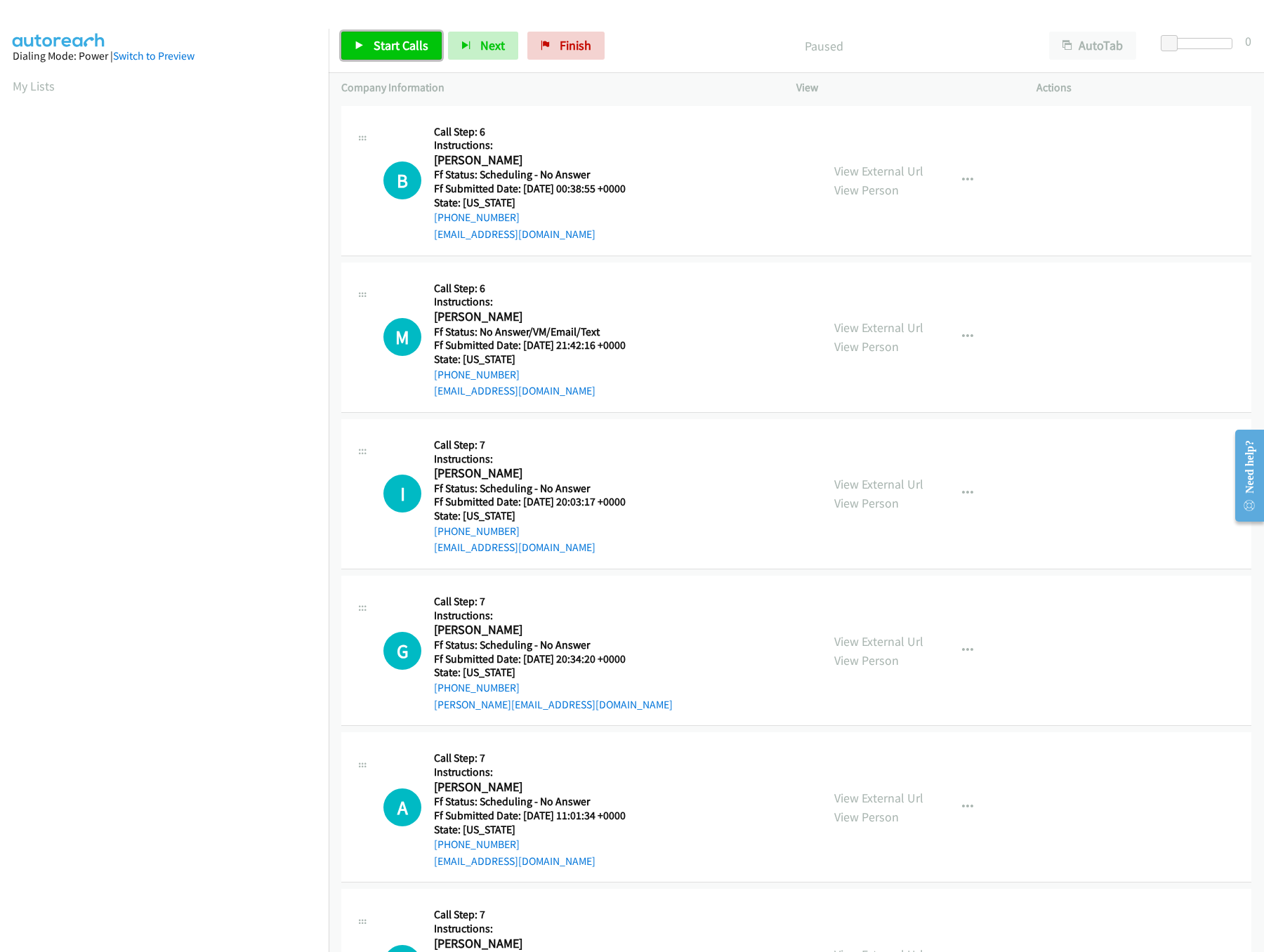
drag, startPoint x: 0, startPoint y: 0, endPoint x: 376, endPoint y: 42, distance: 378.3
click at [376, 42] on span "Start Calls" at bounding box center [401, 45] width 55 height 16
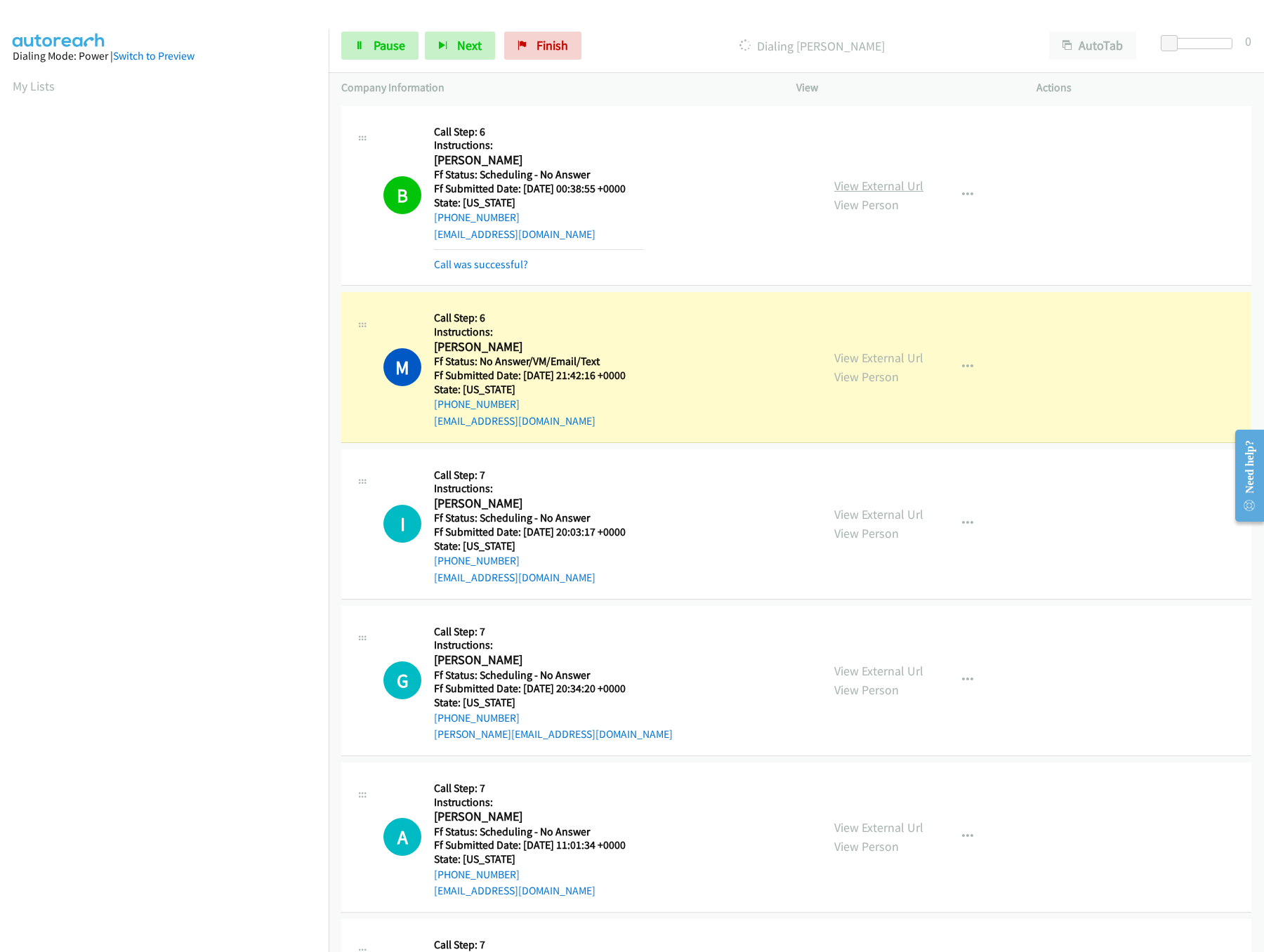
click at [875, 183] on link "View External Url" at bounding box center [879, 185] width 89 height 16
click at [883, 350] on link "View External Url" at bounding box center [879, 357] width 89 height 16
click at [883, 510] on link "View External Url" at bounding box center [879, 514] width 89 height 16
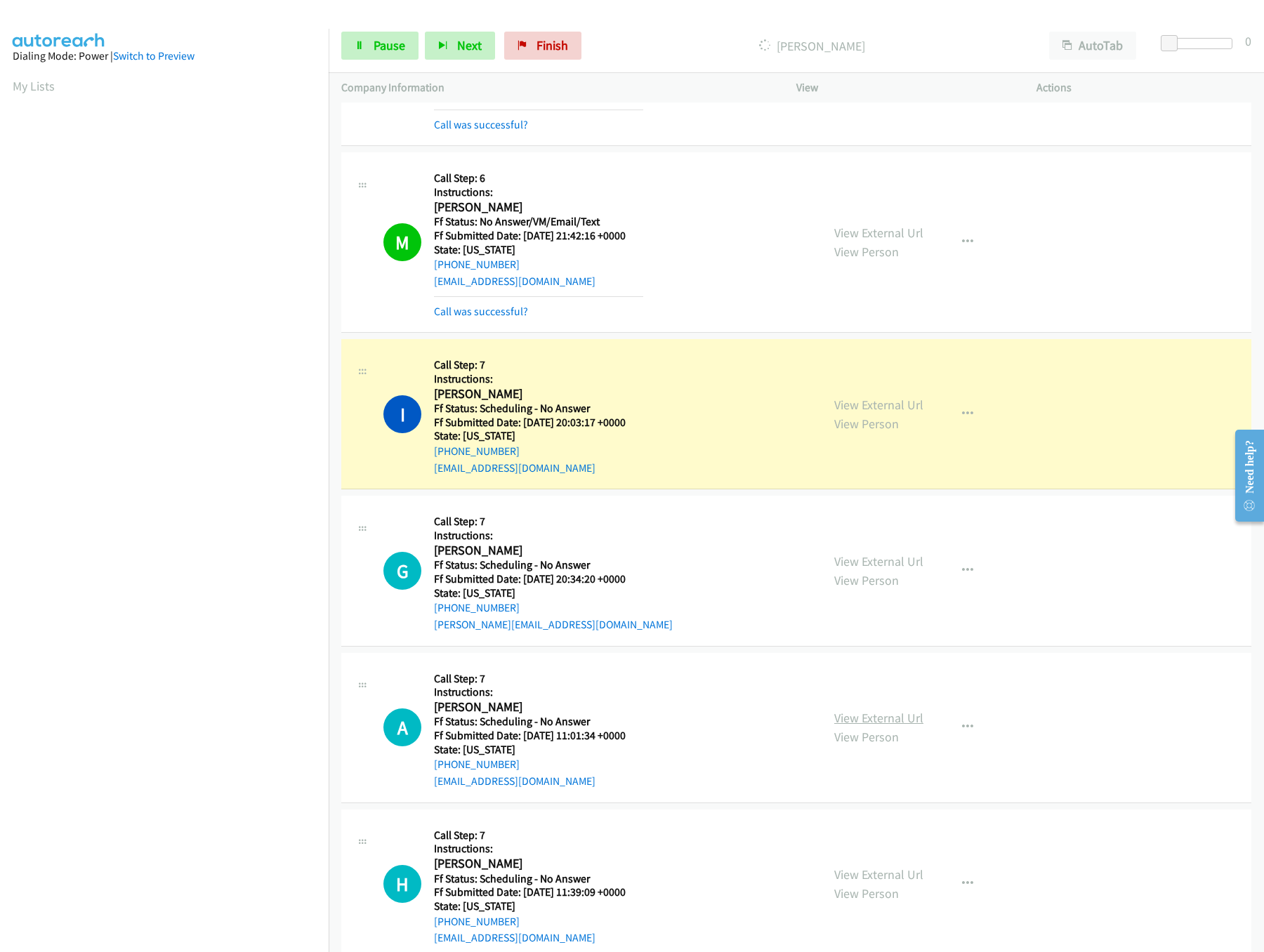
scroll to position [280, 0]
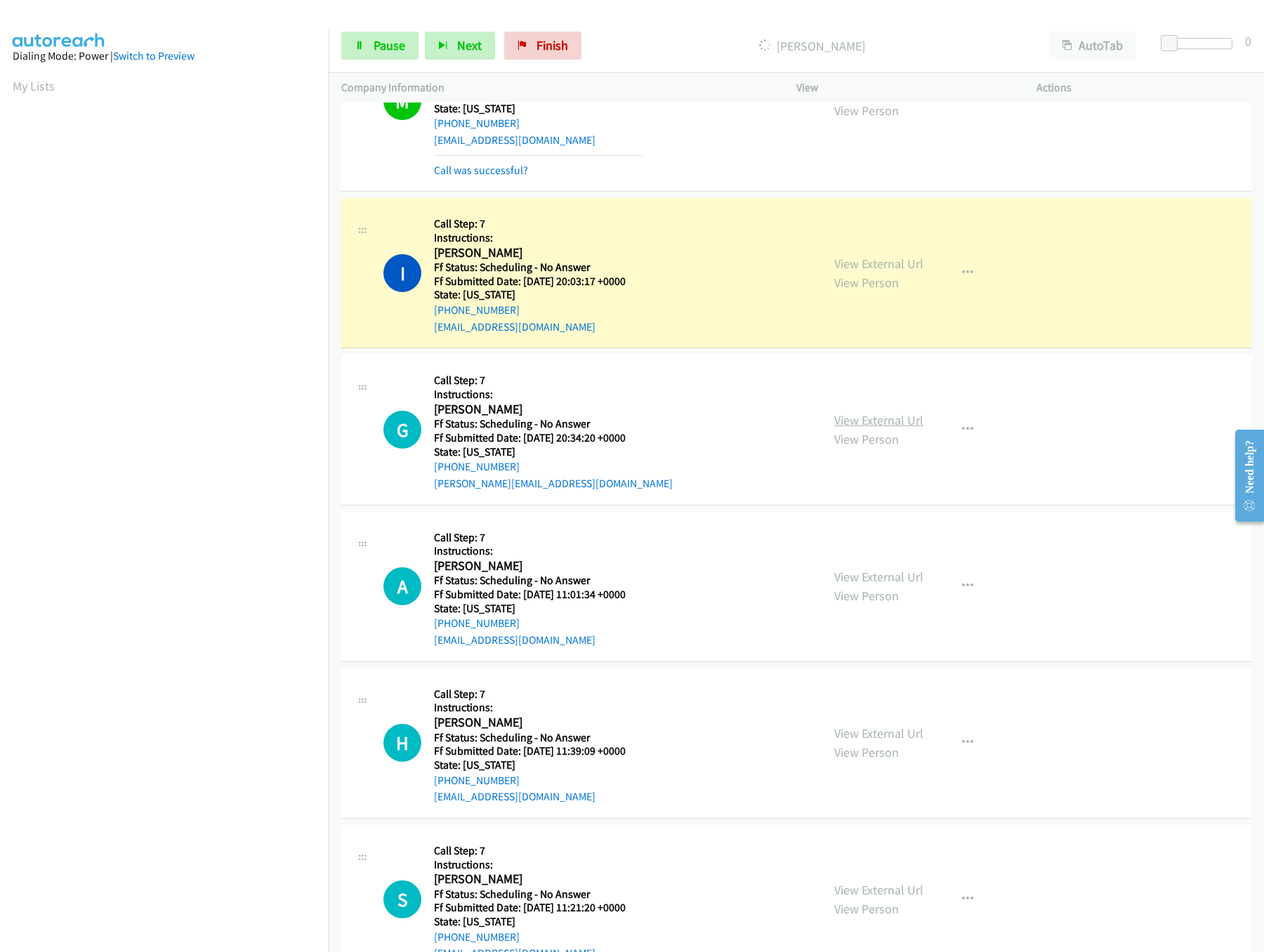
click at [890, 422] on link "View External Url" at bounding box center [879, 420] width 89 height 16
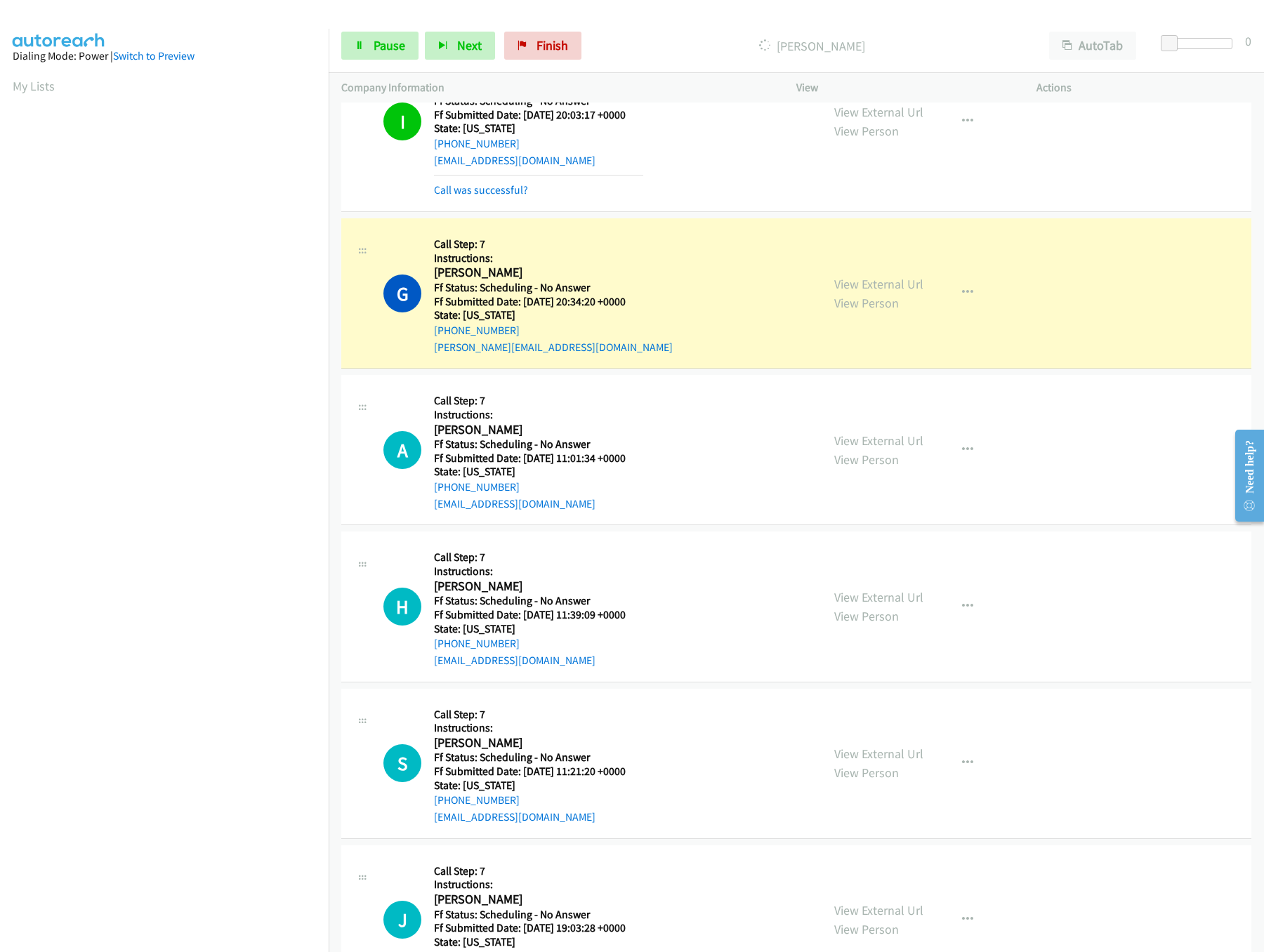
scroll to position [561, 0]
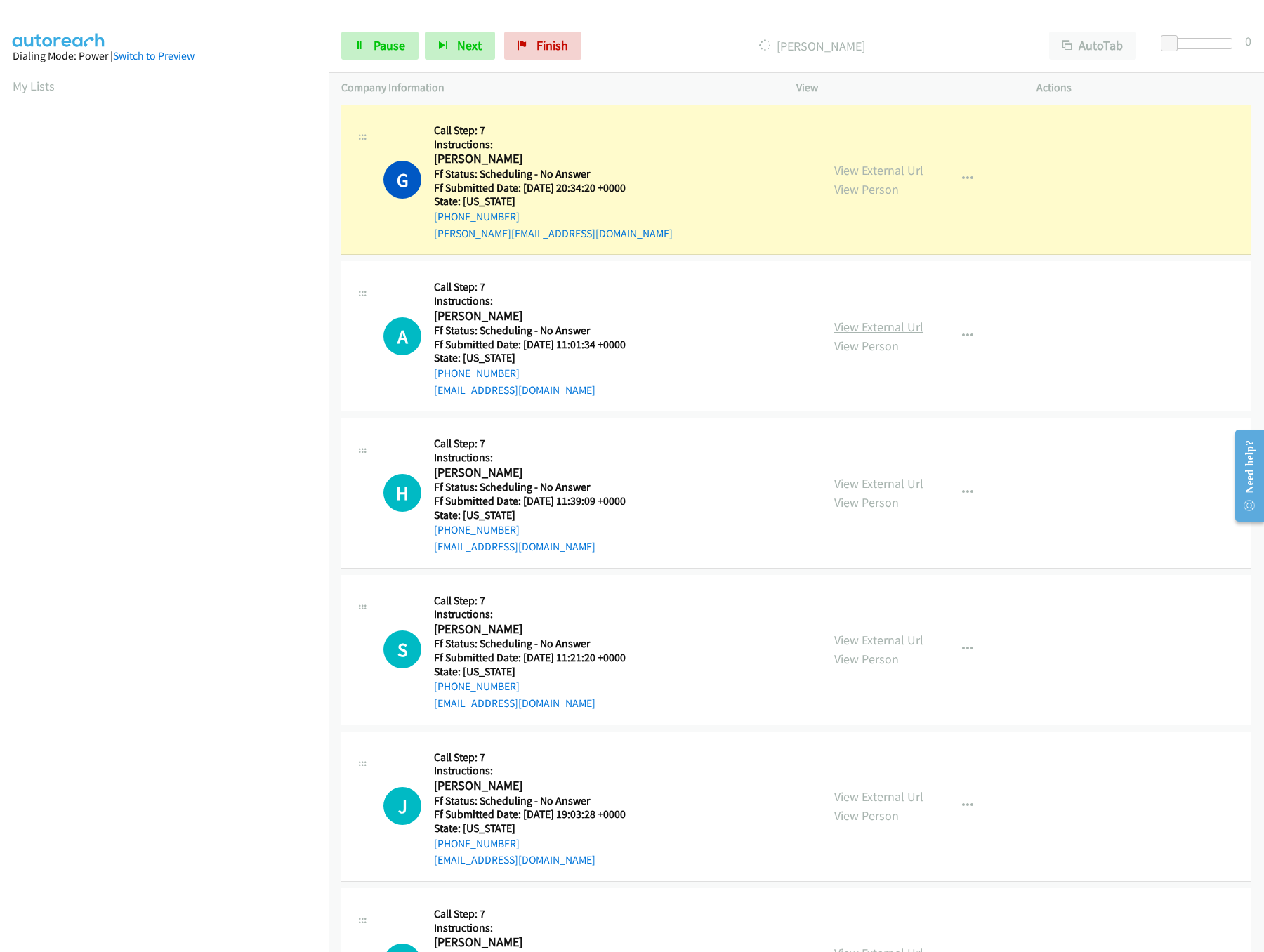
click at [886, 331] on link "View External Url" at bounding box center [879, 327] width 89 height 16
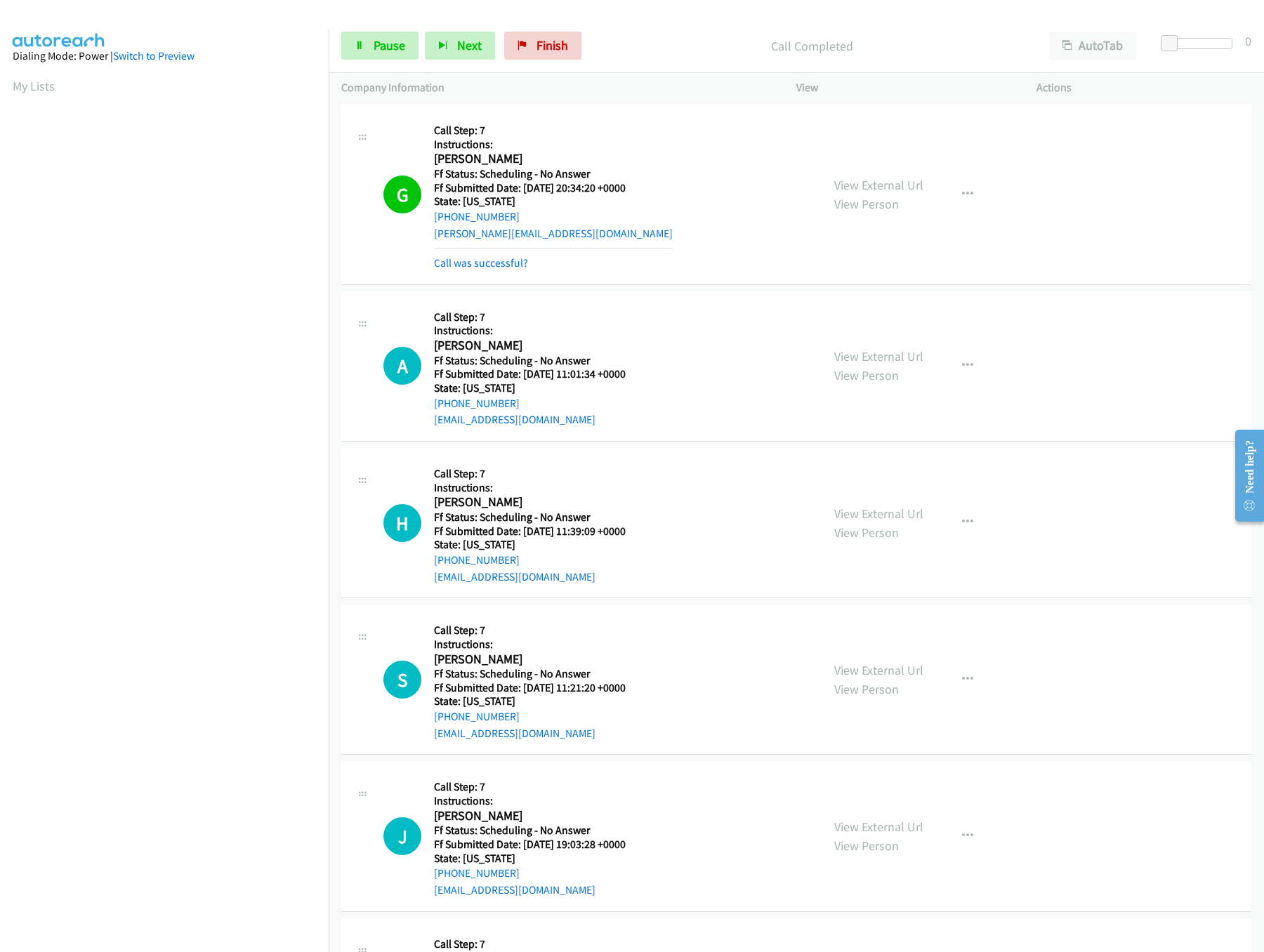
scroll to position [702, 0]
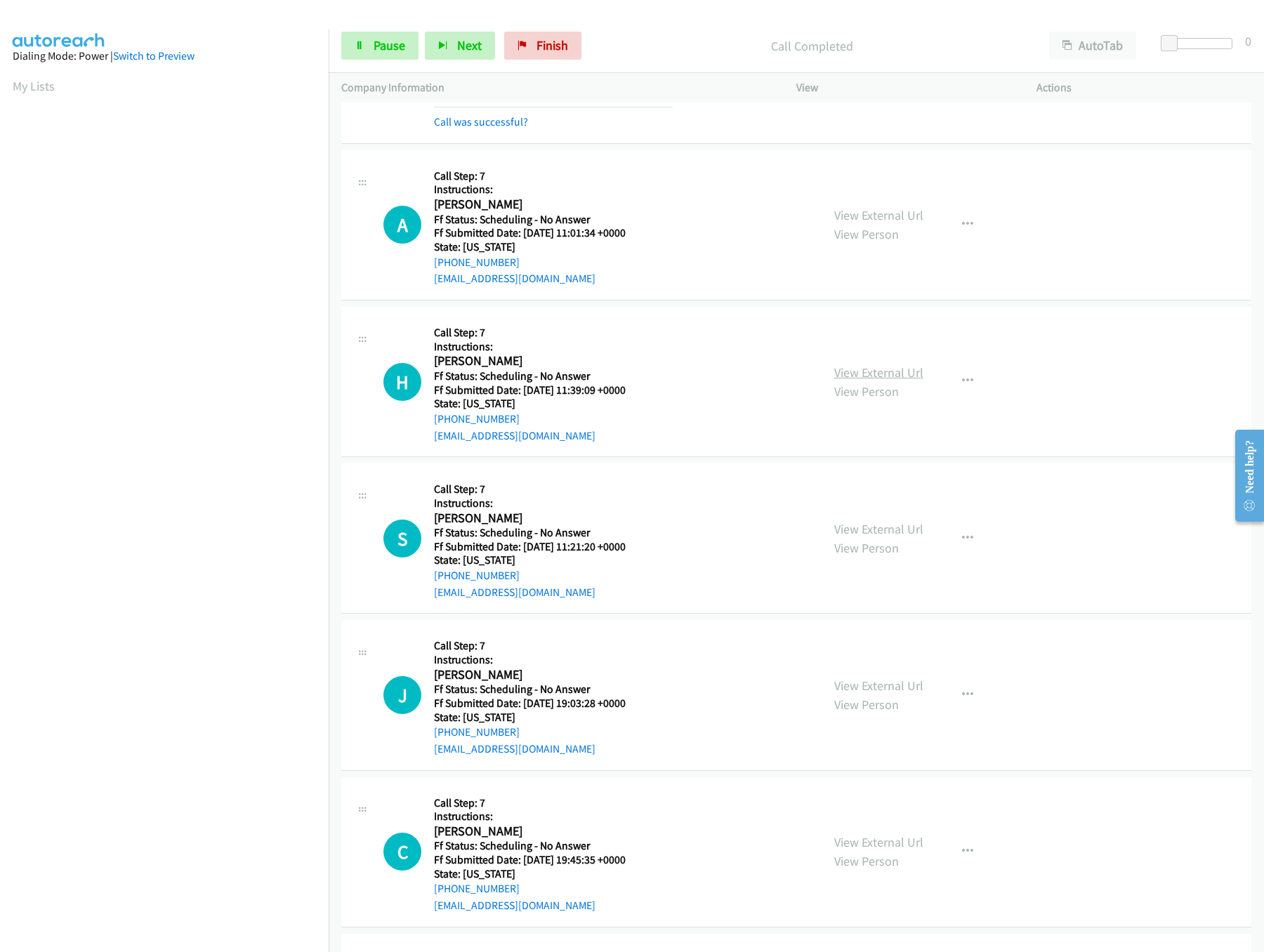
click at [870, 379] on link "View External Url" at bounding box center [879, 372] width 89 height 16
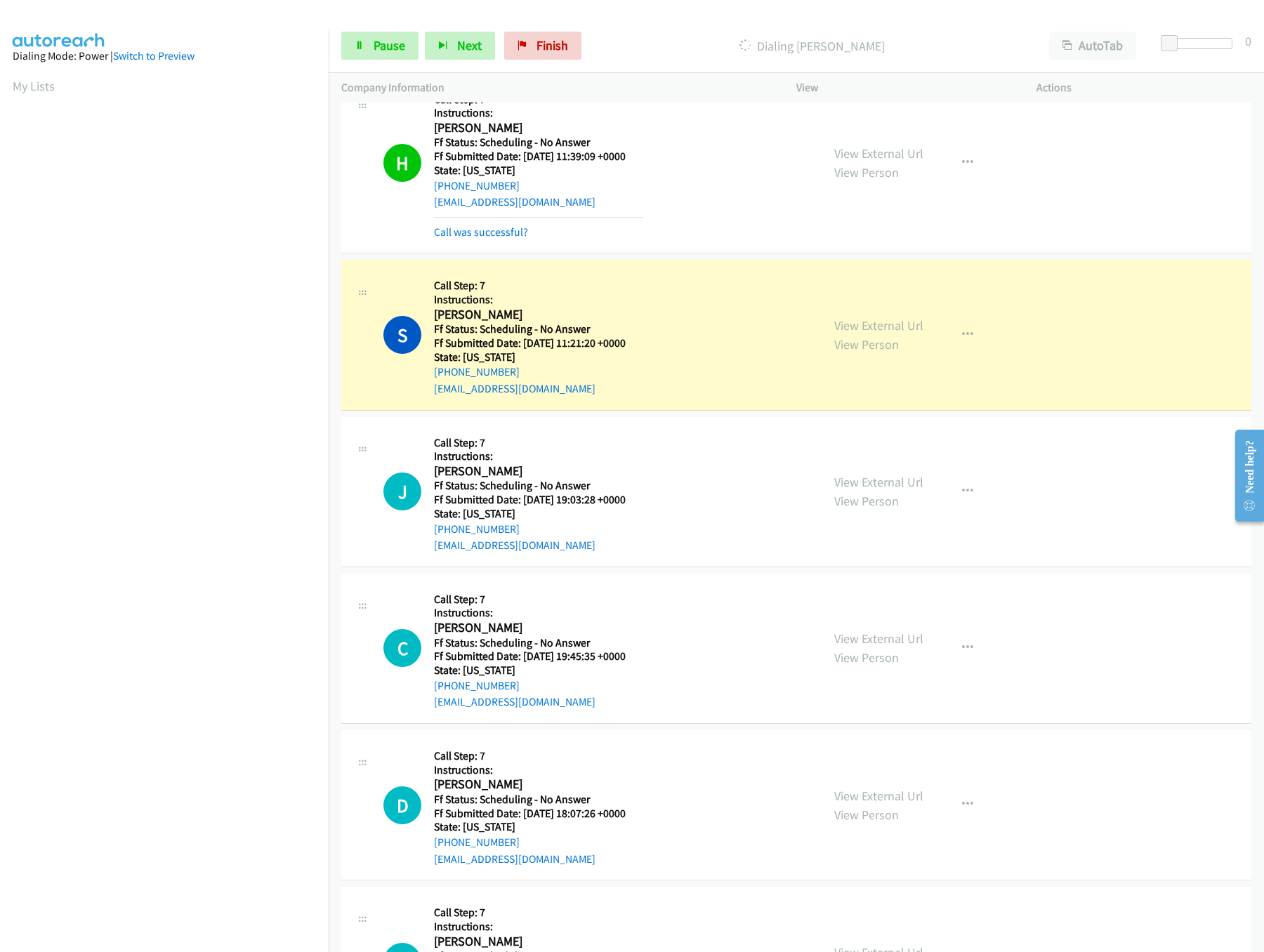
scroll to position [1123, 0]
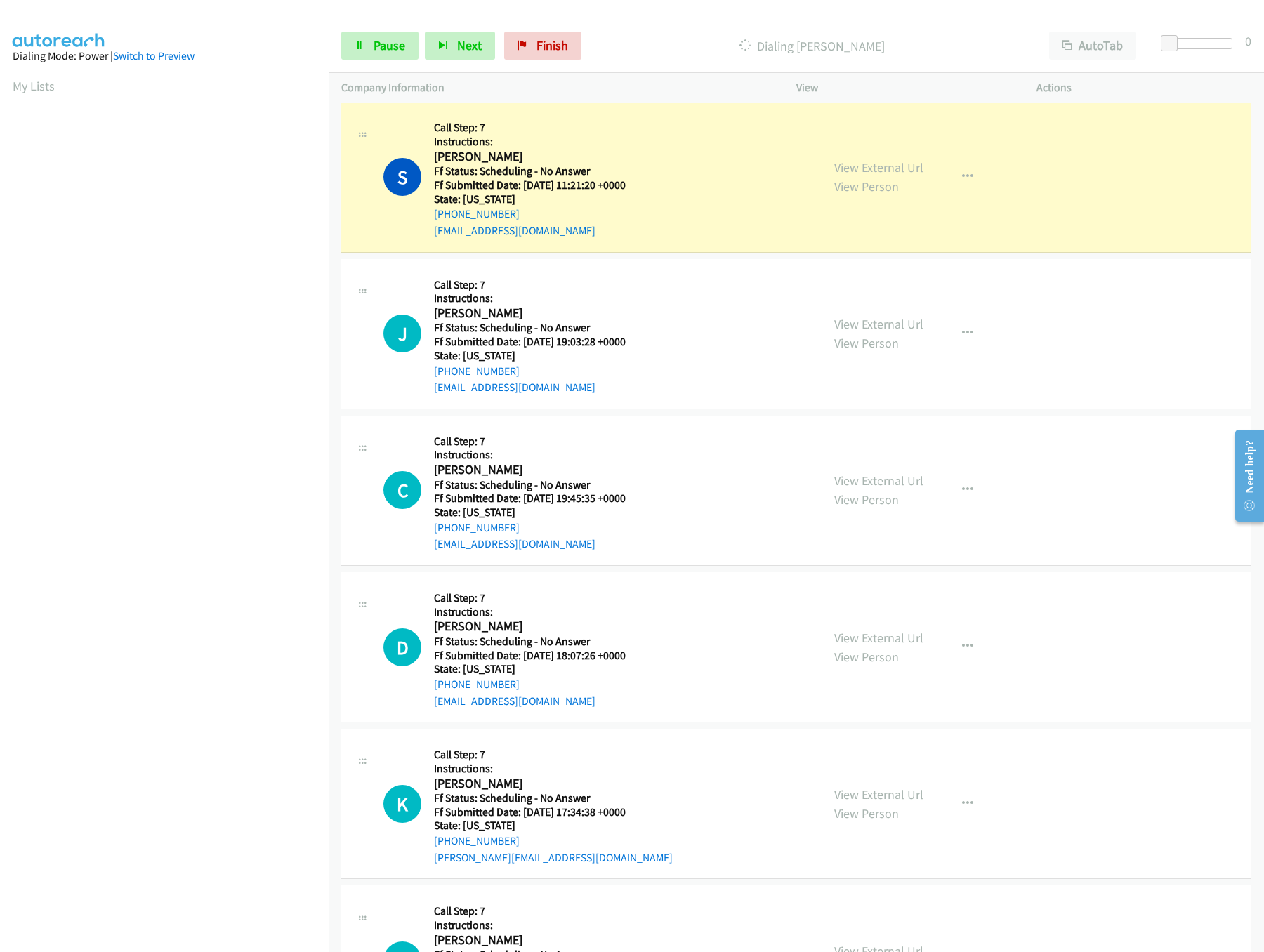
click at [902, 166] on link "View External Url" at bounding box center [879, 167] width 89 height 16
click at [866, 337] on div "View External Url View Person" at bounding box center [879, 333] width 89 height 38
click at [868, 332] on link "View External Url" at bounding box center [879, 324] width 89 height 16
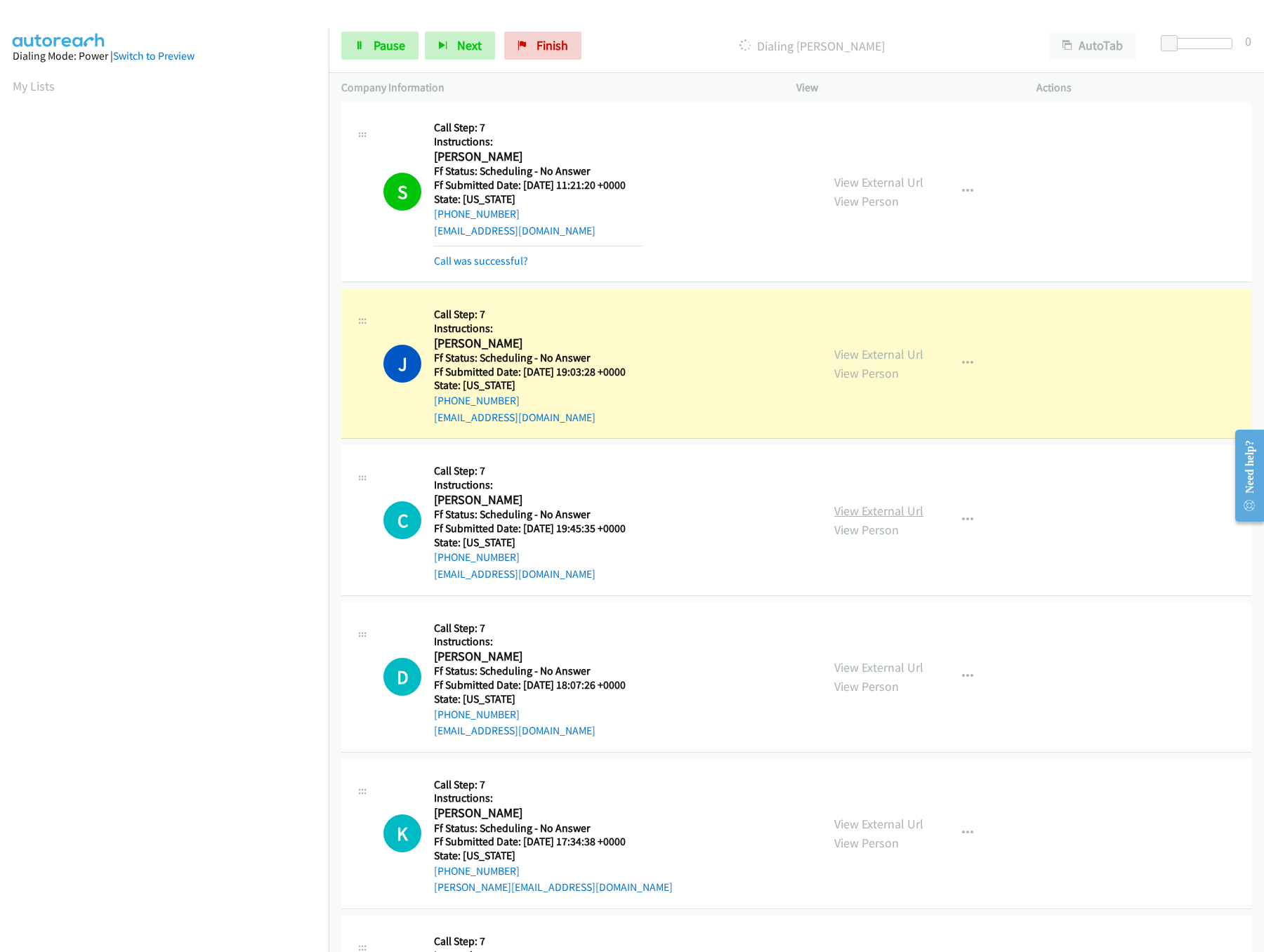
click at [868, 512] on link "View External Url" at bounding box center [879, 510] width 89 height 16
click at [397, 45] on span "Pause" at bounding box center [389, 45] width 31 height 16
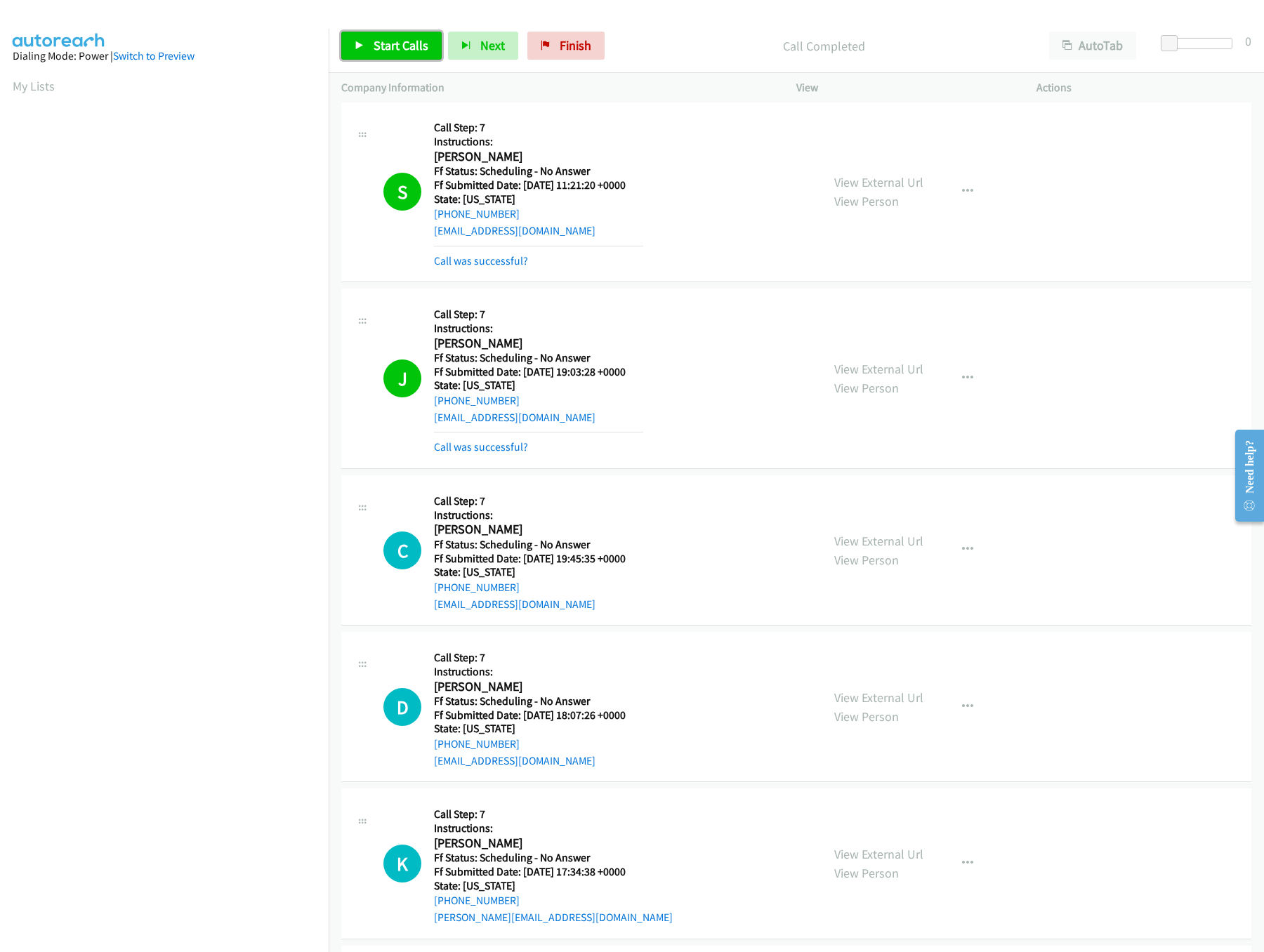
click at [388, 53] on span "Start Calls" at bounding box center [401, 45] width 55 height 16
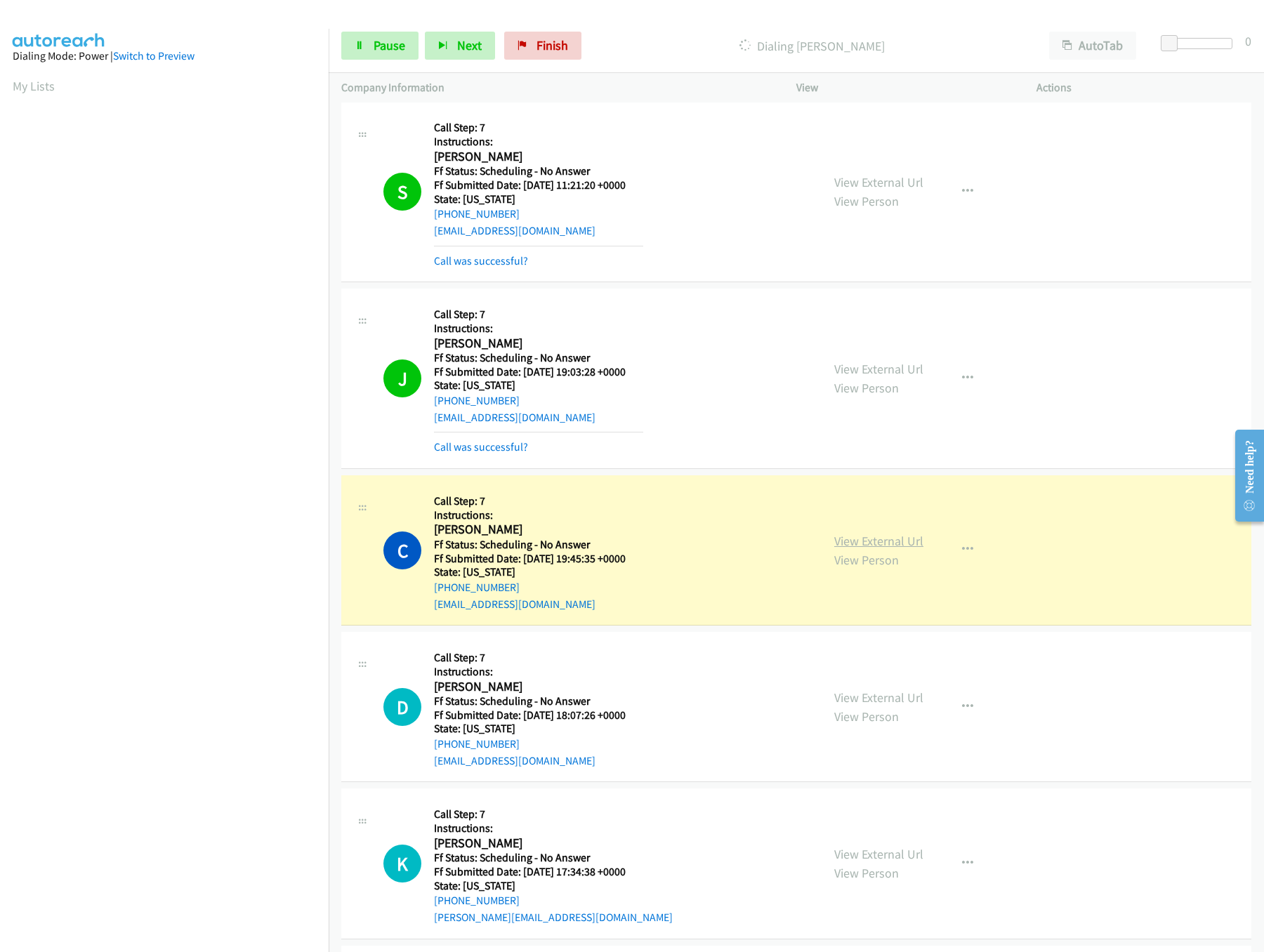
click at [854, 545] on link "View External Url" at bounding box center [879, 540] width 89 height 16
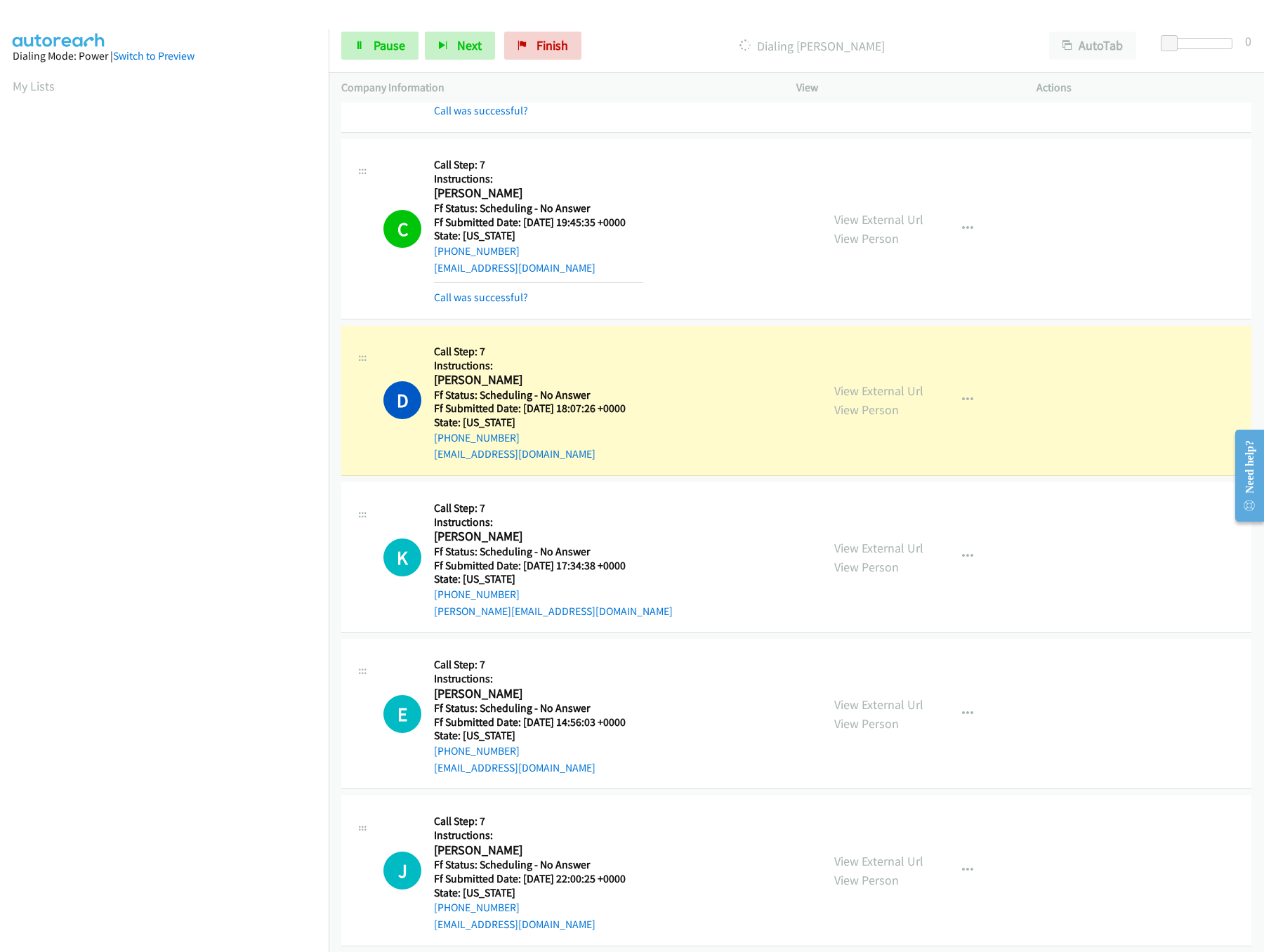
scroll to position [1544, 0]
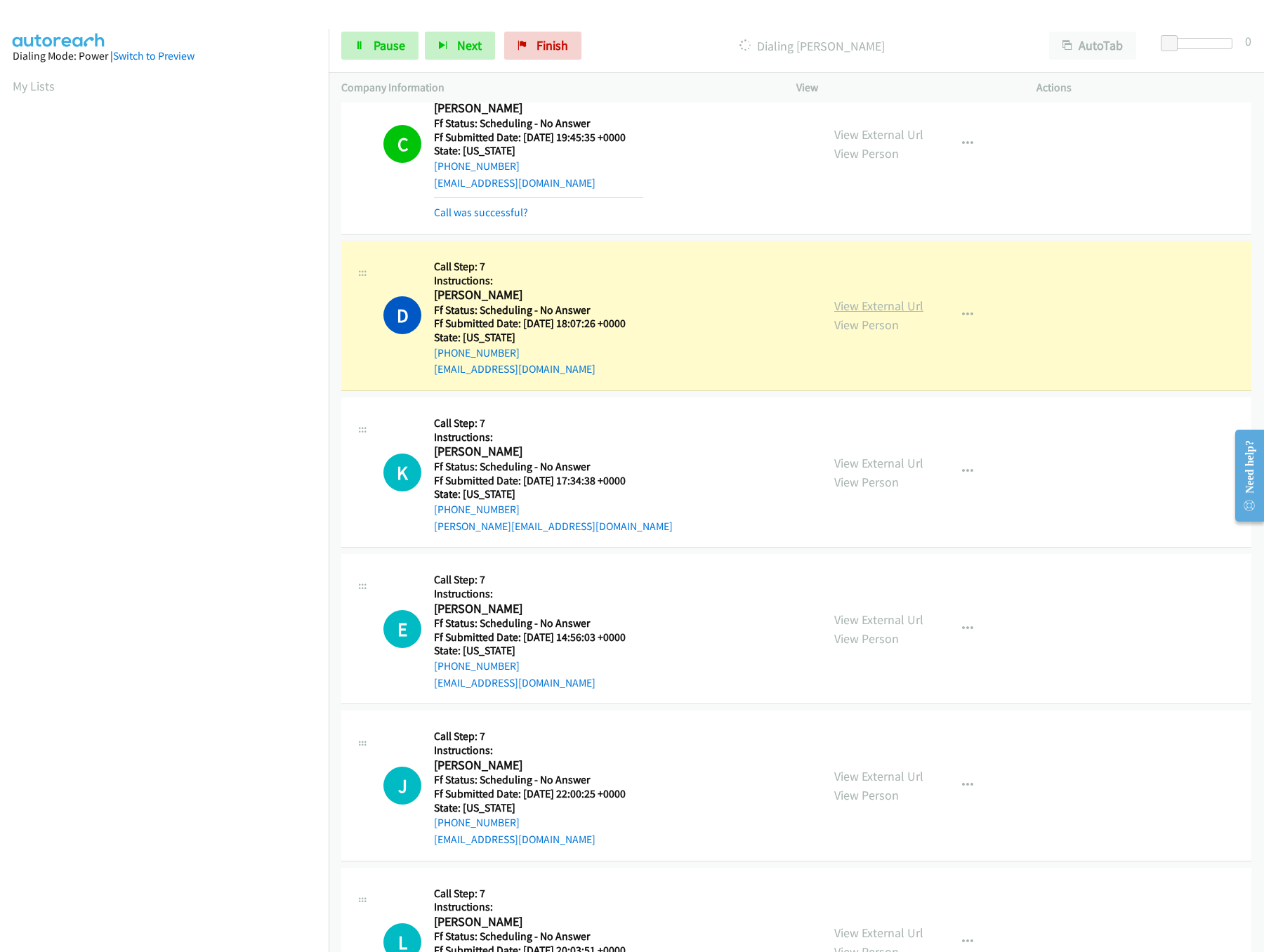
click at [883, 314] on link "View External Url" at bounding box center [879, 305] width 89 height 16
click at [386, 40] on span "Pause" at bounding box center [389, 45] width 31 height 16
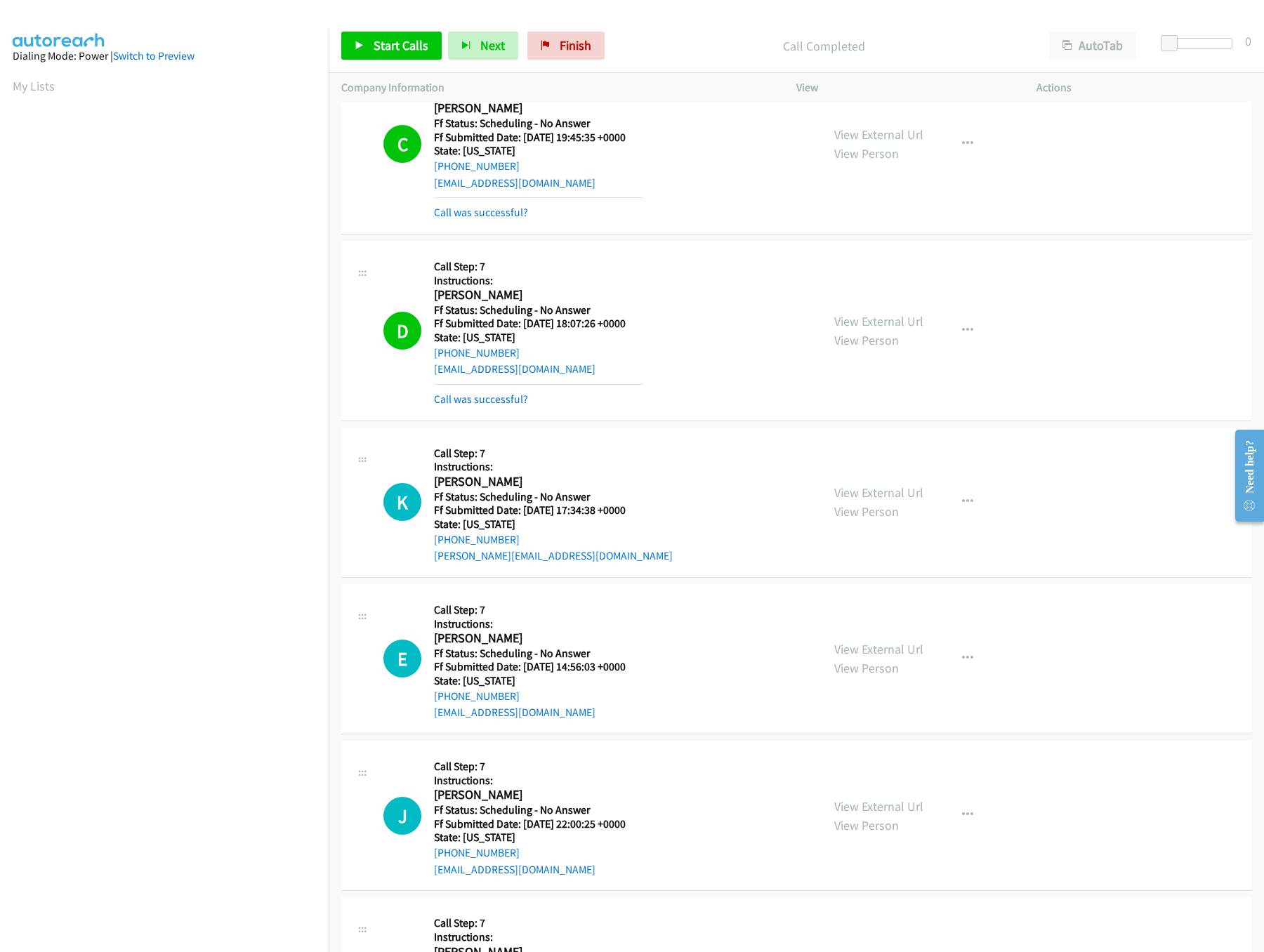
drag, startPoint x: 405, startPoint y: 21, endPoint x: 391, endPoint y: 35, distance: 19.8
click at [403, 26] on div "Start Calls Pause Next Finish Call Completed AutoTab AutoTab 0" at bounding box center [796, 46] width 935 height 54
click at [391, 35] on link "Start Calls" at bounding box center [391, 45] width 100 height 28
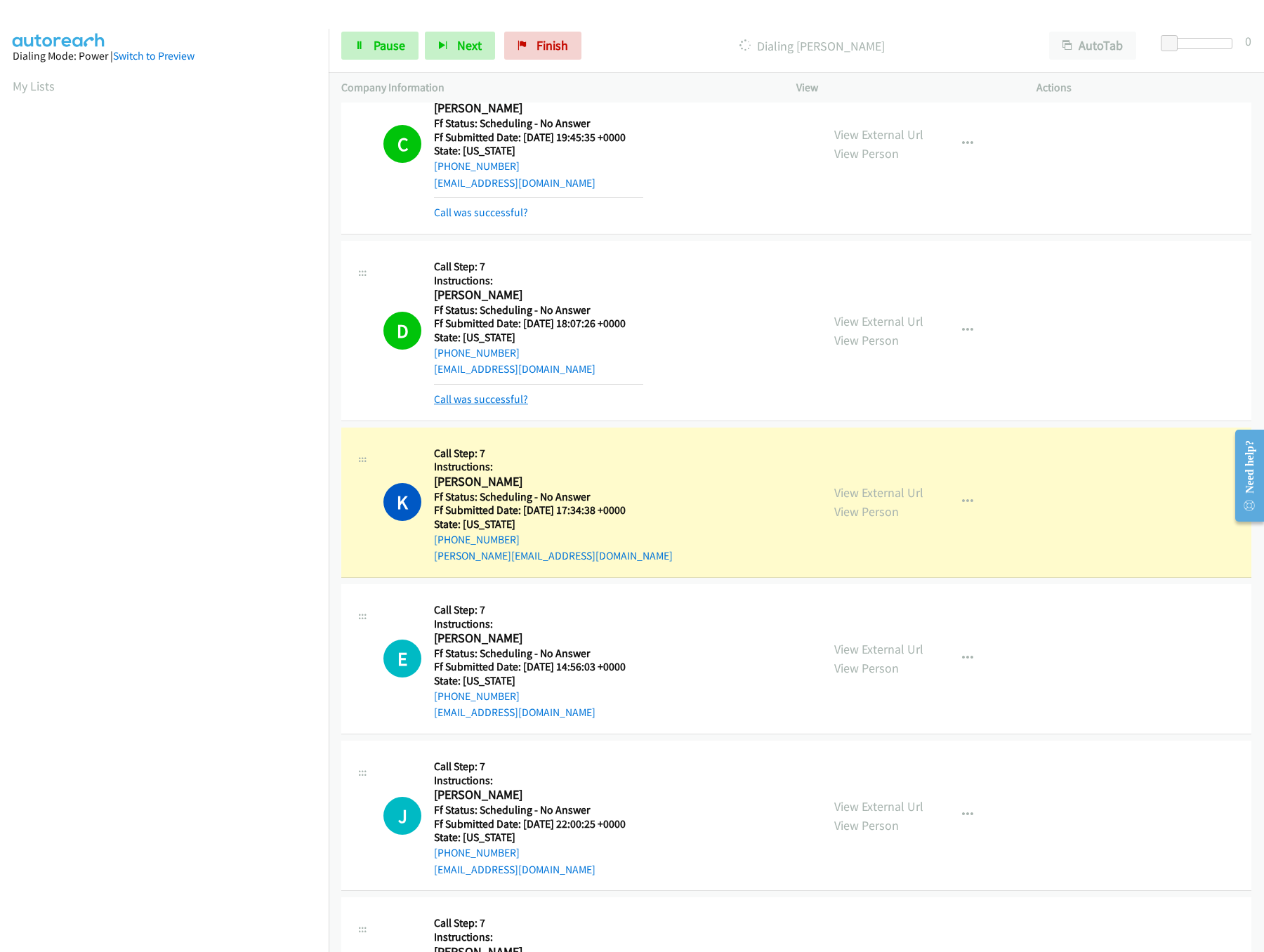
click at [499, 401] on link "Call was successful?" at bounding box center [481, 399] width 94 height 13
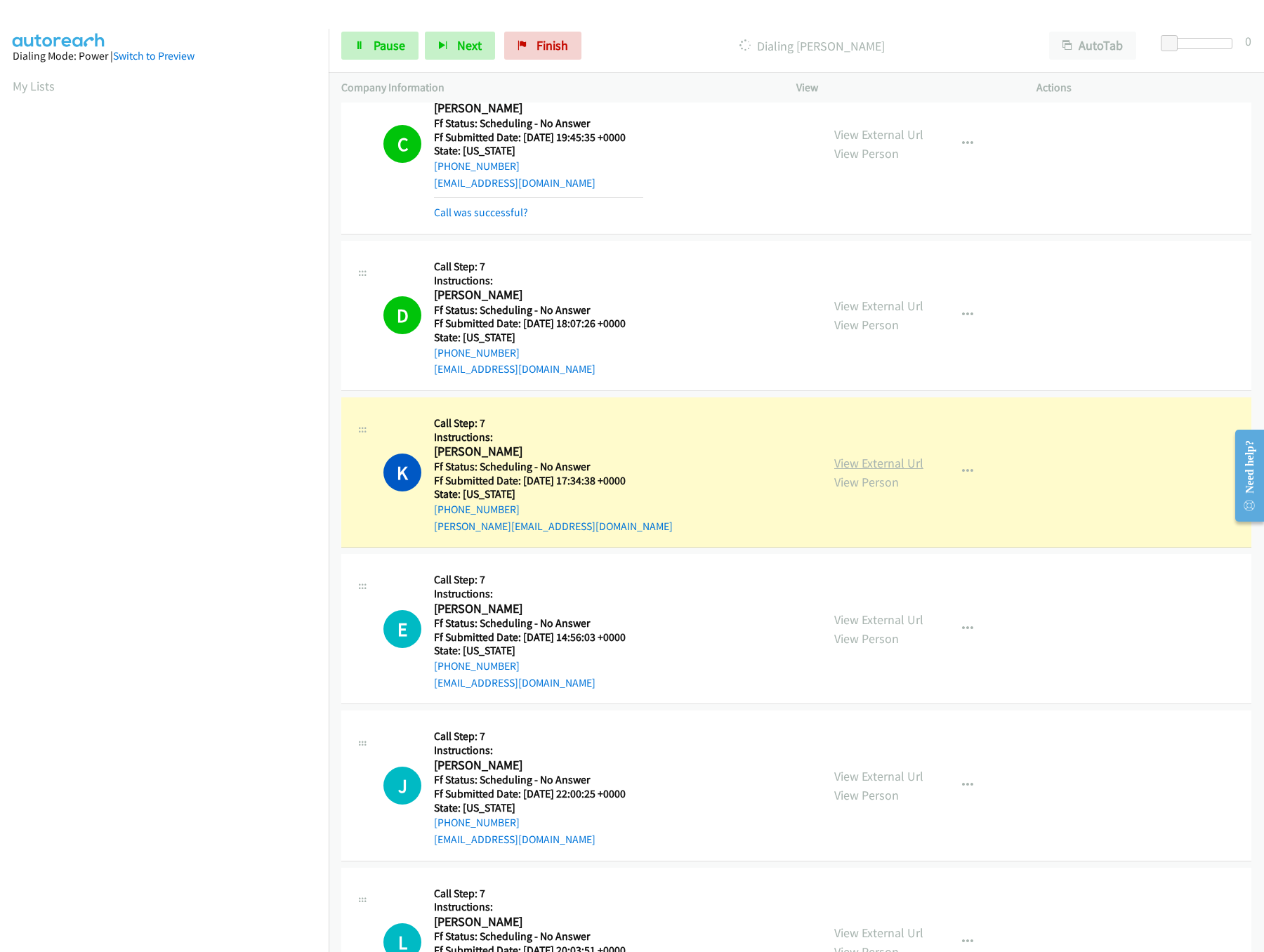
click at [878, 462] on link "View External Url" at bounding box center [879, 463] width 89 height 16
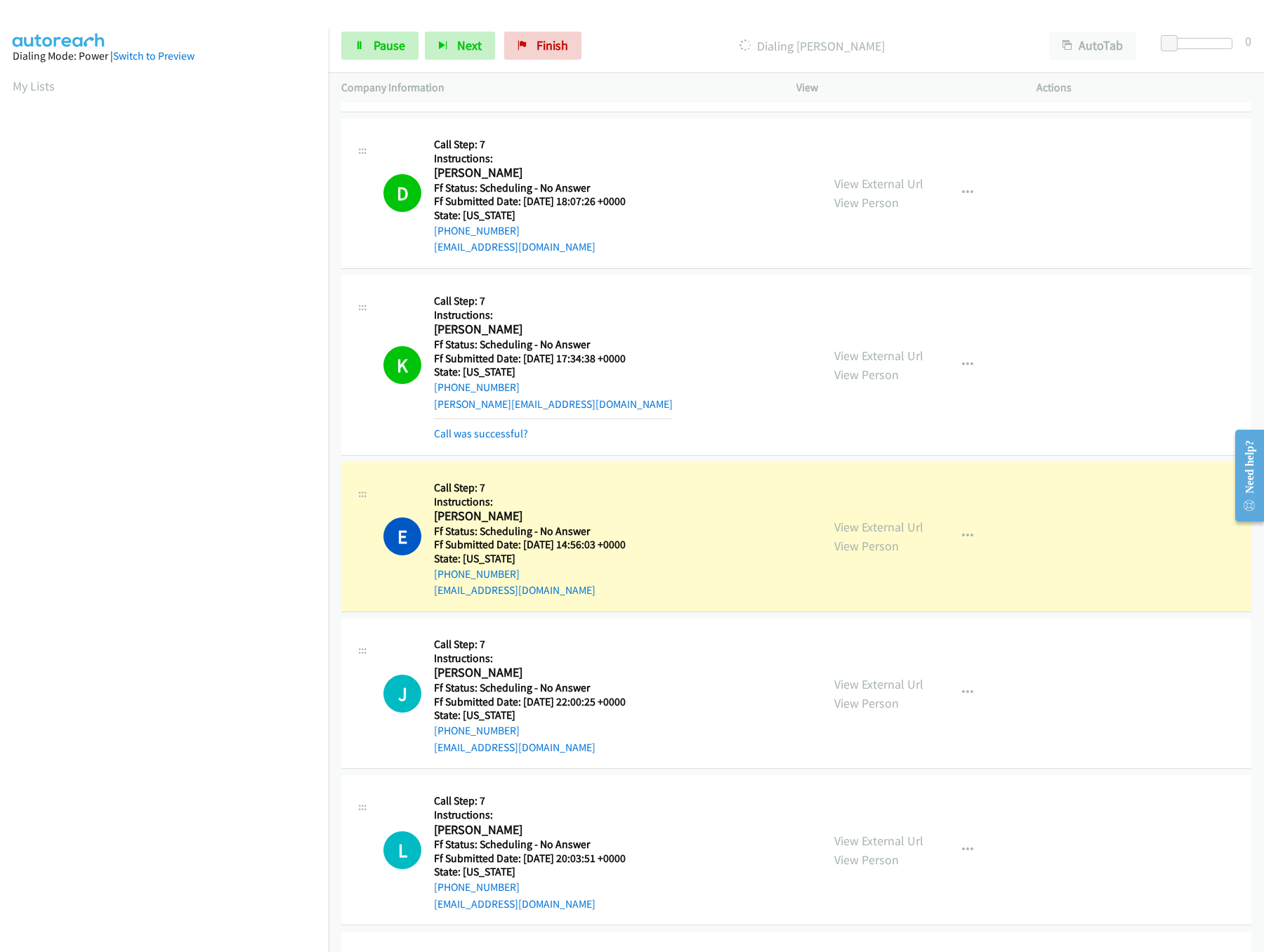
scroll to position [1824, 0]
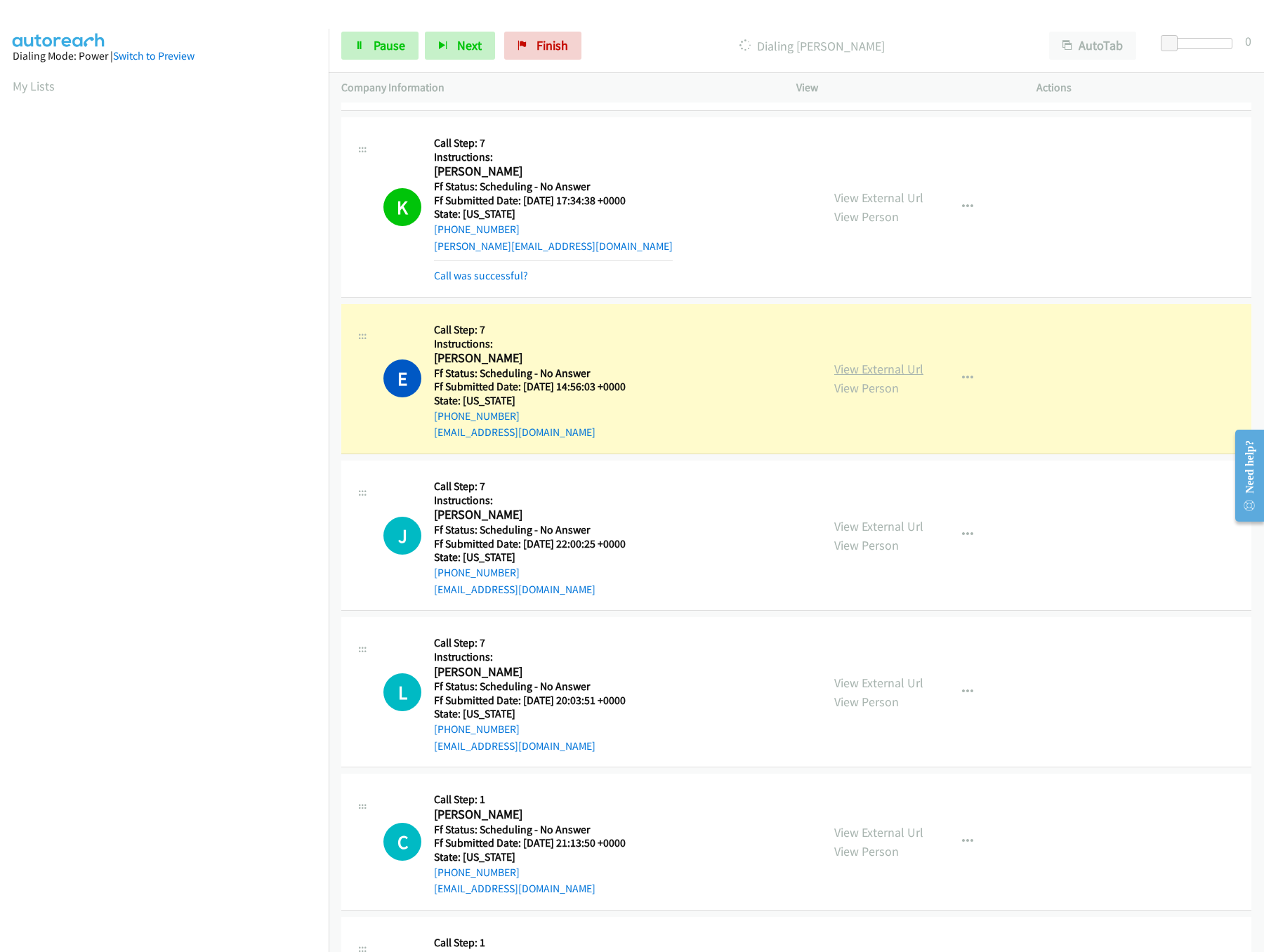
click at [860, 377] on link "View External Url" at bounding box center [879, 368] width 89 height 16
click at [397, 60] on link "Pause" at bounding box center [380, 45] width 77 height 28
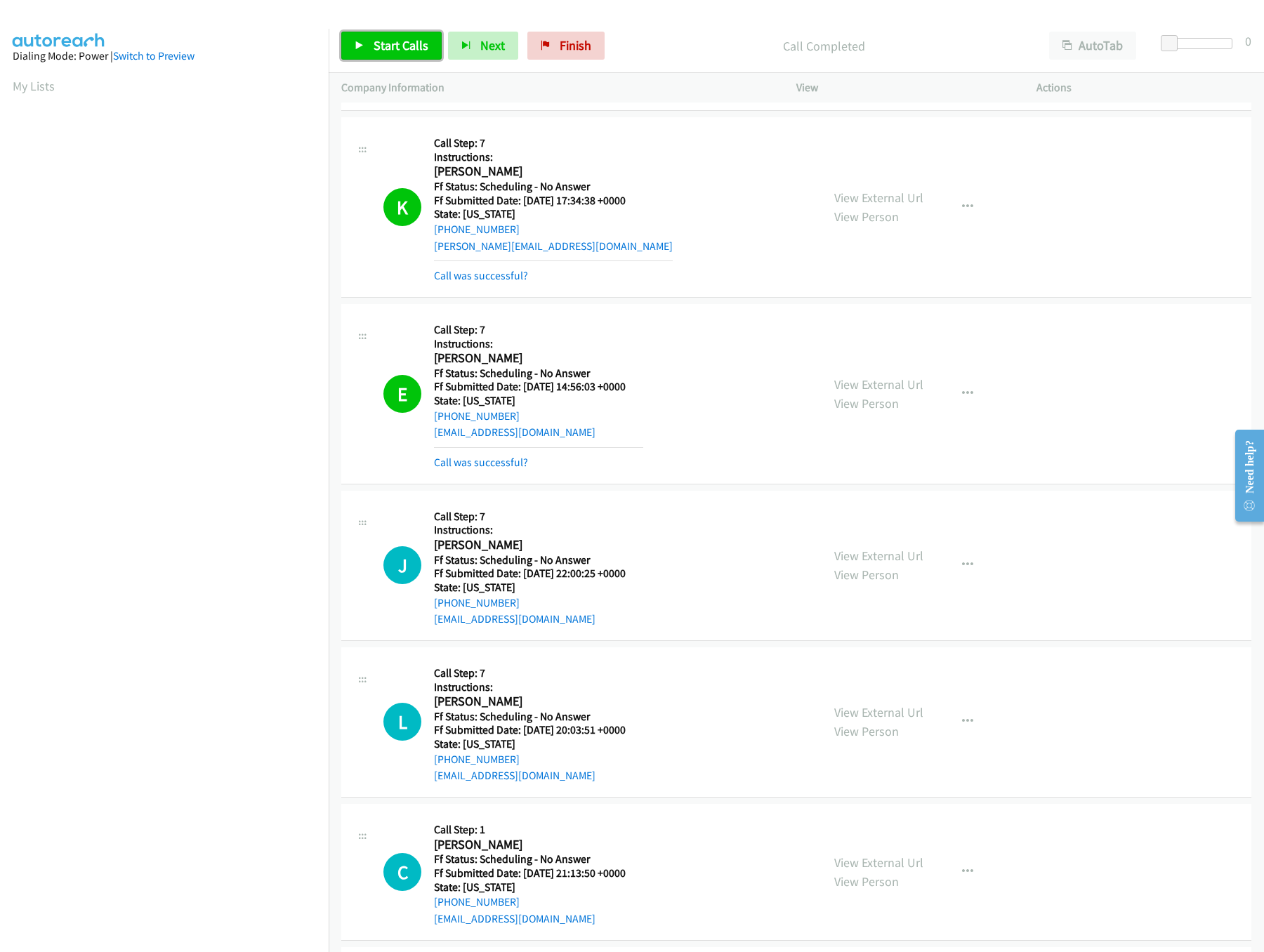
click at [347, 42] on link "Start Calls" at bounding box center [391, 45] width 100 height 28
click at [853, 393] on link "View External Url" at bounding box center [879, 384] width 89 height 16
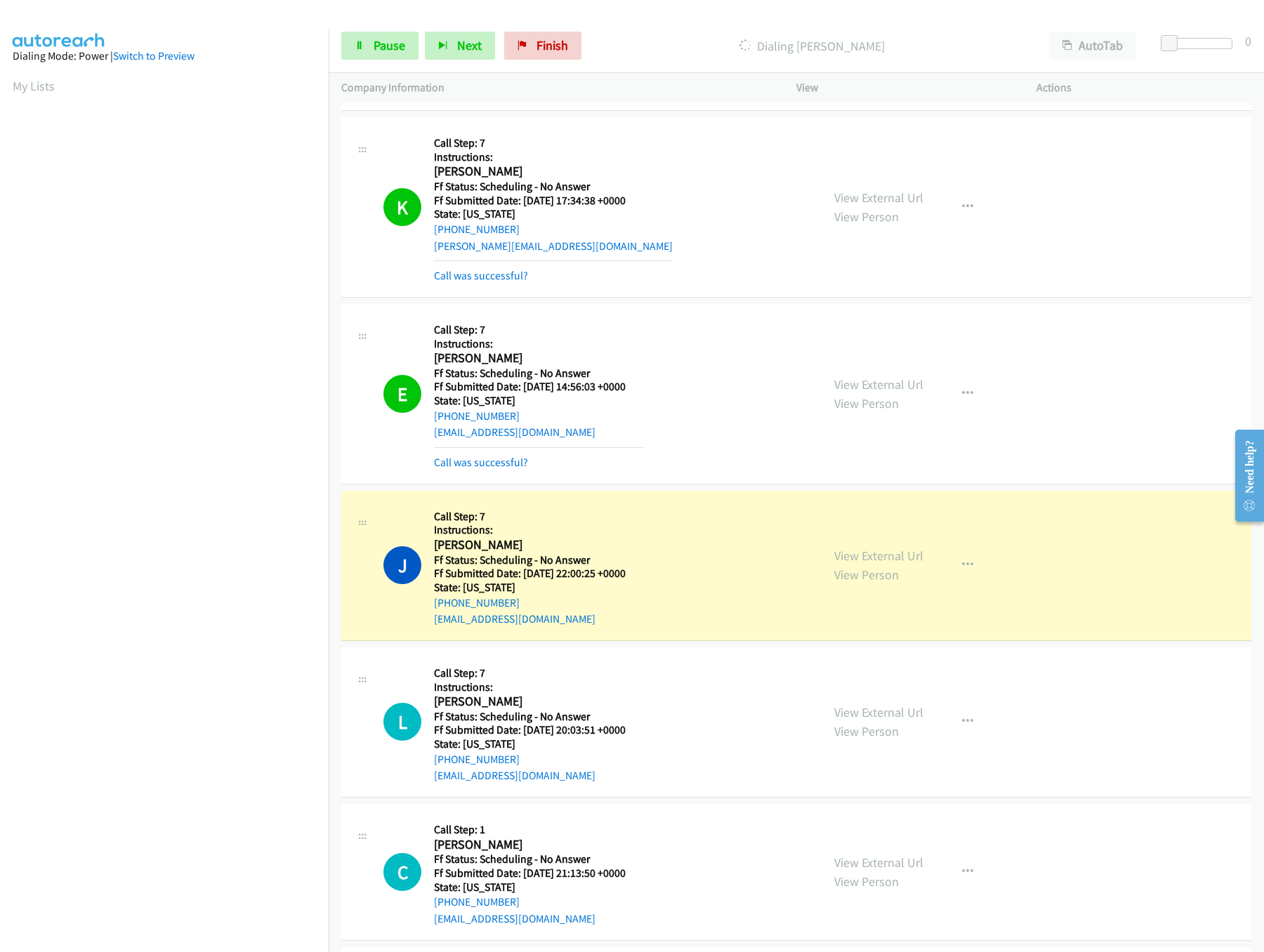
click at [871, 554] on div "View External Url View Person" at bounding box center [879, 564] width 89 height 38
click at [877, 561] on link "View External Url" at bounding box center [879, 555] width 89 height 16
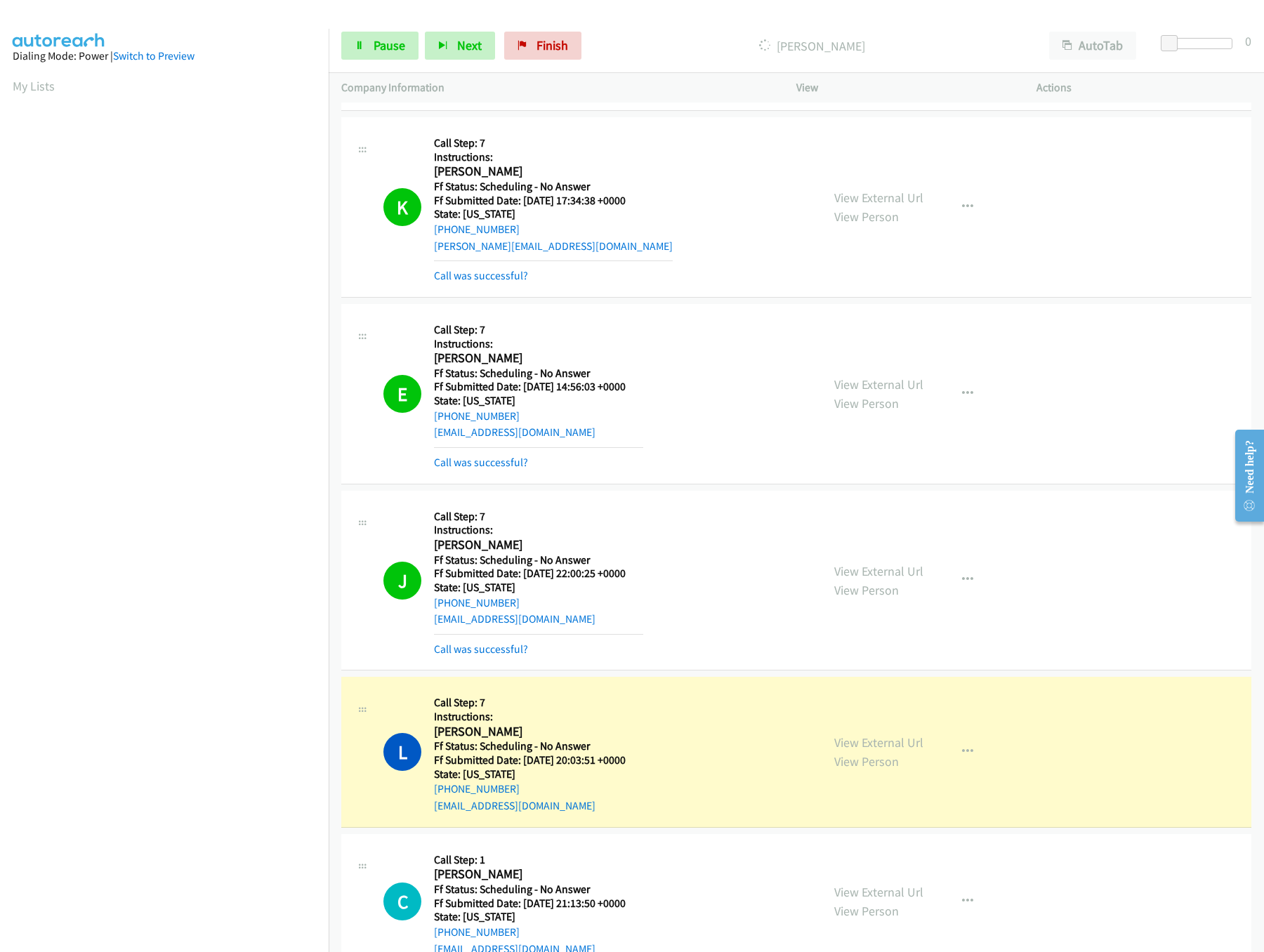
scroll to position [2106, 0]
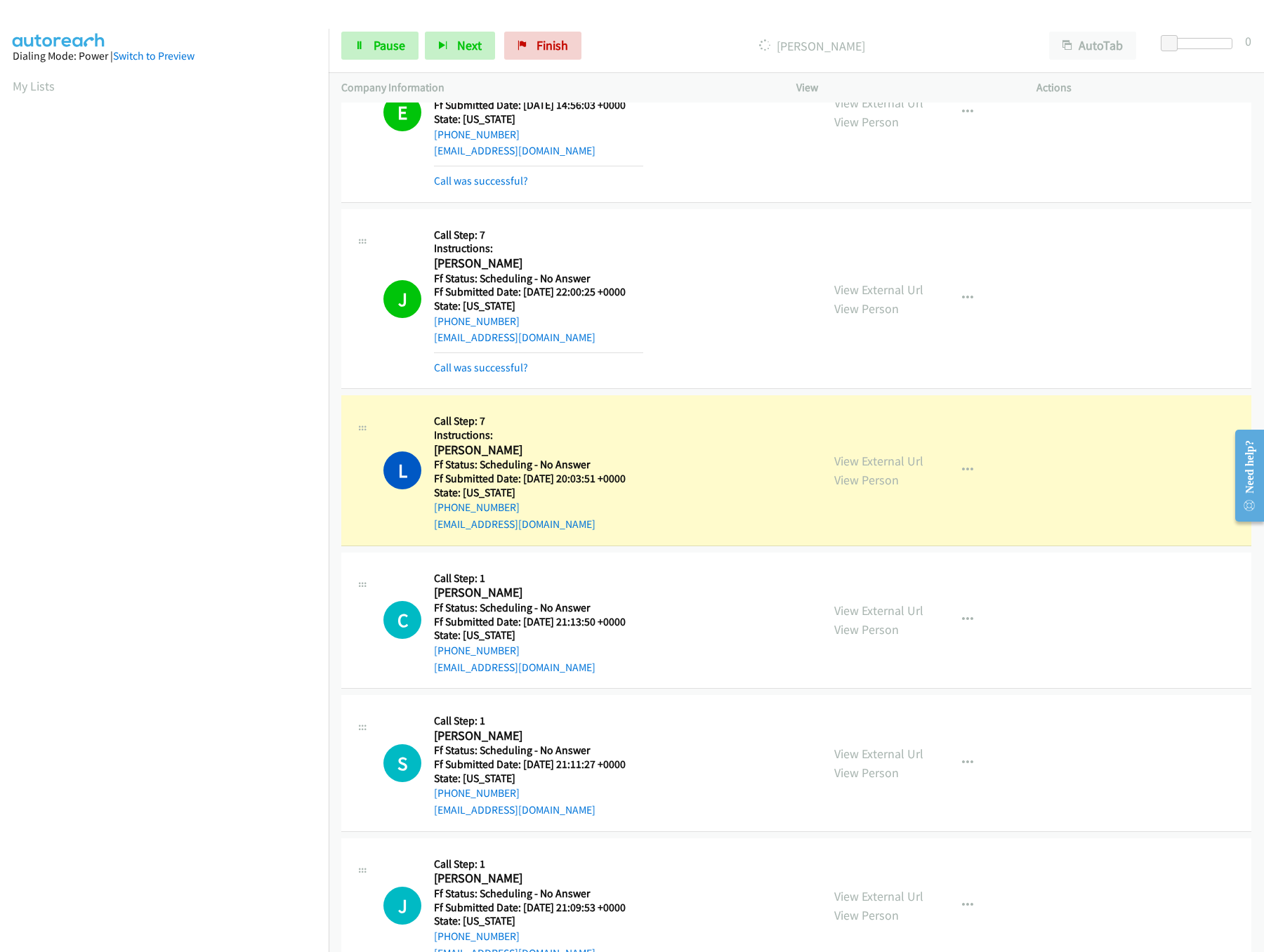
click at [864, 478] on div "View External Url View Person" at bounding box center [879, 470] width 89 height 38
click at [864, 467] on link "View External Url" at bounding box center [879, 461] width 89 height 16
click at [396, 43] on span "Pause" at bounding box center [389, 45] width 31 height 16
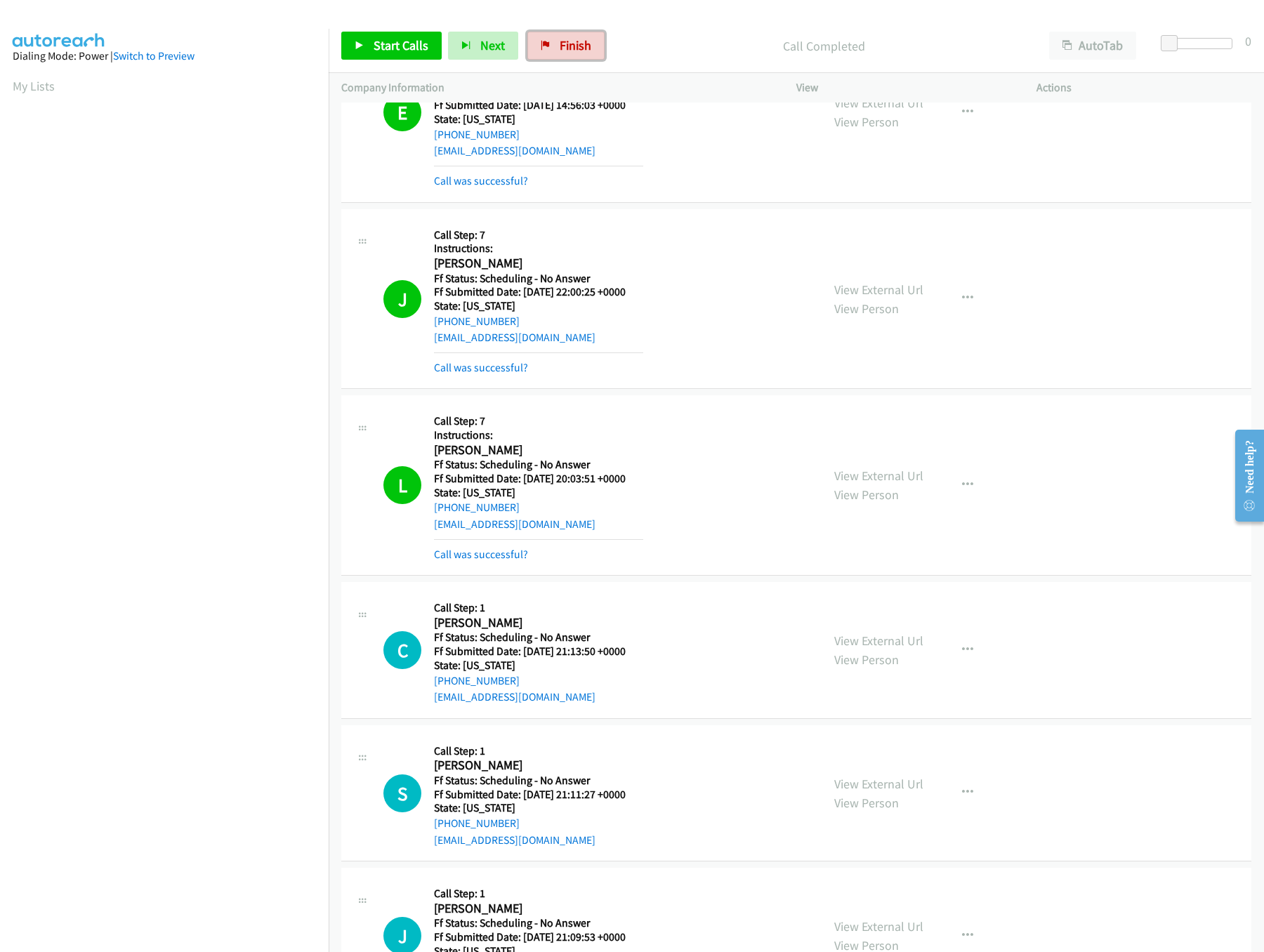
drag, startPoint x: 577, startPoint y: 53, endPoint x: 693, endPoint y: 70, distance: 117.2
click at [577, 53] on span "Finish" at bounding box center [575, 45] width 31 height 16
